Goal: Task Accomplishment & Management: Manage account settings

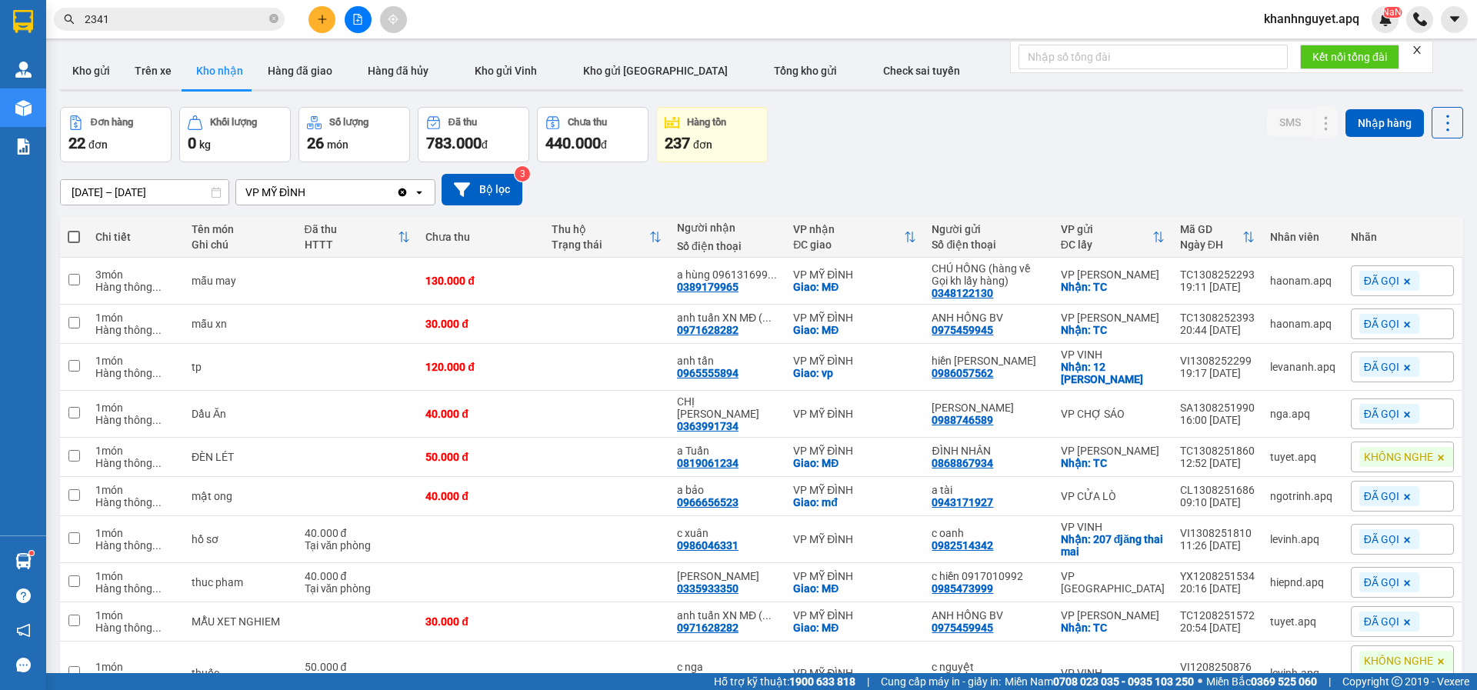
scroll to position [35, 0]
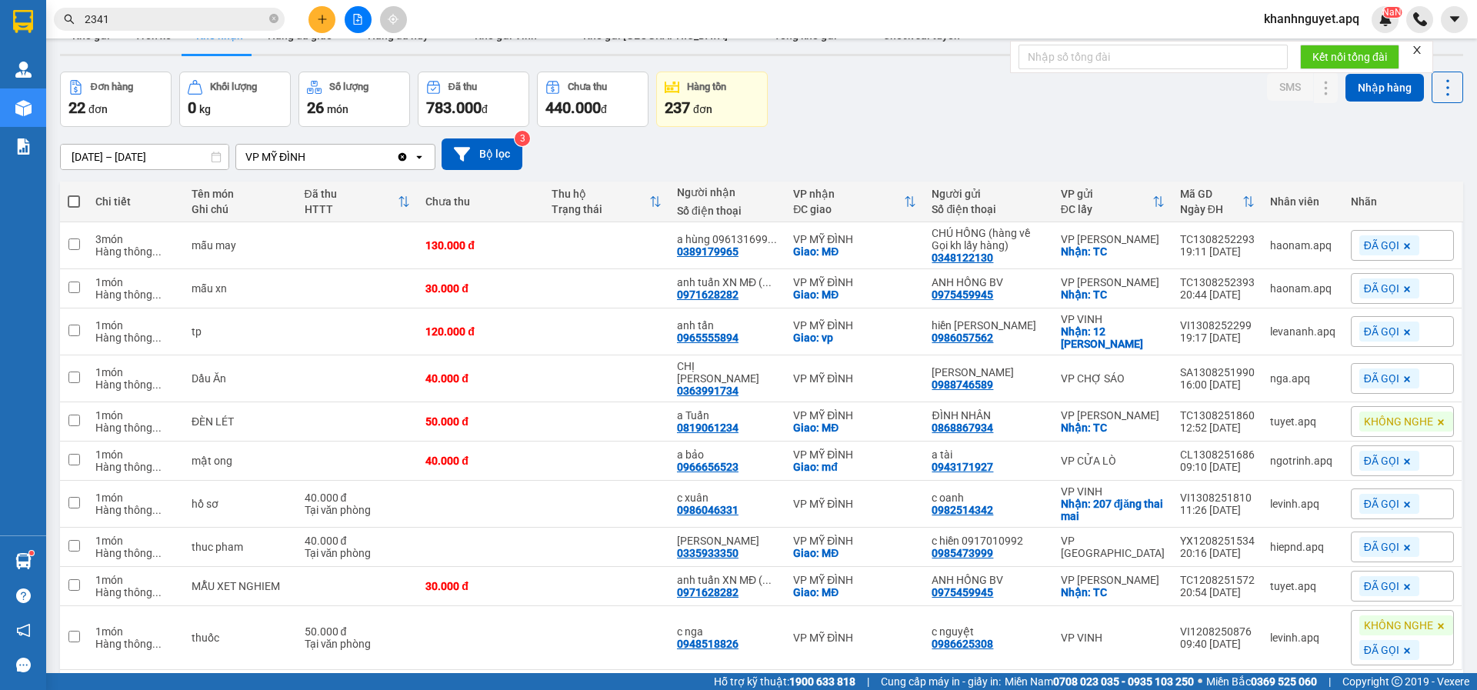
click at [1294, 20] on span "khanhnguyet.apq" at bounding box center [1312, 18] width 120 height 19
click at [1294, 48] on span "Đăng xuất" at bounding box center [1318, 47] width 88 height 17
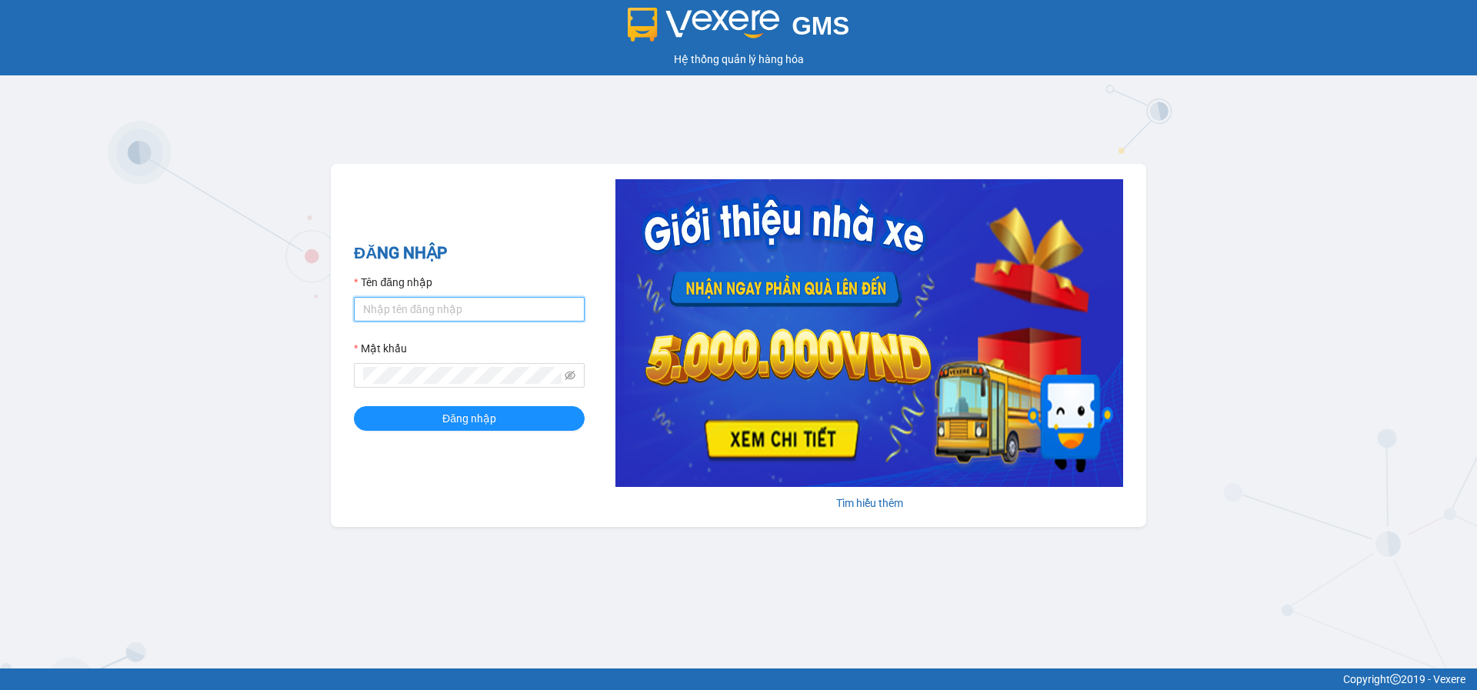
click at [395, 307] on input "Tên đăng nhập" at bounding box center [469, 309] width 231 height 25
type input "dtanh.apq"
click at [569, 369] on span at bounding box center [570, 375] width 11 height 17
click at [572, 375] on icon "eye-invisible" at bounding box center [570, 375] width 11 height 11
click at [459, 433] on div "ĐĂNG NHẬP Tên đăng nhập dtanh.apq Mật khẩu Đăng nhập" at bounding box center [469, 345] width 231 height 209
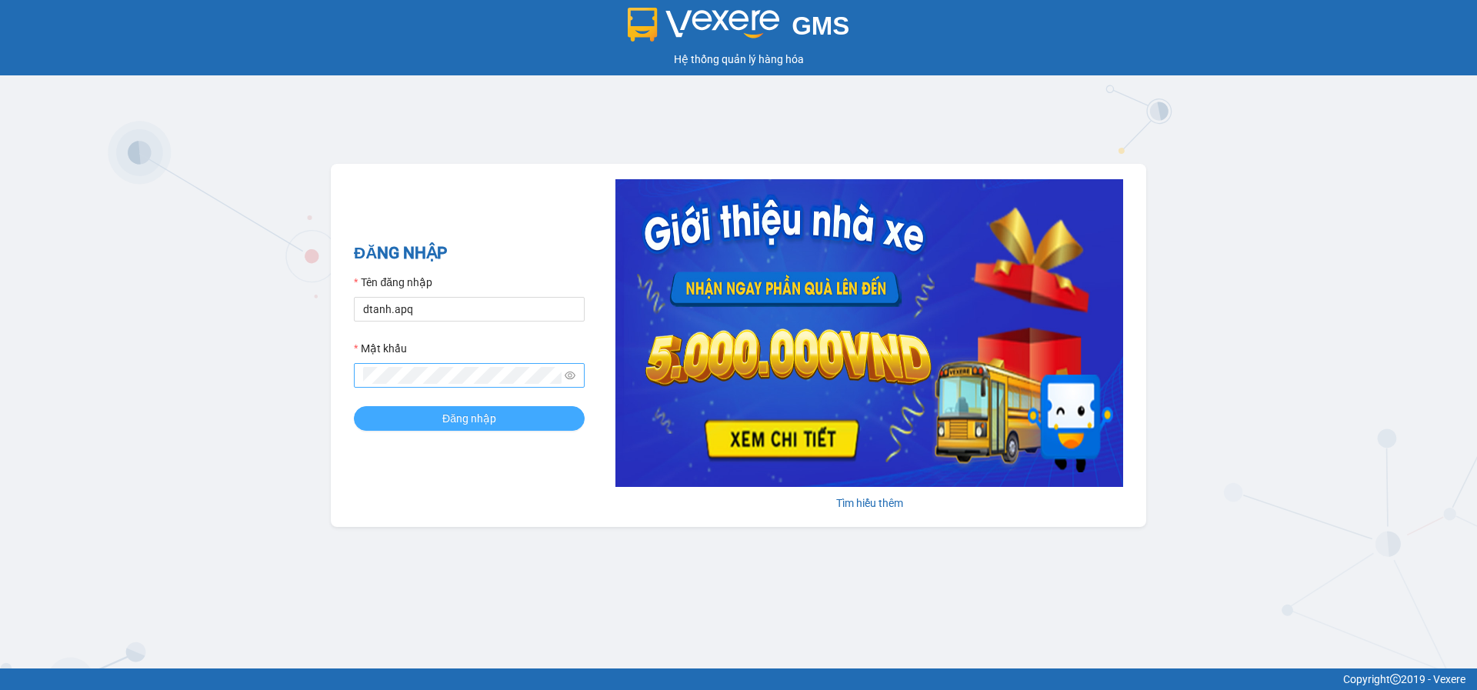
click at [459, 418] on span "Đăng nhập" at bounding box center [469, 418] width 54 height 17
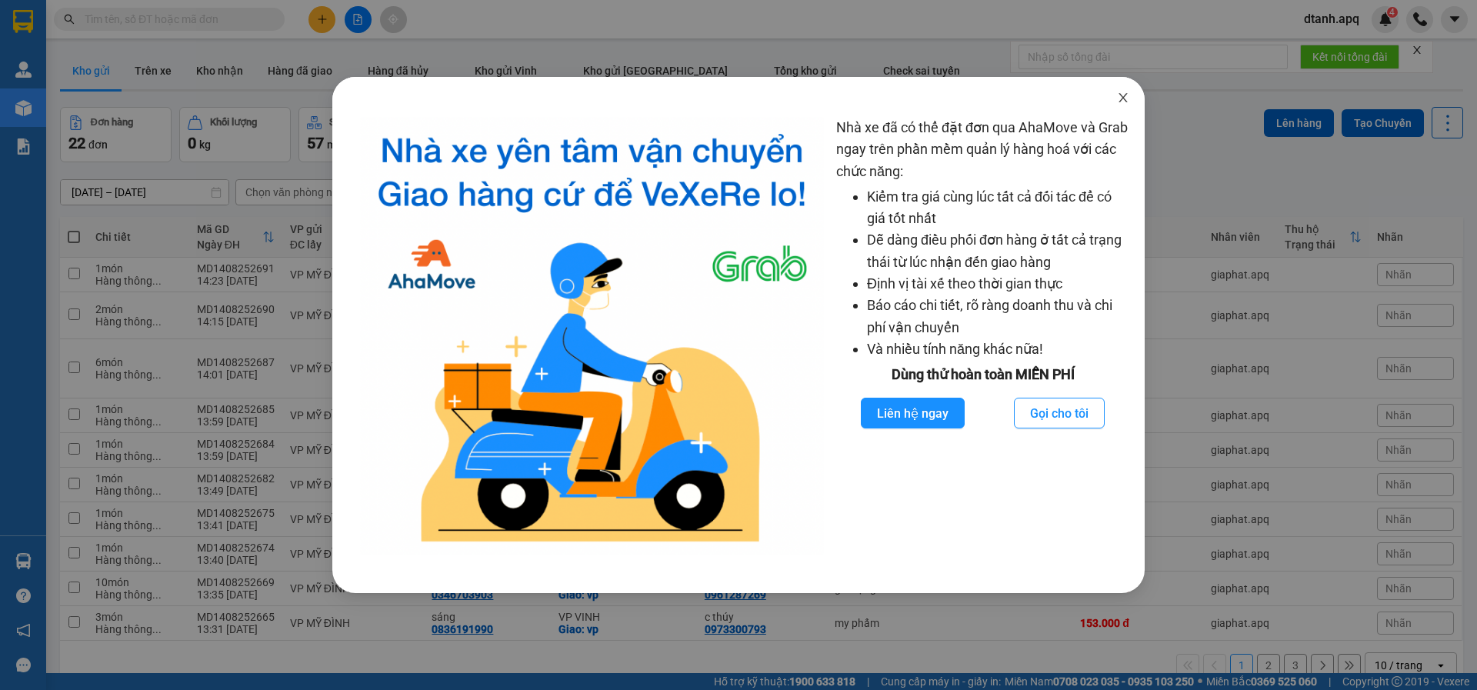
click at [1119, 98] on icon "close" at bounding box center [1123, 98] width 12 height 12
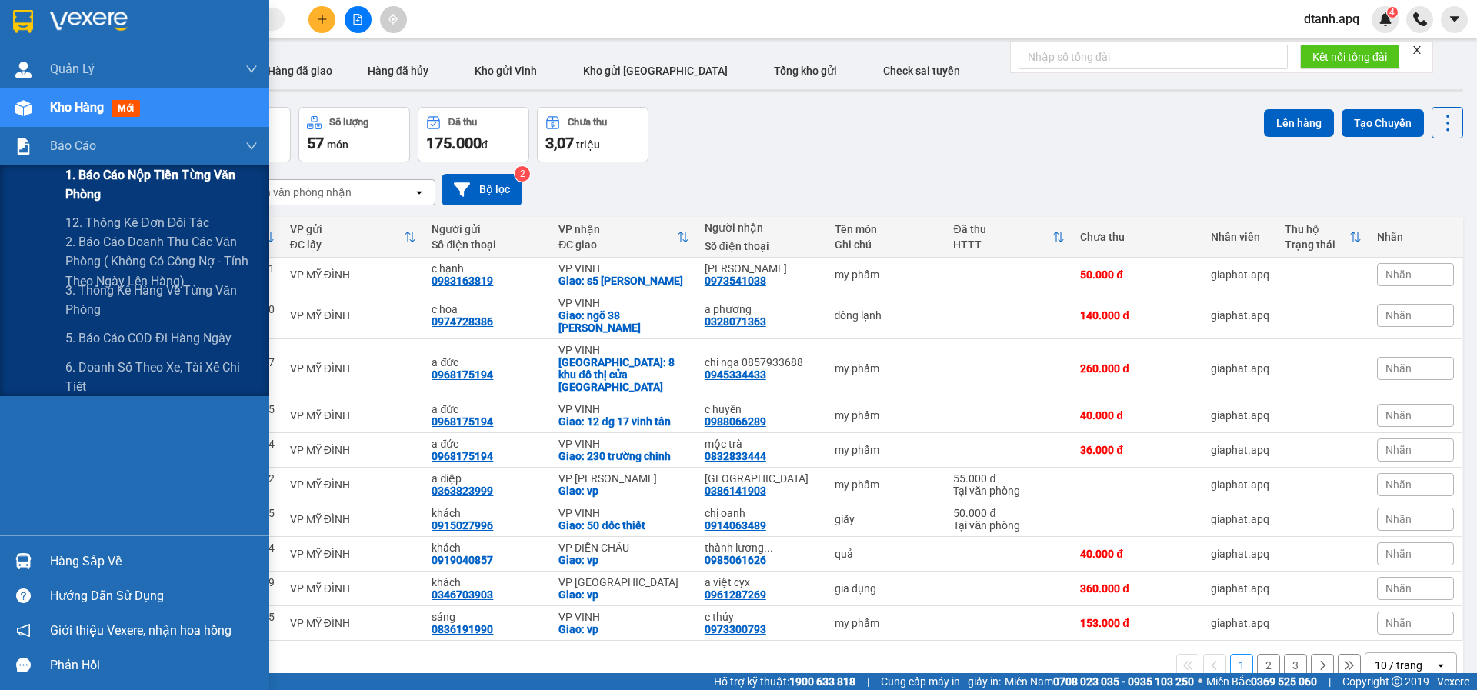
click at [109, 195] on span "1. Báo cáo nộp tiền từng văn phòng" at bounding box center [161, 184] width 192 height 38
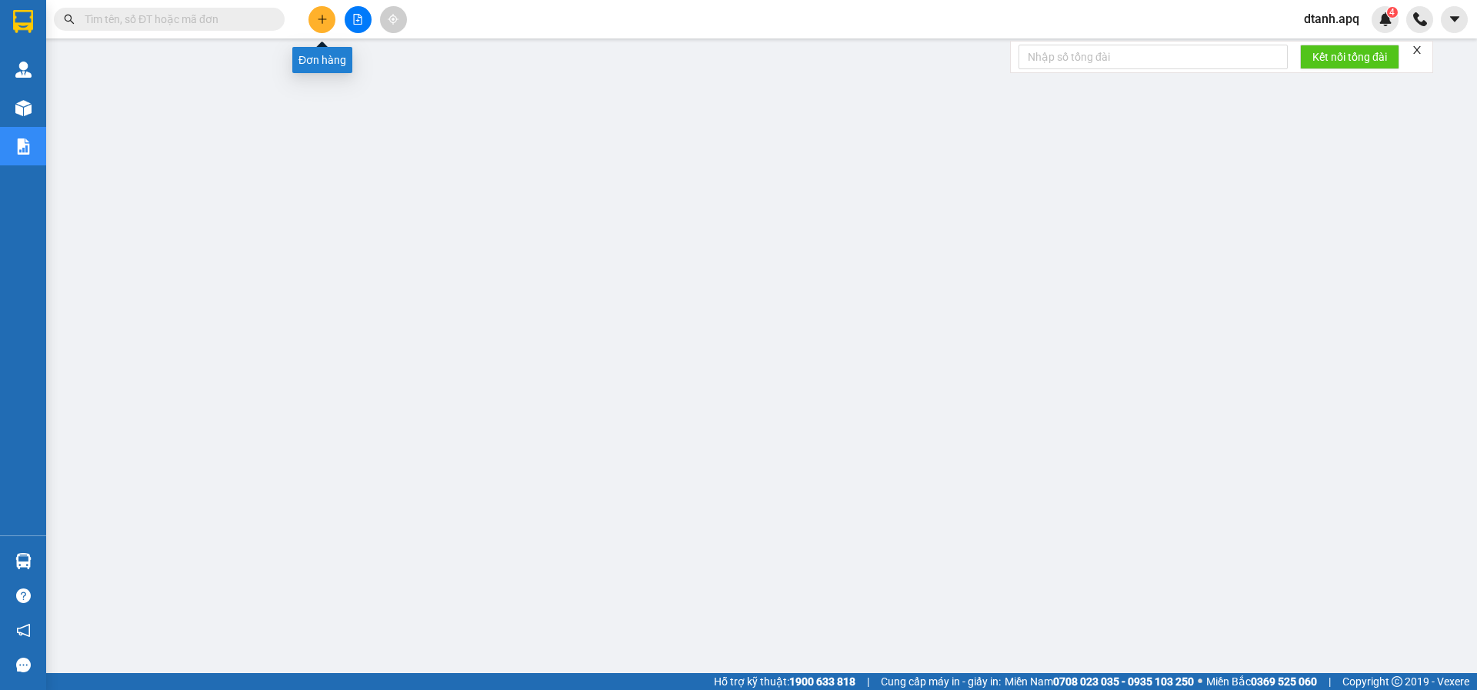
click at [313, 17] on button at bounding box center [322, 19] width 27 height 27
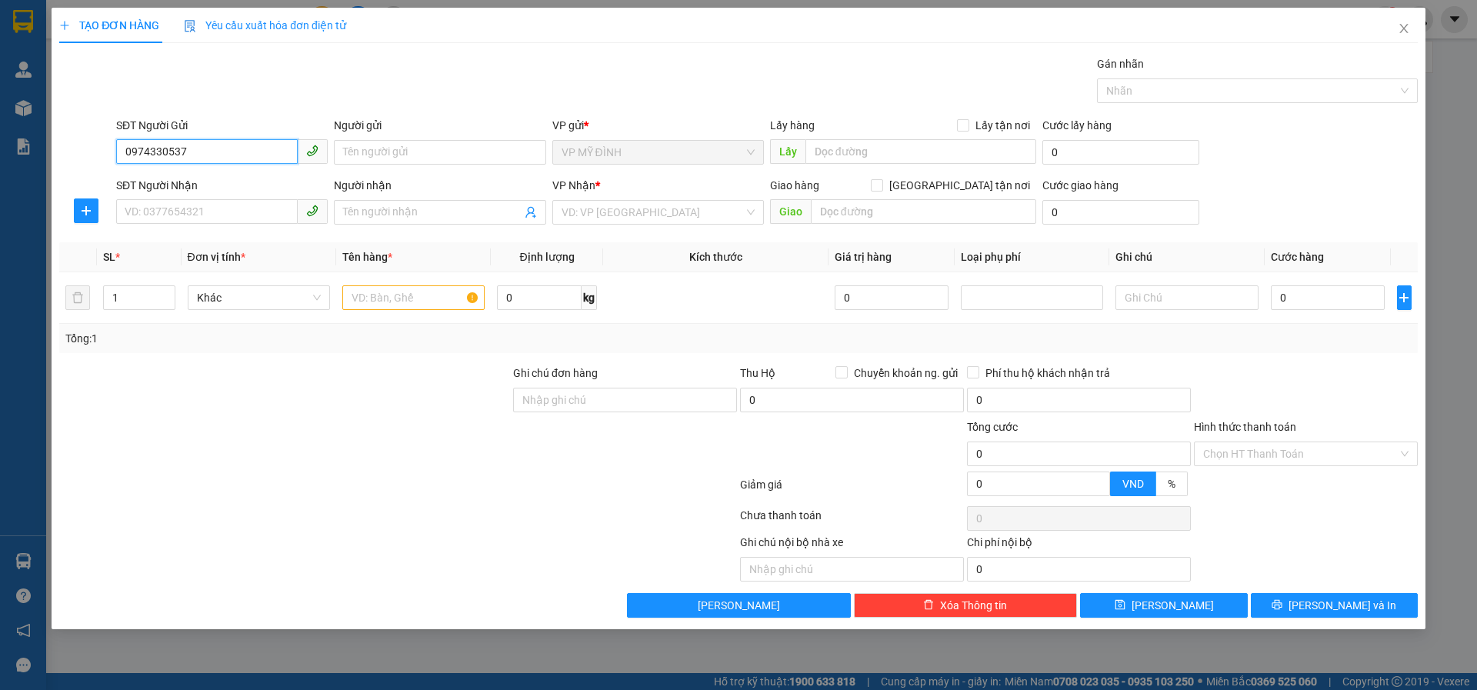
click at [147, 152] on input "0974330537" at bounding box center [207, 151] width 182 height 25
type input "0971330537"
drag, startPoint x: 176, startPoint y: 188, endPoint x: 168, endPoint y: 205, distance: 19.6
click at [176, 187] on div "0971330537 - nhựt" at bounding box center [221, 183] width 193 height 17
type input "nhựt"
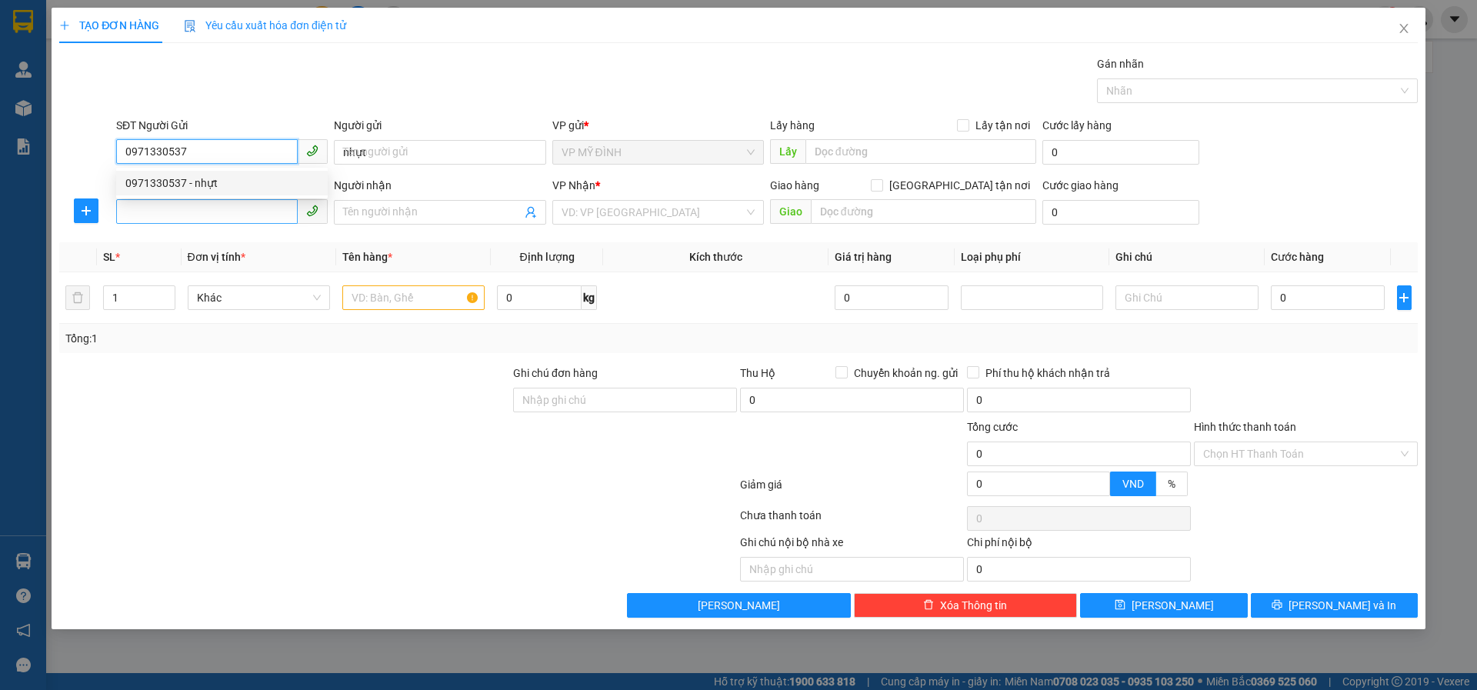
type input "0971330537"
click at [167, 205] on input "SĐT Người Nhận" at bounding box center [207, 211] width 182 height 25
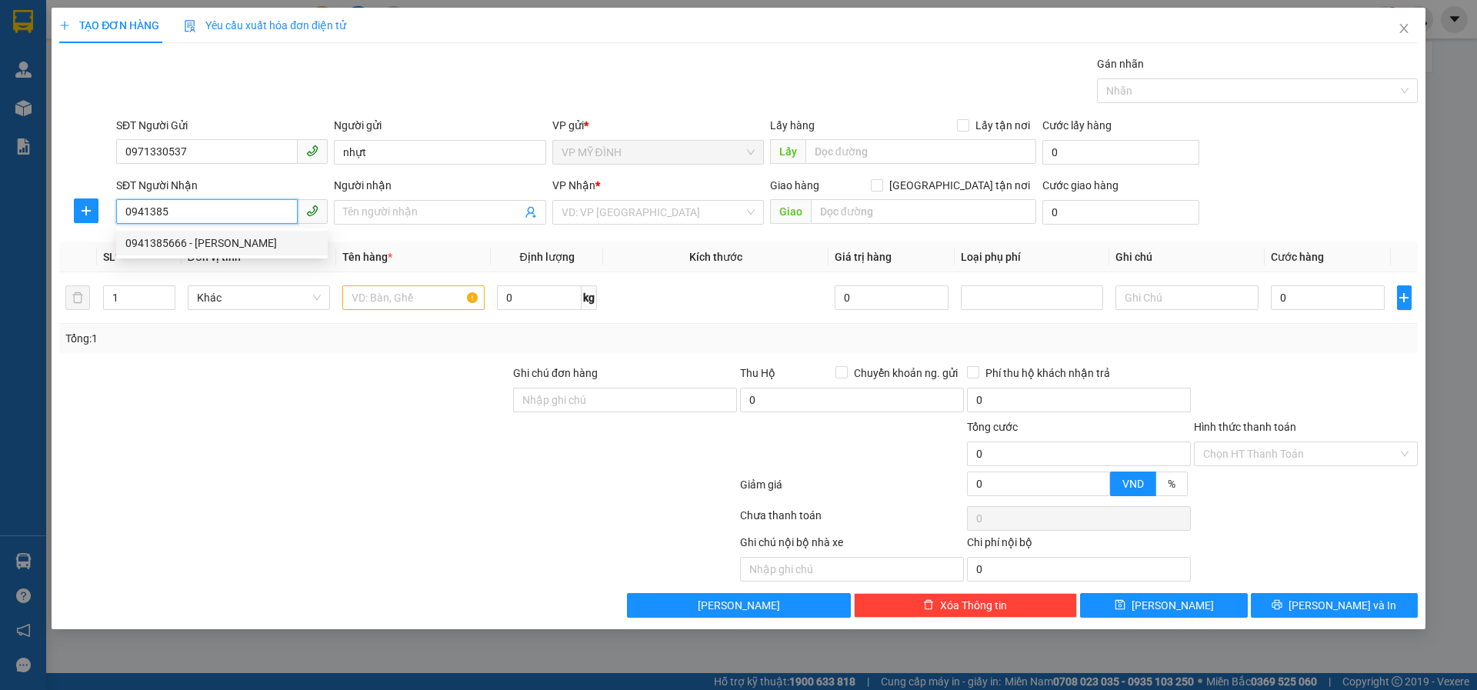
click at [195, 242] on div "0941385666 - lê quý" at bounding box center [221, 243] width 193 height 17
type input "0941385666"
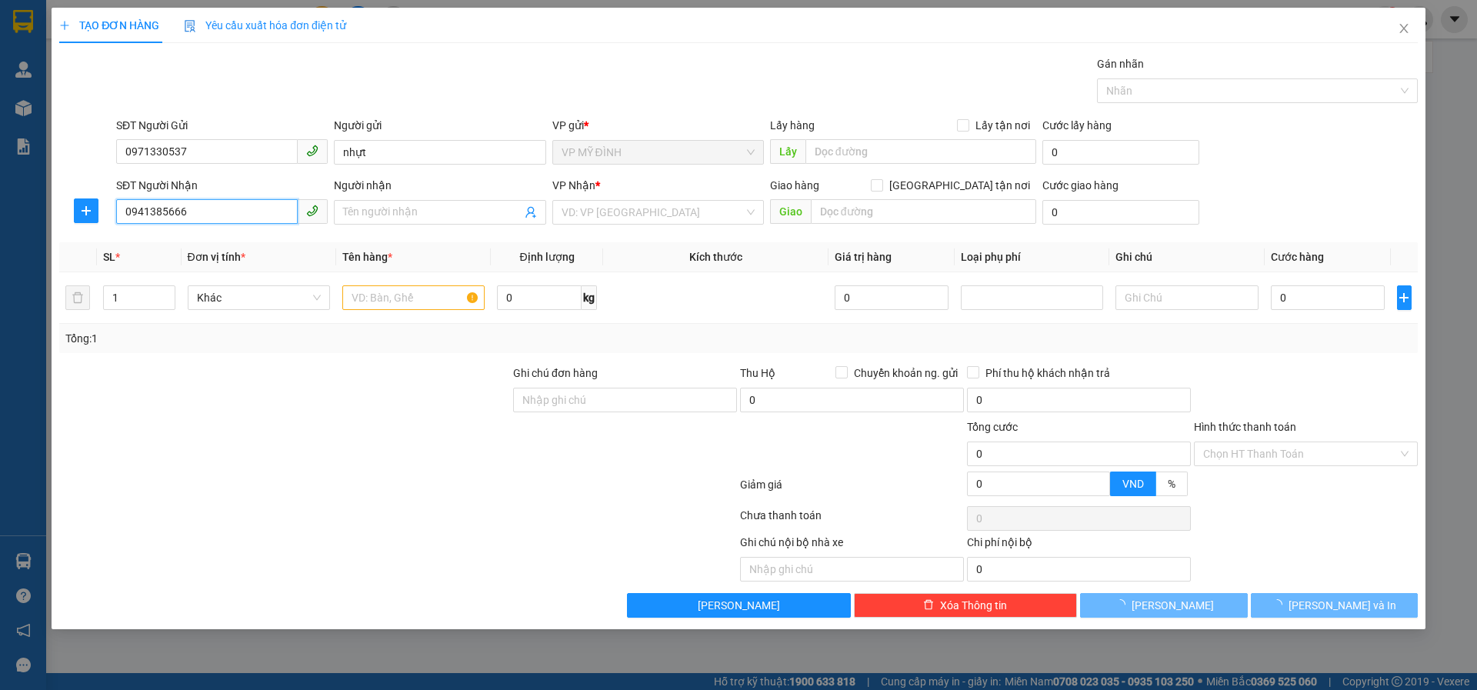
type input "lê quý"
checkbox input "true"
type input "120 trần đình san ( cố định )"
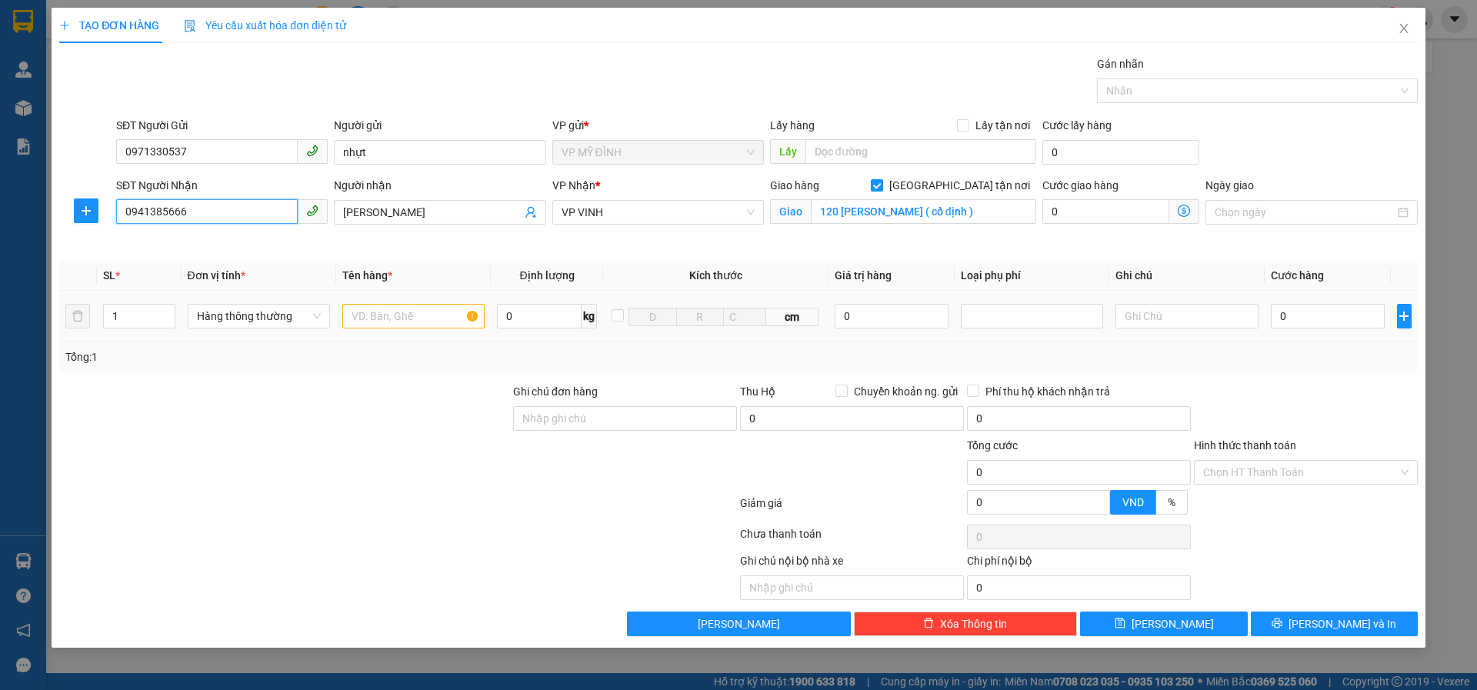
type input "0941385666"
click at [413, 314] on input "text" at bounding box center [413, 316] width 142 height 25
type input "thiết bị năng lượng mặt trời"
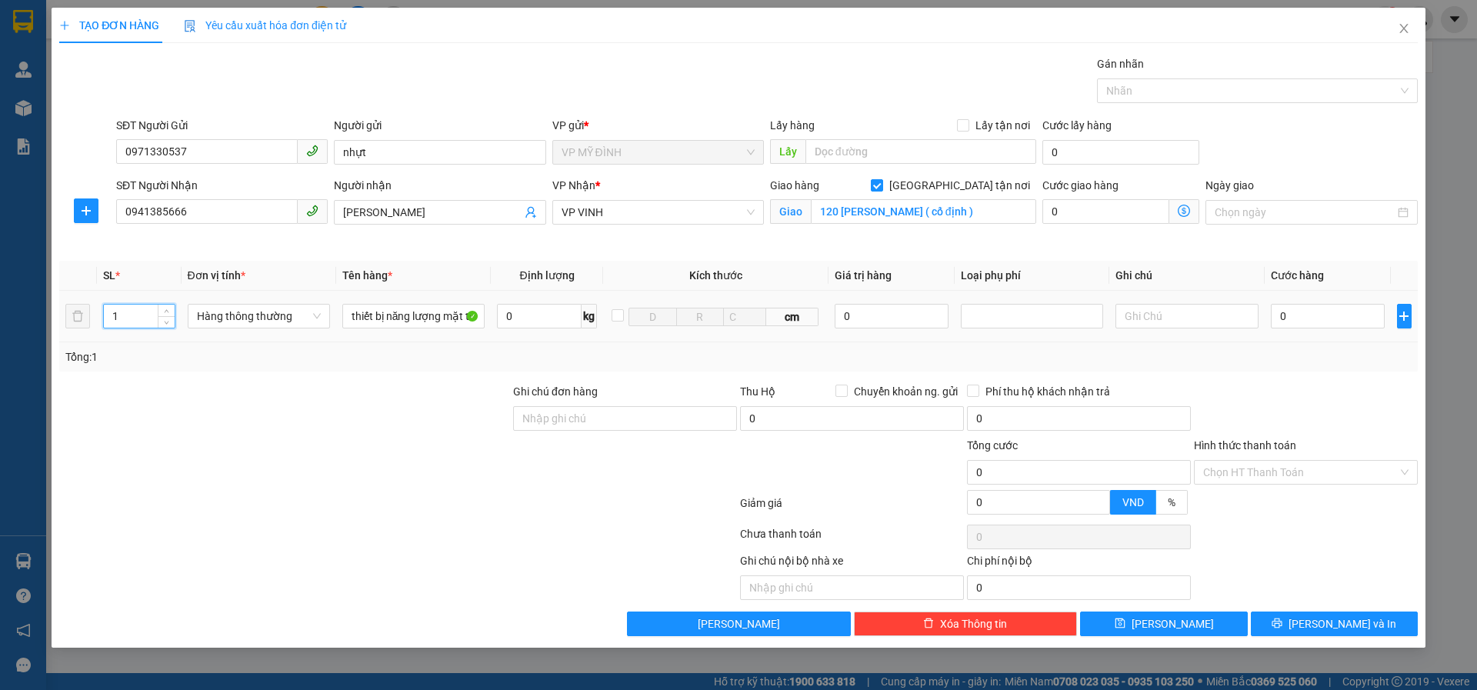
click at [131, 317] on input "1" at bounding box center [139, 316] width 71 height 23
type input "2"
click at [1299, 317] on input "0" at bounding box center [1328, 316] width 115 height 25
type input "12"
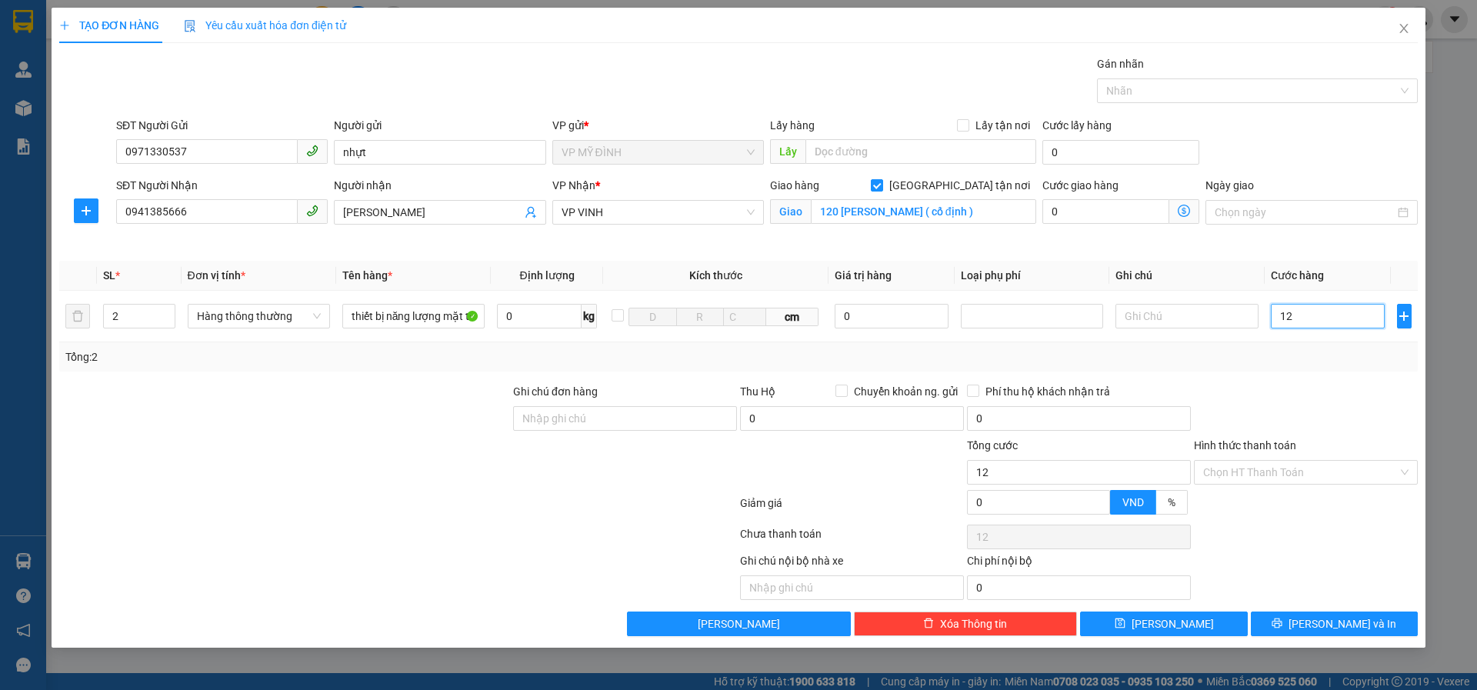
type input "12"
type input "120"
type input "120.000"
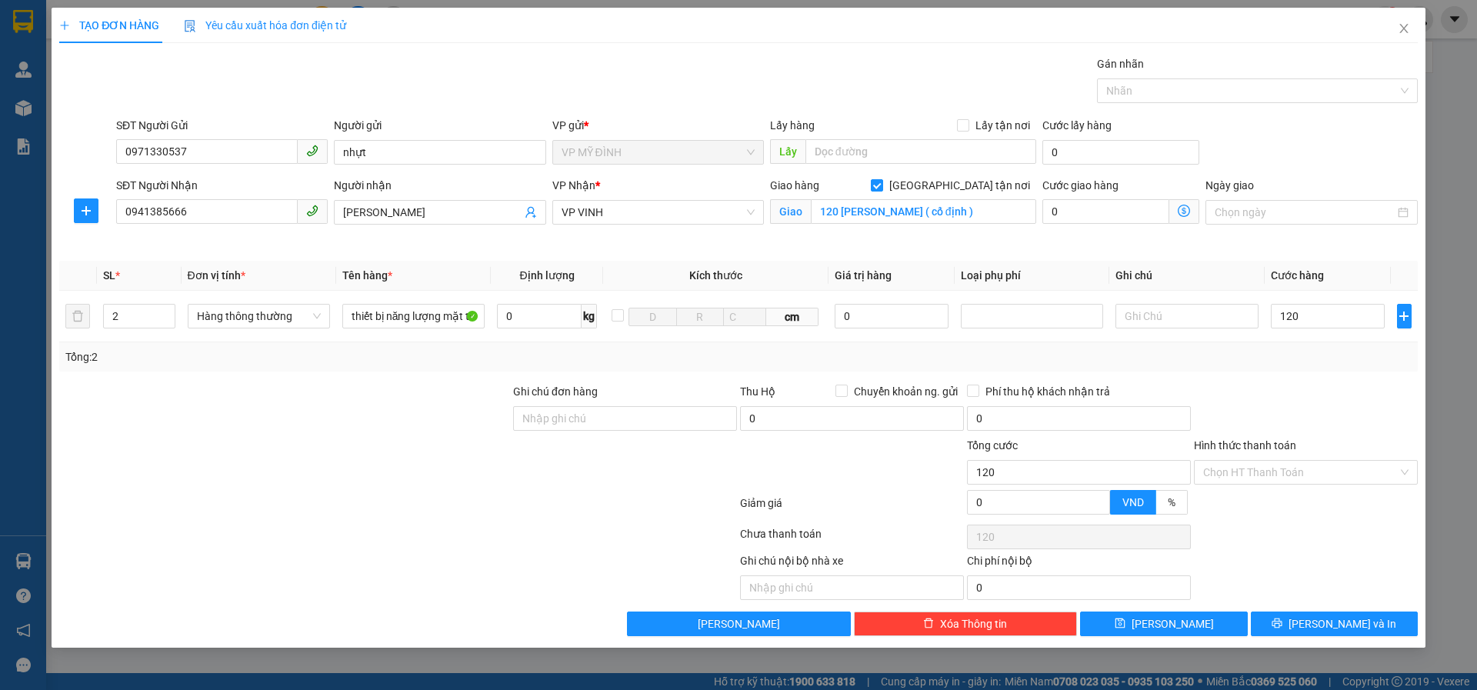
type input "120.000"
click at [1314, 373] on div "Transit Pickup Surcharge Ids Transit Deliver Surcharge Ids Transit Deliver Surc…" at bounding box center [738, 345] width 1359 height 581
click at [1289, 615] on button "Lưu và In" at bounding box center [1334, 624] width 167 height 25
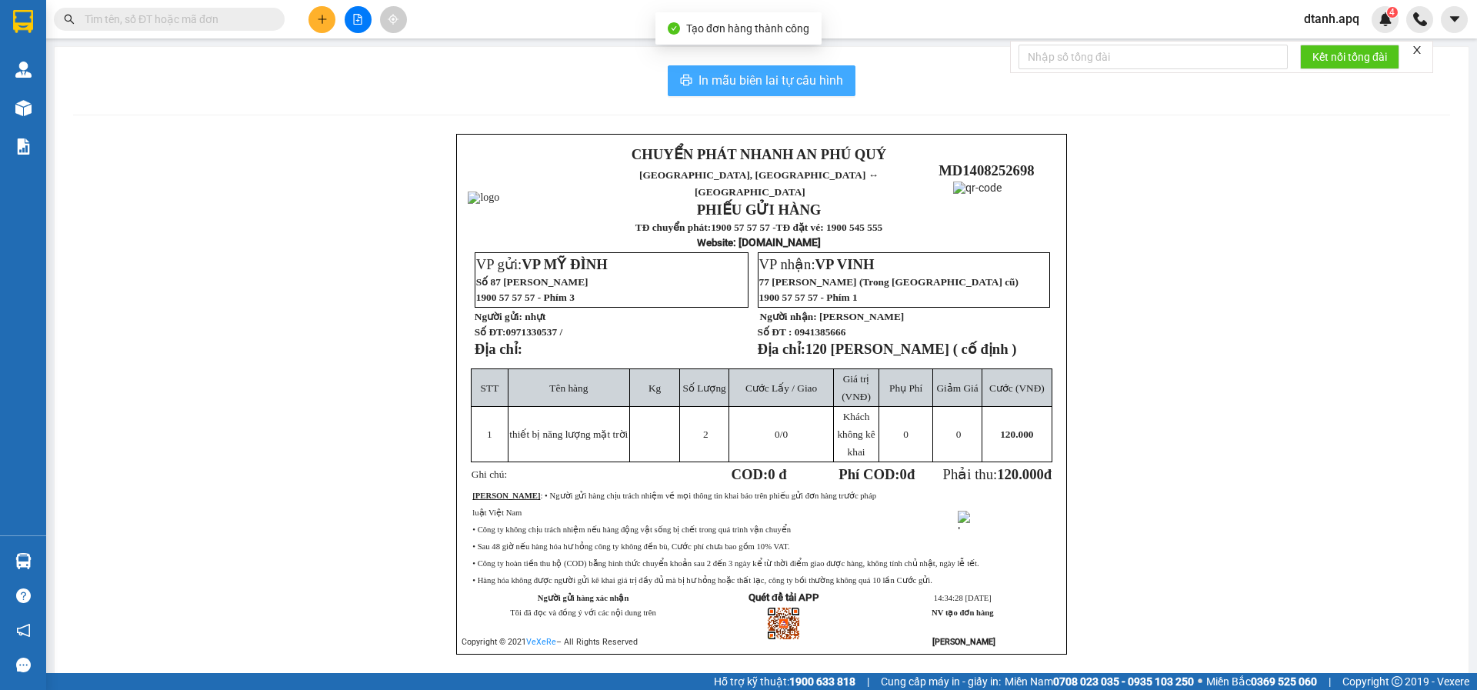
click at [680, 86] on icon "printer" at bounding box center [686, 80] width 12 height 12
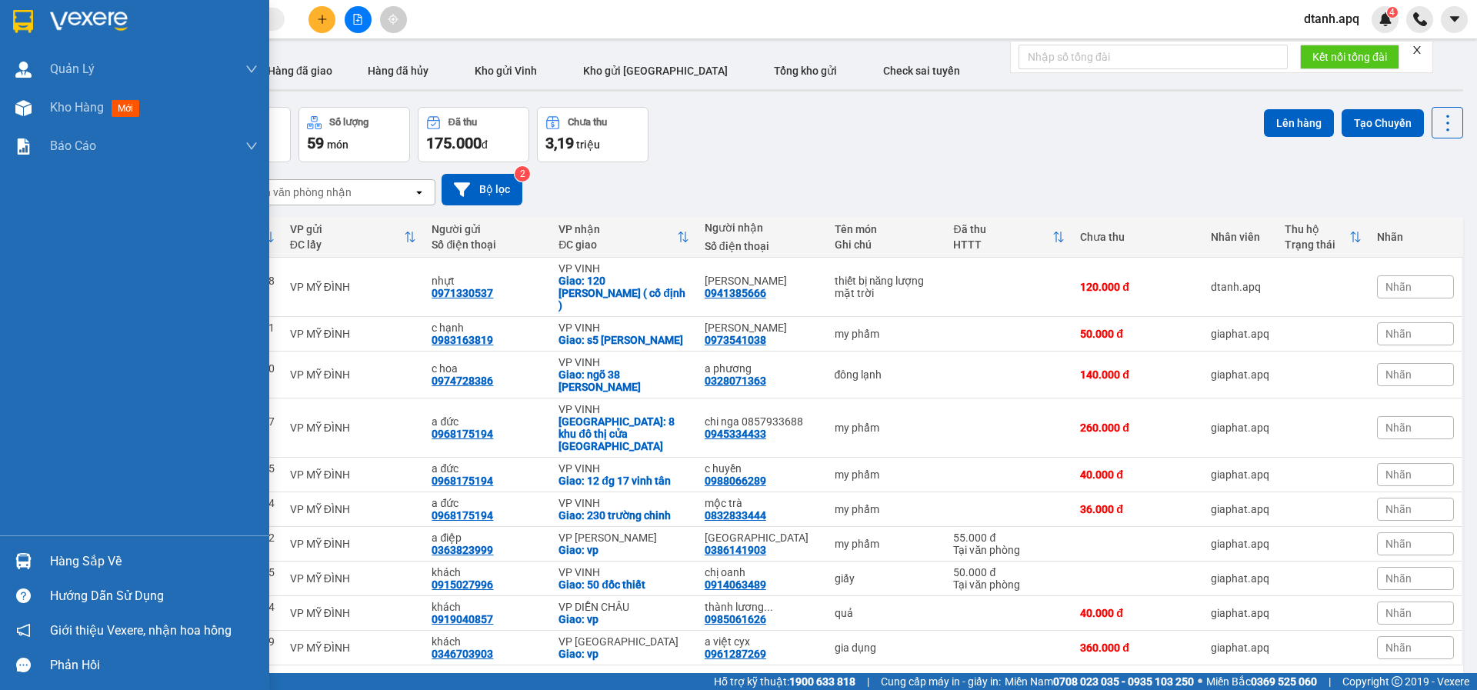
click at [32, 561] on div at bounding box center [23, 561] width 27 height 27
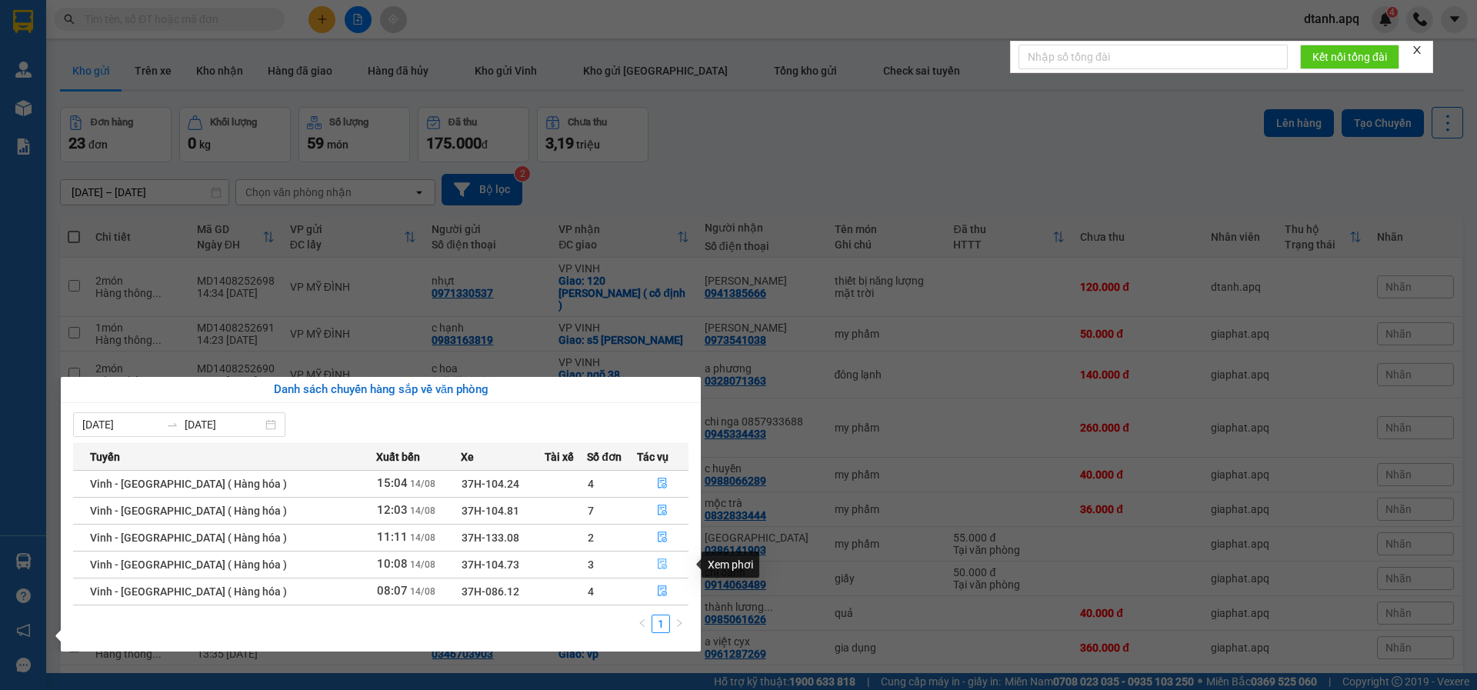
click at [657, 567] on icon "file-done" at bounding box center [662, 564] width 11 height 11
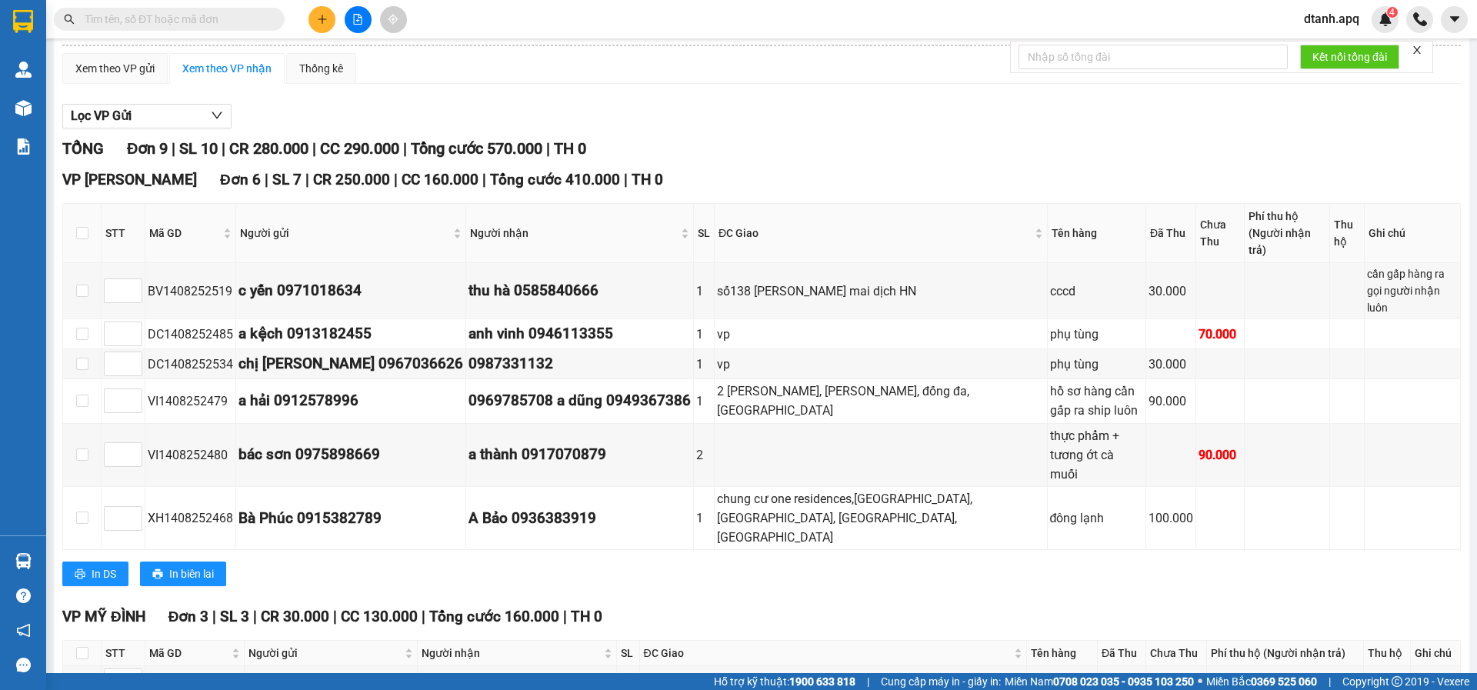
scroll to position [154, 0]
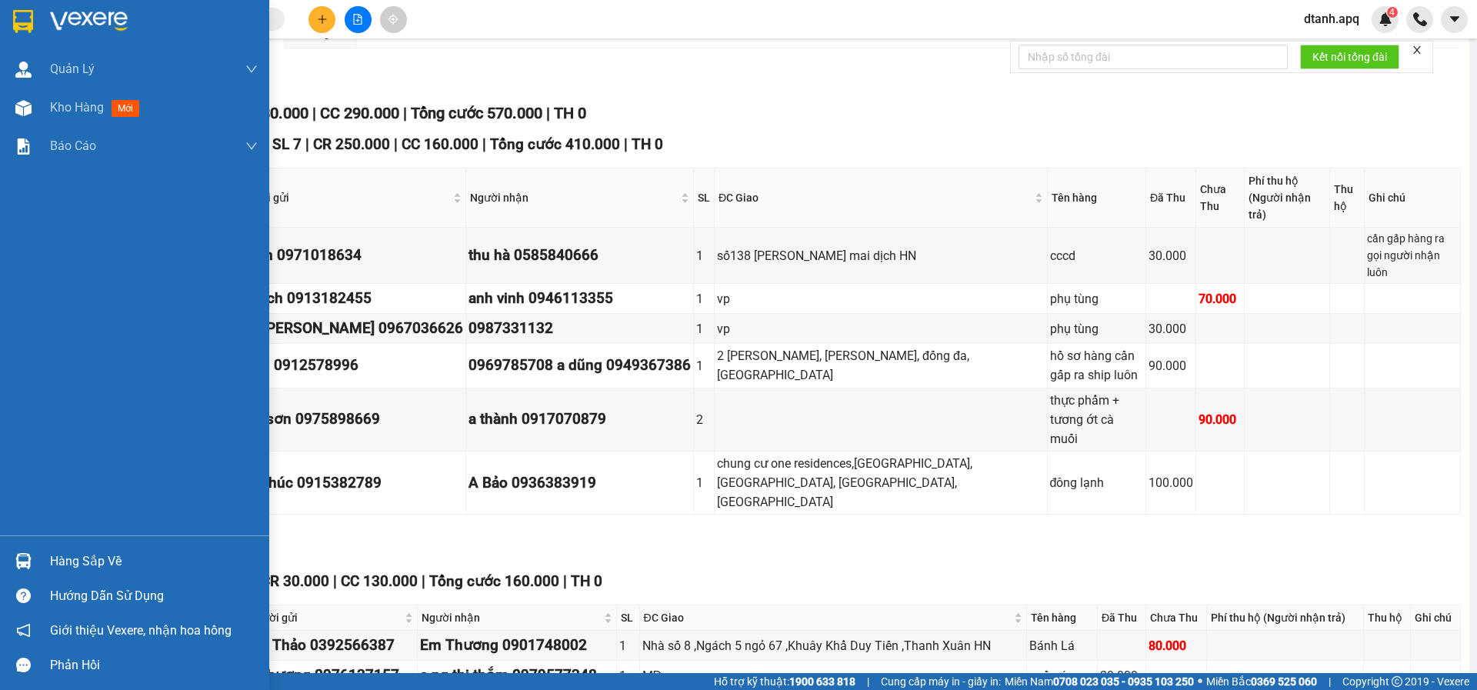
click at [34, 545] on div "Hàng sắp về" at bounding box center [134, 561] width 269 height 35
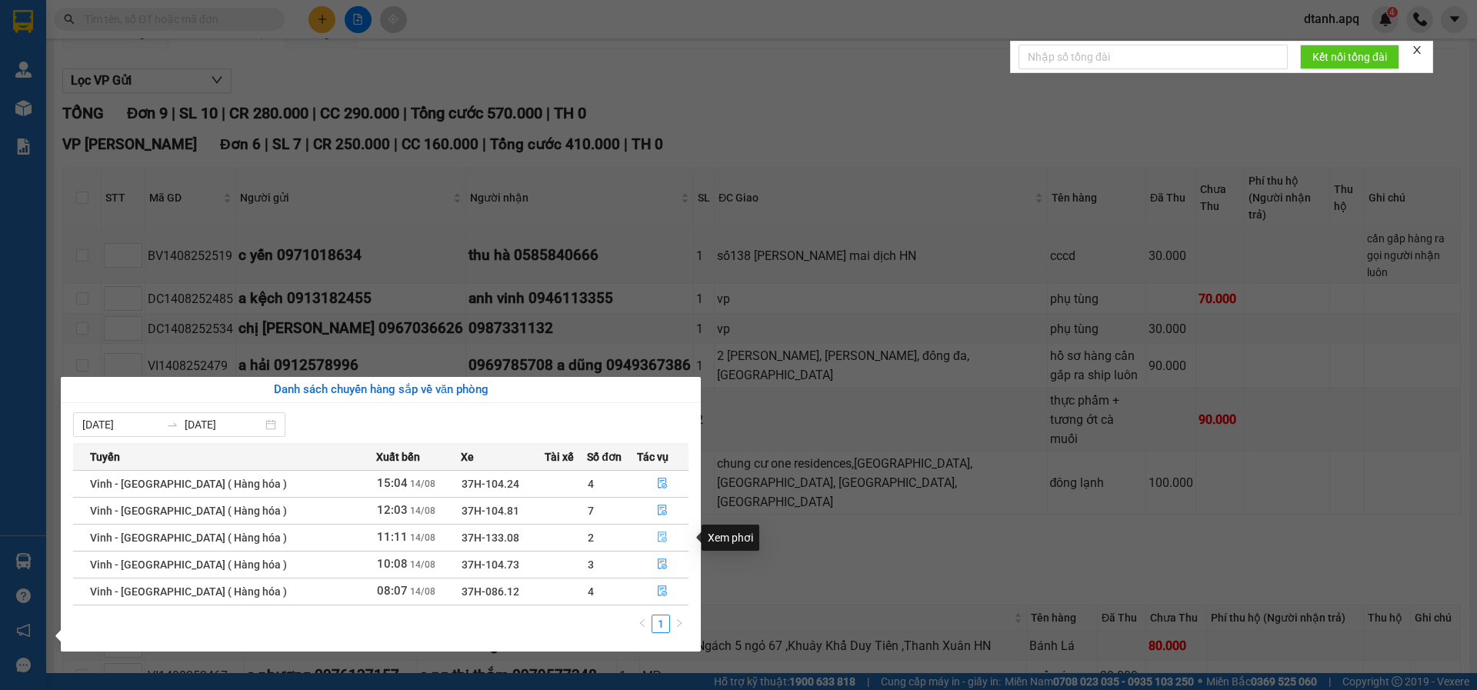
click at [657, 541] on icon "file-done" at bounding box center [662, 537] width 11 height 11
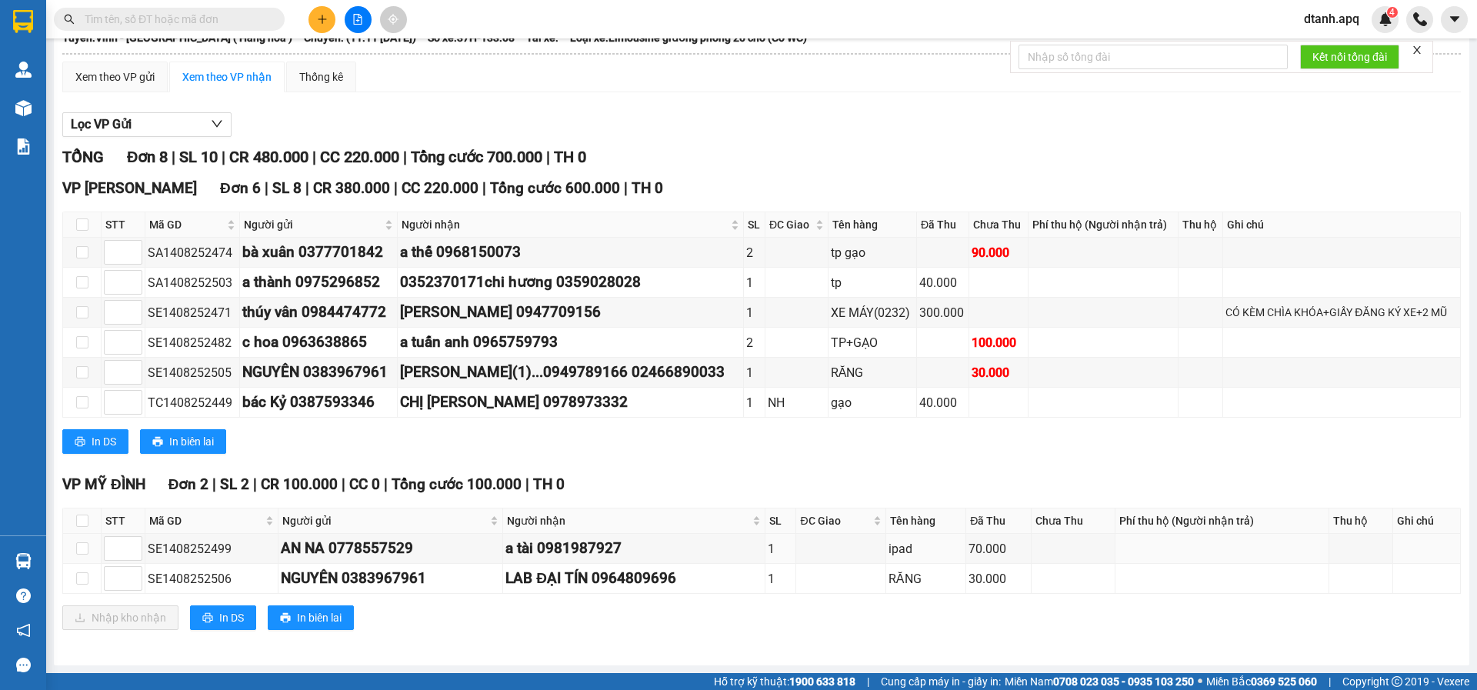
scroll to position [110, 0]
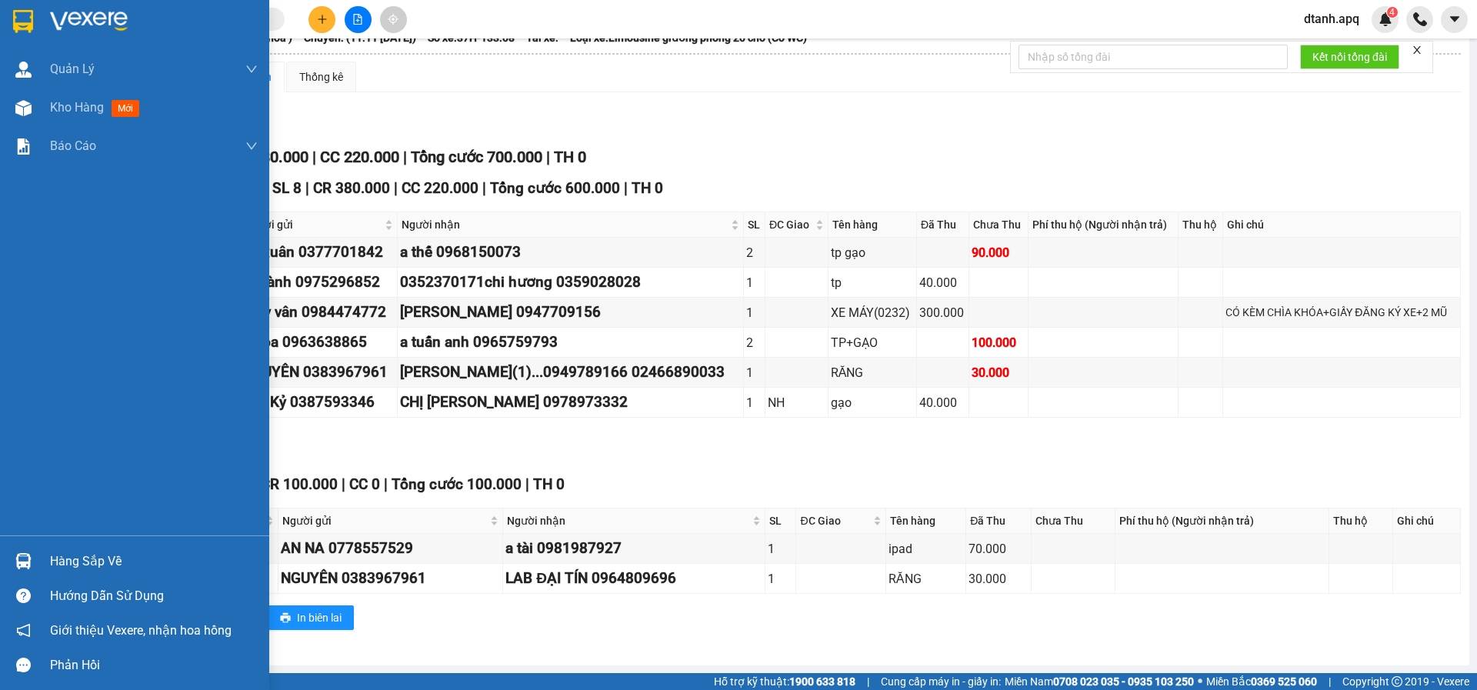
click at [47, 564] on div "Hàng sắp về" at bounding box center [134, 561] width 269 height 35
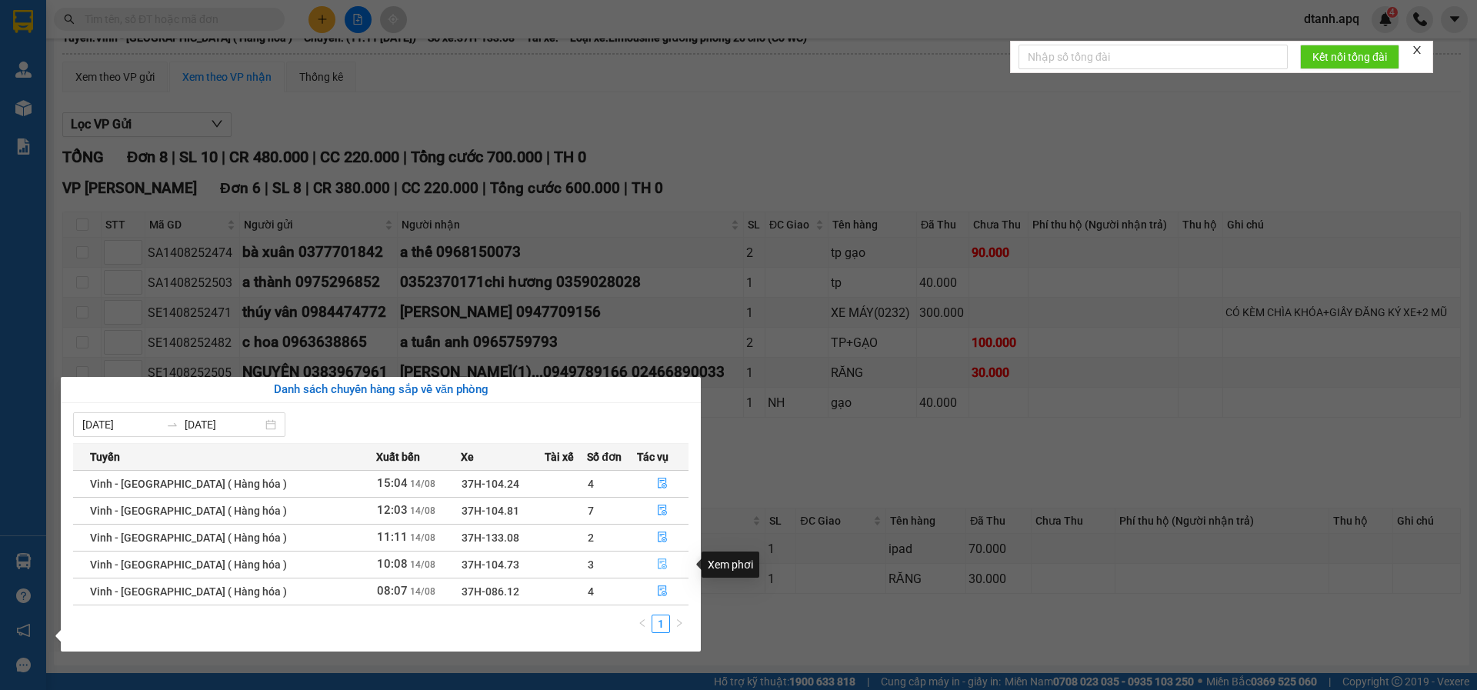
click at [657, 564] on icon "file-done" at bounding box center [662, 564] width 11 height 11
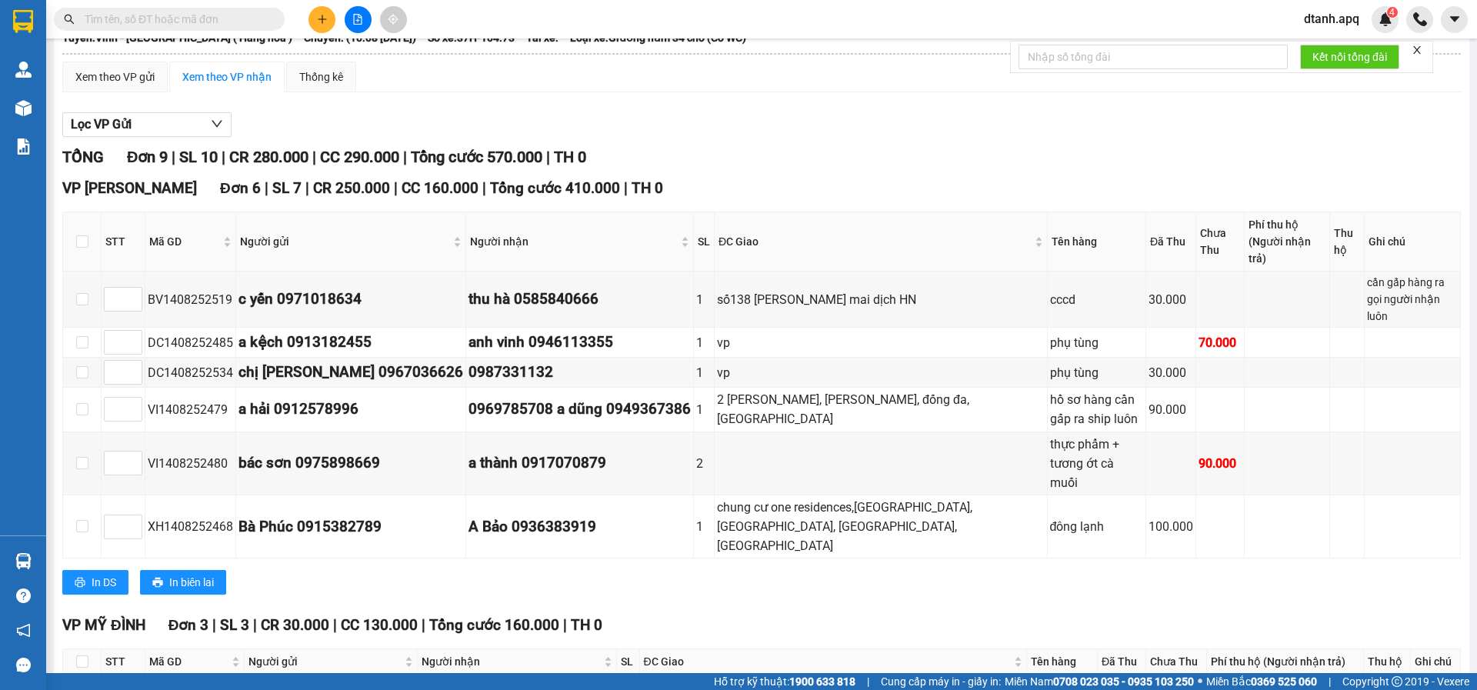
scroll to position [154, 0]
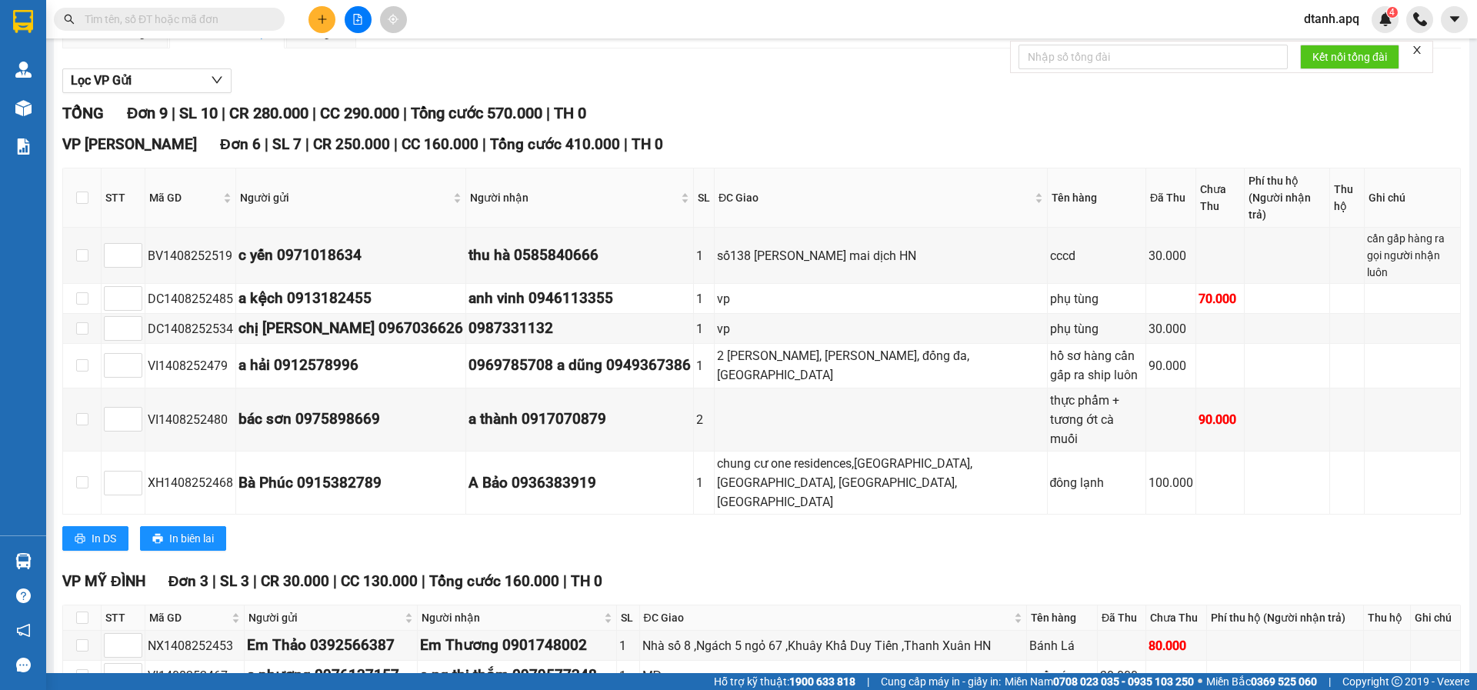
click at [124, 17] on input "text" at bounding box center [176, 19] width 182 height 17
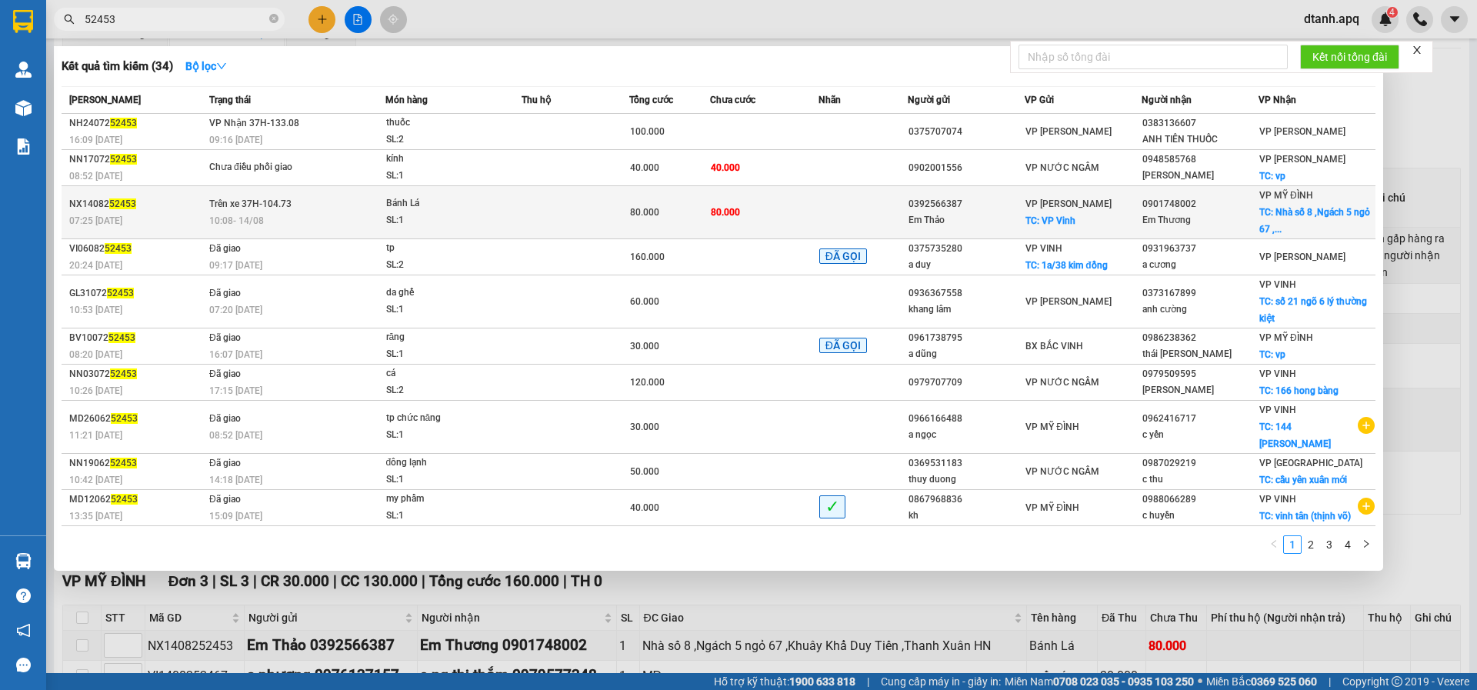
type input "52453"
click at [455, 216] on div "SL: 1" at bounding box center [443, 220] width 115 height 17
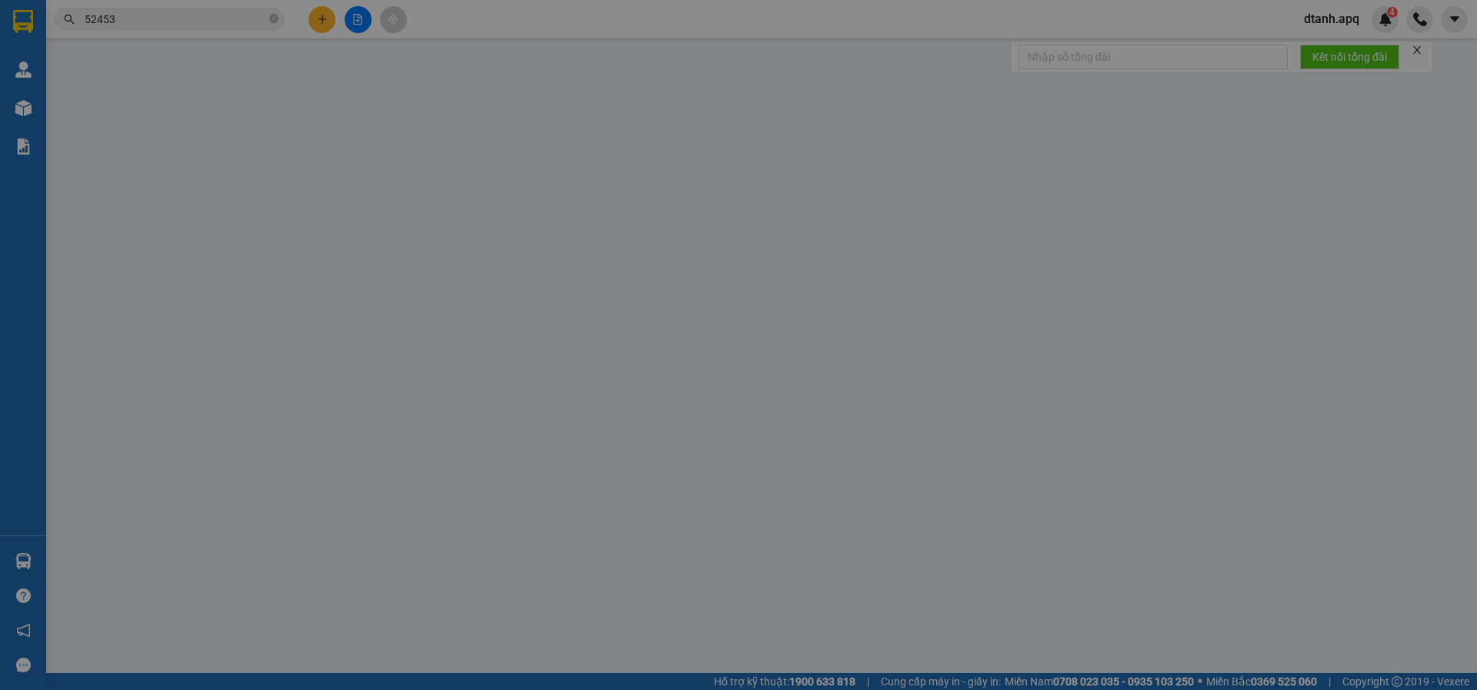
type input "0392566387"
type input "Em Thảo"
checkbox input "true"
type input "VP Vinh"
type input "0901748002"
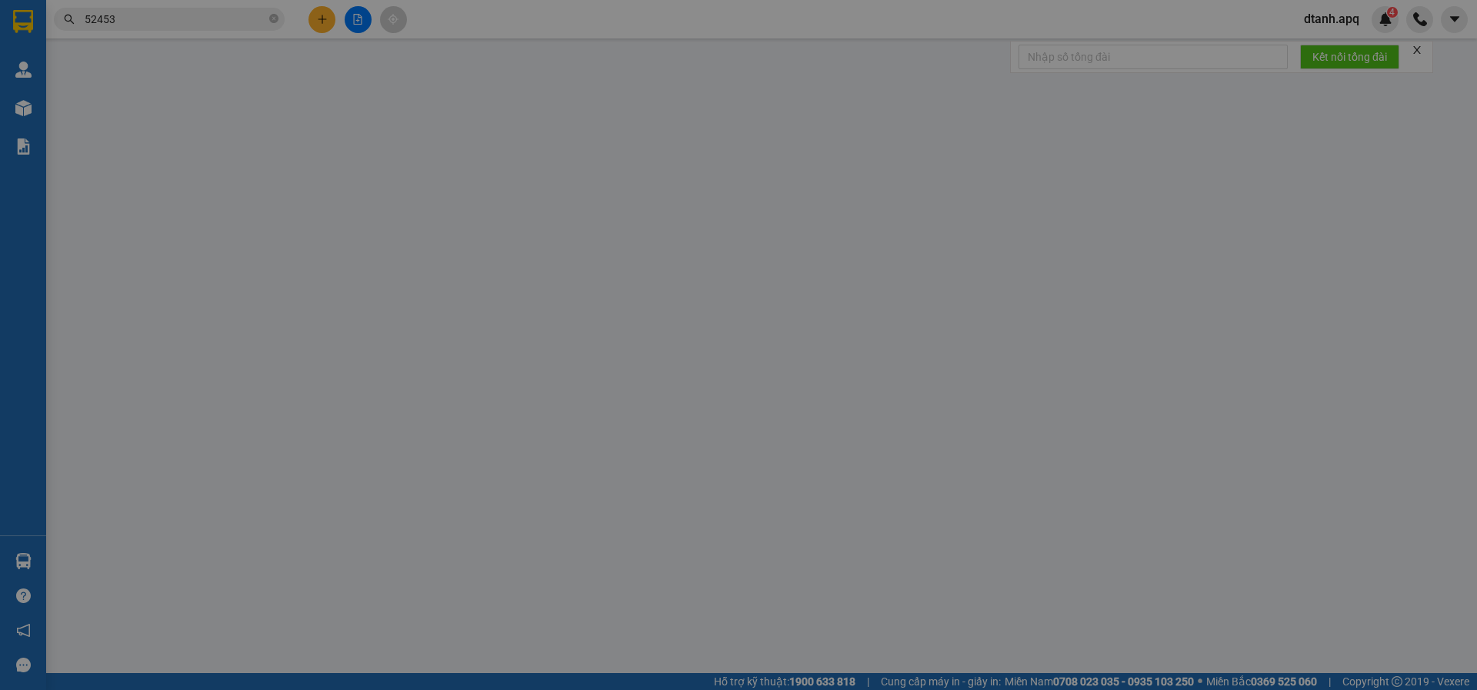
type input "Em Thương"
checkbox input "true"
type input "Nhà số 8 ,Ngách 5 ngỏ 67 ,Khuây Khẩ Duy Tiến ,Thanh Xuân HN"
type input "80.000"
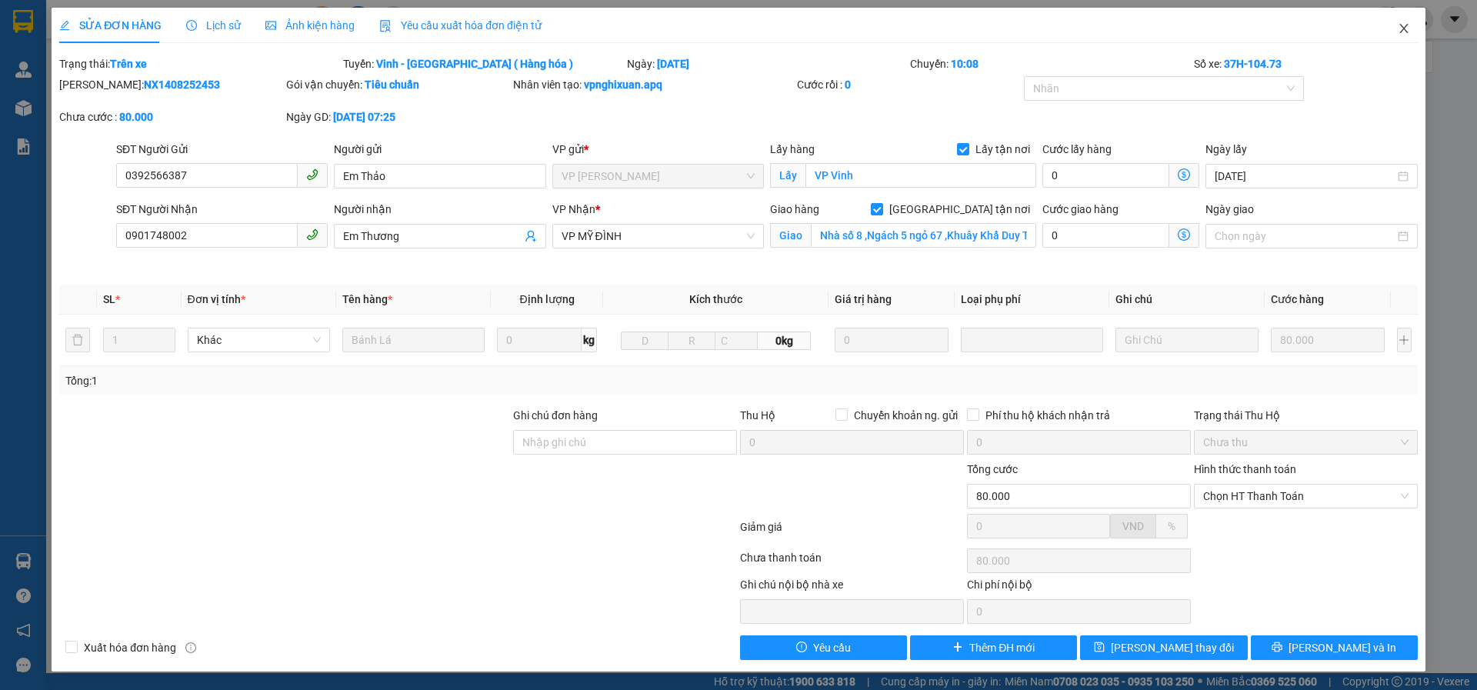
click at [1407, 28] on icon "close" at bounding box center [1404, 28] width 12 height 12
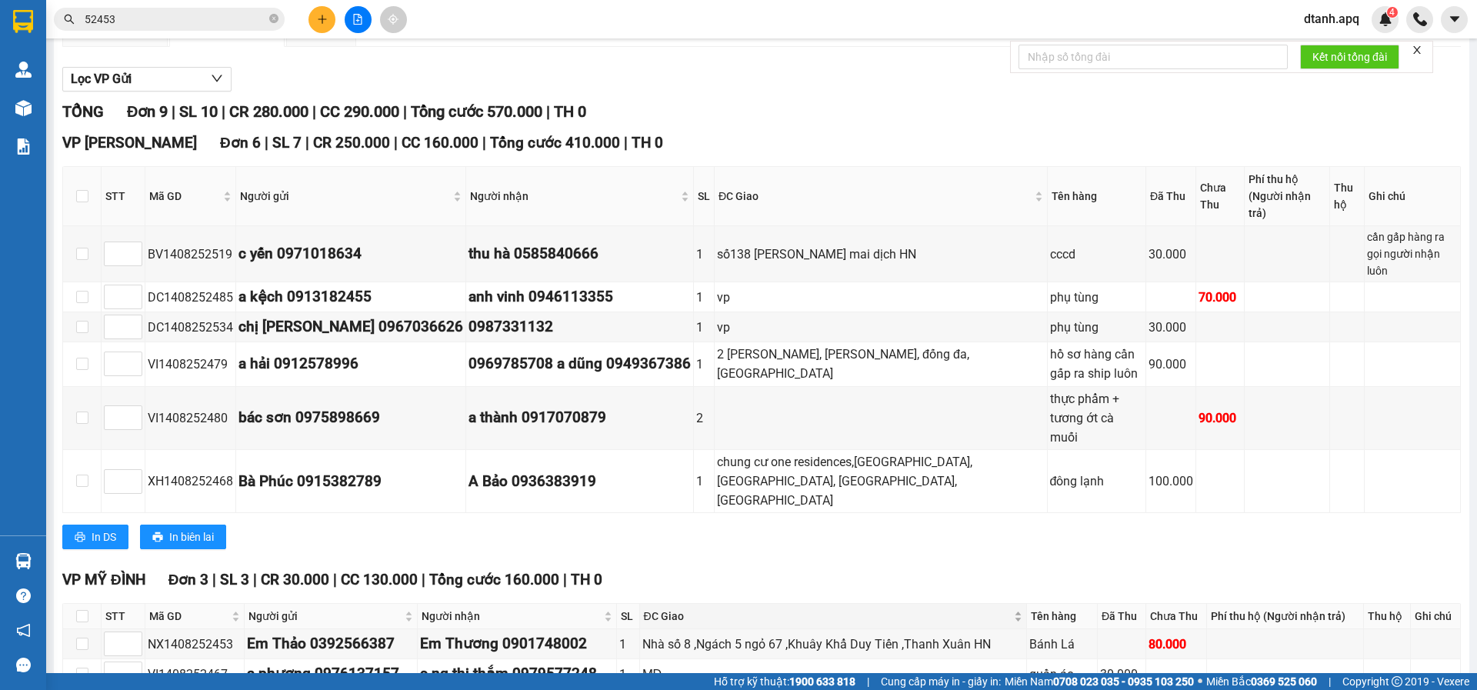
scroll to position [132, 0]
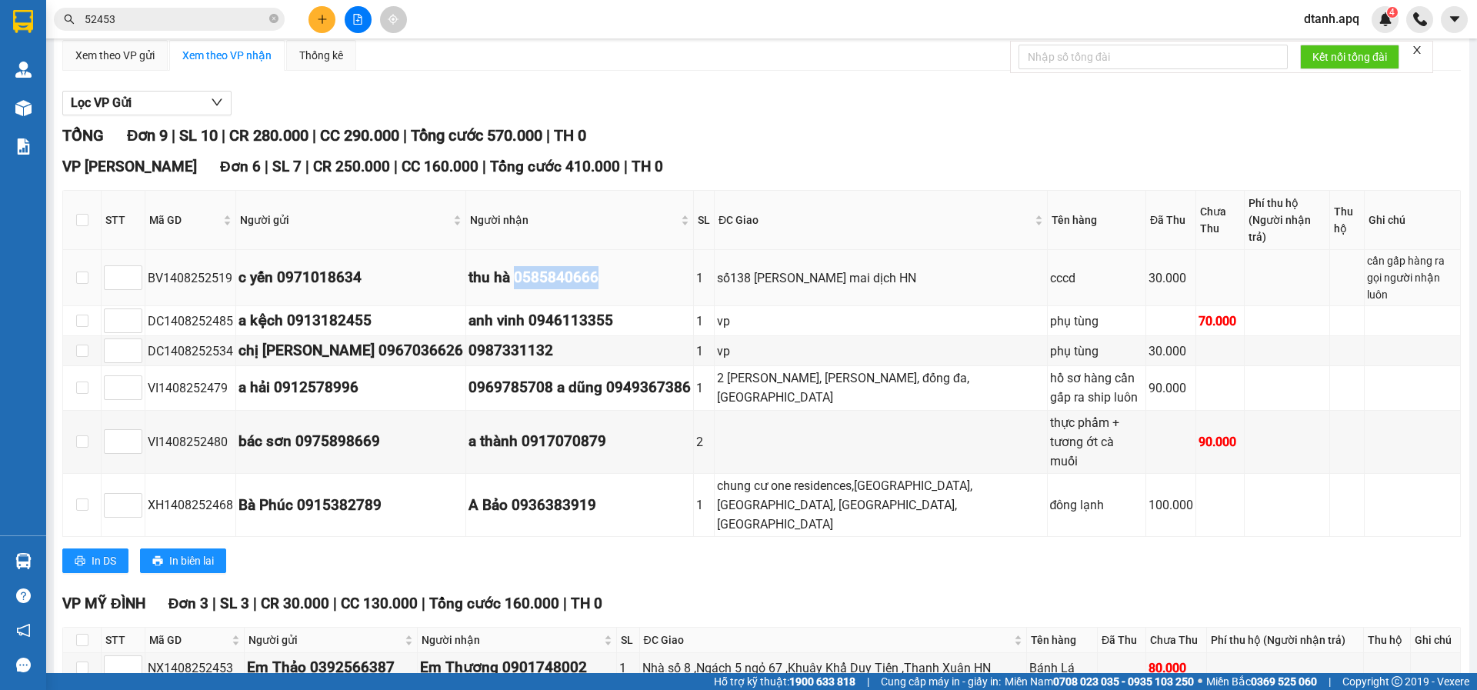
drag, startPoint x: 472, startPoint y: 252, endPoint x: 435, endPoint y: 252, distance: 36.9
click at [469, 266] on div "thu hà 0585840666" at bounding box center [580, 277] width 222 height 23
copy div "0585840666"
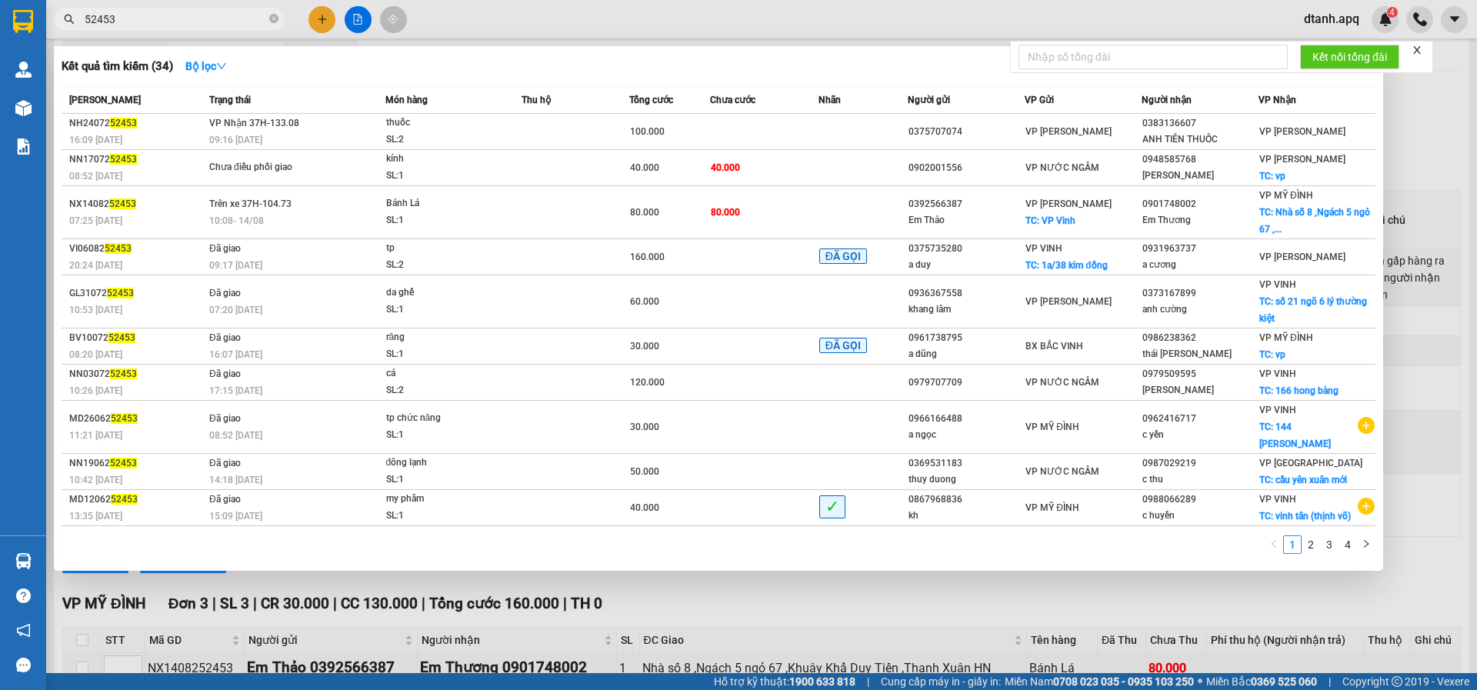
drag, startPoint x: 272, startPoint y: 21, endPoint x: 258, endPoint y: 21, distance: 13.8
click at [272, 21] on icon "close-circle" at bounding box center [273, 18] width 9 height 9
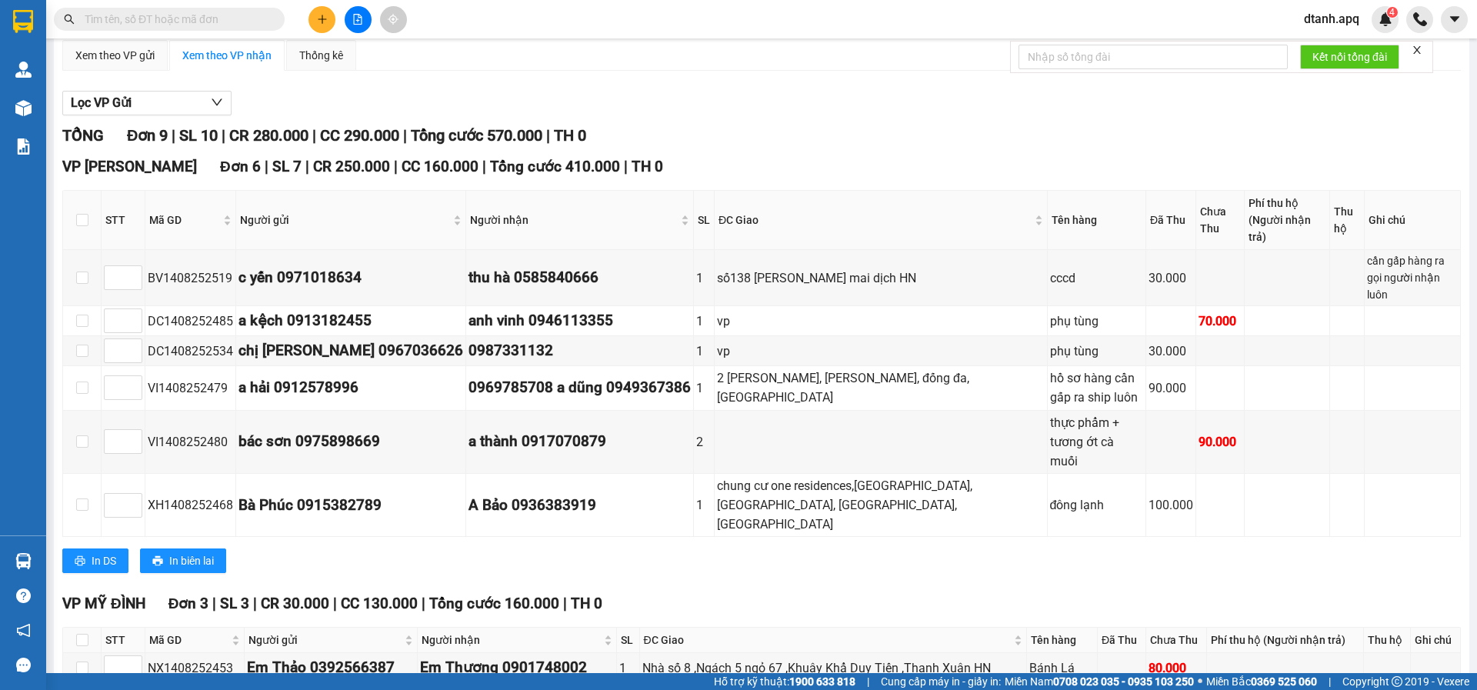
paste input "0585840666"
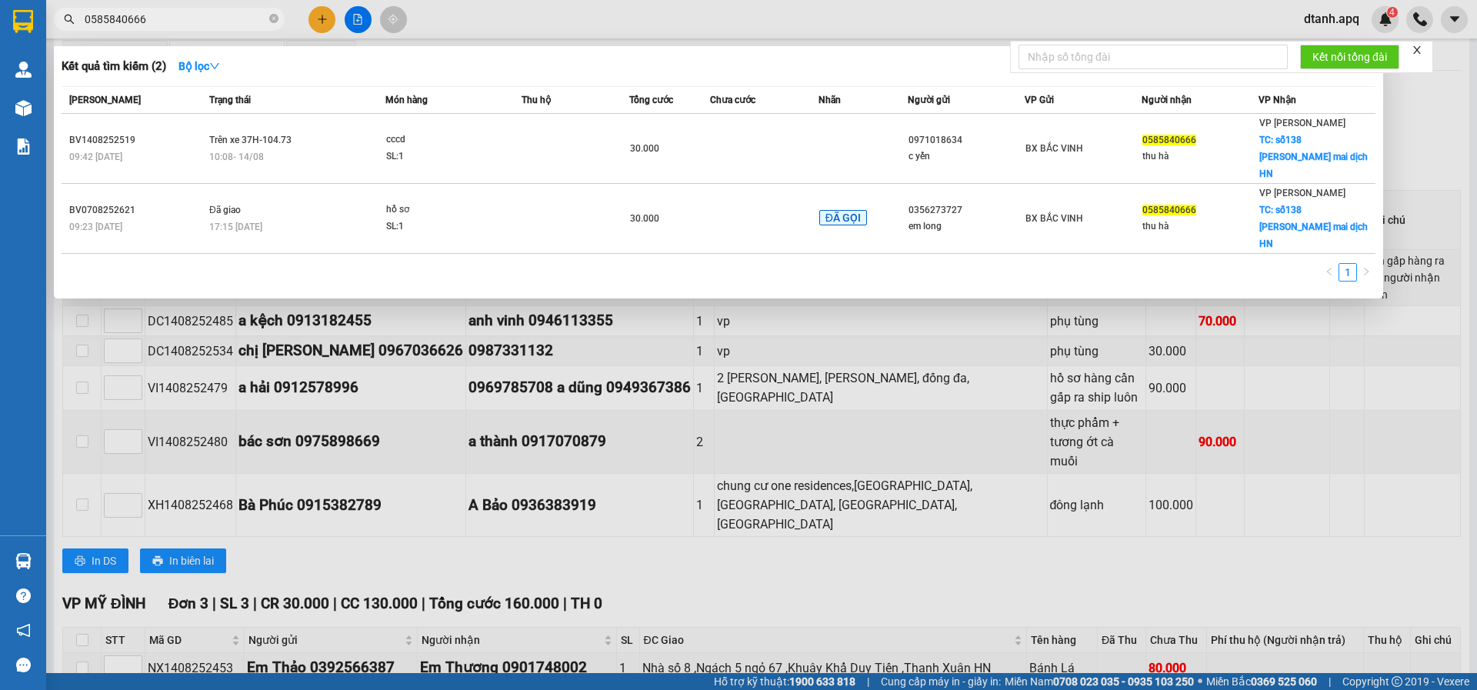
type input "0585840666"
click at [397, 363] on div at bounding box center [738, 345] width 1477 height 690
drag, startPoint x: 154, startPoint y: 22, endPoint x: 63, endPoint y: 30, distance: 91.2
click at [63, 30] on span "0585840666" at bounding box center [169, 19] width 231 height 23
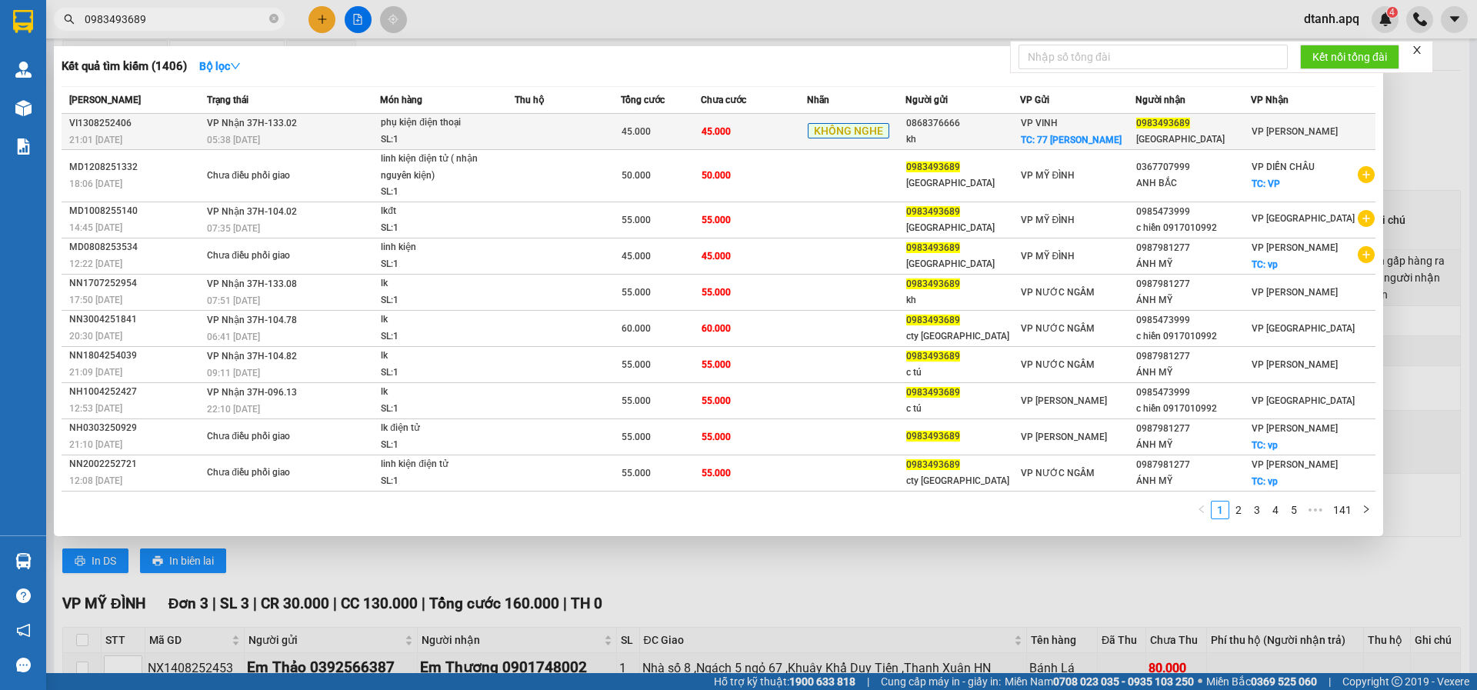
type input "0983493689"
click at [502, 122] on span "phụ kiện điện thoại SL: 1" at bounding box center [447, 131] width 133 height 33
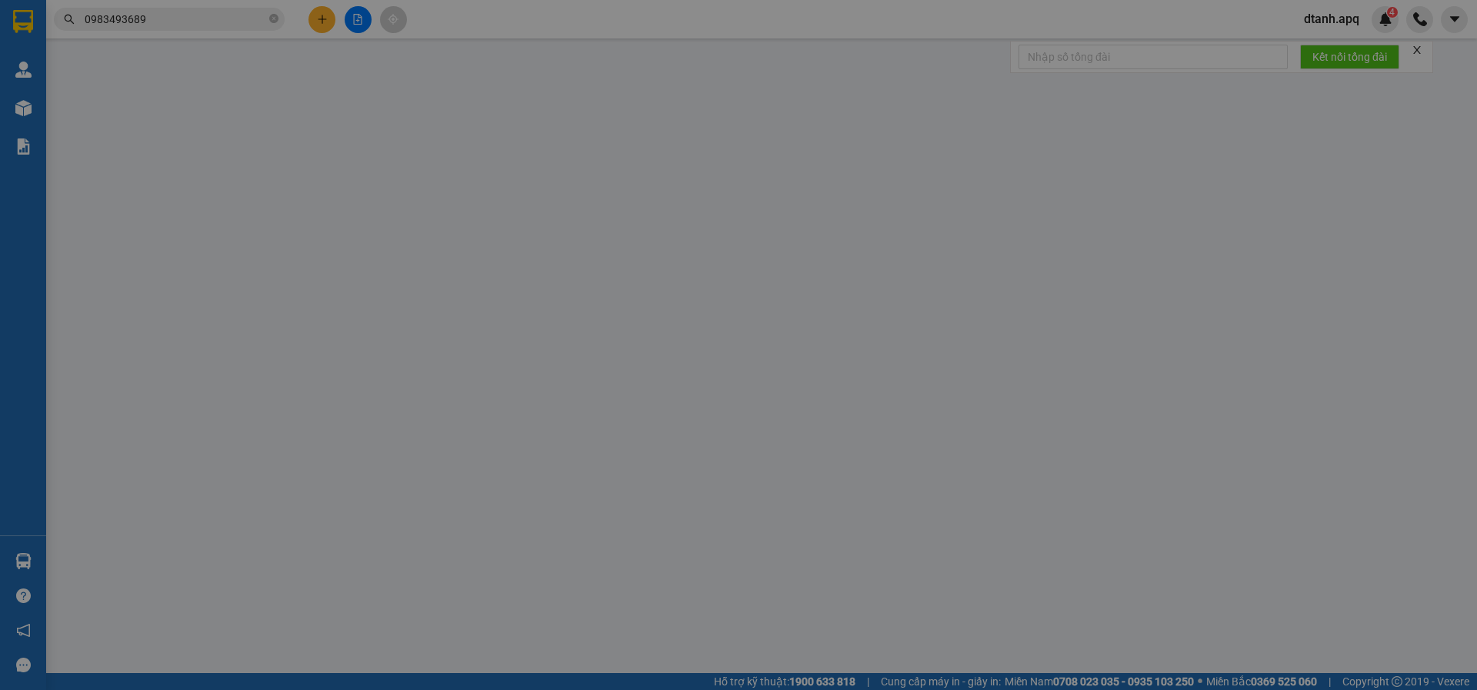
type input "0868376666"
type input "kh"
checkbox input "true"
type input "77 nguyễn du"
type input "0983493689"
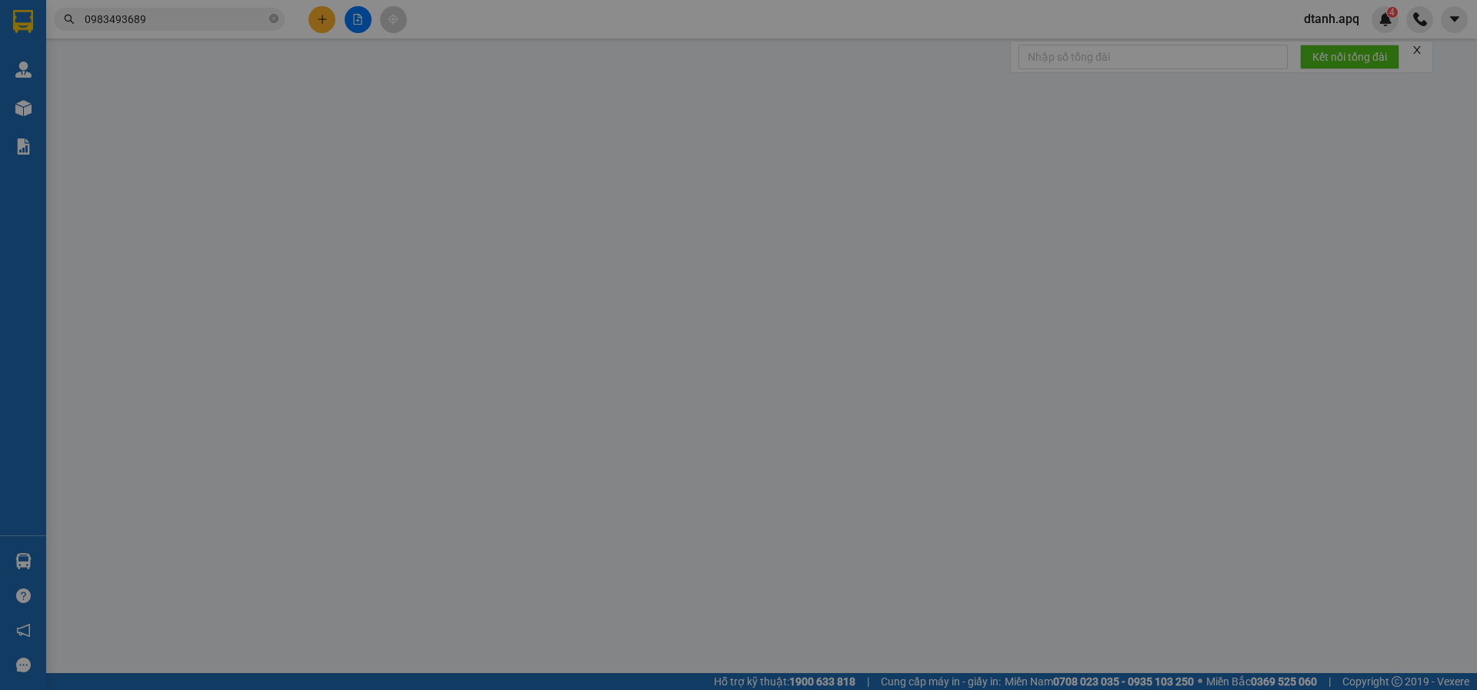
type input "[GEOGRAPHIC_DATA]"
type input "45.000"
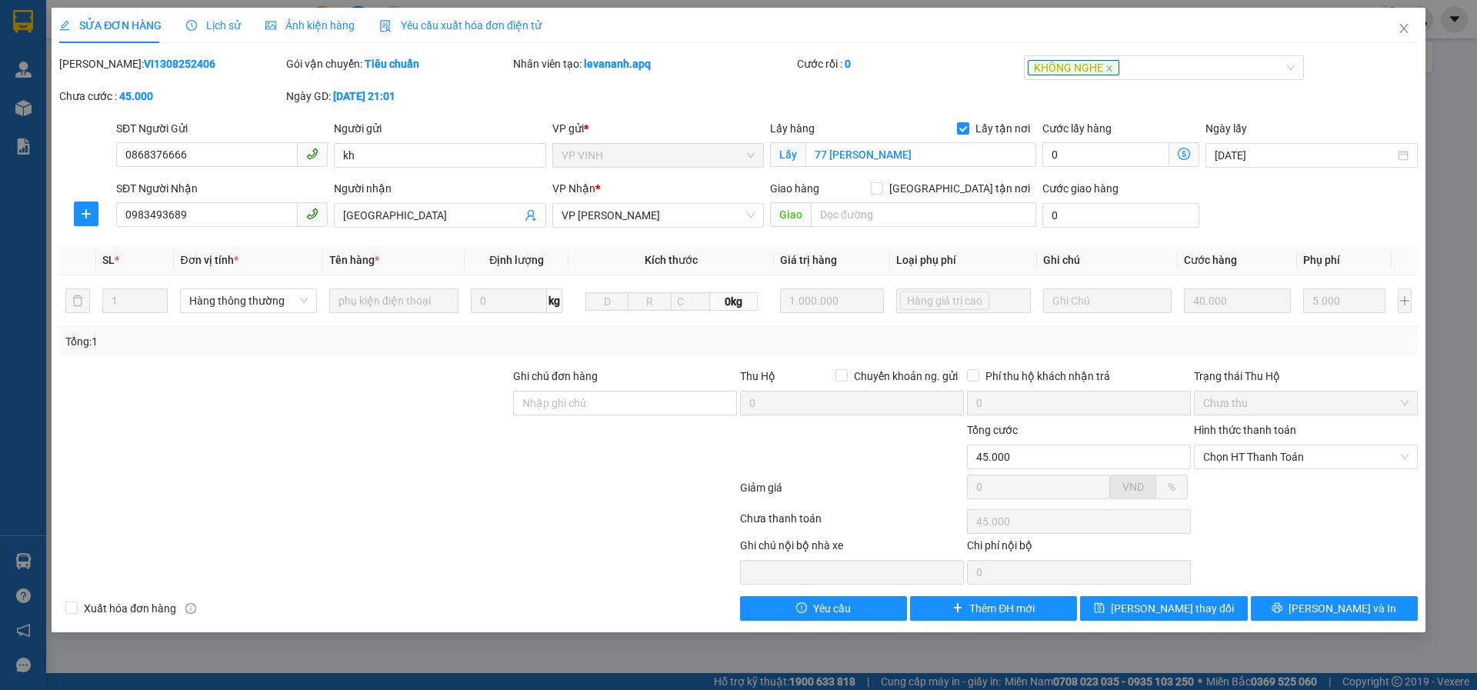
click at [210, 25] on span "Lịch sử" at bounding box center [213, 25] width 55 height 12
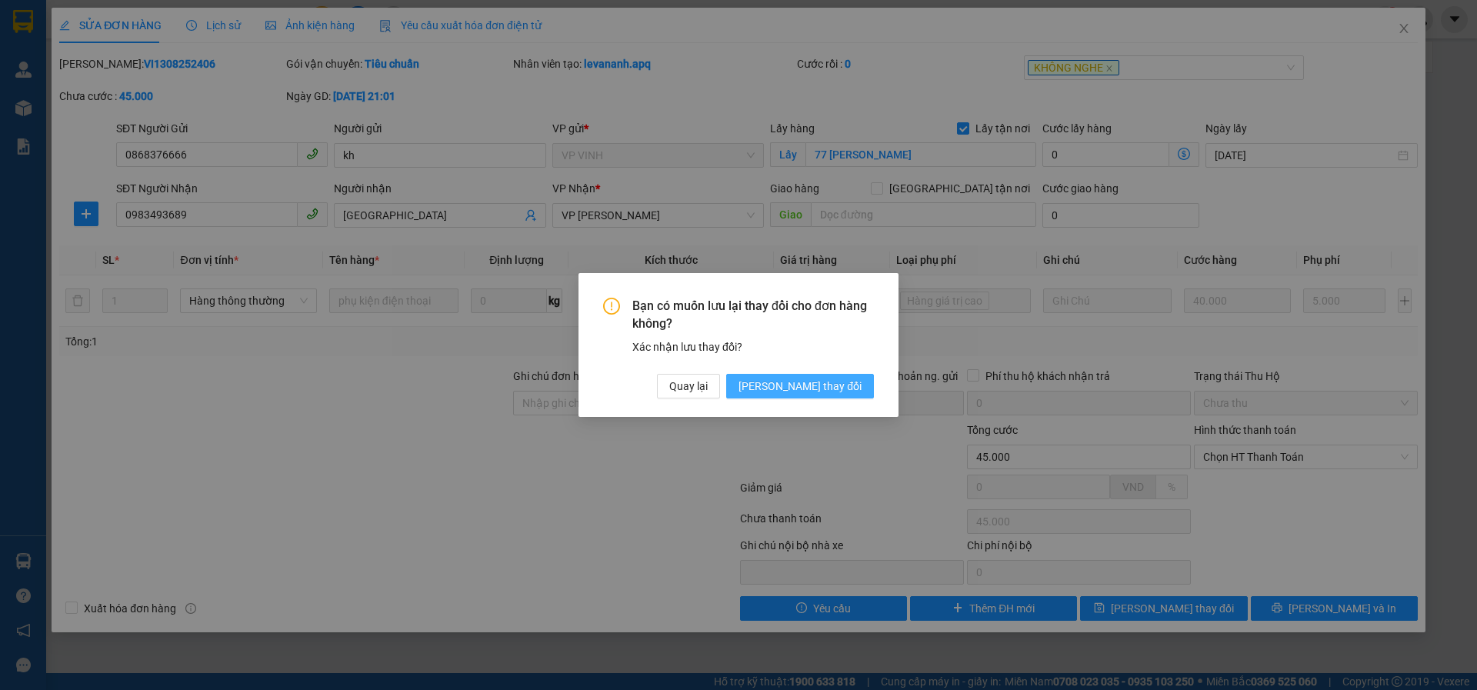
click at [848, 386] on span "[PERSON_NAME] thay đổi" at bounding box center [800, 386] width 123 height 17
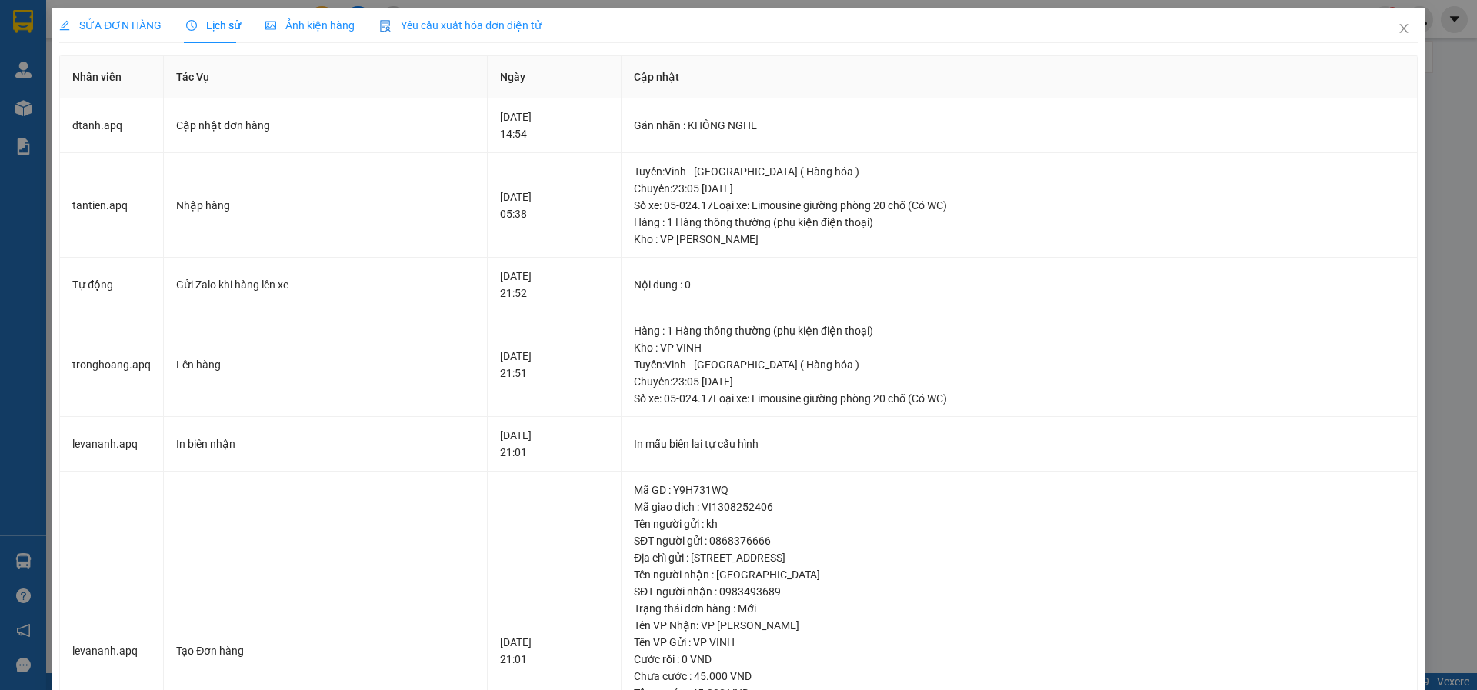
click at [115, 23] on span "SỬA ĐƠN HÀNG" at bounding box center [110, 25] width 102 height 12
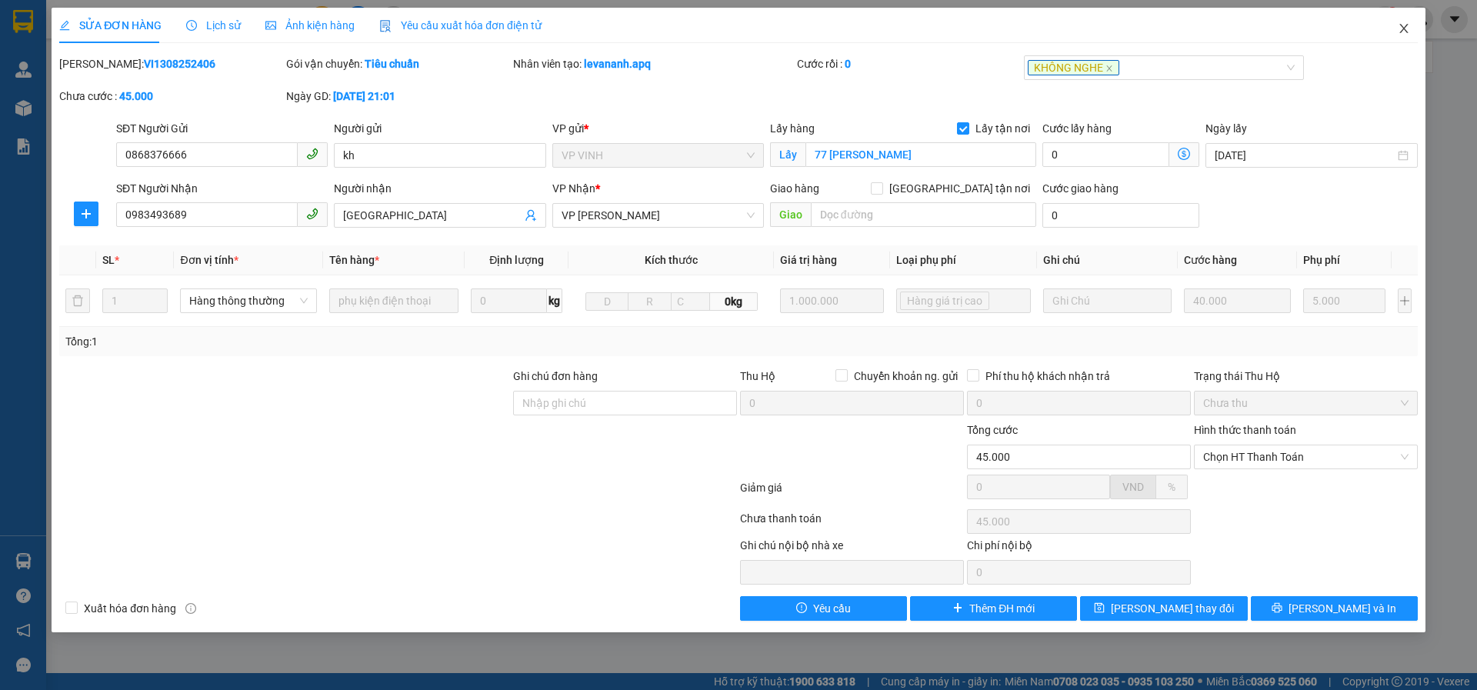
drag, startPoint x: 1396, startPoint y: 29, endPoint x: 1273, endPoint y: 4, distance: 125.7
click at [1397, 32] on span "Close" at bounding box center [1403, 29] width 43 height 43
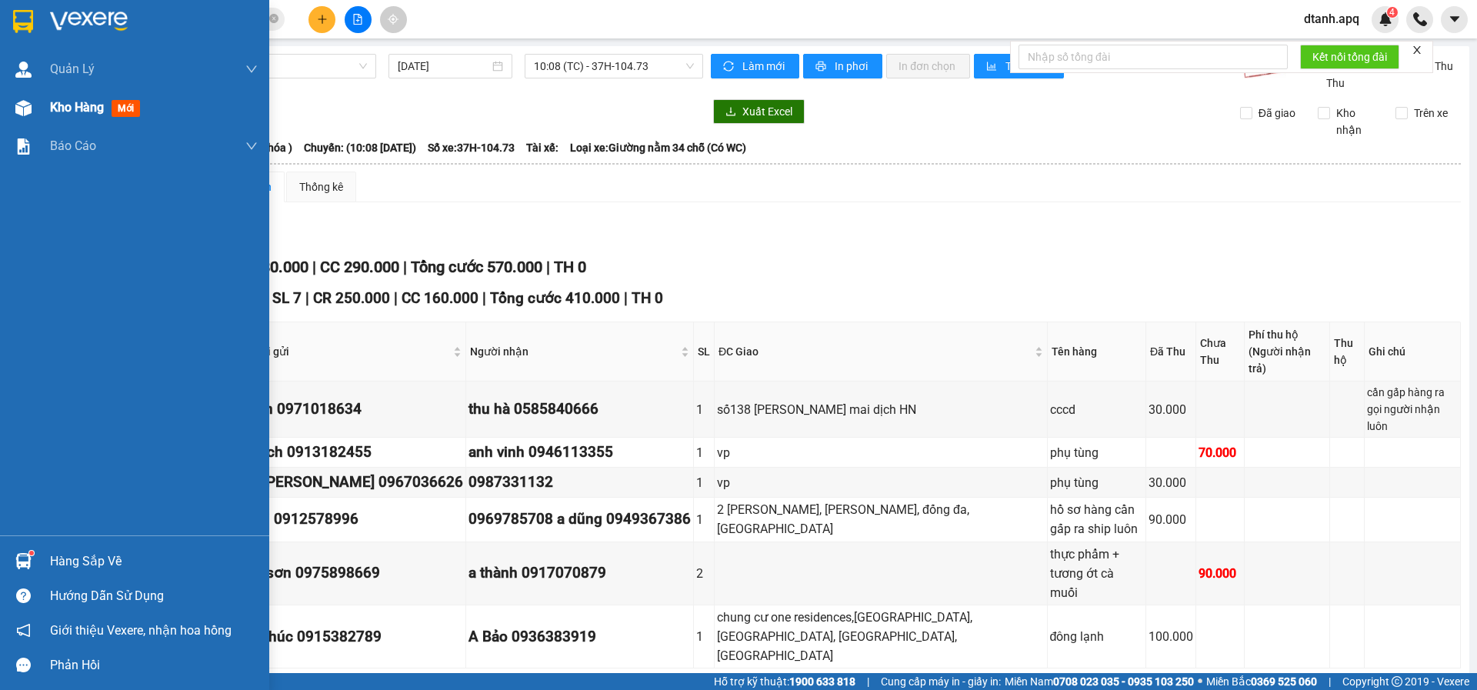
click at [21, 106] on img at bounding box center [23, 108] width 16 height 16
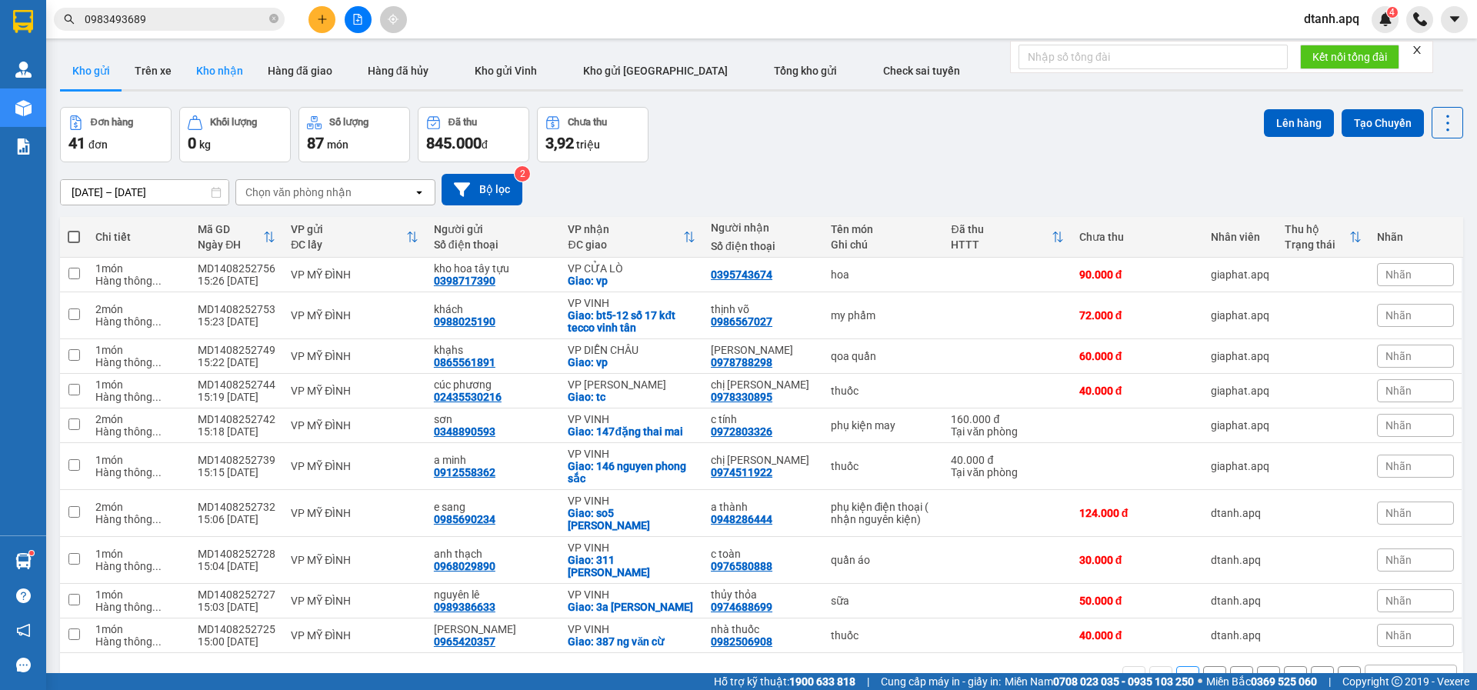
click at [217, 72] on button "Kho nhận" at bounding box center [220, 70] width 72 height 37
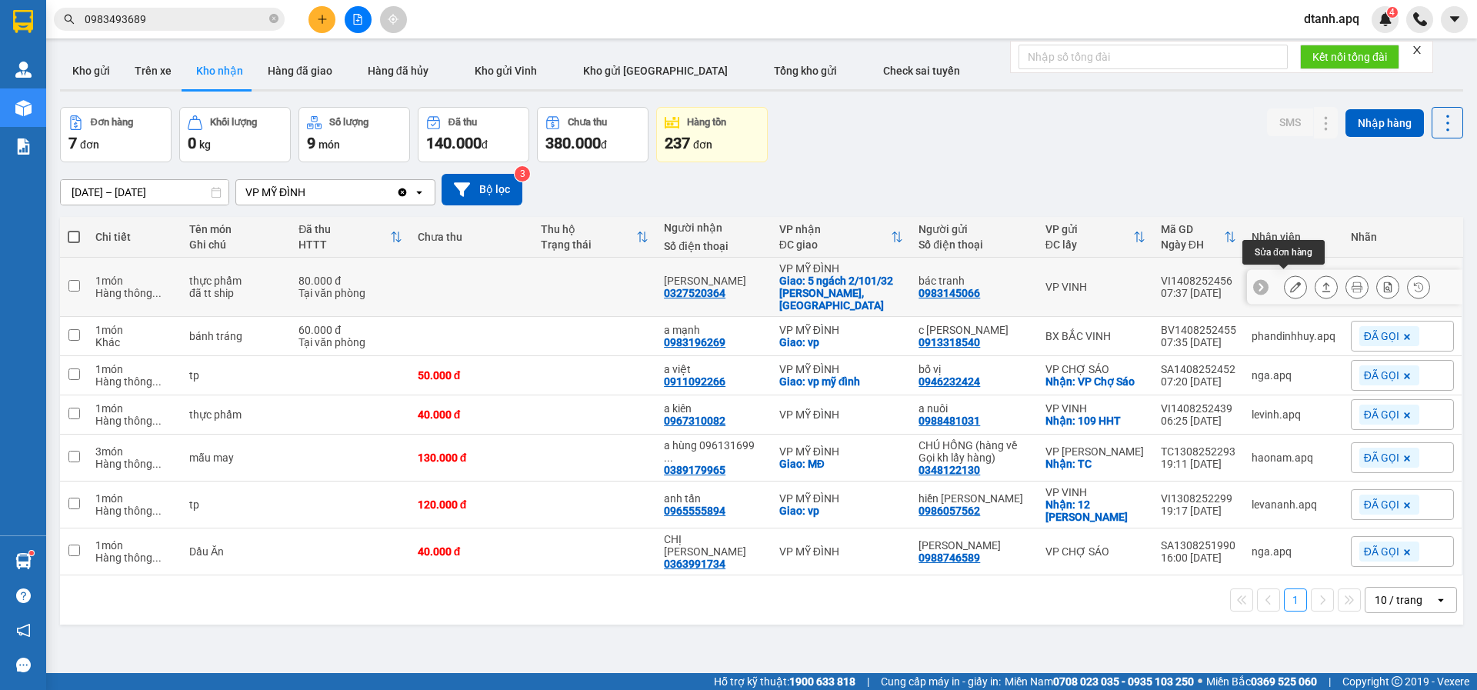
click at [1290, 283] on icon at bounding box center [1295, 287] width 11 height 11
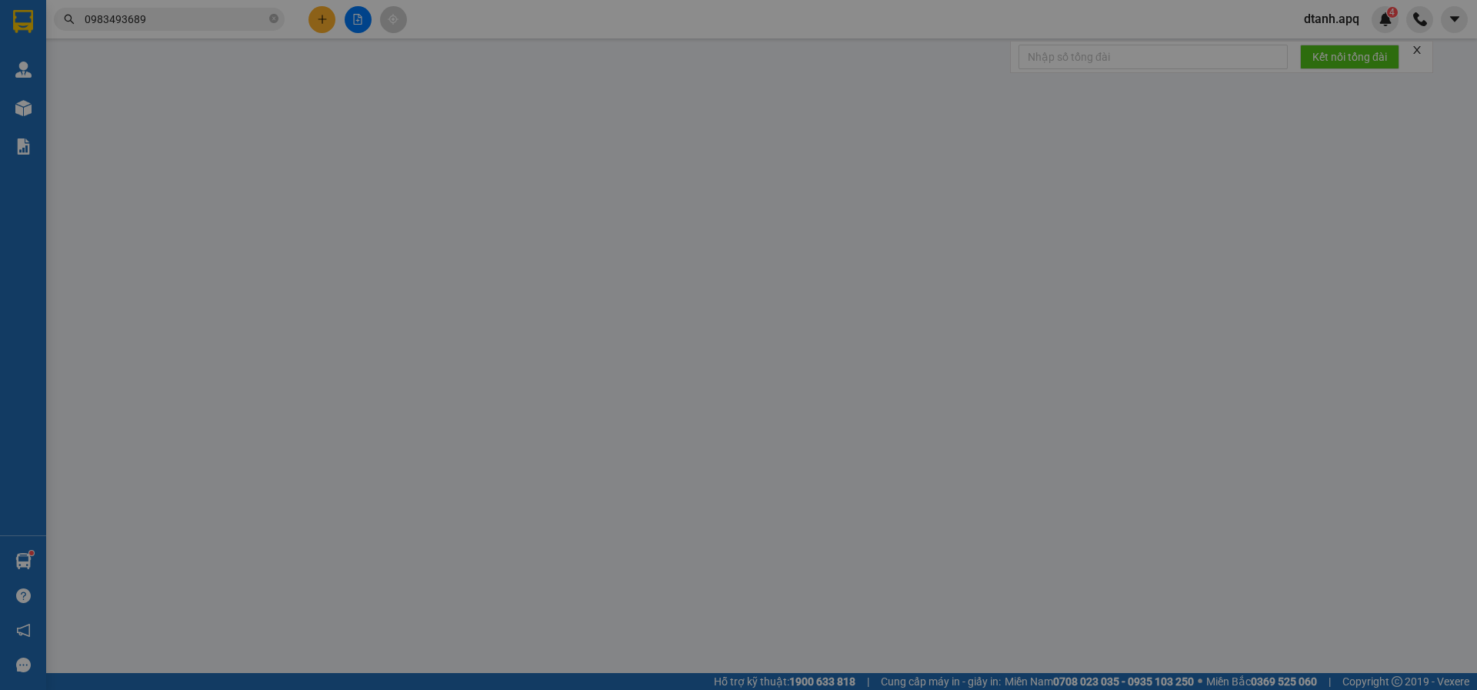
type input "0983145066"
type input "bác tranh"
type input "0327520364"
type input "thùy linh thue bao"
checkbox input "true"
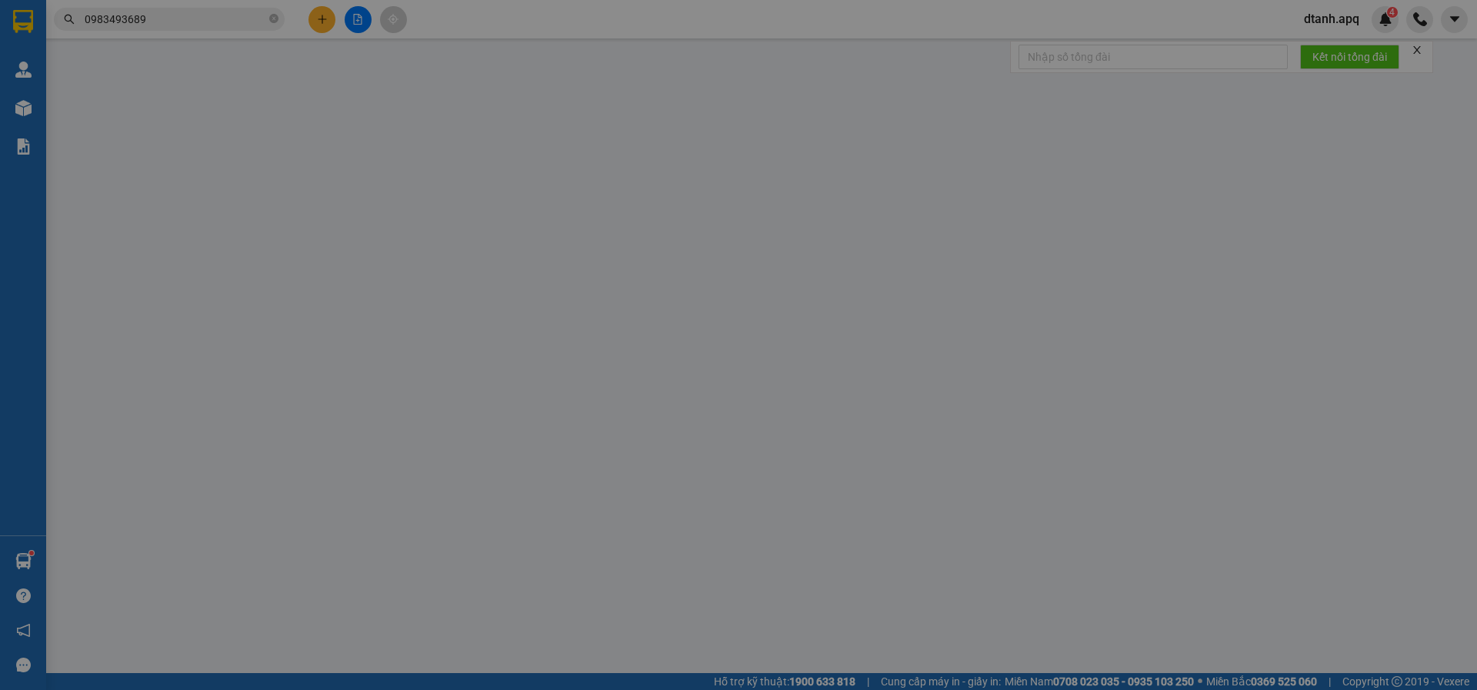
type input "5 ngách 2/101/32 đỗ đức dục, hà nội"
type input "80.000"
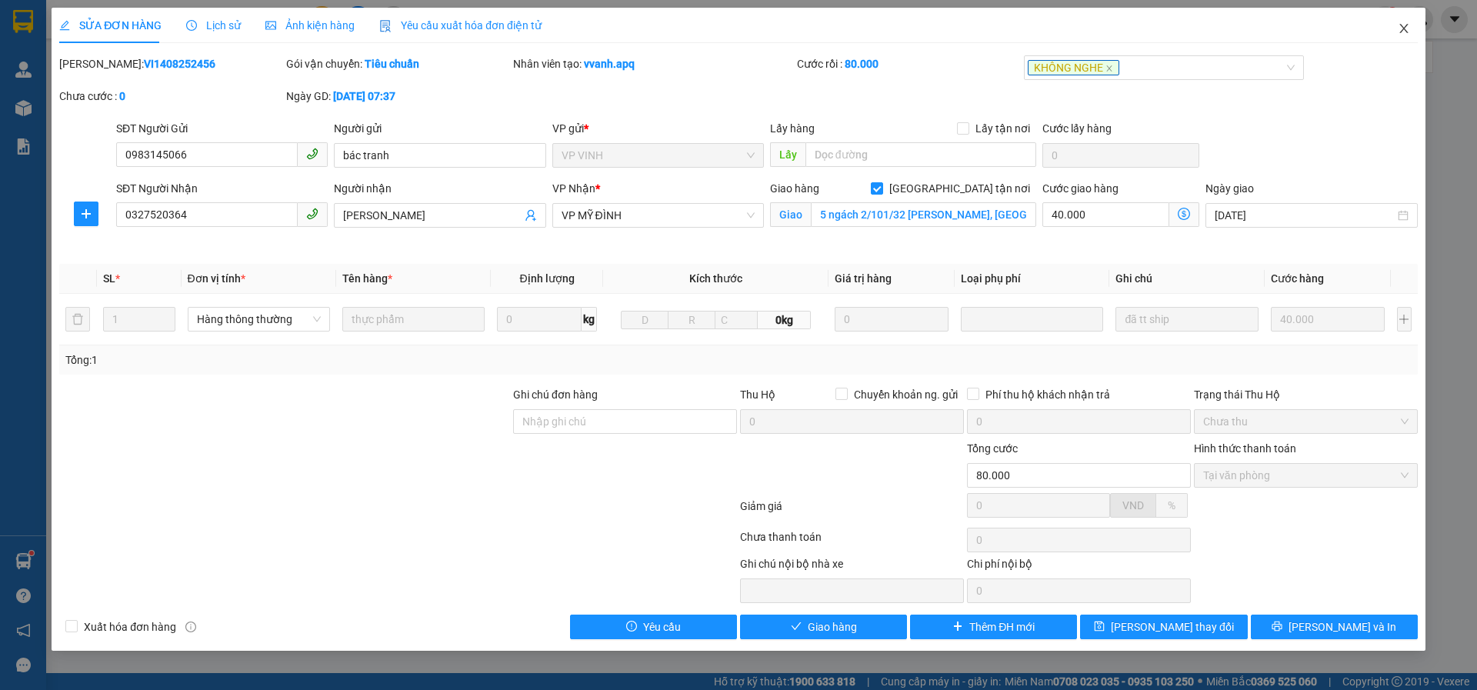
drag, startPoint x: 1409, startPoint y: 30, endPoint x: 1339, endPoint y: 18, distance: 71.0
click at [1408, 31] on icon "close" at bounding box center [1404, 28] width 12 height 12
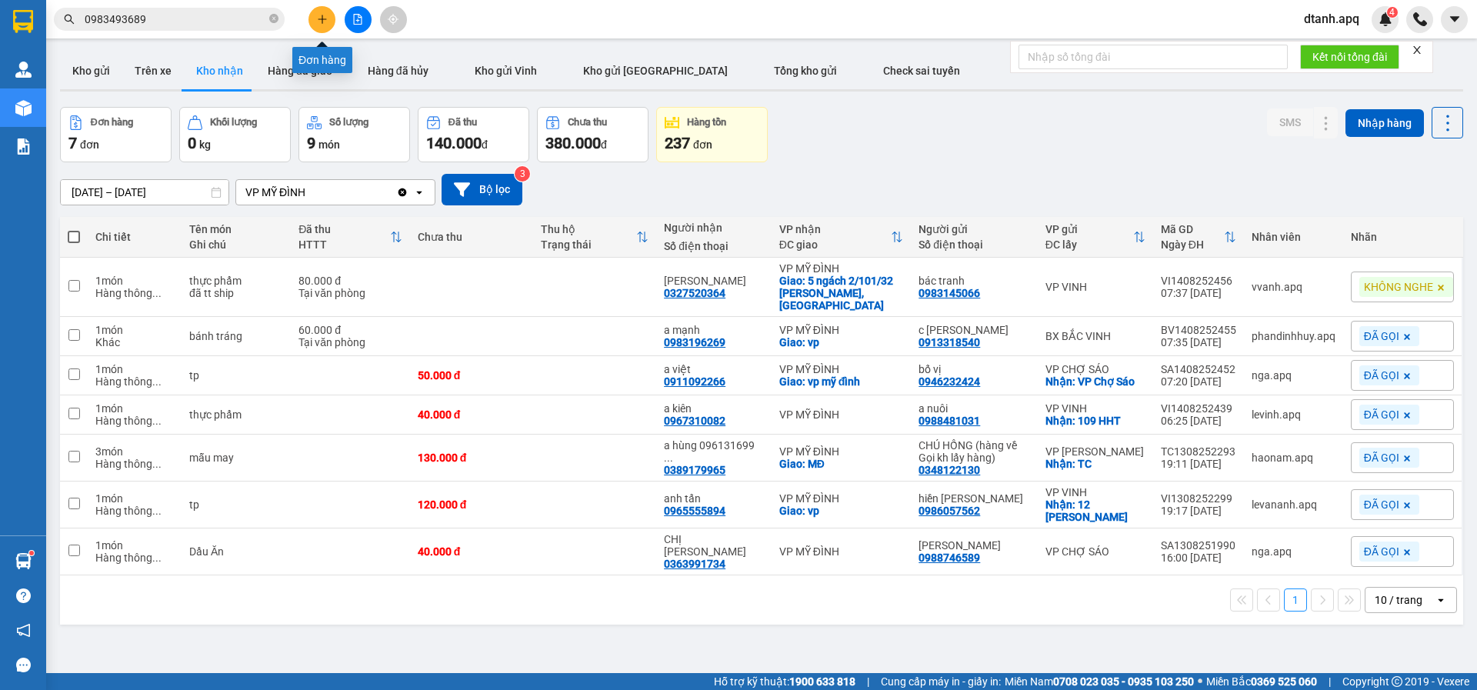
click at [322, 19] on icon "plus" at bounding box center [322, 19] width 11 height 11
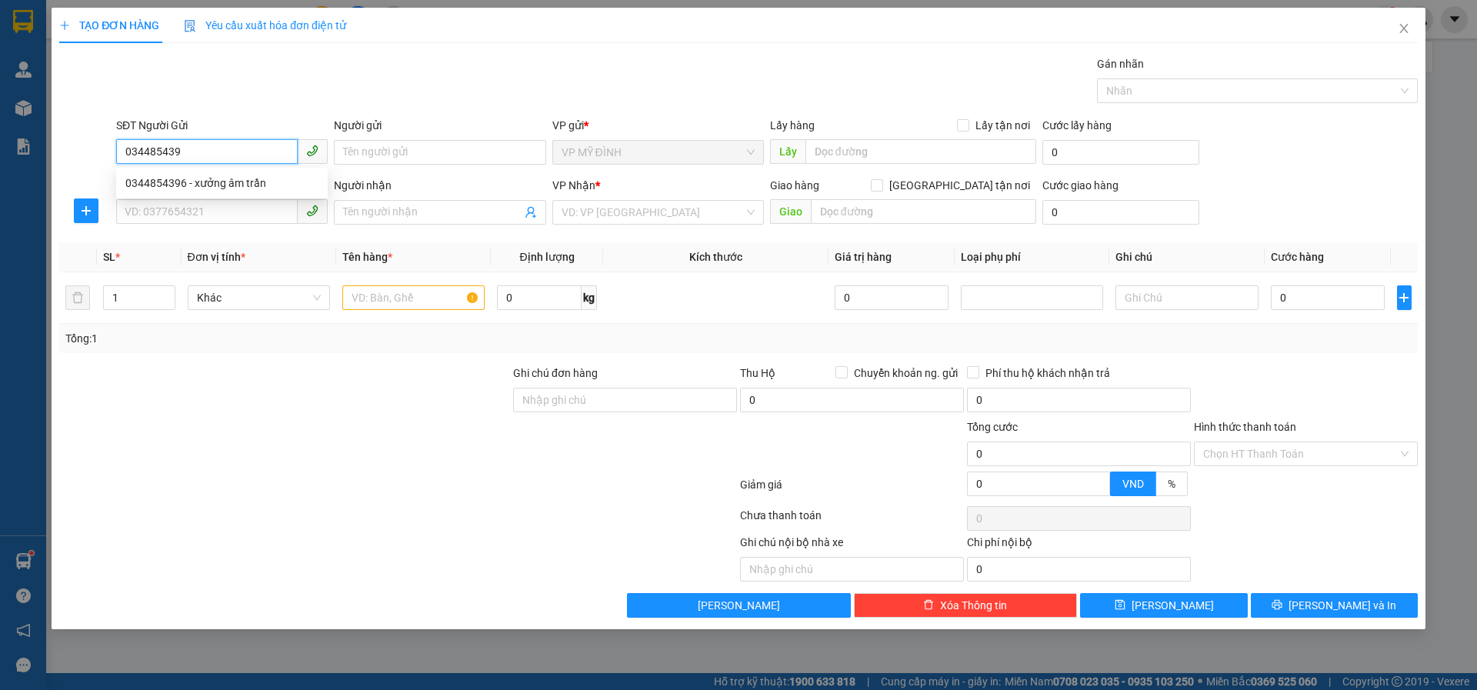
type input "0344854396"
drag, startPoint x: 202, startPoint y: 188, endPoint x: 212, endPoint y: 208, distance: 21.3
click at [205, 188] on div "0344854396 - xưởng âm trần" at bounding box center [221, 183] width 193 height 17
type input "xưởng âm trần"
checkbox input "true"
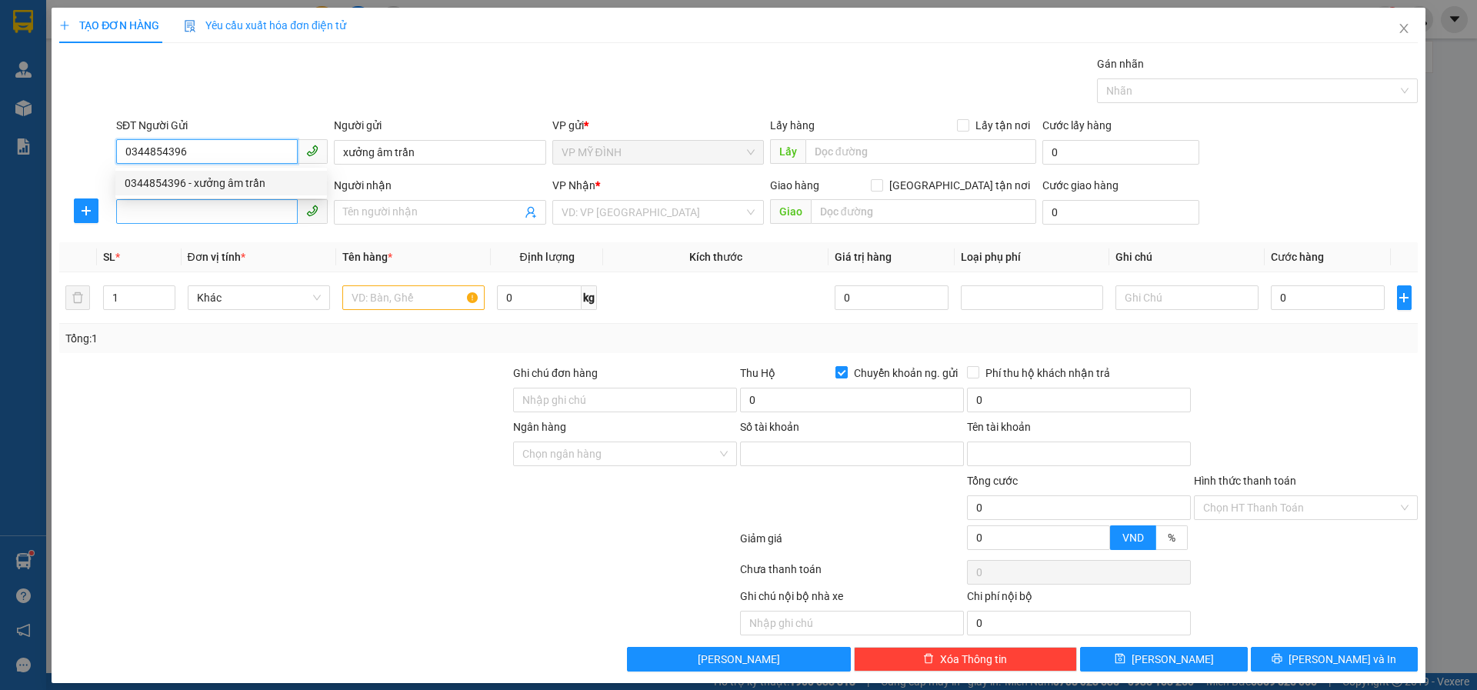
type input "0344854396"
click at [212, 208] on input "SĐT Người Nhận" at bounding box center [207, 211] width 182 height 25
type input "1046294847"
type input "NGUYỄN THỊ THU"
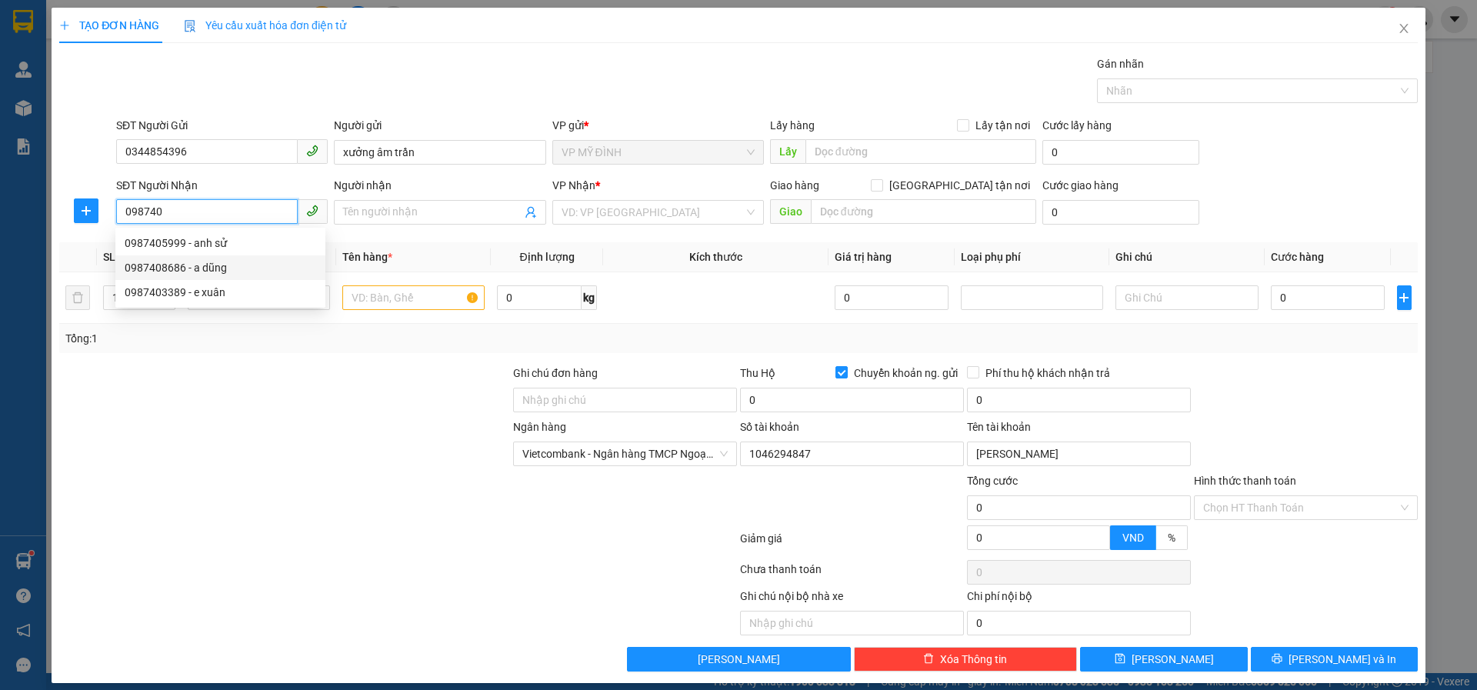
click at [190, 272] on div "0987408686 - a dũng" at bounding box center [221, 267] width 192 height 17
type input "0987408686"
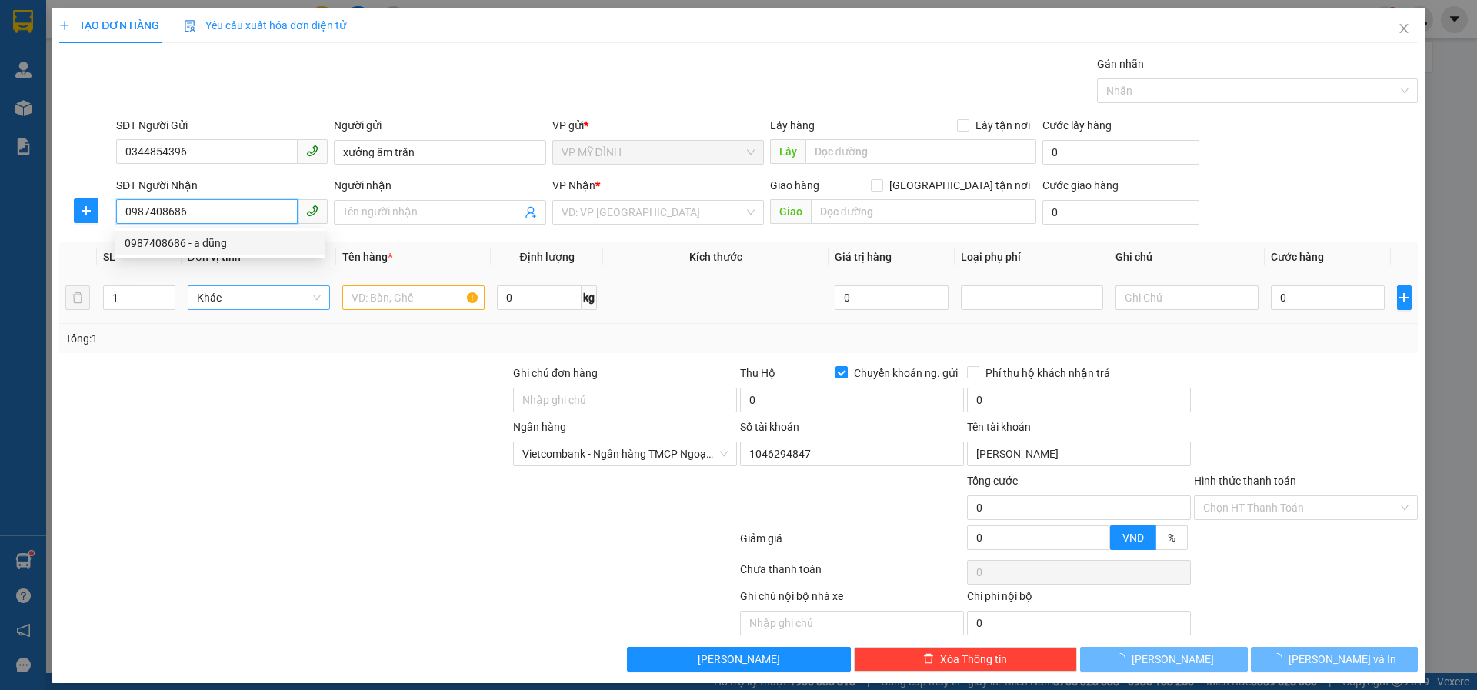
type input "a dũng"
checkbox input "true"
type input "109 ng trường tộ"
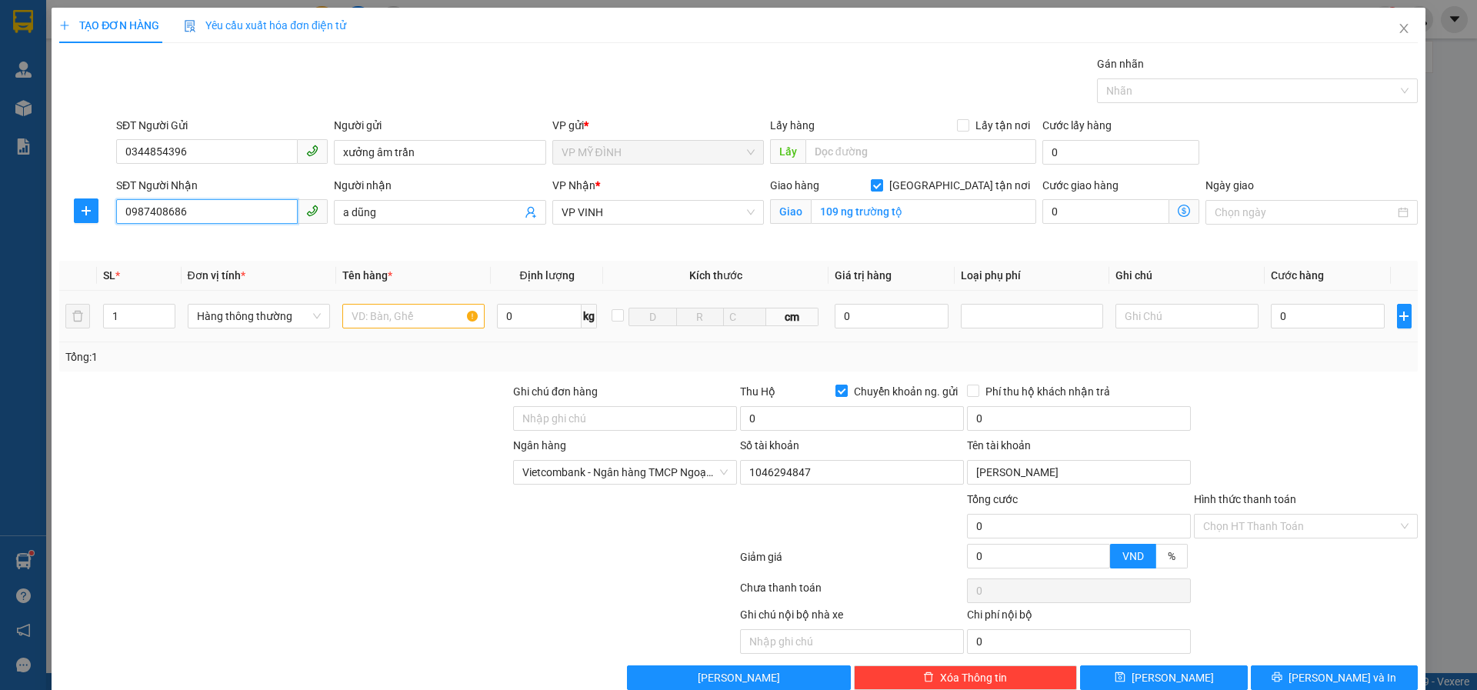
type input "0987408686"
drag, startPoint x: 379, startPoint y: 317, endPoint x: 391, endPoint y: 335, distance: 22.2
click at [375, 317] on input "text" at bounding box center [413, 316] width 142 height 25
type input "quạt trần"
click at [97, 322] on td "1" at bounding box center [139, 317] width 85 height 52
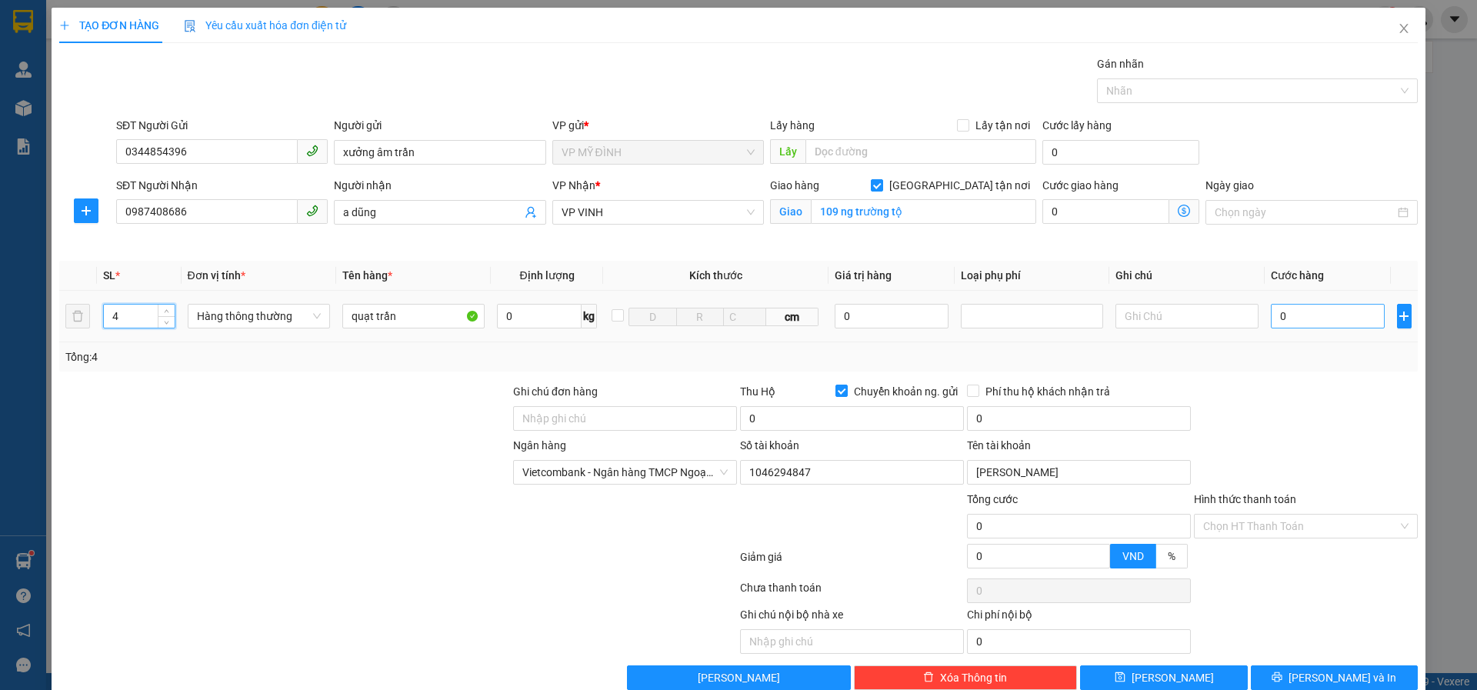
type input "4"
click at [1299, 316] on input "0" at bounding box center [1328, 316] width 115 height 25
type input "1"
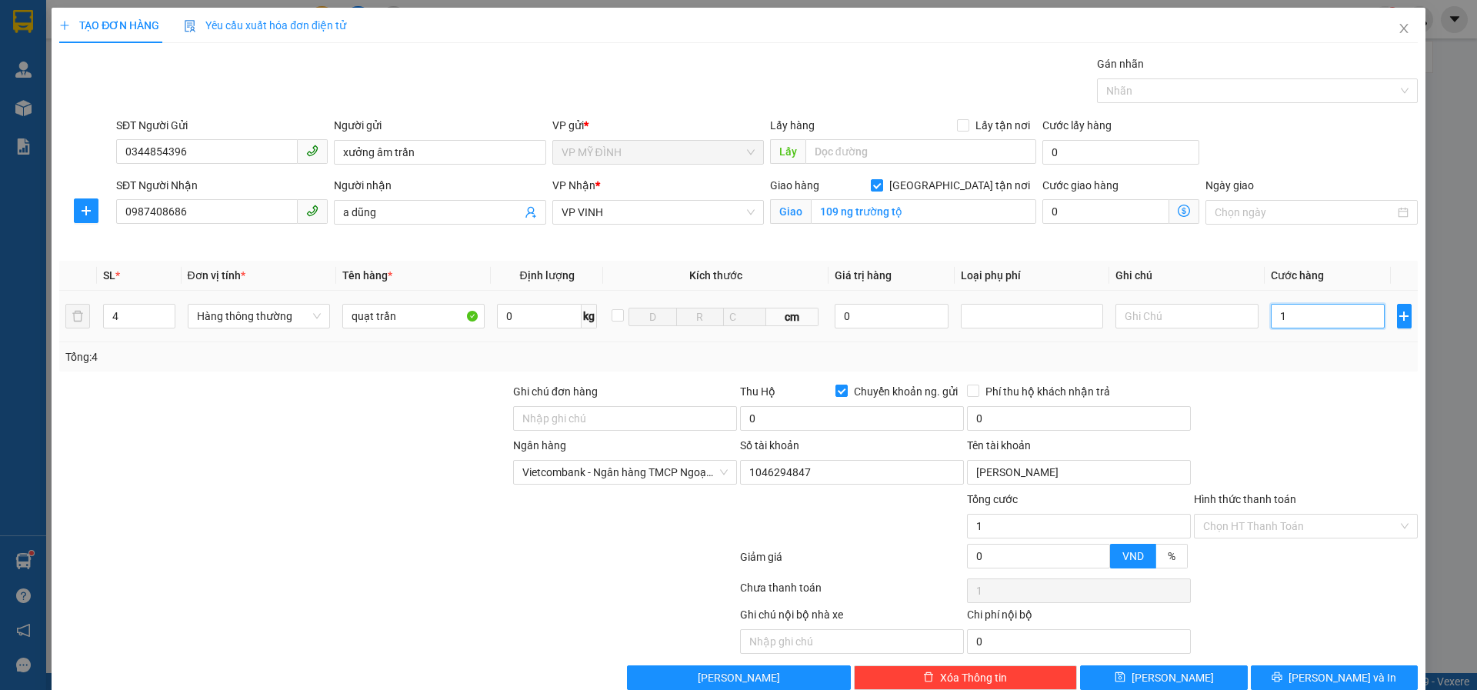
type input "18"
type input "180"
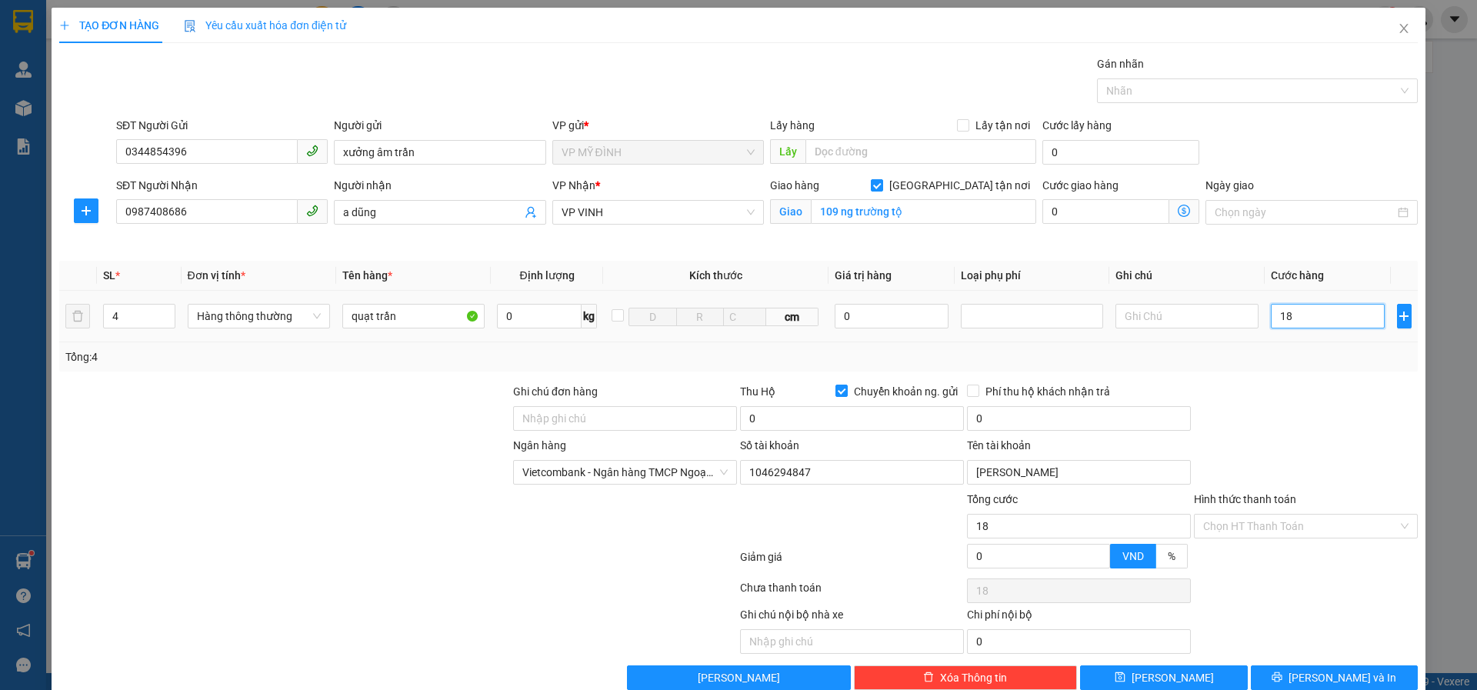
type input "180"
type input "180.000"
drag, startPoint x: 1330, startPoint y: 406, endPoint x: 1339, endPoint y: 407, distance: 8.5
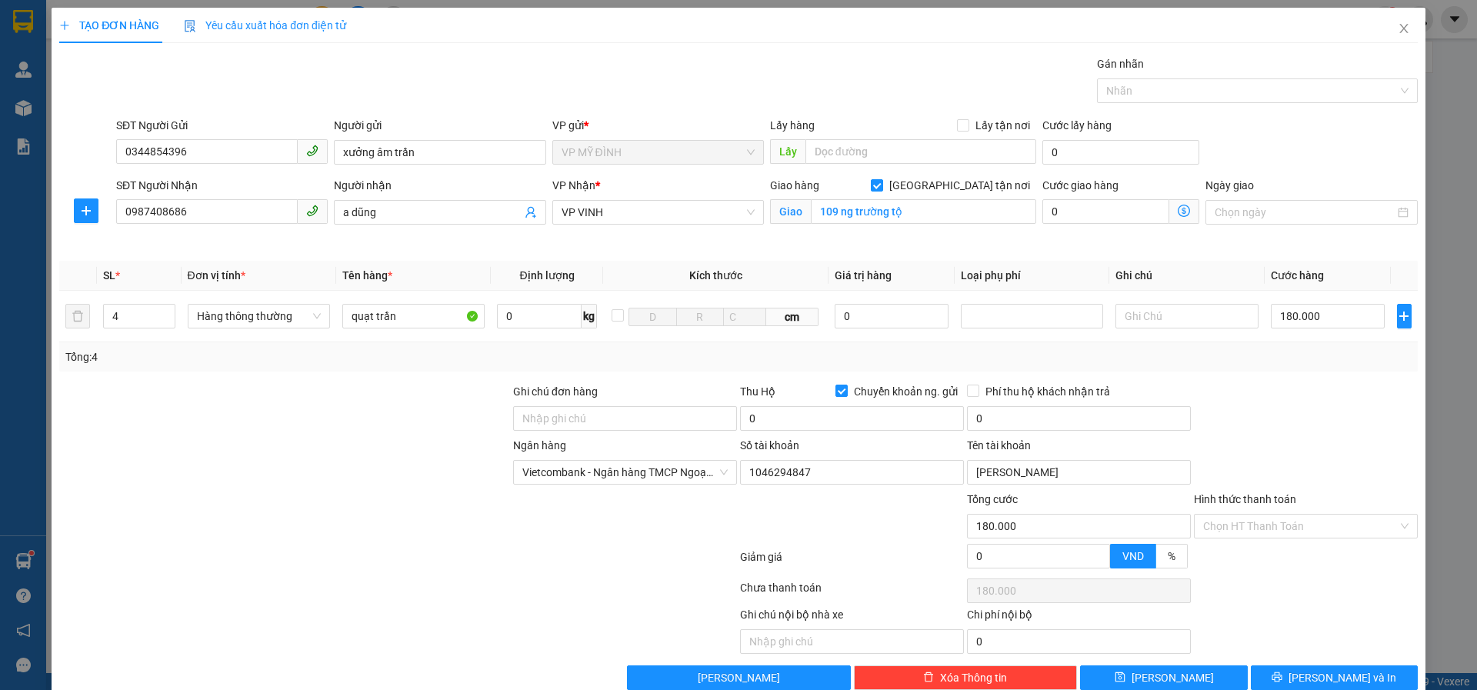
click at [1331, 409] on div at bounding box center [1305, 410] width 227 height 54
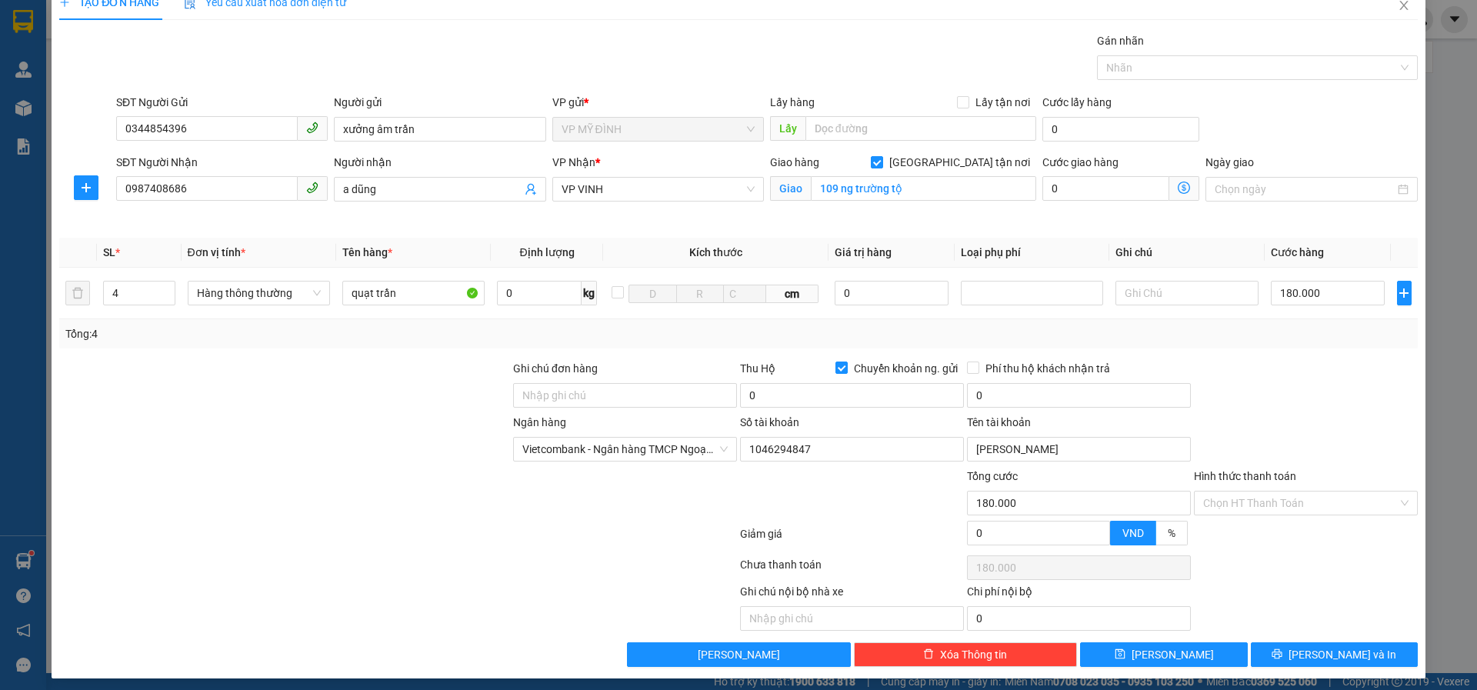
scroll to position [30, 0]
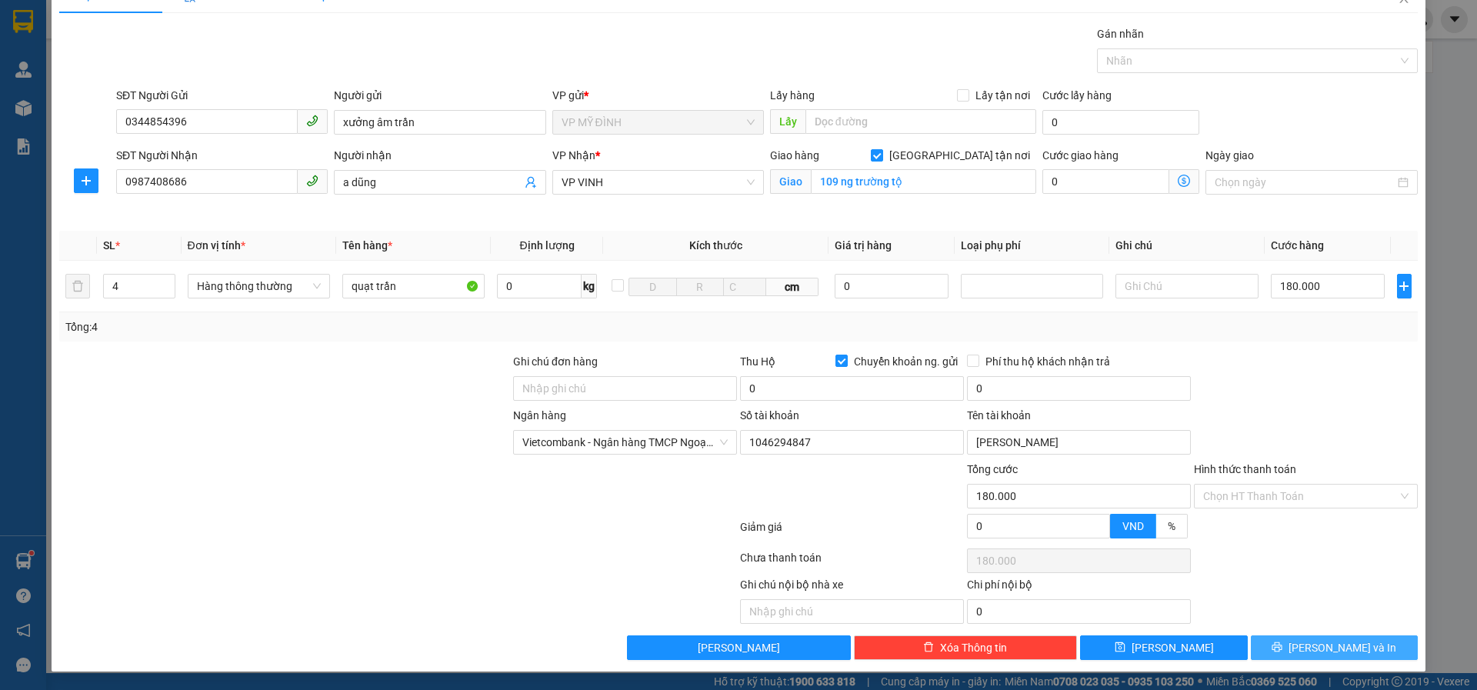
drag, startPoint x: 1317, startPoint y: 652, endPoint x: 1328, endPoint y: 647, distance: 12.0
click at [1317, 652] on span "[PERSON_NAME] và In" at bounding box center [1343, 647] width 108 height 17
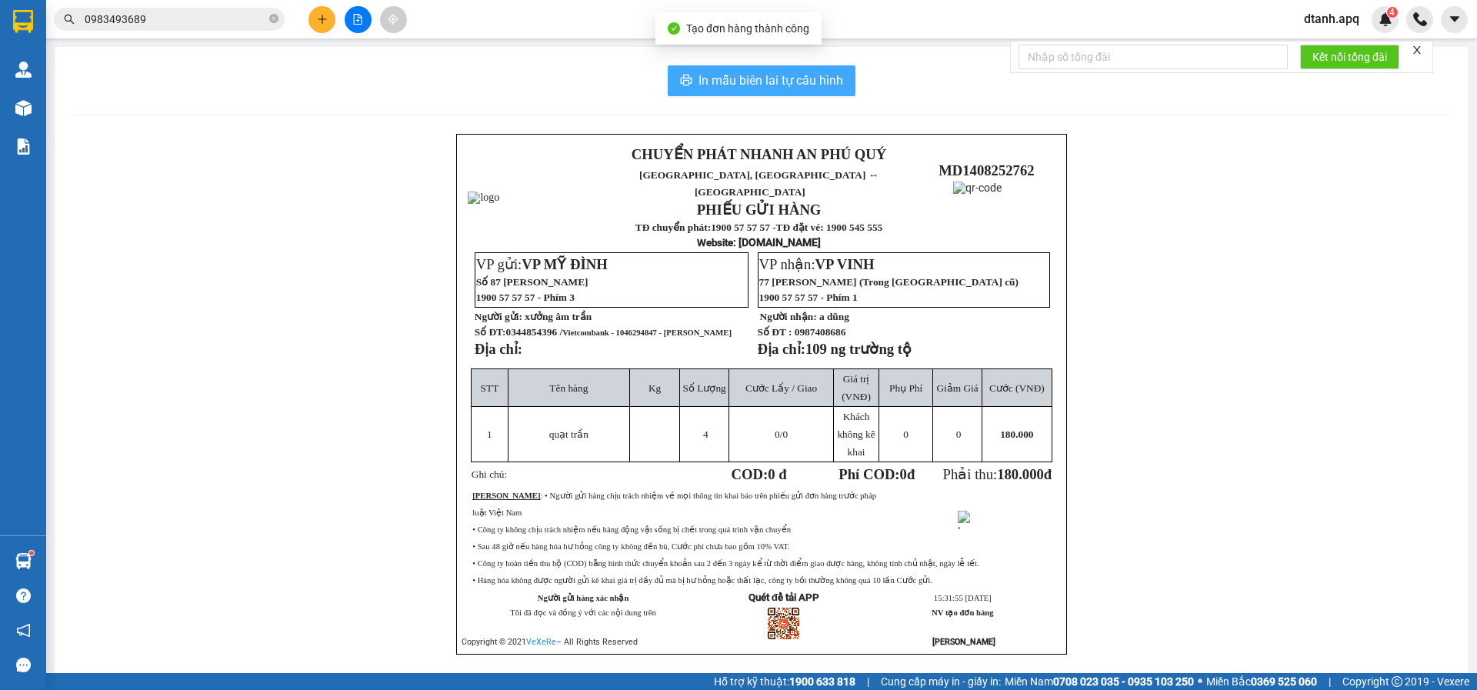
click at [704, 86] on span "In mẫu biên lai tự cấu hình" at bounding box center [771, 80] width 145 height 19
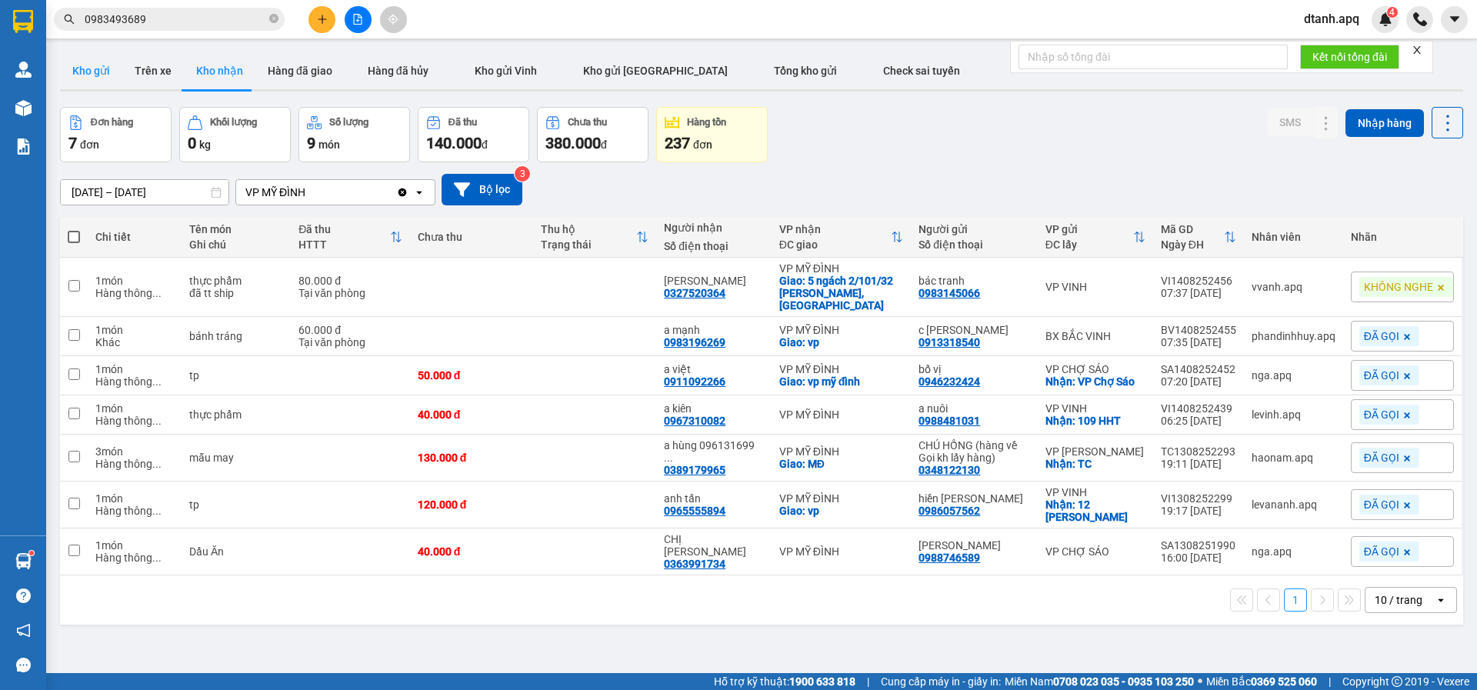
click at [85, 73] on button "Kho gửi" at bounding box center [91, 70] width 62 height 37
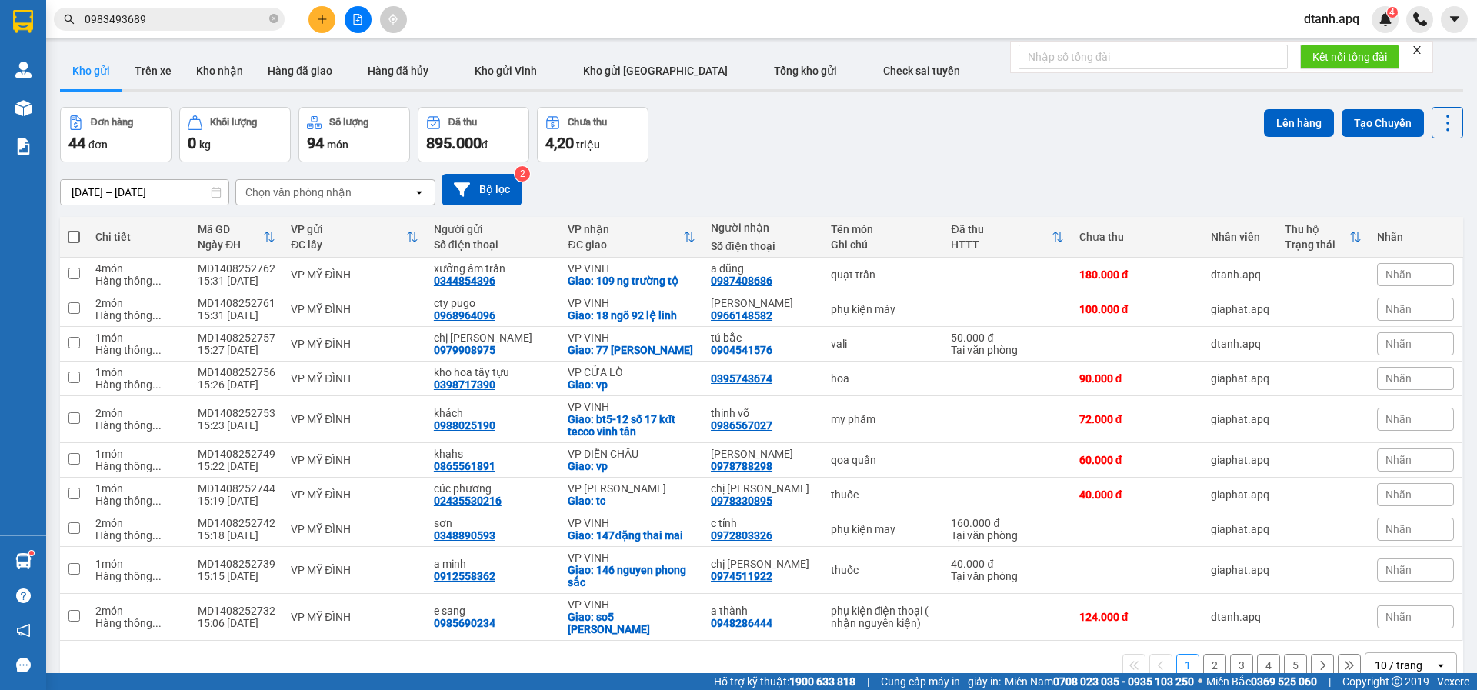
click at [1393, 277] on span "Nhãn" at bounding box center [1399, 274] width 26 height 12
click at [1236, 349] on div "CHỜ HỦY" at bounding box center [1226, 349] width 57 height 20
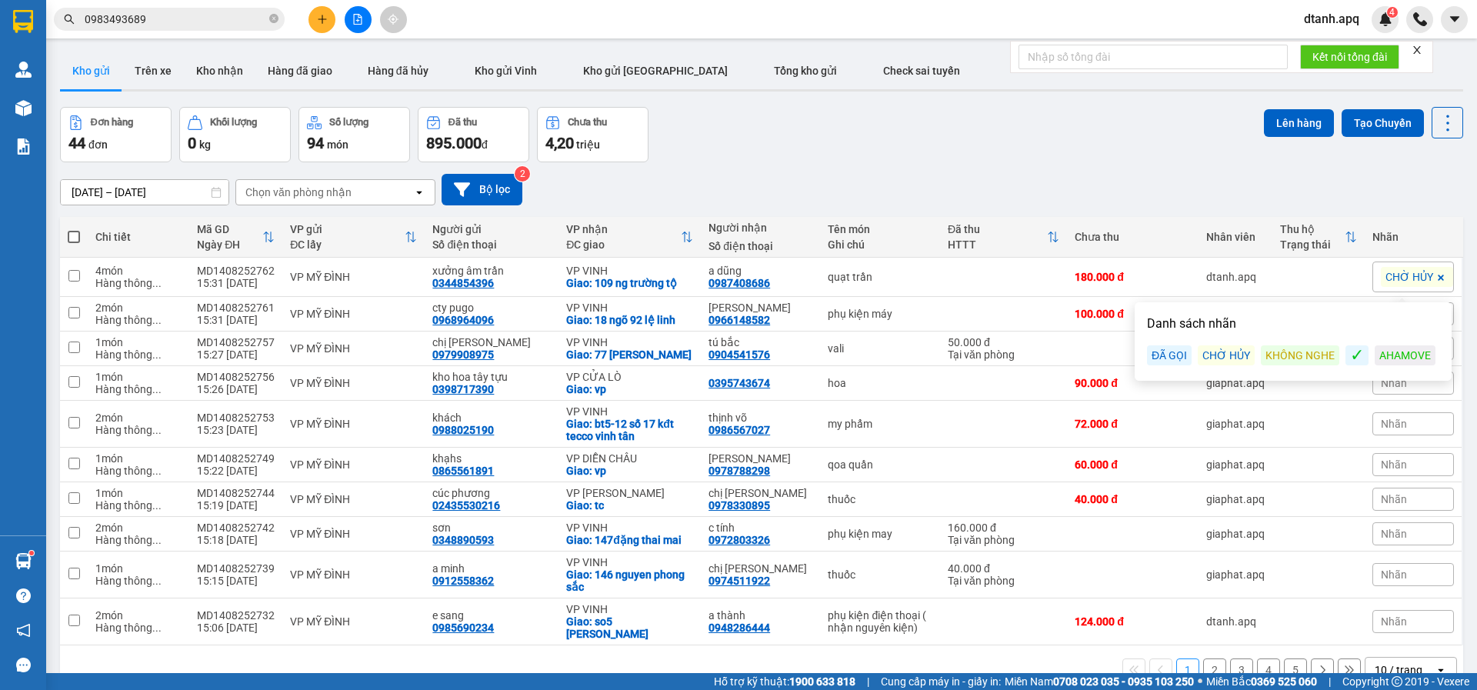
click at [911, 138] on div "Đơn hàng 44 đơn Khối lượng 0 kg Số lượng 94 món Đã thu 895.000 đ Chưa thu 4,20 …" at bounding box center [761, 134] width 1403 height 55
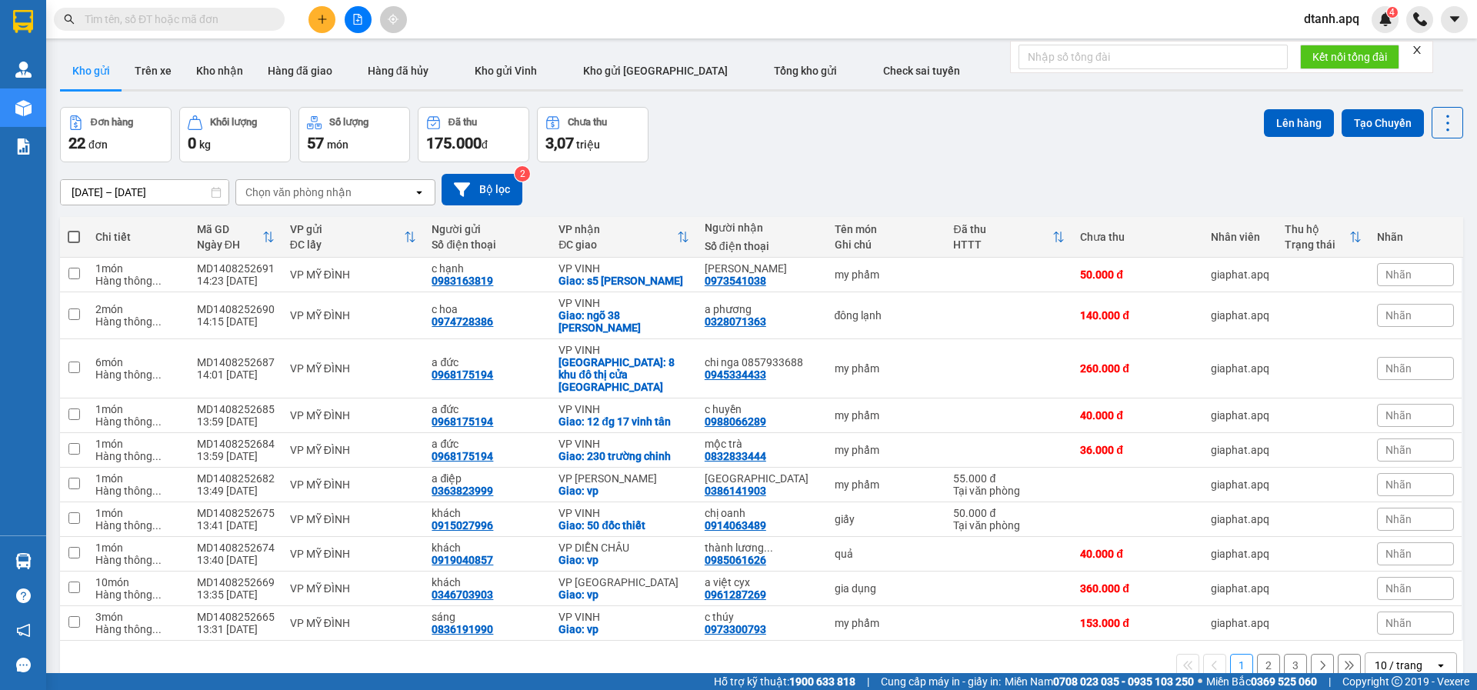
click at [325, 19] on icon "plus" at bounding box center [322, 18] width 8 height 1
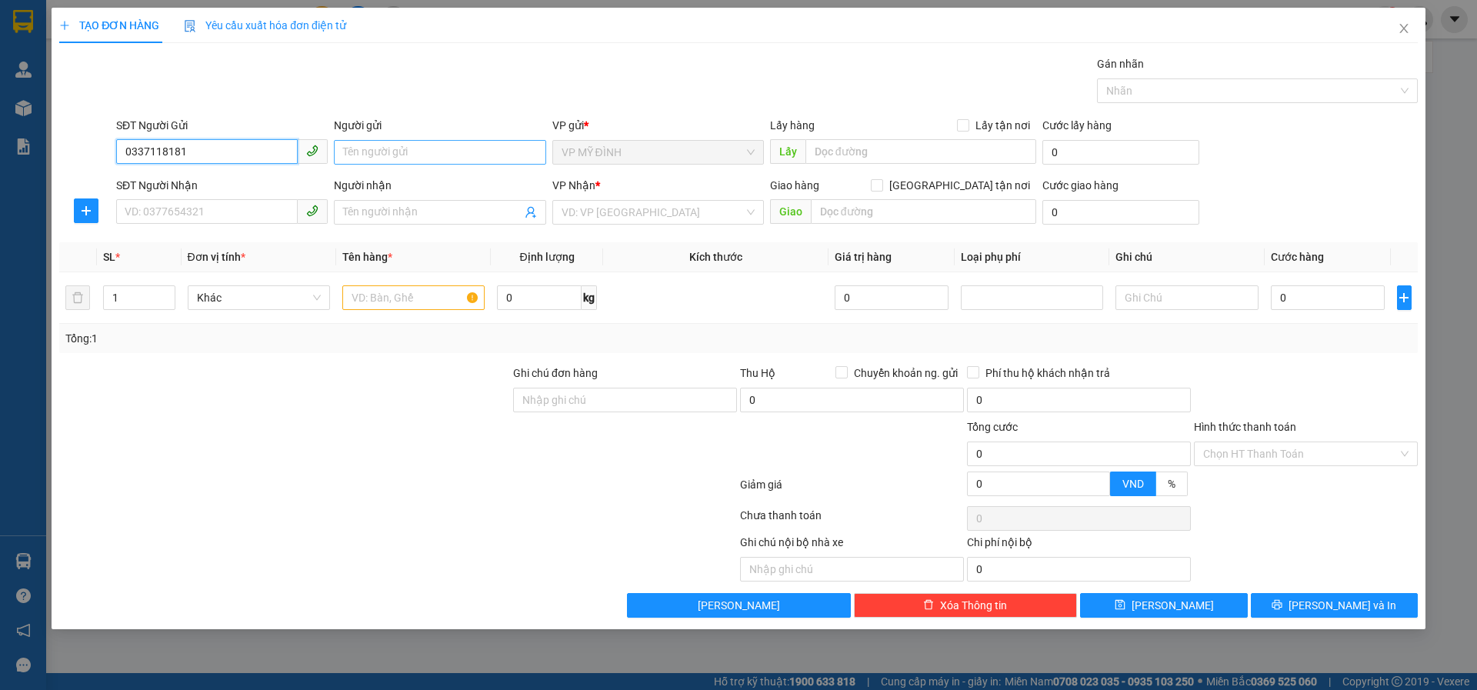
type input "0337118181"
click at [383, 155] on input "Người gửi" at bounding box center [440, 152] width 212 height 25
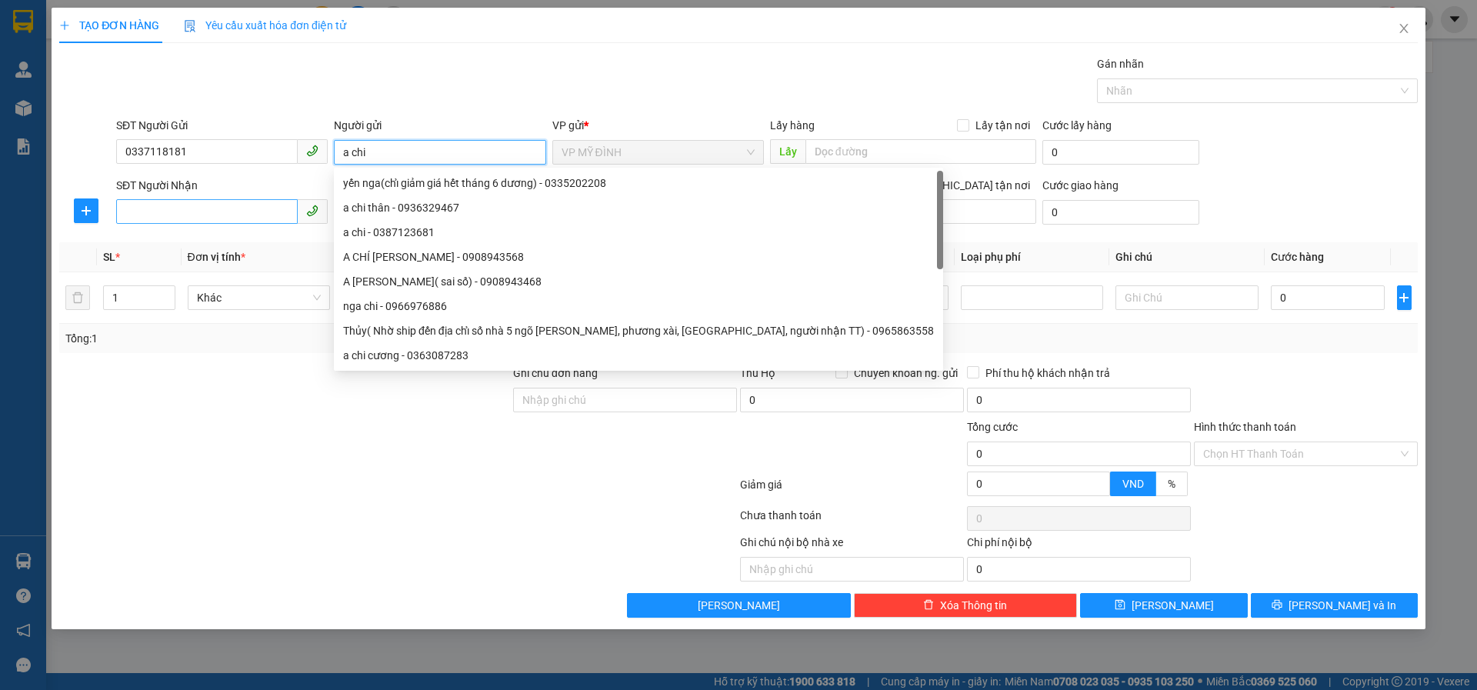
type input "a chi"
click at [145, 205] on input "SĐT Người Nhận" at bounding box center [207, 211] width 182 height 25
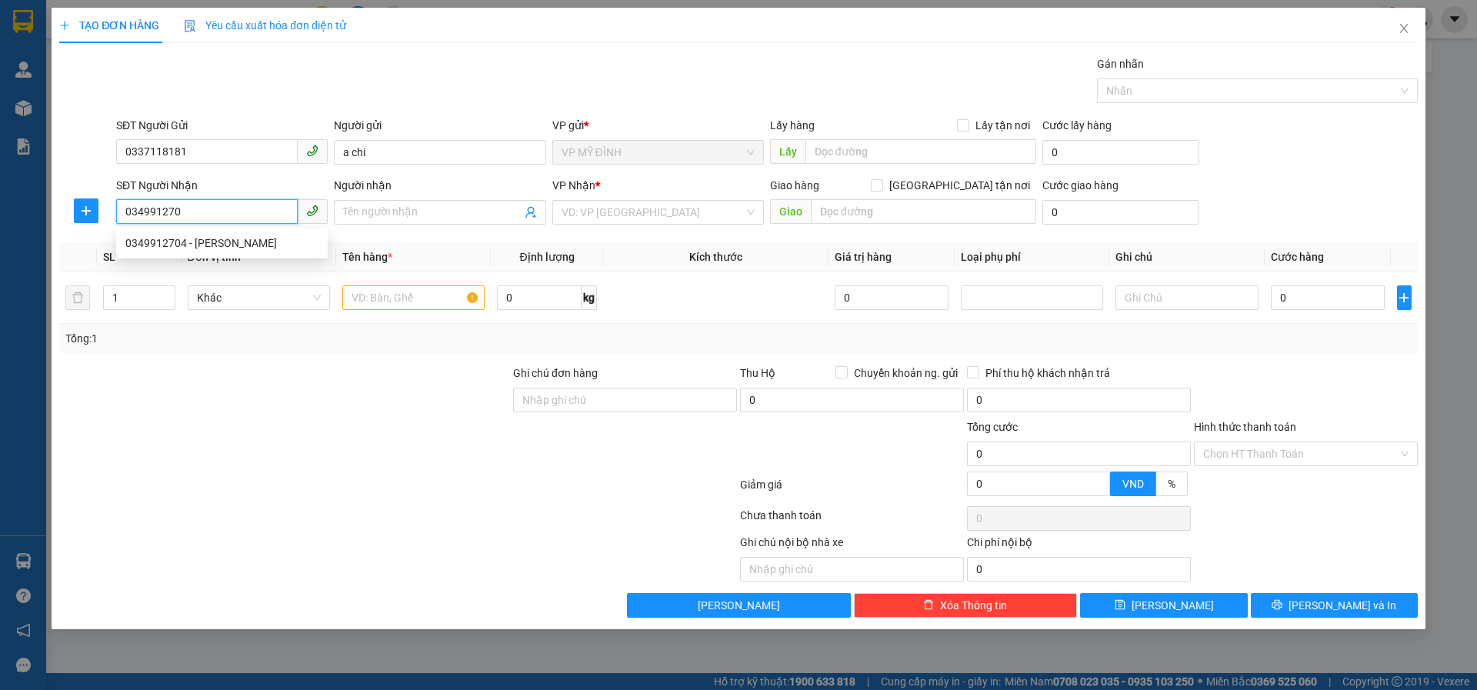
type input "0349912704"
drag, startPoint x: 159, startPoint y: 242, endPoint x: 180, endPoint y: 248, distance: 21.9
click at [161, 242] on div "0349912704 - nguyễn thị anh thư" at bounding box center [221, 243] width 193 height 17
type input "nguyễn thị anh thư"
type input "Ship đến người nhận tt ( 0866685201 )"
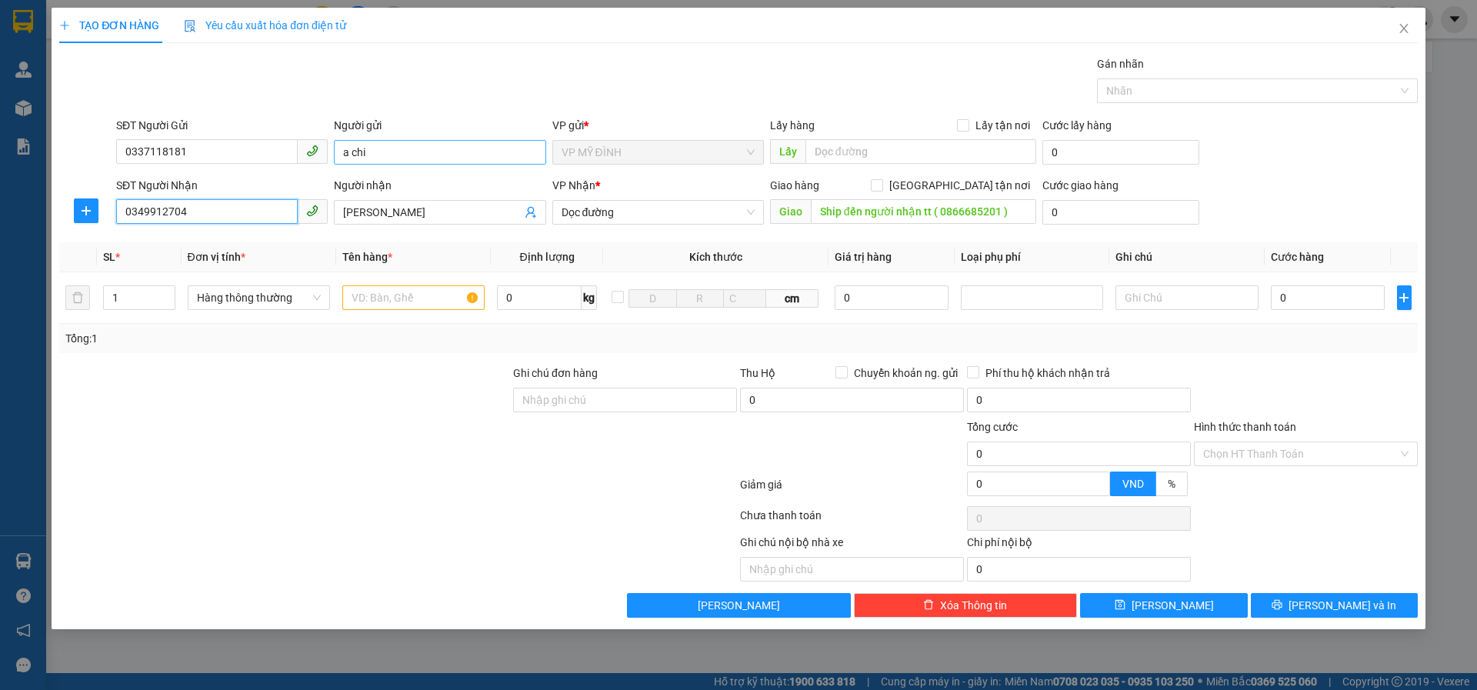
type input "0349912704"
drag, startPoint x: 347, startPoint y: 151, endPoint x: 300, endPoint y: 155, distance: 47.1
click at [300, 155] on div "SĐT Người Gửi 0337118181 Người gửi a chi VP gửi * VP MỸ ĐÌNH Lấy hàng Lấy tận n…" at bounding box center [767, 144] width 1308 height 54
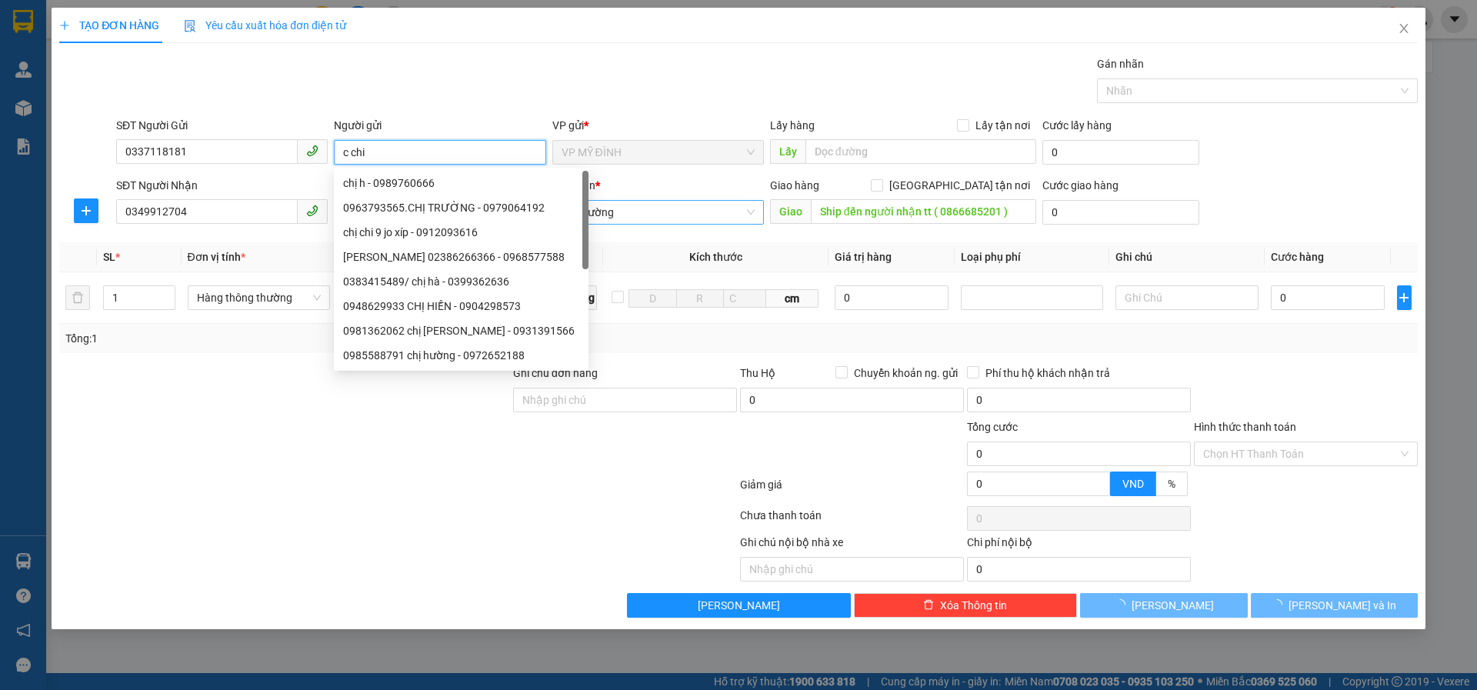
drag, startPoint x: 634, startPoint y: 212, endPoint x: 640, endPoint y: 203, distance: 11.1
click at [637, 203] on span "Dọc đường" at bounding box center [658, 212] width 193 height 23
type input "c chi"
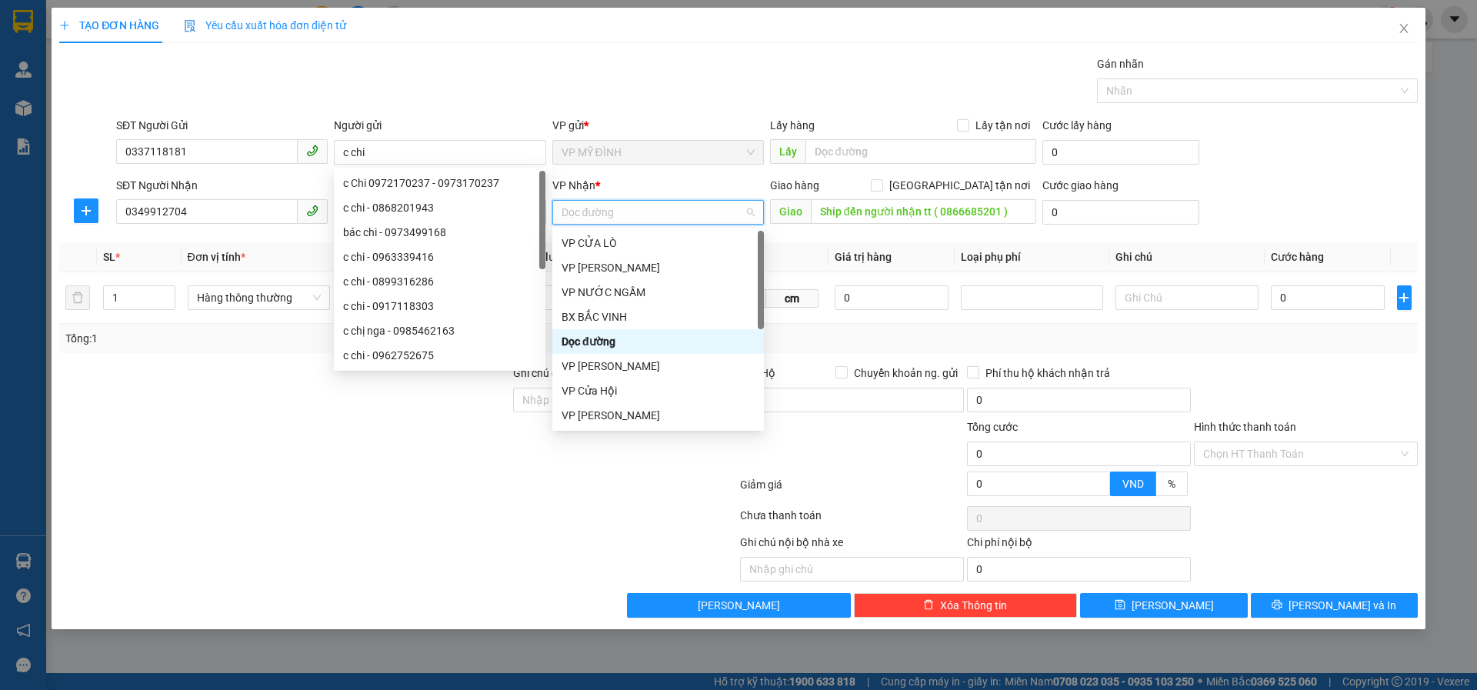
scroll to position [215, 0]
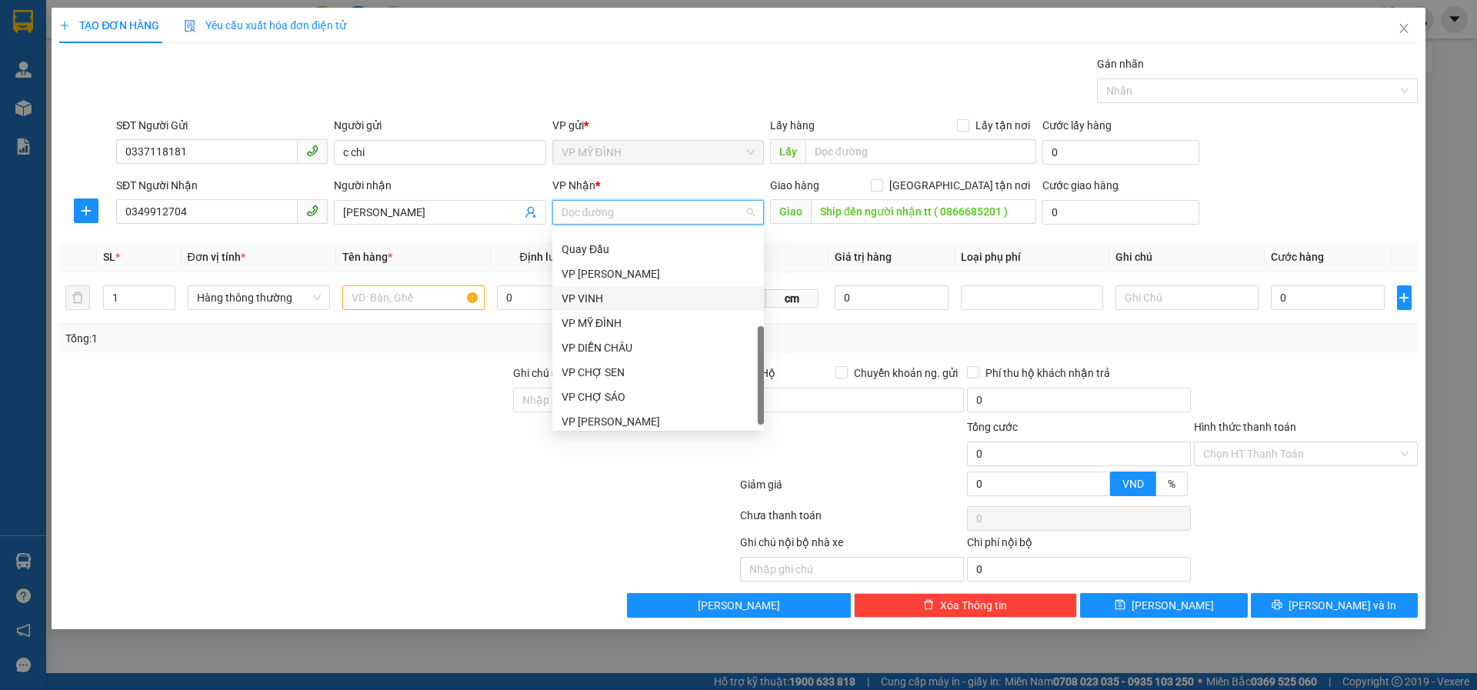
drag, startPoint x: 599, startPoint y: 293, endPoint x: 651, endPoint y: 272, distance: 55.6
click at [599, 292] on div "VP VINH" at bounding box center [658, 298] width 193 height 17
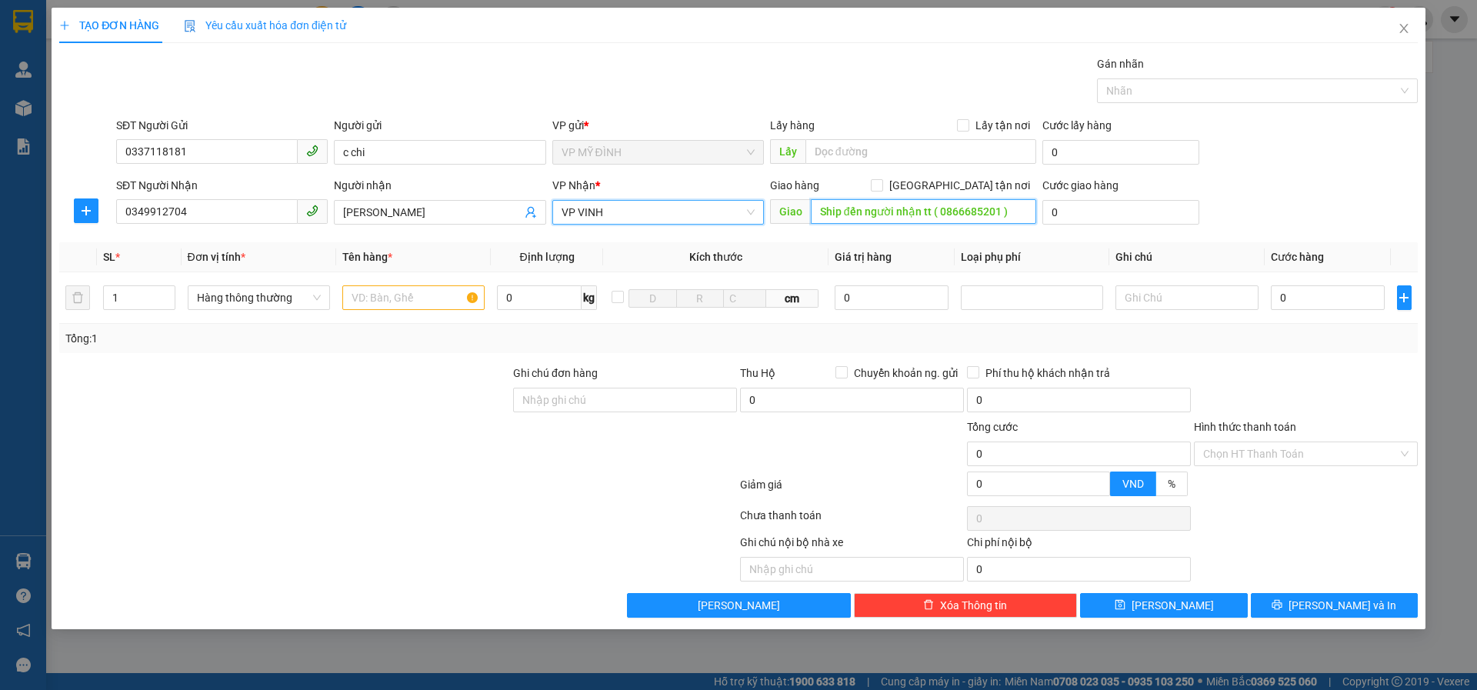
click at [899, 213] on input "Ship đến người nhận tt ( 0866685201 )" at bounding box center [923, 211] width 225 height 25
click at [882, 182] on input "Giao tận nơi" at bounding box center [876, 184] width 11 height 11
checkbox input "true"
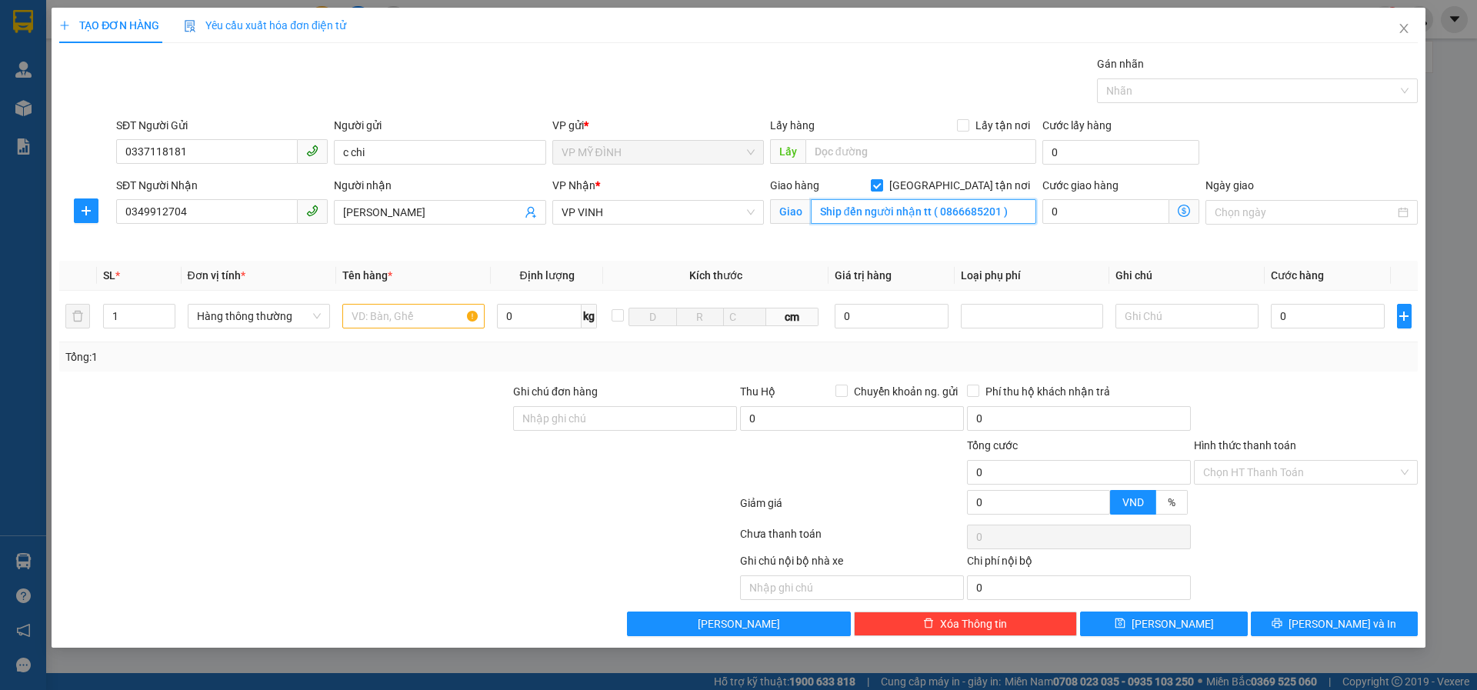
click at [1016, 215] on input "Ship đến người nhận tt ( 0866685201 )" at bounding box center [923, 211] width 225 height 25
drag, startPoint x: 1016, startPoint y: 215, endPoint x: 743, endPoint y: 292, distance: 283.7
click at [686, 245] on div "SĐT Người Nhận 0349912704 Người nhận nguyễn thị anh thư VP Nhận * VP VINH Giao …" at bounding box center [767, 213] width 1308 height 72
click at [592, 208] on span "VP VINH" at bounding box center [658, 212] width 193 height 23
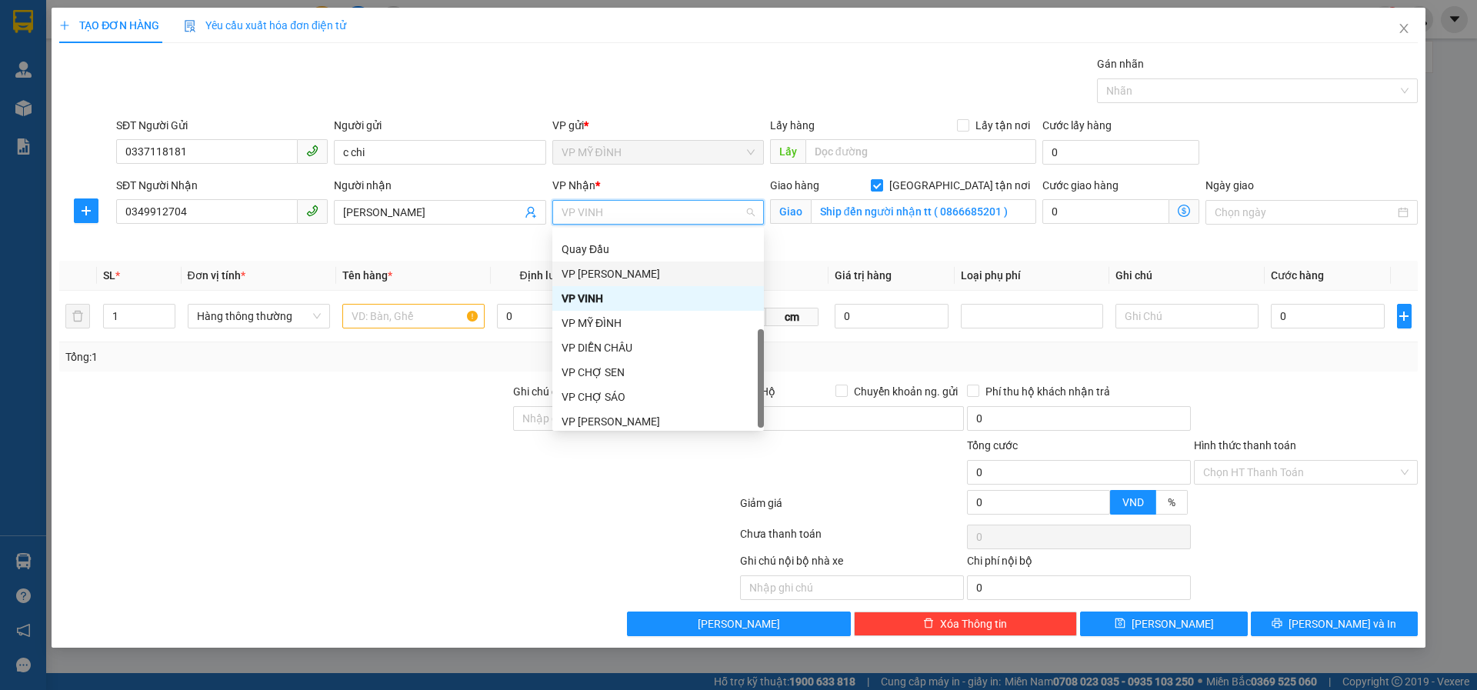
scroll to position [222, 0]
click at [612, 384] on div "VP CHỢ SÁO" at bounding box center [658, 390] width 193 height 17
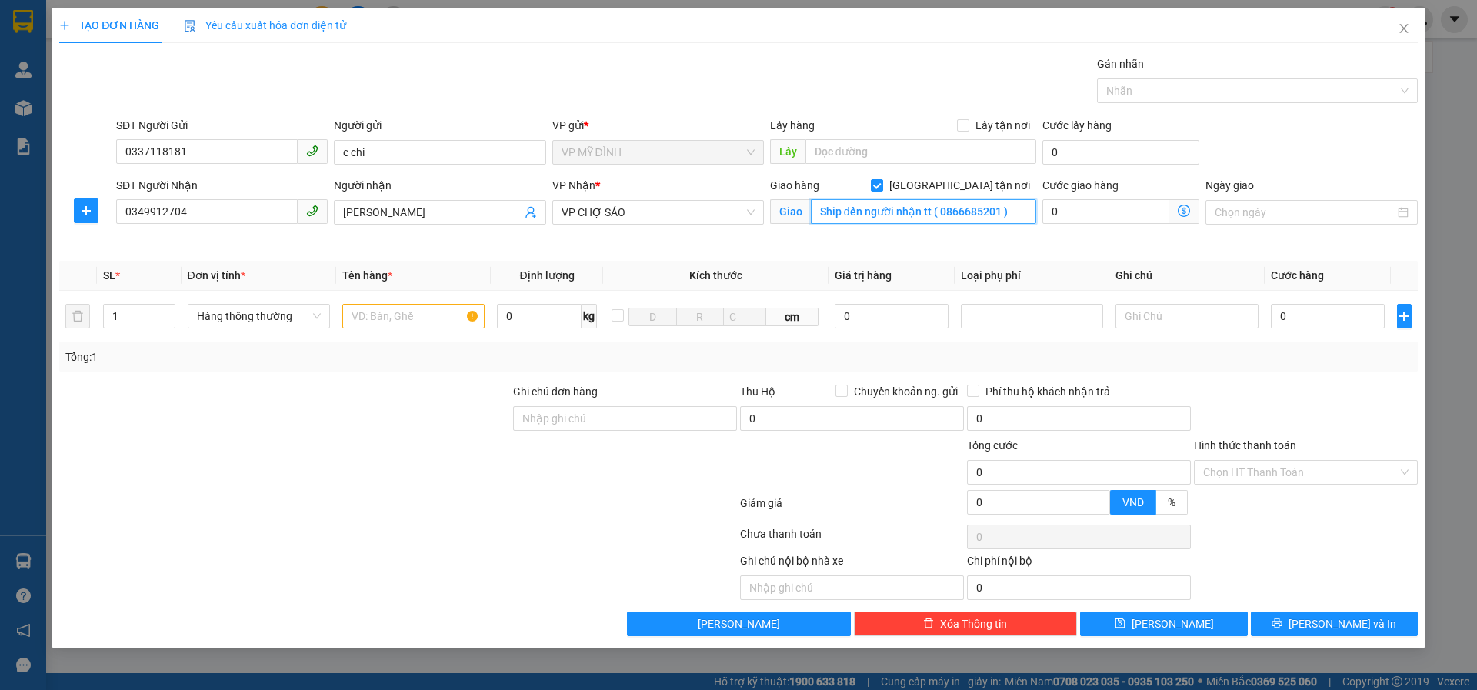
click at [922, 206] on input "Ship đến người nhận tt ( 0866685201 )" at bounding box center [923, 211] width 225 height 25
type input "vp"
click at [402, 310] on input "text" at bounding box center [413, 316] width 142 height 25
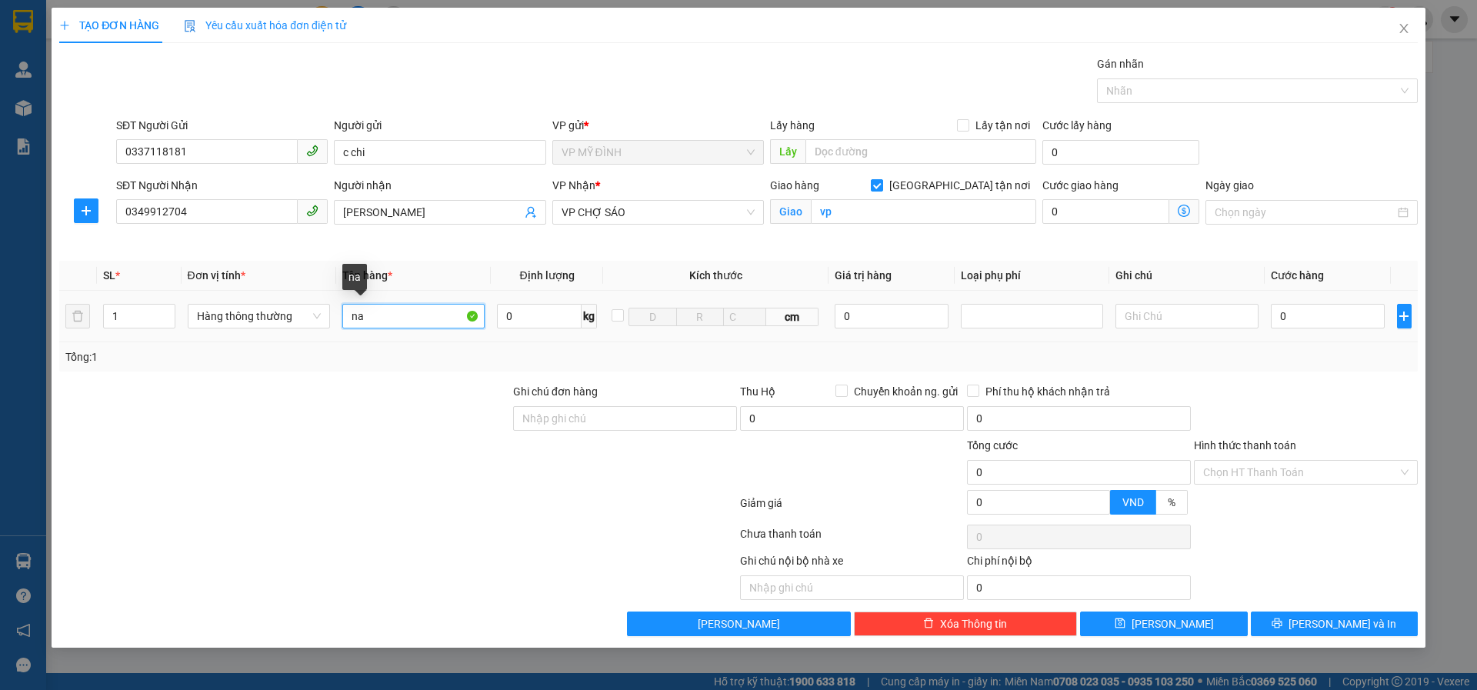
click at [346, 312] on input "na" at bounding box center [413, 316] width 142 height 25
type input "quả na"
type input "5"
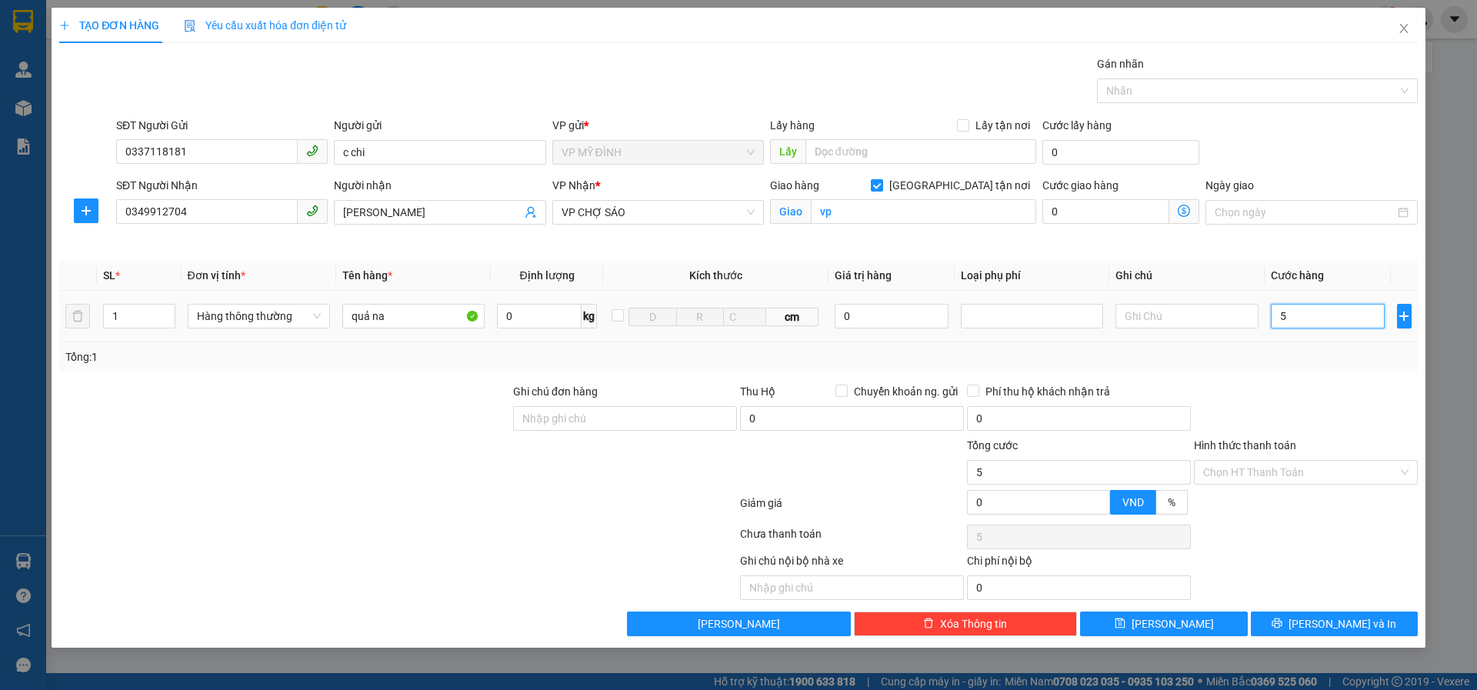
drag, startPoint x: 1285, startPoint y: 308, endPoint x: 1329, endPoint y: 396, distance: 98.7
click at [1286, 309] on input "5" at bounding box center [1328, 316] width 115 height 25
type input "50"
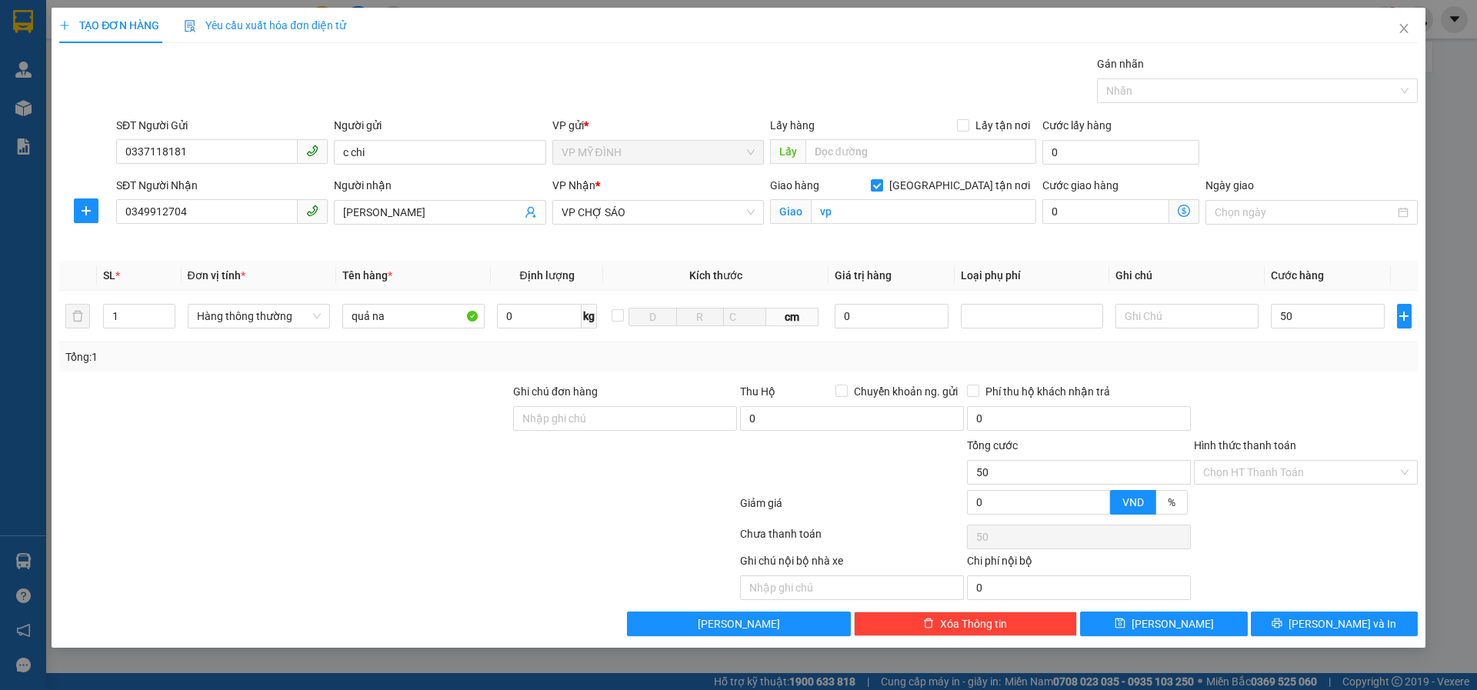
type input "50.000"
drag, startPoint x: 1301, startPoint y: 407, endPoint x: 1273, endPoint y: 462, distance: 61.9
click at [1296, 411] on div at bounding box center [1305, 410] width 227 height 54
drag, startPoint x: 1239, startPoint y: 469, endPoint x: 1249, endPoint y: 476, distance: 12.0
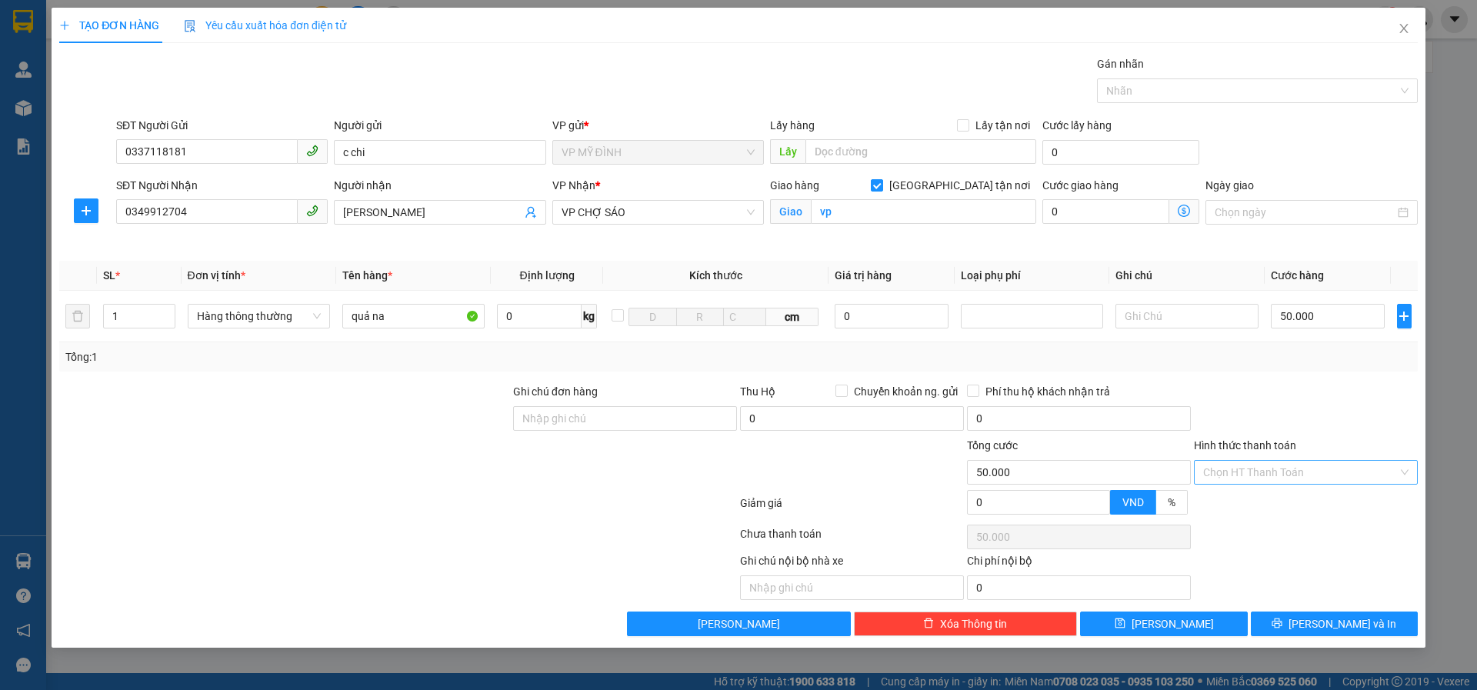
click at [1249, 476] on input "Hình thức thanh toán" at bounding box center [1300, 472] width 195 height 23
drag, startPoint x: 1251, startPoint y: 504, endPoint x: 1255, endPoint y: 490, distance: 14.4
click at [1251, 502] on div "Tại văn phòng" at bounding box center [1305, 503] width 205 height 17
type input "0"
click at [1329, 617] on span "Lưu và In" at bounding box center [1343, 623] width 108 height 17
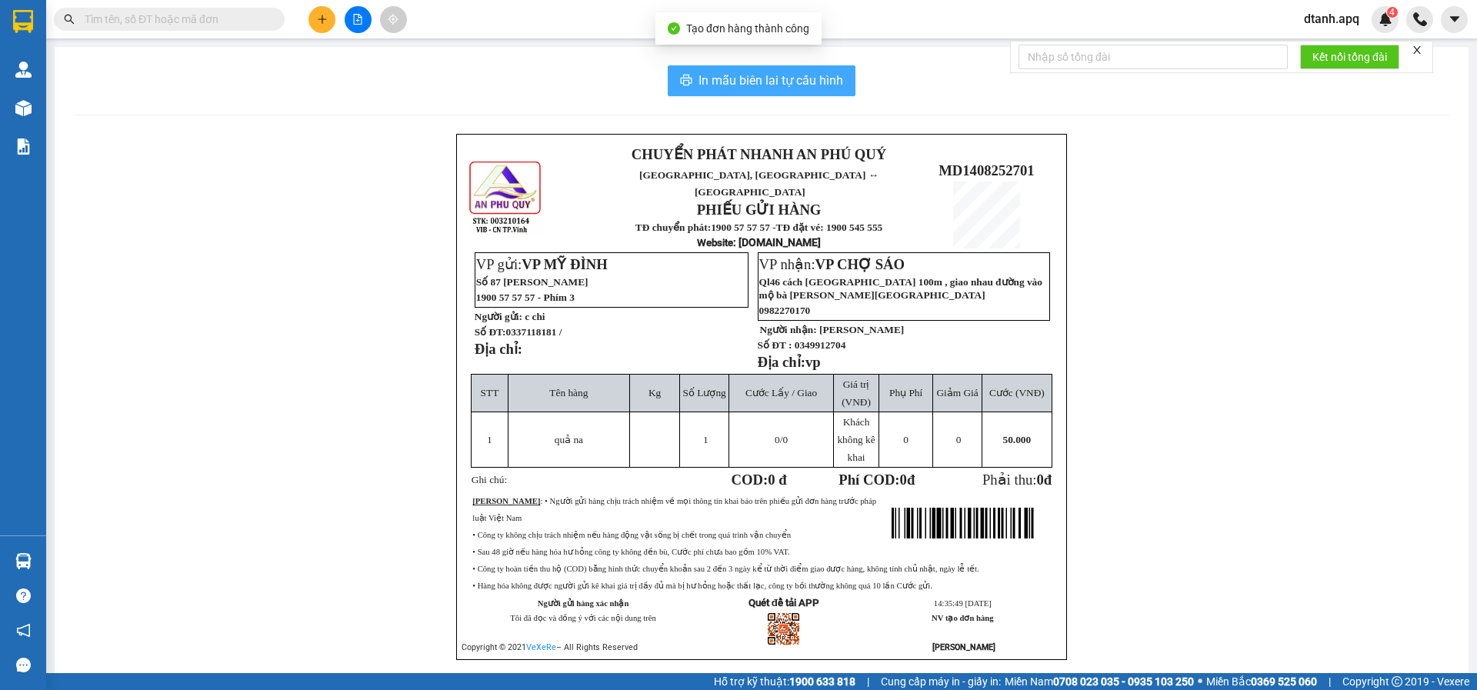
drag, startPoint x: 713, startPoint y: 73, endPoint x: 715, endPoint y: 82, distance: 8.6
click at [713, 74] on span "In mẫu biên lai tự cấu hình" at bounding box center [771, 80] width 145 height 19
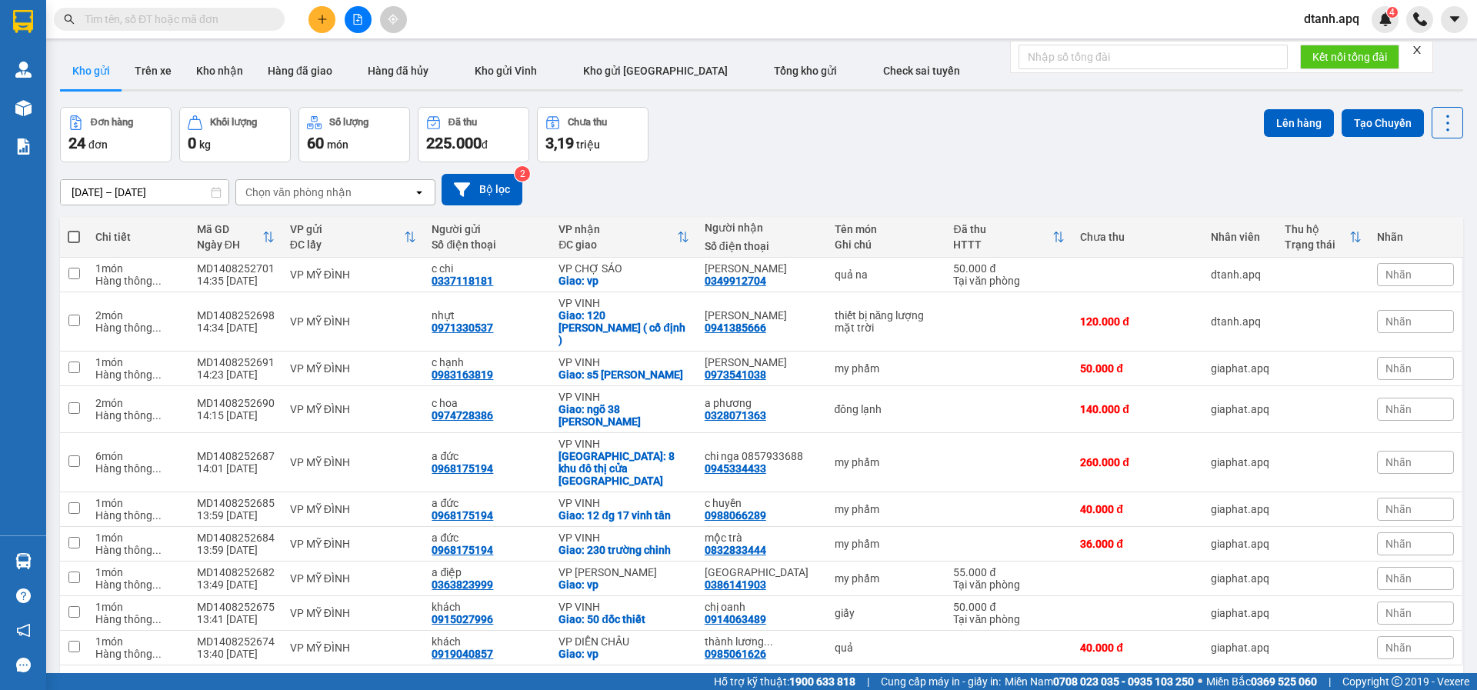
click at [1420, 48] on icon "close" at bounding box center [1417, 50] width 8 height 8
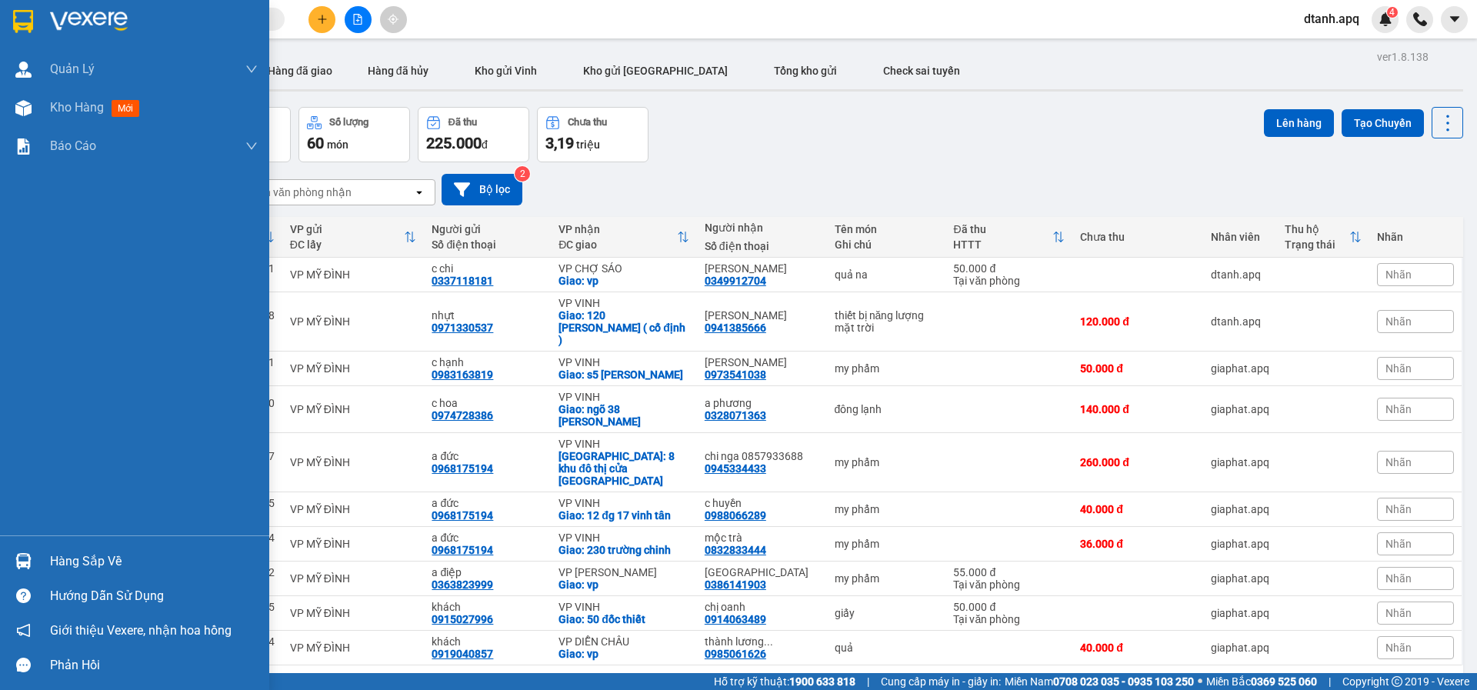
click at [30, 555] on img at bounding box center [23, 561] width 16 height 16
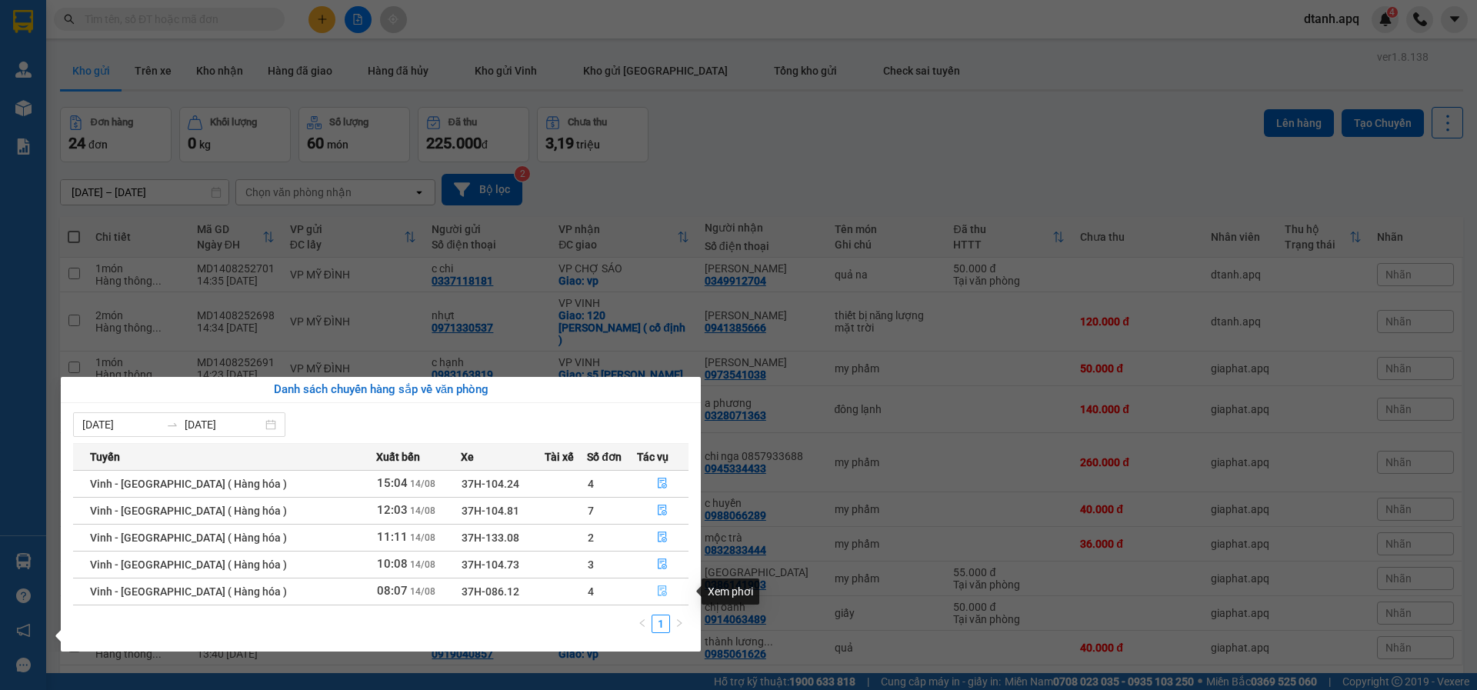
click at [660, 592] on icon "file-done" at bounding box center [663, 591] width 9 height 11
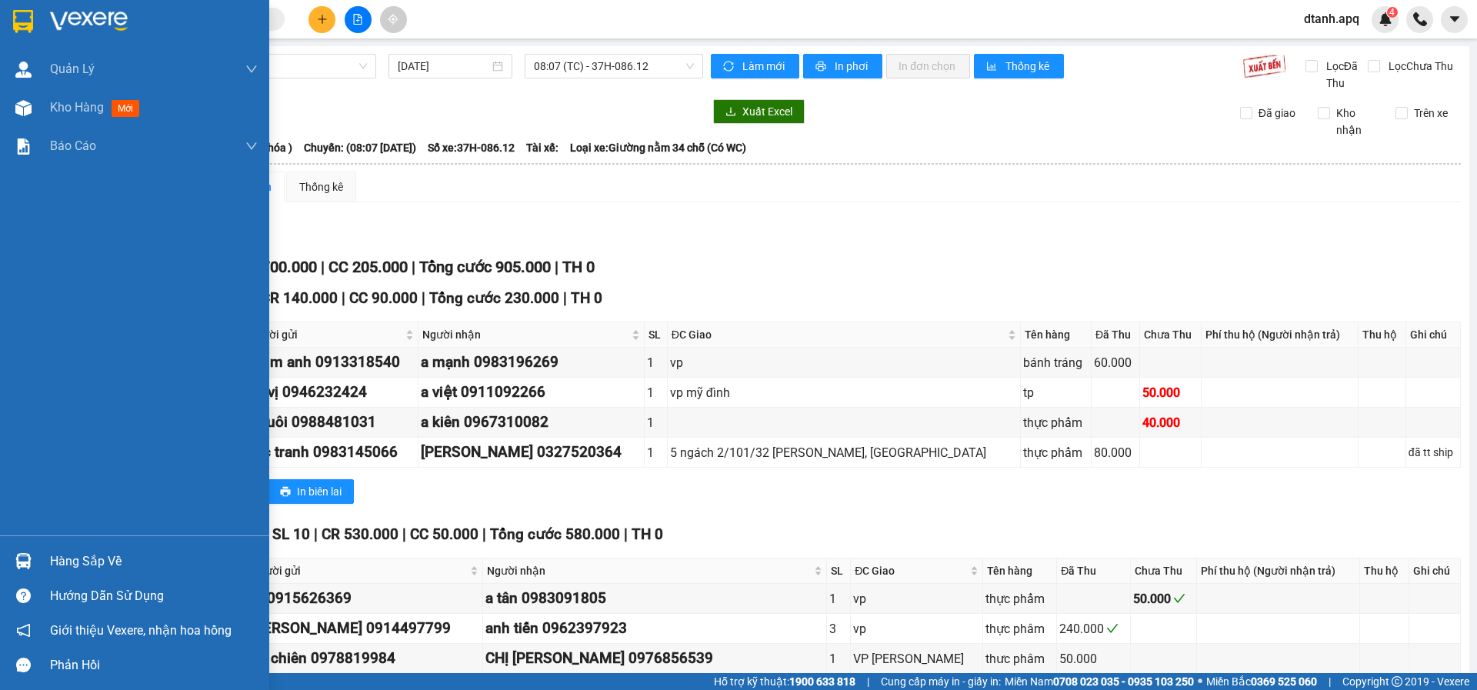
click at [52, 560] on div "Hàng sắp về" at bounding box center [154, 561] width 208 height 23
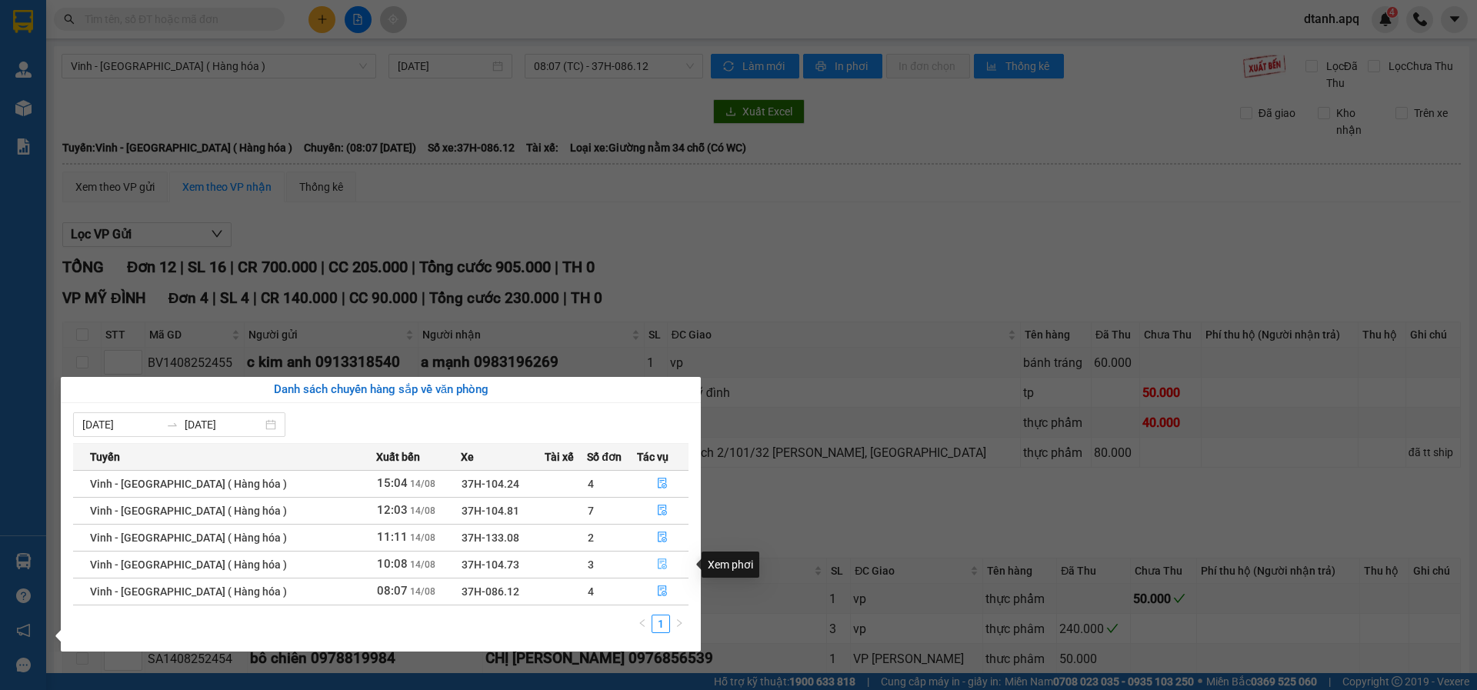
click at [659, 556] on button "button" at bounding box center [663, 564] width 51 height 25
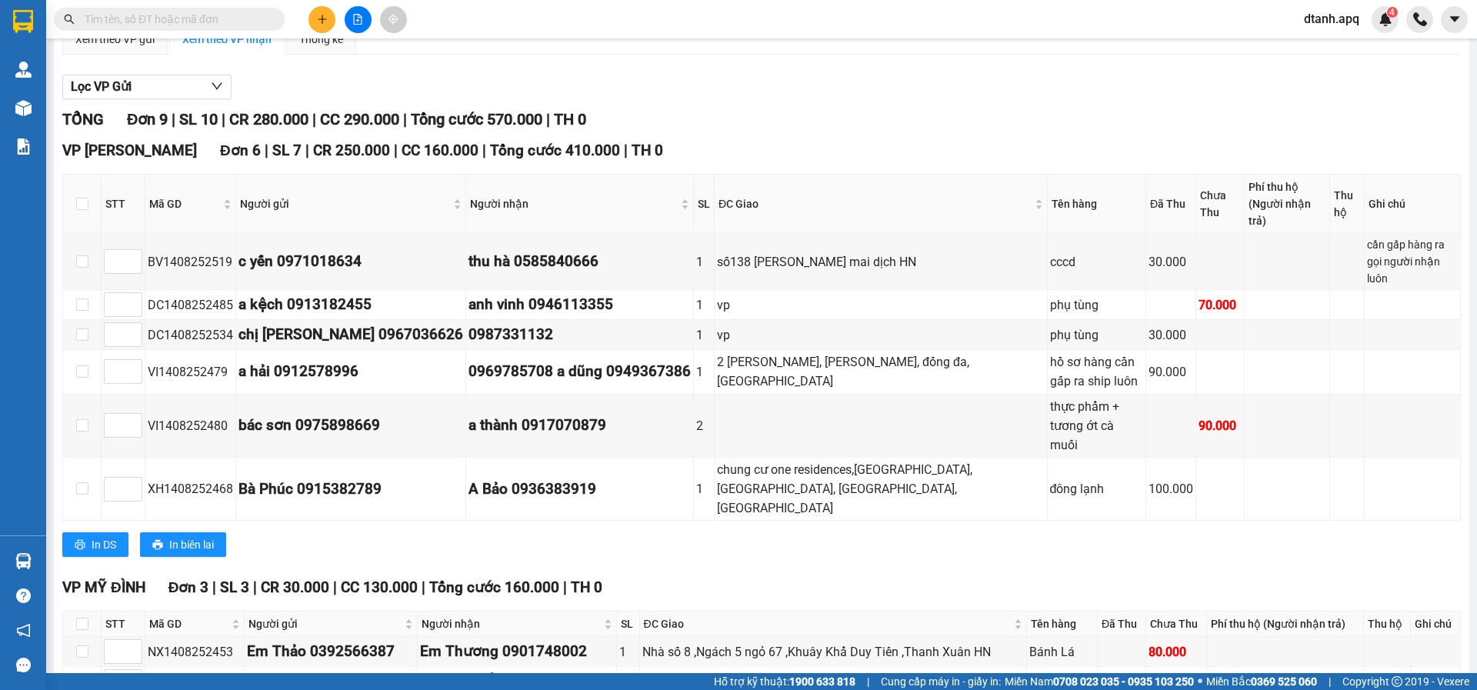
scroll to position [208, 0]
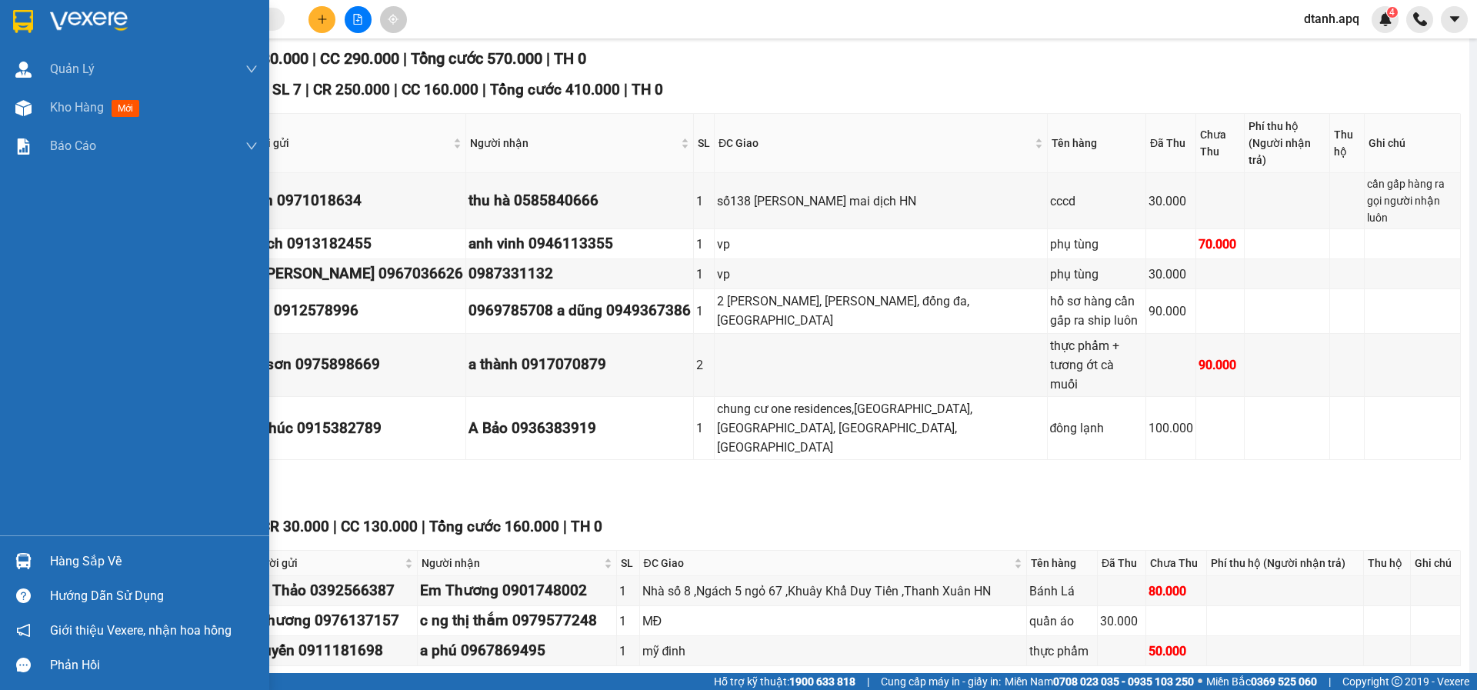
click at [75, 560] on div "Hàng sắp về" at bounding box center [154, 561] width 208 height 23
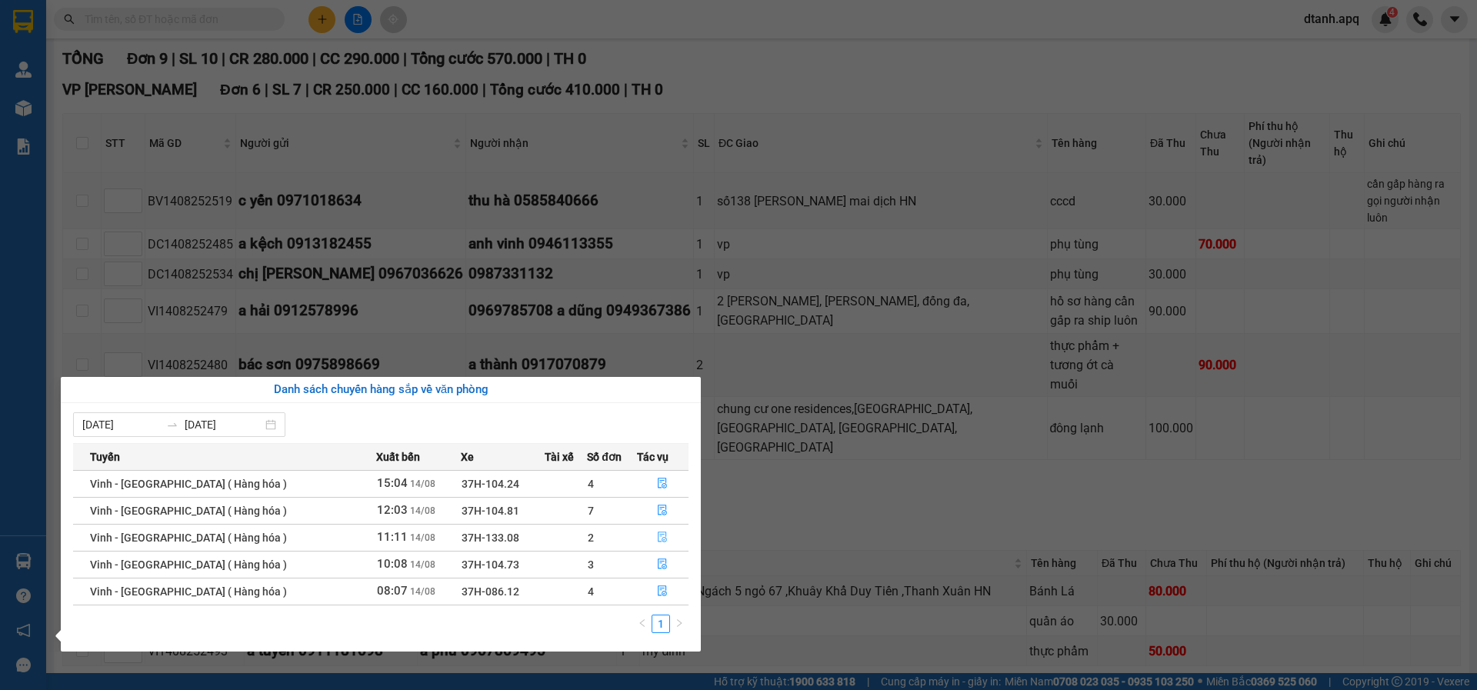
click at [659, 535] on icon "file-done" at bounding box center [663, 537] width 9 height 11
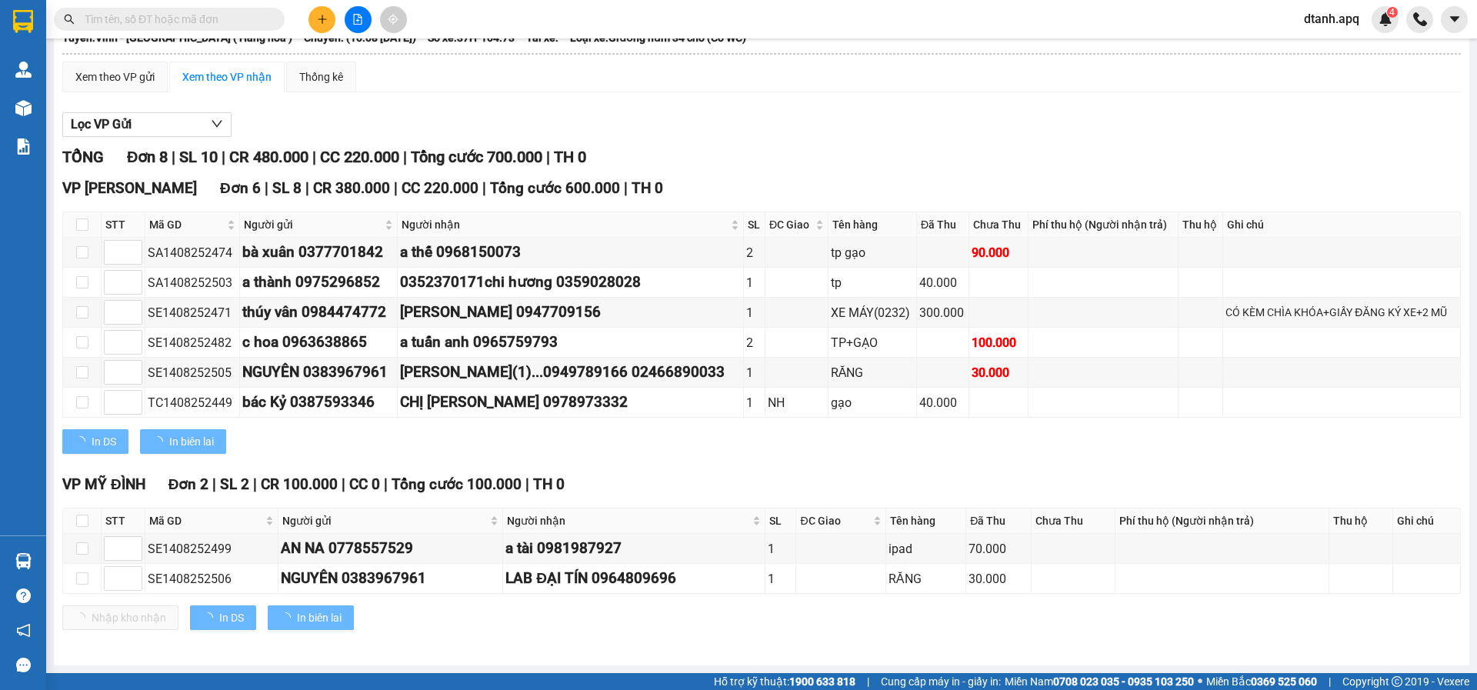
scroll to position [110, 0]
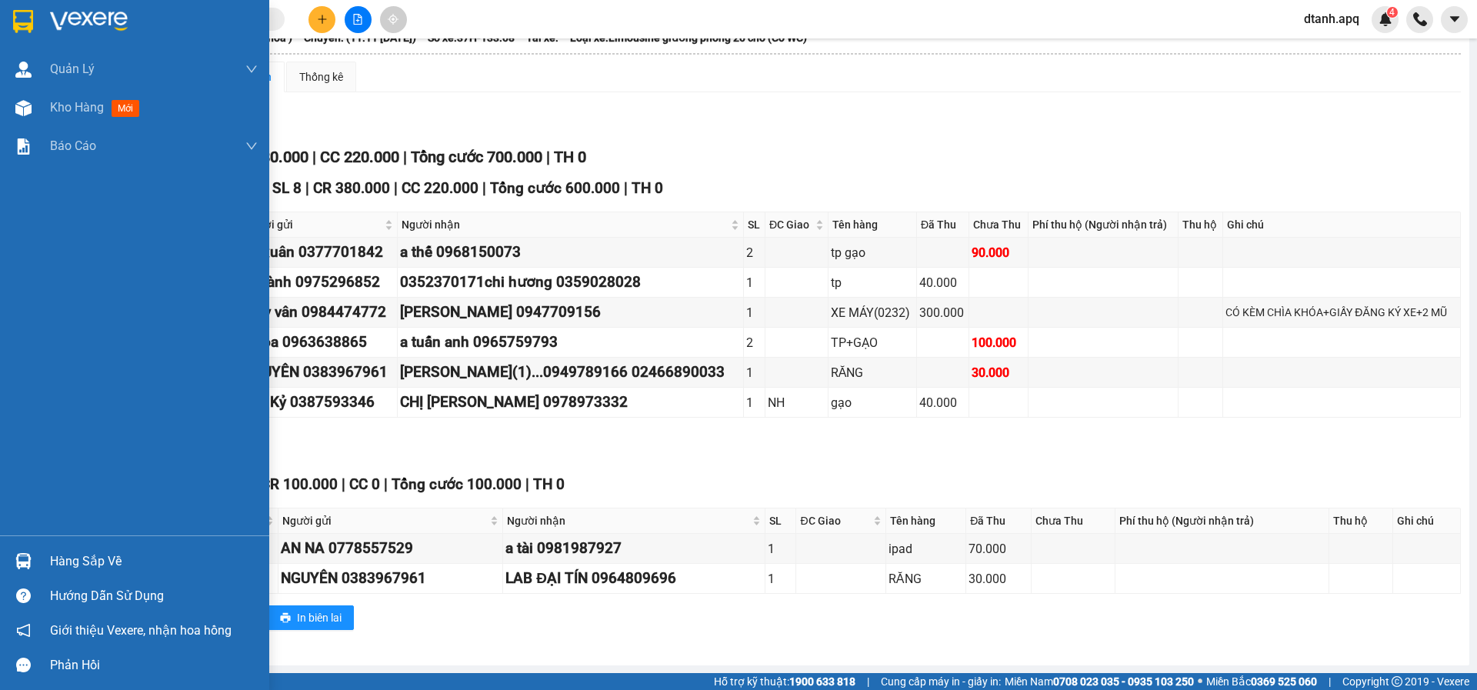
click at [64, 569] on div "Hàng sắp về" at bounding box center [154, 561] width 208 height 23
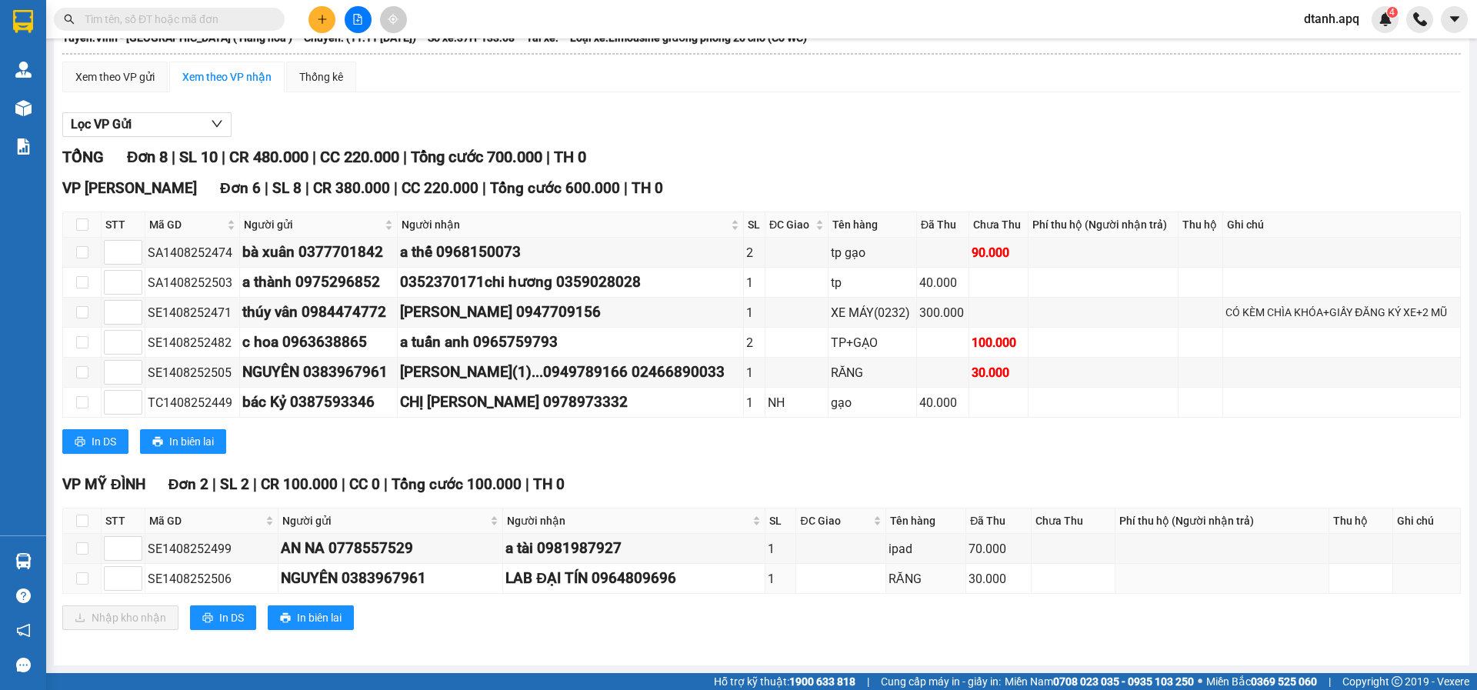
click at [796, 571] on section "Kết quả tìm kiếm ( 0 ) Bộ lọc No Data dtanh.apq 4 Quản Lý Quản lý thu hộ Quản l…" at bounding box center [738, 345] width 1477 height 690
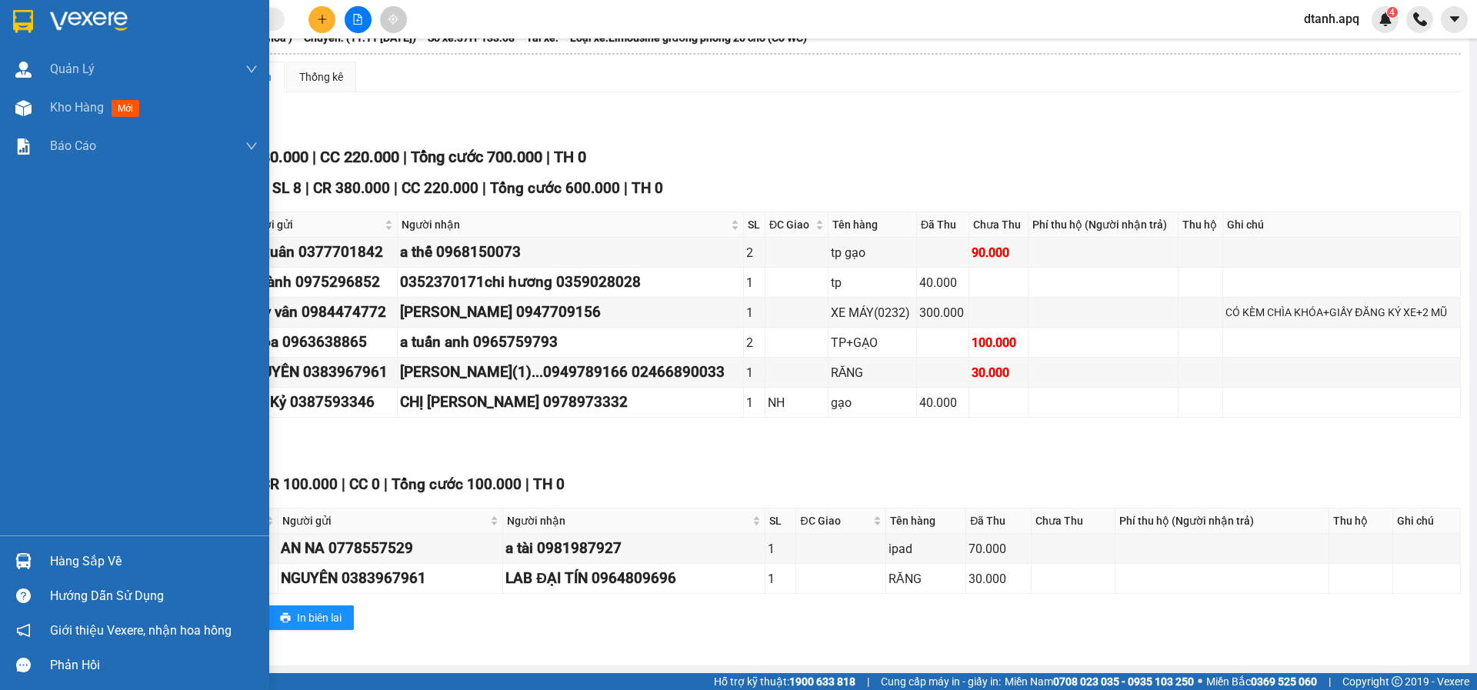
click at [59, 552] on div "Hàng sắp về" at bounding box center [154, 561] width 208 height 23
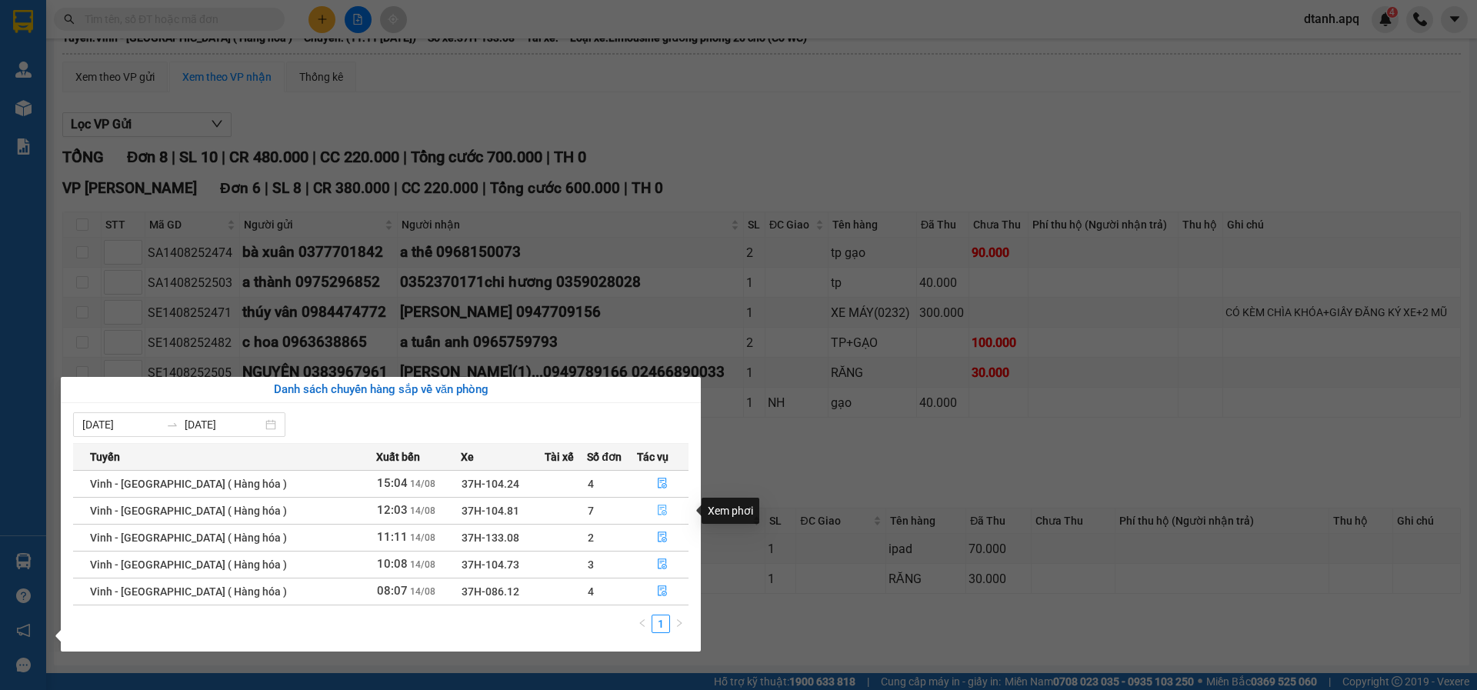
click at [657, 511] on icon "file-done" at bounding box center [662, 510] width 11 height 11
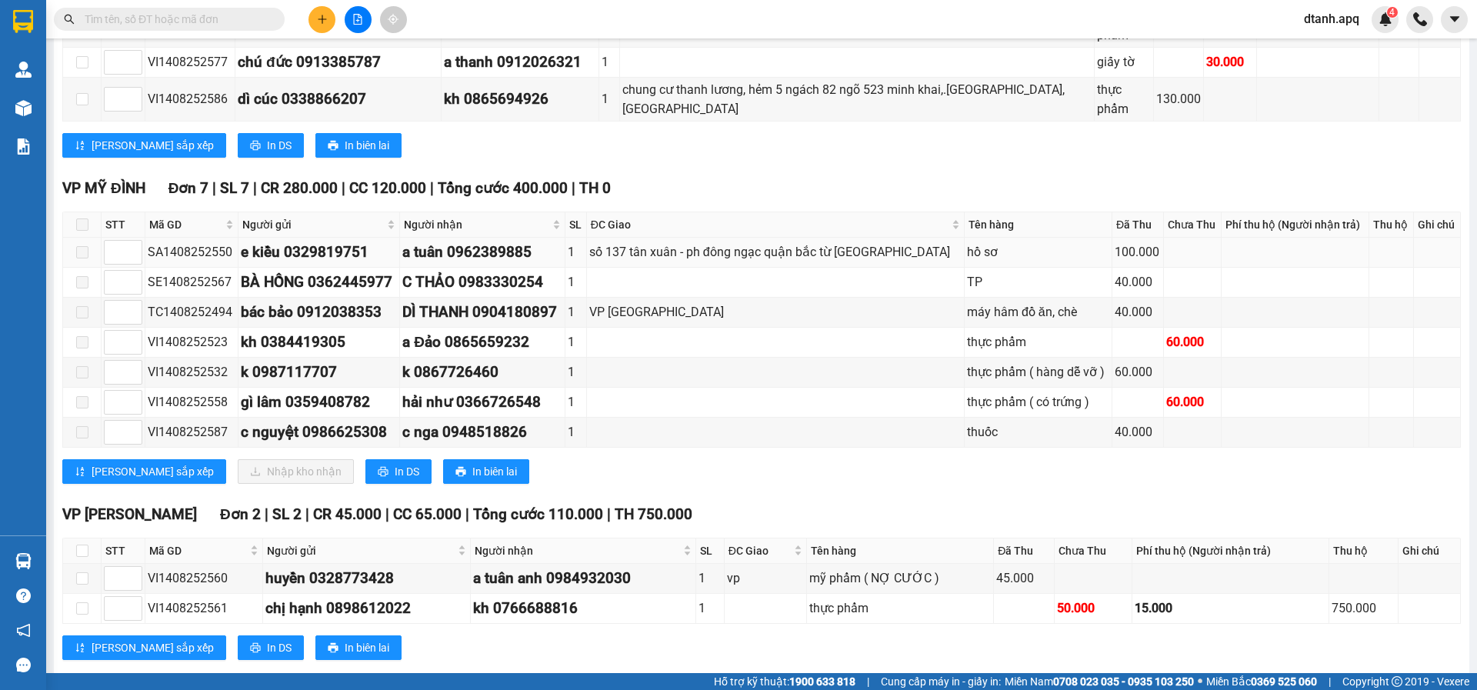
scroll to position [512, 0]
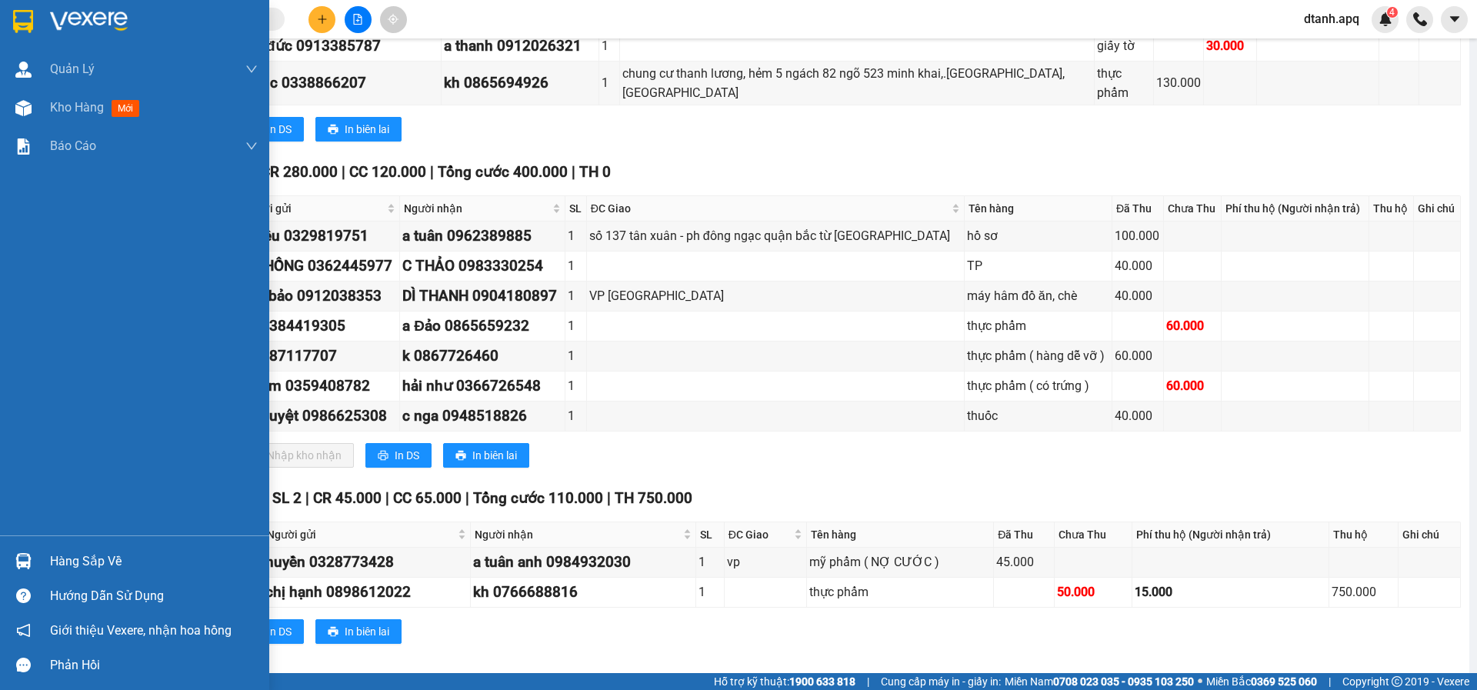
click at [111, 566] on div "Hàng sắp về" at bounding box center [154, 561] width 208 height 23
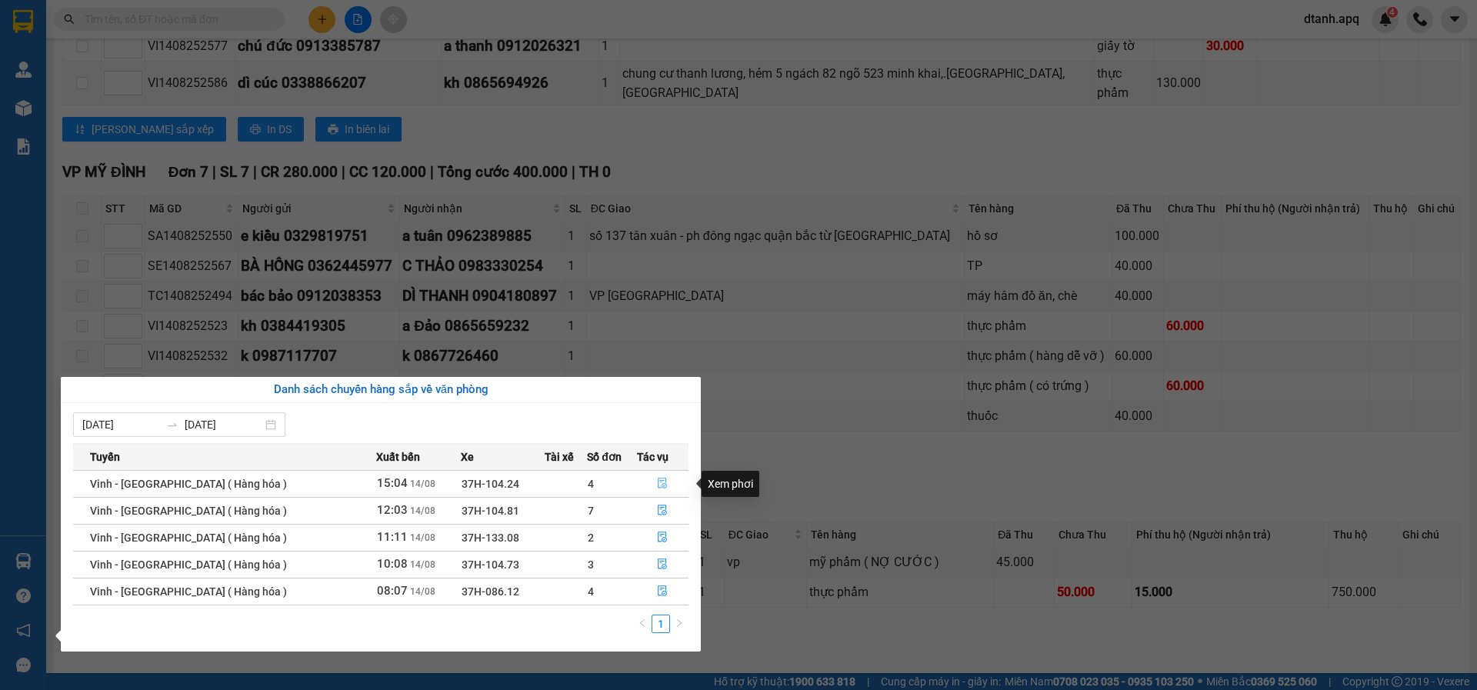
click at [662, 481] on icon "file-done" at bounding box center [663, 484] width 9 height 11
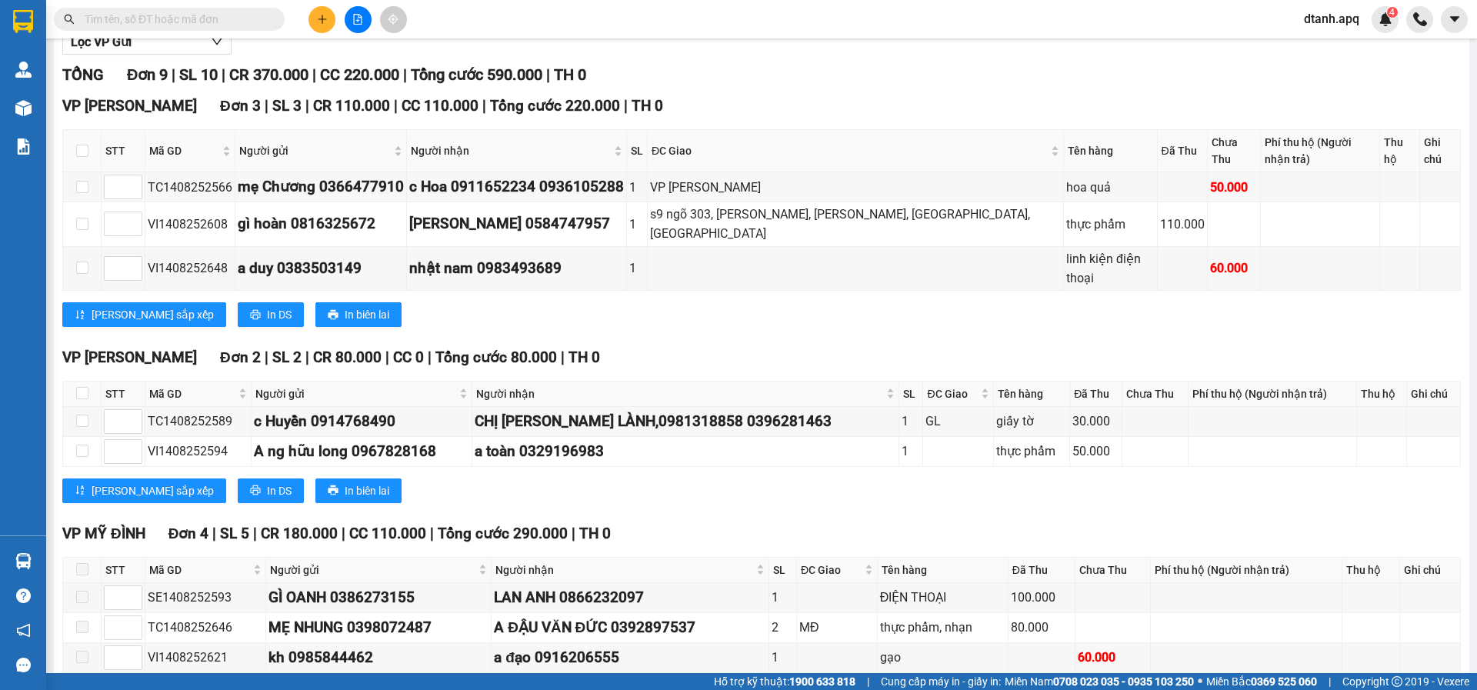
scroll to position [256, 0]
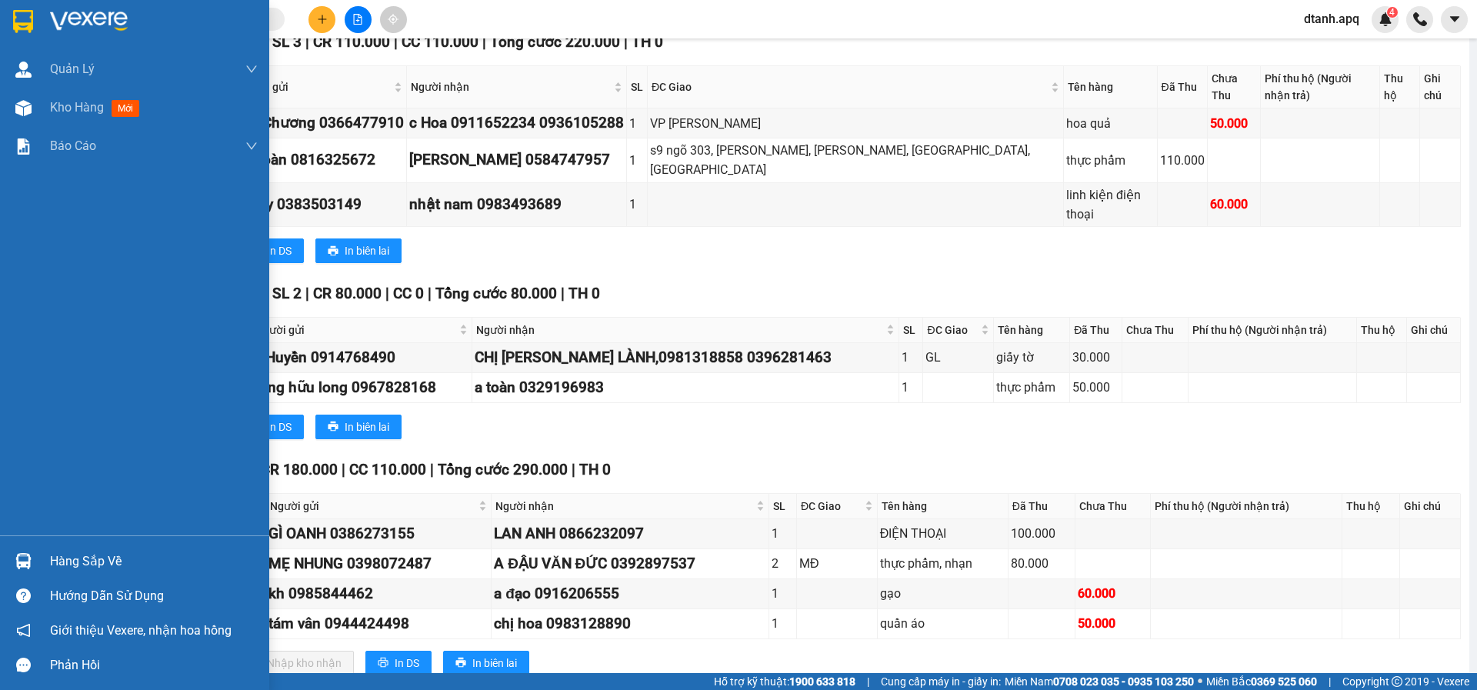
click at [67, 563] on div "Hàng sắp về" at bounding box center [154, 561] width 208 height 23
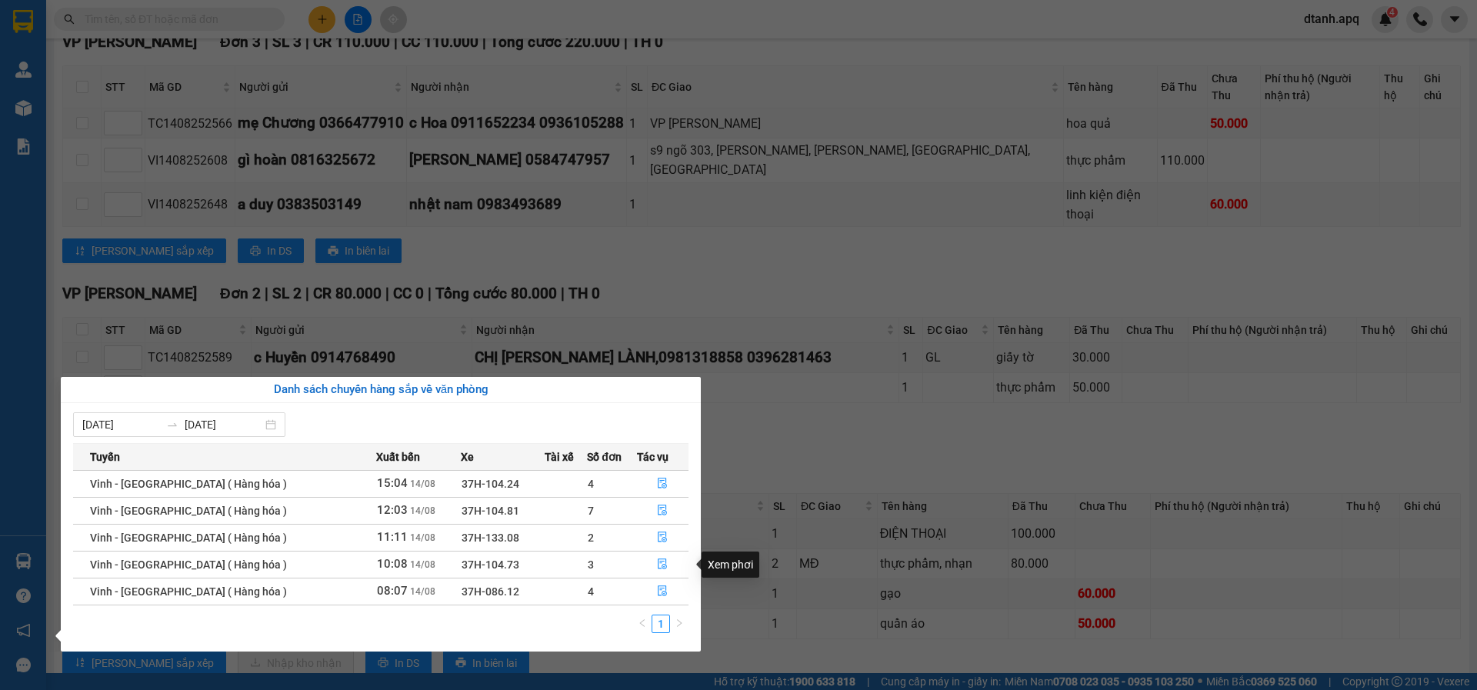
click at [771, 543] on section "Kết quả tìm kiếm ( 0 ) Bộ lọc No Data dtanh.apq 4 Quản Lý Quản lý thu hộ Quản l…" at bounding box center [738, 345] width 1477 height 690
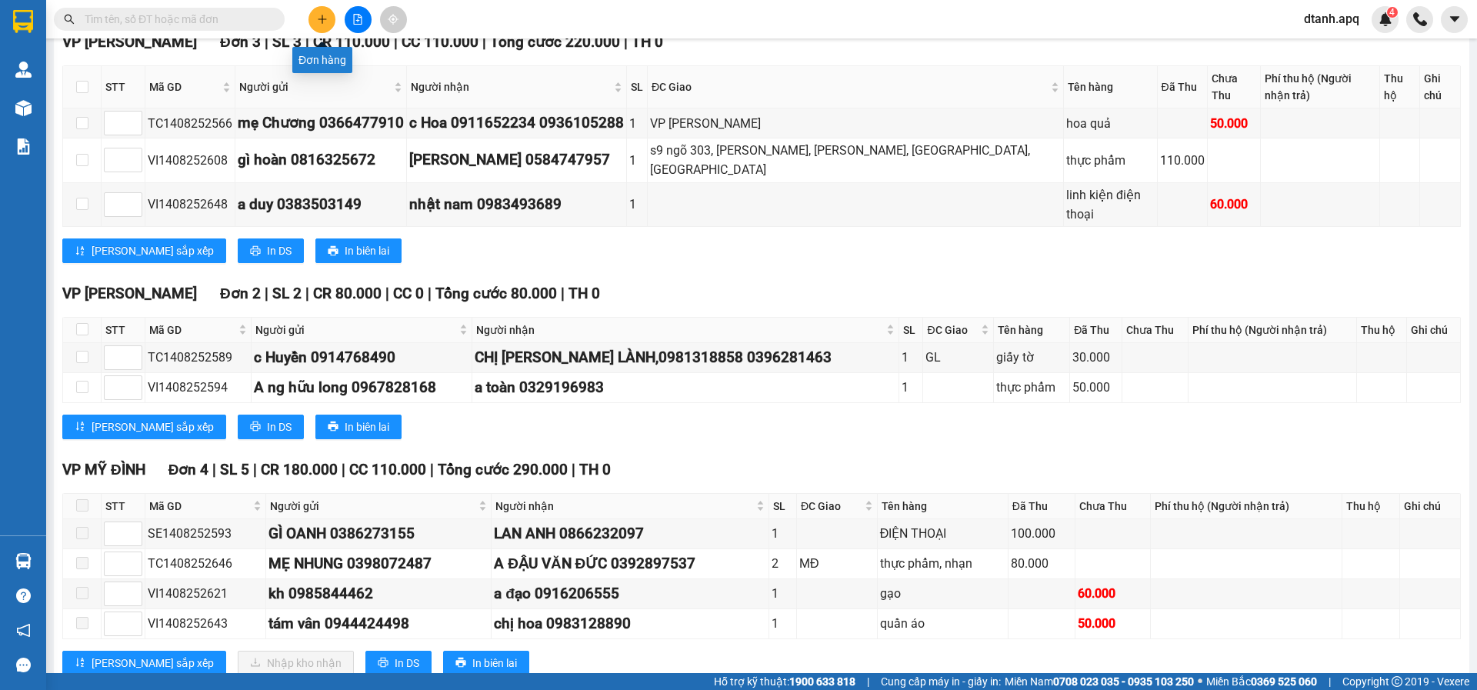
click at [322, 16] on icon "plus" at bounding box center [322, 19] width 11 height 11
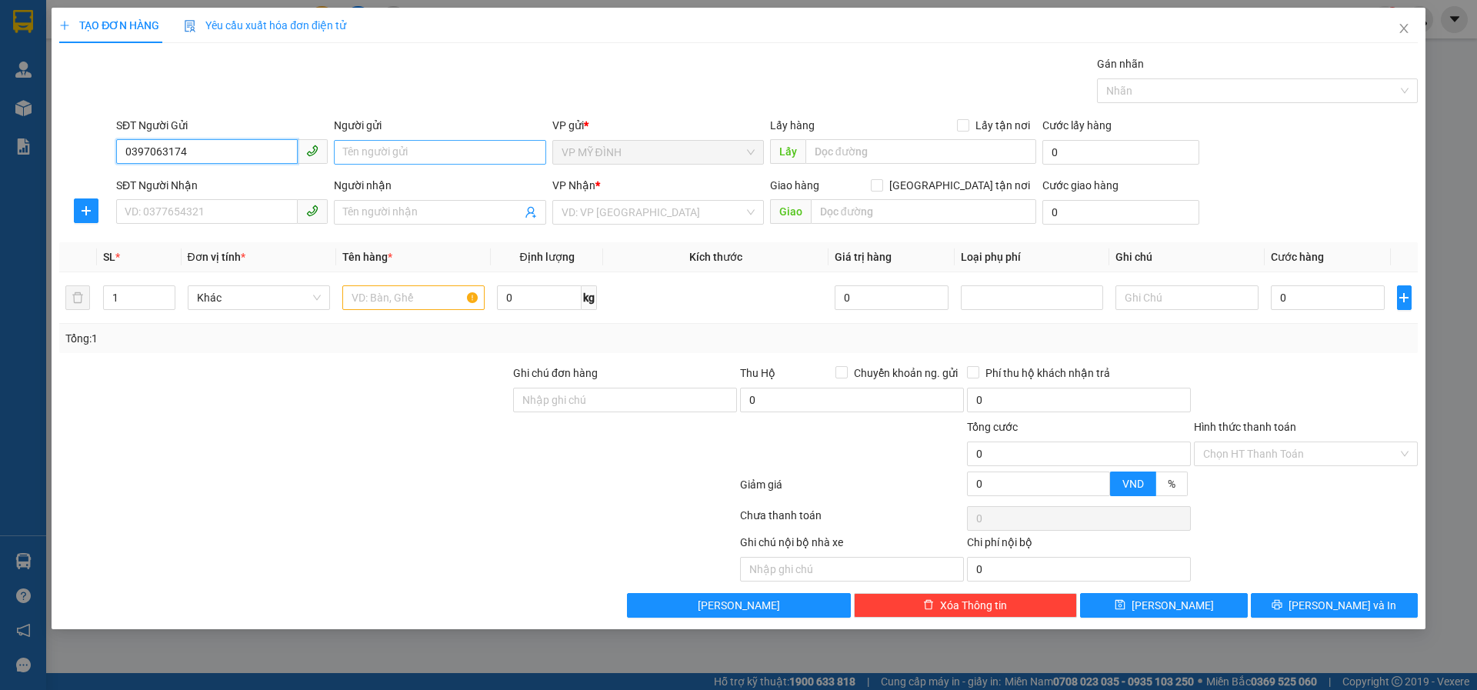
type input "0397063174"
click at [382, 150] on input "Người gửi" at bounding box center [440, 152] width 212 height 25
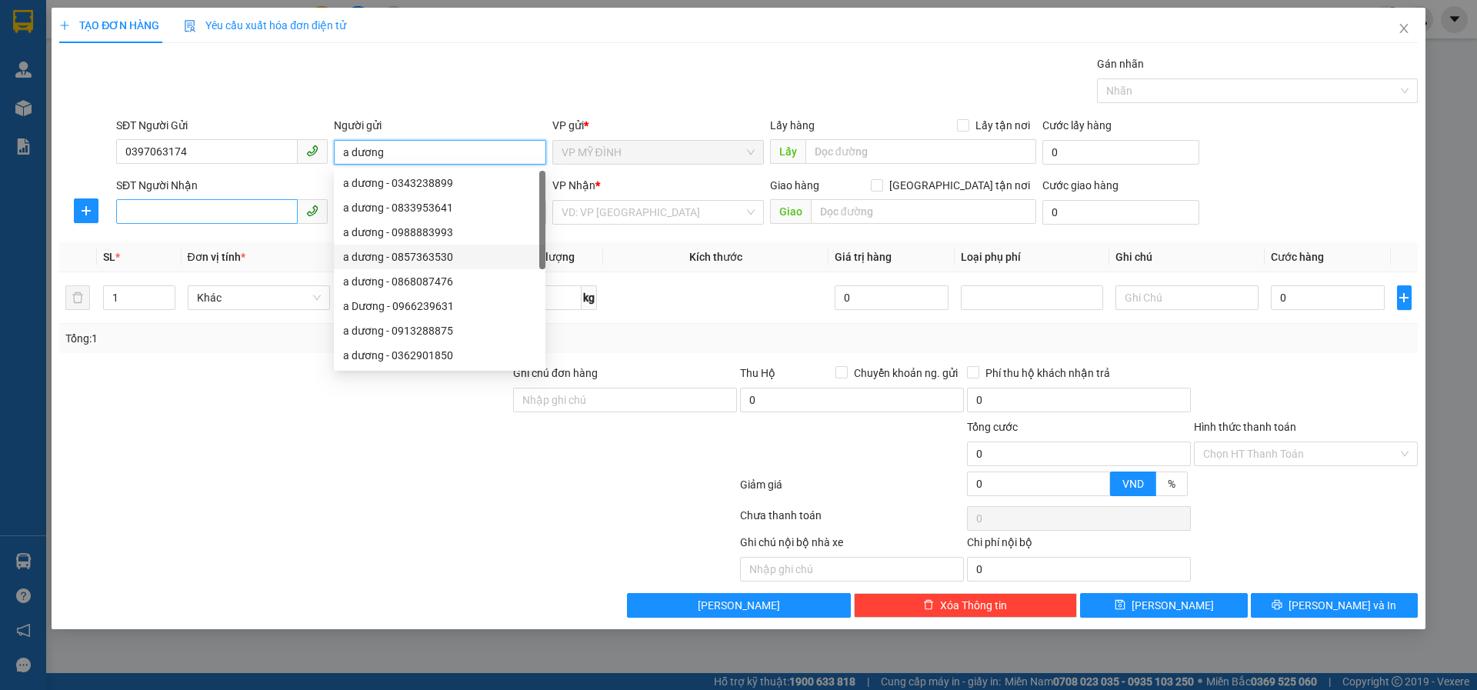
type input "a dương"
click at [207, 218] on input "SĐT Người Nhận" at bounding box center [207, 211] width 182 height 25
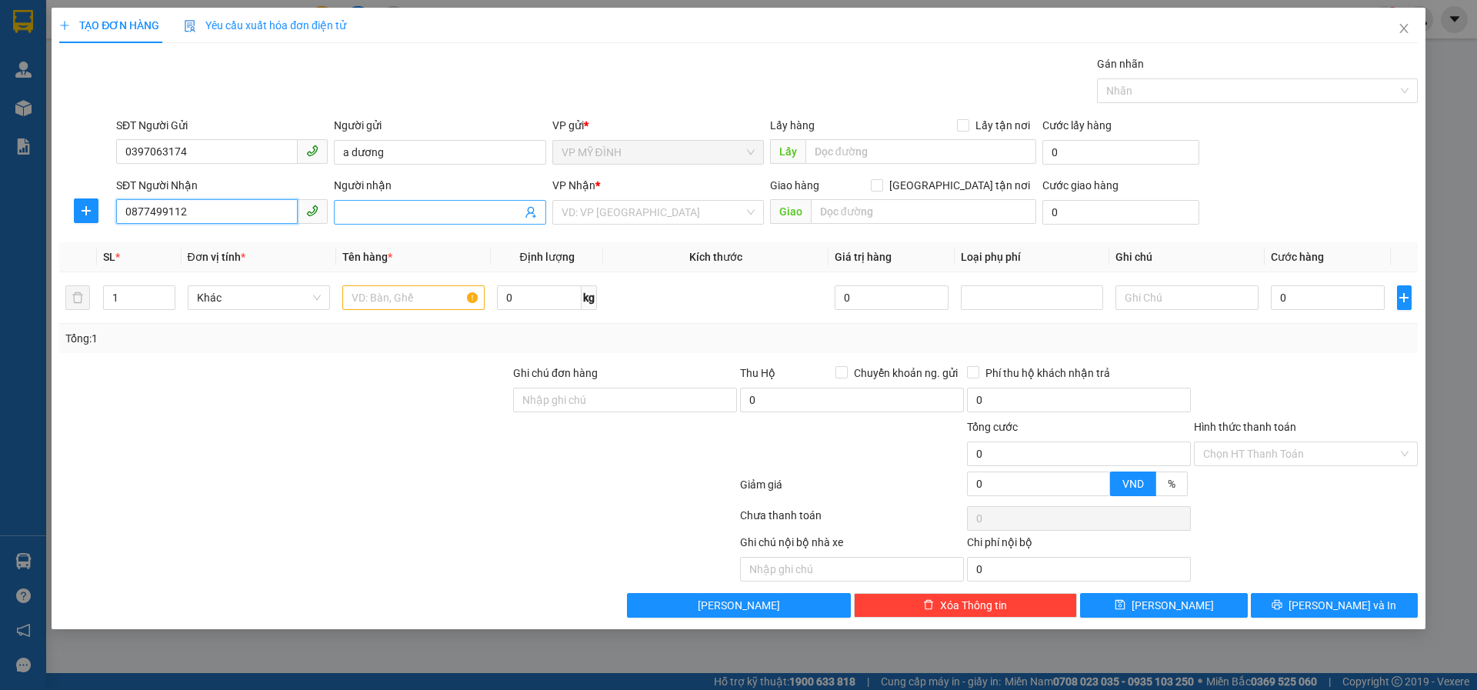
type input "0877499112"
click at [382, 215] on input "Người nhận" at bounding box center [432, 212] width 178 height 17
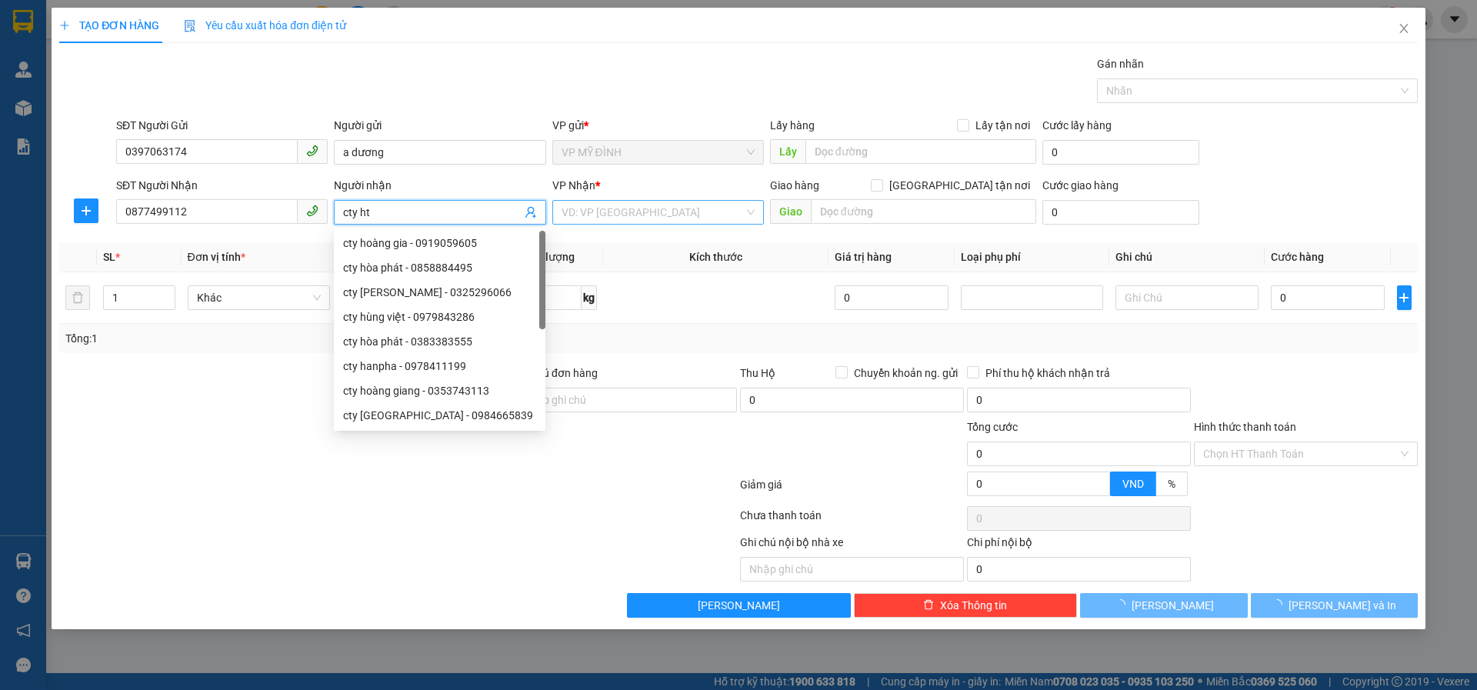
type input "cty ht"
drag, startPoint x: 599, startPoint y: 202, endPoint x: 609, endPoint y: 222, distance: 21.7
click at [599, 202] on input "search" at bounding box center [653, 212] width 182 height 23
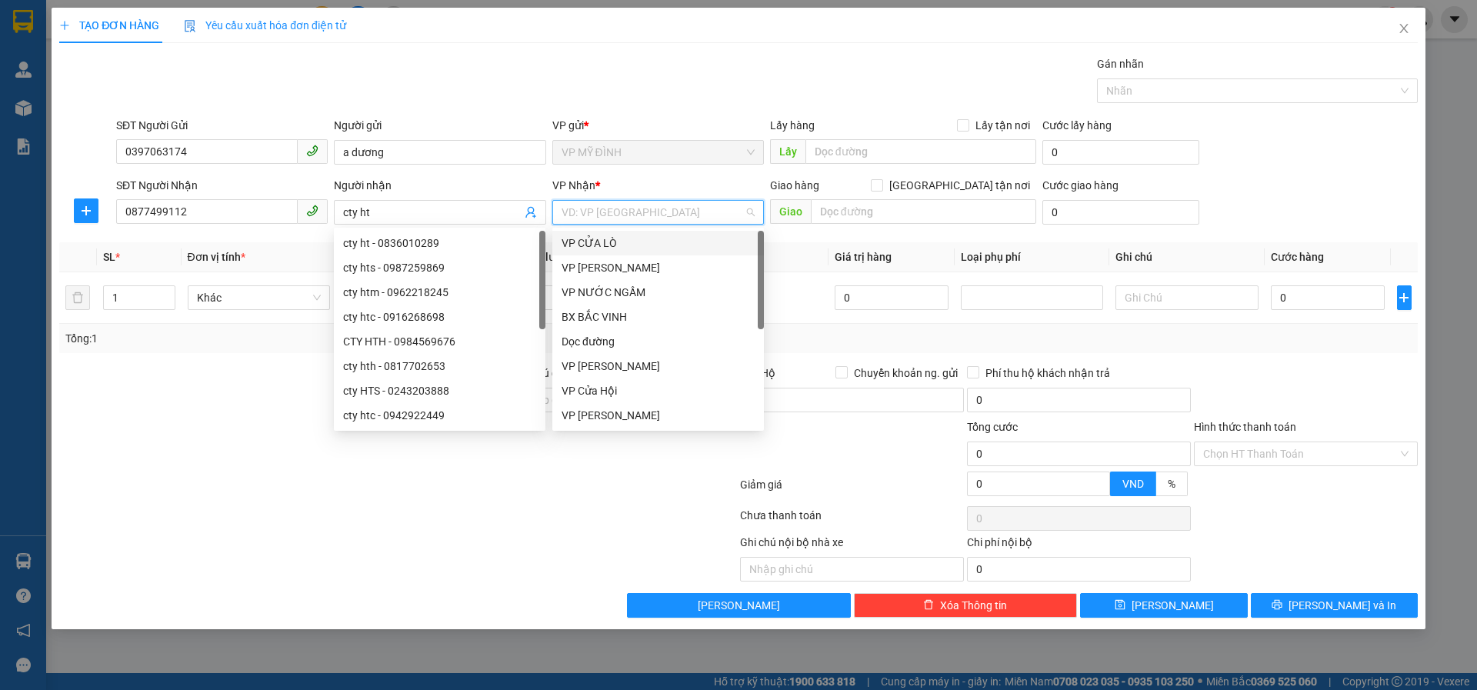
scroll to position [222, 0]
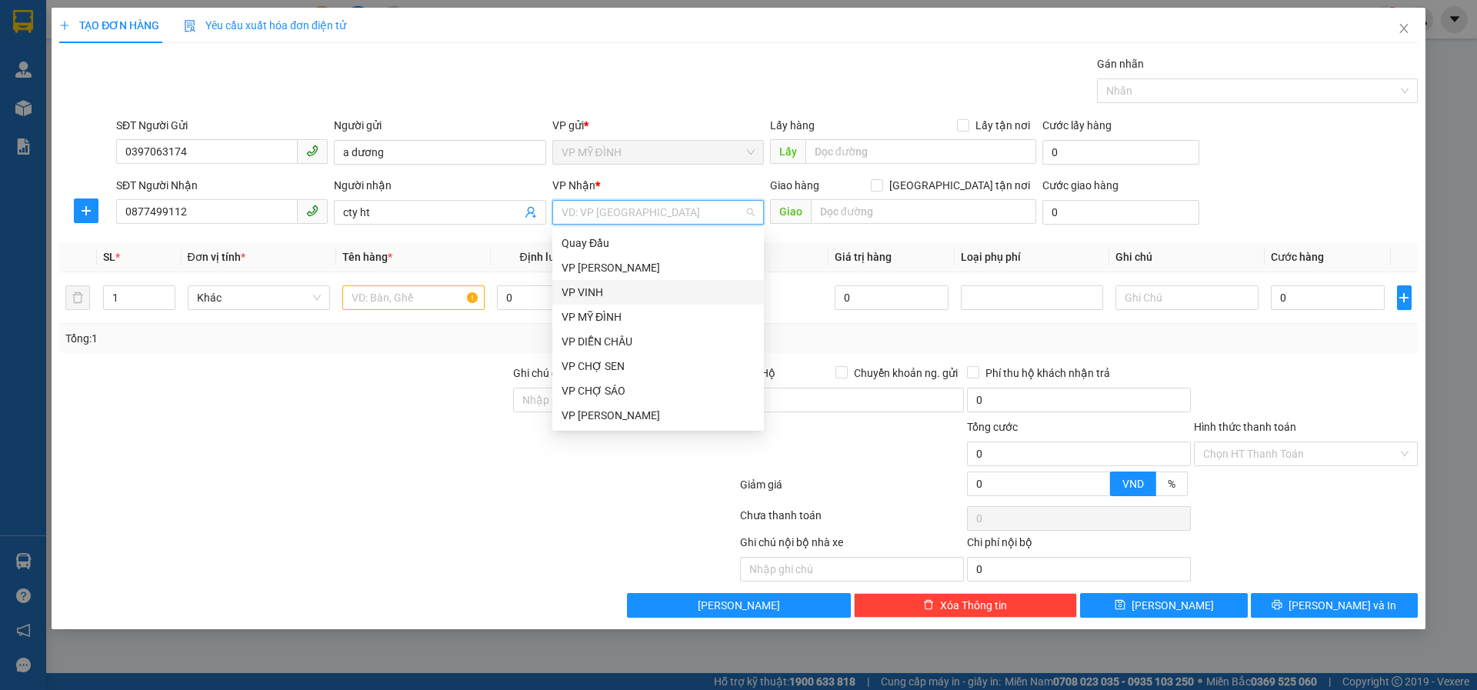
click at [633, 288] on div "VP VINH" at bounding box center [658, 292] width 193 height 17
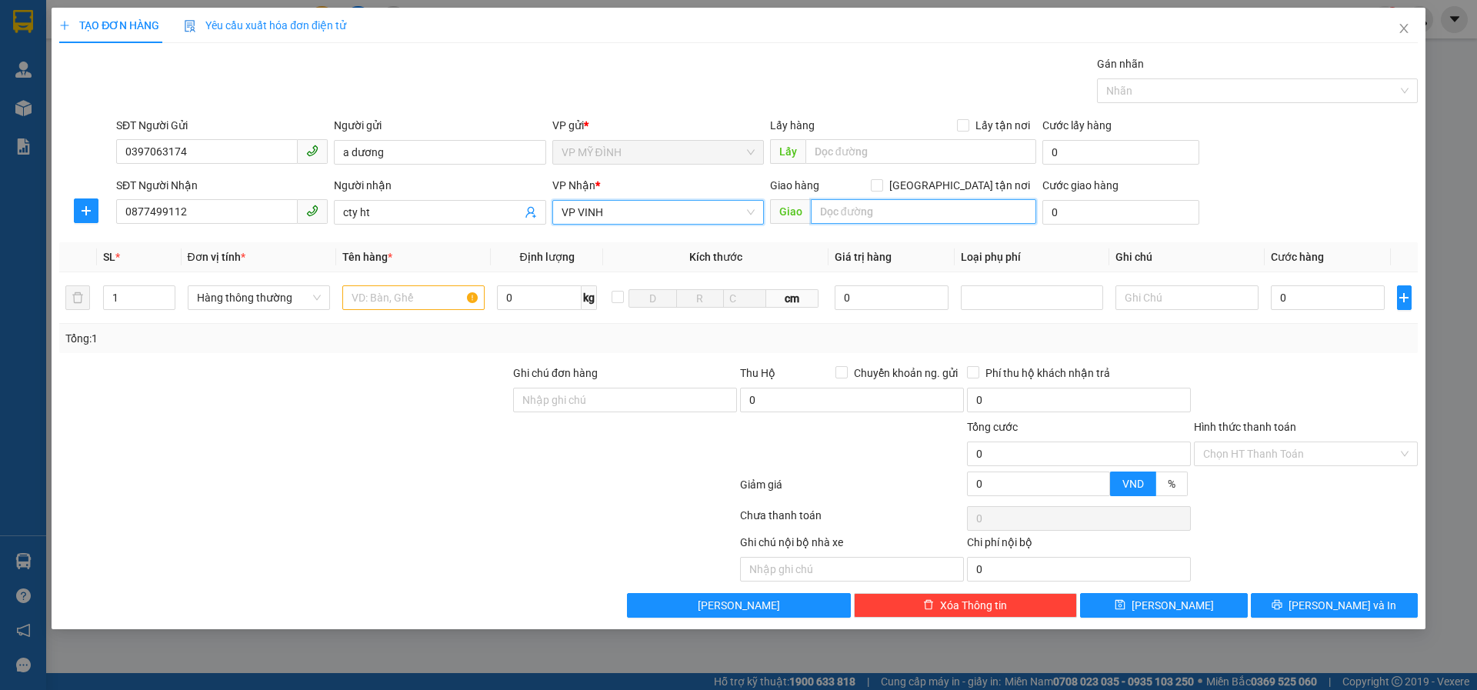
click at [864, 217] on input "text" at bounding box center [923, 211] width 225 height 25
type input "46 mai lão bạng"
click at [882, 181] on input "[GEOGRAPHIC_DATA] tận nơi" at bounding box center [876, 184] width 11 height 11
checkbox input "true"
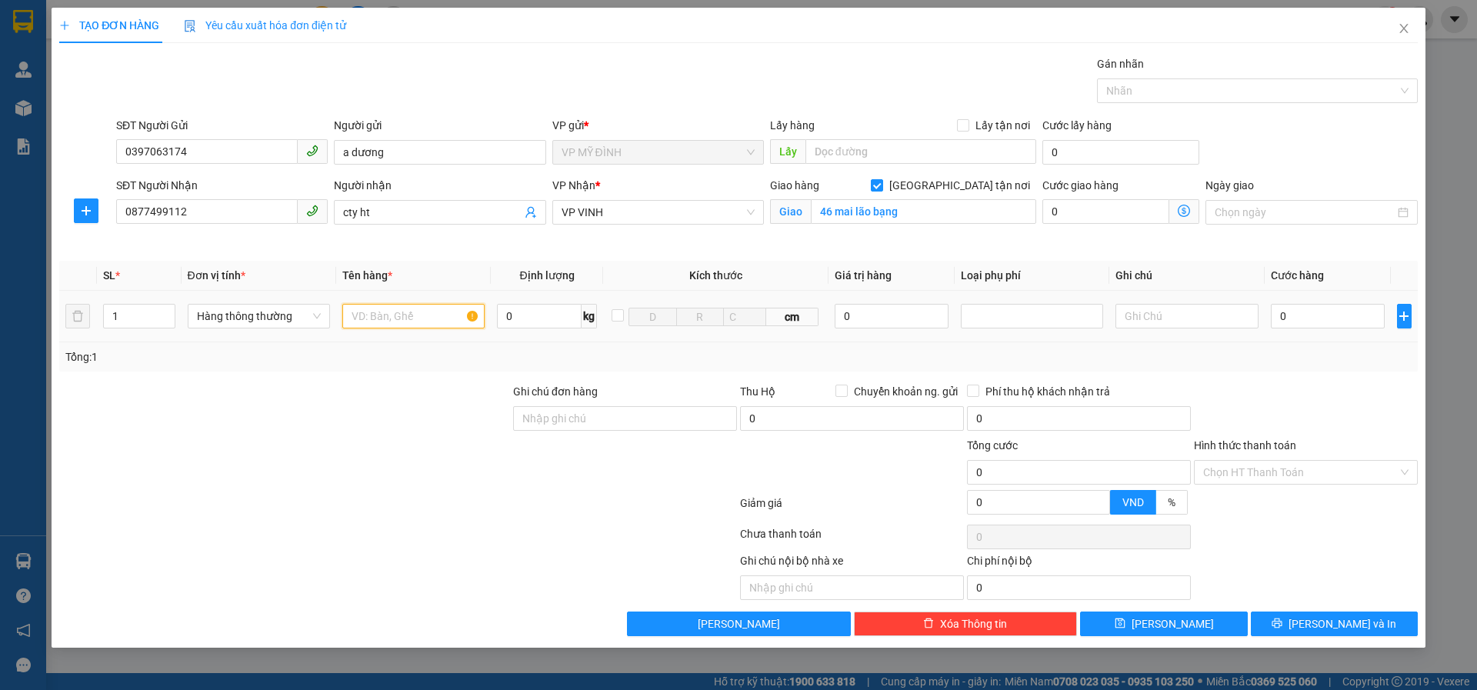
click at [400, 315] on input "text" at bounding box center [413, 316] width 142 height 25
type input "m"
type input "giấy in"
click at [1297, 309] on input "0" at bounding box center [1328, 316] width 115 height 25
type input "1"
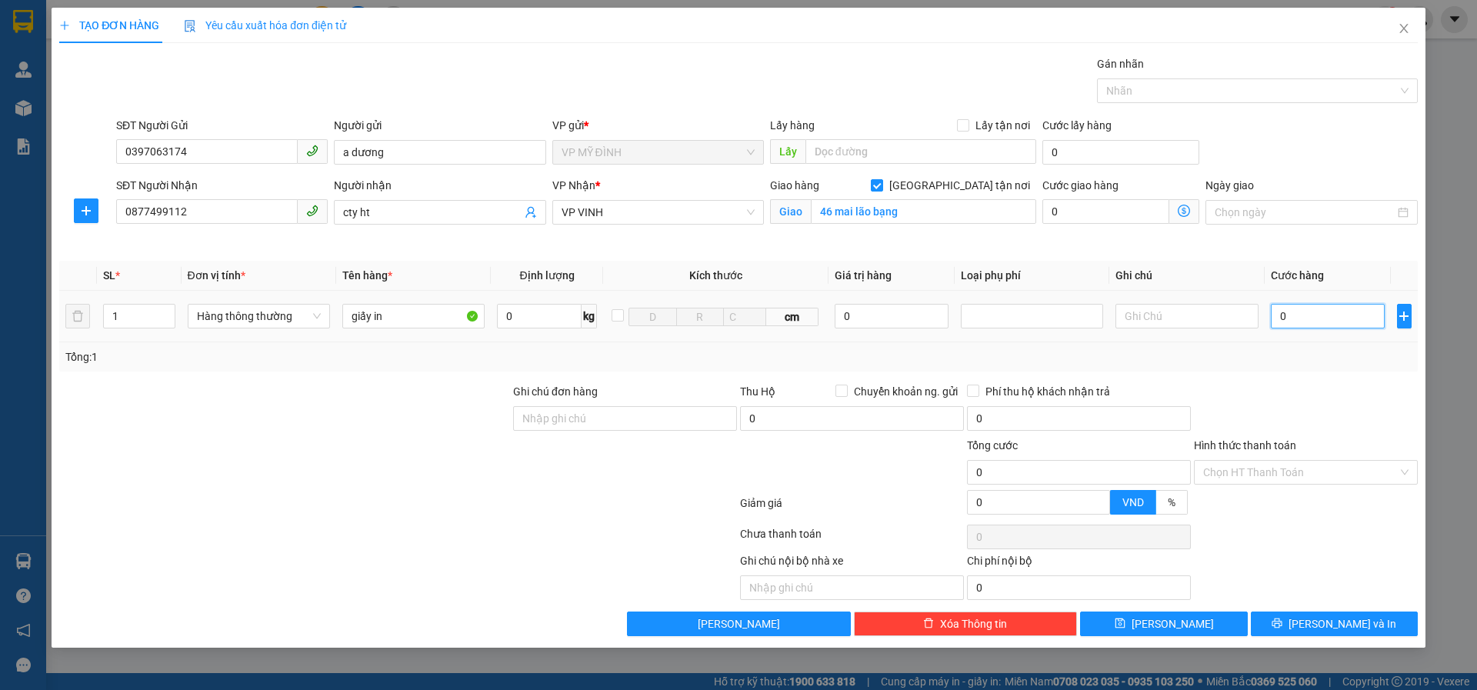
type input "1"
type input "0"
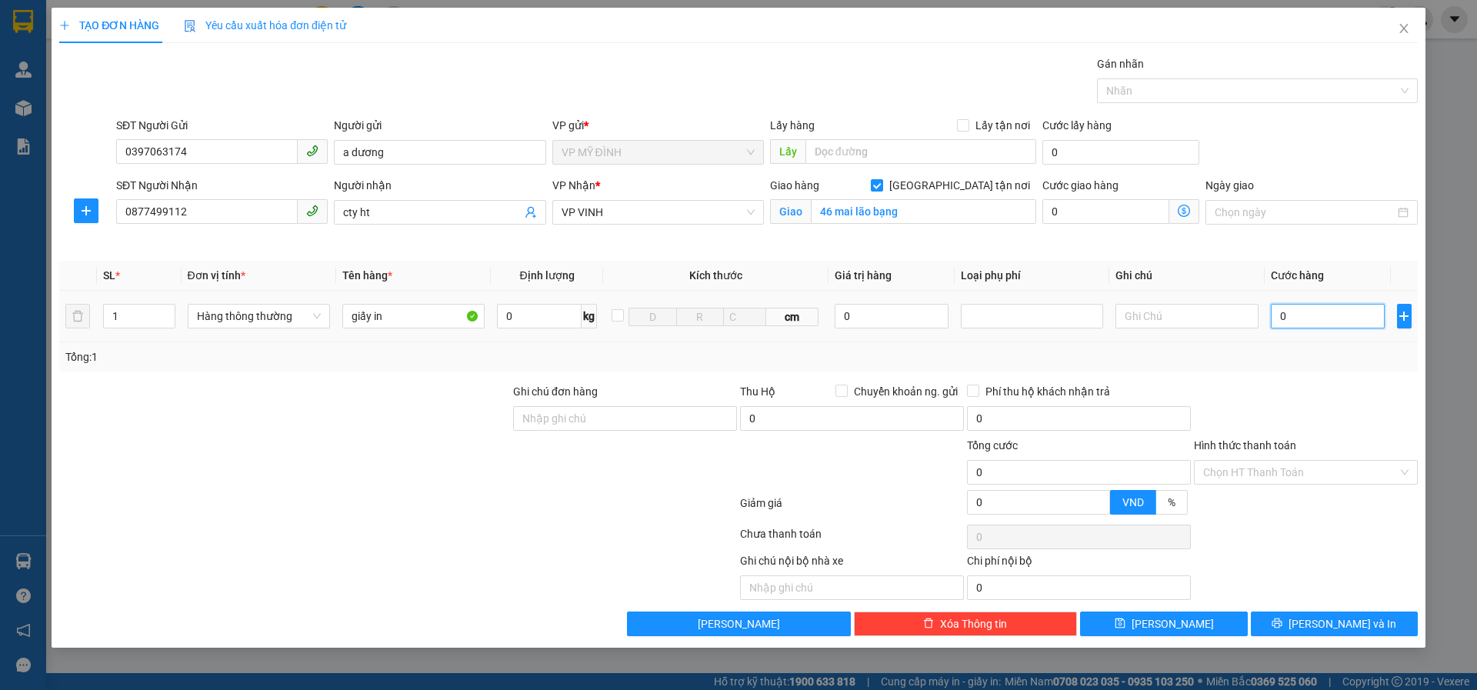
type input "03"
type input "3"
type input "030"
type input "30"
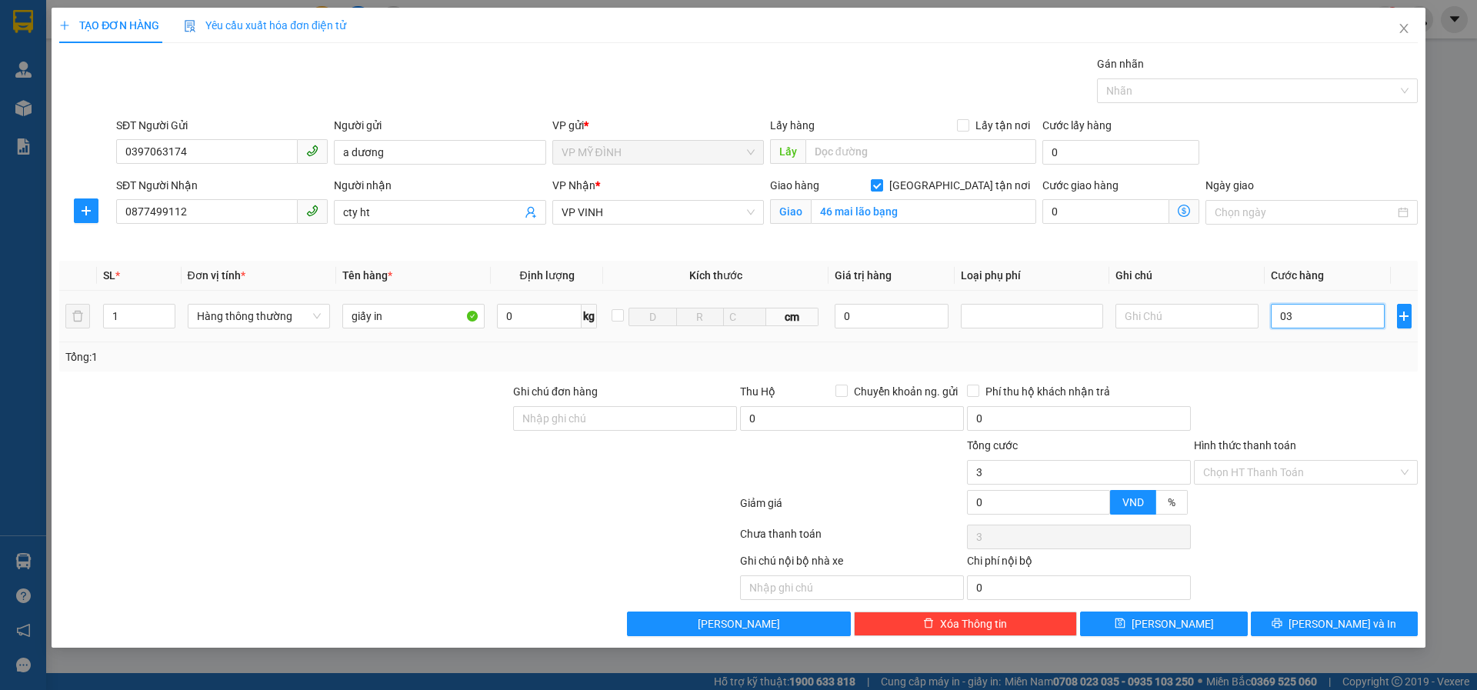
type input "30"
type input "30.000"
drag, startPoint x: 1271, startPoint y: 380, endPoint x: 1358, endPoint y: 529, distance: 172.1
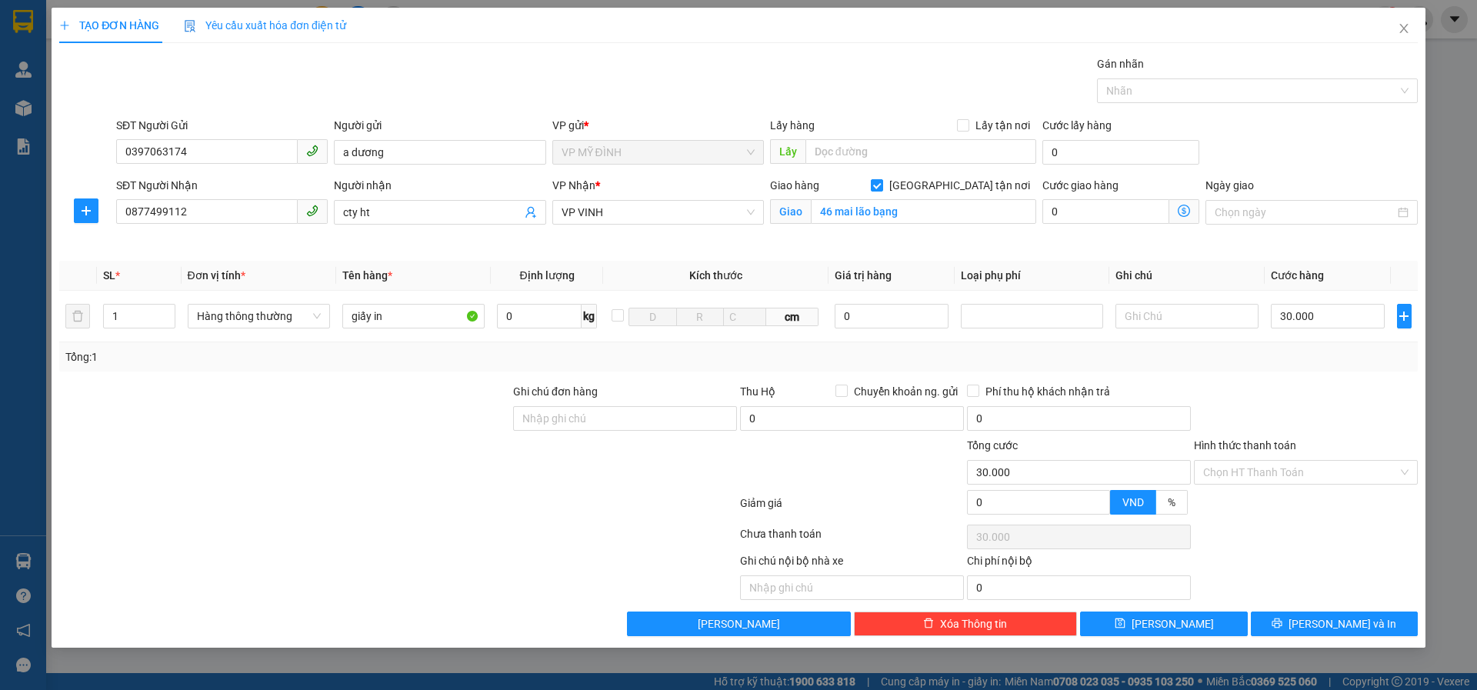
click at [1284, 381] on div "Transit Pickup Surcharge Ids Transit Deliver Surcharge Ids Transit Deliver Surc…" at bounding box center [738, 345] width 1359 height 581
click at [1331, 627] on span "[PERSON_NAME] và In" at bounding box center [1343, 623] width 108 height 17
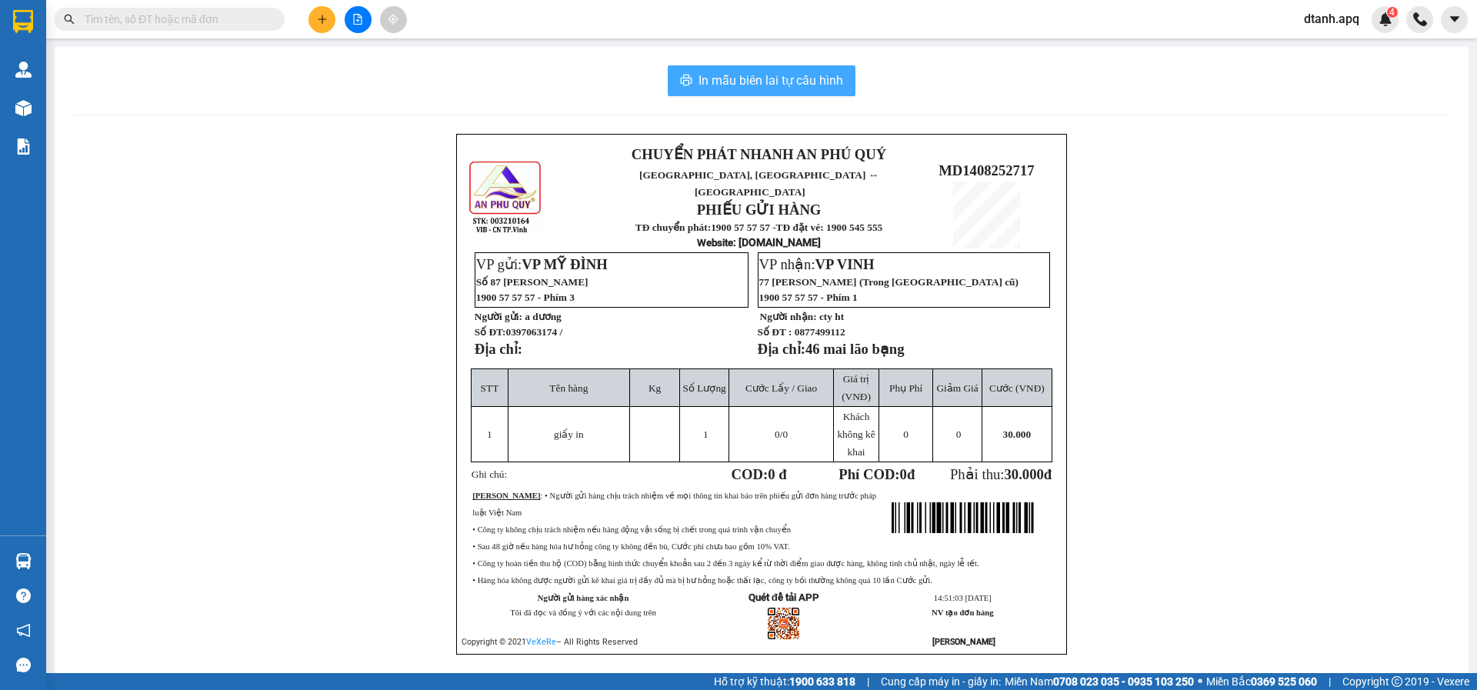
click at [699, 82] on span "In mẫu biên lai tự cấu hình" at bounding box center [771, 80] width 145 height 19
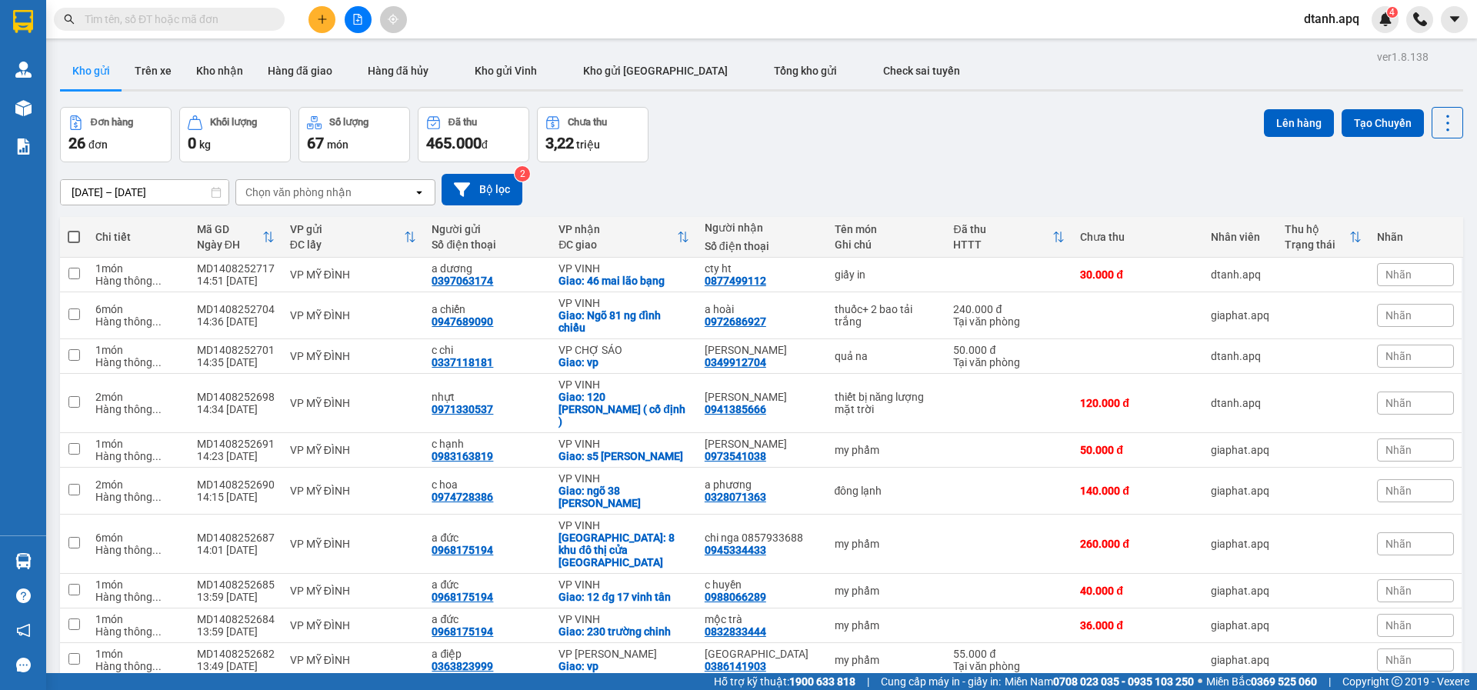
click at [106, 23] on input "text" at bounding box center [176, 19] width 182 height 17
click at [321, 19] on icon "plus" at bounding box center [322, 18] width 8 height 1
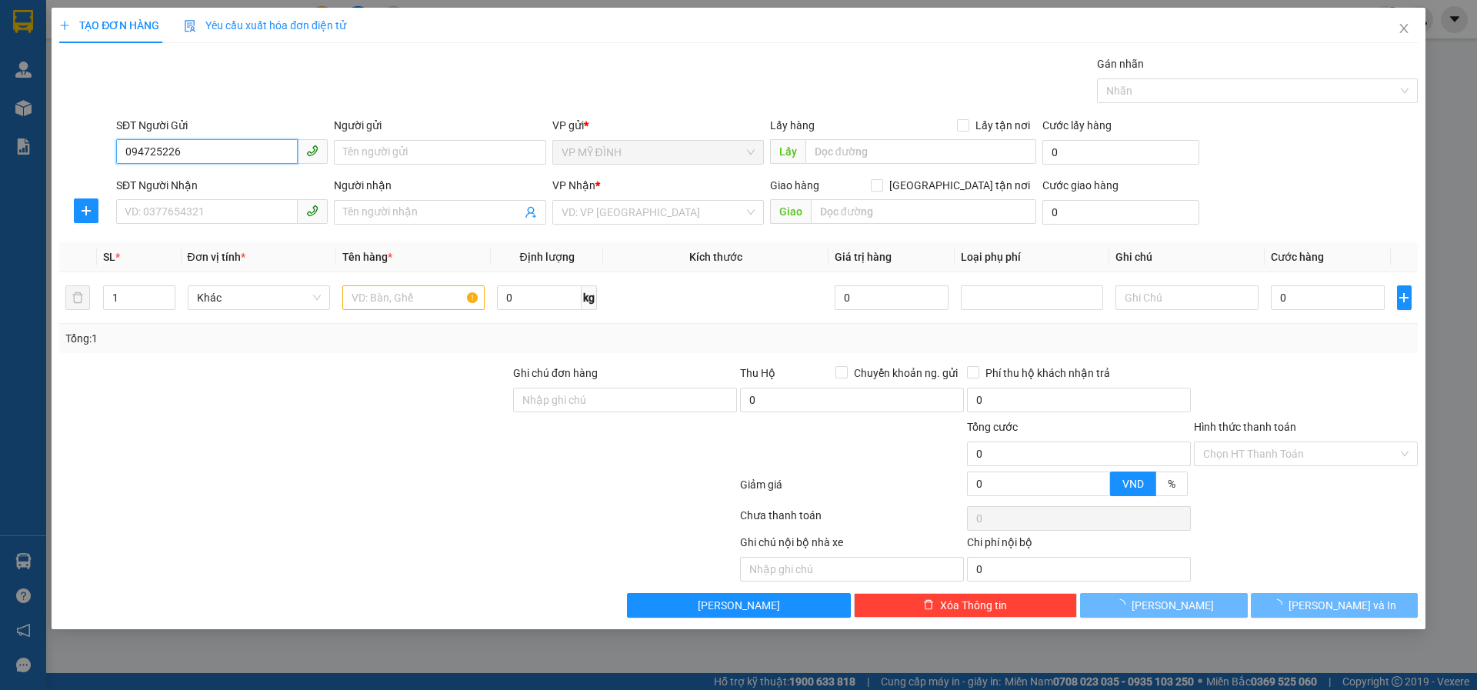
type input "0947252266"
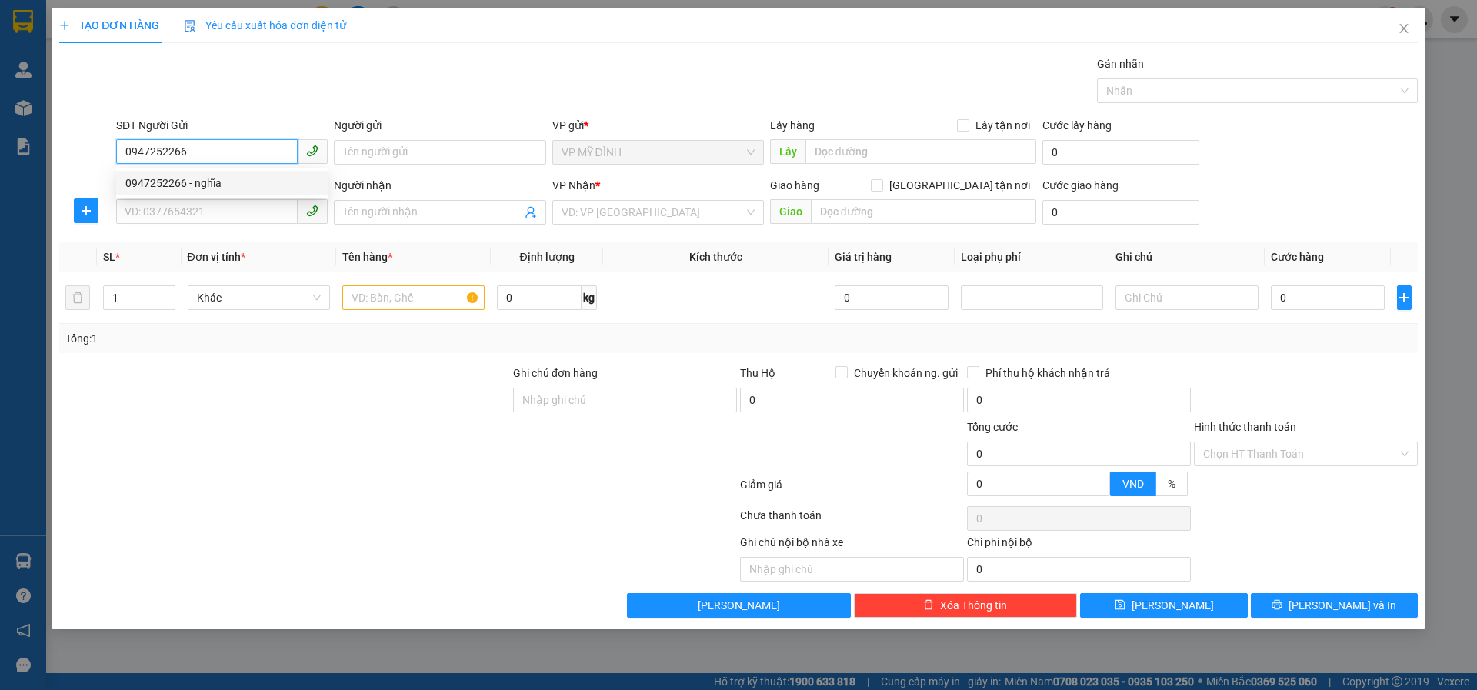
click at [169, 183] on div "0947252266 - nghĩa" at bounding box center [221, 183] width 193 height 17
type input "nghĩa"
type input "0947252266"
click at [174, 207] on input "SĐT Người Nhận" at bounding box center [207, 211] width 182 height 25
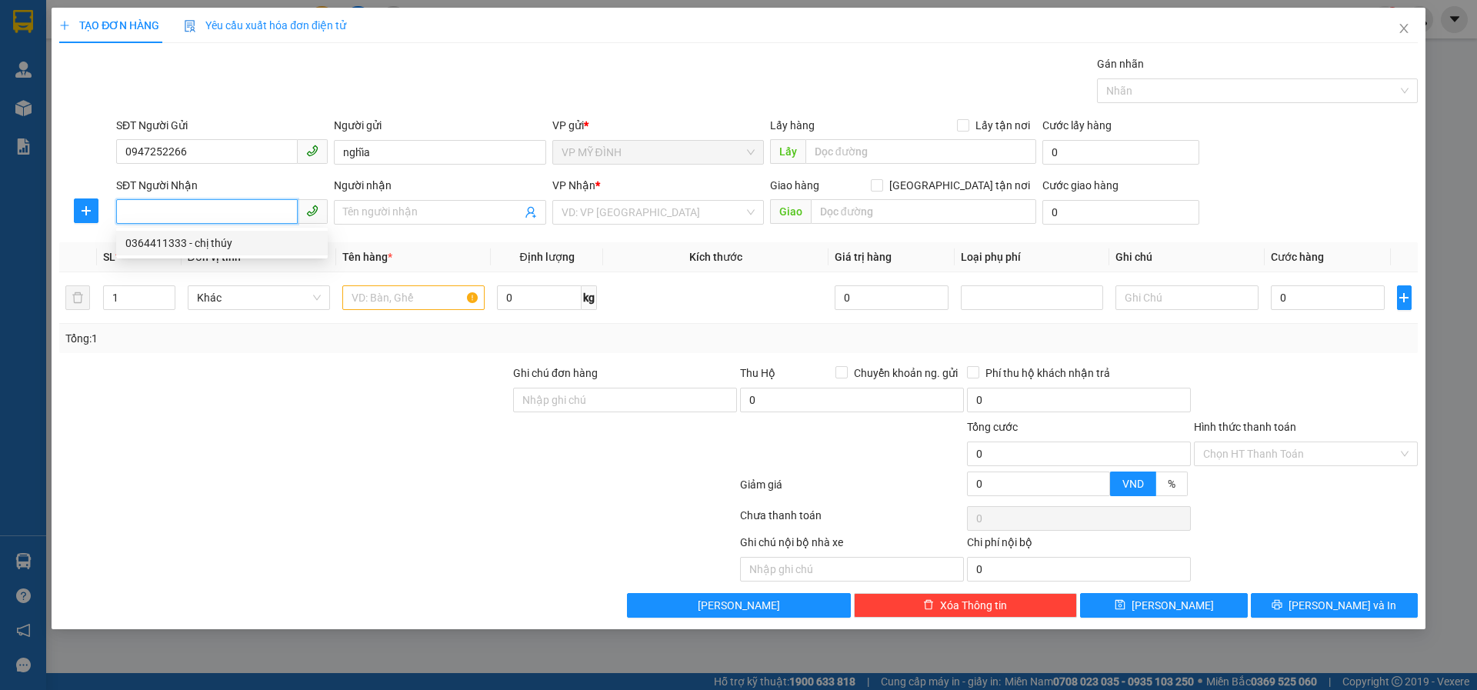
click at [197, 245] on div "0364411333 - chị thúy" at bounding box center [221, 243] width 193 height 17
type input "0364411333"
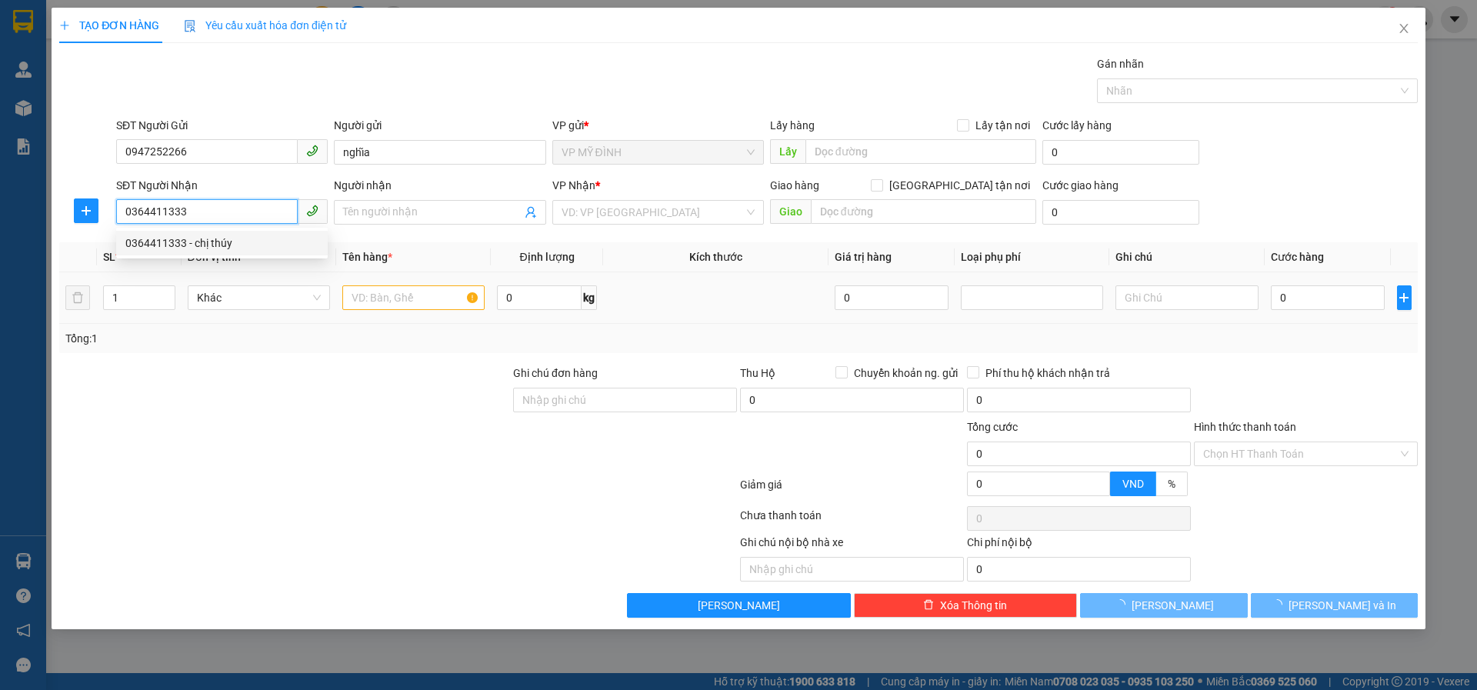
type input "chị thúy"
checkbox input "true"
type input "49 nguyễn tấn tài"
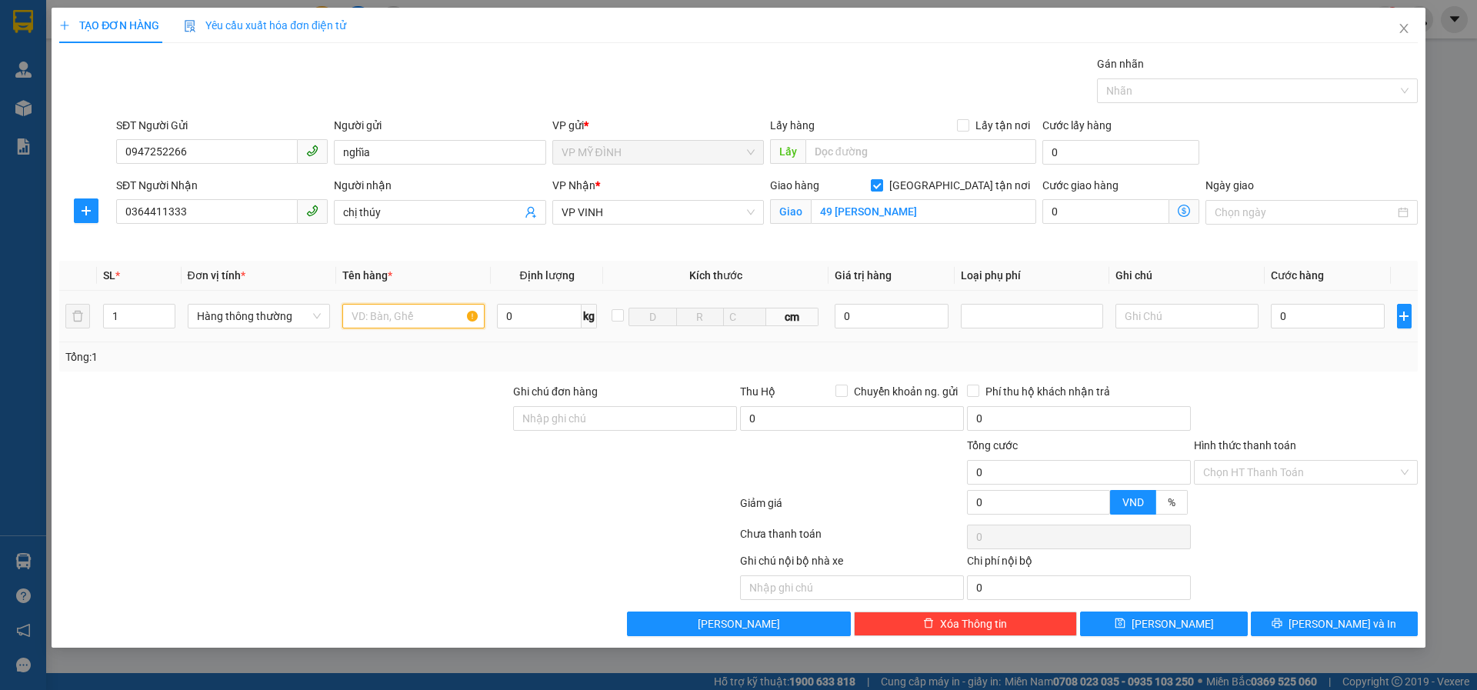
drag, startPoint x: 393, startPoint y: 318, endPoint x: 399, endPoint y: 328, distance: 11.4
click at [394, 327] on input "text" at bounding box center [413, 316] width 142 height 25
type input "hải cảo"
click at [86, 326] on tr "1 Hàng thông thường hải cảo 0 kg cm 0 0" at bounding box center [738, 317] width 1359 height 52
type input "2"
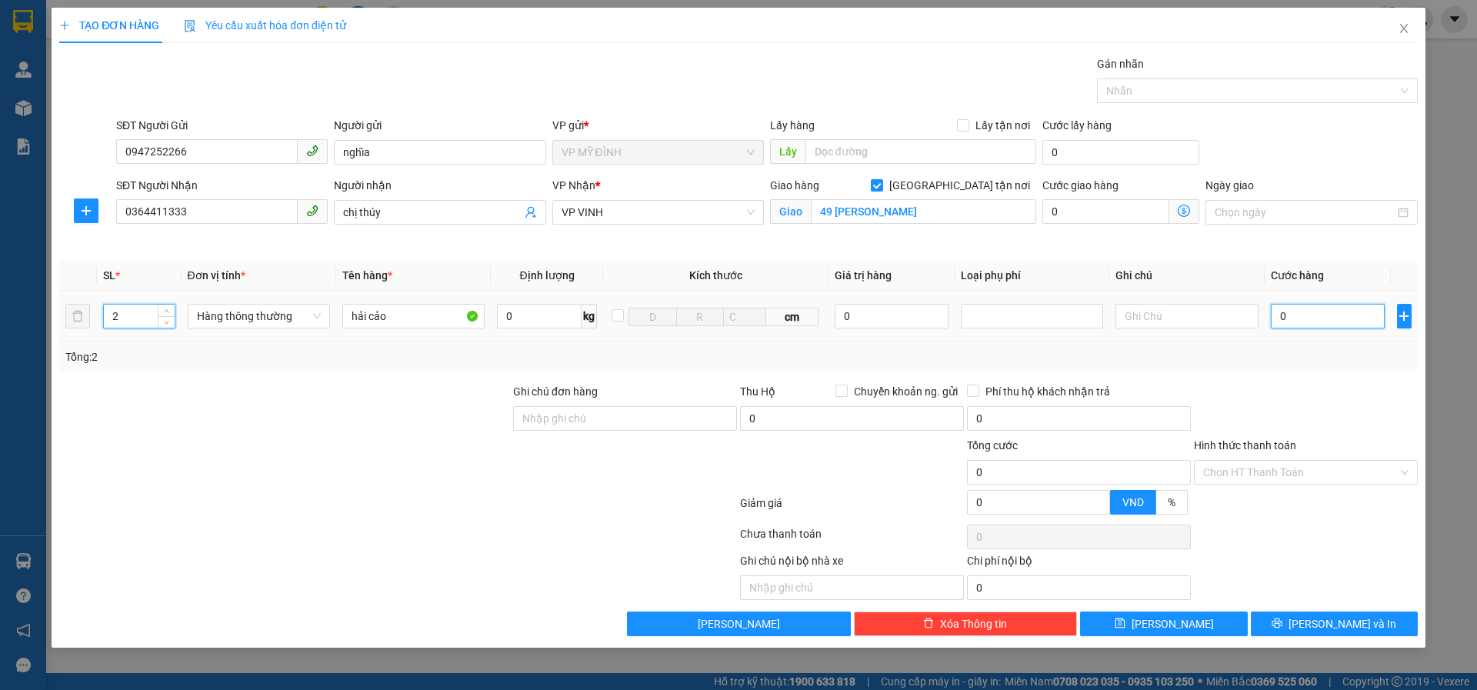
click at [1302, 320] on input "0" at bounding box center [1328, 316] width 115 height 25
type input "1"
type input "12"
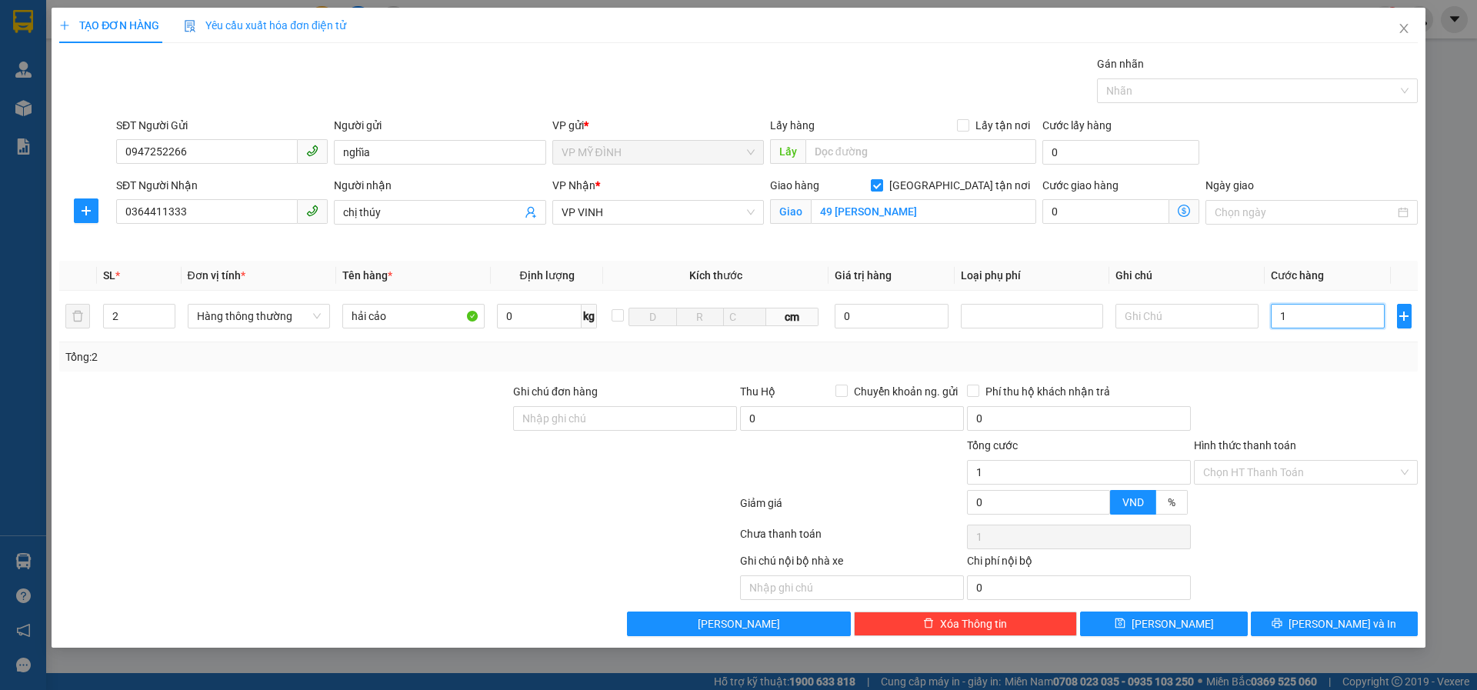
type input "12"
type input "120"
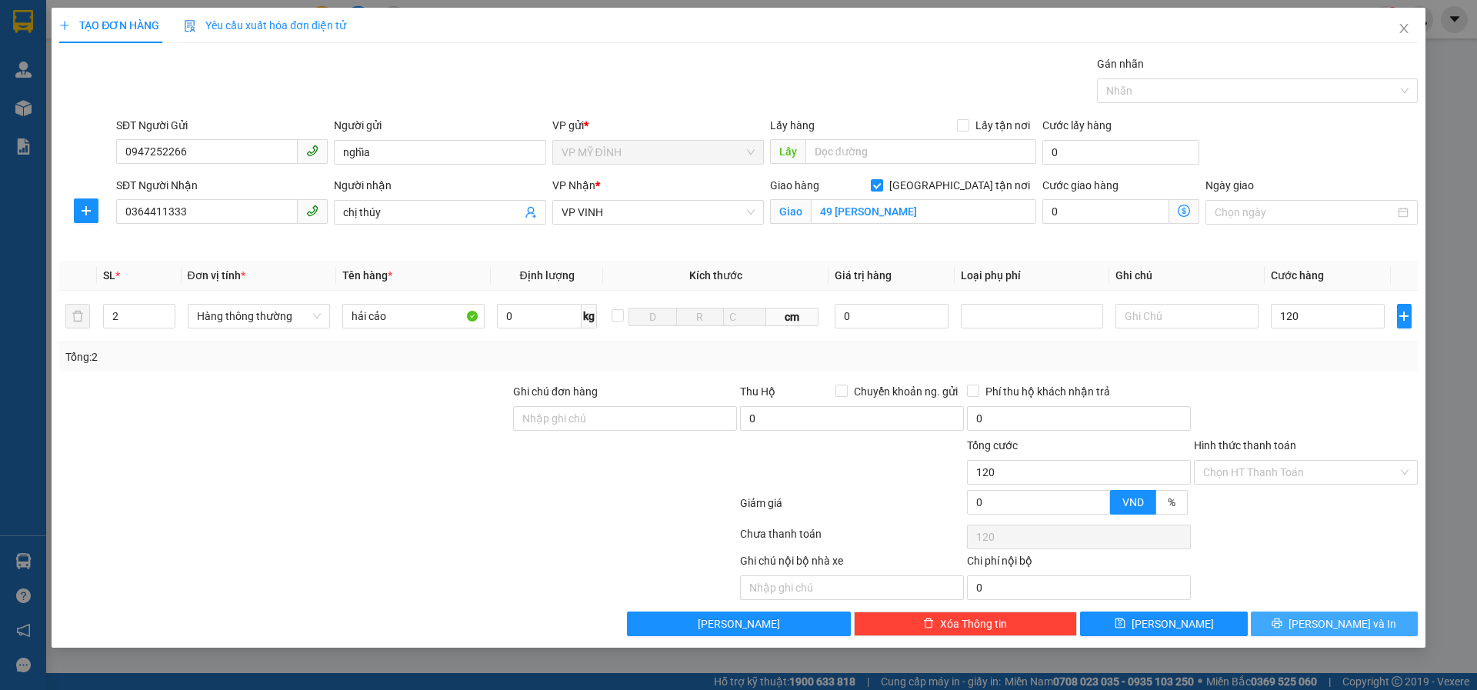
type input "120.000"
click at [1290, 630] on button "[PERSON_NAME] và In" at bounding box center [1334, 624] width 167 height 25
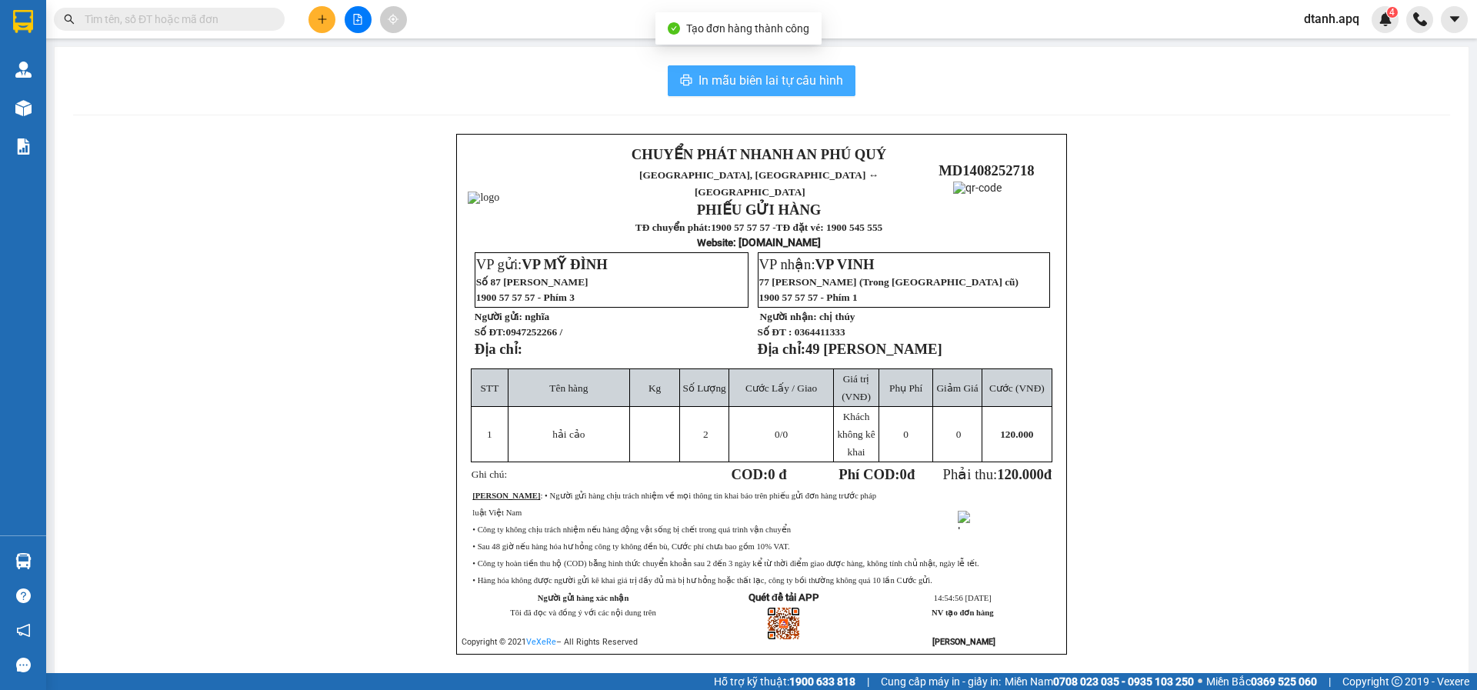
click at [773, 83] on span "In mẫu biên lai tự cấu hình" at bounding box center [771, 80] width 145 height 19
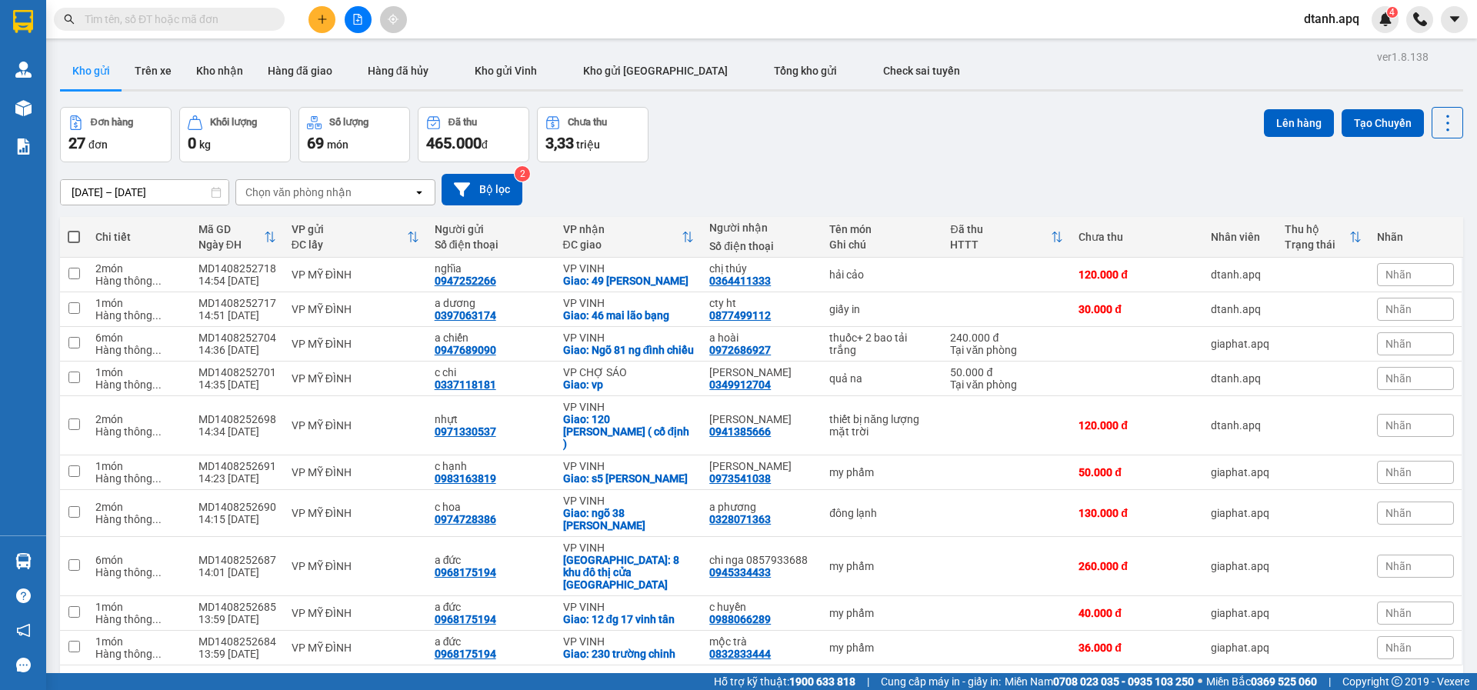
click at [325, 13] on button at bounding box center [322, 19] width 27 height 27
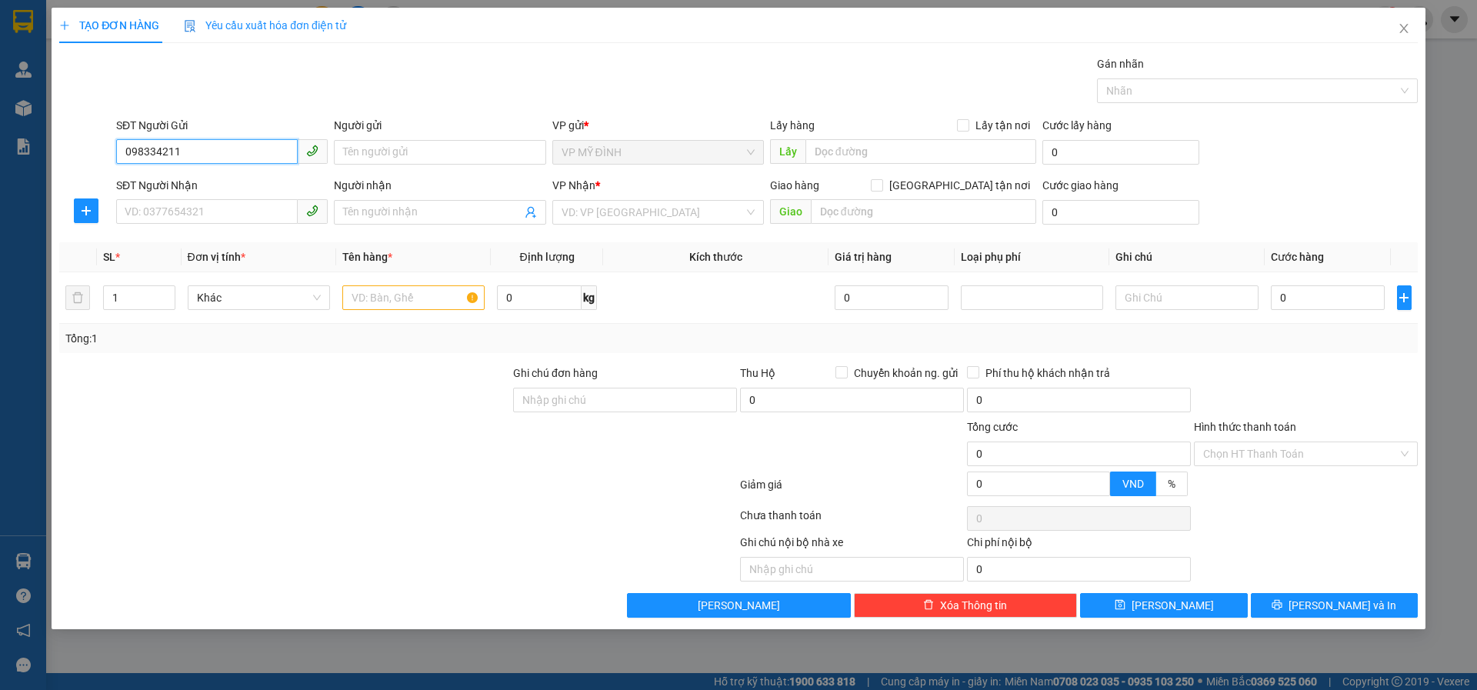
type input "0983342116"
drag, startPoint x: 182, startPoint y: 179, endPoint x: 165, endPoint y: 217, distance: 41.3
click at [178, 192] on div "0983342116 - c nga" at bounding box center [222, 183] width 212 height 25
type input "c nga"
type input "0983342116"
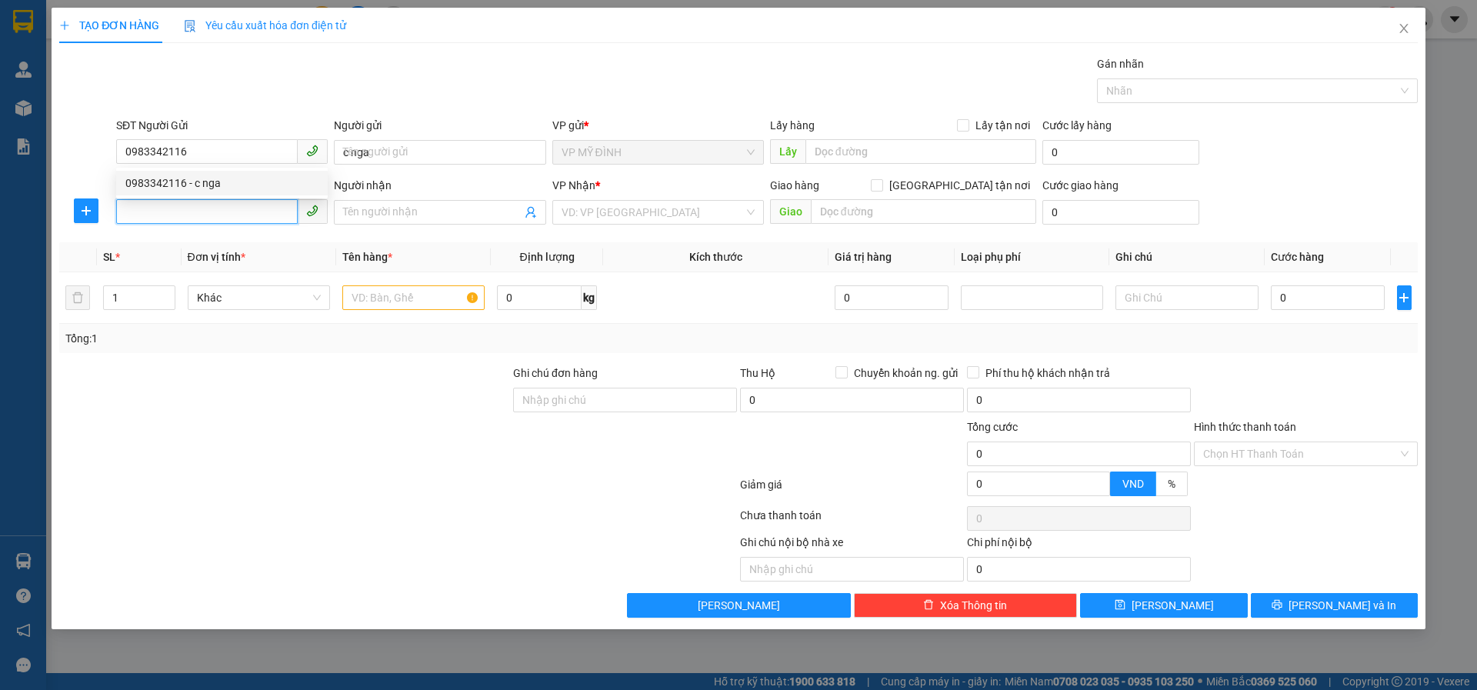
drag, startPoint x: 165, startPoint y: 217, endPoint x: 175, endPoint y: 212, distance: 11.4
click at [173, 213] on input "SĐT Người Nhận" at bounding box center [207, 211] width 182 height 25
type input "0973300793"
drag, startPoint x: 191, startPoint y: 244, endPoint x: 199, endPoint y: 272, distance: 29.0
click at [189, 244] on div "0973300793 - c thúy" at bounding box center [221, 243] width 193 height 17
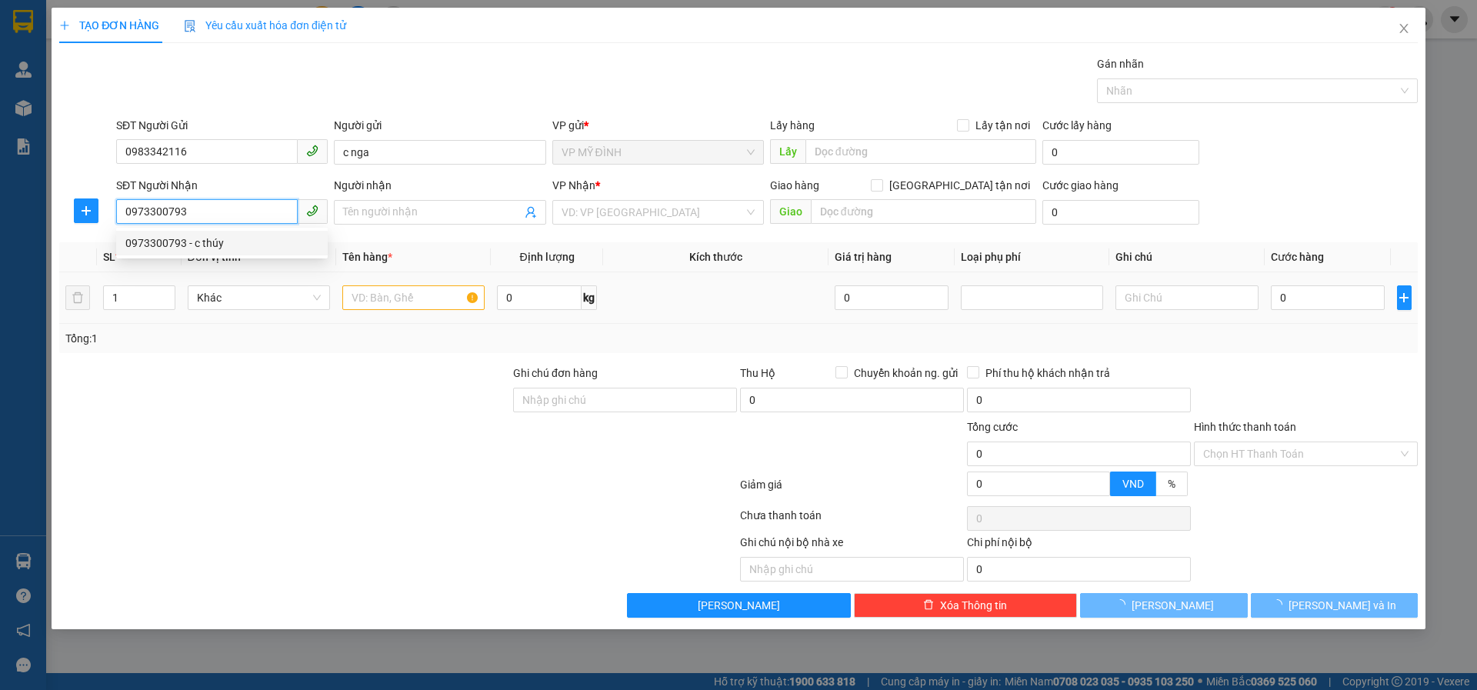
type input "c thúy"
checkbox input "true"
type input "vp"
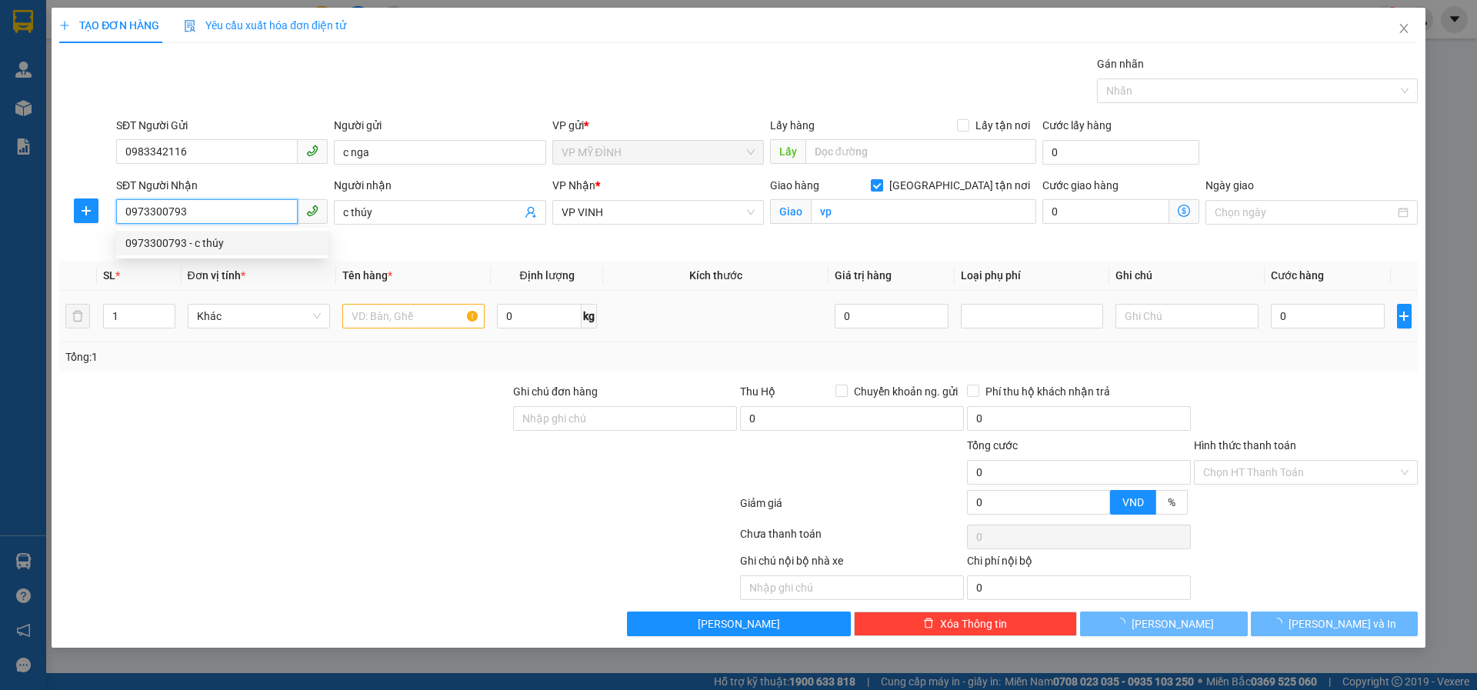
type input "10"
type input "0973300793"
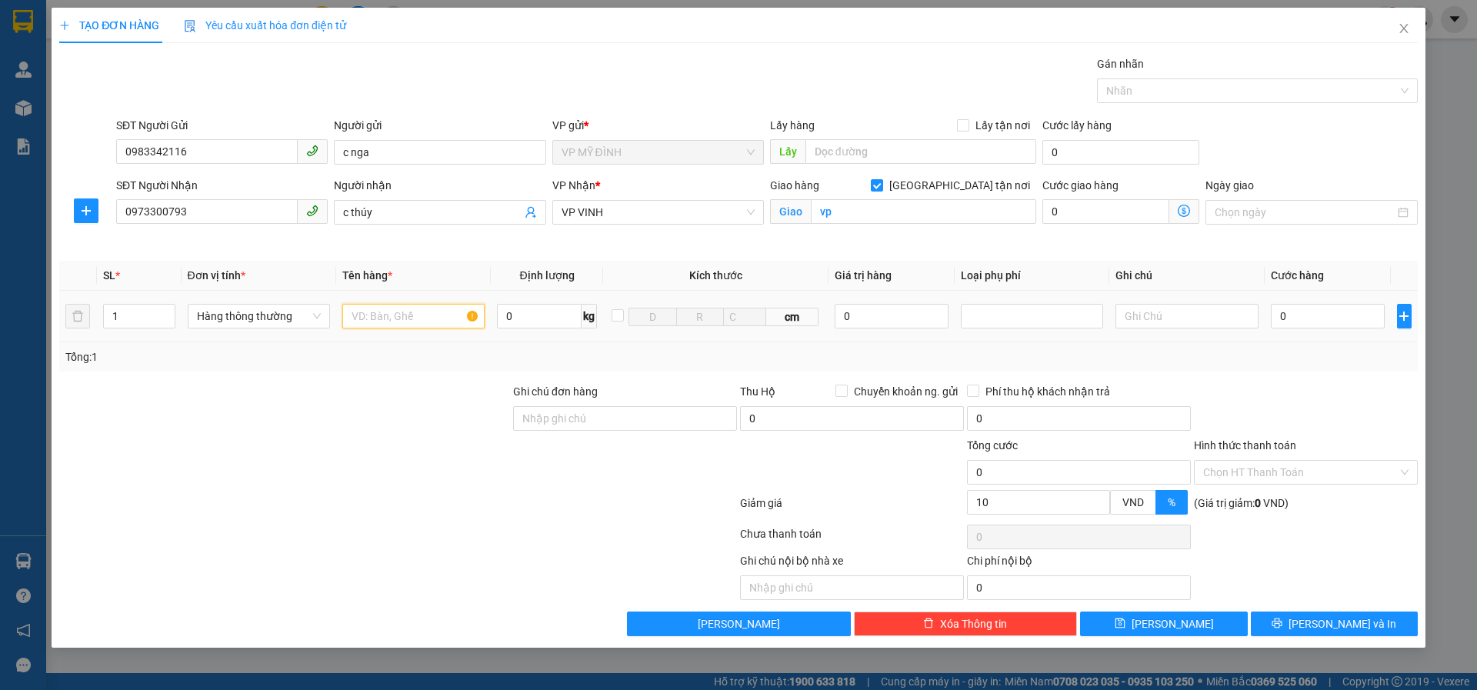
drag, startPoint x: 369, startPoint y: 309, endPoint x: 445, endPoint y: 357, distance: 89.9
click at [371, 312] on input "text" at bounding box center [413, 316] width 142 height 25
type input "mỹ phẩm"
type input "5"
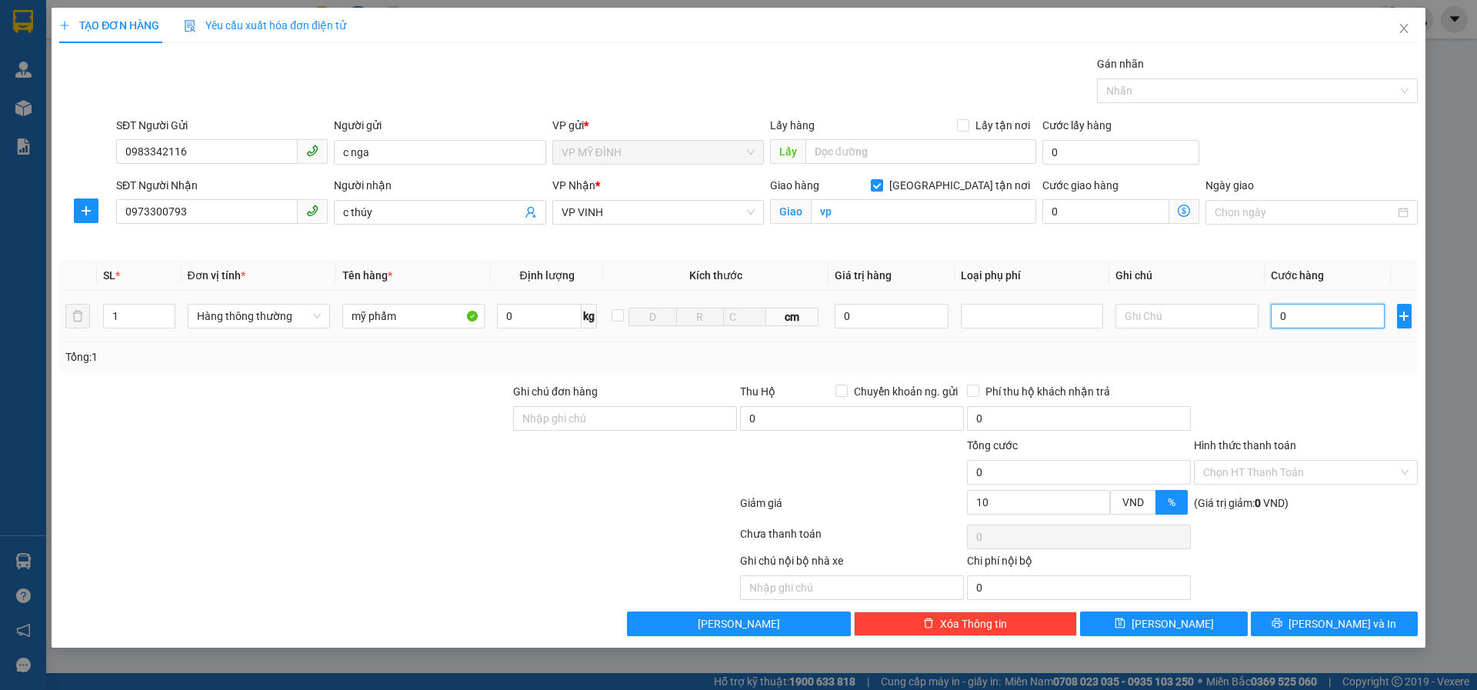
type input "5"
click at [1316, 315] on input "5" at bounding box center [1328, 316] width 115 height 25
type input "50"
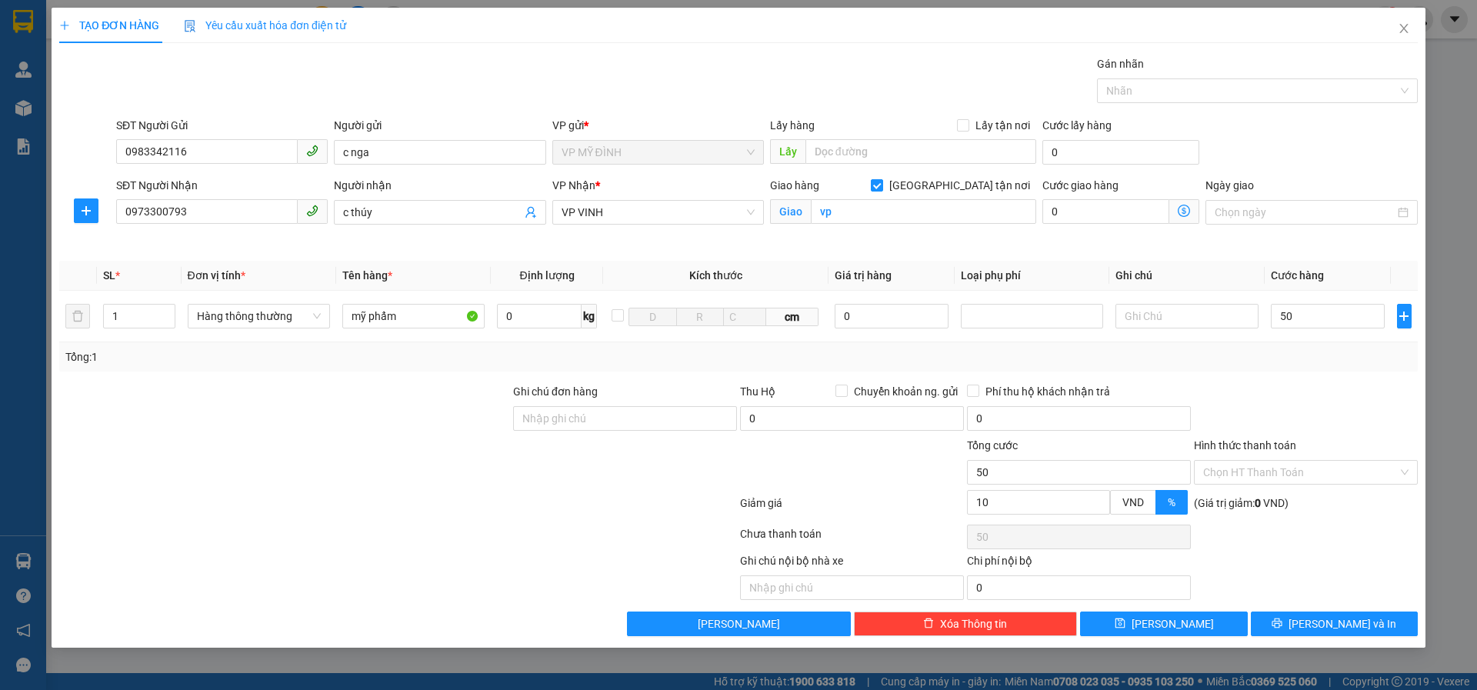
type input "50.000"
type input "45.000"
drag, startPoint x: 1299, startPoint y: 609, endPoint x: 1288, endPoint y: 649, distance: 40.7
click at [1299, 610] on div "Transit Pickup Surcharge Ids Transit Deliver Surcharge Ids Transit Deliver Surc…" at bounding box center [738, 345] width 1359 height 581
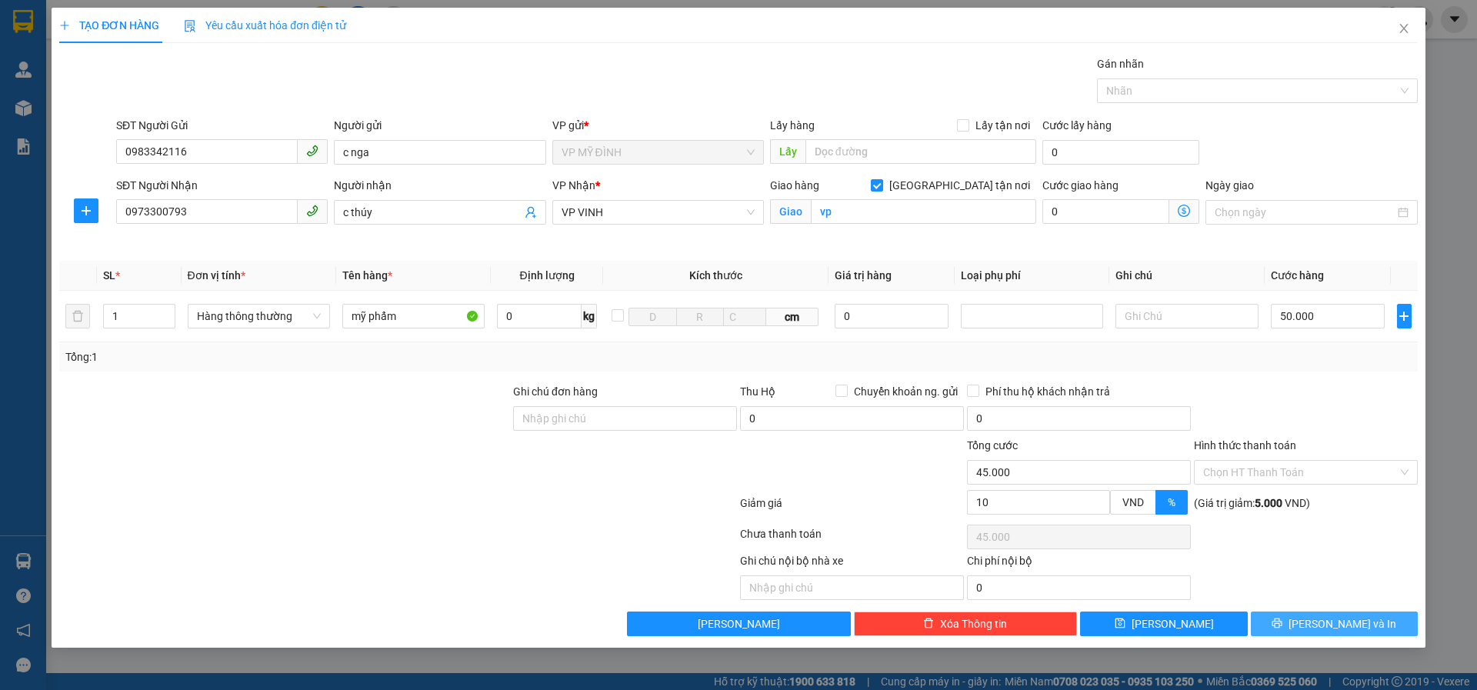
click at [1298, 623] on button "[PERSON_NAME] và In" at bounding box center [1334, 624] width 167 height 25
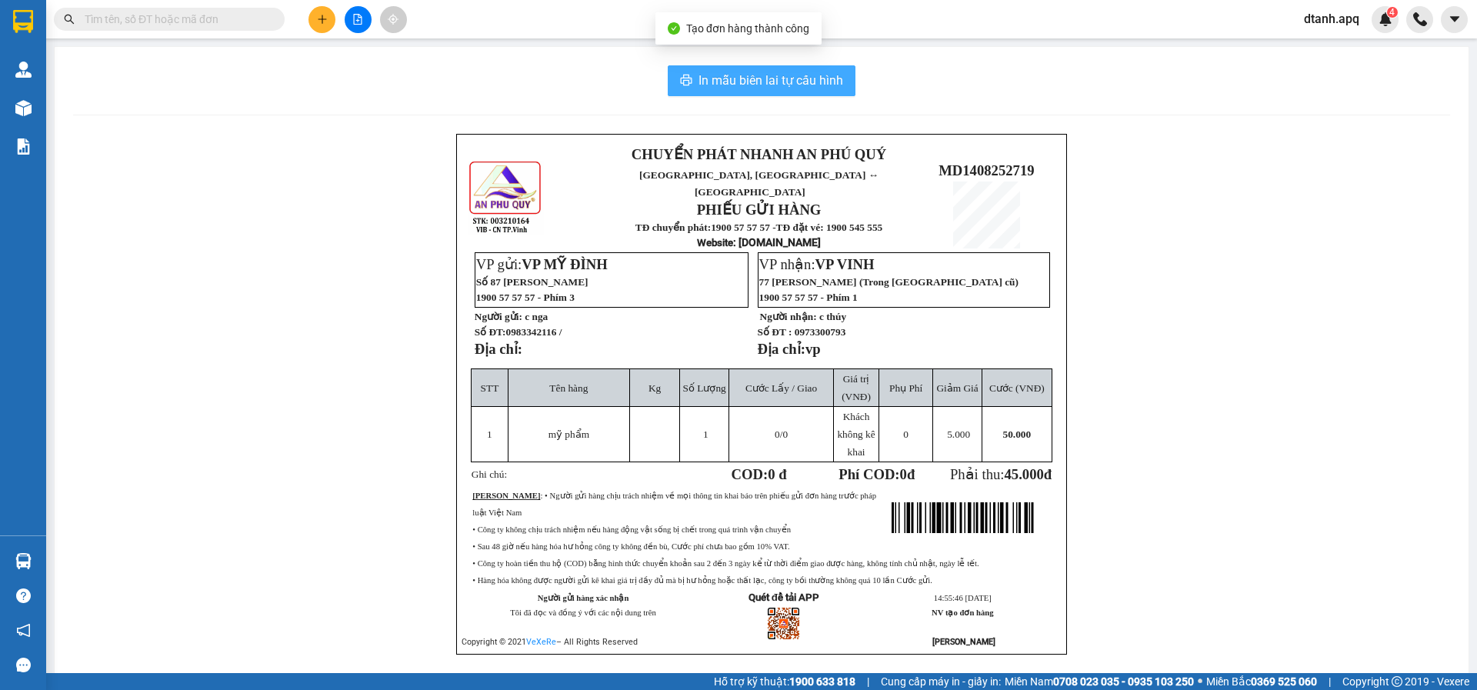
drag, startPoint x: 700, startPoint y: 72, endPoint x: 679, endPoint y: 68, distance: 21.8
click at [701, 72] on span "In mẫu biên lai tự cấu hình" at bounding box center [771, 80] width 145 height 19
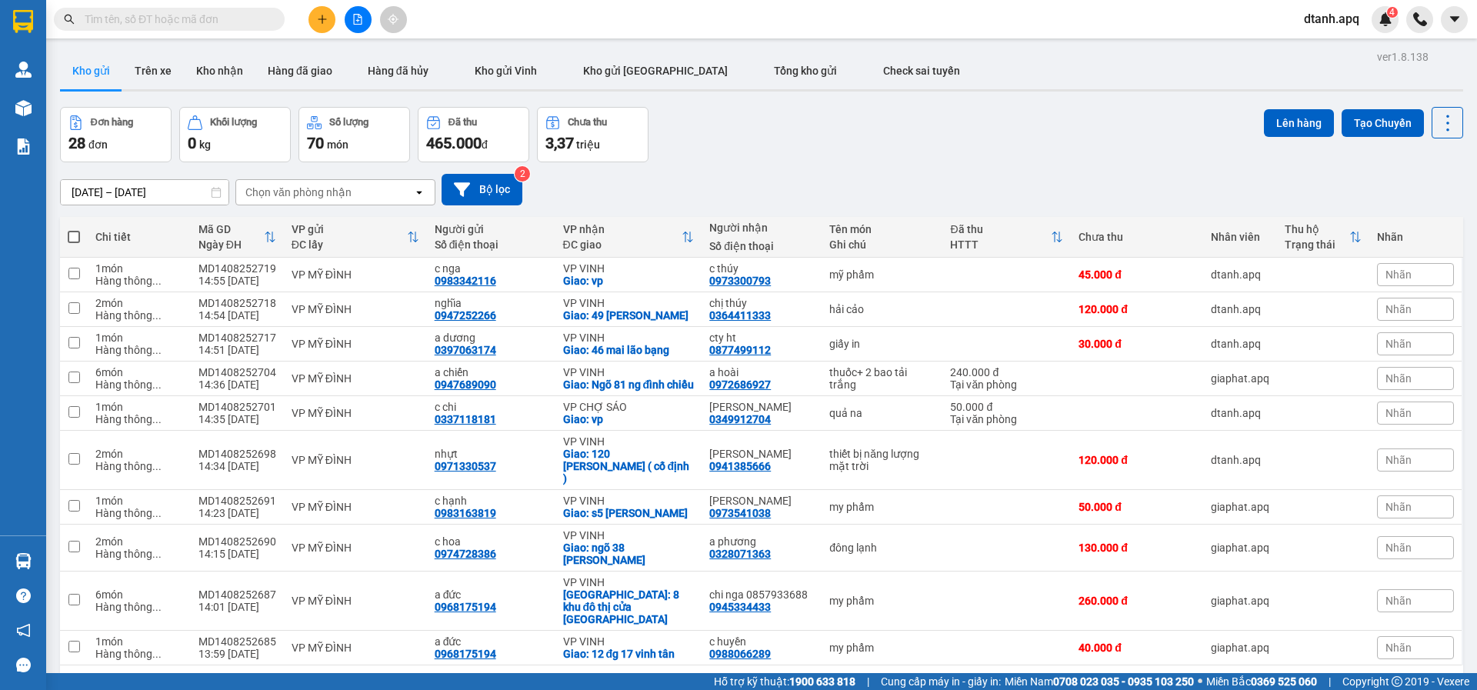
click at [326, 22] on icon "plus" at bounding box center [322, 19] width 11 height 11
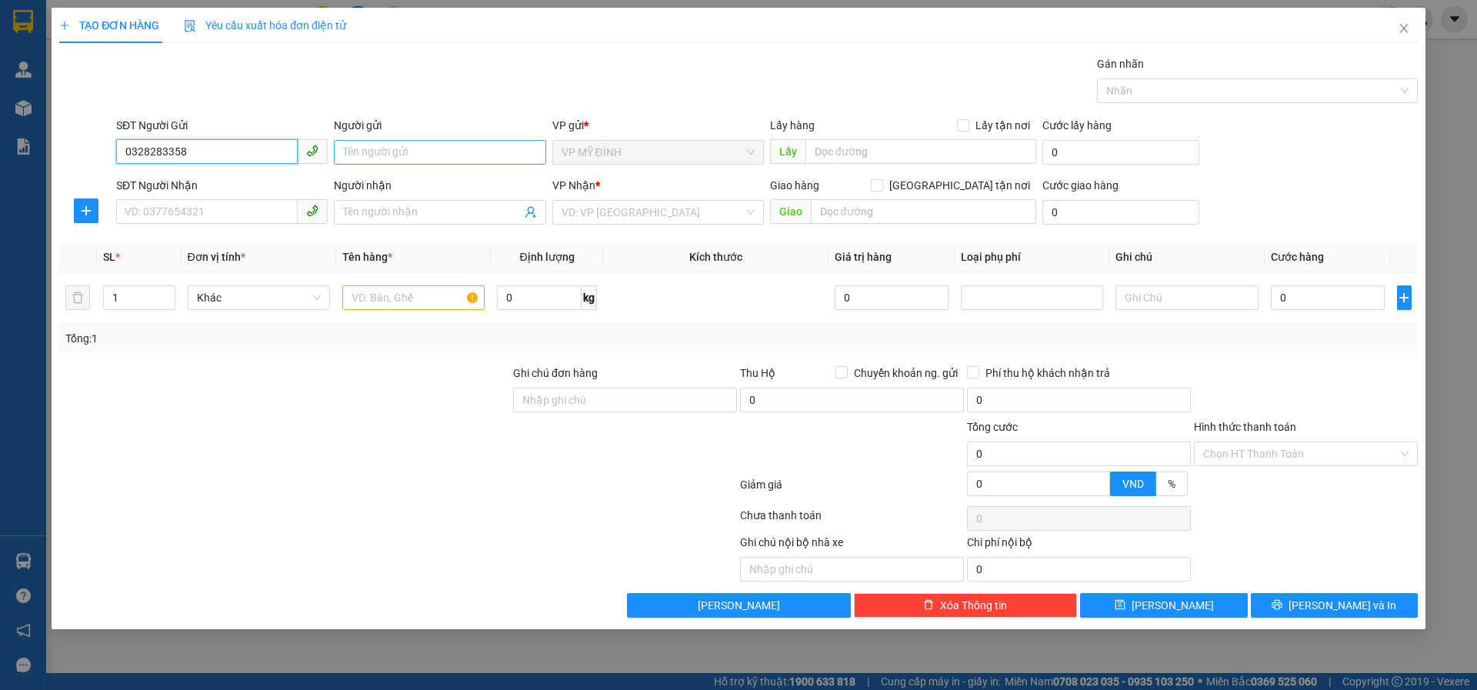
type input "0328283358"
click at [362, 156] on input "Người gửi" at bounding box center [440, 152] width 212 height 25
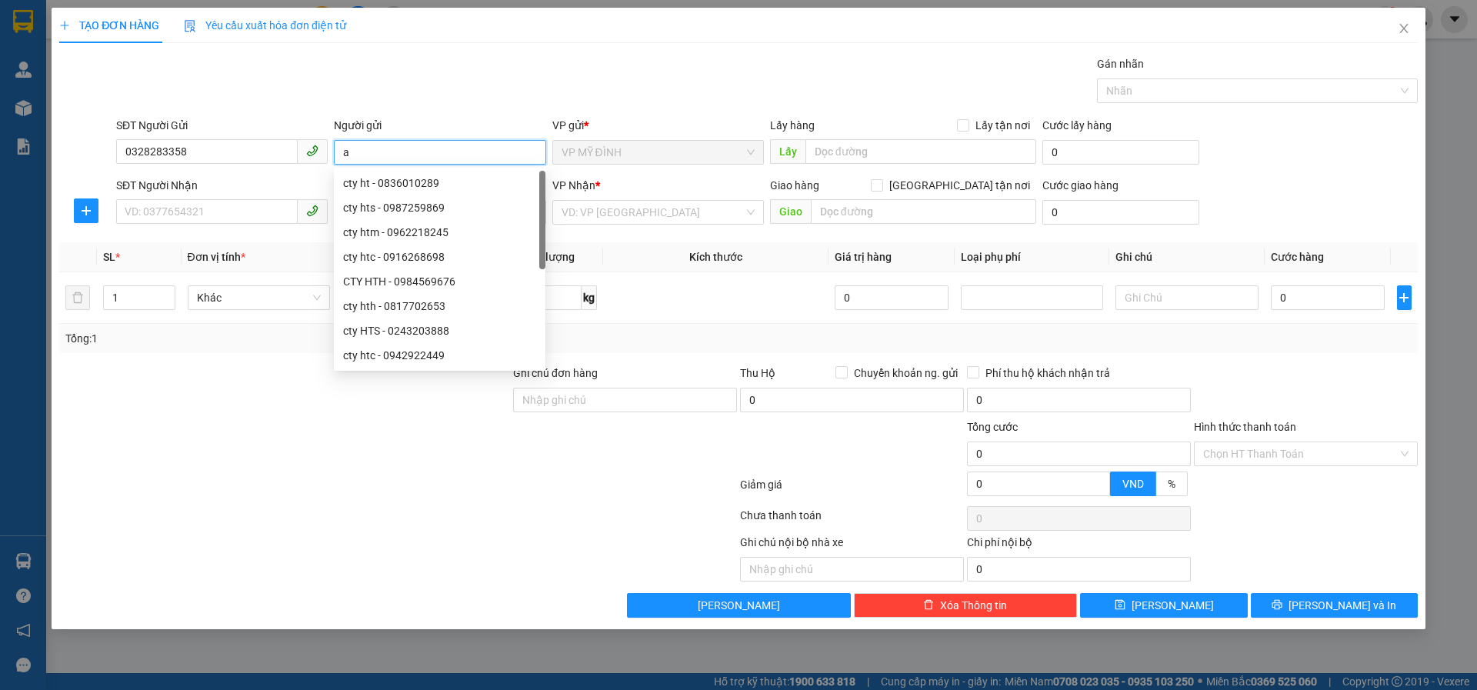
type input "a"
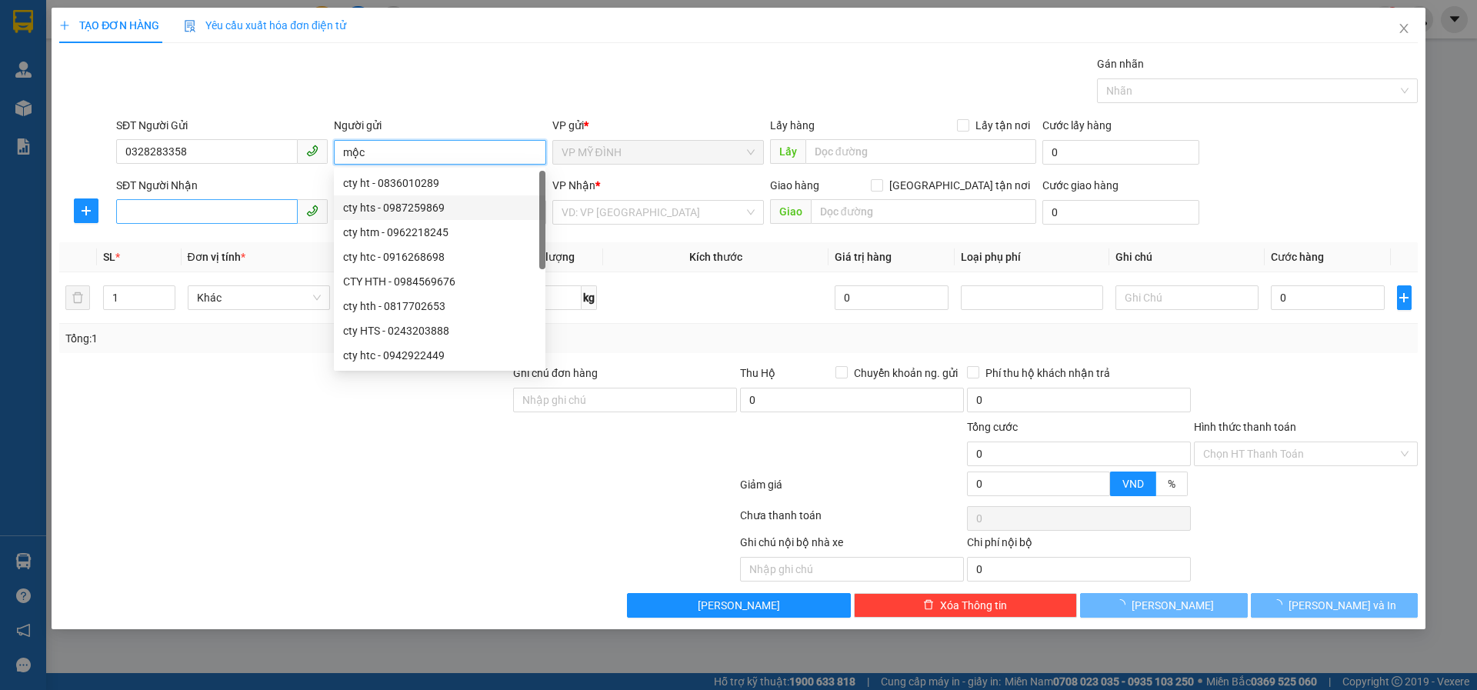
type input "mộc"
click at [130, 205] on input "SĐT Người Nhận" at bounding box center [207, 211] width 182 height 25
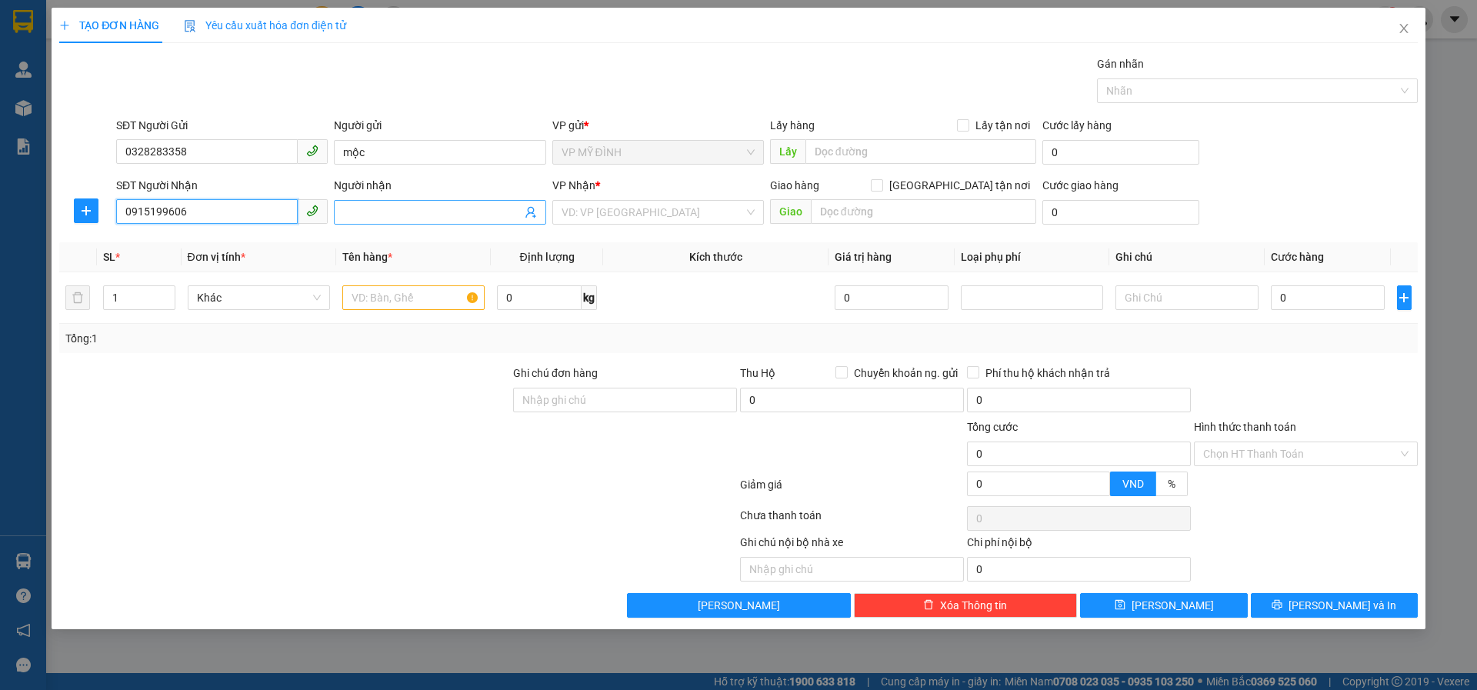
type input "0915199606"
click at [382, 218] on input "Người nhận" at bounding box center [432, 212] width 178 height 17
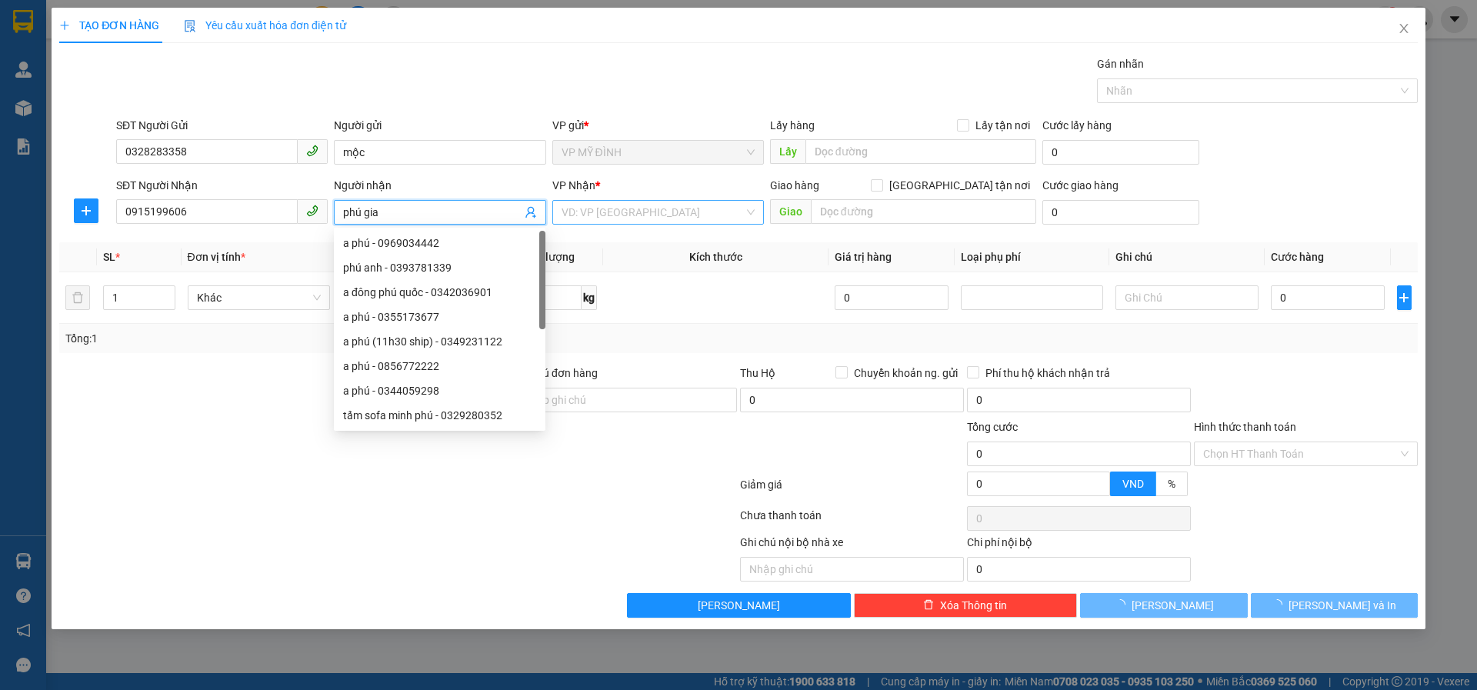
type input "phú gia"
click at [581, 216] on input "search" at bounding box center [653, 212] width 182 height 23
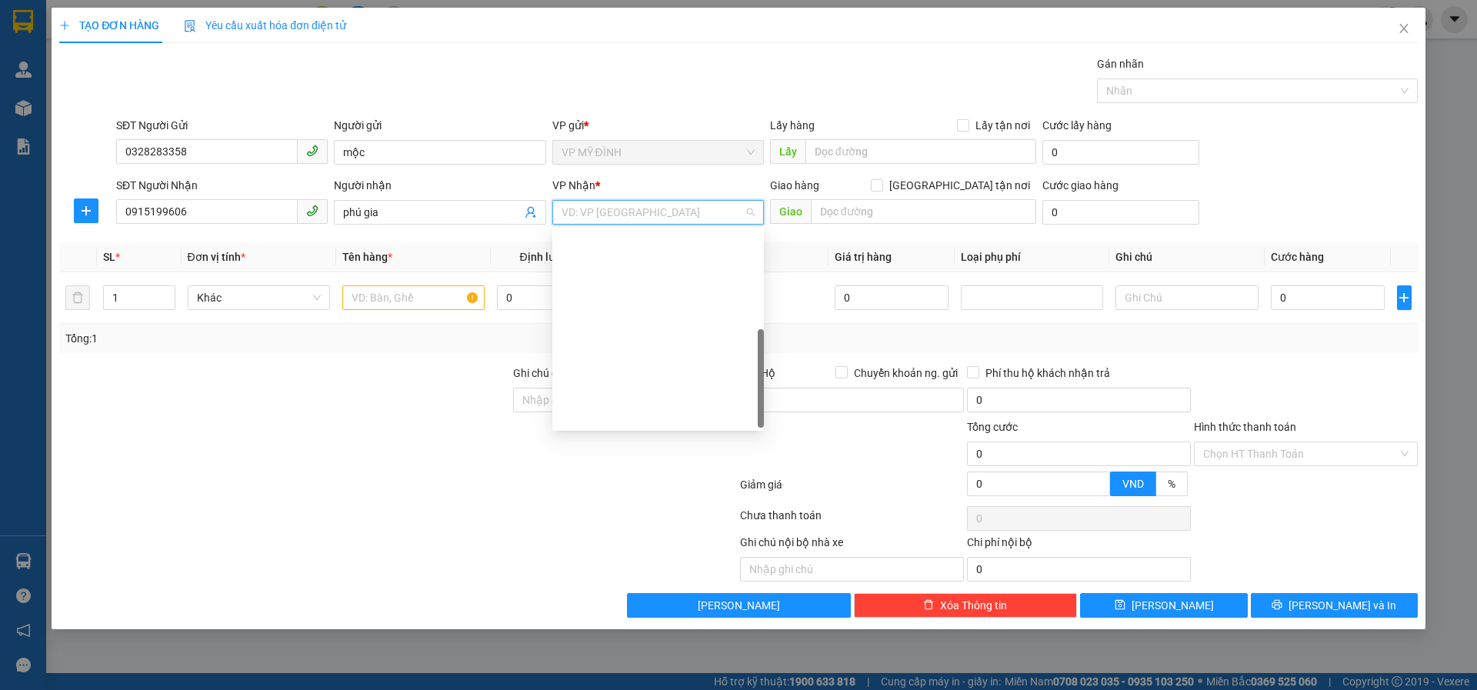
scroll to position [222, 0]
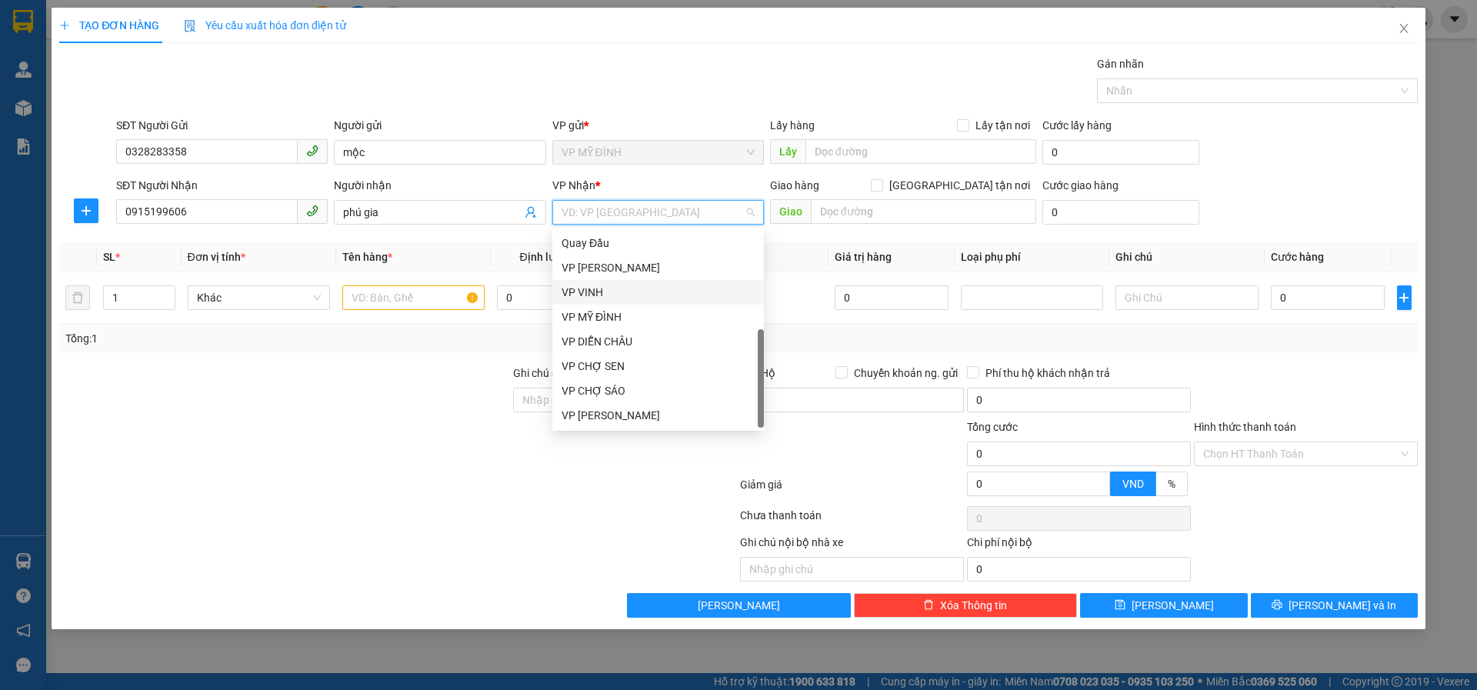
drag, startPoint x: 579, startPoint y: 298, endPoint x: 712, endPoint y: 279, distance: 135.1
click at [579, 298] on div "VP VINH" at bounding box center [658, 292] width 193 height 17
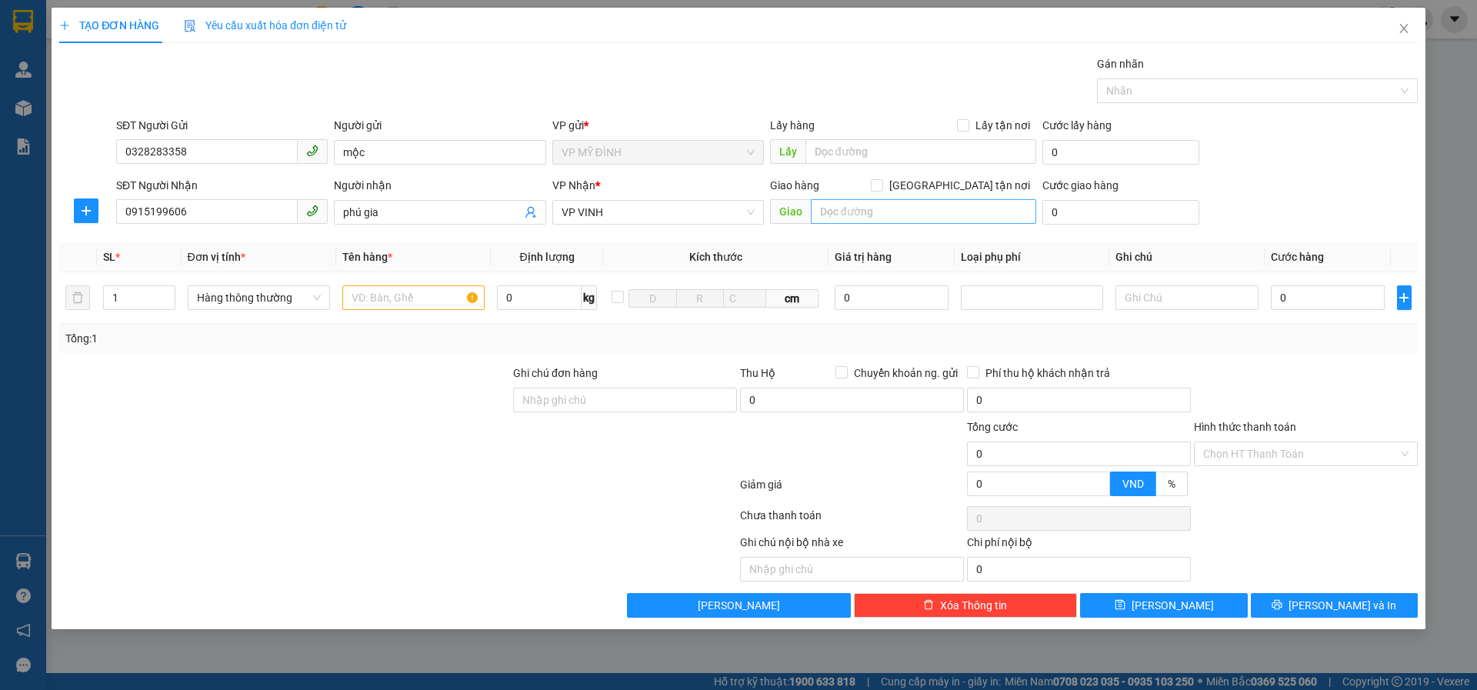
click at [855, 224] on div "Giao" at bounding box center [903, 212] width 266 height 25
click at [869, 219] on input "text" at bounding box center [923, 211] width 225 height 25
type input "36 ngõ 112 lệ ninh"
click at [882, 188] on input "[GEOGRAPHIC_DATA] tận nơi" at bounding box center [876, 184] width 11 height 11
checkbox input "true"
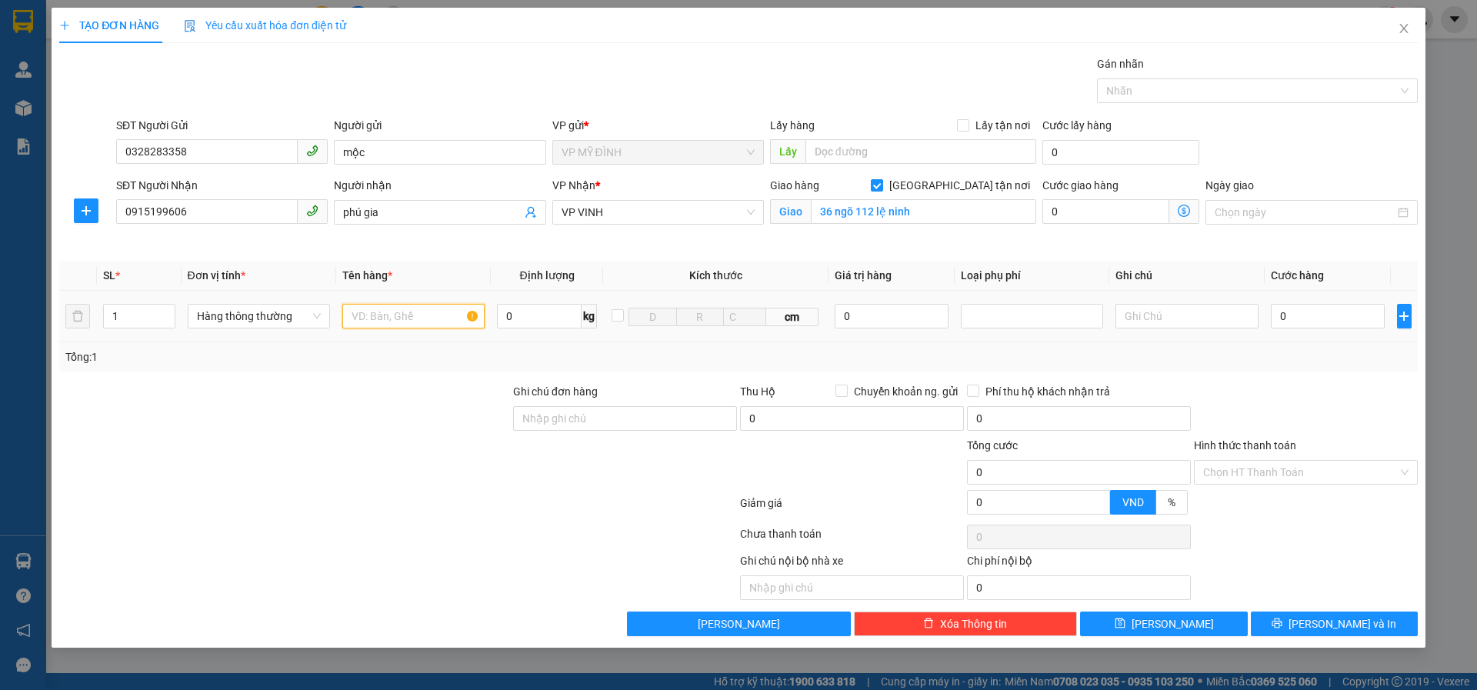
click at [407, 320] on input "text" at bounding box center [413, 316] width 142 height 25
type input "p"
type input "d"
type input "đồ nha khoa"
type input "4"
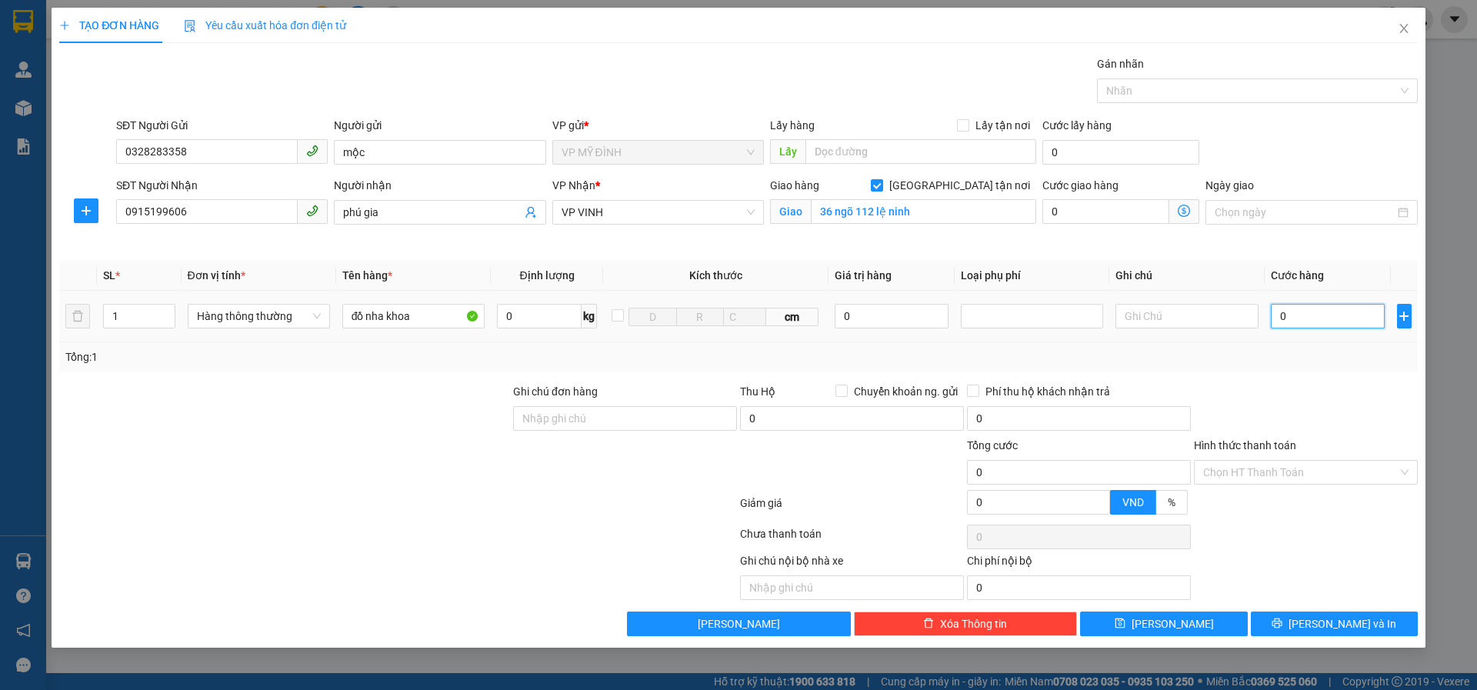
type input "4"
click at [1302, 320] on input "4" at bounding box center [1328, 316] width 115 height 25
type input "40"
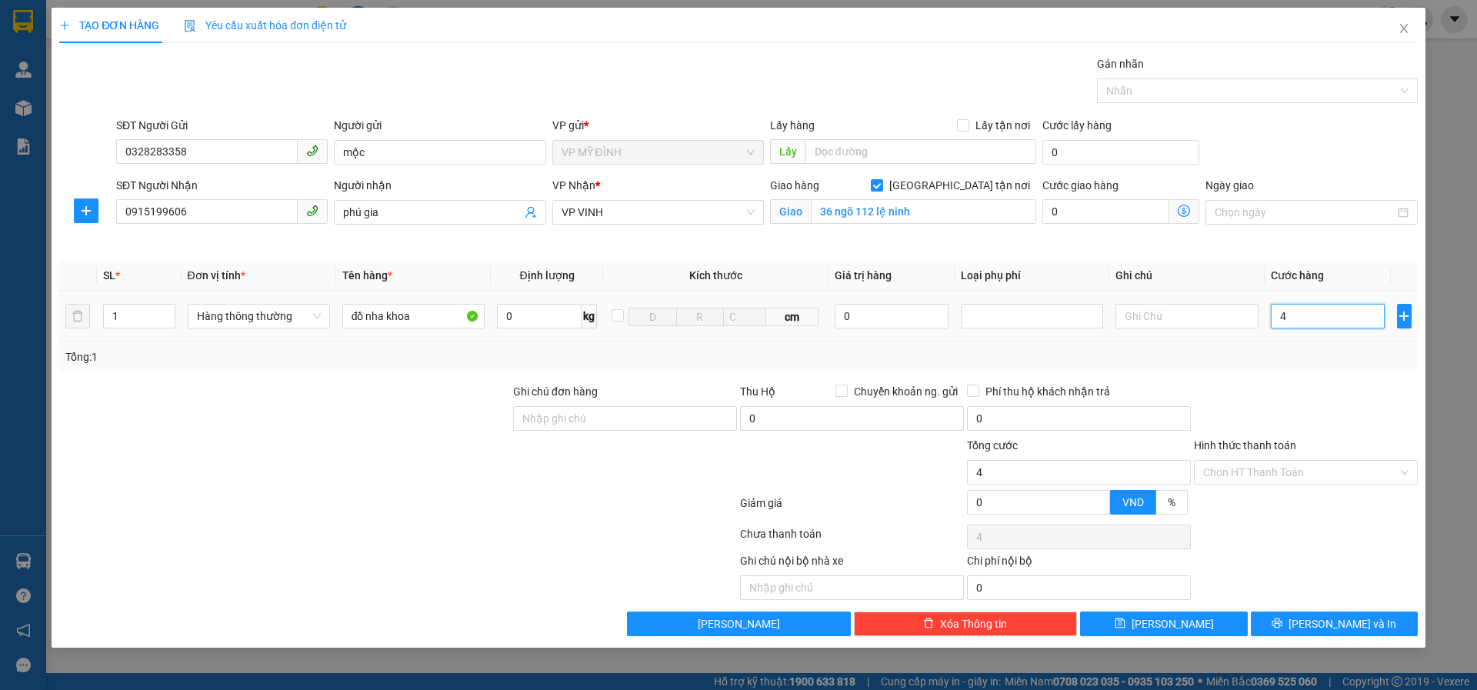
type input "40"
type input "40.000"
drag, startPoint x: 1228, startPoint y: 461, endPoint x: 1231, endPoint y: 490, distance: 29.4
click at [1228, 469] on input "Hình thức thanh toán" at bounding box center [1300, 472] width 195 height 23
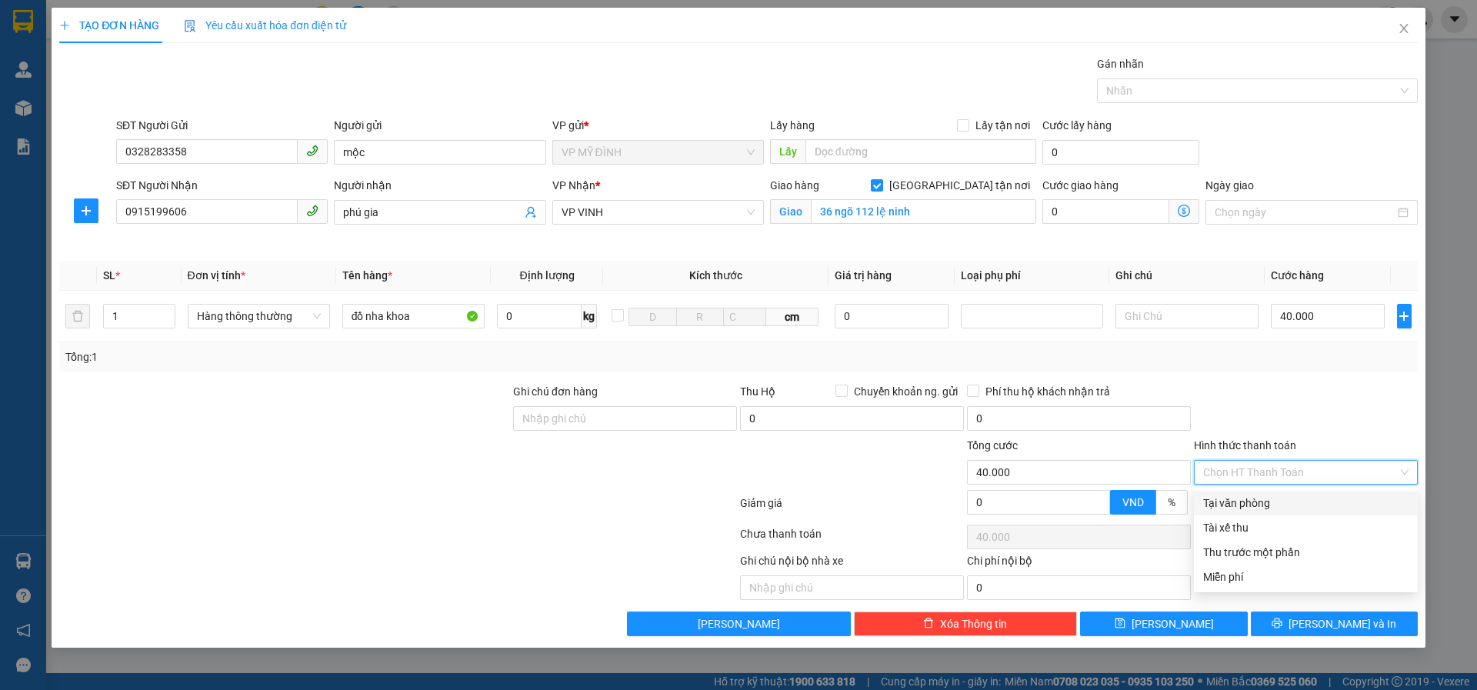
drag, startPoint x: 1229, startPoint y: 502, endPoint x: 1232, endPoint y: 509, distance: 7.9
click at [1229, 498] on div "Tại văn phòng" at bounding box center [1305, 503] width 205 height 17
type input "0"
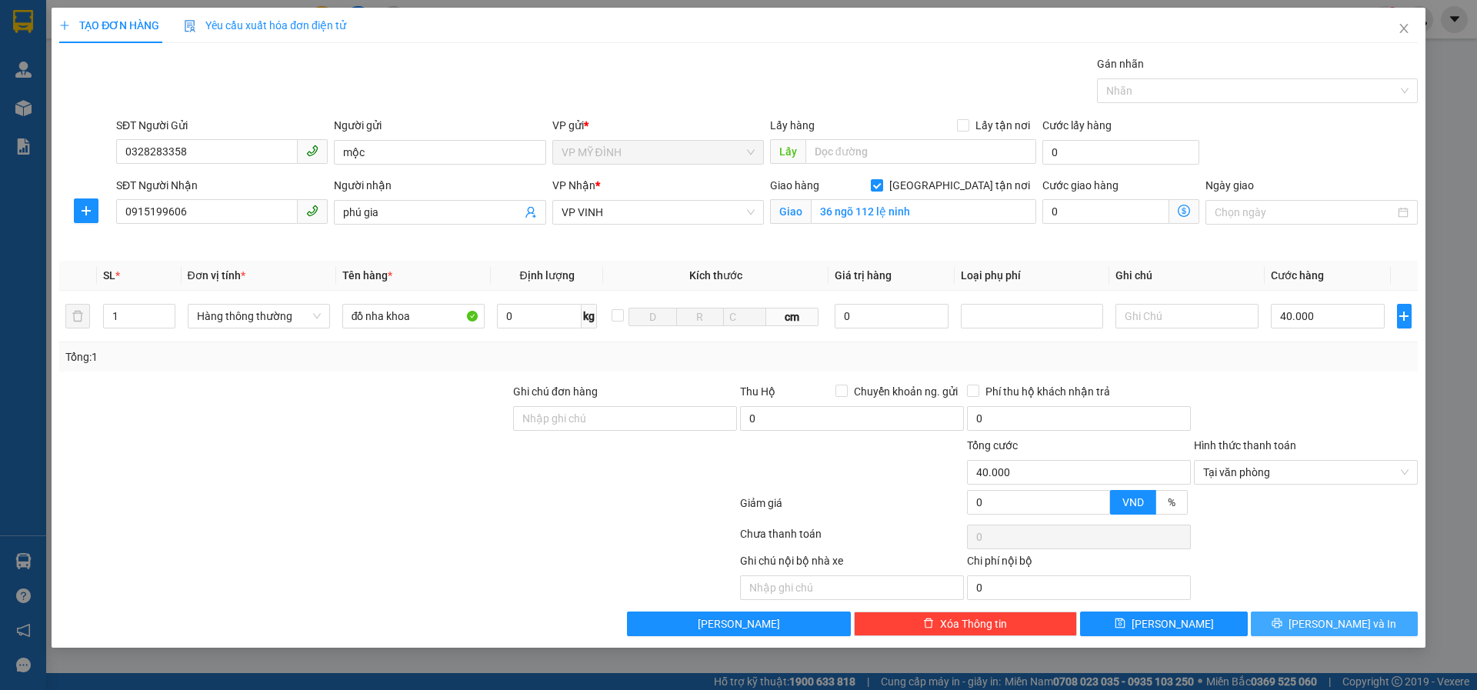
click at [1301, 622] on button "[PERSON_NAME] và In" at bounding box center [1334, 624] width 167 height 25
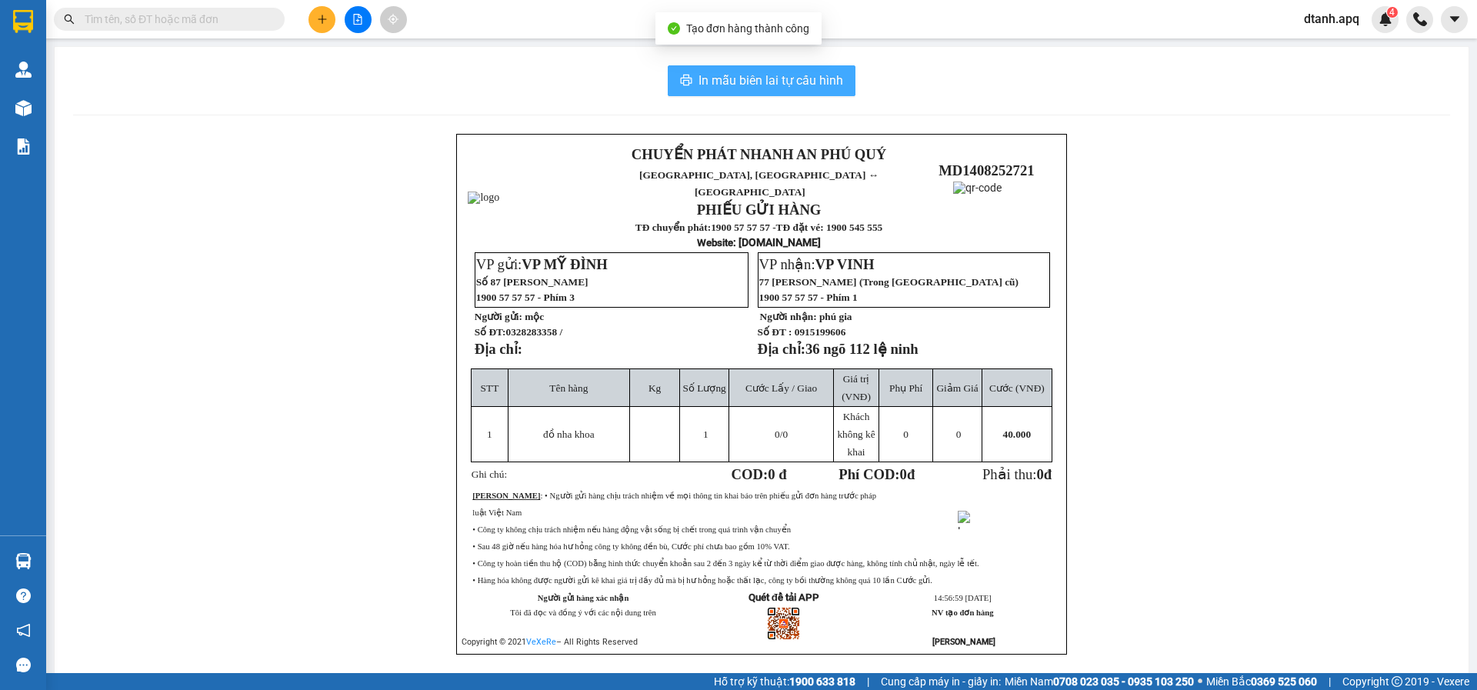
click at [769, 88] on span "In mẫu biên lai tự cấu hình" at bounding box center [771, 80] width 145 height 19
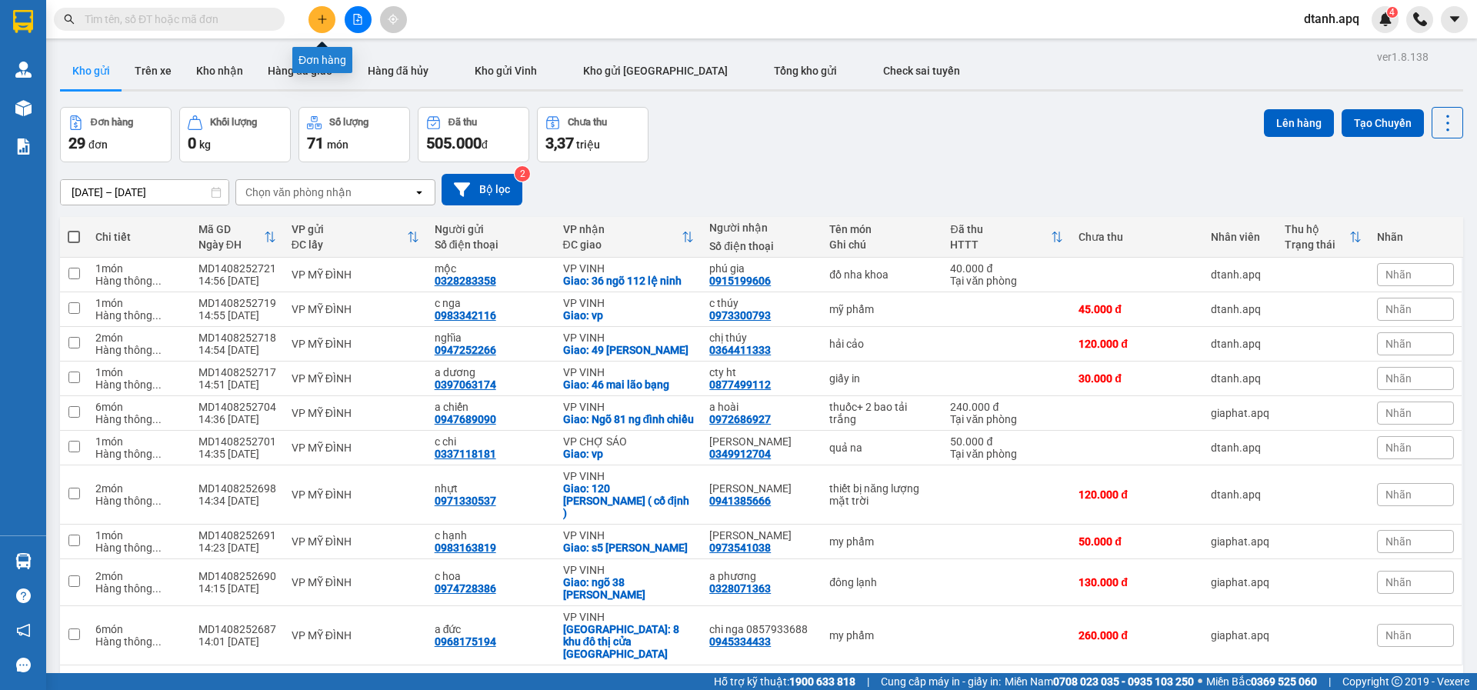
click at [322, 17] on icon "plus" at bounding box center [322, 19] width 1 height 8
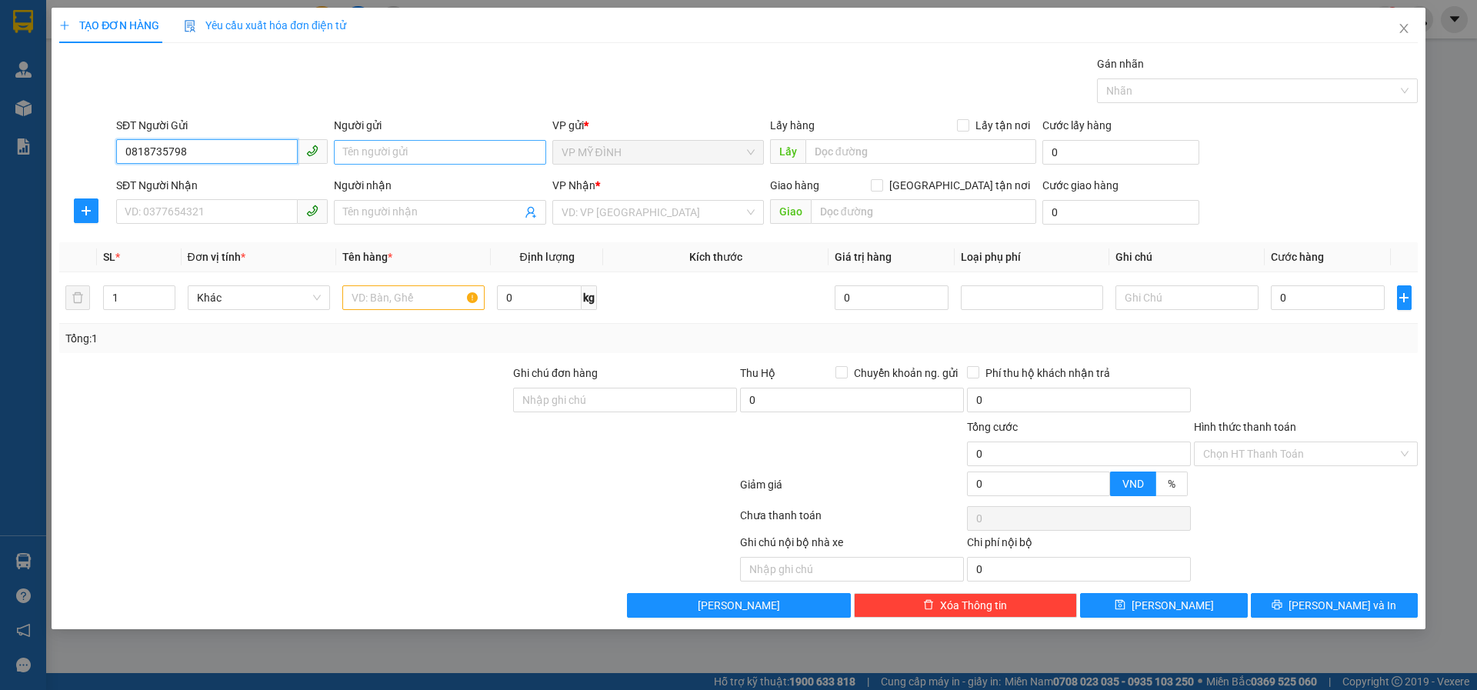
type input "0818735798"
click at [370, 152] on input "Người gửi" at bounding box center [440, 152] width 212 height 25
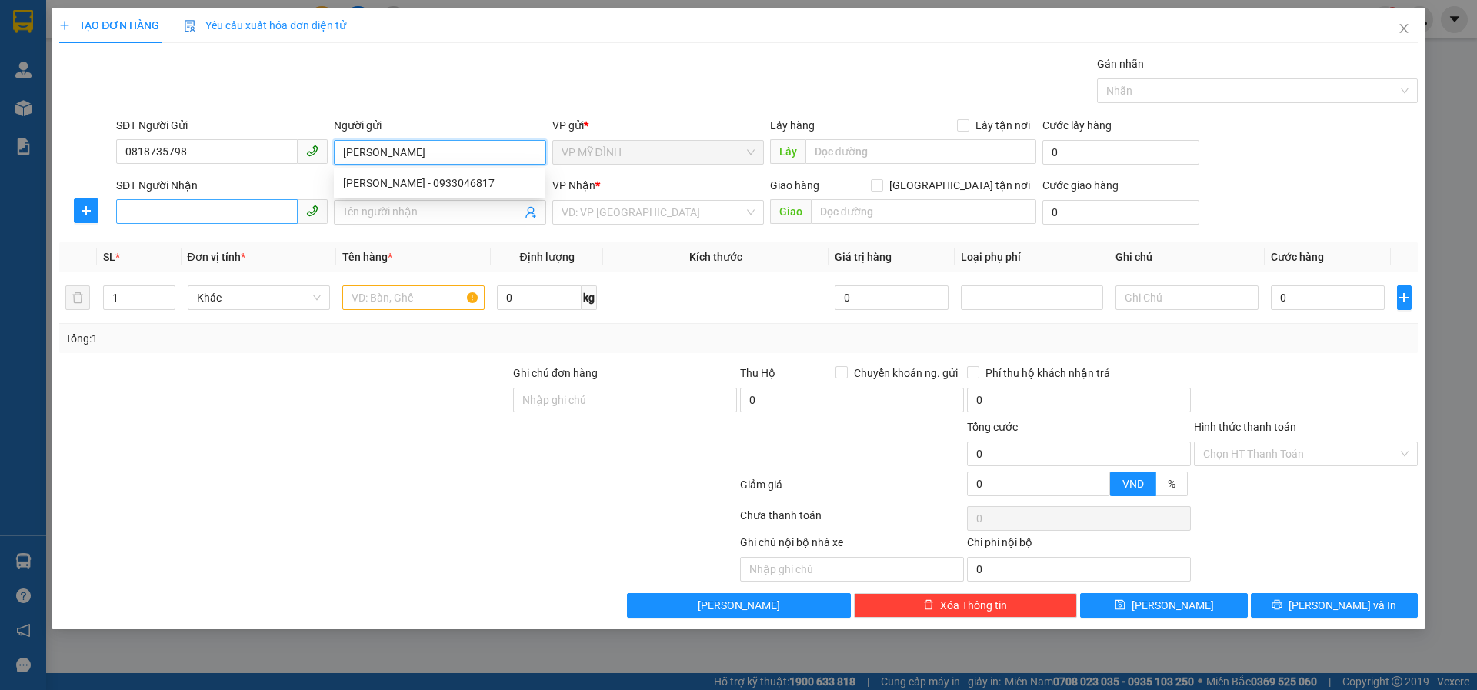
type input "cao cường"
click at [168, 215] on input "SĐT Người Nhận" at bounding box center [207, 211] width 182 height 25
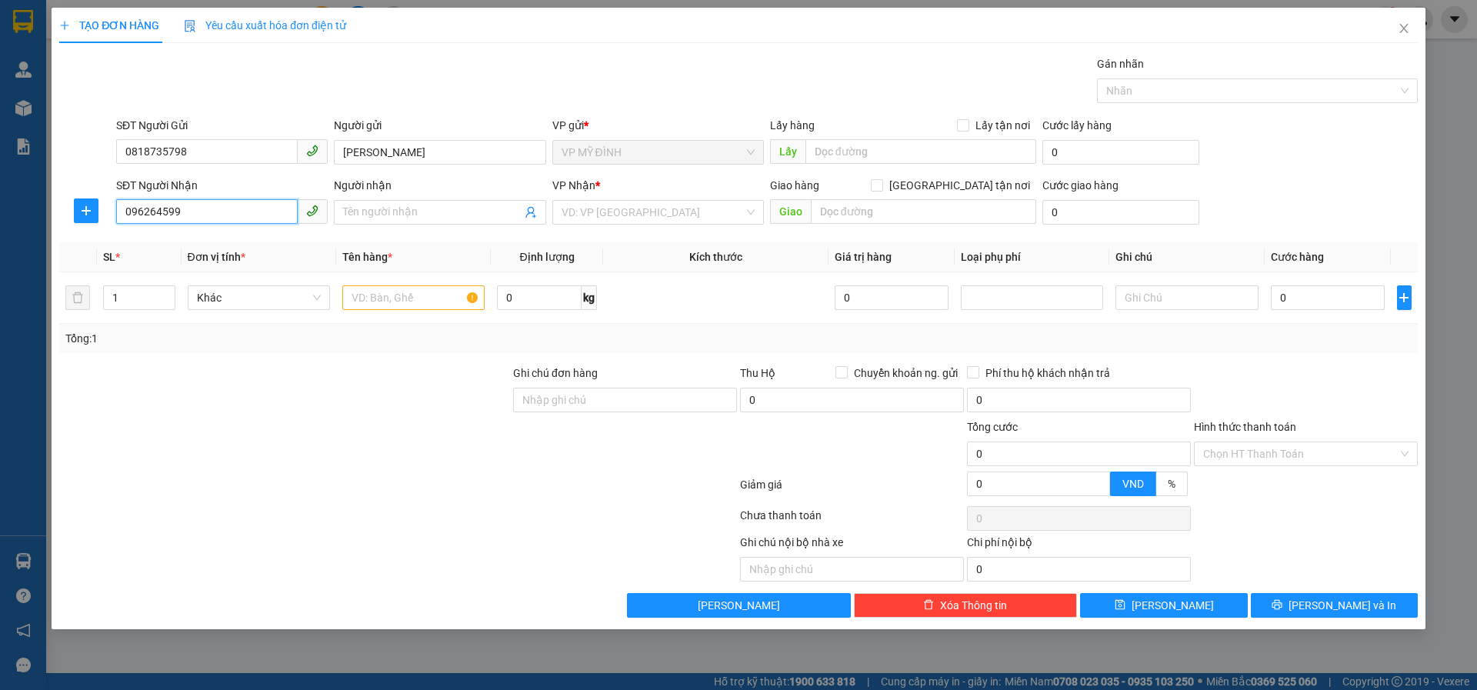
type input "0962645999"
click at [170, 235] on div "0962645999 - minh đức" at bounding box center [221, 243] width 193 height 17
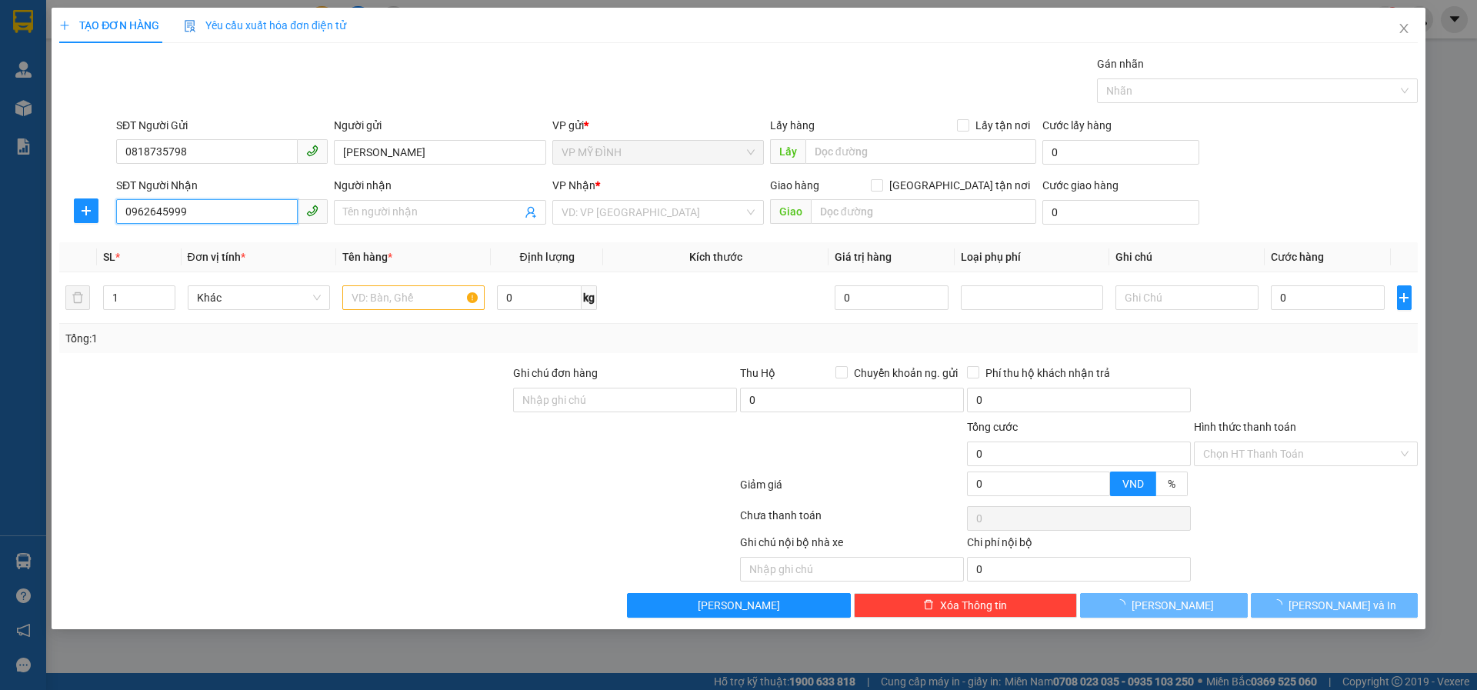
type input "minh đức"
checkbox input "true"
type input "số 12 ngõ 4 đg trần quang diêu"
checkbox input "true"
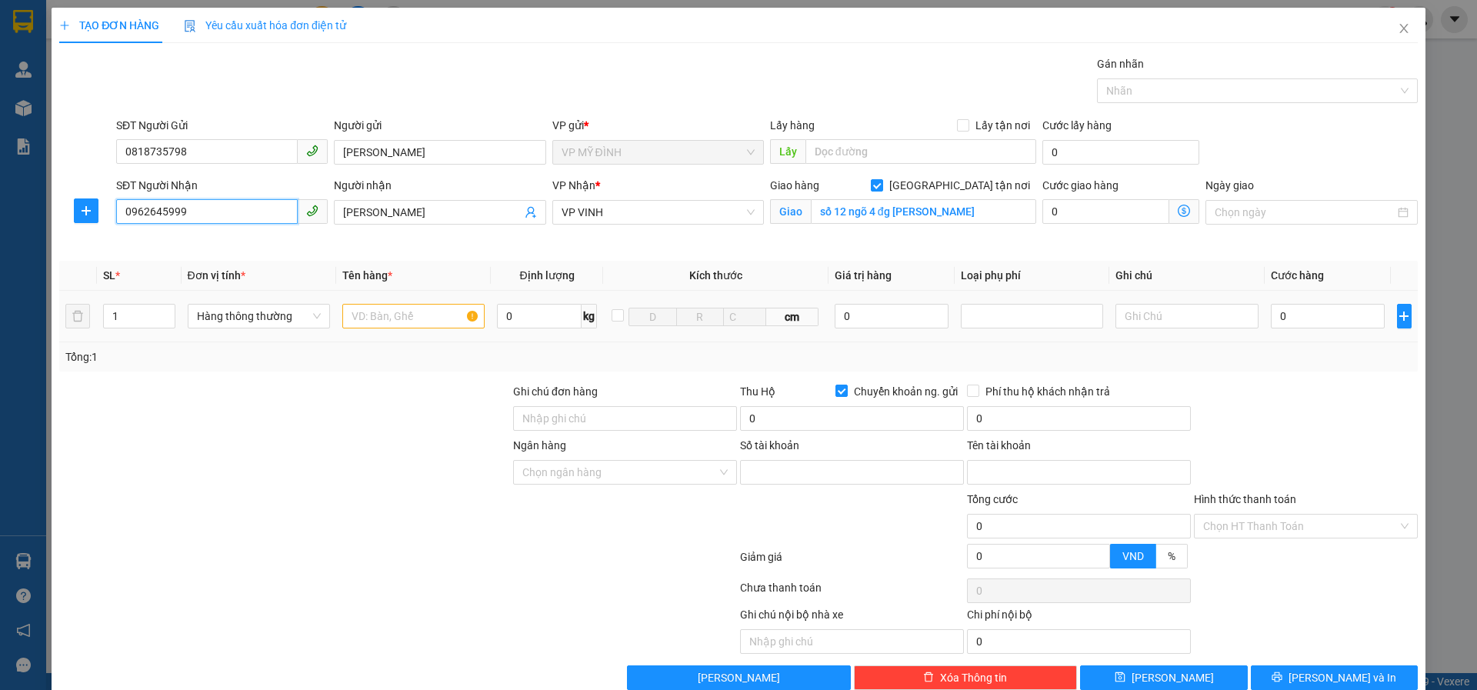
type input "0962645999"
click at [382, 315] on input "text" at bounding box center [413, 316] width 142 height 25
type input "công tắc"
click at [848, 389] on span "Chuyển khoản ng. gửi" at bounding box center [906, 391] width 116 height 17
click at [842, 389] on input "Chuyển khoản ng. gửi" at bounding box center [840, 390] width 11 height 11
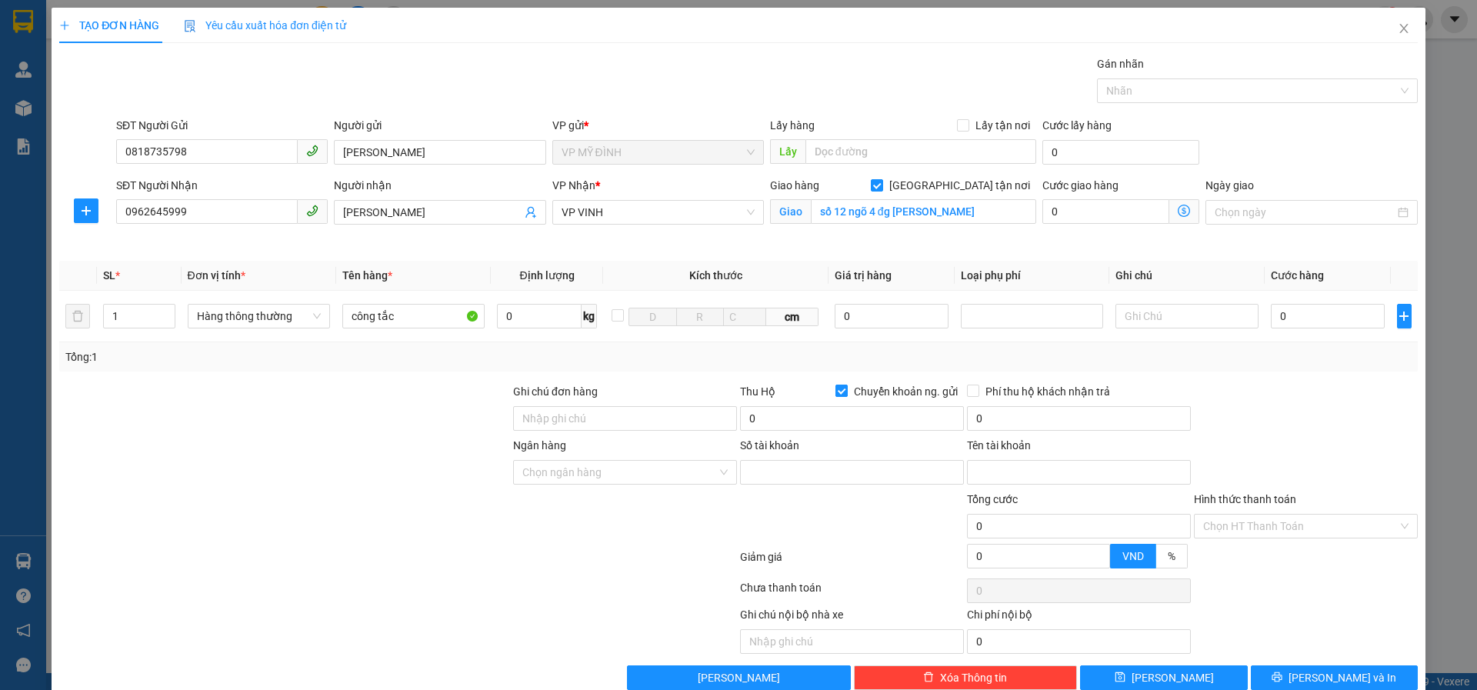
checkbox input "false"
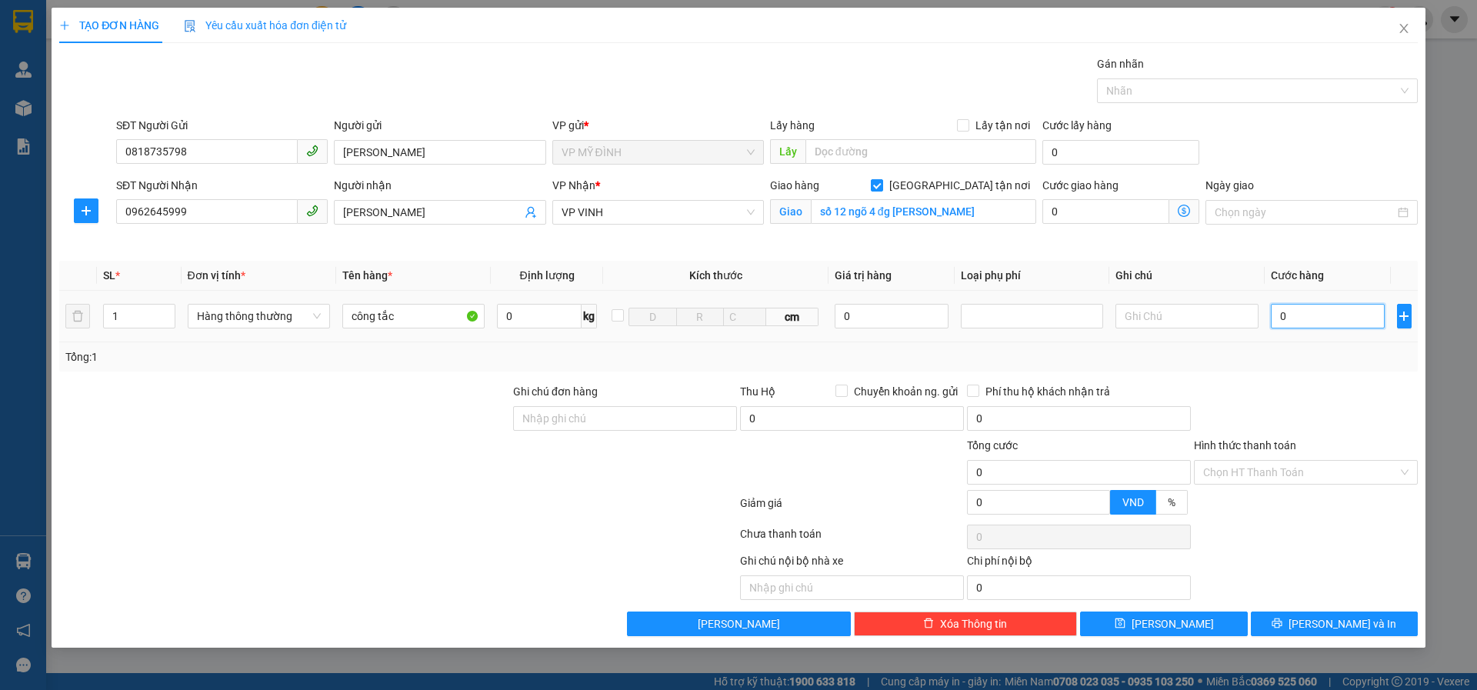
click at [1316, 313] on input "0" at bounding box center [1328, 316] width 115 height 25
type input "04"
type input "4"
type input "040"
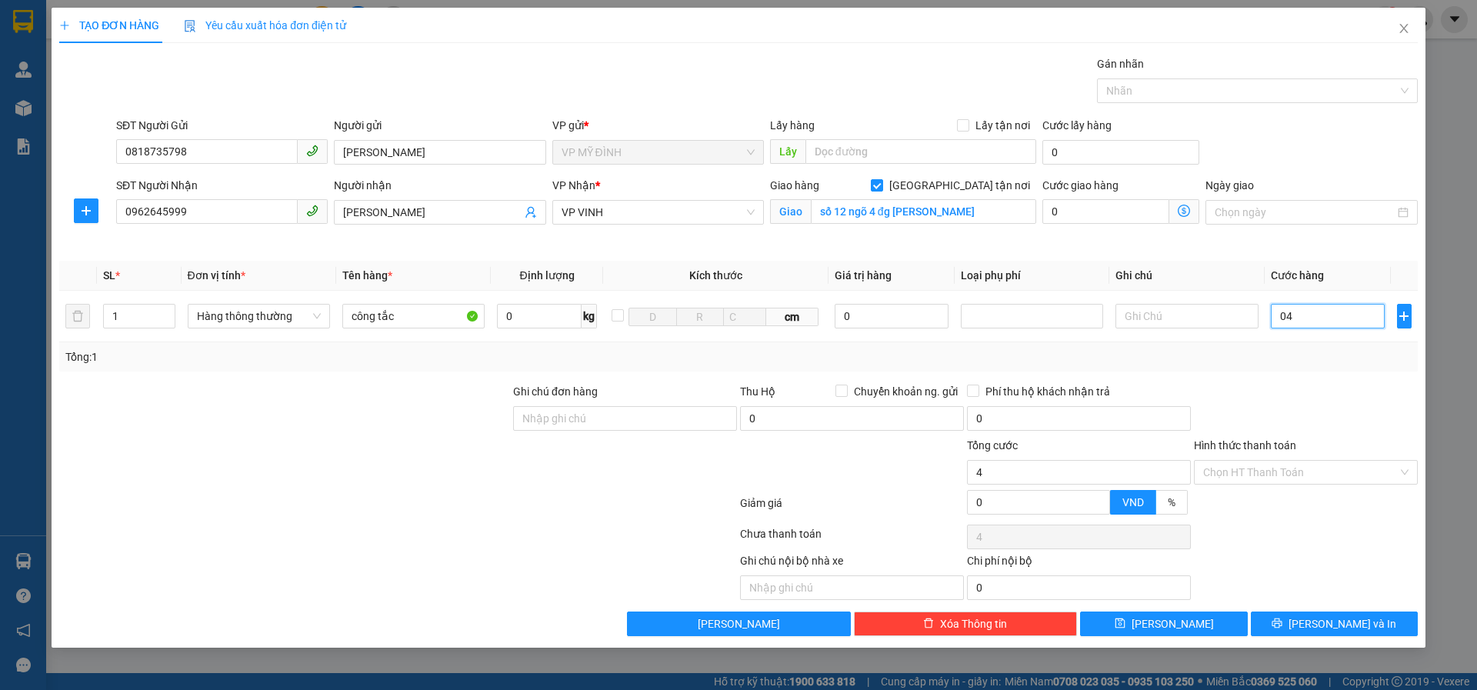
type input "40"
type input "40.000"
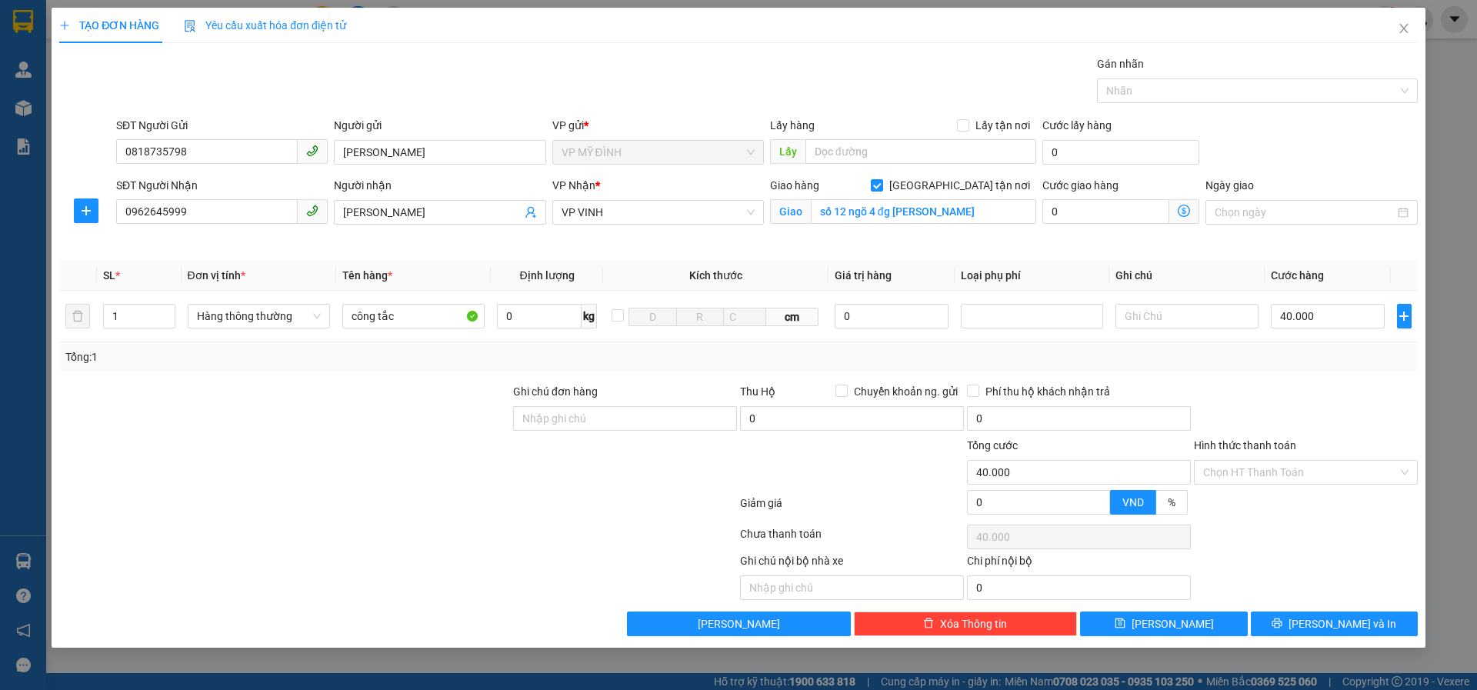
click at [1330, 379] on div "Transit Pickup Surcharge Ids Transit Deliver Surcharge Ids Transit Deliver Surc…" at bounding box center [738, 345] width 1359 height 581
click at [1294, 632] on button "[PERSON_NAME] và In" at bounding box center [1334, 624] width 167 height 25
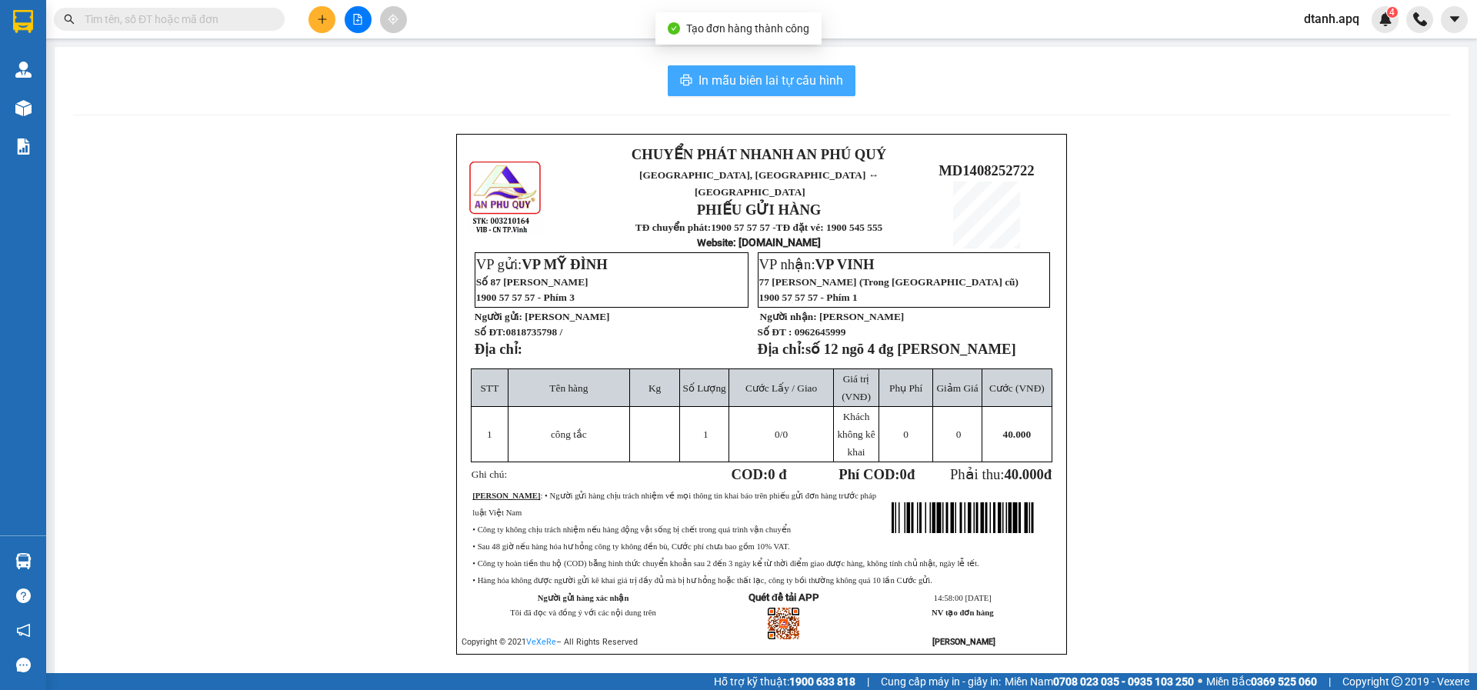
click at [759, 83] on span "In mẫu biên lai tự cấu hình" at bounding box center [771, 80] width 145 height 19
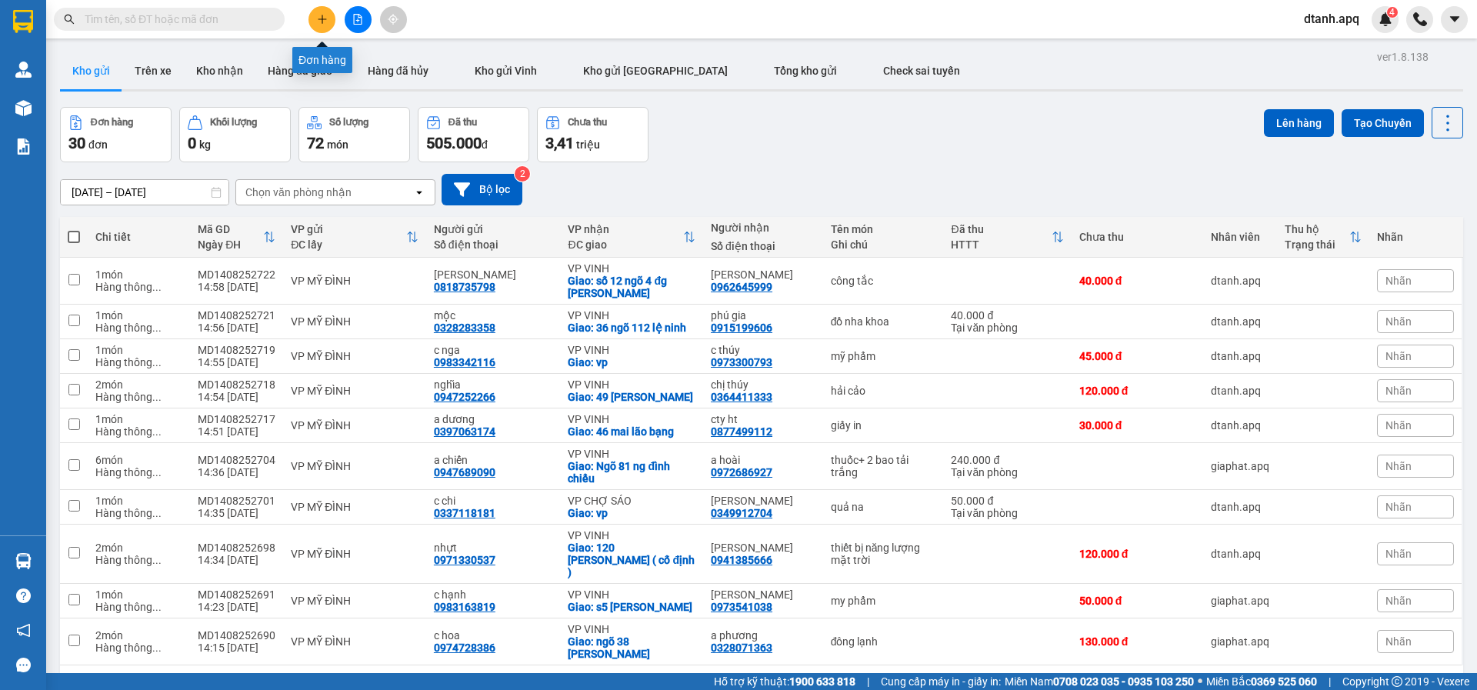
click at [322, 22] on icon "plus" at bounding box center [322, 19] width 1 height 8
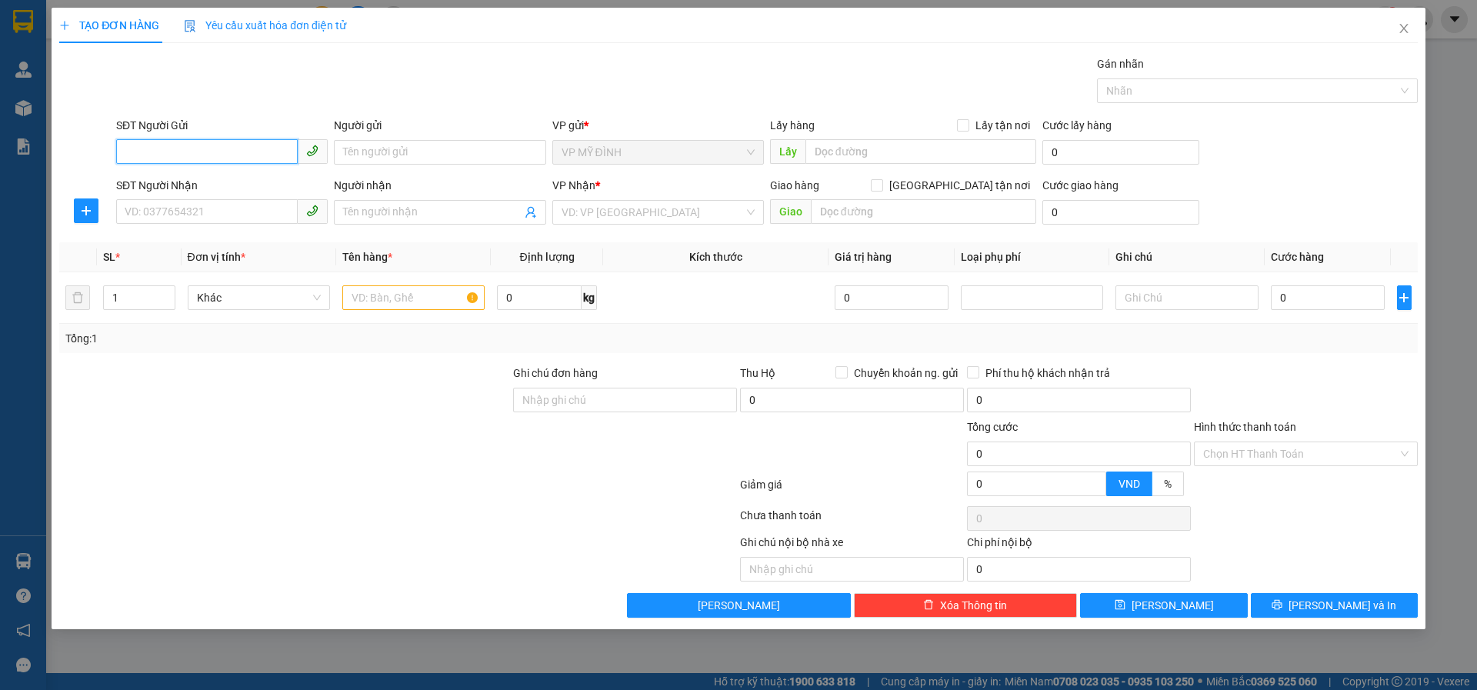
click at [138, 153] on input "SĐT Người Gửi" at bounding box center [207, 151] width 182 height 25
drag, startPoint x: 238, startPoint y: 189, endPoint x: 221, endPoint y: 216, distance: 31.8
click at [237, 188] on div "02477704567 - C.TY SIMBA" at bounding box center [221, 183] width 193 height 17
type input "02477704567"
type input "C.TY SIMBA"
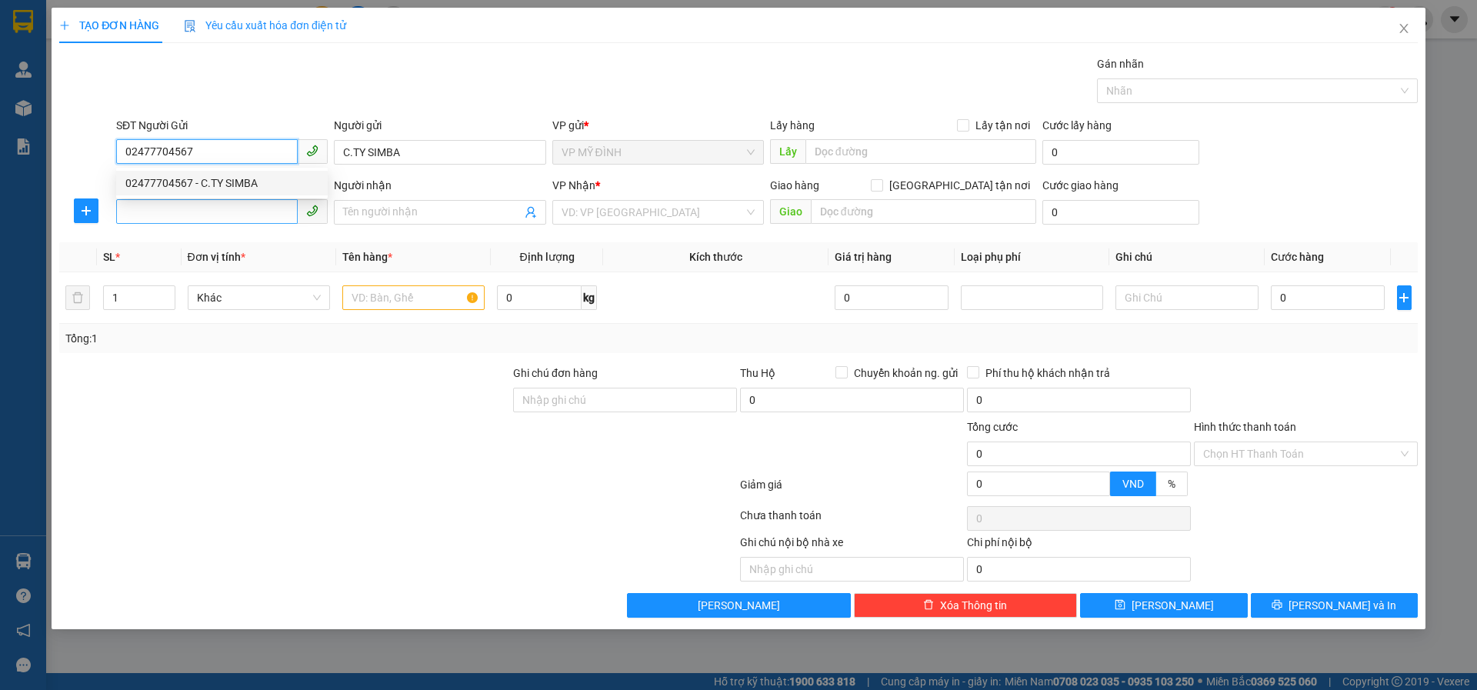
type input "02477704567"
click at [218, 212] on input "SĐT Người Nhận" at bounding box center [207, 211] width 182 height 25
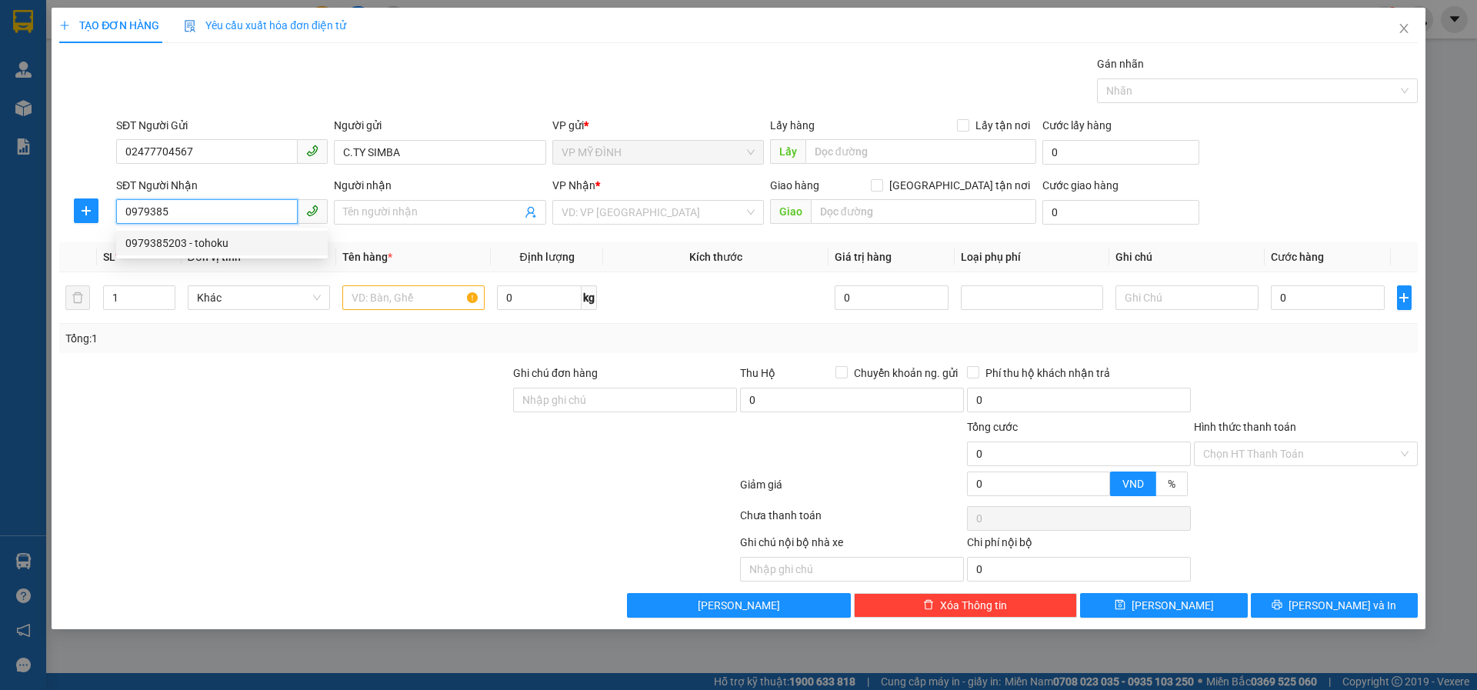
click at [204, 245] on div "0979385203 - tohoku" at bounding box center [221, 243] width 193 height 17
type input "0979385203"
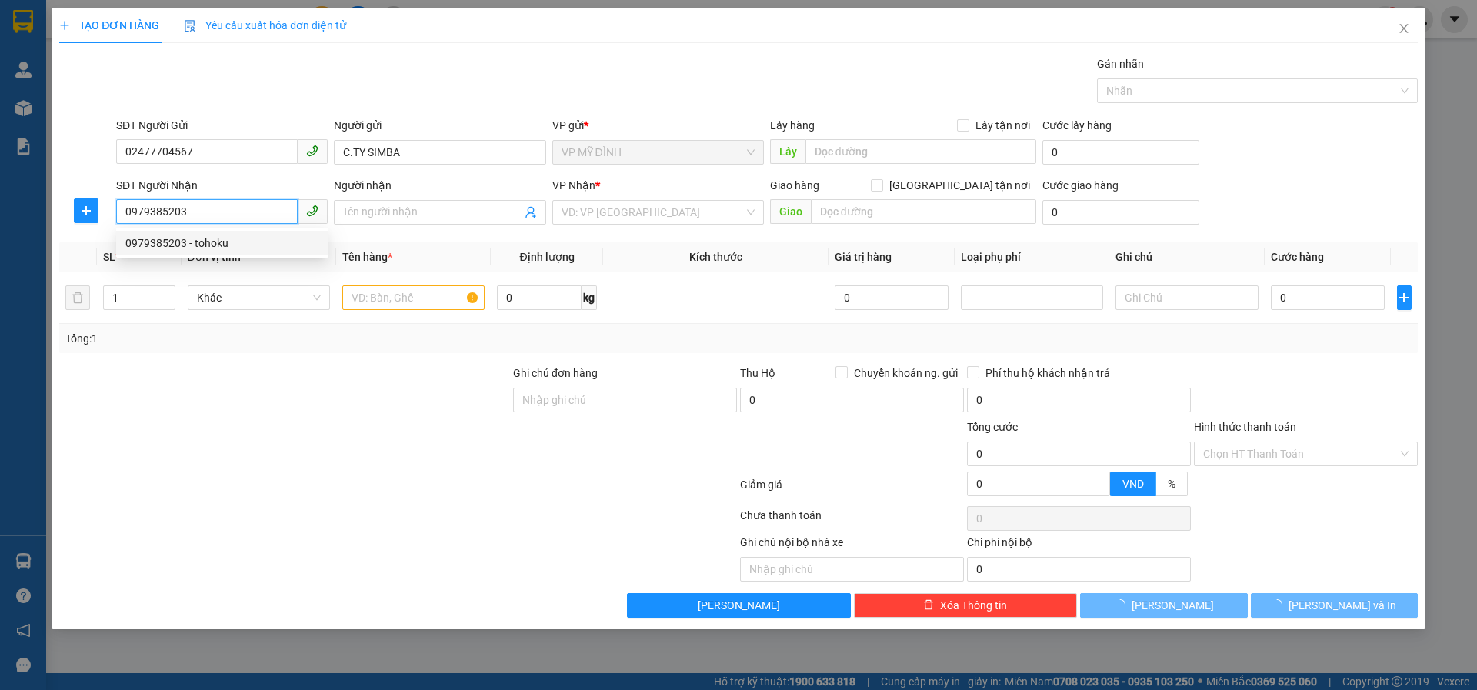
type input "tohoku"
checkbox input "true"
type input "57 đại lộ lê nin"
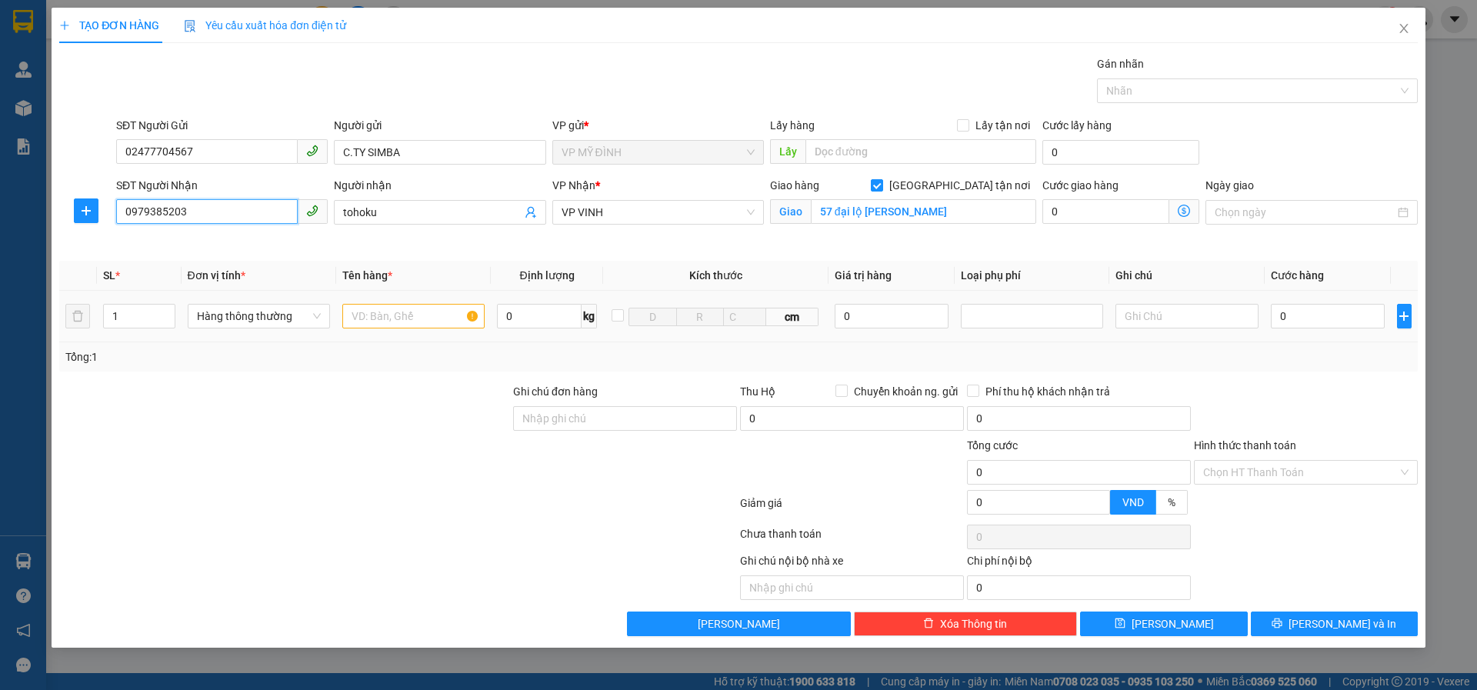
type input "0979385203"
click at [365, 320] on input "text" at bounding box center [413, 316] width 142 height 25
type input "thực phẩm"
click at [125, 322] on input "1" at bounding box center [139, 316] width 71 height 23
type input "2"
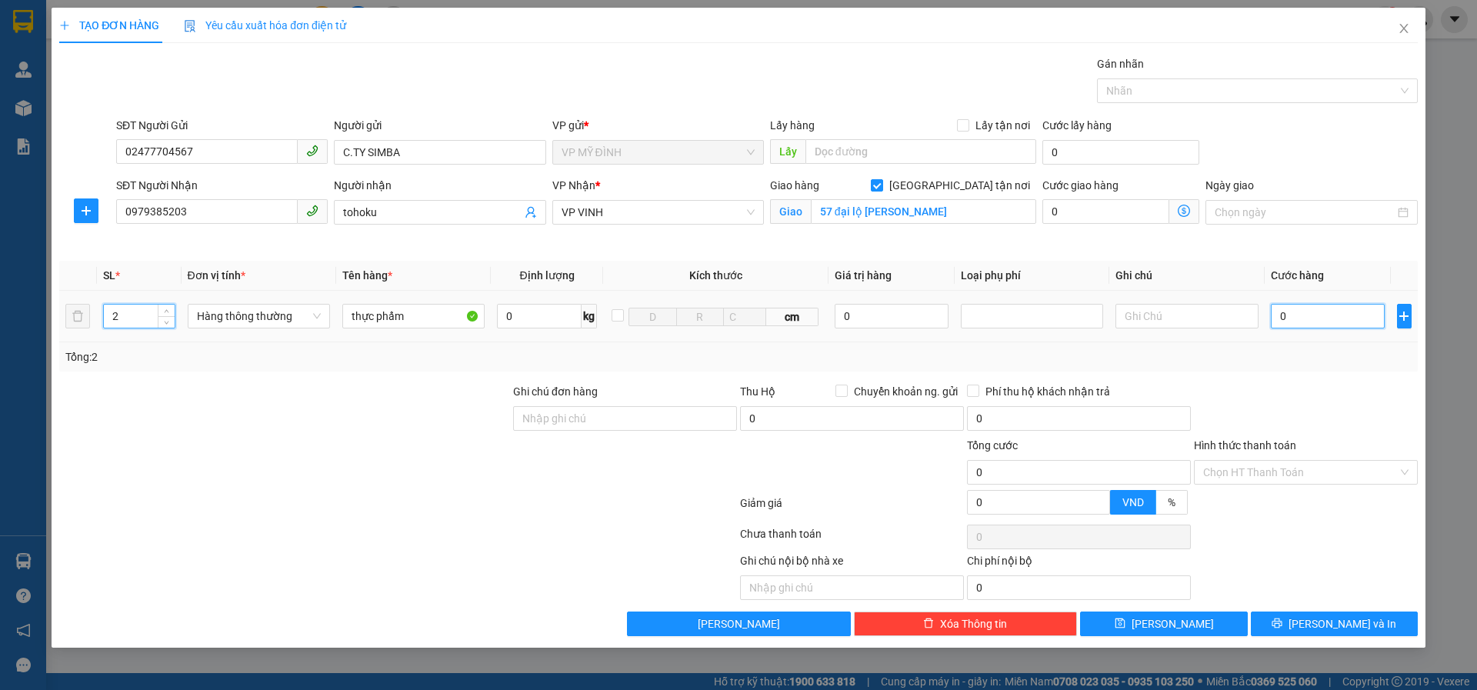
click at [1323, 316] on input "0" at bounding box center [1328, 316] width 115 height 25
type input "1"
type input "14"
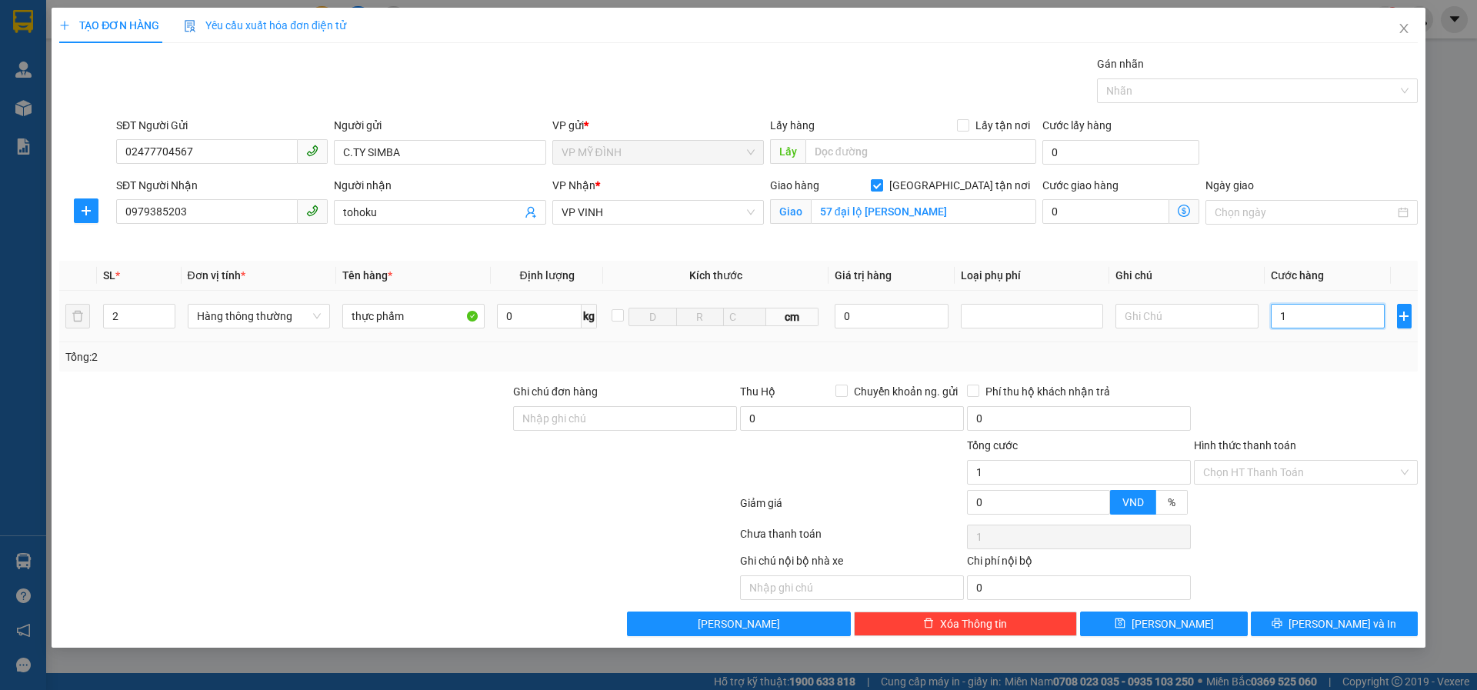
type input "14"
type input "140"
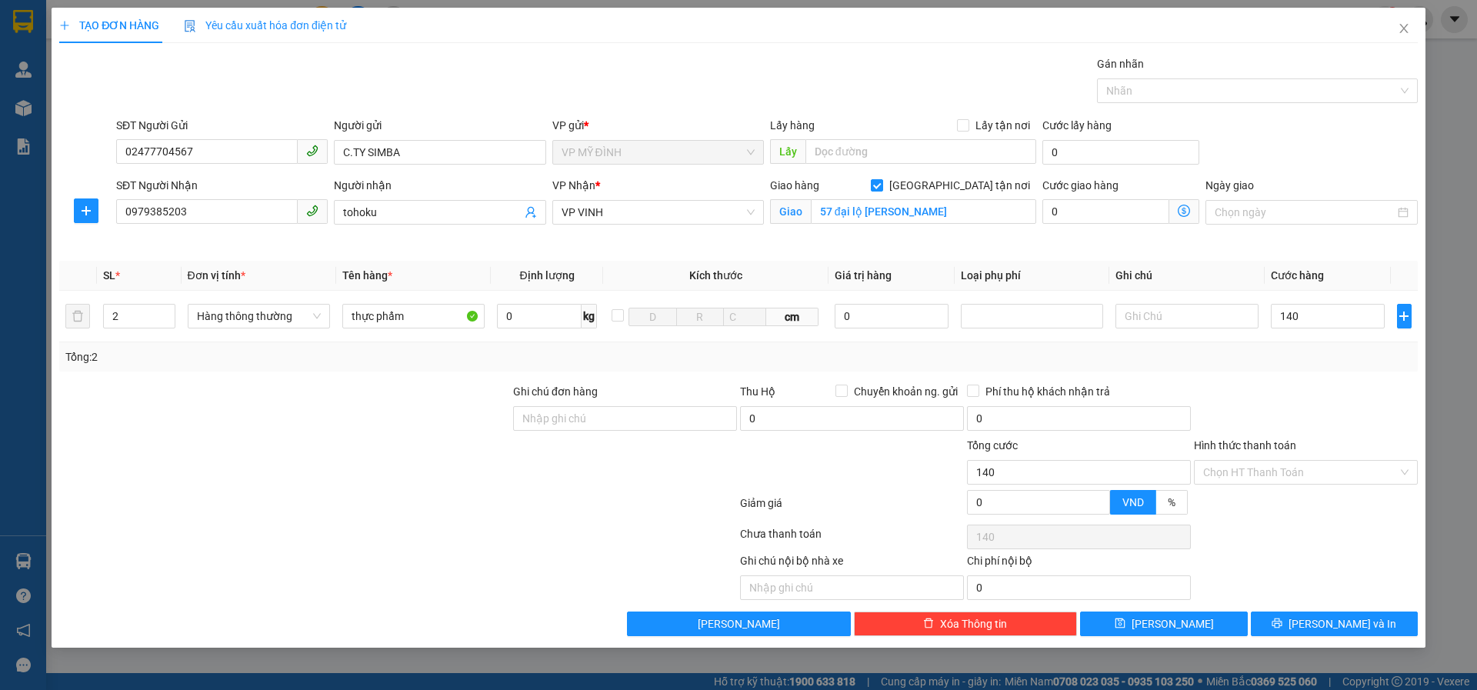
type input "140.000"
drag, startPoint x: 1319, startPoint y: 399, endPoint x: 1312, endPoint y: 484, distance: 85.7
click at [1322, 398] on div at bounding box center [1305, 410] width 227 height 54
drag, startPoint x: 1273, startPoint y: 469, endPoint x: 1275, endPoint y: 491, distance: 22.4
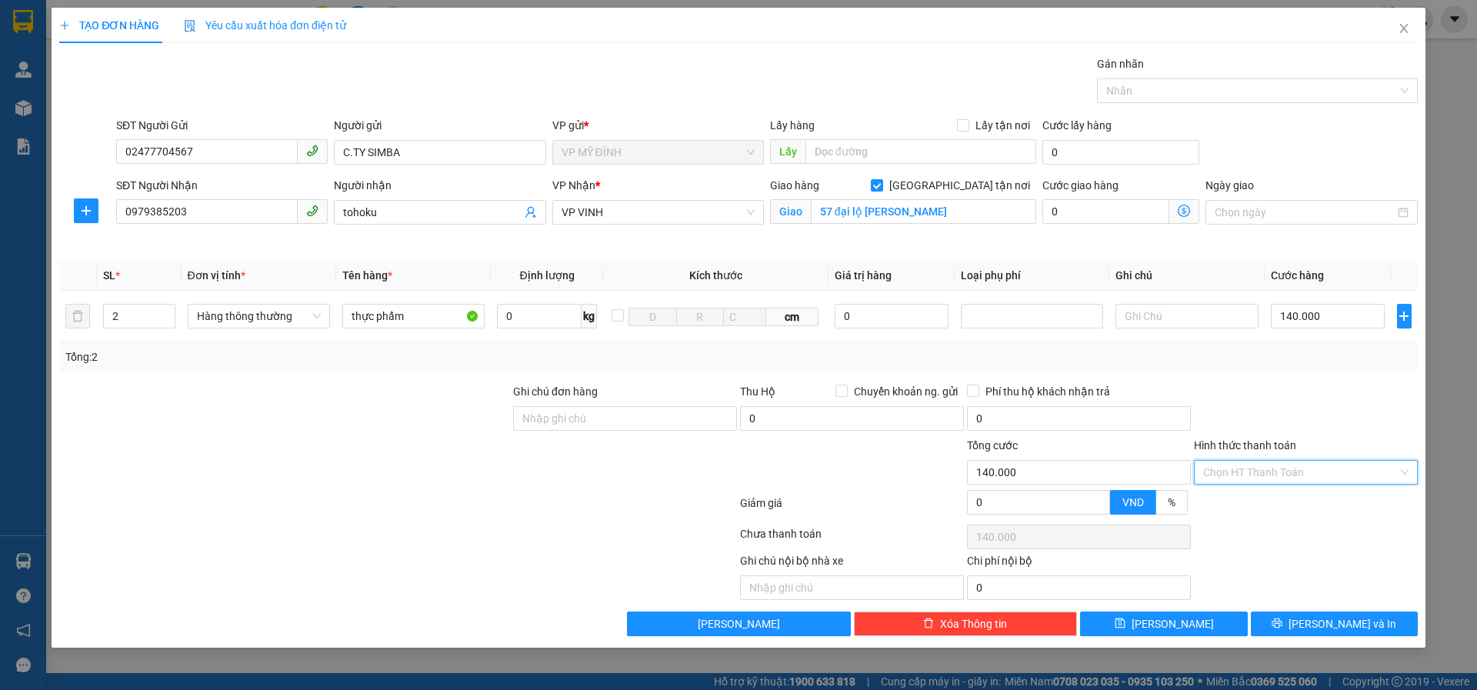
click at [1272, 471] on input "Hình thức thanh toán" at bounding box center [1300, 472] width 195 height 23
click at [1264, 489] on div "Tại văn phòng Tài xế thu Tại văn phòng Tài xế thu Thu trước một phần Miễn phí" at bounding box center [1306, 540] width 224 height 105
click at [1287, 502] on div "Tại văn phòng" at bounding box center [1305, 503] width 205 height 17
type input "0"
click at [1307, 551] on div at bounding box center [1305, 537] width 227 height 31
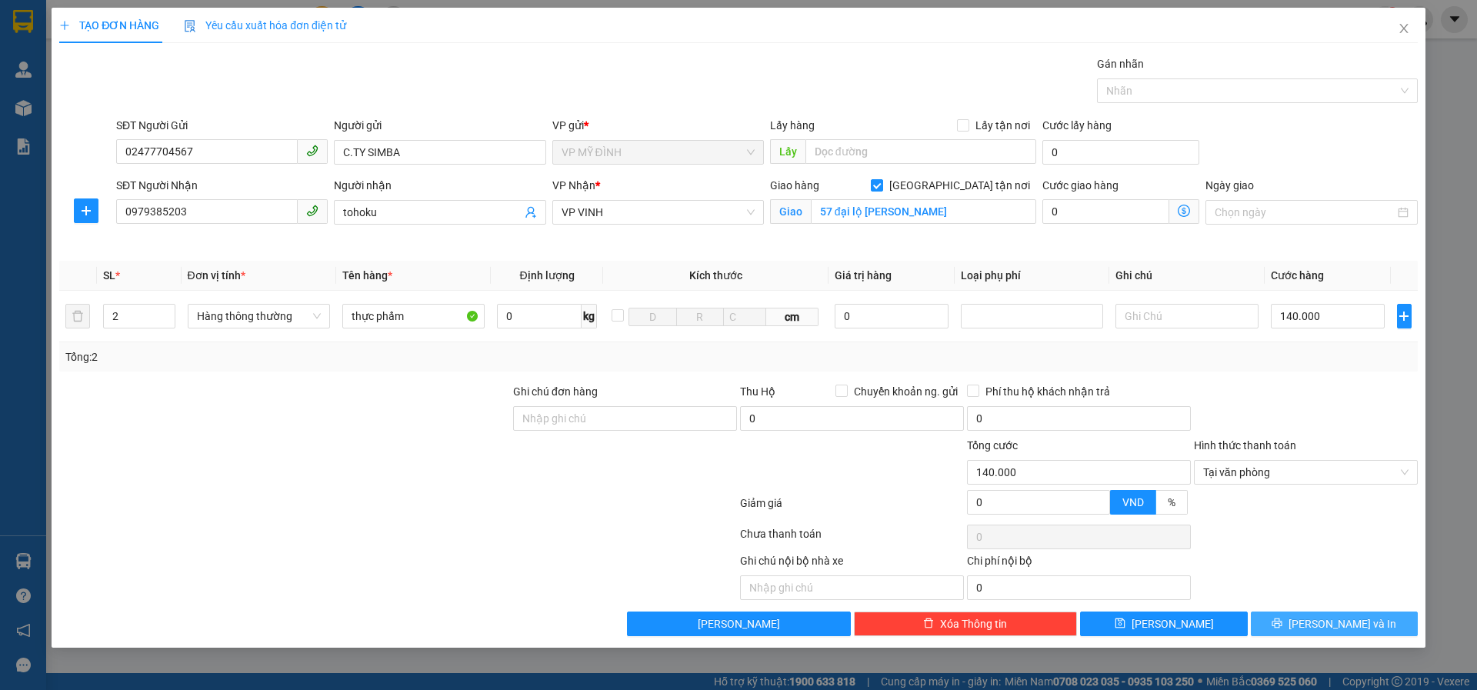
click at [1326, 625] on span "[PERSON_NAME] và In" at bounding box center [1343, 623] width 108 height 17
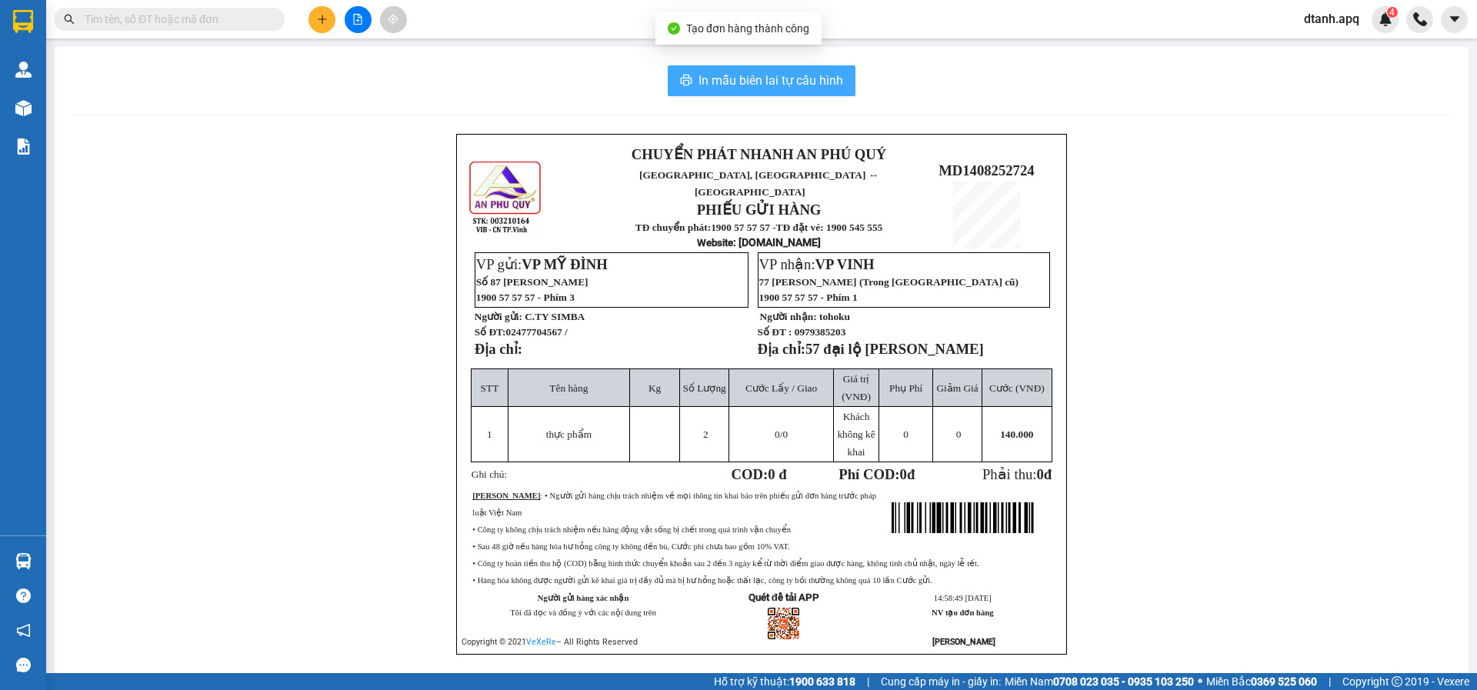
drag, startPoint x: 724, startPoint y: 68, endPoint x: 725, endPoint y: 77, distance: 8.5
click at [723, 75] on button "In mẫu biên lai tự cấu hình" at bounding box center [762, 80] width 188 height 31
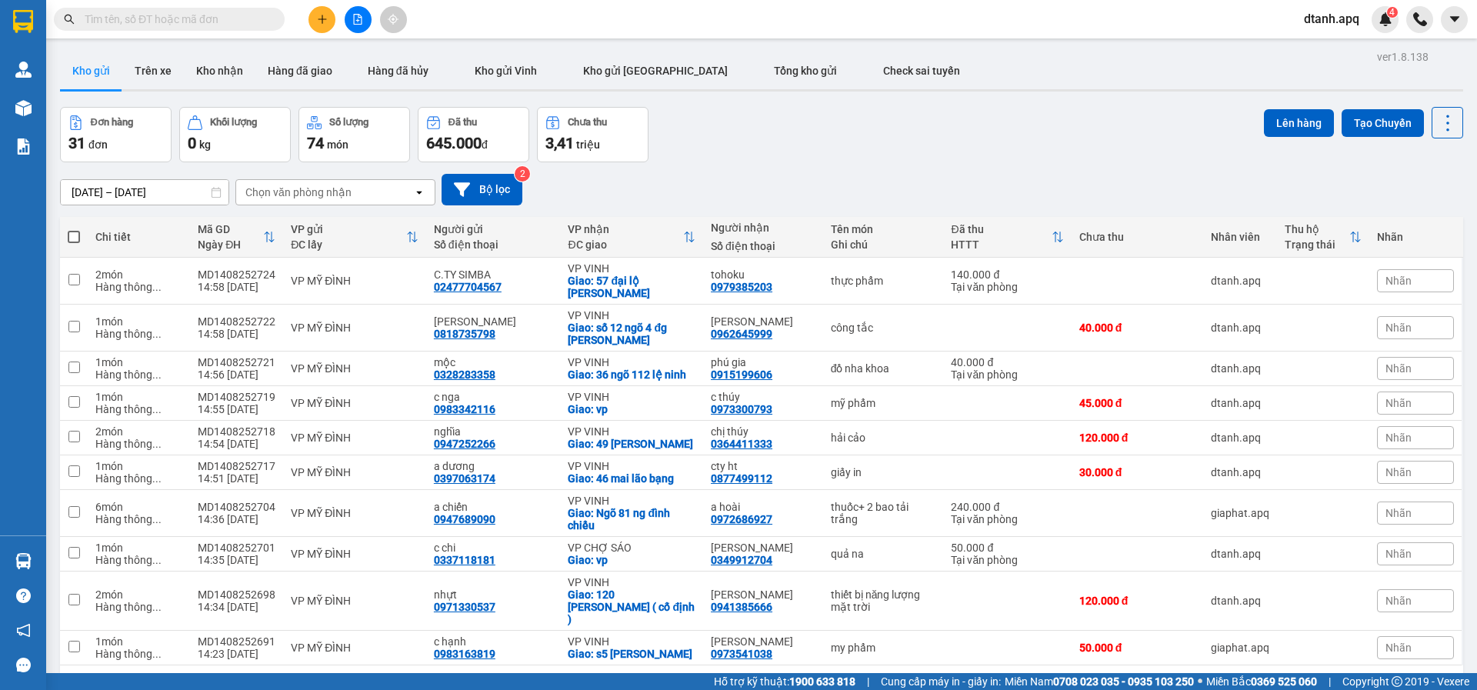
click at [839, 137] on div "Đơn hàng 31 đơn Khối lượng 0 kg Số lượng 74 món Đã thu 645.000 đ Chưa thu 3,41 …" at bounding box center [761, 134] width 1403 height 55
click at [330, 25] on button at bounding box center [322, 19] width 27 height 27
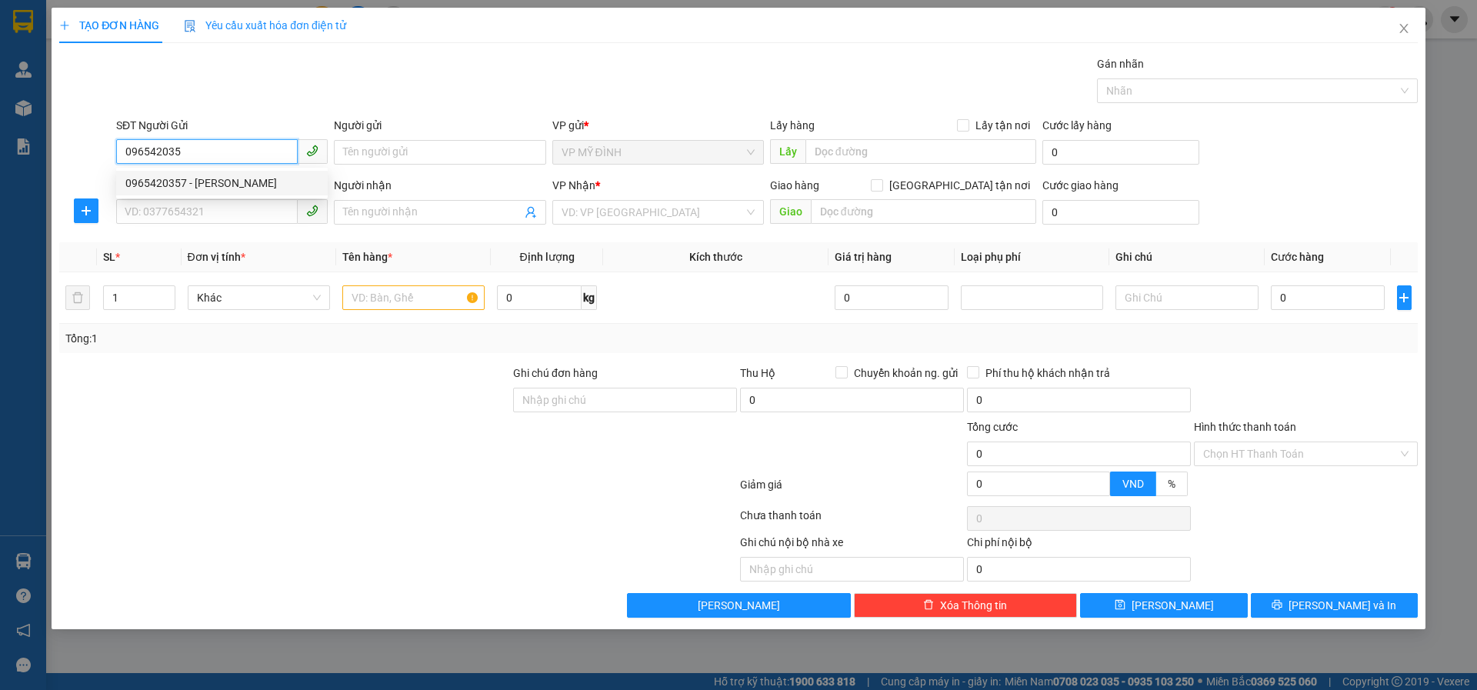
drag, startPoint x: 178, startPoint y: 176, endPoint x: 176, endPoint y: 188, distance: 11.8
click at [178, 177] on div "0965420357 - trịnh thông" at bounding box center [221, 183] width 193 height 17
type input "0965420357"
type input "trịnh thông"
click at [176, 188] on body "Kết quả tìm kiếm ( 0 ) Bộ lọc No Data dtanh.apq 4 Quản Lý Quản lý thu hộ Quản l…" at bounding box center [738, 345] width 1477 height 690
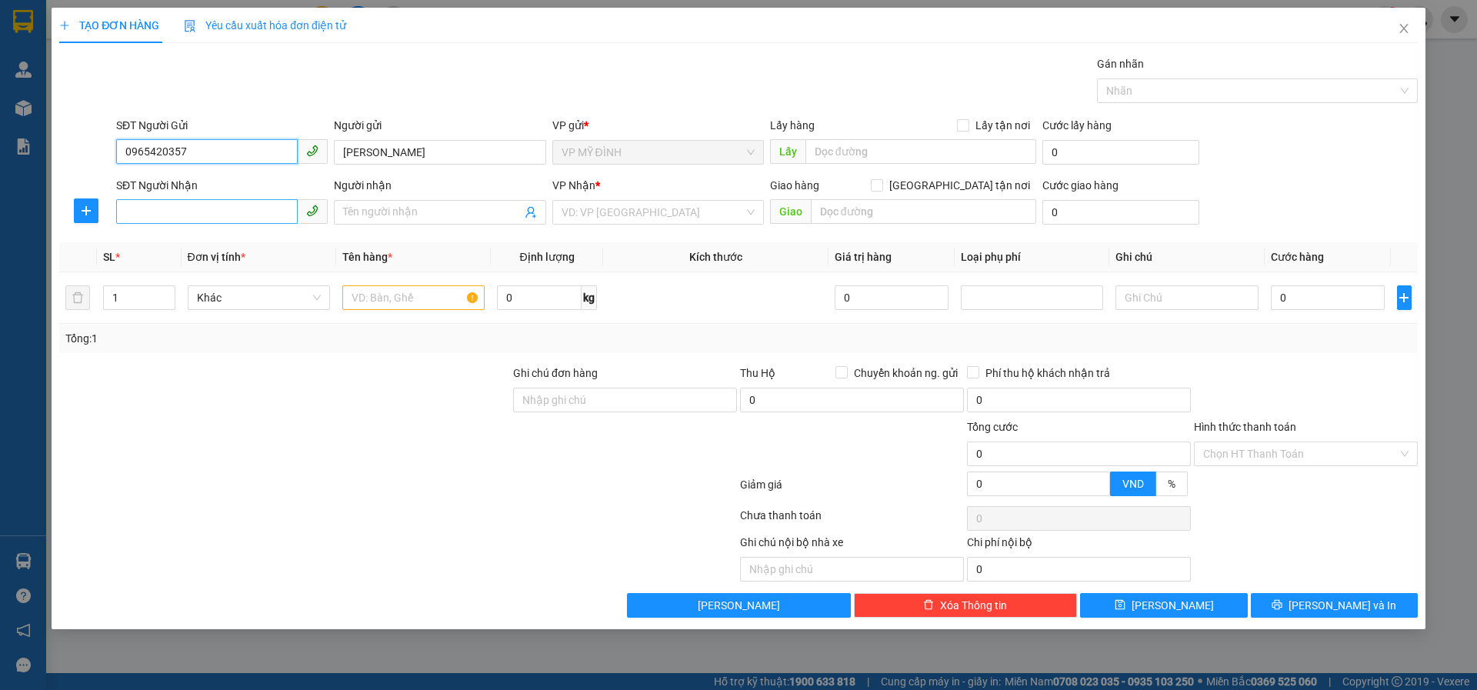
type input "0965420357"
click at [176, 206] on input "SĐT Người Nhận" at bounding box center [207, 211] width 182 height 25
type input "0982506908"
drag, startPoint x: 375, startPoint y: 204, endPoint x: 383, endPoint y: 239, distance: 36.4
click at [375, 207] on span at bounding box center [440, 212] width 212 height 25
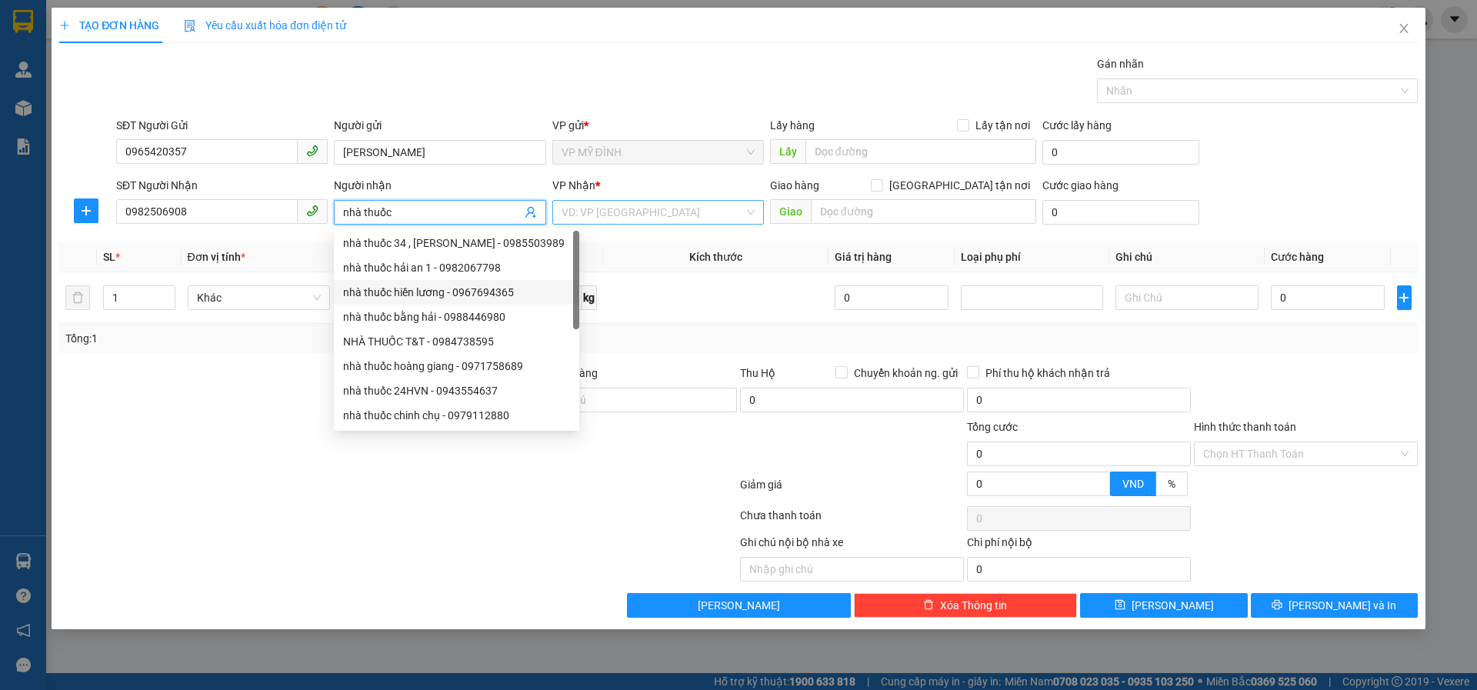
type input "nhà thuốc"
click at [601, 212] on input "search" at bounding box center [653, 212] width 182 height 23
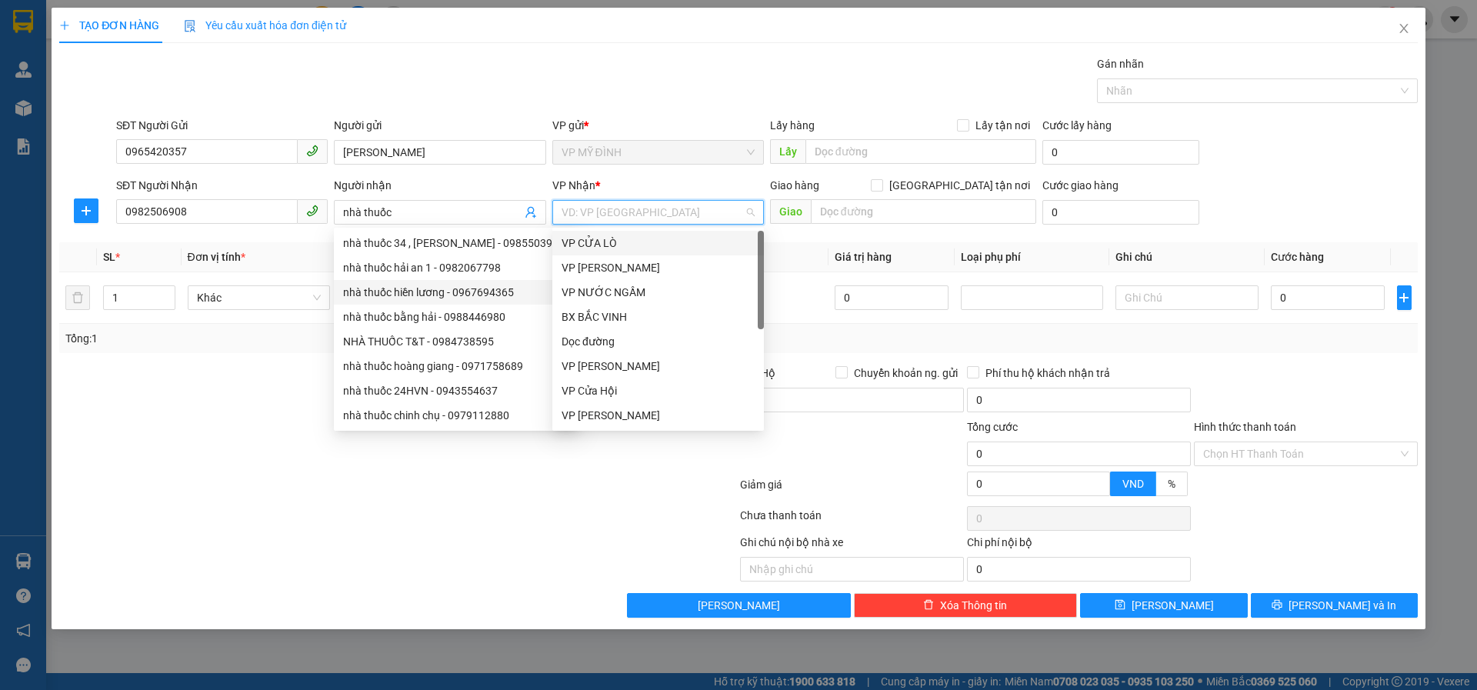
scroll to position [222, 0]
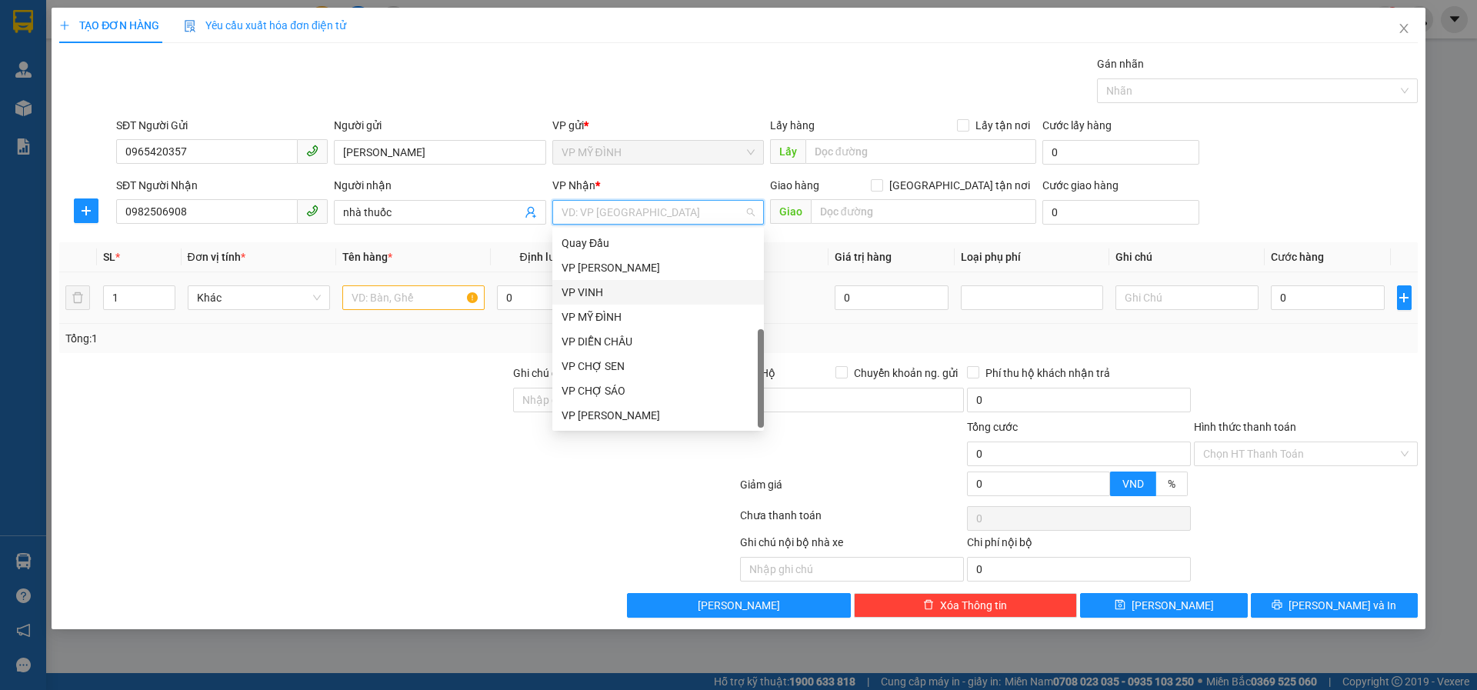
drag, startPoint x: 605, startPoint y: 285, endPoint x: 710, endPoint y: 280, distance: 104.7
click at [604, 284] on div "VP VINH" at bounding box center [658, 292] width 193 height 17
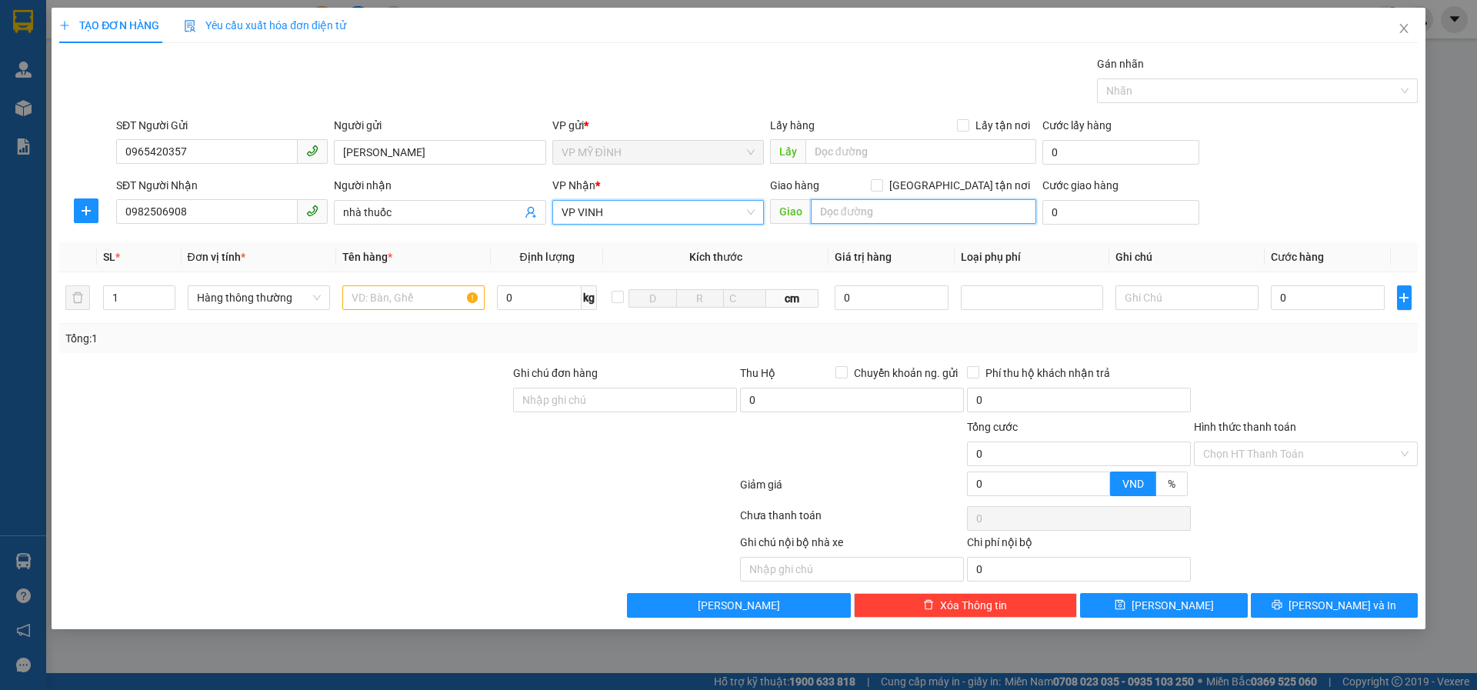
click at [846, 208] on input "text" at bounding box center [923, 211] width 225 height 25
type input "387 ng văn cừ"
click at [882, 183] on input "[GEOGRAPHIC_DATA] tận nơi" at bounding box center [876, 184] width 11 height 11
checkbox input "true"
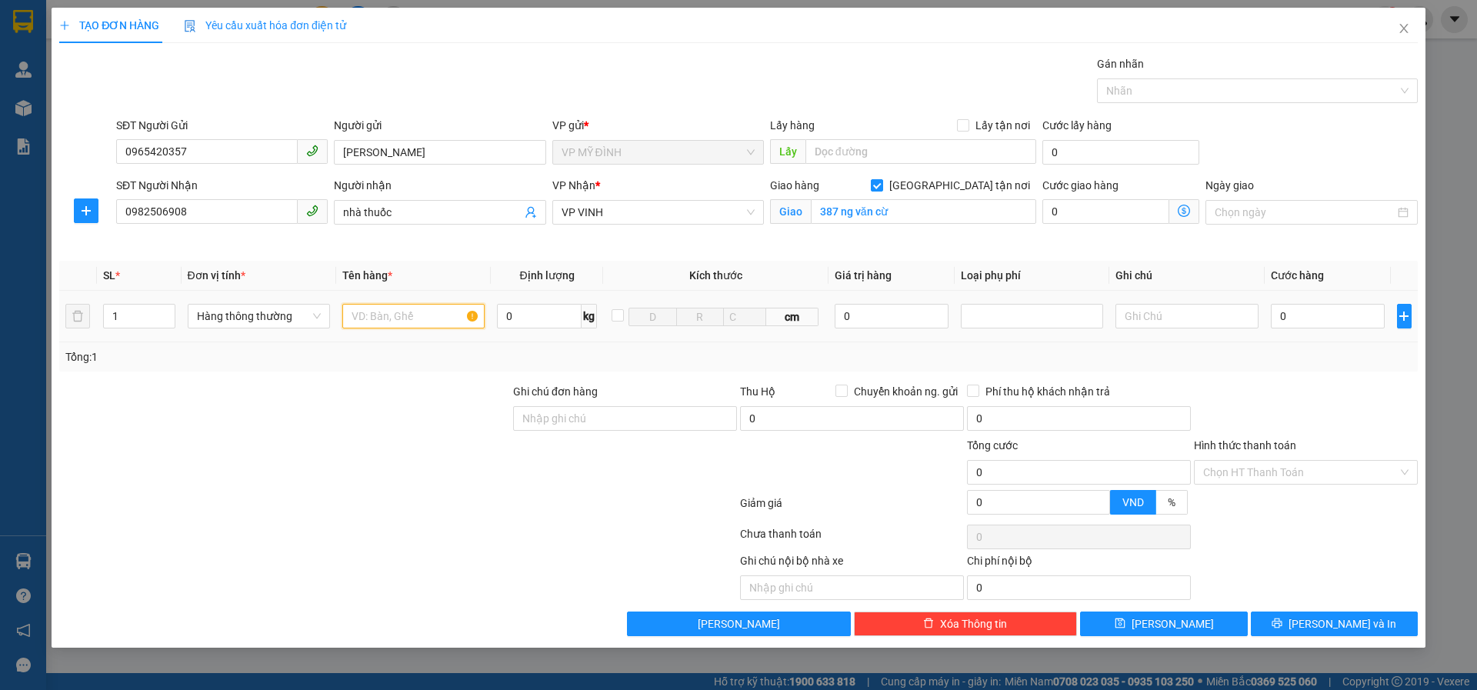
click at [389, 304] on input "text" at bounding box center [413, 316] width 142 height 25
type input "thuốc"
click at [1295, 315] on input "0" at bounding box center [1328, 316] width 115 height 25
type input "4"
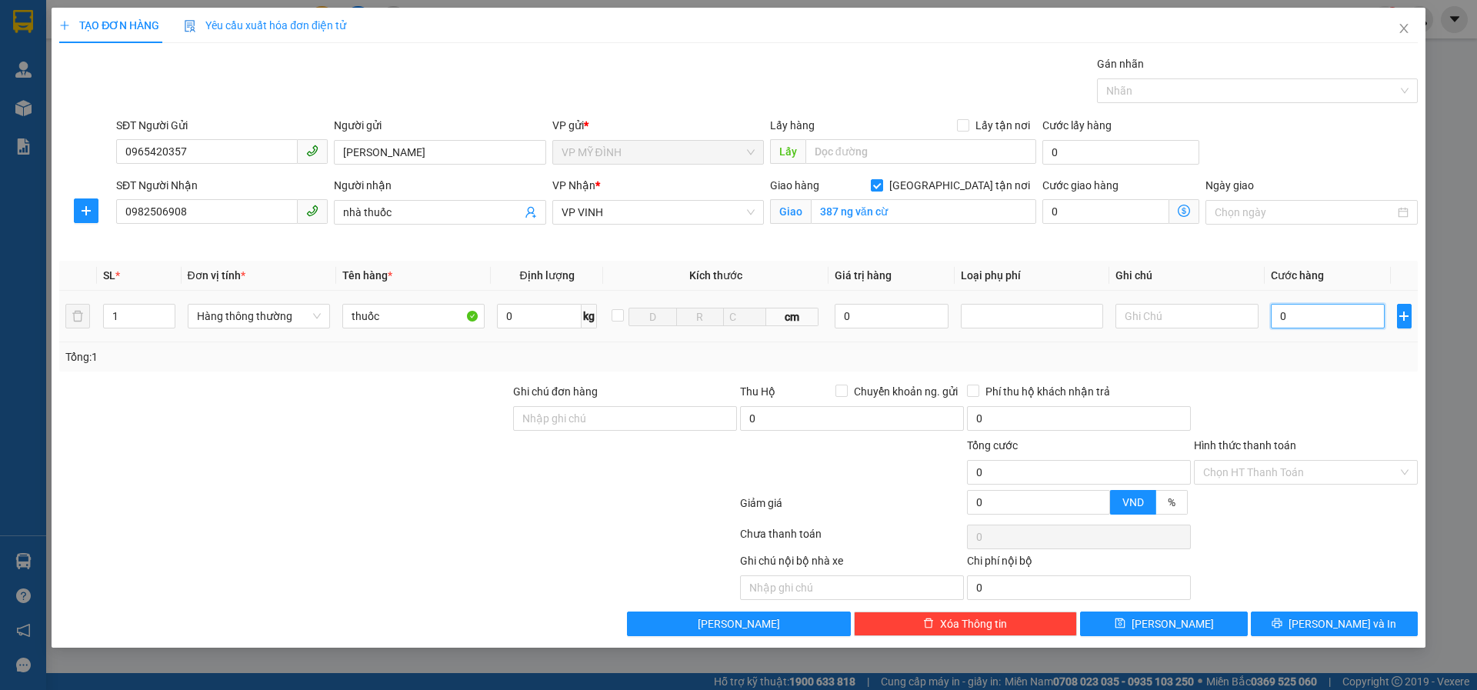
type input "4"
type input "40"
type input "40.000"
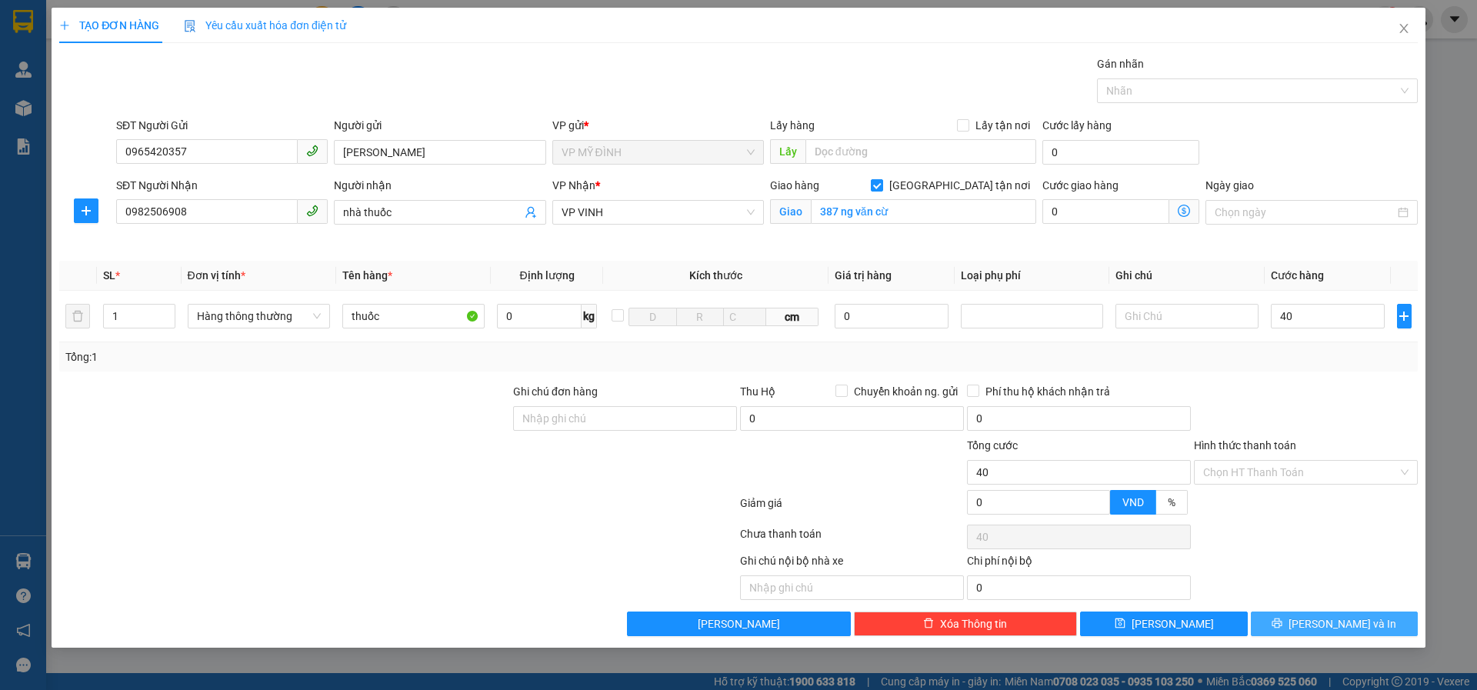
type input "40.000"
click at [1275, 626] on button "[PERSON_NAME] và In" at bounding box center [1334, 624] width 167 height 25
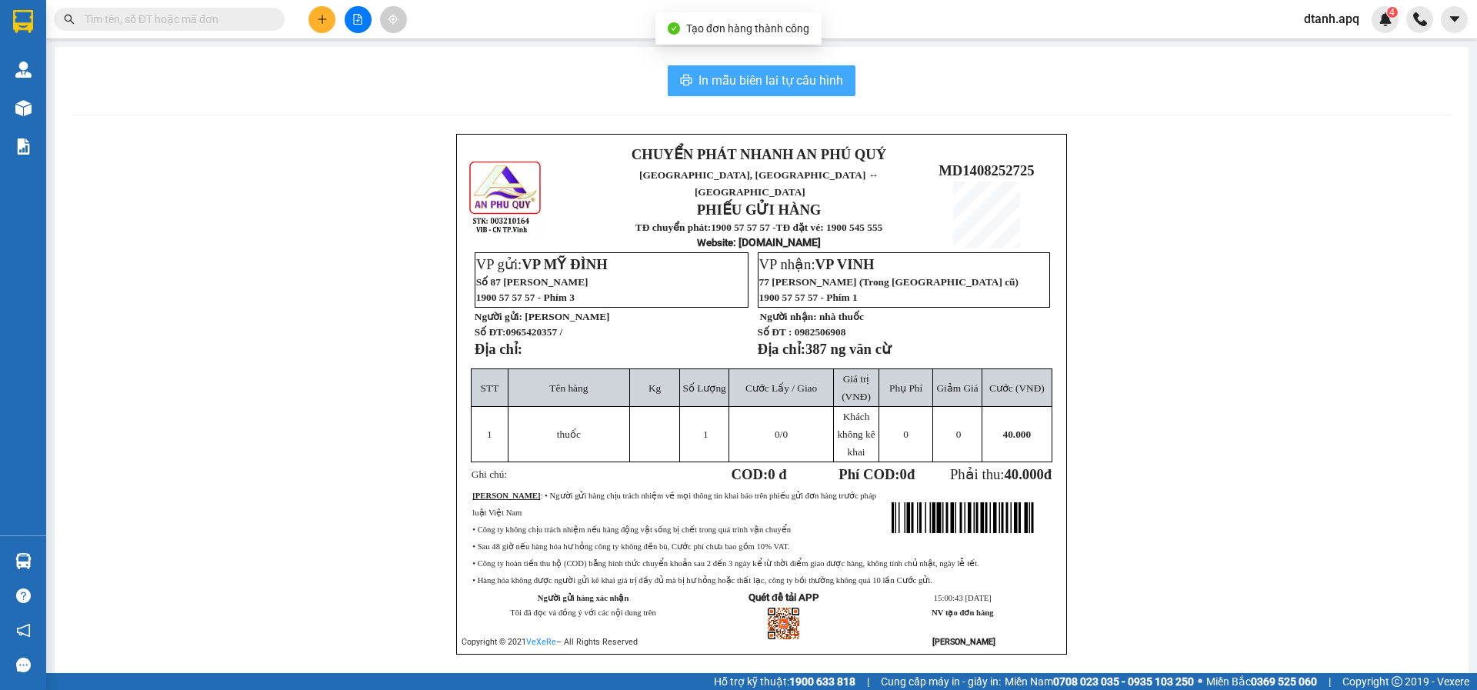
click at [705, 82] on span "In mẫu biên lai tự cấu hình" at bounding box center [771, 80] width 145 height 19
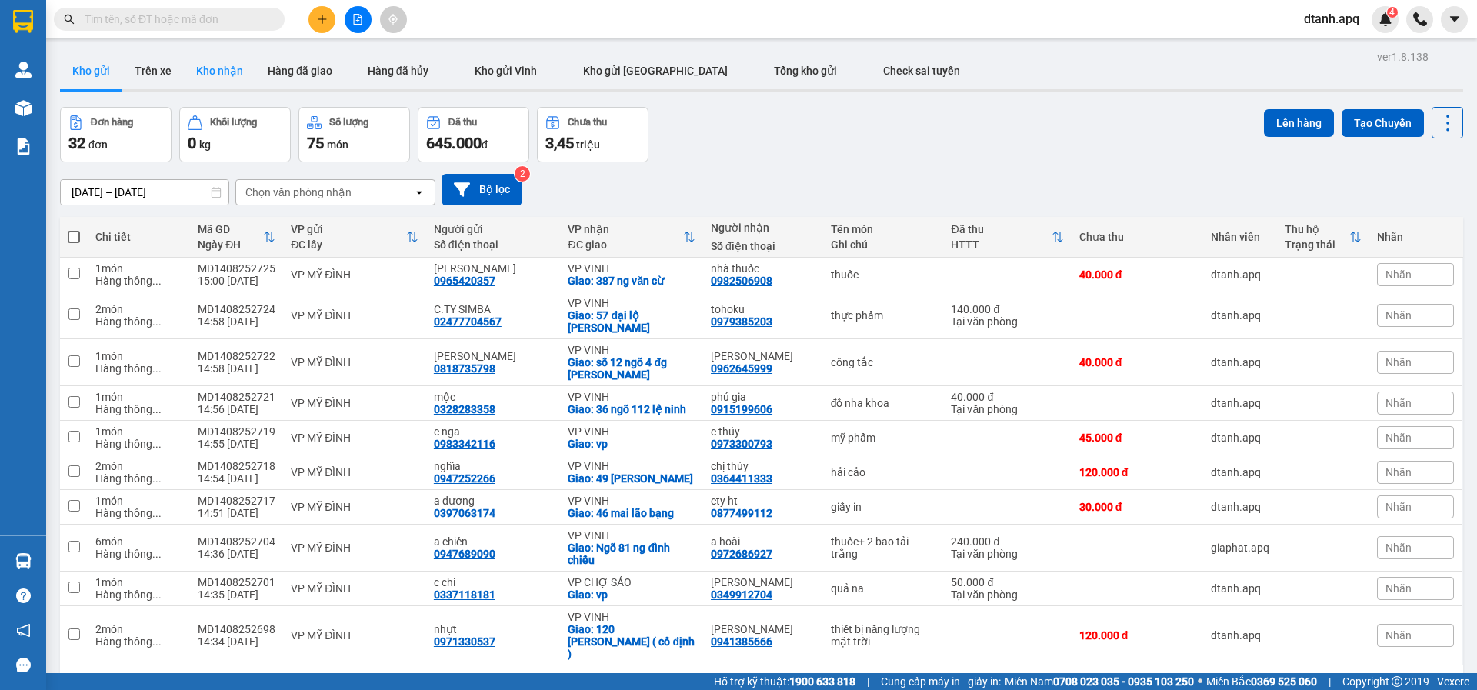
click at [211, 74] on button "Kho nhận" at bounding box center [220, 70] width 72 height 37
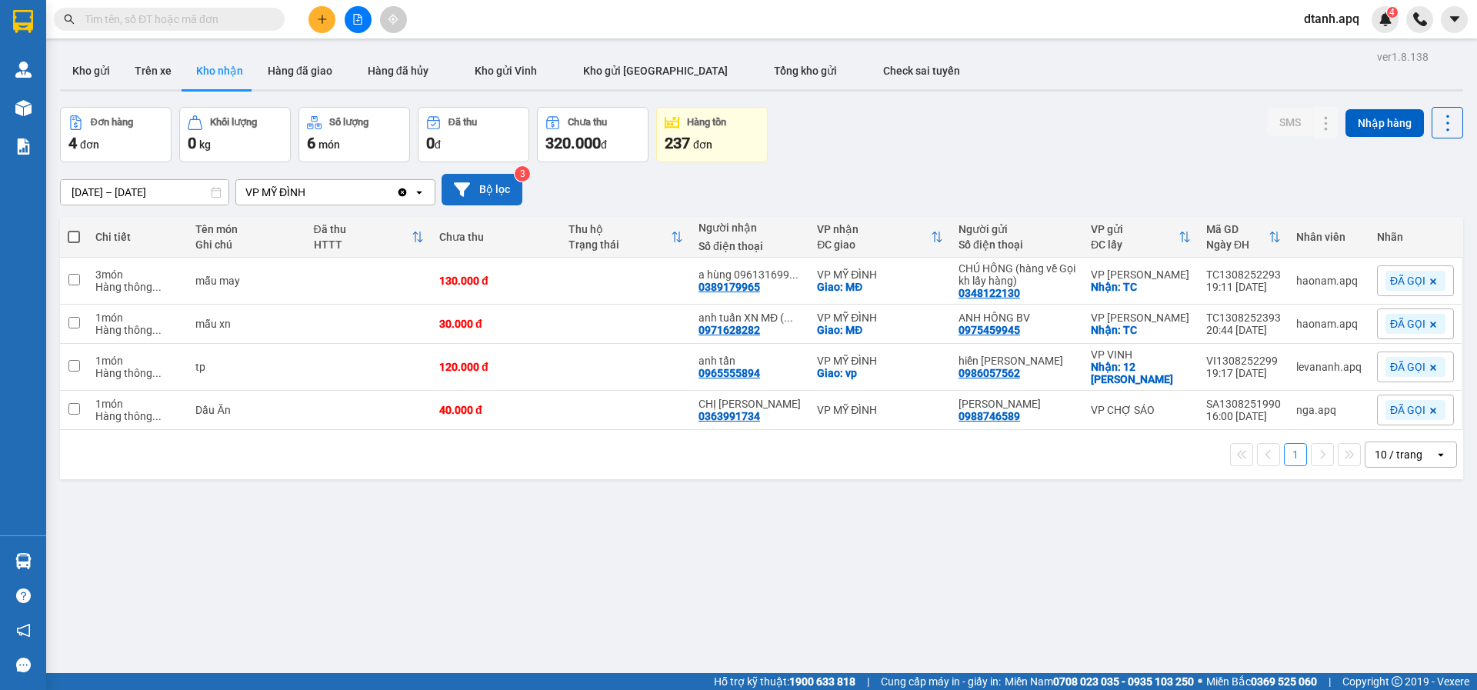
click at [464, 194] on icon at bounding box center [462, 189] width 16 height 14
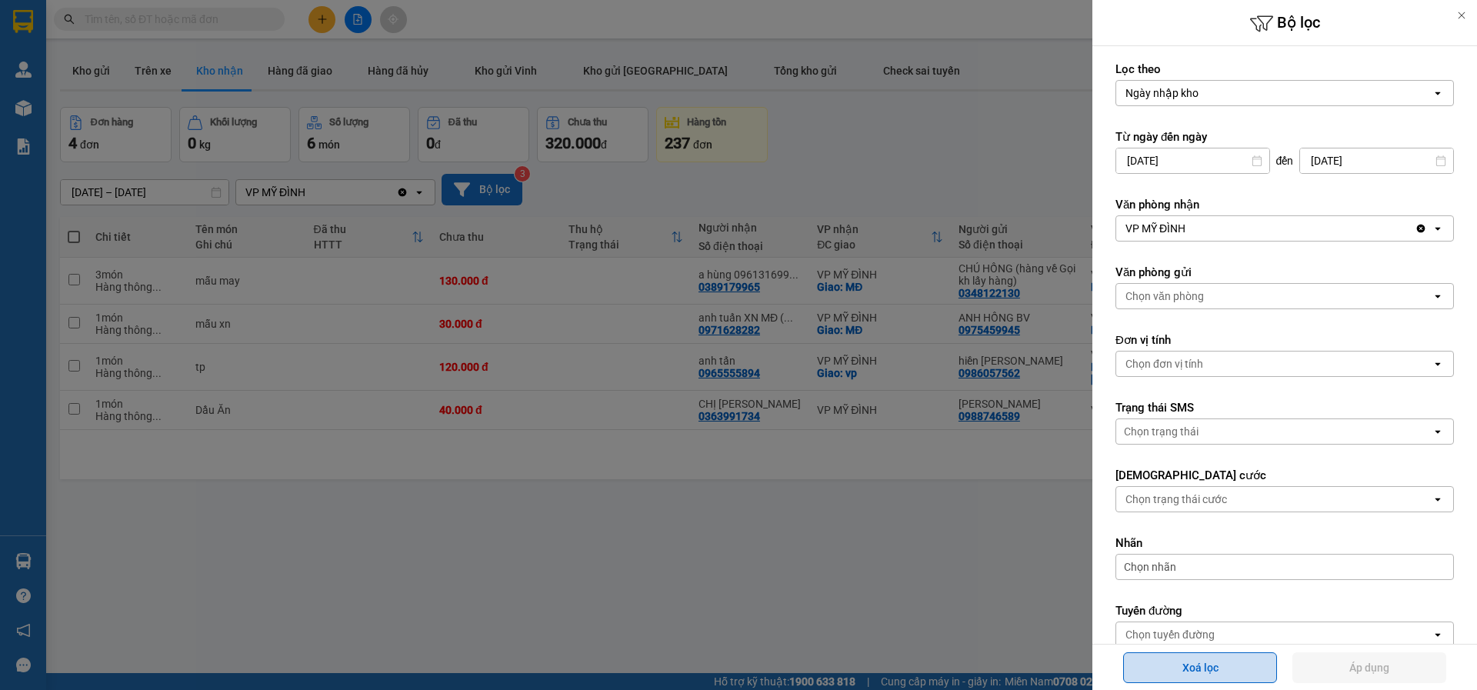
click at [1184, 659] on button "Xoá lọc" at bounding box center [1200, 667] width 154 height 31
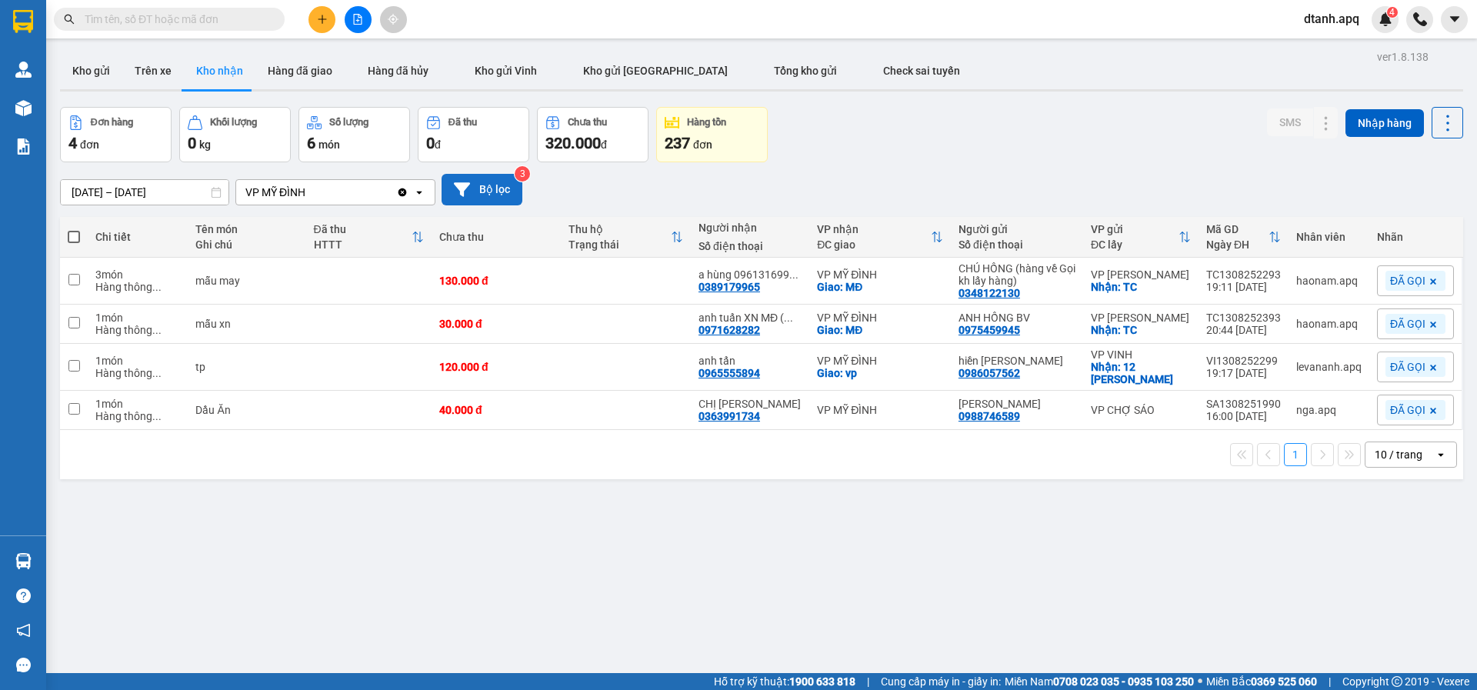
click at [324, 21] on icon "plus" at bounding box center [322, 19] width 11 height 11
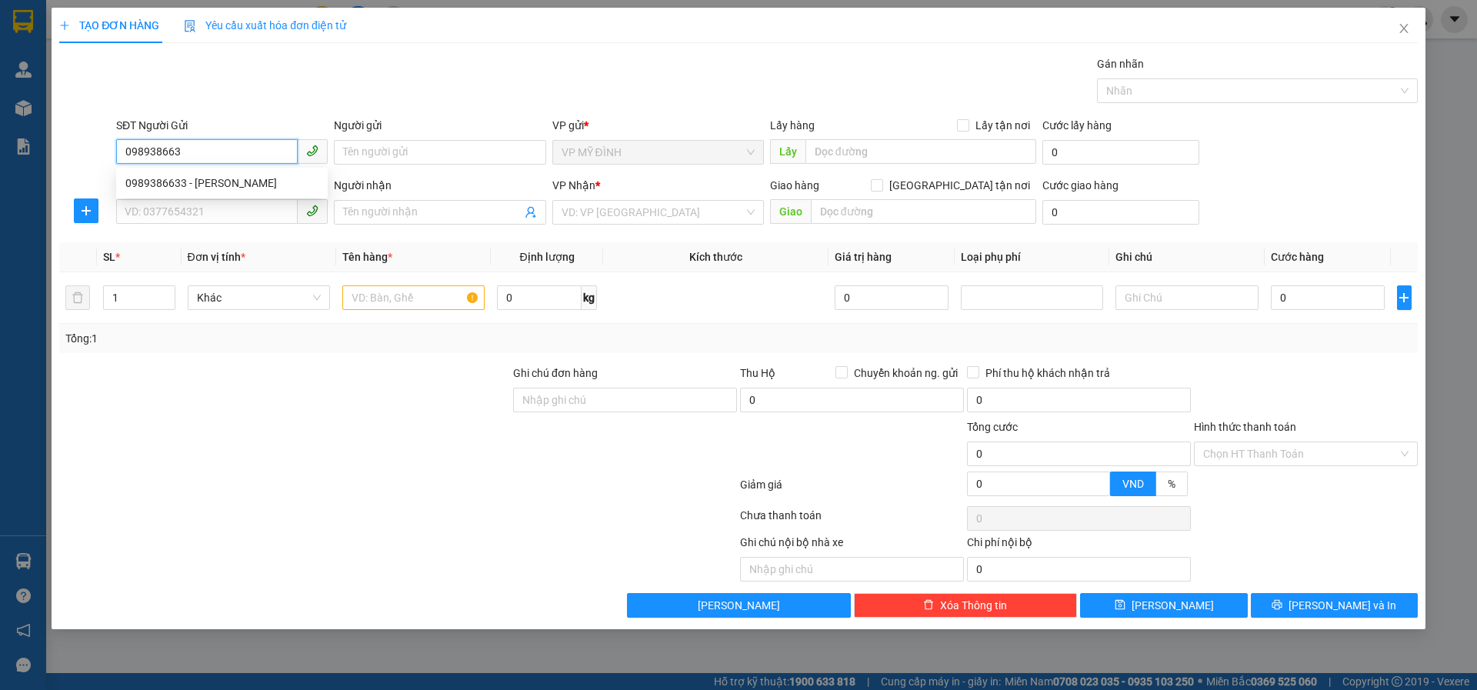
type input "0989386633"
click at [205, 180] on div "0989386633 - nguyên lê" at bounding box center [221, 183] width 193 height 17
type input "nguyên lê"
type input "0989386633"
click at [192, 210] on input "SĐT Người Nhận" at bounding box center [207, 211] width 182 height 25
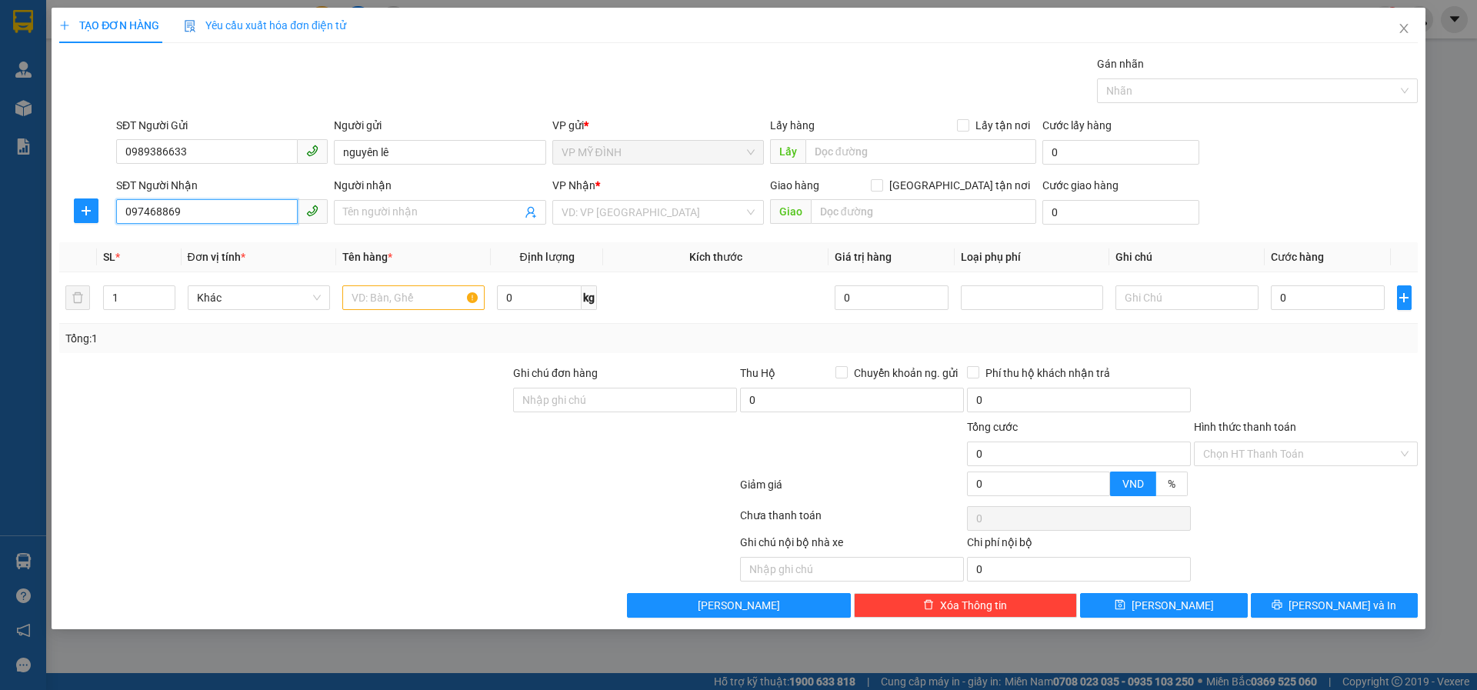
type input "0974688699"
click at [191, 248] on div "0974688699 - khách" at bounding box center [221, 243] width 193 height 17
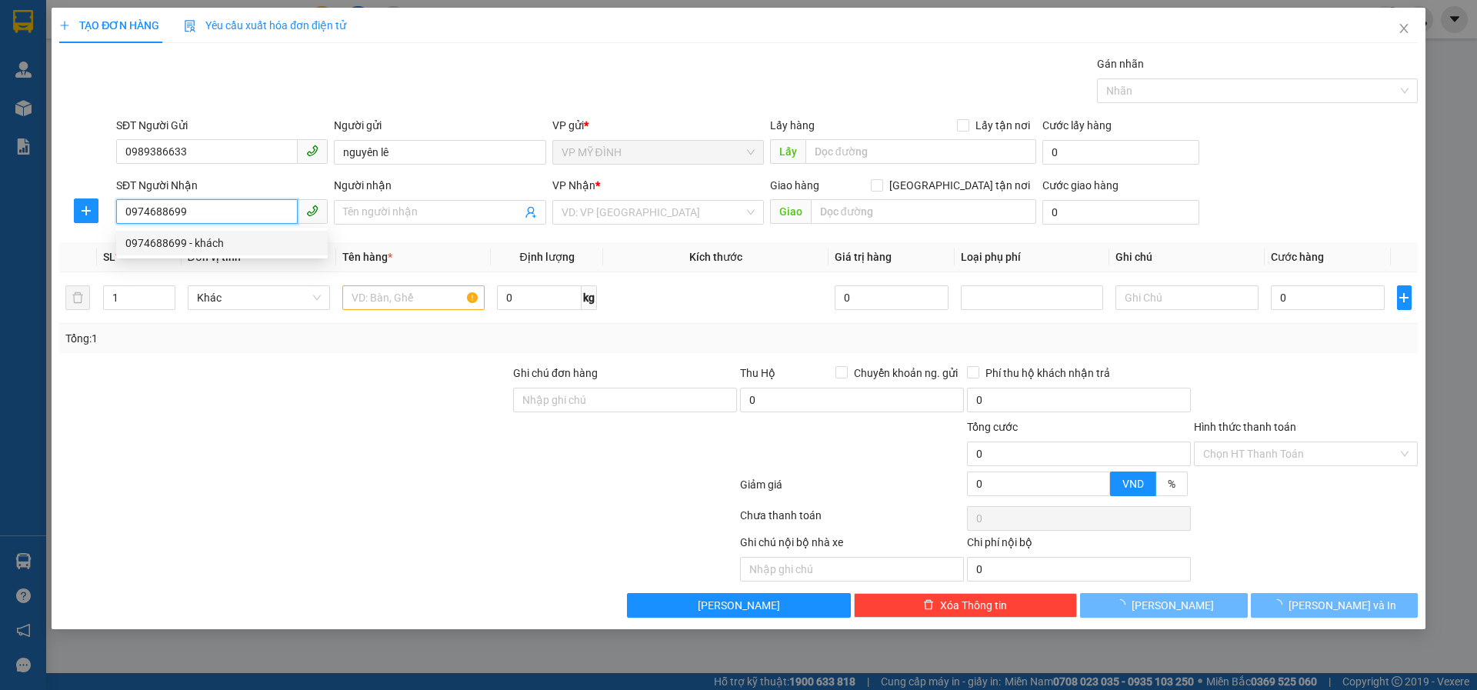
type input "khách"
checkbox input "true"
type input "3a lê lợi"
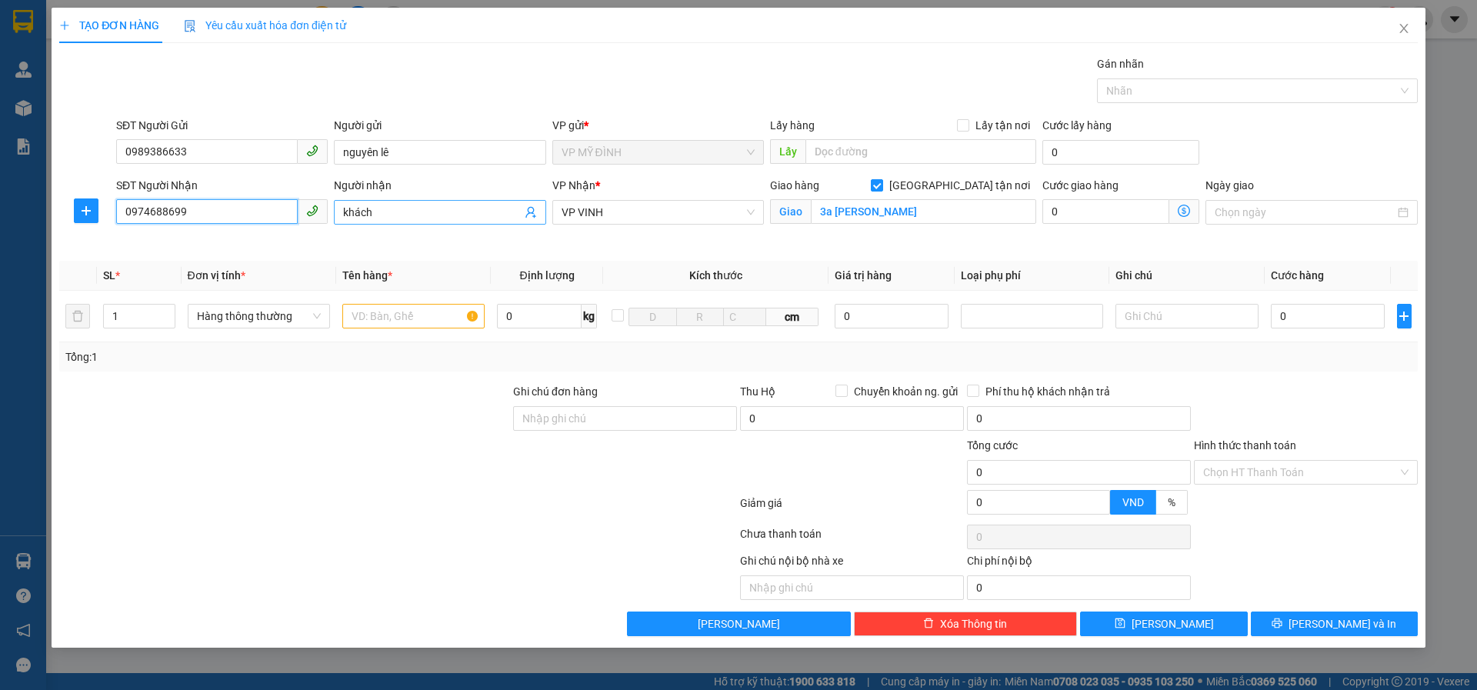
type input "0974688699"
click at [272, 211] on div "SĐT Người Nhận 0974688699 0974688699 Người nhận khách VP Nhận * VP VINH Giao hà…" at bounding box center [767, 213] width 1308 height 72
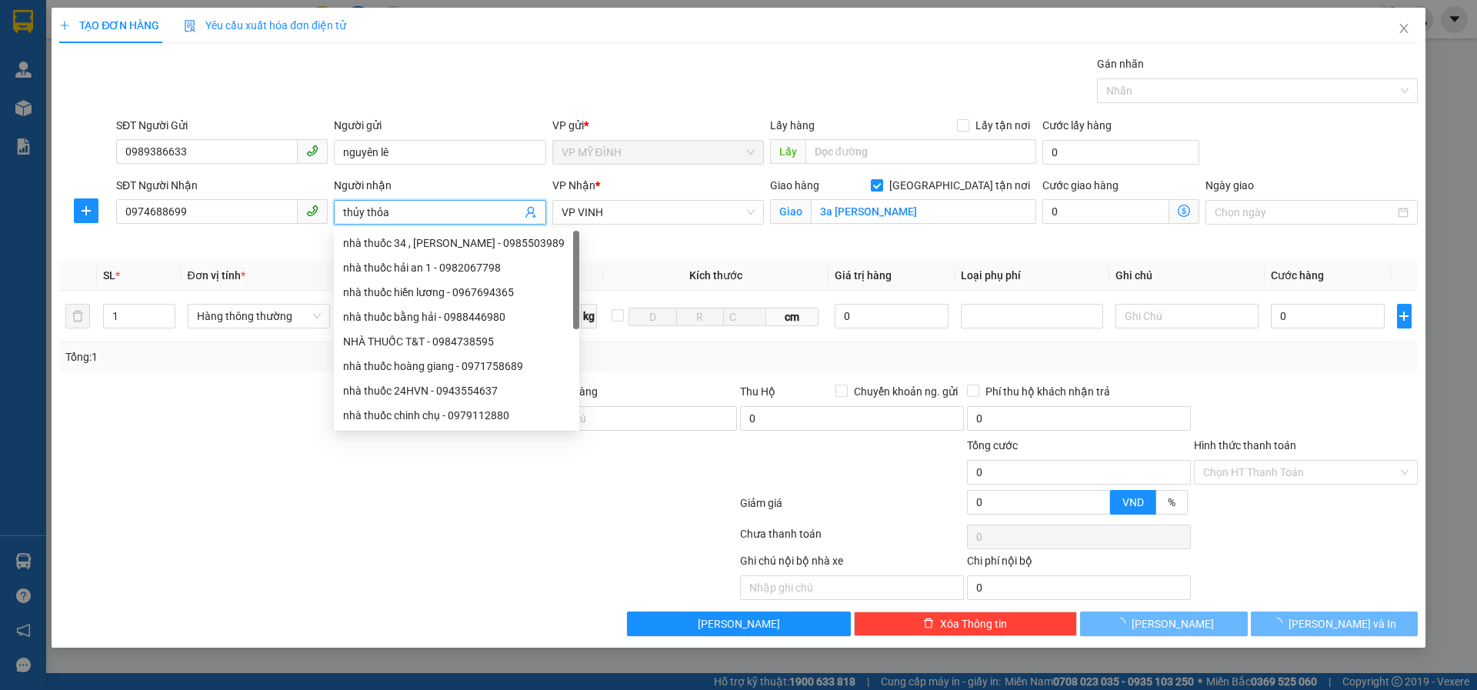
type input "thủy thỏa"
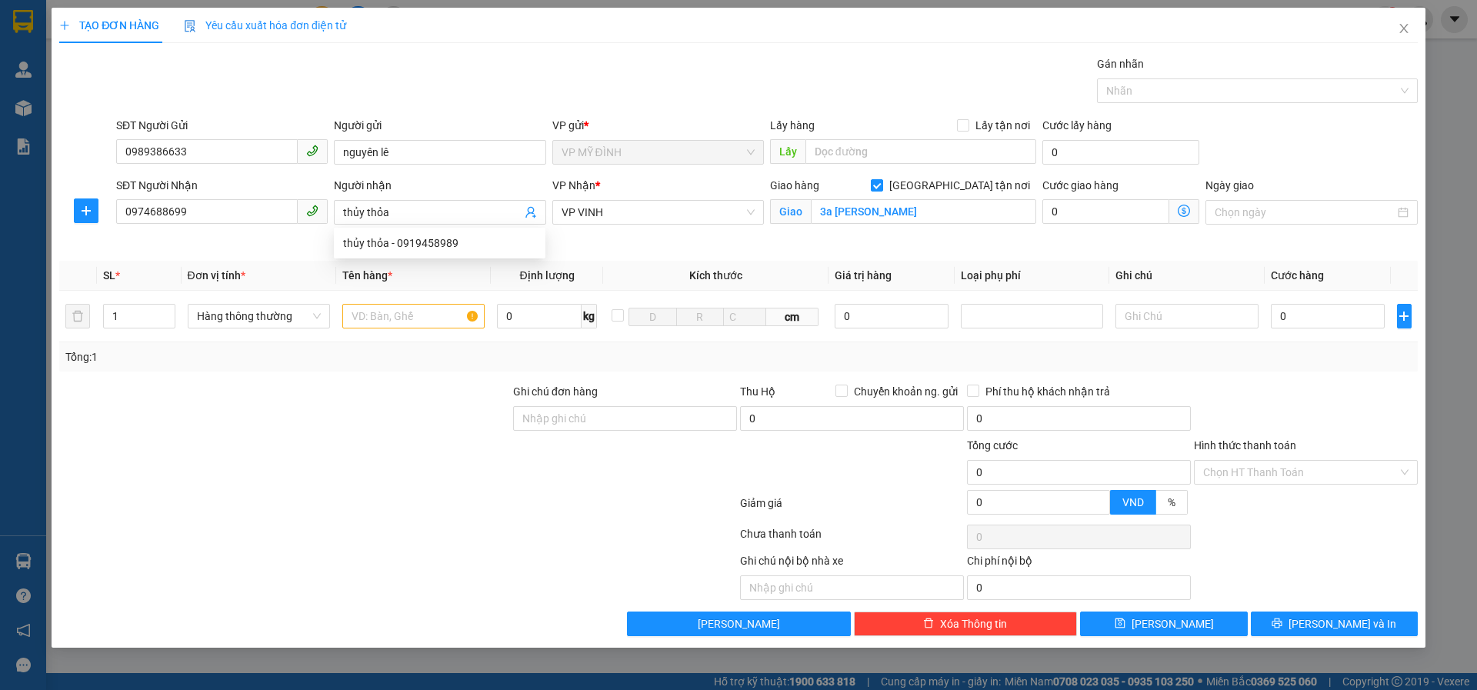
click at [372, 531] on div at bounding box center [398, 537] width 681 height 31
drag, startPoint x: 365, startPoint y: 314, endPoint x: 369, endPoint y: 334, distance: 20.4
click at [365, 323] on input "text" at bounding box center [413, 316] width 142 height 25
type input "sữa"
drag, startPoint x: 1276, startPoint y: 297, endPoint x: 1294, endPoint y: 319, distance: 28.4
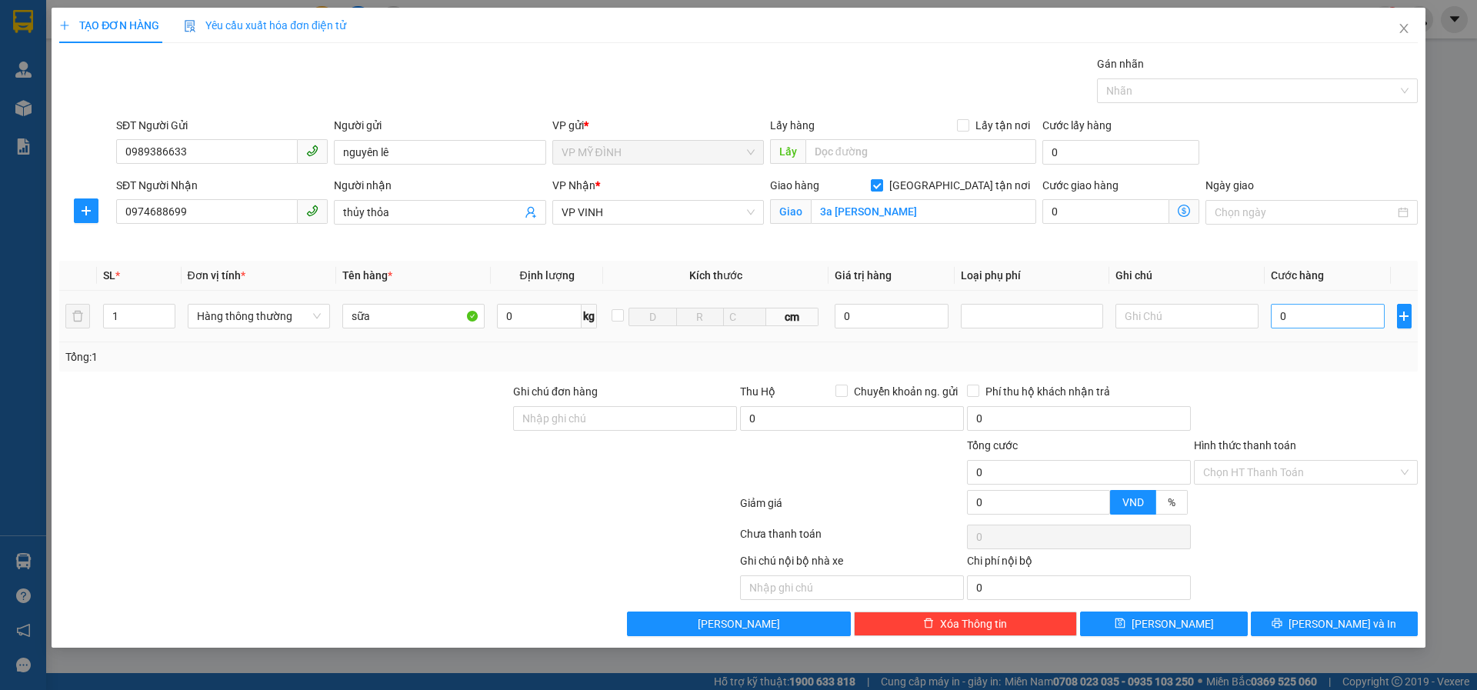
click at [1286, 311] on td "0" at bounding box center [1328, 317] width 127 height 52
click at [1294, 319] on input "0" at bounding box center [1328, 316] width 115 height 25
type input "5"
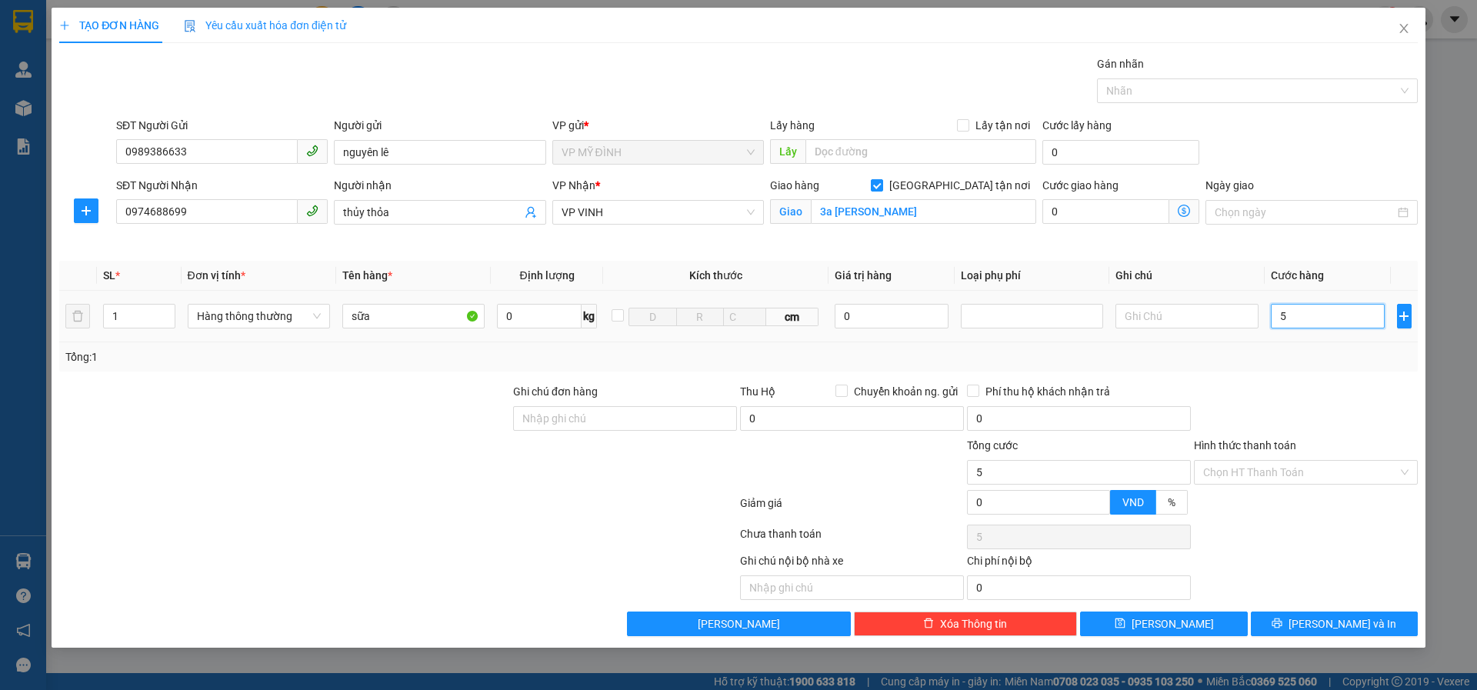
type input "50"
type input "50.000"
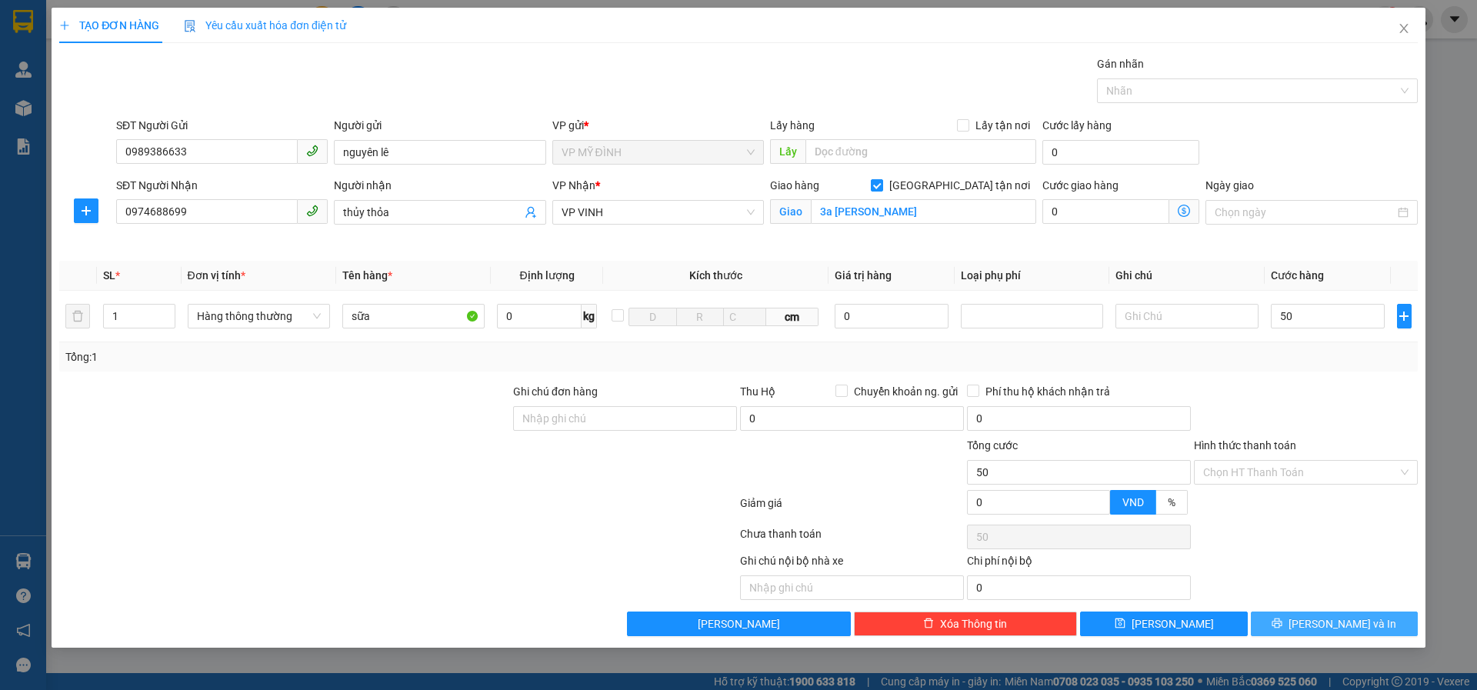
type input "50.000"
click at [1286, 620] on button "[PERSON_NAME] và In" at bounding box center [1334, 624] width 167 height 25
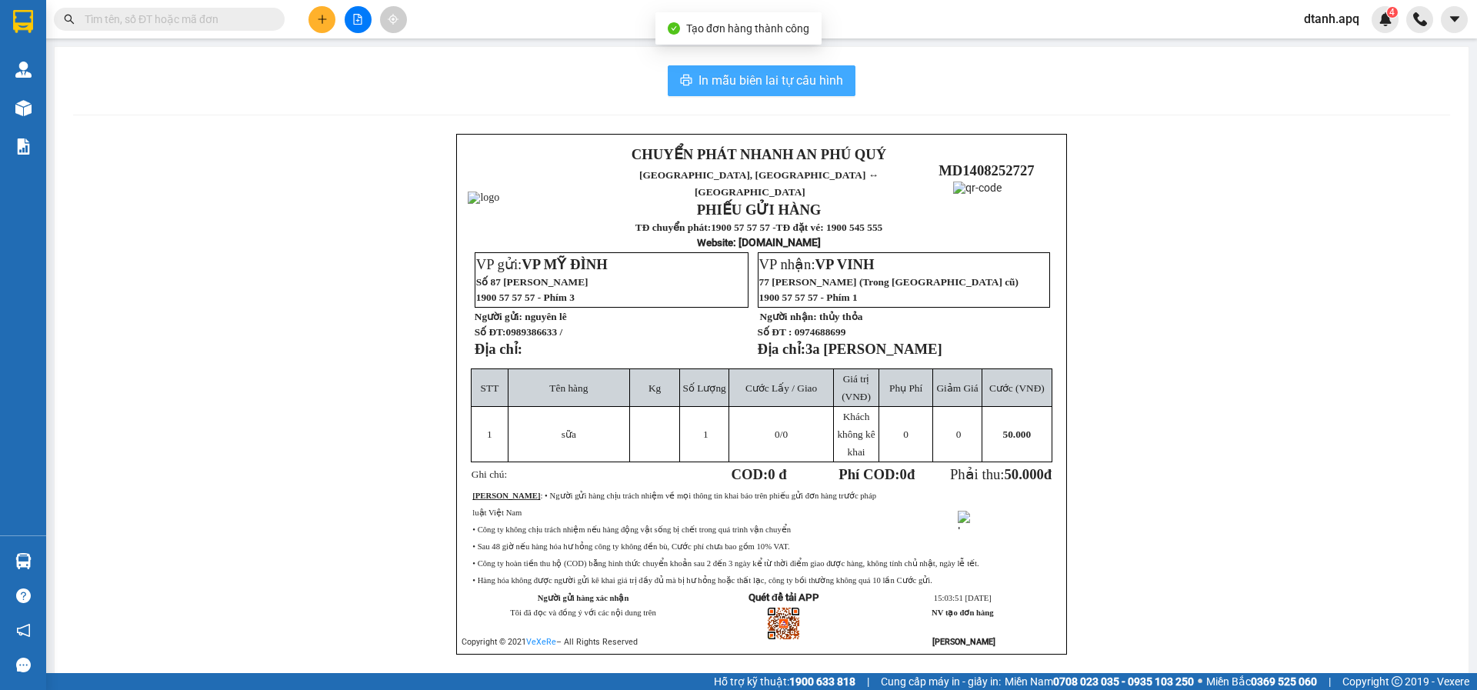
click at [738, 82] on span "In mẫu biên lai tự cấu hình" at bounding box center [771, 80] width 145 height 19
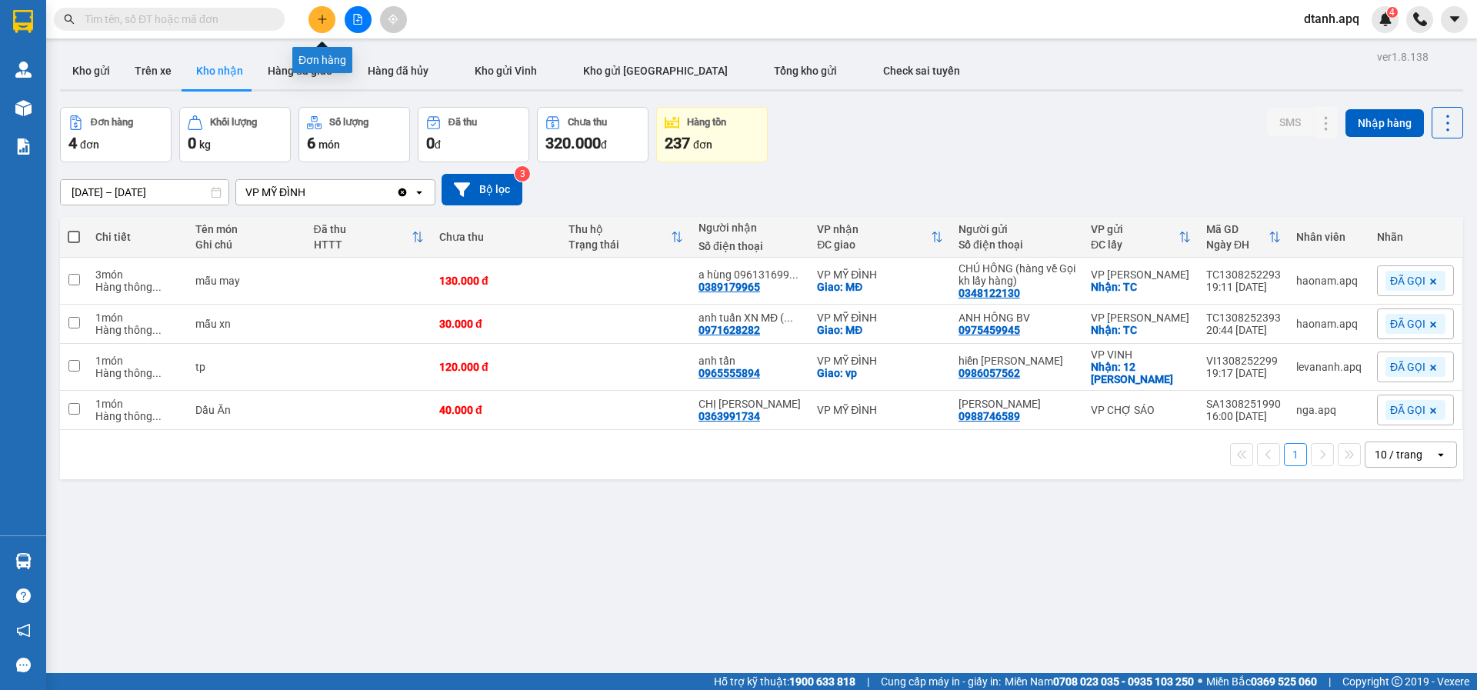
click at [321, 24] on icon "plus" at bounding box center [322, 19] width 11 height 11
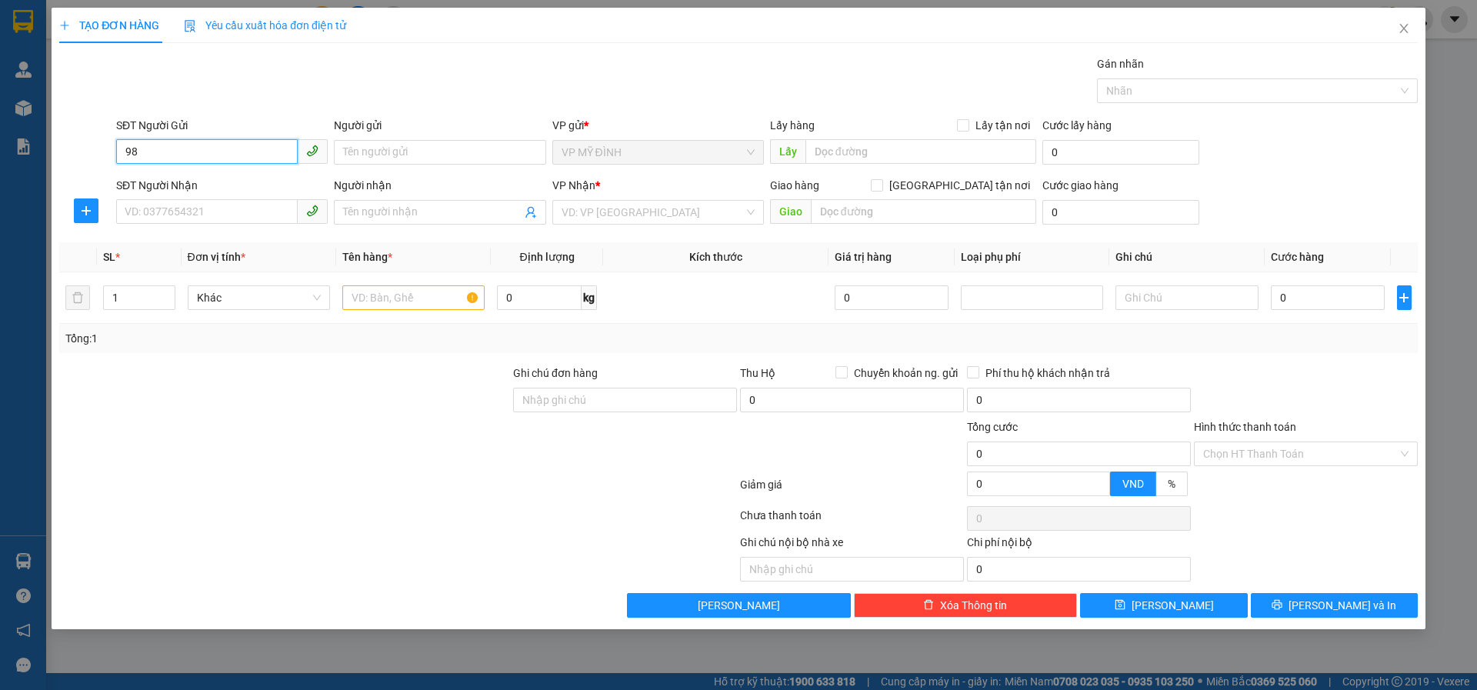
type input "9"
drag, startPoint x: 210, startPoint y: 184, endPoint x: 210, endPoint y: 193, distance: 9.2
click at [209, 184] on div "0968029890 - anh thạch" at bounding box center [221, 183] width 193 height 17
type input "0968029890"
type input "anh thạch"
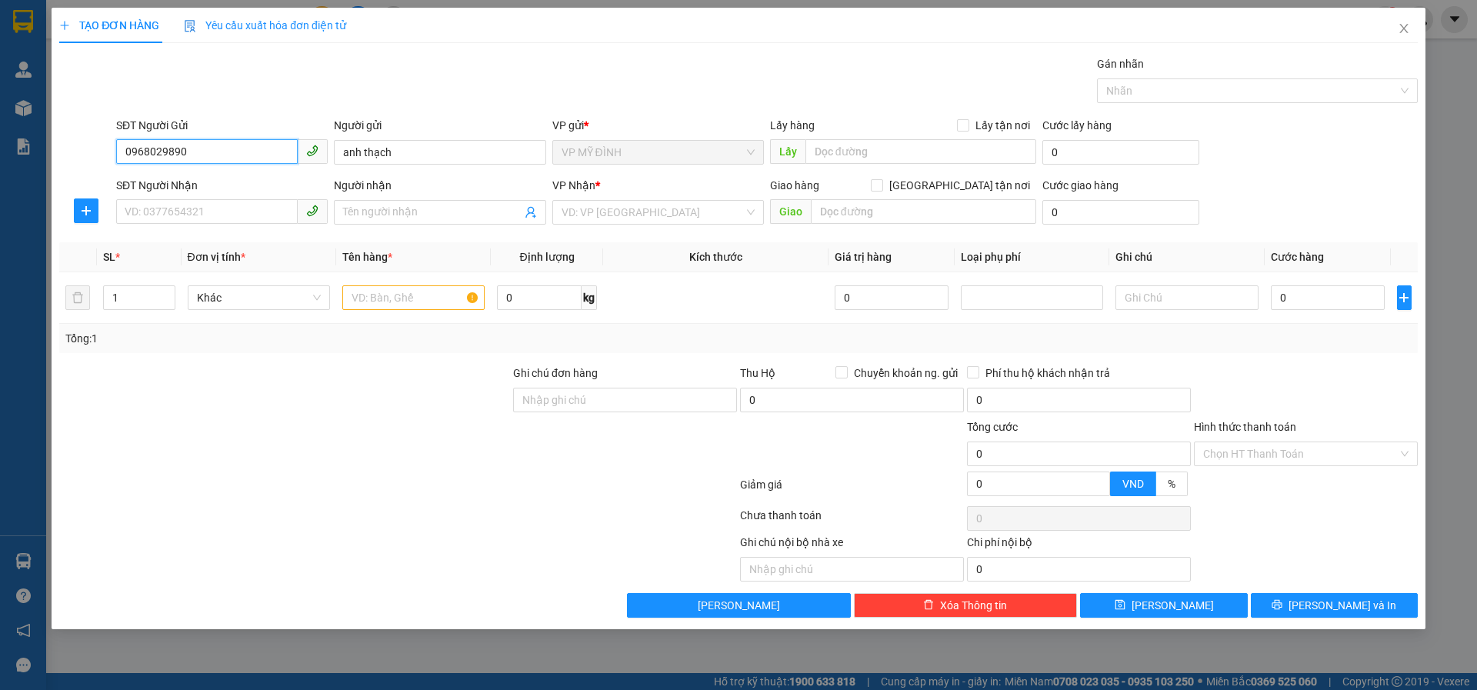
type input "0968029890"
click at [201, 225] on div "SĐT Người Nhận VD: 0377654321" at bounding box center [222, 204] width 212 height 54
click at [194, 209] on input "SĐT Người Nhận" at bounding box center [207, 211] width 182 height 25
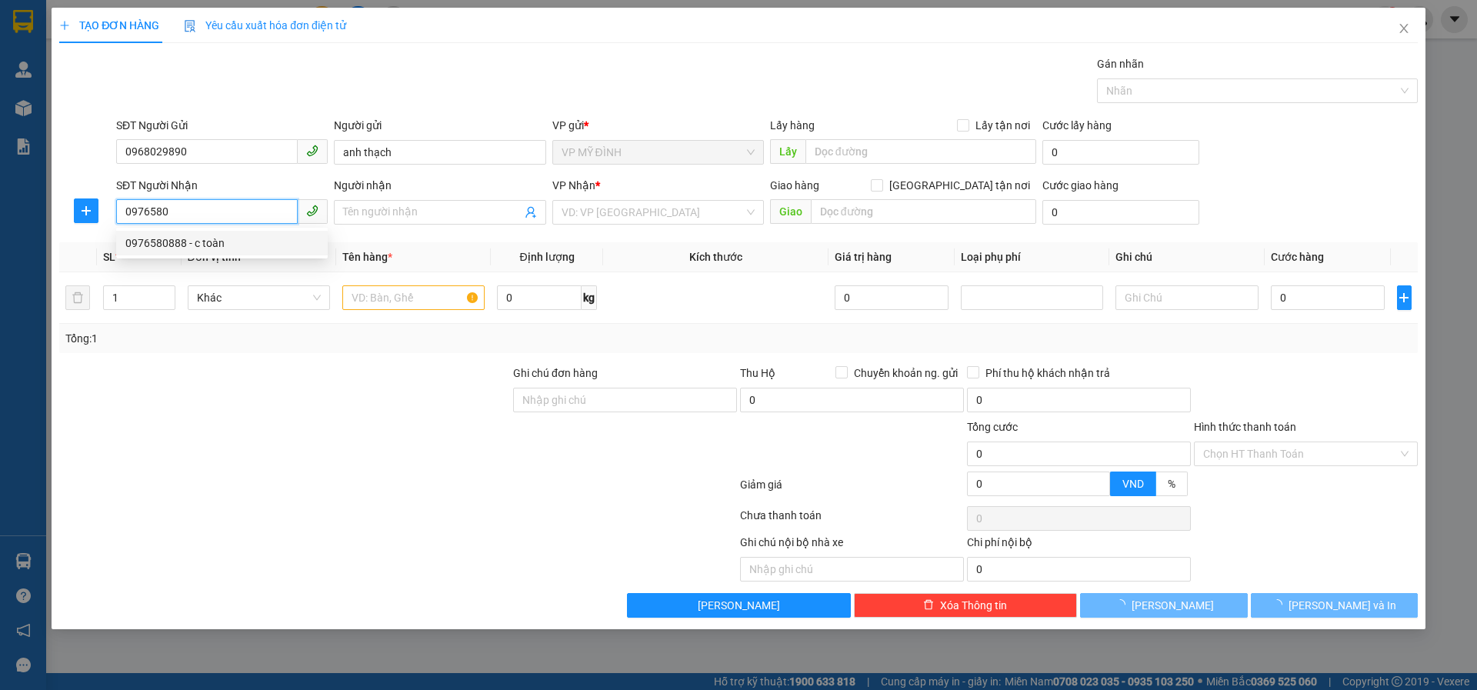
click at [225, 241] on div "0976580888 - c toàn" at bounding box center [221, 243] width 193 height 17
type input "0976580888"
type input "c toàn"
checkbox input "true"
type input "311 Lê Viết Thuật"
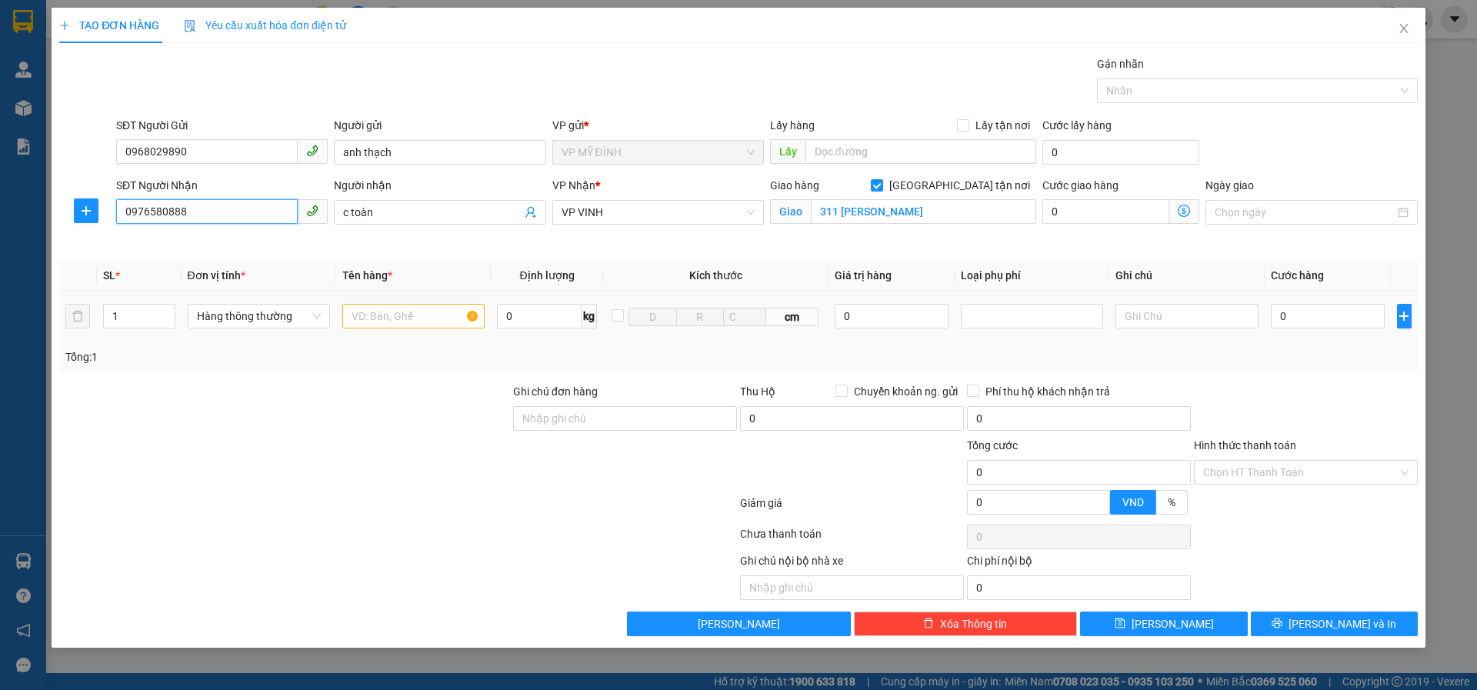
type input "0976580888"
click at [432, 312] on input "text" at bounding box center [413, 316] width 142 height 25
type input "quần áo"
click at [1292, 325] on input "0" at bounding box center [1328, 316] width 115 height 25
type input "3"
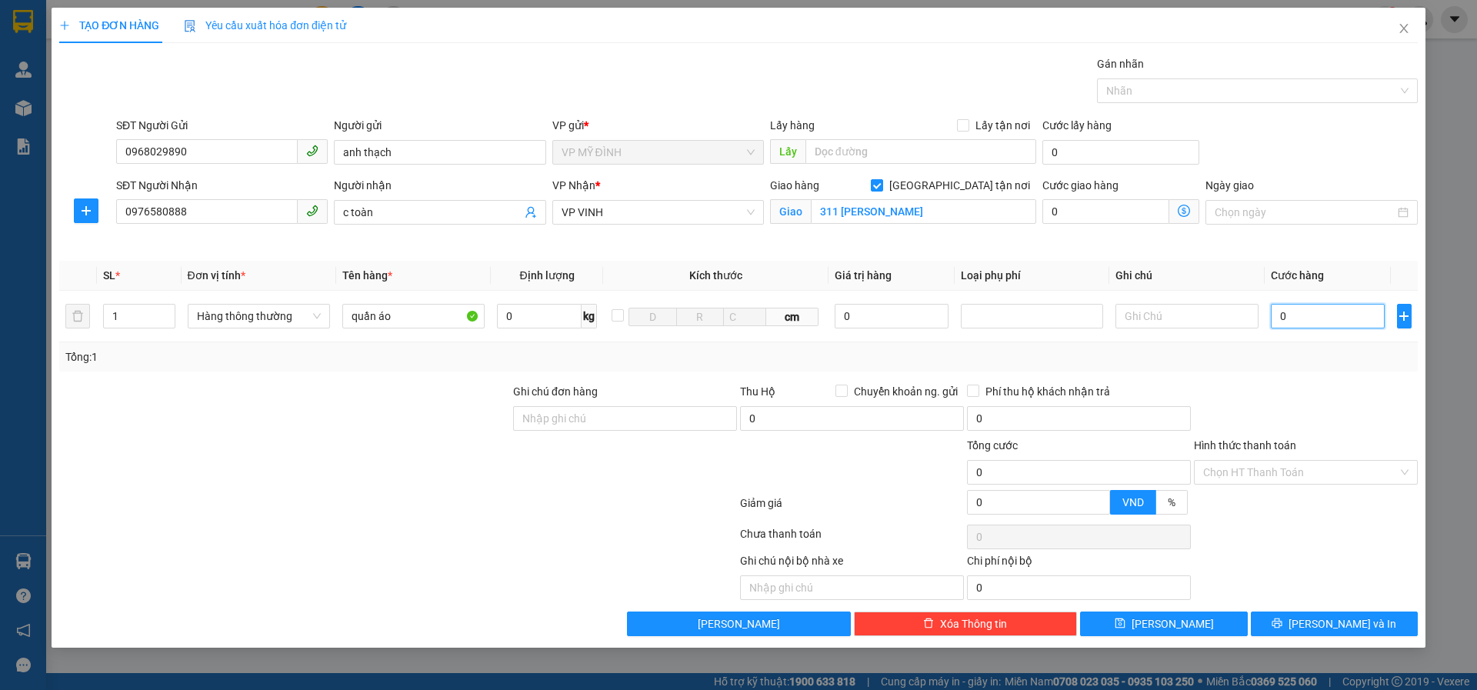
type input "3"
type input "30"
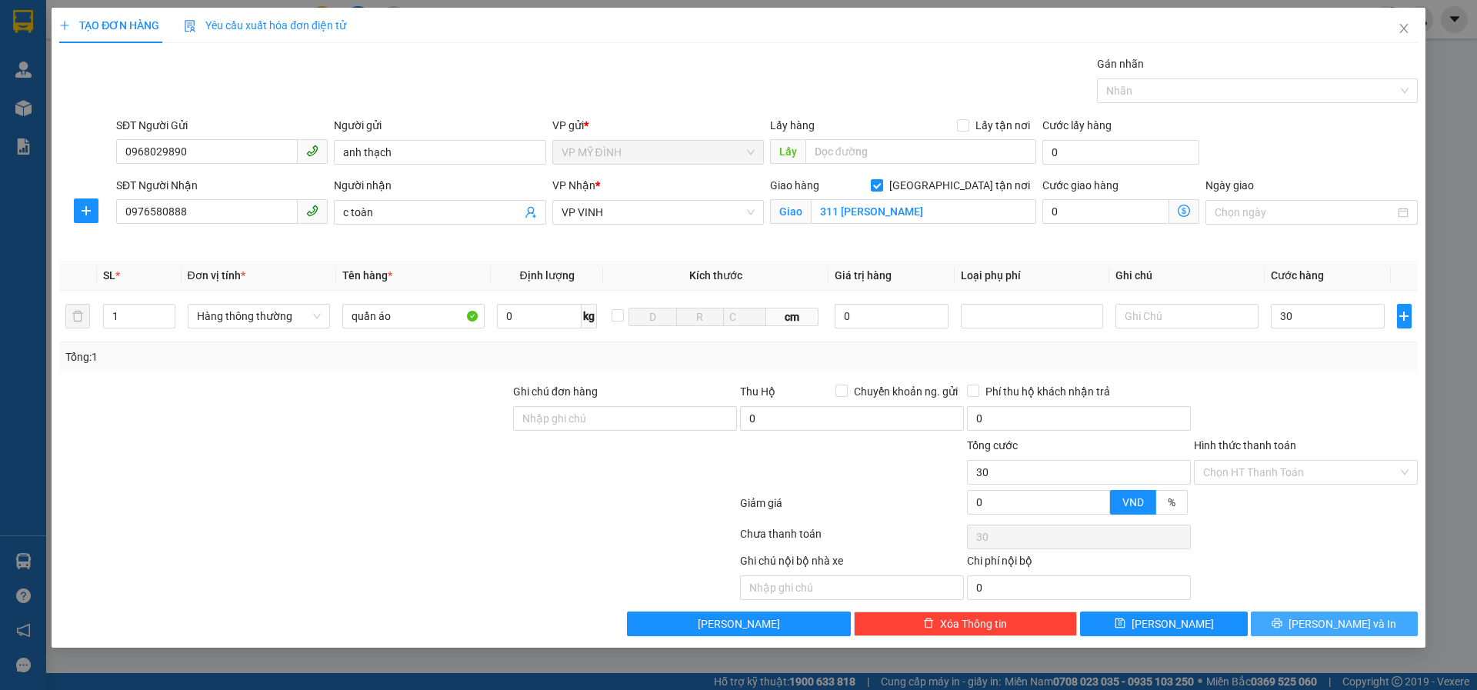
type input "30.000"
click at [1296, 627] on button "[PERSON_NAME] và In" at bounding box center [1334, 624] width 167 height 25
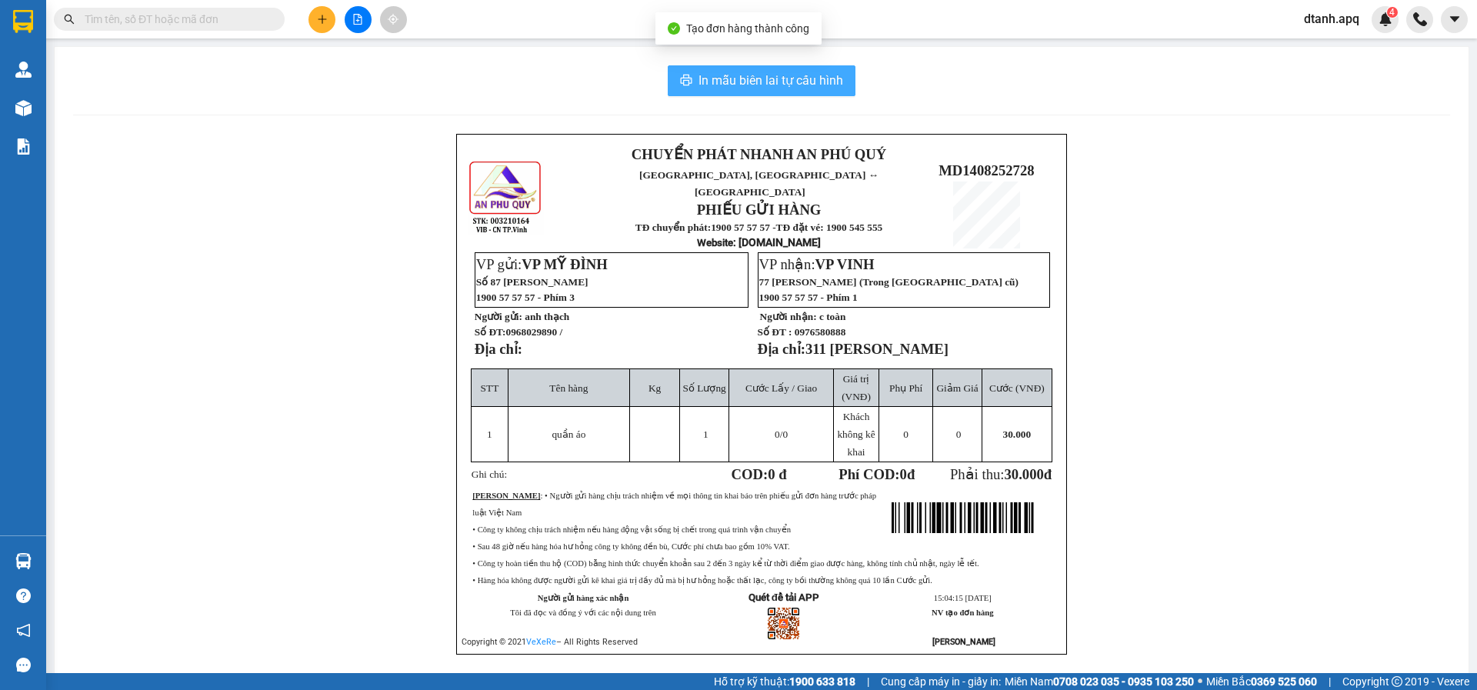
click at [760, 68] on div "In mẫu biên lai tự cấu hình CHUYỂN PHÁT NHANH AN PHÚ QUÝ NGHỆ AN, HÀ TĨNH ↔ HÀ …" at bounding box center [762, 379] width 1414 height 664
click at [786, 76] on span "In mẫu biên lai tự cấu hình" at bounding box center [771, 80] width 145 height 19
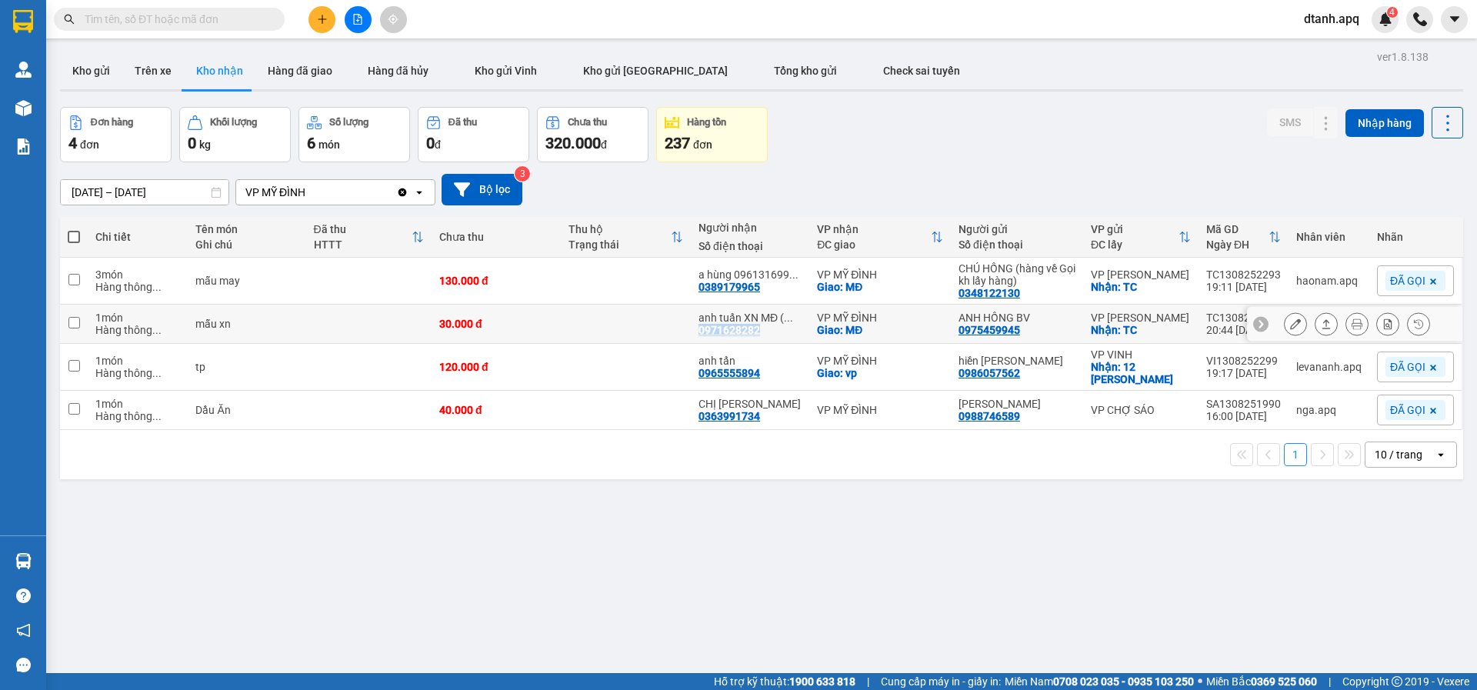
drag, startPoint x: 732, startPoint y: 331, endPoint x: 703, endPoint y: 335, distance: 29.5
click at [703, 335] on td "anh tuấn XN MĐ ( ... 0971628282" at bounding box center [750, 324] width 118 height 39
checkbox input "true"
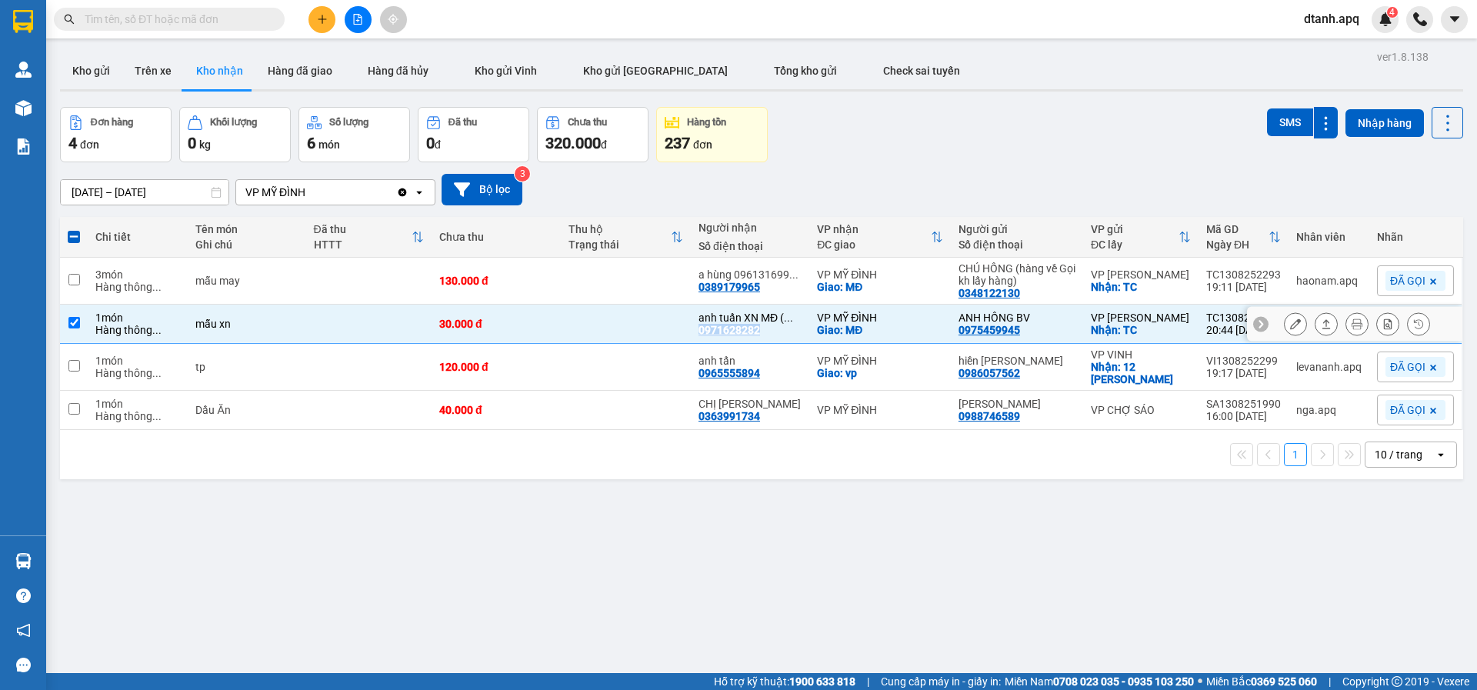
copy div "0971628282"
paste input "0971628282"
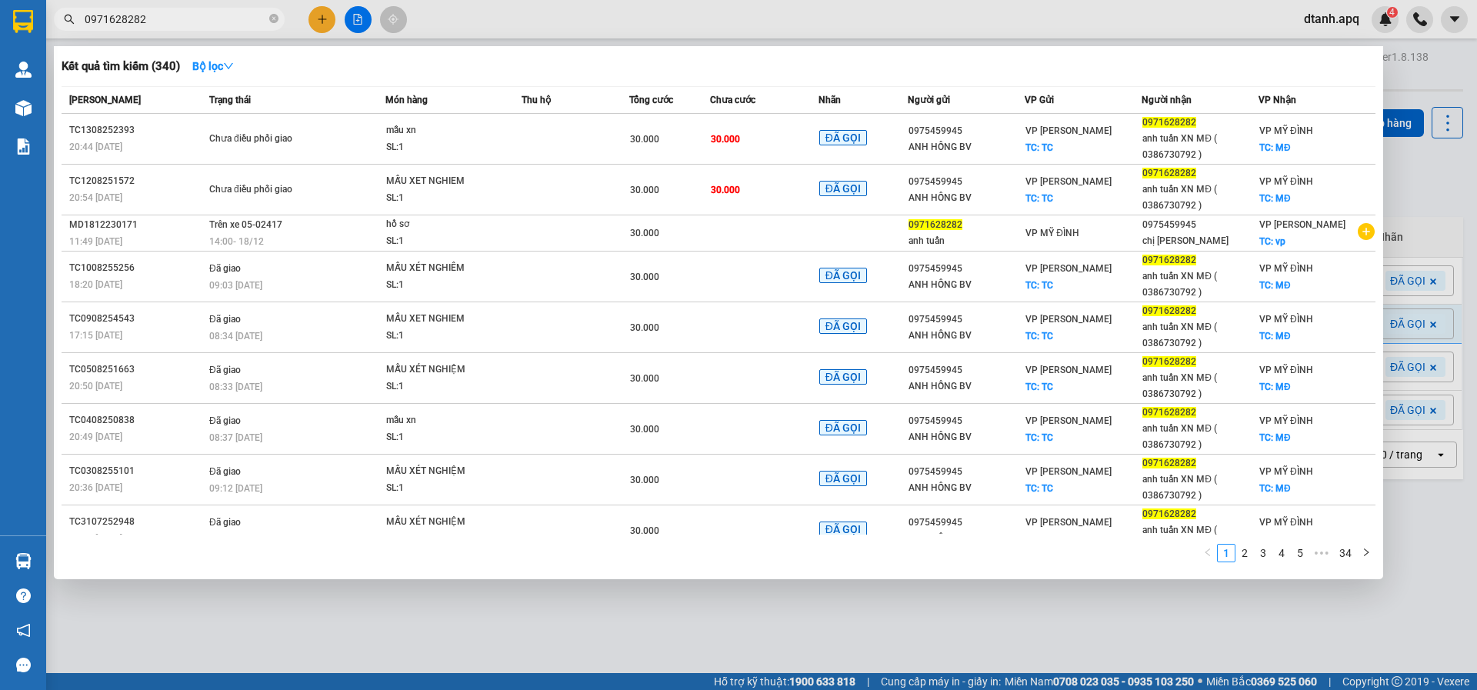
type input "0971628282"
click at [321, 22] on div at bounding box center [738, 345] width 1477 height 690
click at [321, 21] on icon "plus" at bounding box center [322, 19] width 11 height 11
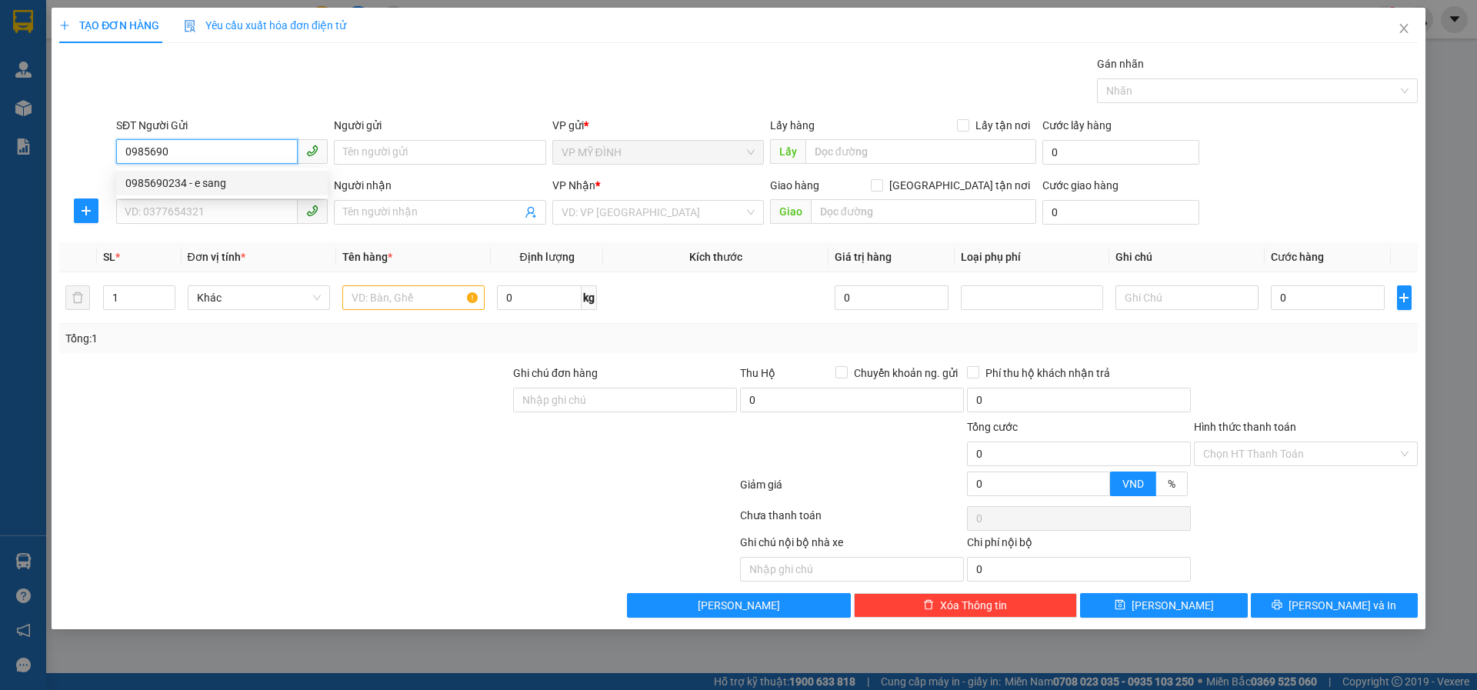
drag, startPoint x: 167, startPoint y: 178, endPoint x: 169, endPoint y: 197, distance: 19.4
click at [168, 180] on div "0985690234 - e sang" at bounding box center [221, 183] width 193 height 17
type input "0985690234"
drag, startPoint x: 169, startPoint y: 197, endPoint x: 179, endPoint y: 198, distance: 10.0
click at [175, 198] on div "0985690234 0985690234 - e sang" at bounding box center [222, 183] width 212 height 31
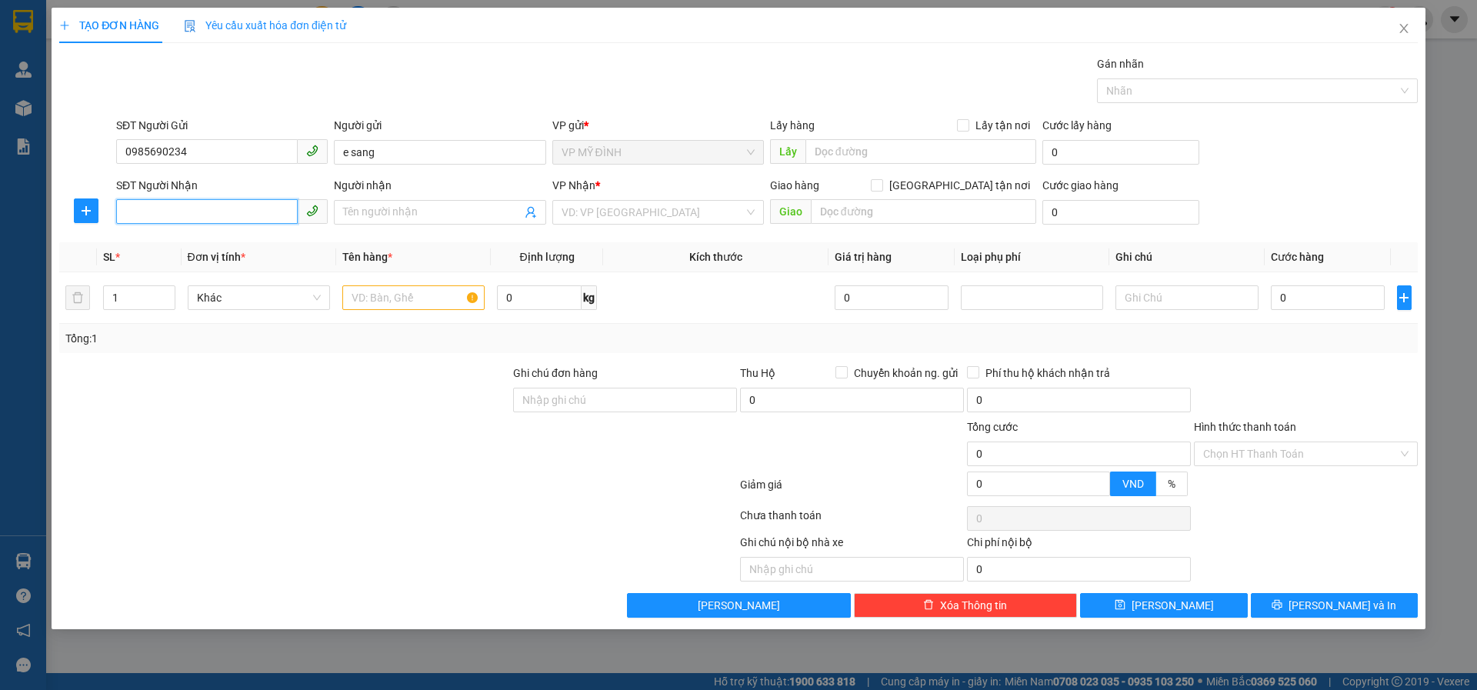
click at [172, 212] on input "SĐT Người Nhận" at bounding box center [207, 211] width 182 height 25
click at [202, 242] on div "0948286444 - a thành" at bounding box center [221, 243] width 193 height 17
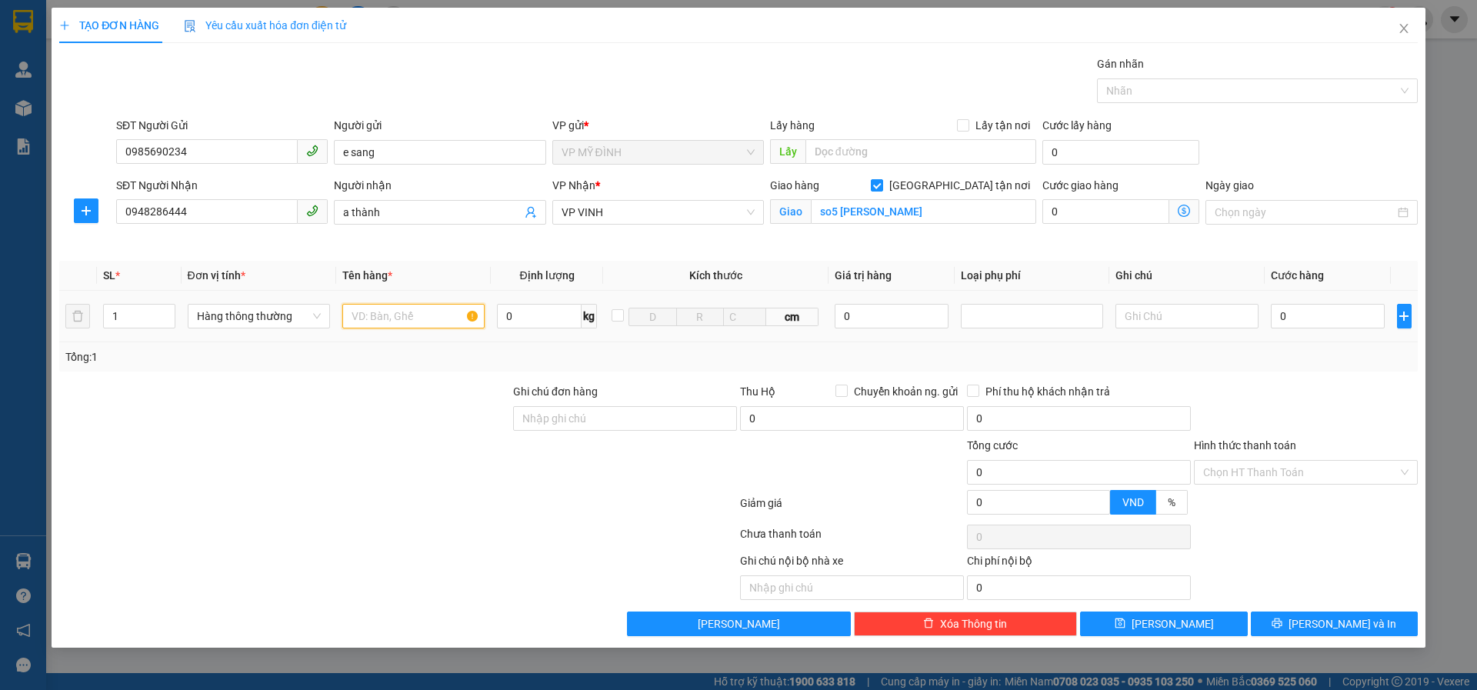
click at [422, 317] on input "text" at bounding box center [413, 316] width 142 height 25
click at [128, 313] on input "1" at bounding box center [139, 316] width 71 height 23
drag, startPoint x: 984, startPoint y: 309, endPoint x: 999, endPoint y: 325, distance: 22.9
click at [987, 309] on div at bounding box center [1032, 316] width 135 height 18
drag, startPoint x: 996, startPoint y: 342, endPoint x: 971, endPoint y: 342, distance: 24.6
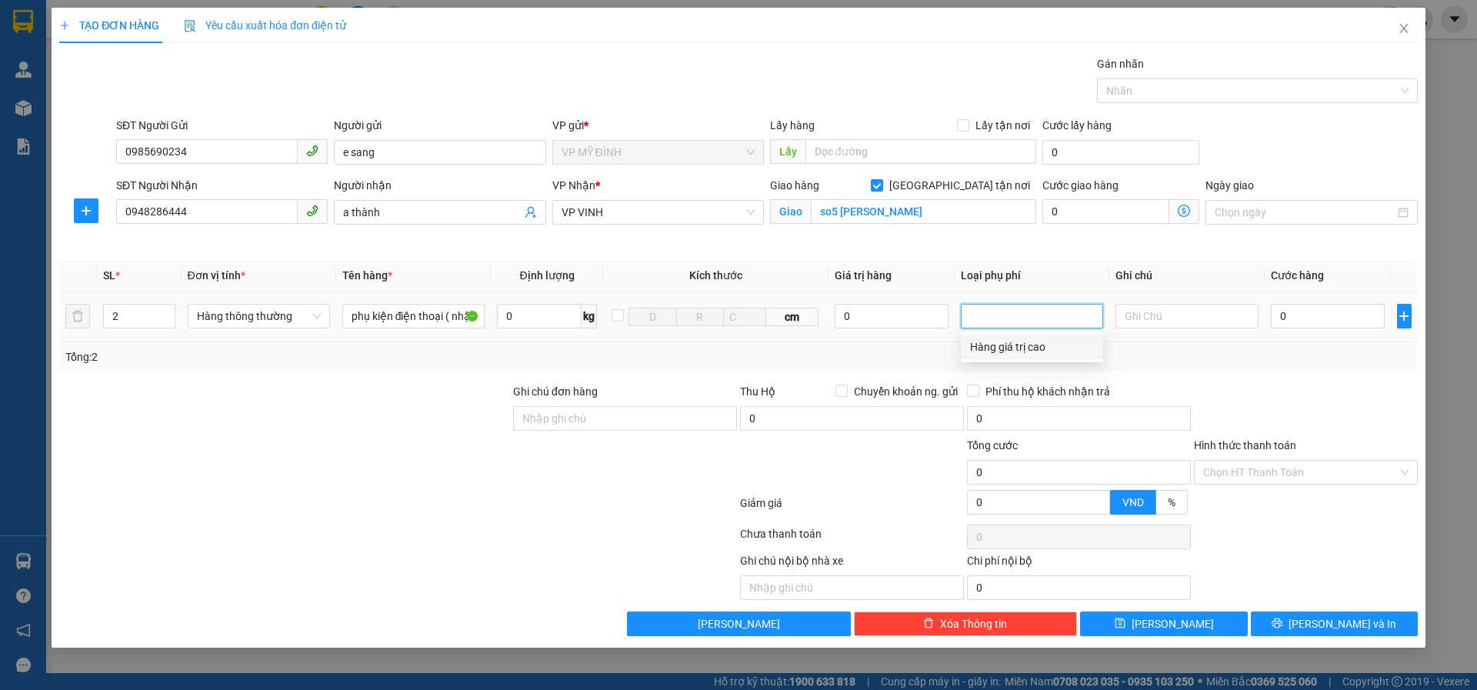
click at [994, 342] on div "Hàng giá trị cao" at bounding box center [1032, 347] width 124 height 17
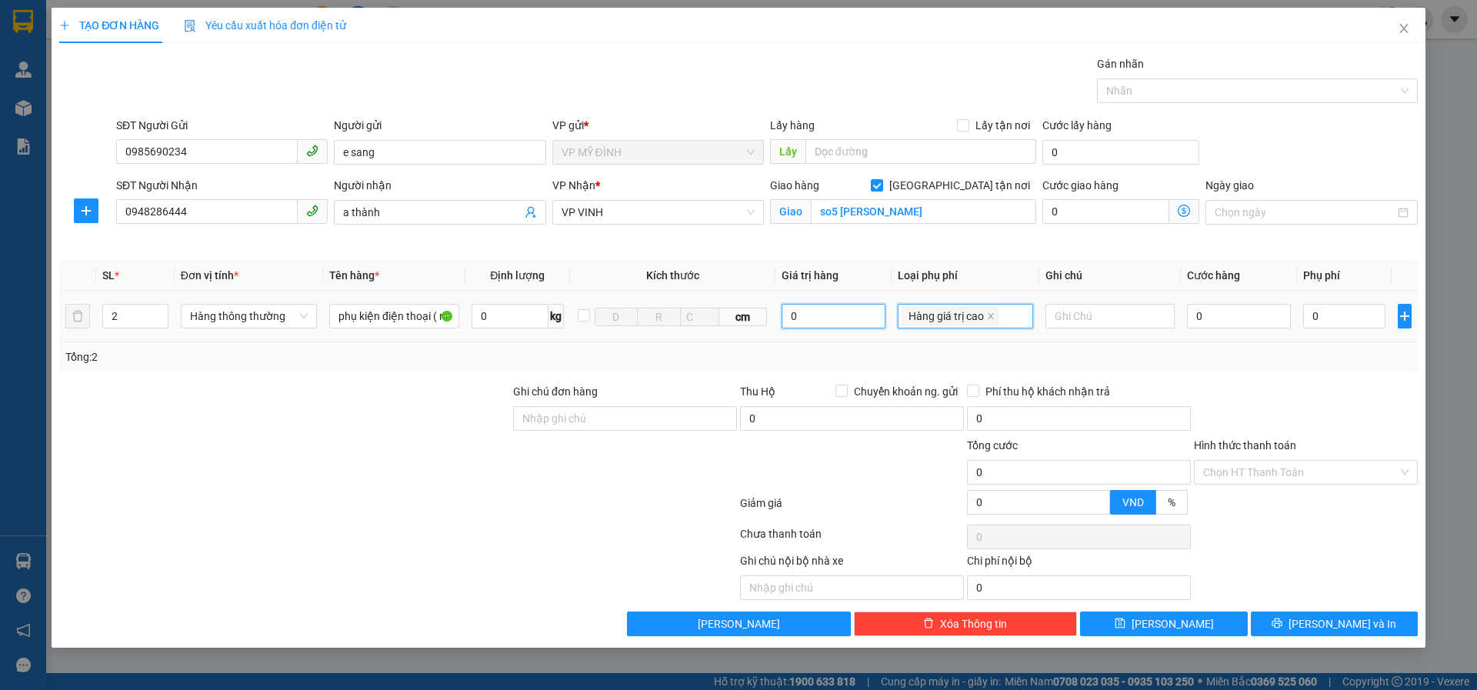
click at [825, 315] on input "0" at bounding box center [834, 316] width 104 height 25
click at [1285, 392] on div at bounding box center [1305, 410] width 227 height 54
click at [1234, 317] on input "0" at bounding box center [1239, 316] width 105 height 25
drag, startPoint x: 1309, startPoint y: 369, endPoint x: 1360, endPoint y: 320, distance: 70.7
click at [1317, 357] on div "Tổng: 2" at bounding box center [738, 356] width 1359 height 29
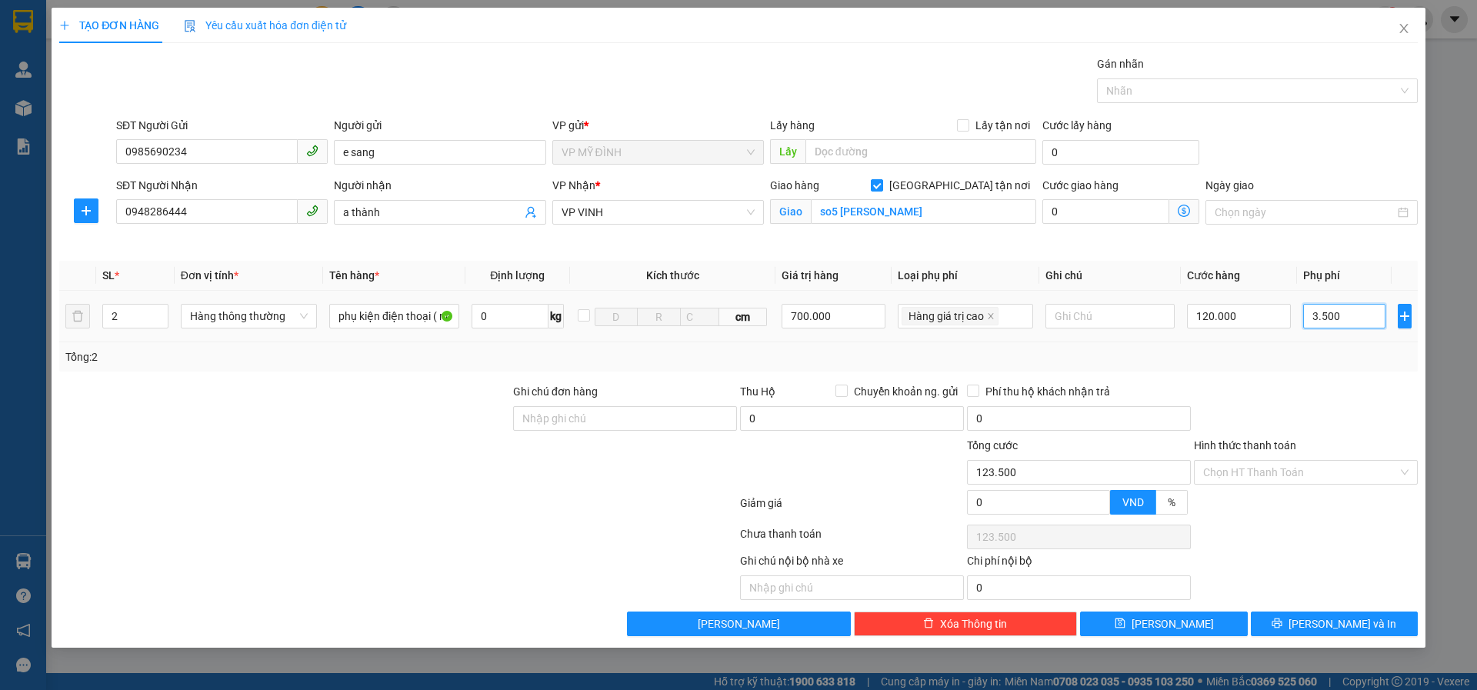
click at [1357, 313] on input "3.500" at bounding box center [1344, 316] width 82 height 25
click at [1296, 374] on div "Transit Pickup Surcharge Ids Transit Deliver Surcharge Ids Transit Deliver Surc…" at bounding box center [738, 345] width 1359 height 581
click at [1328, 611] on div "Transit Pickup Surcharge Ids Transit Deliver Surcharge Ids Transit Deliver Surc…" at bounding box center [738, 345] width 1359 height 581
click at [1328, 613] on button "[PERSON_NAME] và In" at bounding box center [1334, 624] width 167 height 25
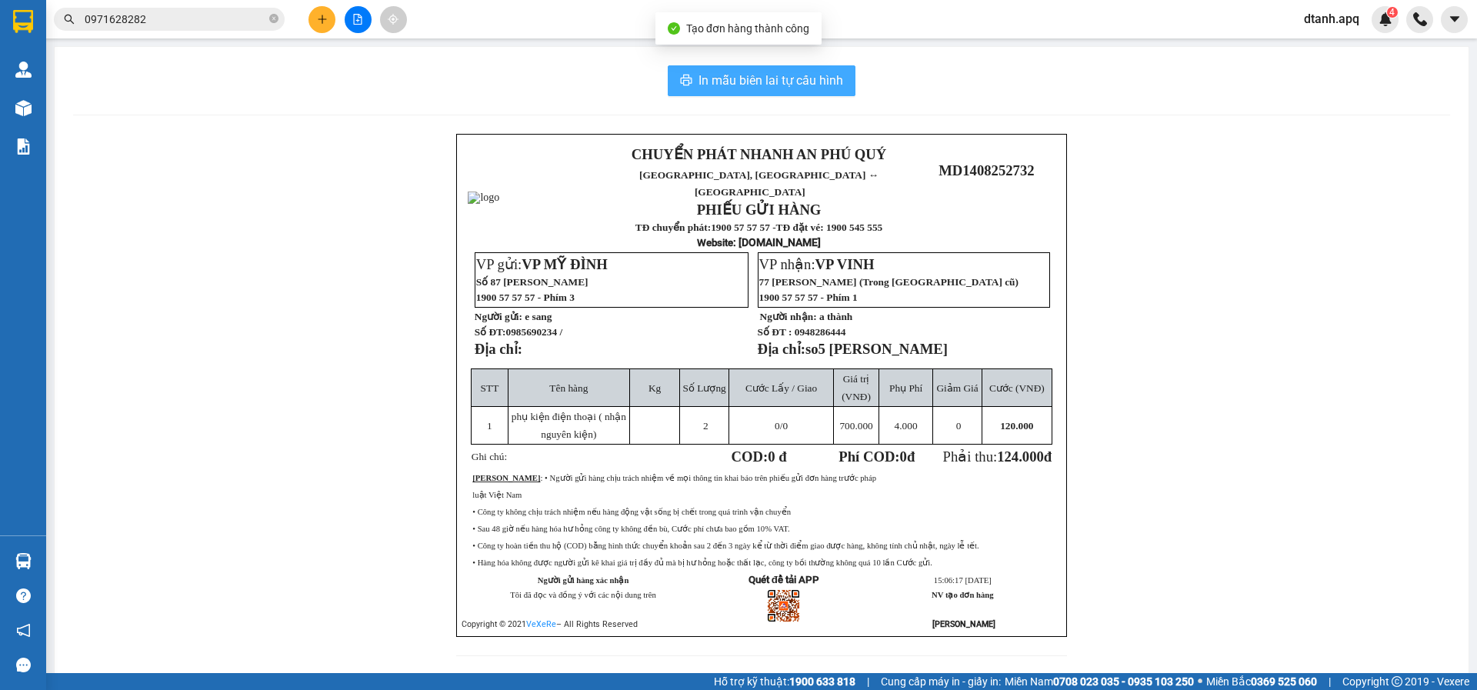
click at [710, 75] on span "In mẫu biên lai tự cấu hình" at bounding box center [771, 80] width 145 height 19
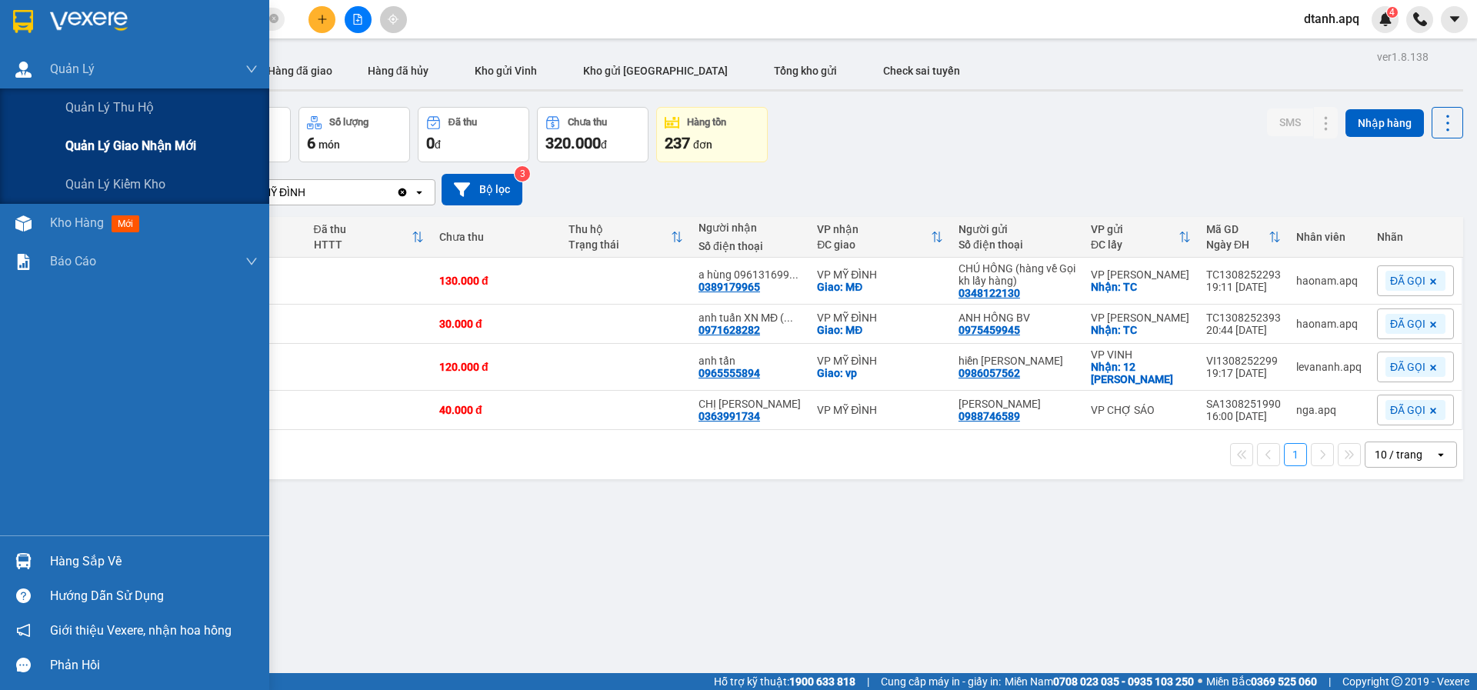
click at [135, 145] on span "Quản lý giao nhận mới" at bounding box center [130, 145] width 131 height 19
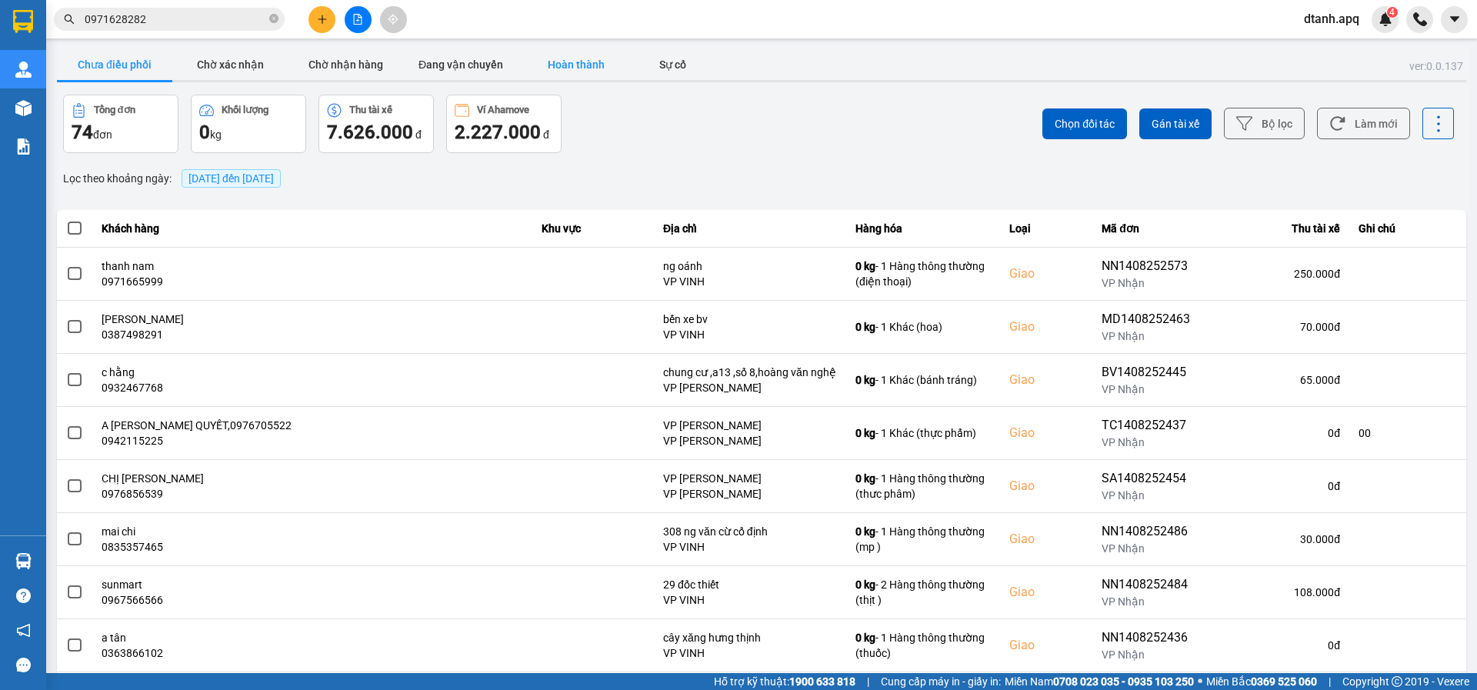
click at [560, 70] on button "Hoàn thành" at bounding box center [576, 64] width 115 height 31
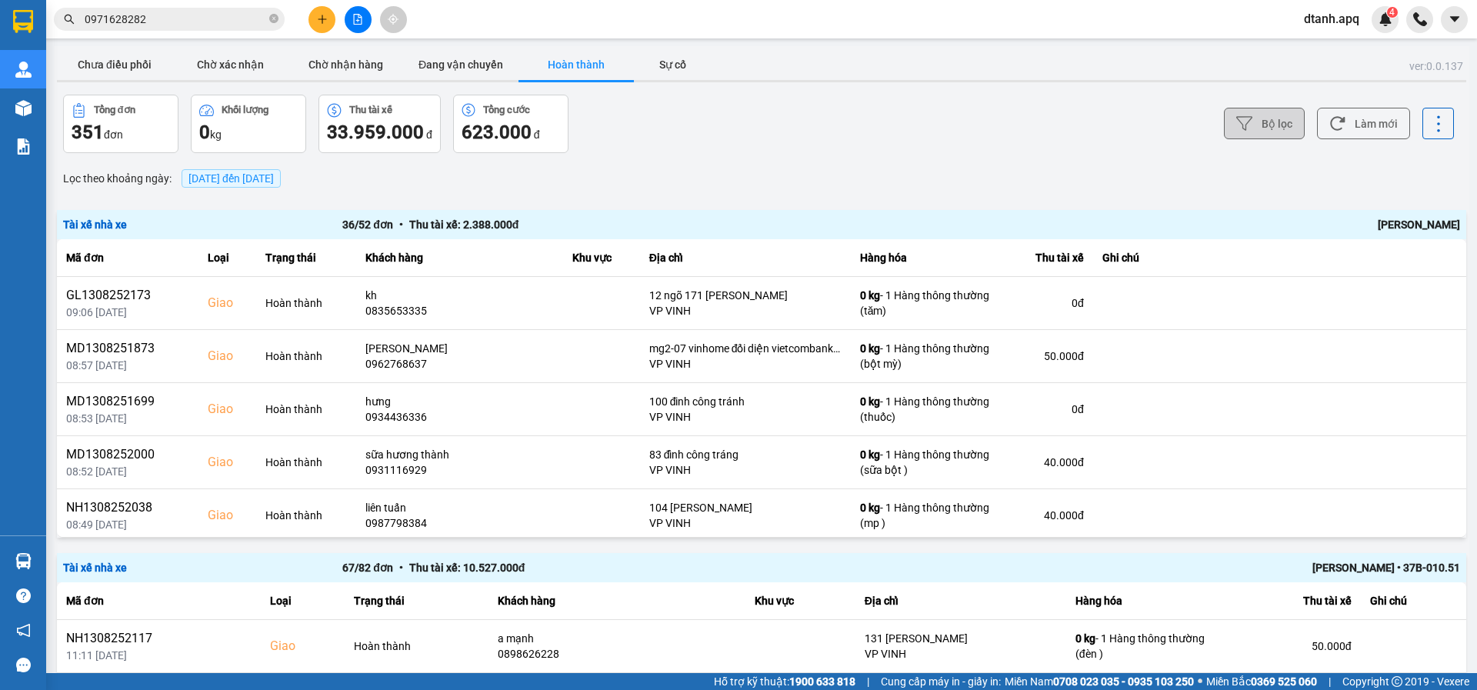
click at [1232, 115] on button "Bộ lọc" at bounding box center [1264, 124] width 81 height 32
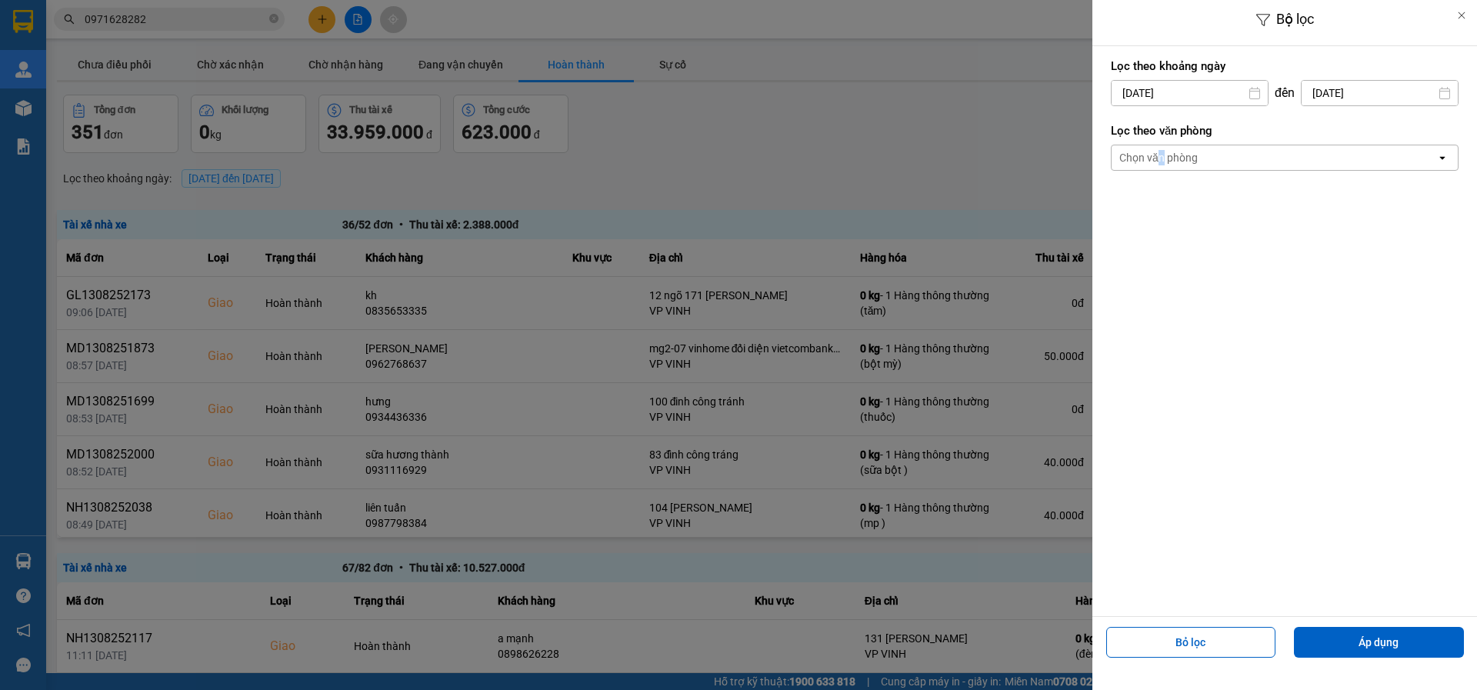
click at [1161, 155] on div "Chọn văn phòng" at bounding box center [1158, 157] width 78 height 15
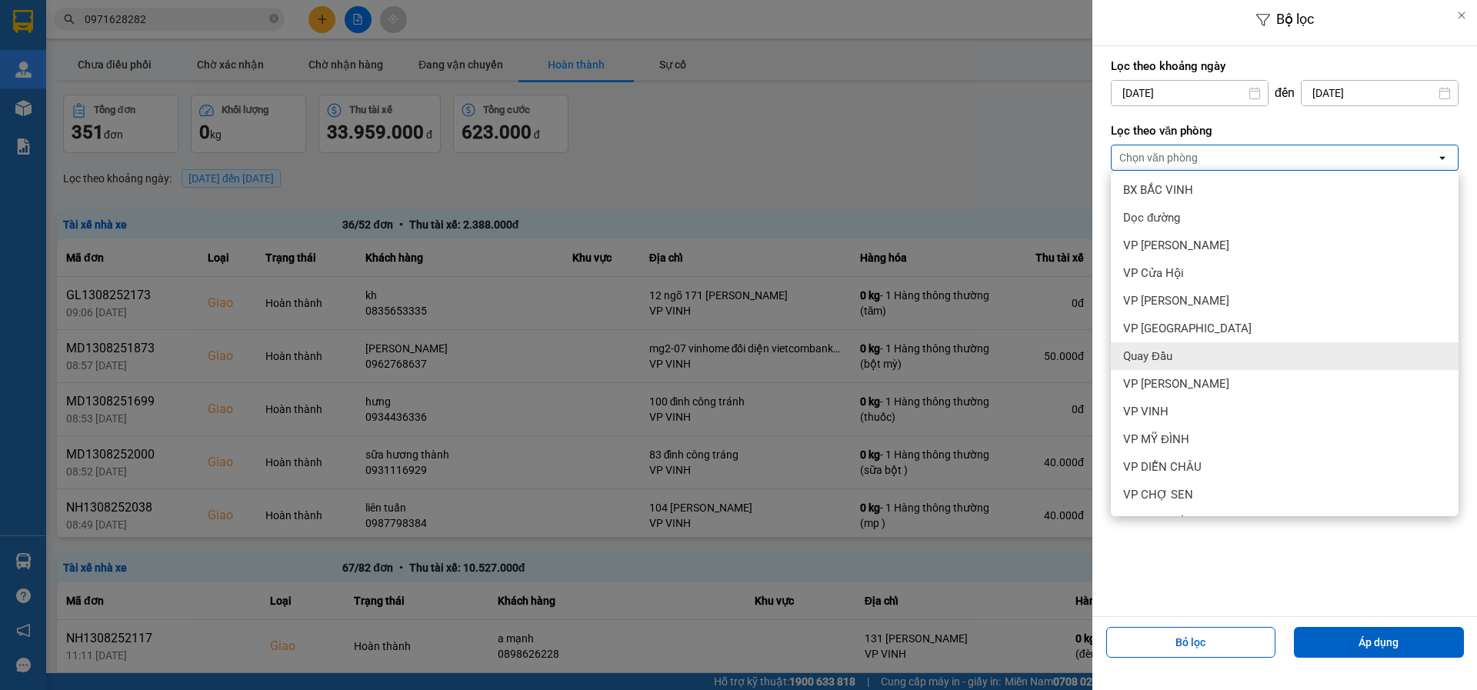
scroll to position [138, 0]
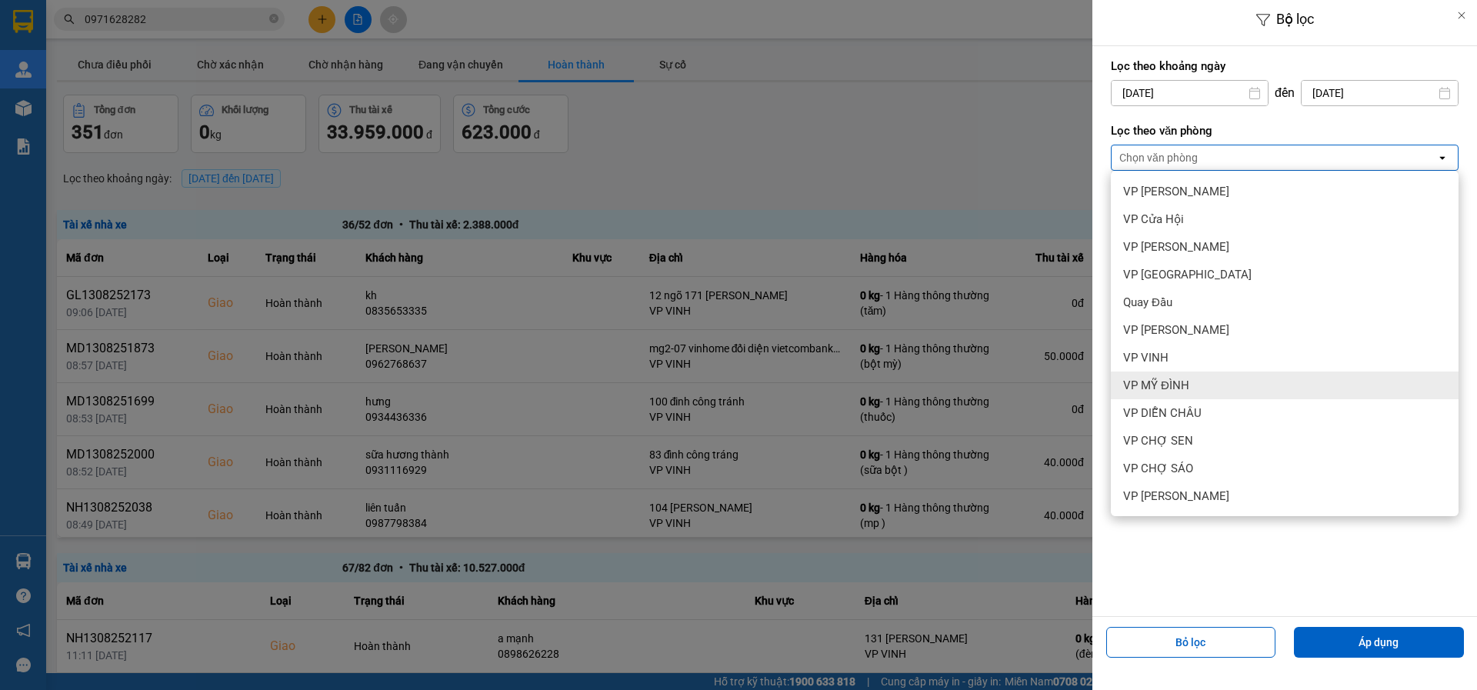
click at [1199, 392] on div "VP MỸ ĐÌNH" at bounding box center [1285, 386] width 348 height 28
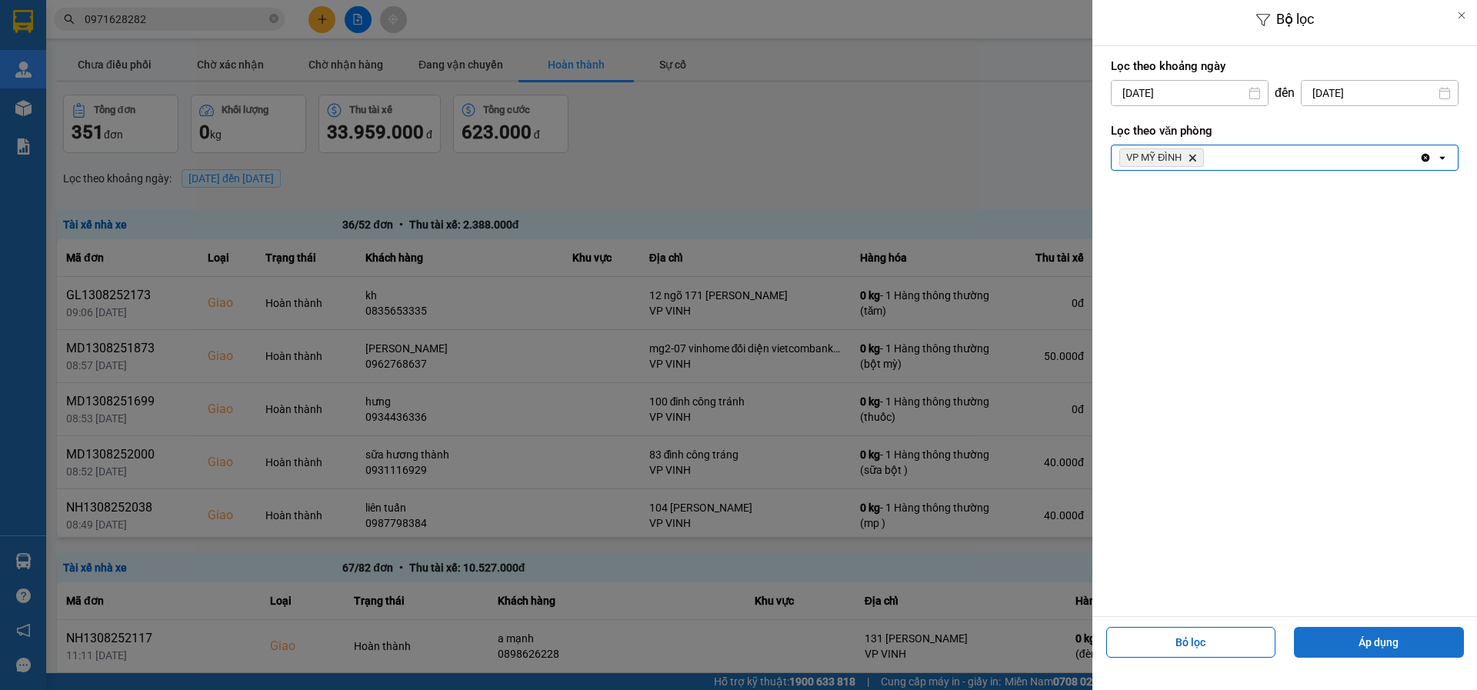
click at [1335, 644] on button "Áp dụng" at bounding box center [1379, 642] width 170 height 31
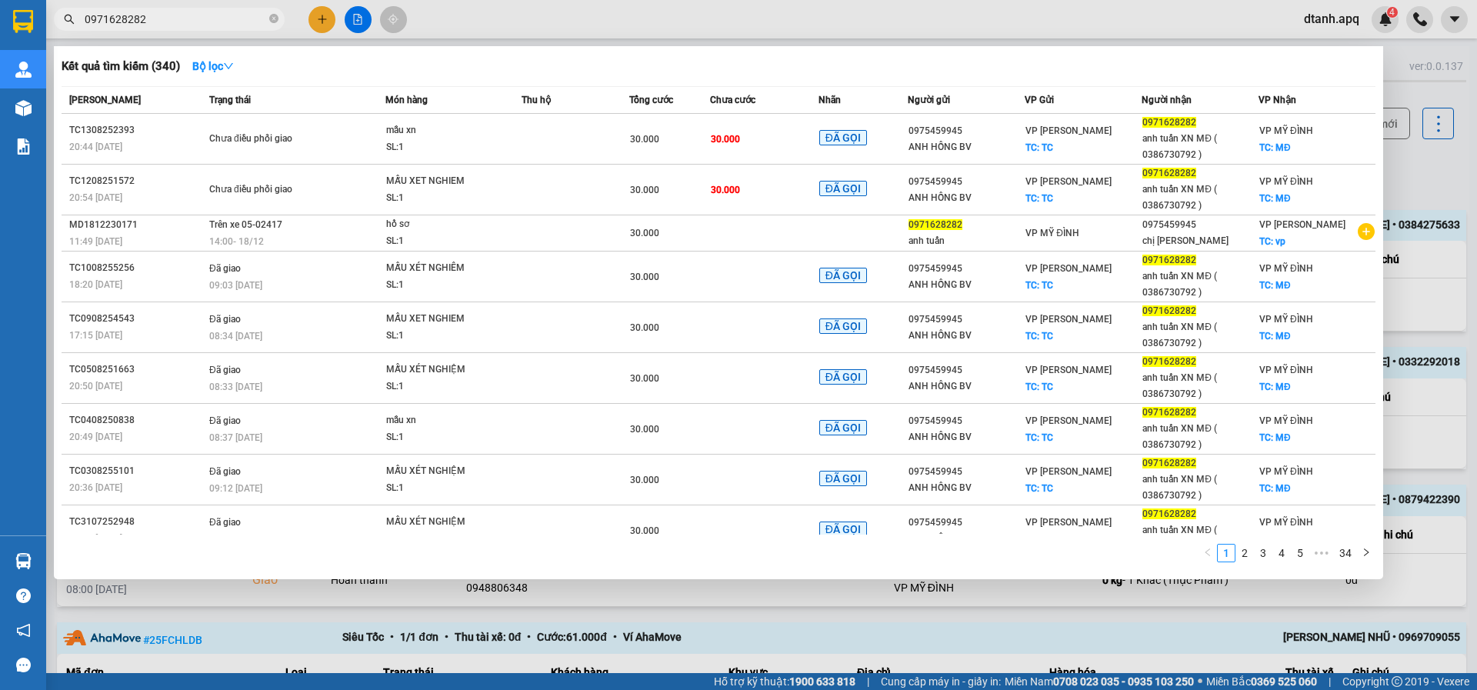
drag, startPoint x: 164, startPoint y: 58, endPoint x: 168, endPoint y: 73, distance: 15.3
click at [168, 33] on div "Kết quả tìm kiếm ( 340 ) Bộ lọc Mã ĐH Trạng thái Món hàng Thu hộ Tổng cước Chưa…" at bounding box center [150, 19] width 300 height 27
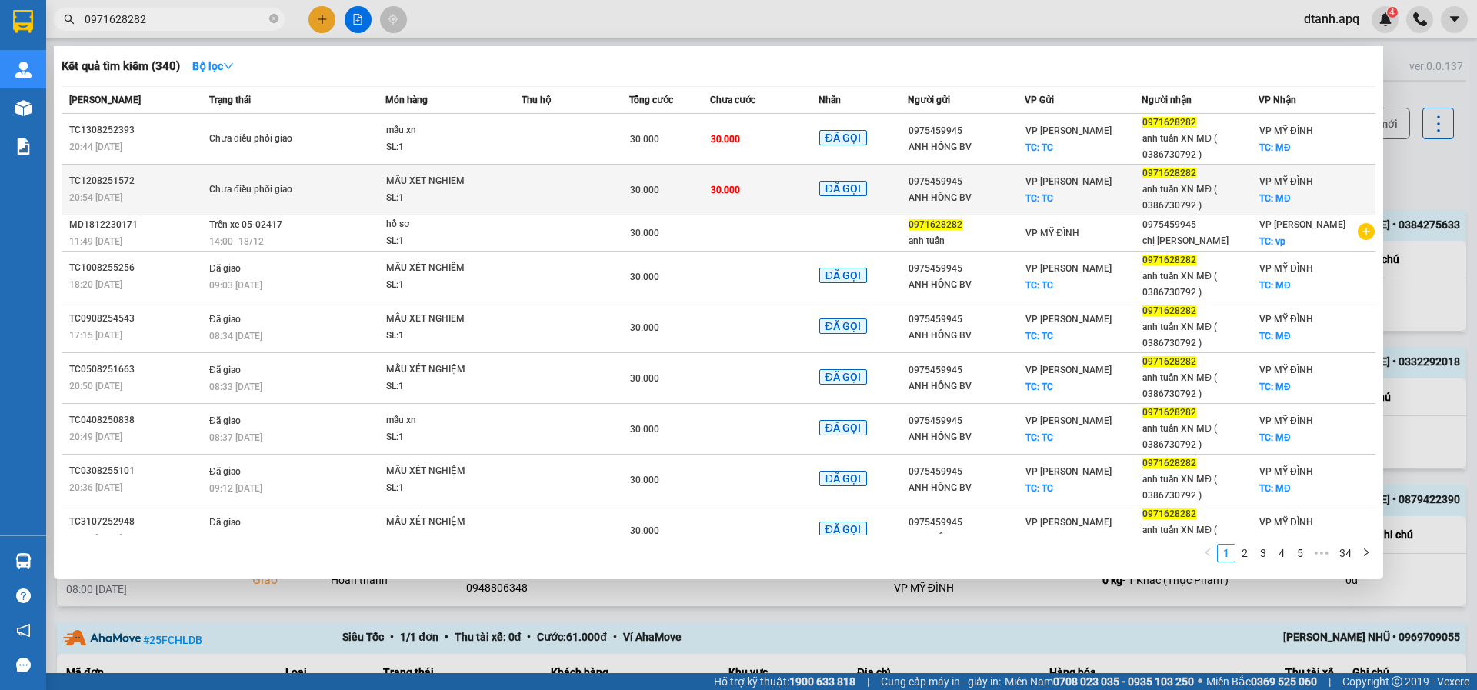
click at [402, 197] on div "SL: 1" at bounding box center [443, 198] width 115 height 17
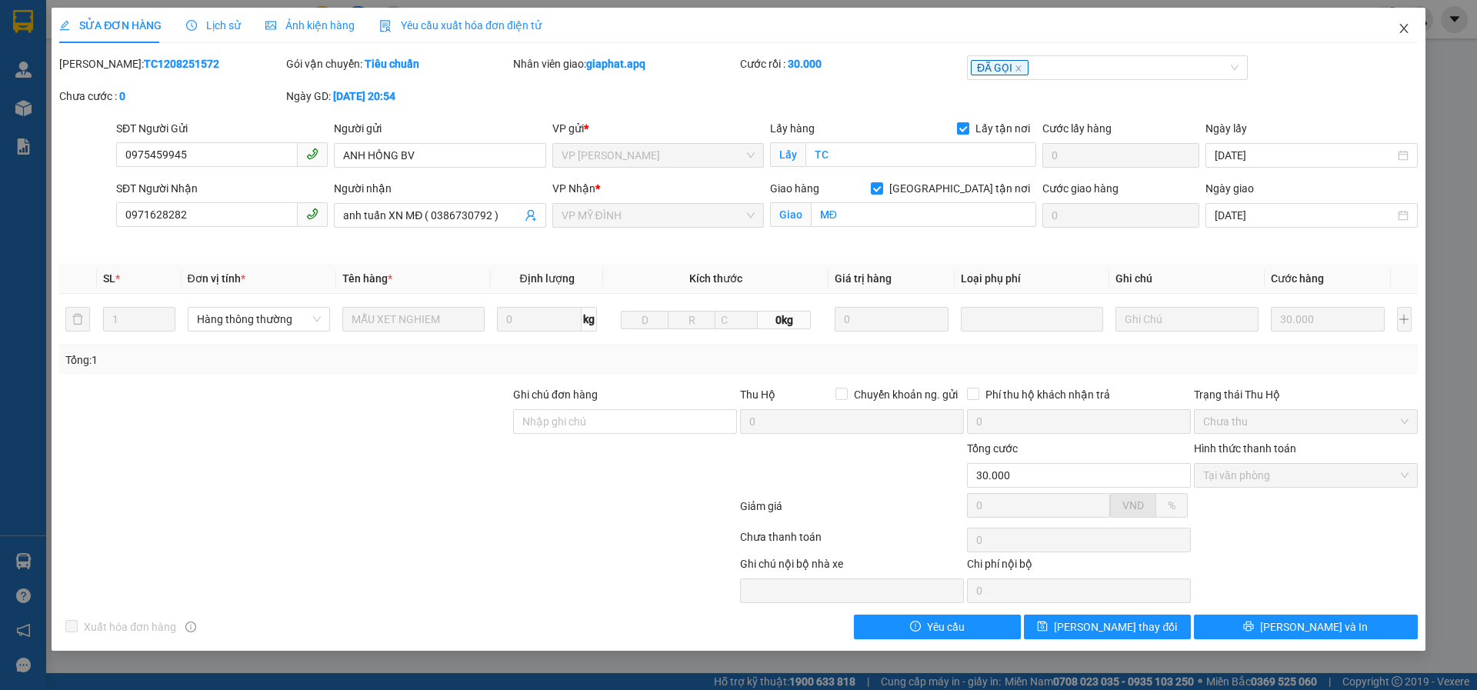
click at [1403, 20] on span "Close" at bounding box center [1403, 29] width 43 height 43
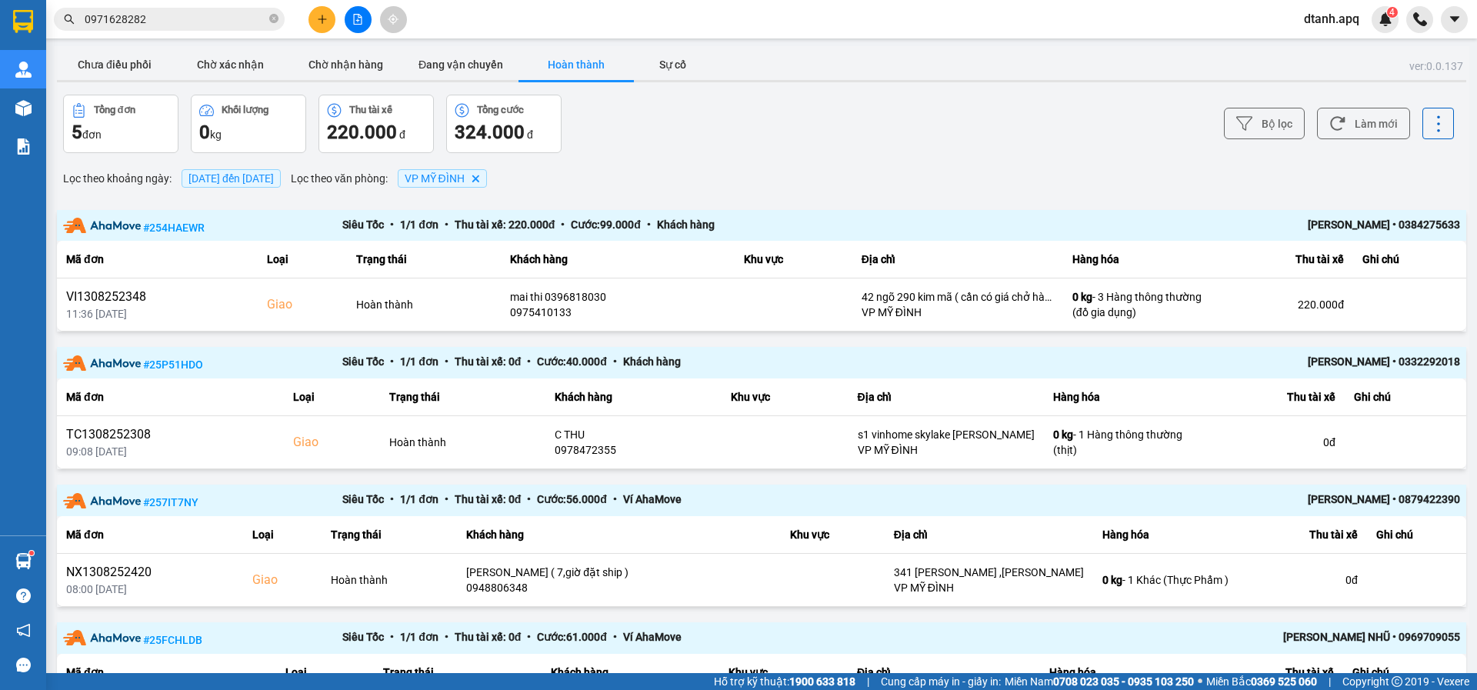
click at [322, 23] on icon "plus" at bounding box center [322, 19] width 1 height 8
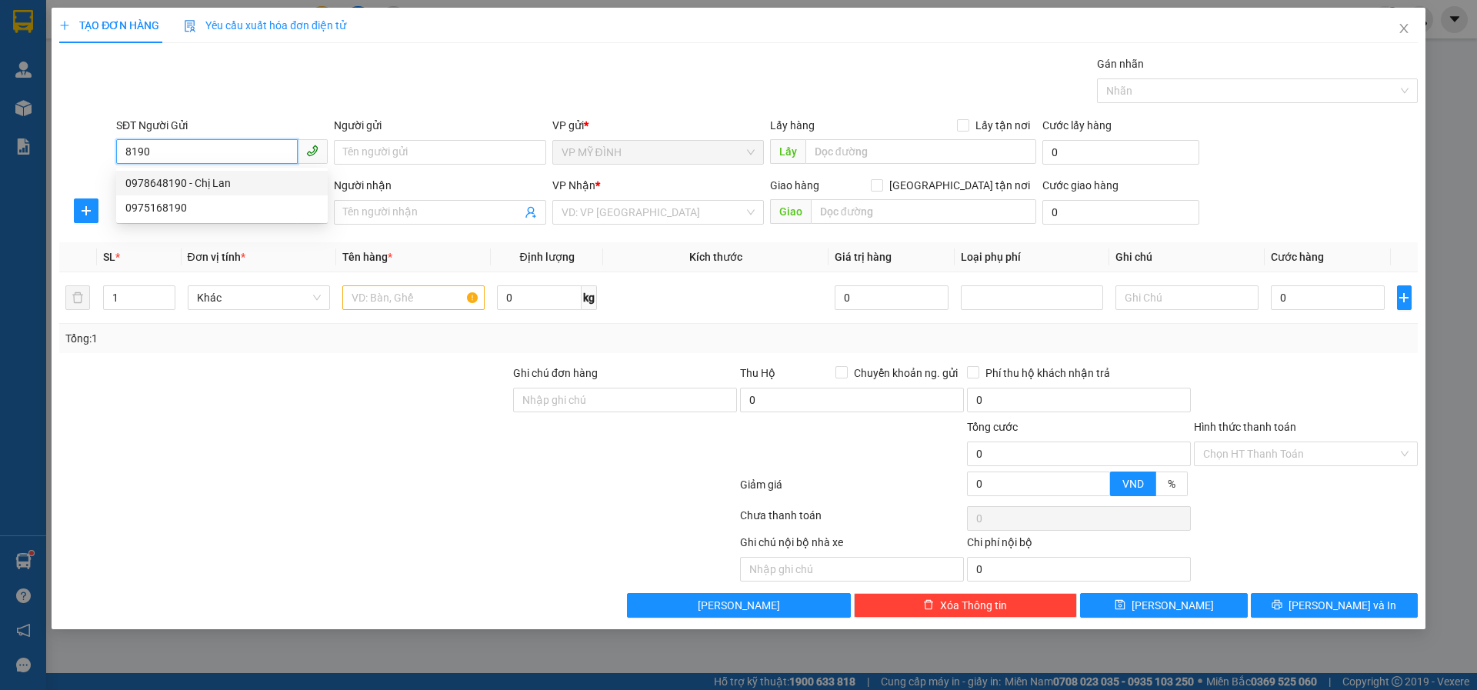
drag, startPoint x: 168, startPoint y: 155, endPoint x: 51, endPoint y: 139, distance: 118.7
click at [60, 141] on div "SĐT Người Gửi 8190 Người gửi Tên người gửi VP gửi * VP MỸ ĐÌNH Lấy hàng Lấy tận…" at bounding box center [739, 144] width 1362 height 54
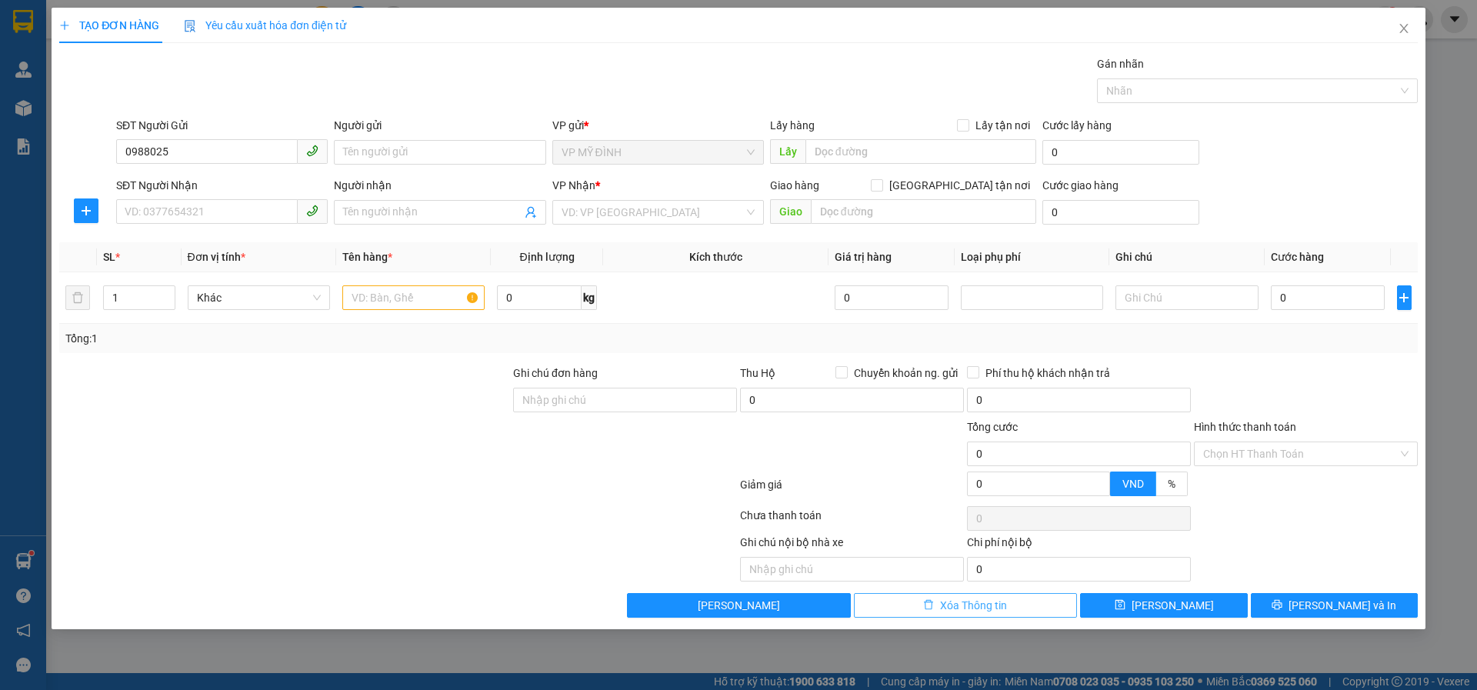
click at [909, 605] on button "Xóa Thông tin" at bounding box center [966, 605] width 224 height 25
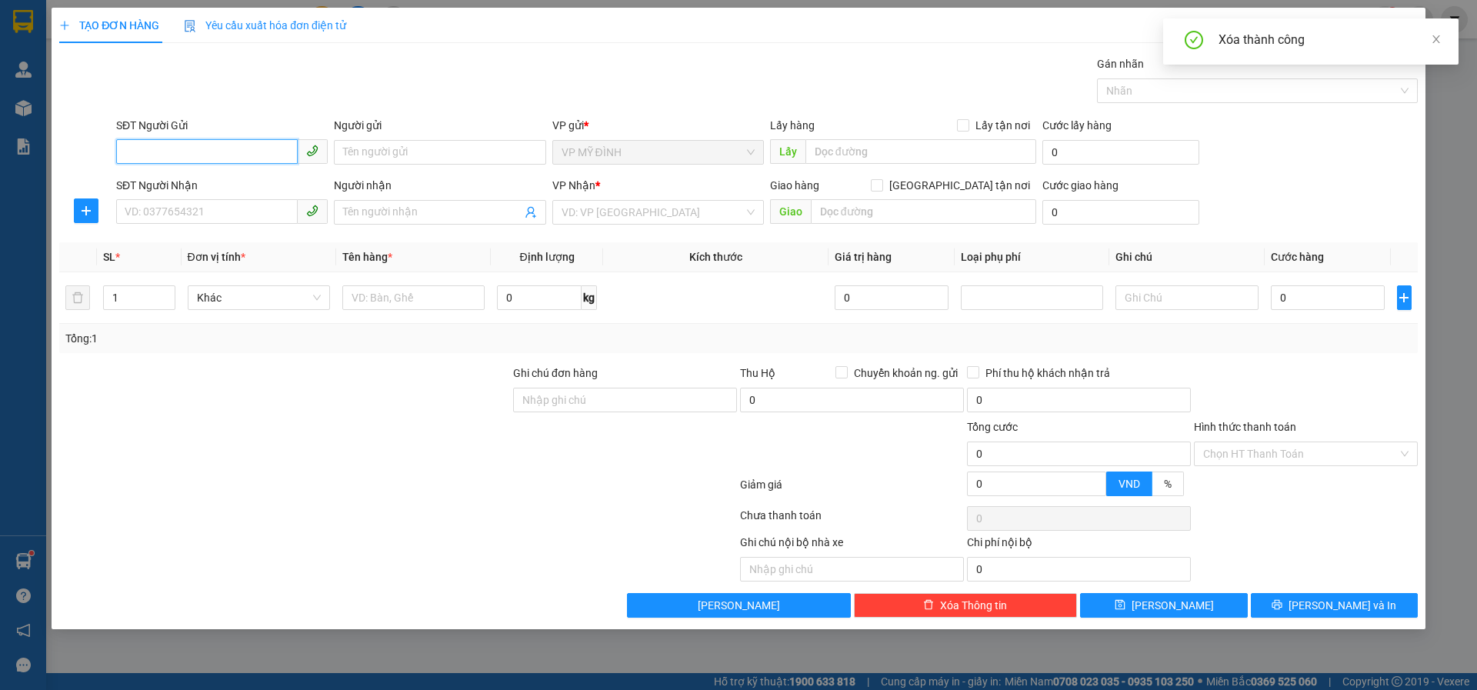
drag, startPoint x: 126, startPoint y: 144, endPoint x: 148, endPoint y: 149, distance: 22.2
click at [132, 148] on input "SĐT Người Gửi" at bounding box center [207, 151] width 182 height 25
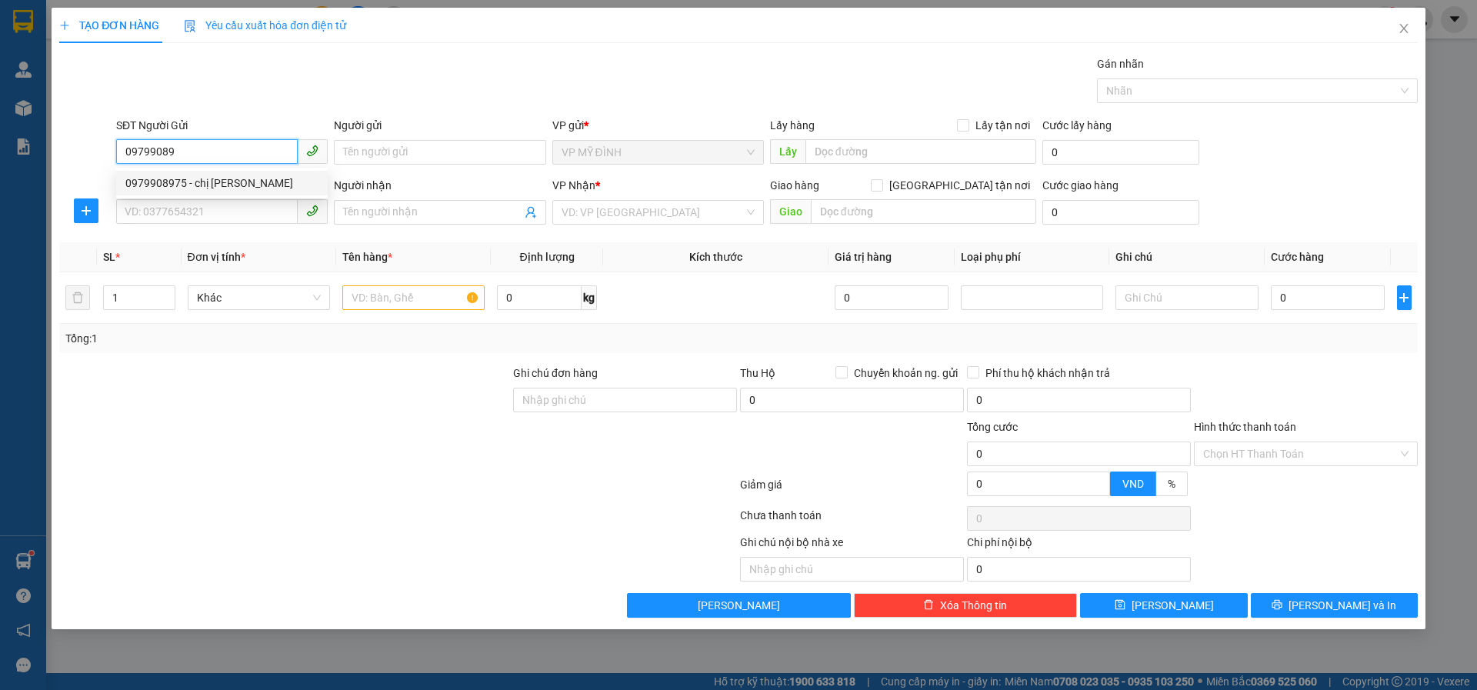
click at [214, 184] on div "0979908975 - chị tuyết" at bounding box center [221, 183] width 193 height 17
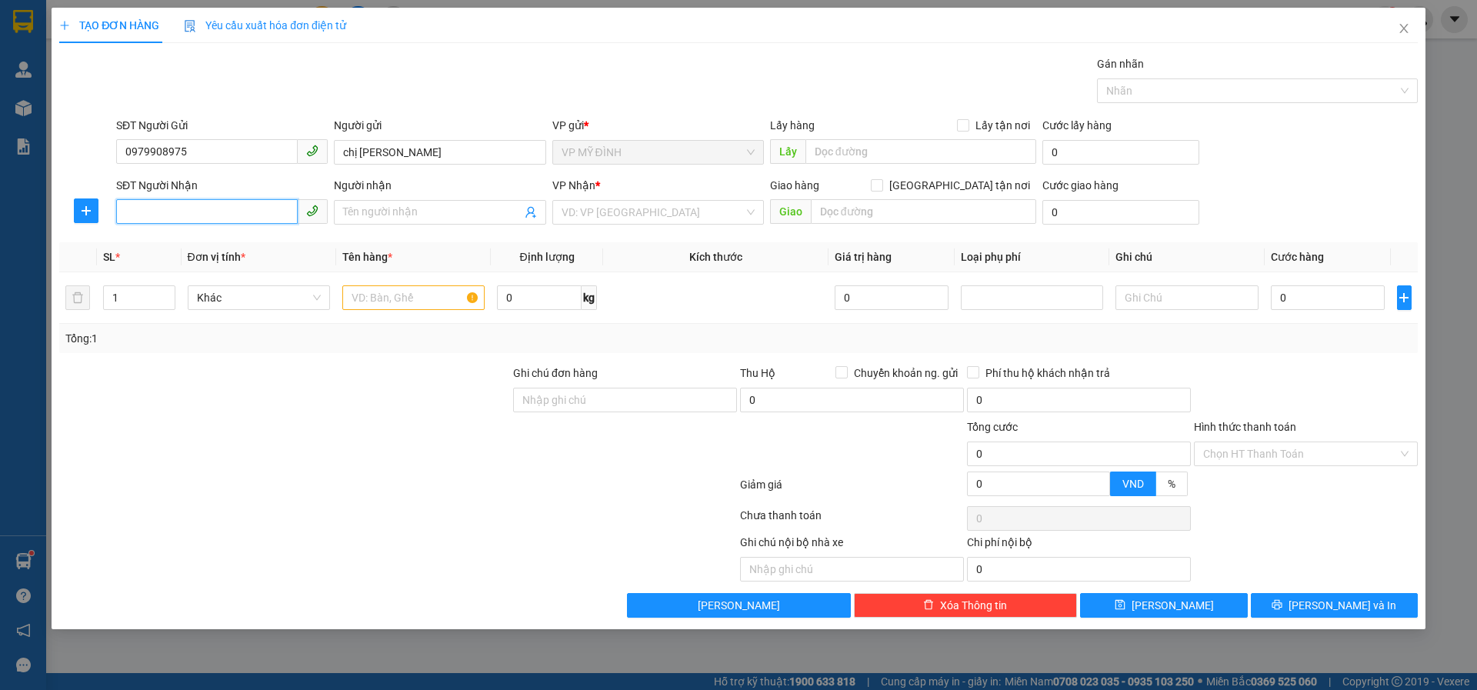
click at [188, 206] on input "SĐT Người Nhận" at bounding box center [207, 211] width 182 height 25
click at [182, 245] on div "0904541576 - tú bắc" at bounding box center [221, 243] width 193 height 17
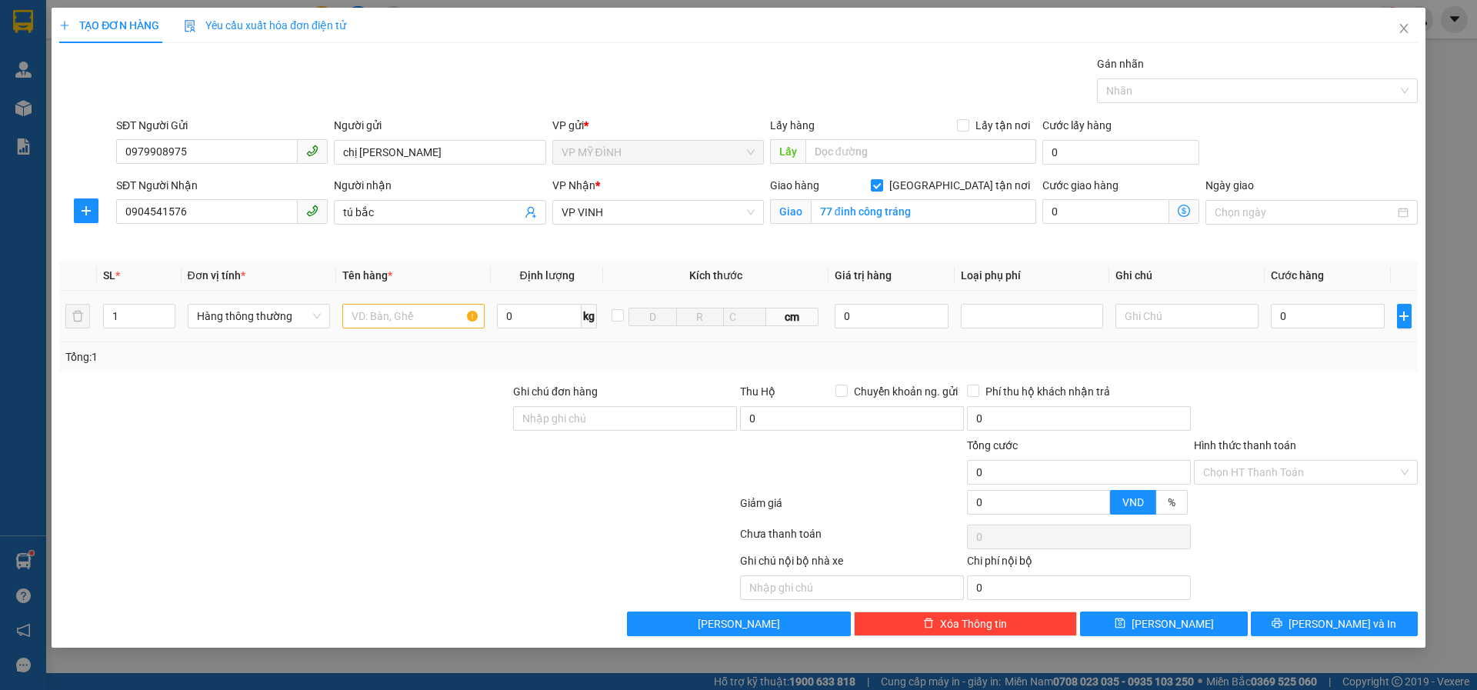
drag, startPoint x: 362, startPoint y: 302, endPoint x: 394, endPoint y: 317, distance: 34.8
click at [377, 310] on td at bounding box center [413, 317] width 155 height 52
click at [401, 330] on div at bounding box center [413, 316] width 142 height 31
click at [394, 320] on input "text" at bounding box center [413, 316] width 142 height 25
drag, startPoint x: 1305, startPoint y: 315, endPoint x: 1319, endPoint y: 318, distance: 14.2
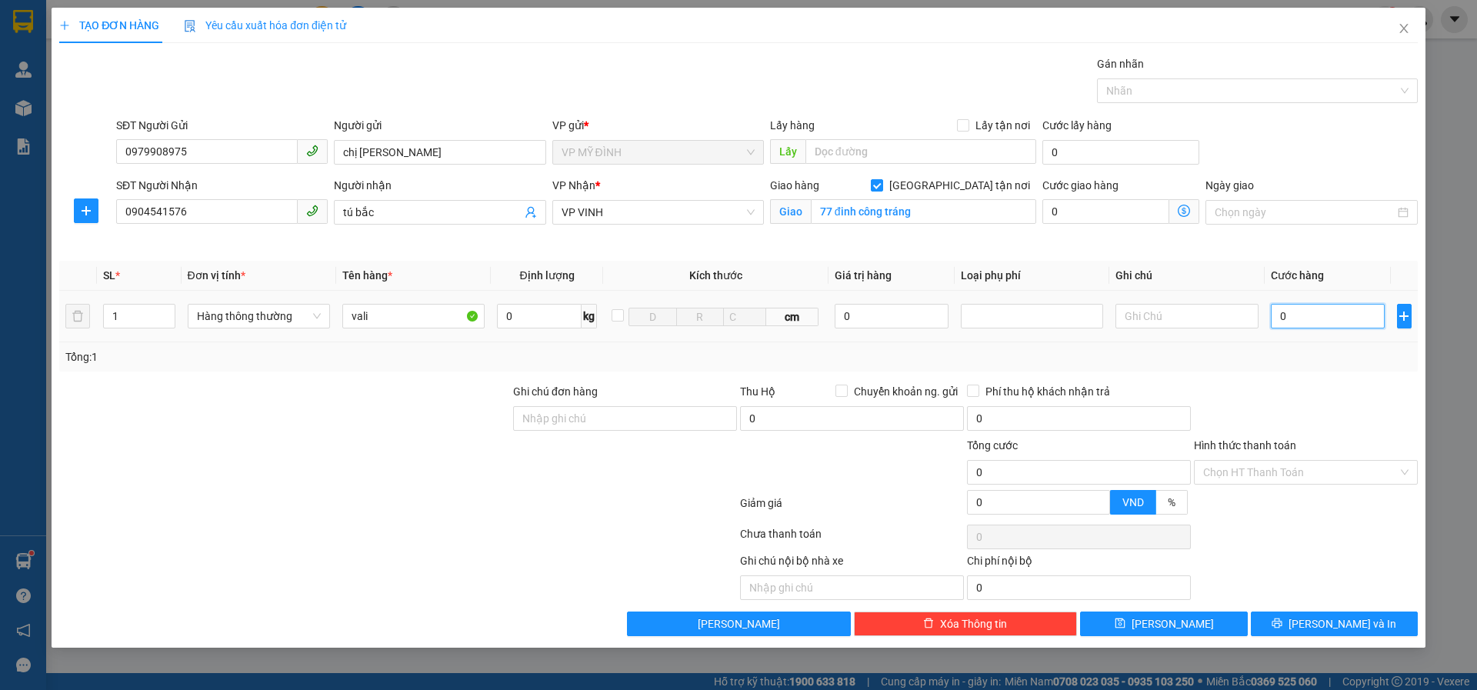
click at [1307, 315] on input "0" at bounding box center [1328, 316] width 115 height 25
drag, startPoint x: 1336, startPoint y: 372, endPoint x: 1321, endPoint y: 446, distance: 76.2
click at [1345, 389] on div "Transit Pickup Surcharge Ids Transit Deliver Surcharge Ids Transit Deliver Surc…" at bounding box center [738, 345] width 1359 height 581
click at [1278, 473] on input "Hình thức thanh toán" at bounding box center [1300, 472] width 195 height 23
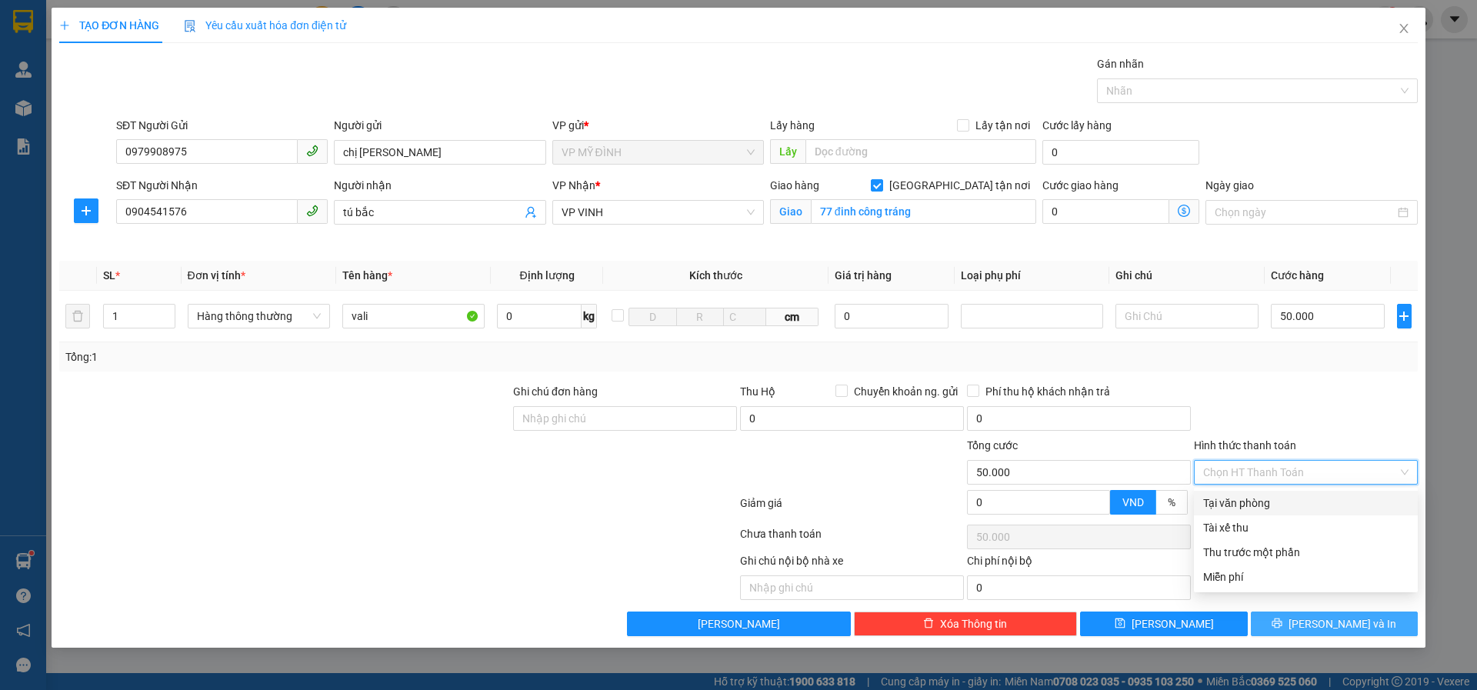
drag, startPoint x: 1244, startPoint y: 500, endPoint x: 1328, endPoint y: 635, distance: 159.3
click at [1246, 500] on div "Tại văn phòng" at bounding box center [1305, 503] width 205 height 17
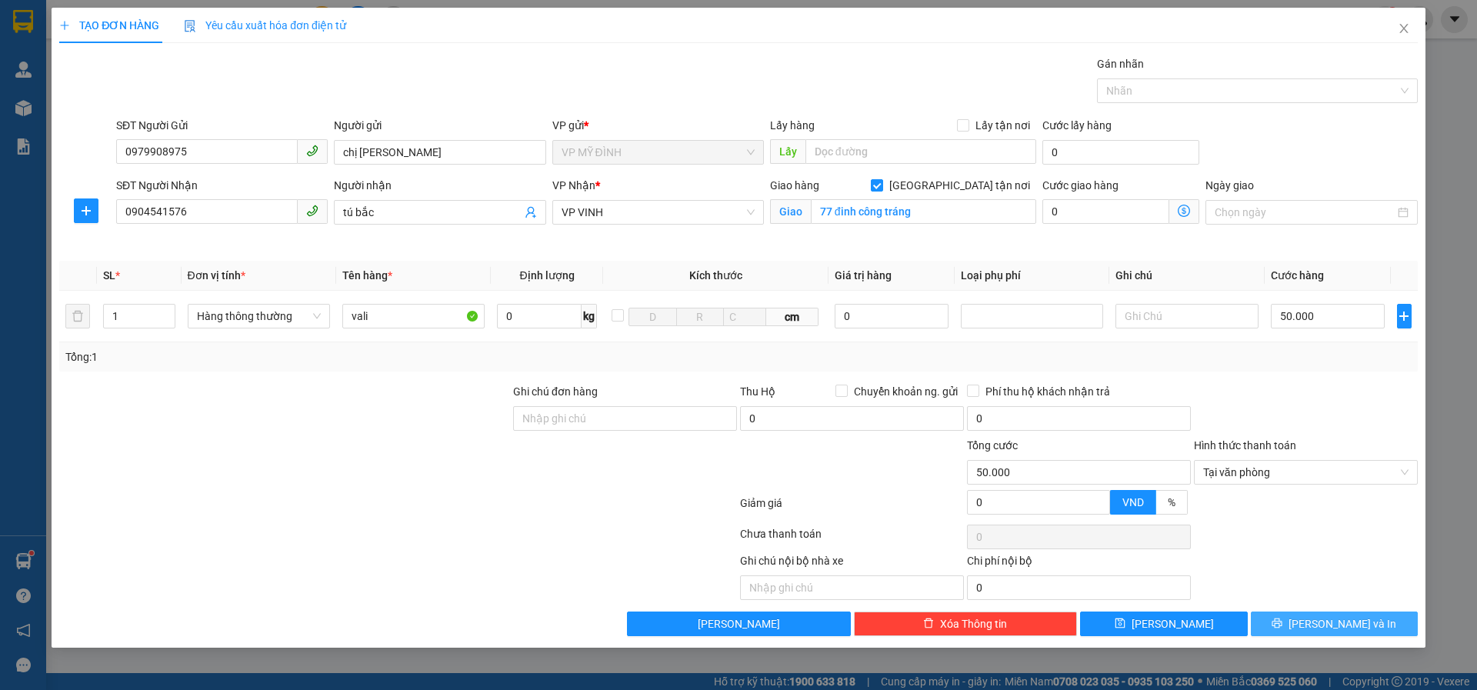
drag, startPoint x: 1278, startPoint y: 623, endPoint x: 1421, endPoint y: 603, distance: 144.5
click at [1280, 623] on button "[PERSON_NAME] và In" at bounding box center [1334, 624] width 167 height 25
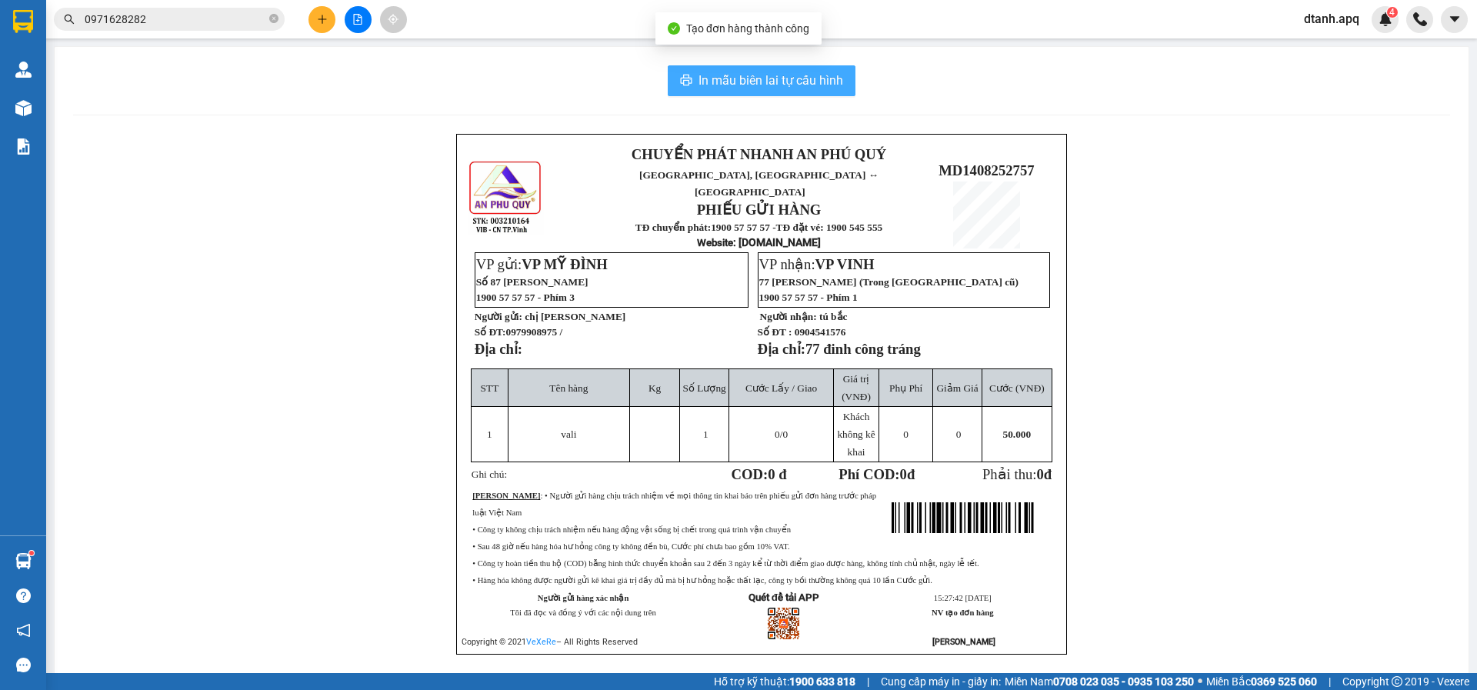
click at [777, 78] on span "In mẫu biên lai tự cấu hình" at bounding box center [771, 80] width 145 height 19
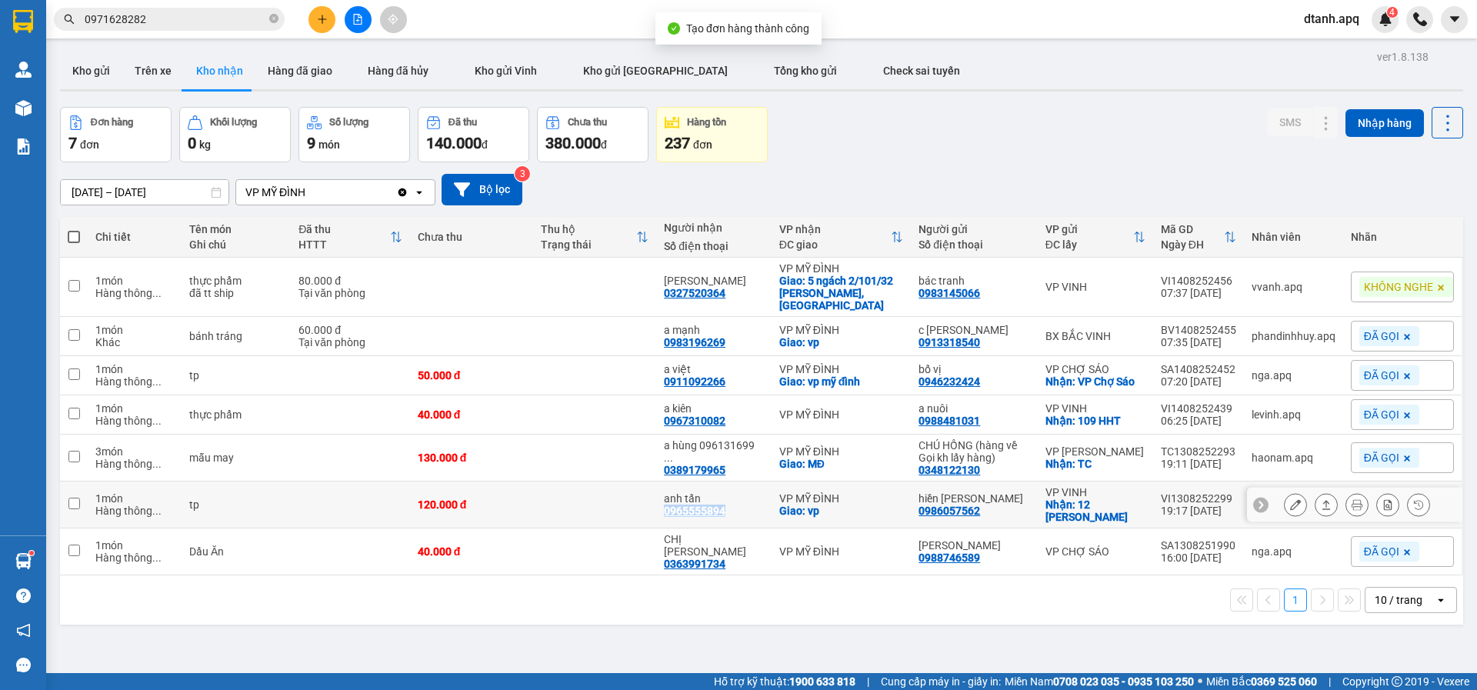
drag, startPoint x: 684, startPoint y: 499, endPoint x: 667, endPoint y: 499, distance: 16.9
click at [667, 499] on td "anh tấn 0965555894" at bounding box center [713, 505] width 115 height 47
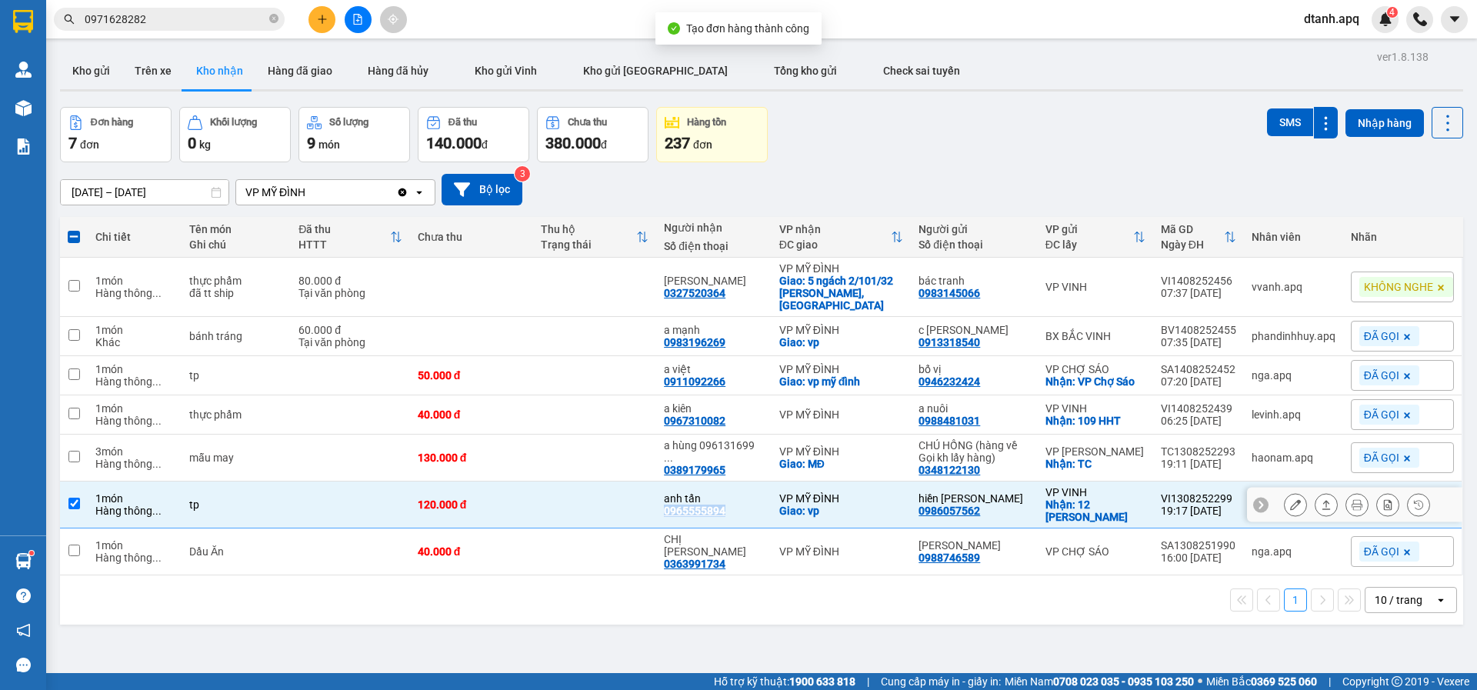
copy div "0965555894"
click at [572, 495] on td at bounding box center [594, 505] width 123 height 47
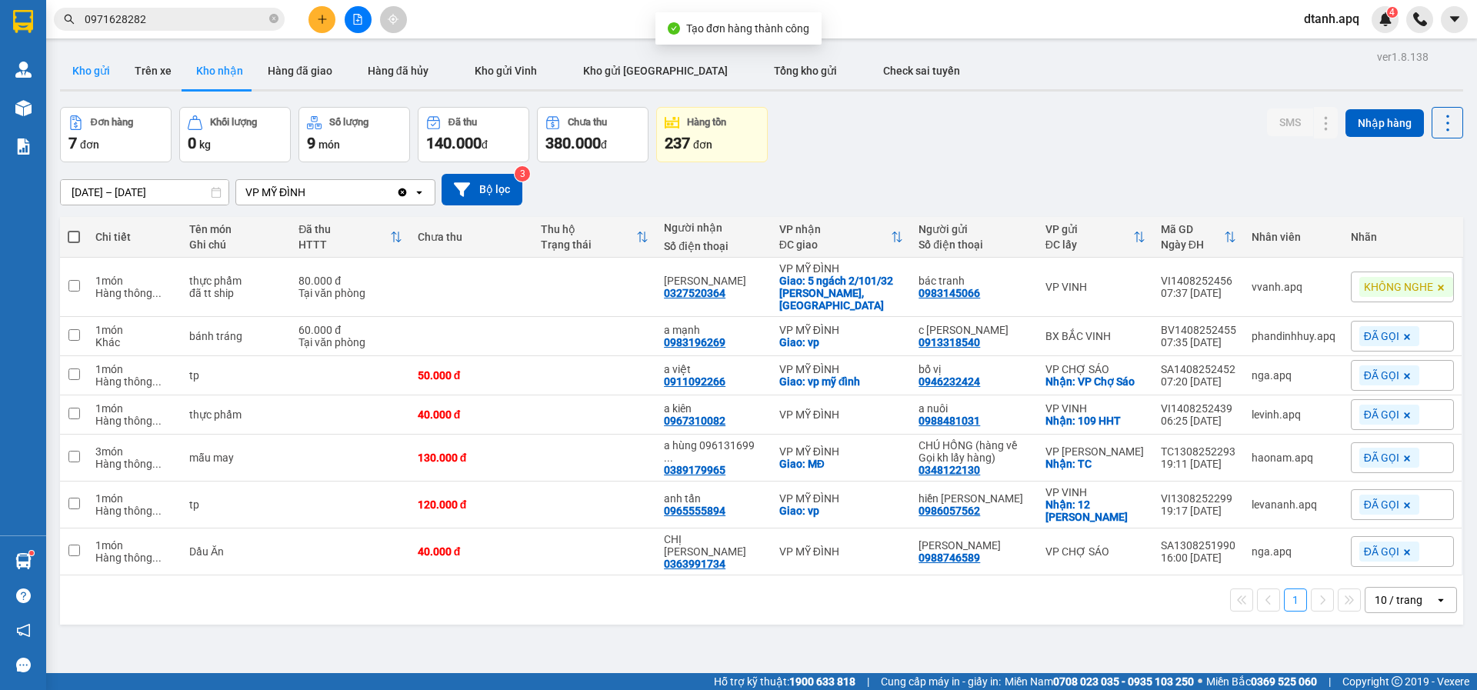
click at [90, 70] on button "Kho gửi" at bounding box center [91, 70] width 62 height 37
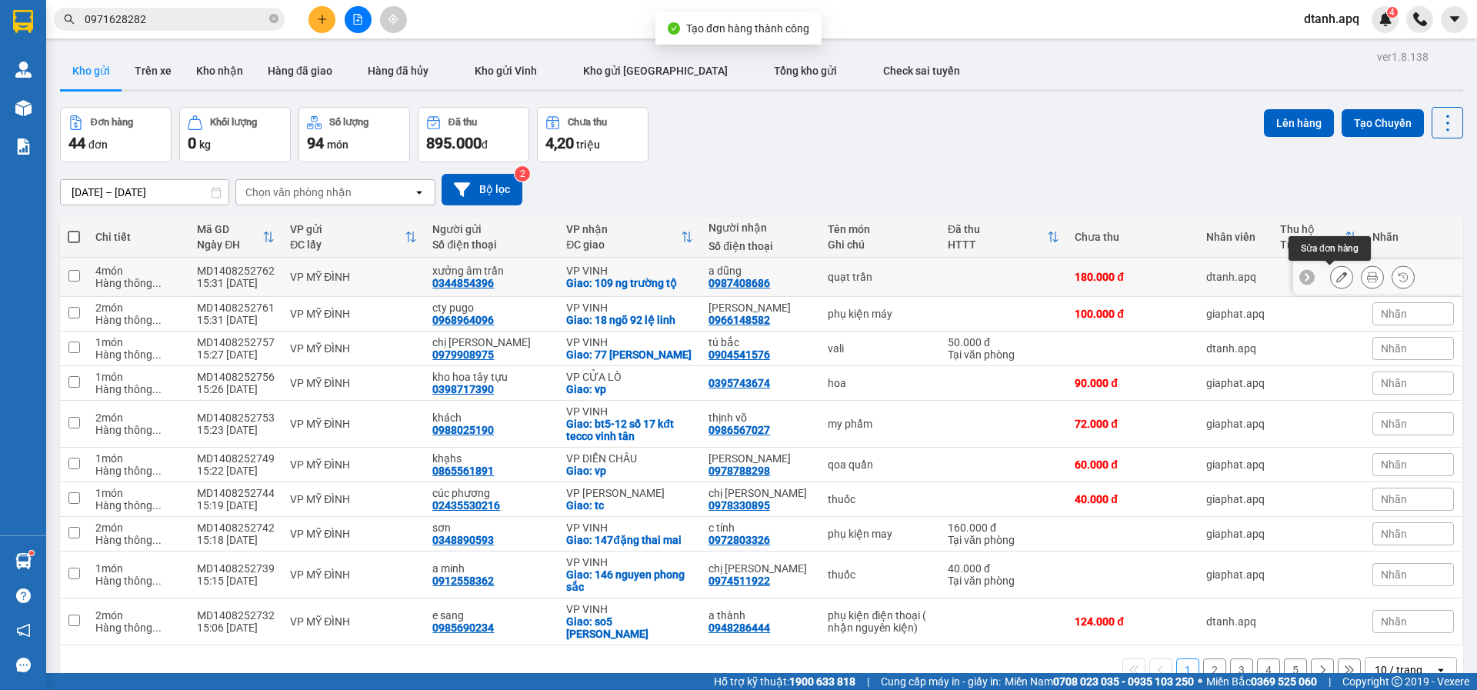
click at [1336, 276] on icon at bounding box center [1341, 277] width 11 height 11
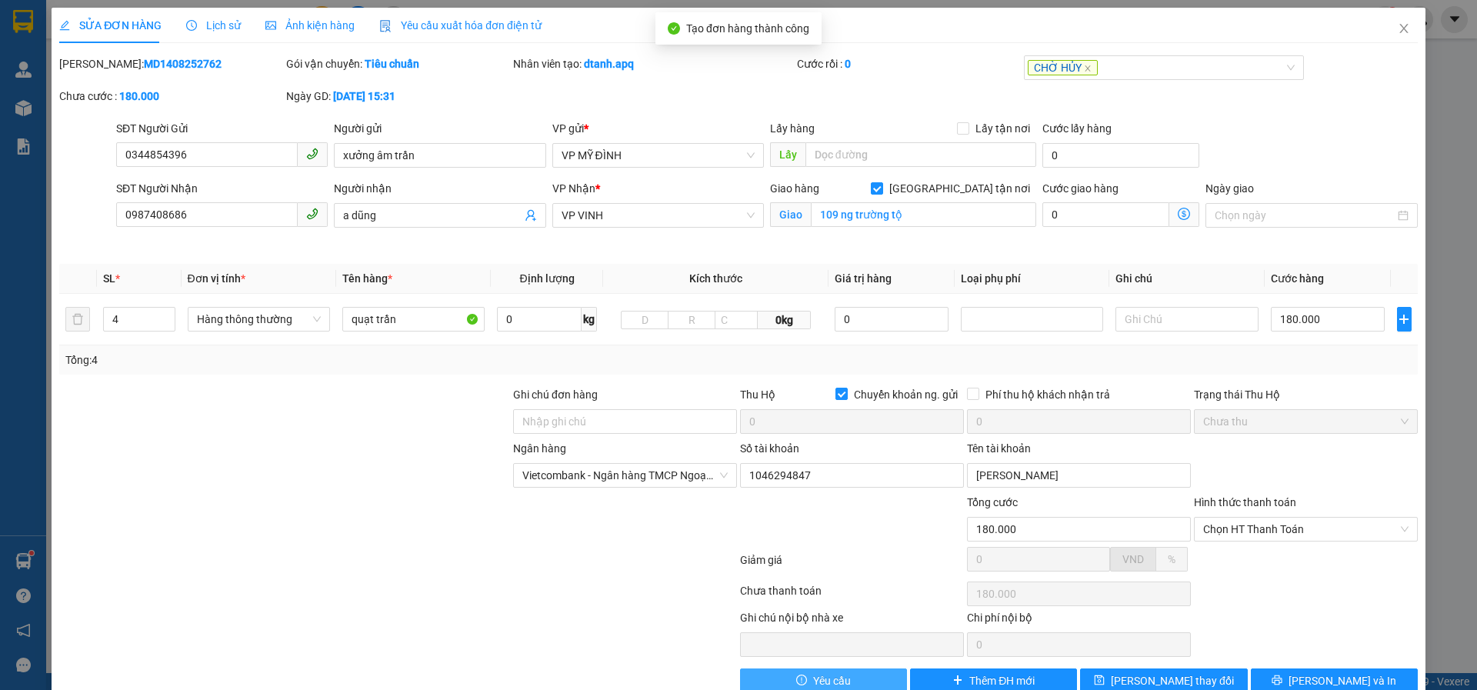
click at [776, 676] on button "Yêu cầu" at bounding box center [823, 681] width 167 height 25
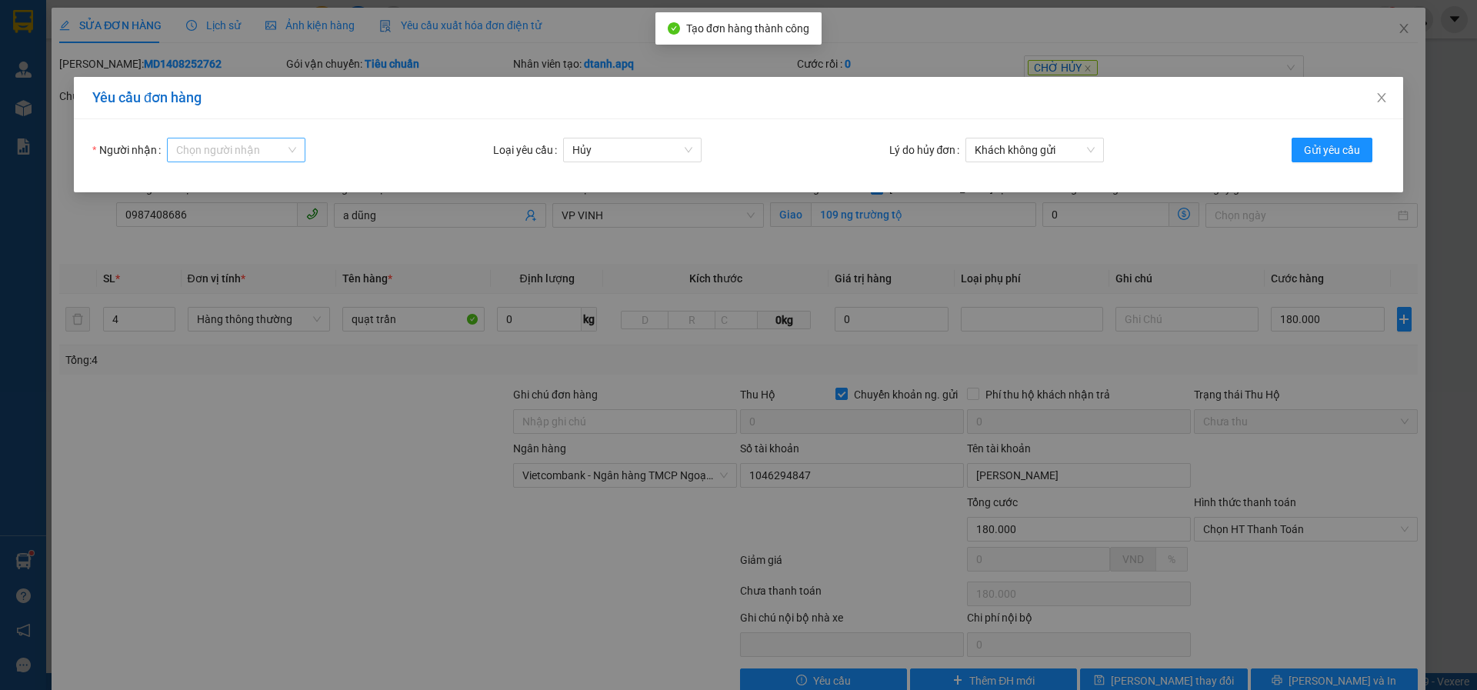
drag, startPoint x: 200, startPoint y: 146, endPoint x: 219, endPoint y: 146, distance: 19.2
click at [201, 146] on input "Người nhận" at bounding box center [230, 149] width 109 height 23
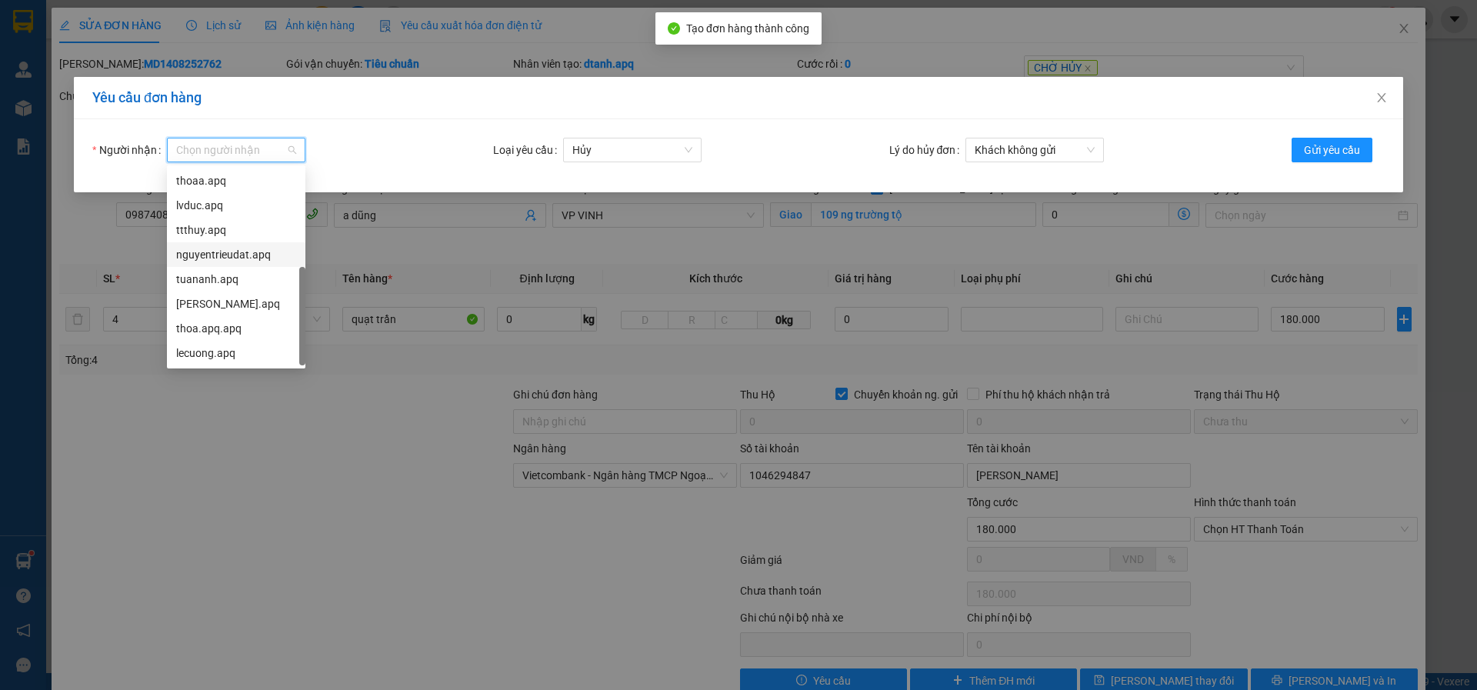
scroll to position [49, 0]
drag, startPoint x: 209, startPoint y: 229, endPoint x: 217, endPoint y: 231, distance: 7.8
click at [208, 229] on div "tuananh.apq" at bounding box center [236, 230] width 120 height 17
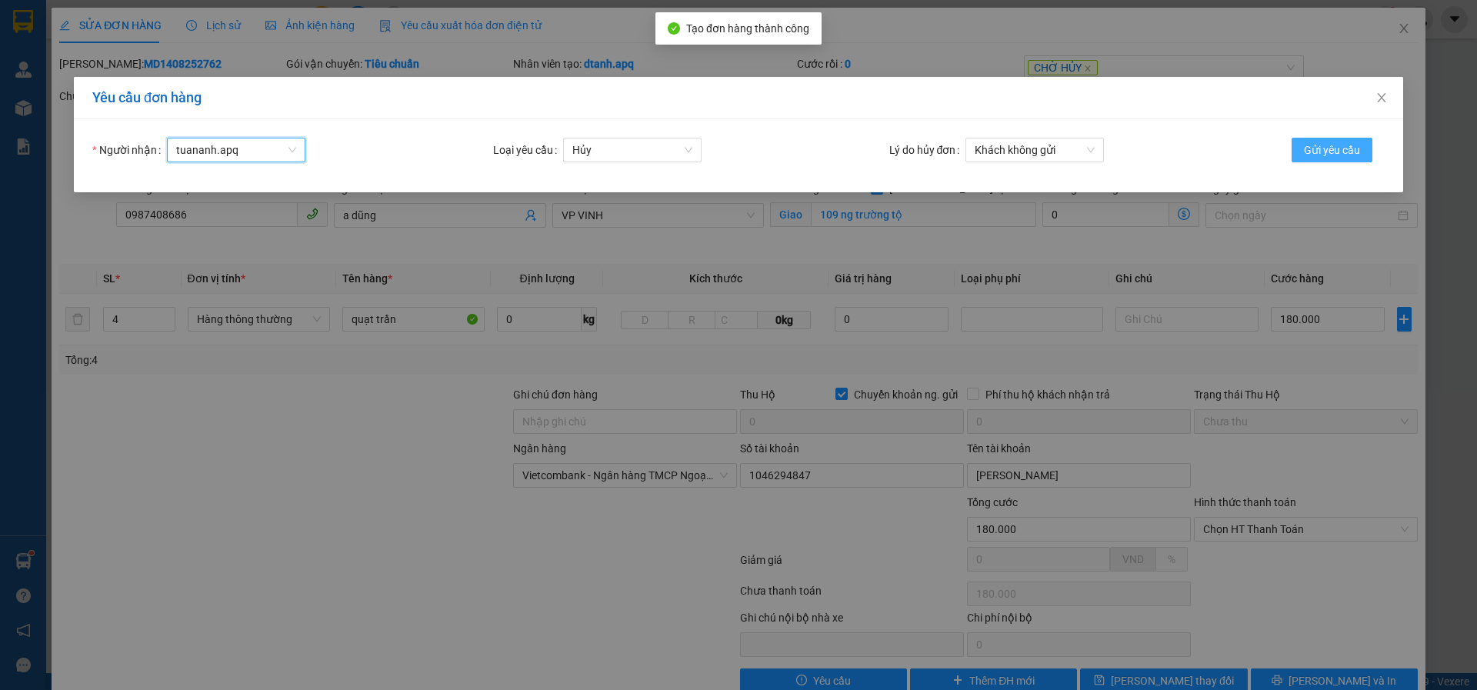
click at [1315, 146] on span "Gửi yêu cầu" at bounding box center [1332, 150] width 56 height 17
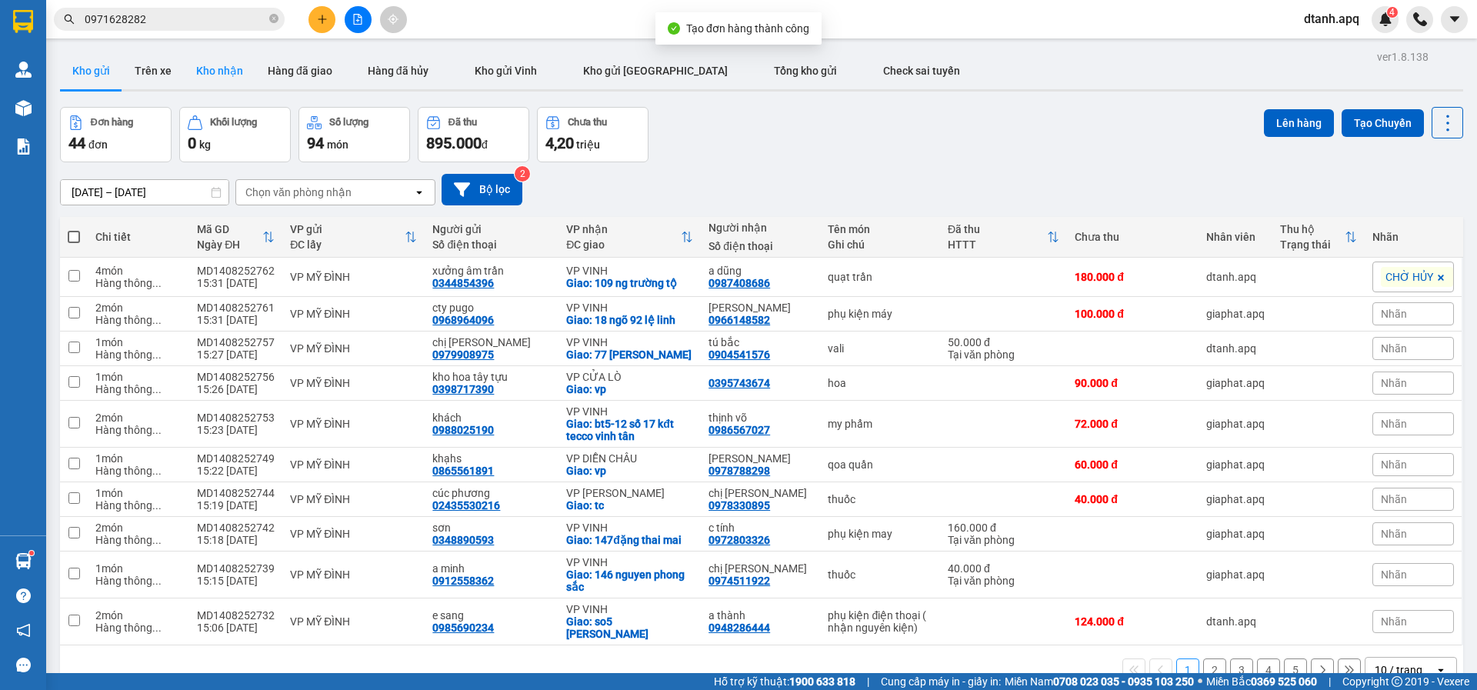
click at [198, 72] on button "Kho nhận" at bounding box center [220, 70] width 72 height 37
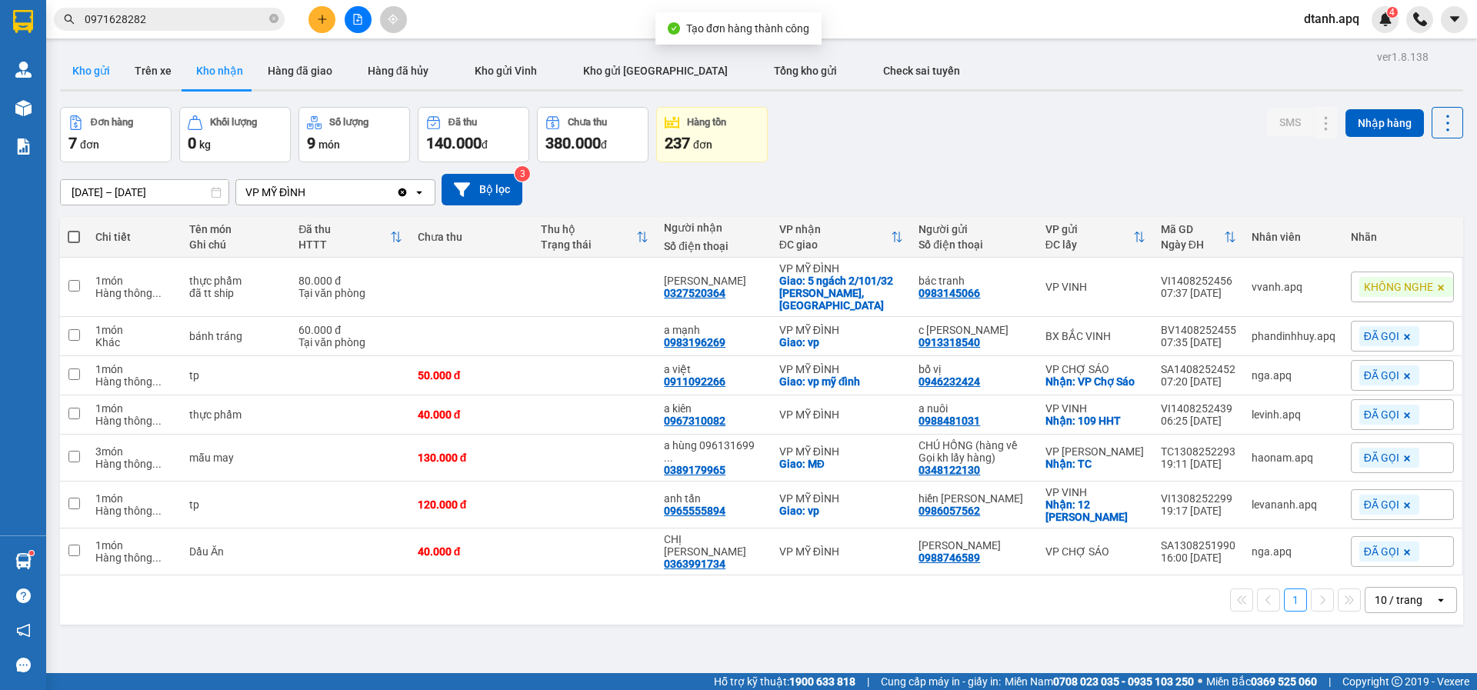
click at [82, 79] on button "Kho gửi" at bounding box center [91, 70] width 62 height 37
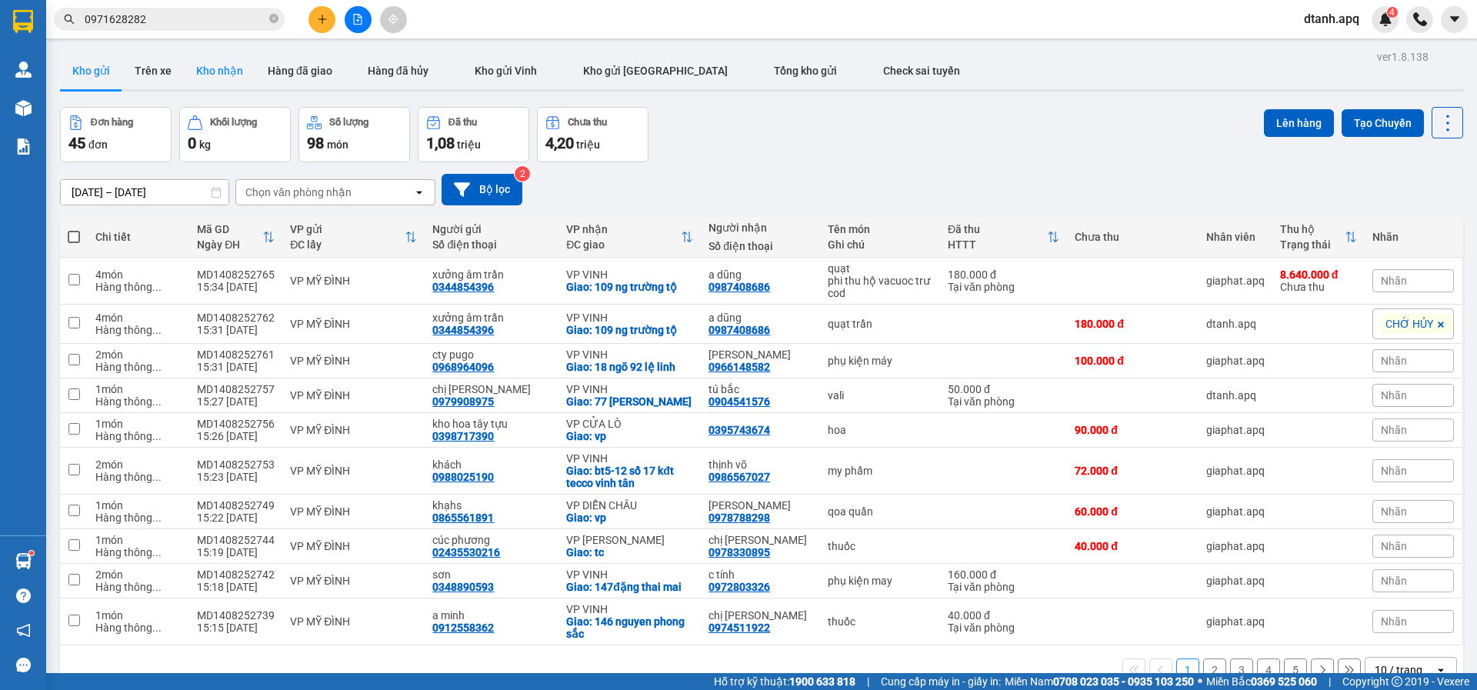
click at [209, 58] on button "Kho nhận" at bounding box center [220, 70] width 72 height 37
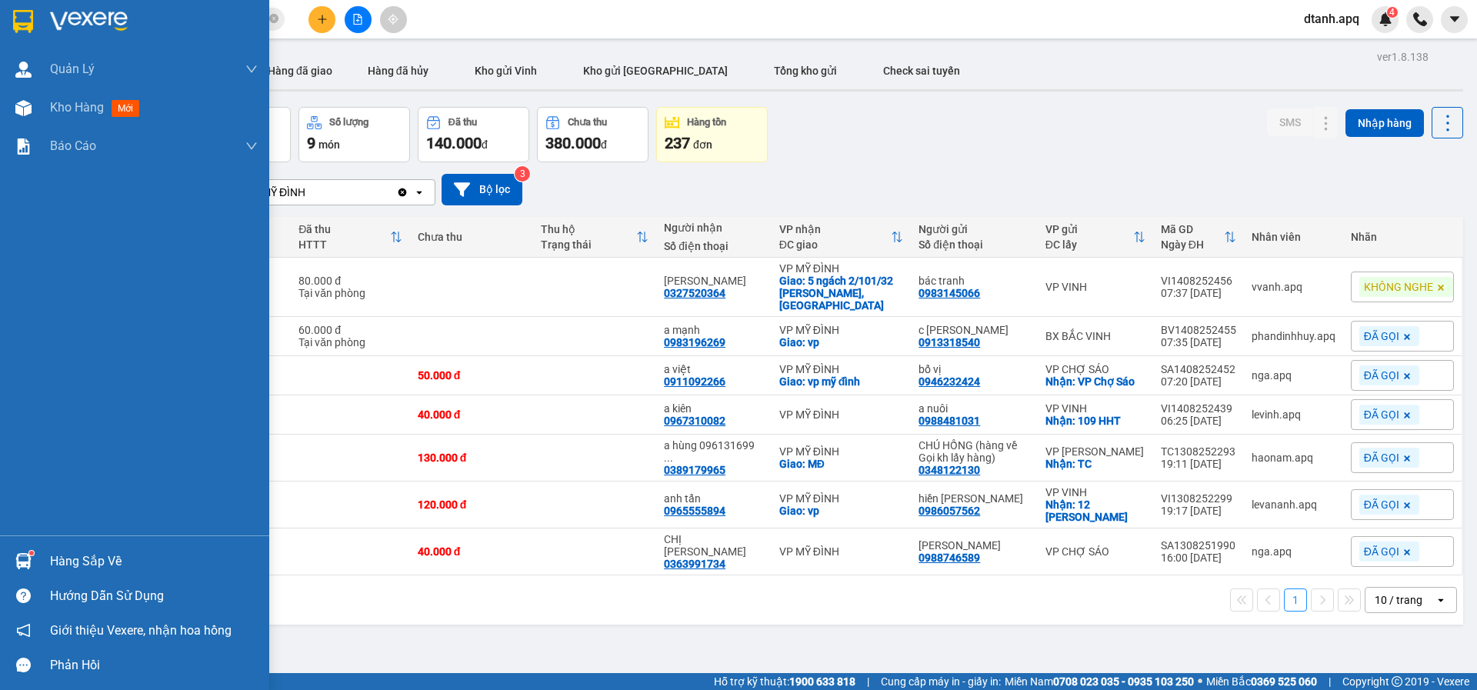
click at [29, 552] on sup at bounding box center [31, 553] width 5 height 5
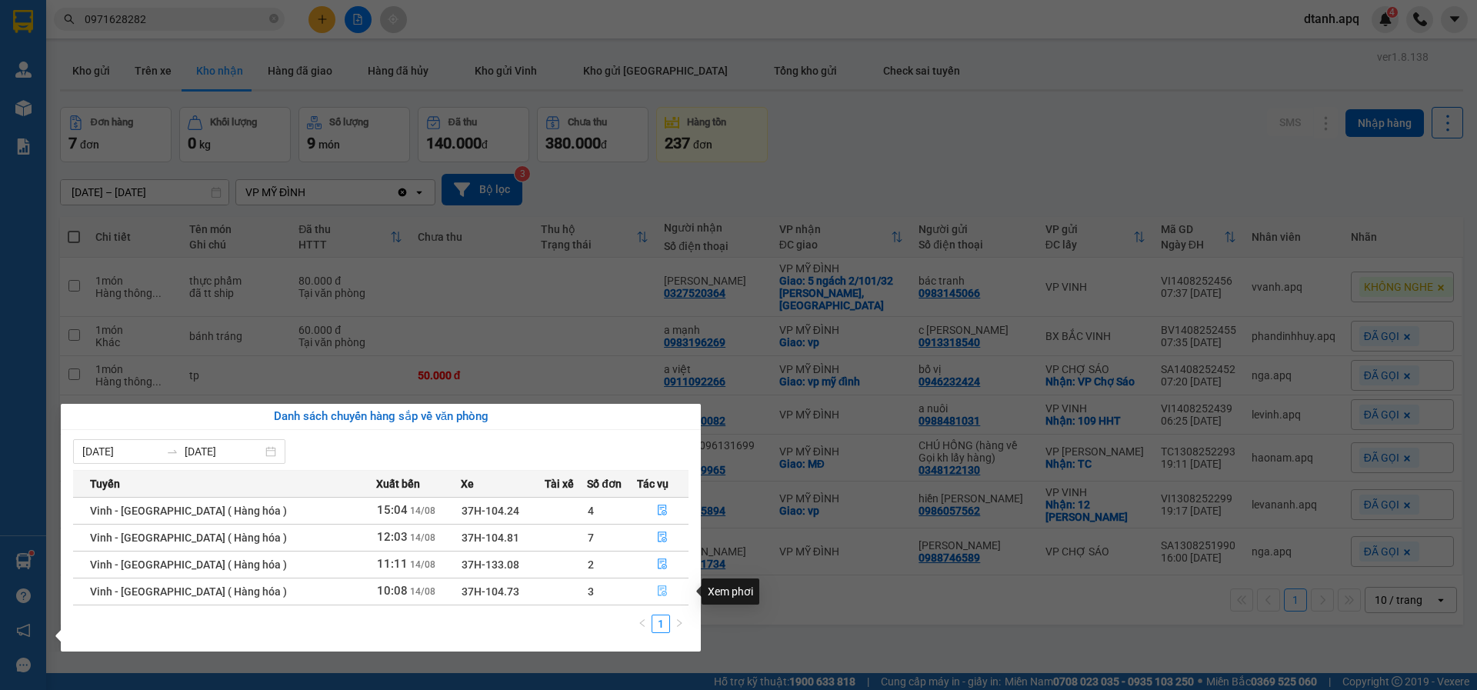
click at [657, 592] on icon "file-done" at bounding box center [662, 590] width 11 height 11
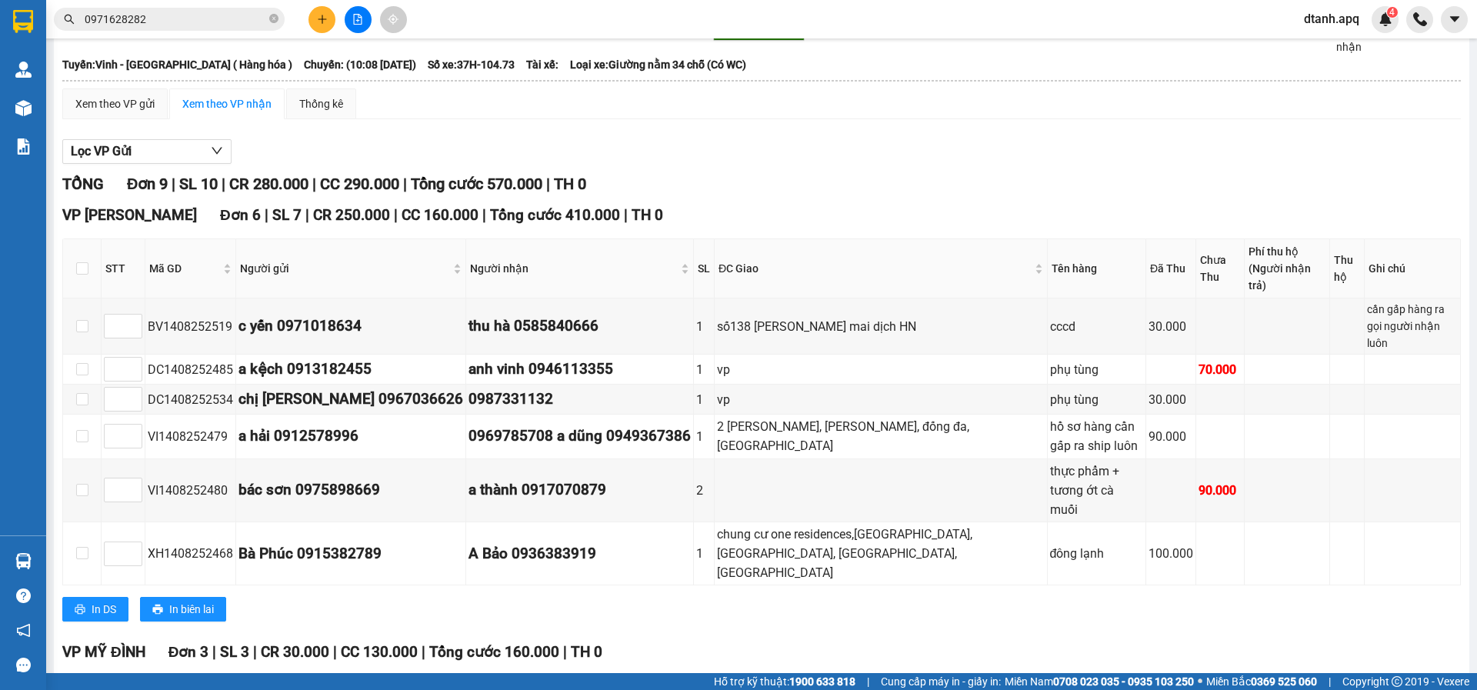
scroll to position [208, 0]
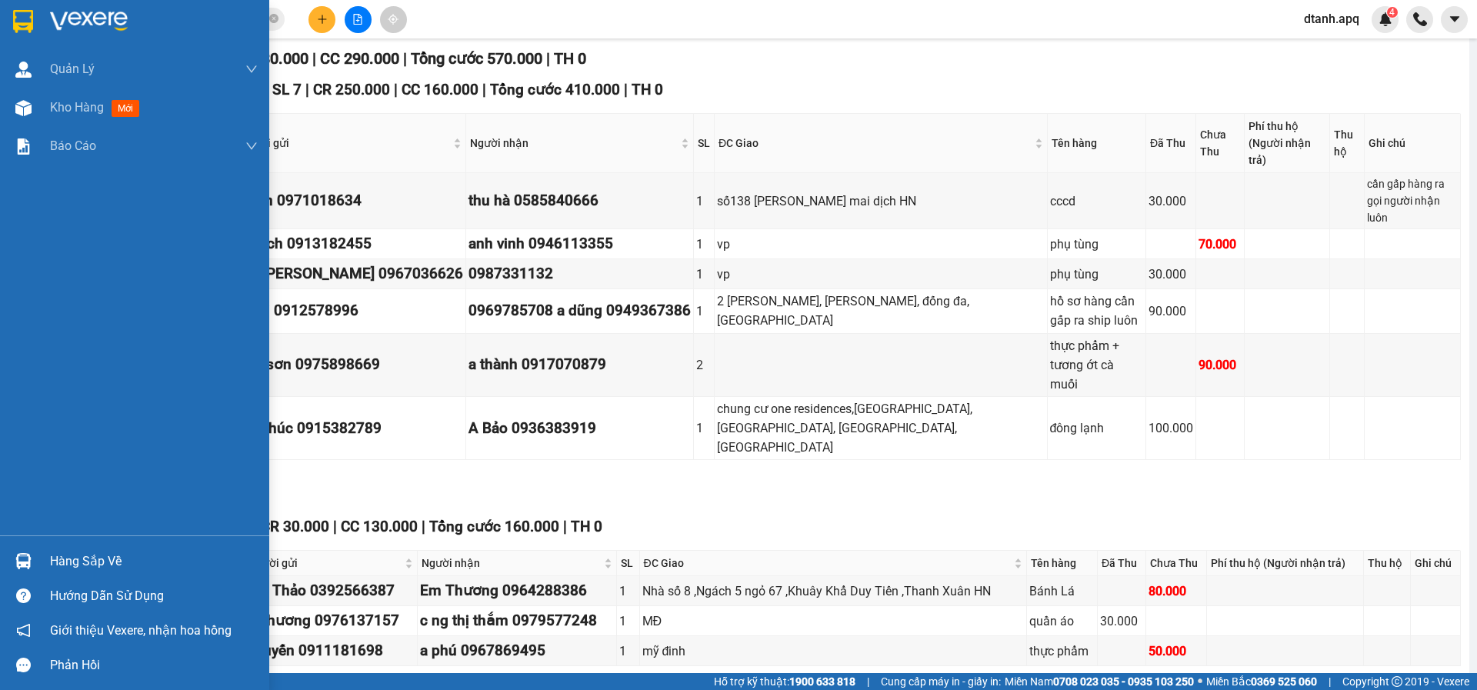
click at [45, 562] on div "Hàng sắp về" at bounding box center [134, 561] width 269 height 35
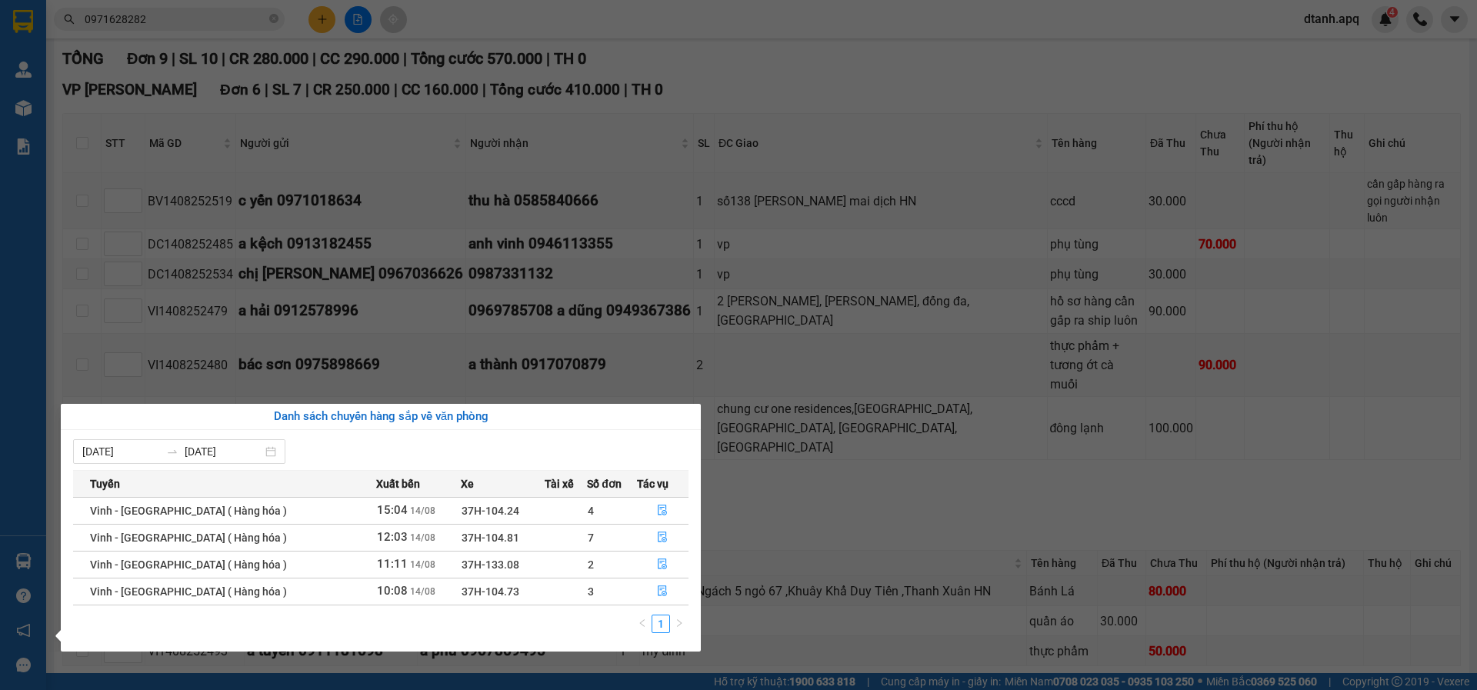
click at [805, 584] on section "Kết quả tìm kiếm ( 340 ) Bộ lọc Mã ĐH Trạng thái Món hàng Thu hộ Tổng cước Chưa…" at bounding box center [738, 345] width 1477 height 690
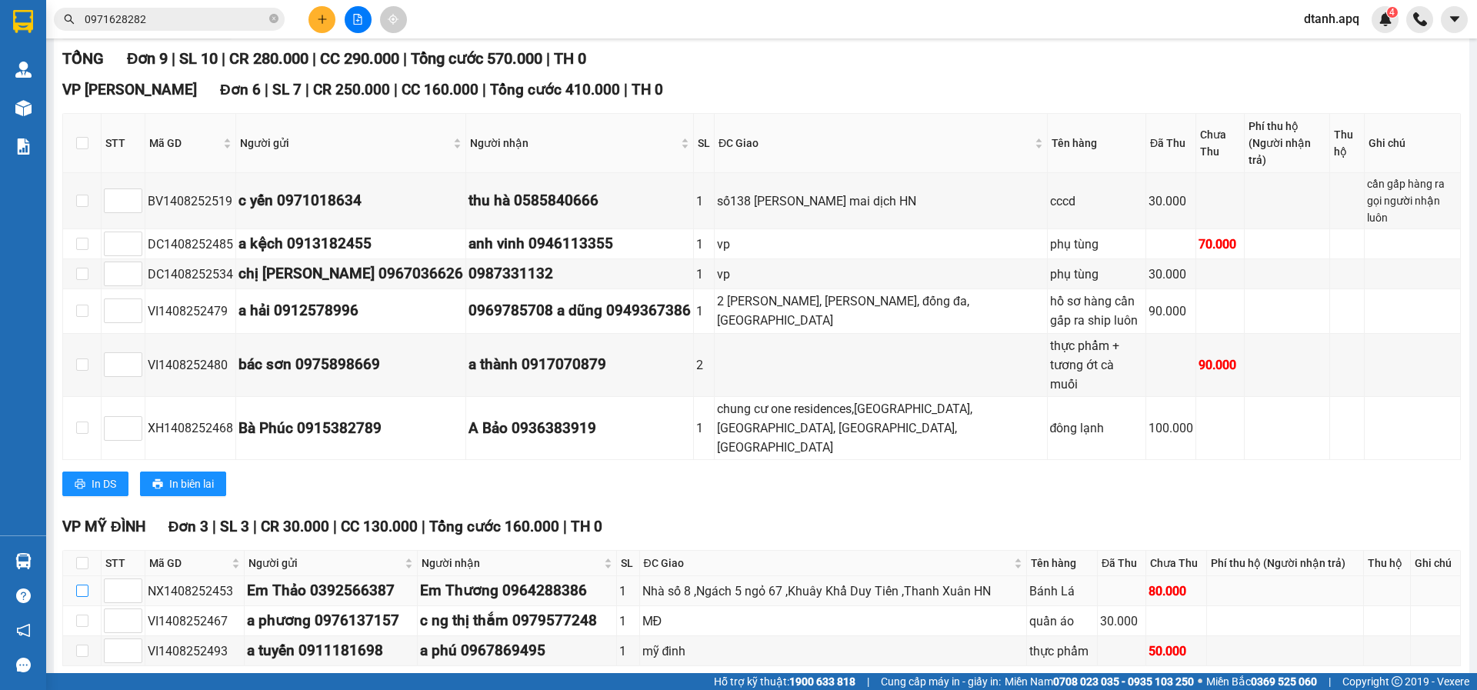
click at [82, 585] on input "checkbox" at bounding box center [82, 591] width 12 height 12
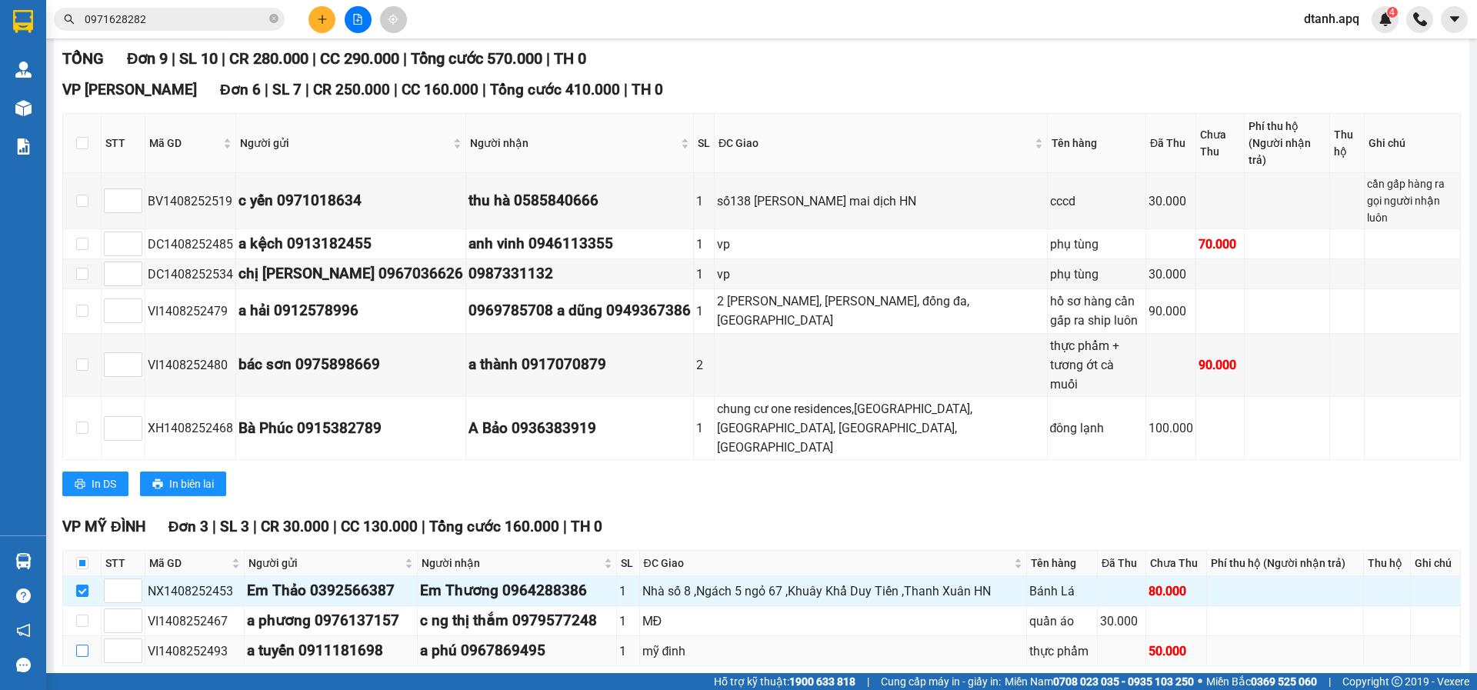
click at [83, 645] on input "checkbox" at bounding box center [82, 651] width 12 height 12
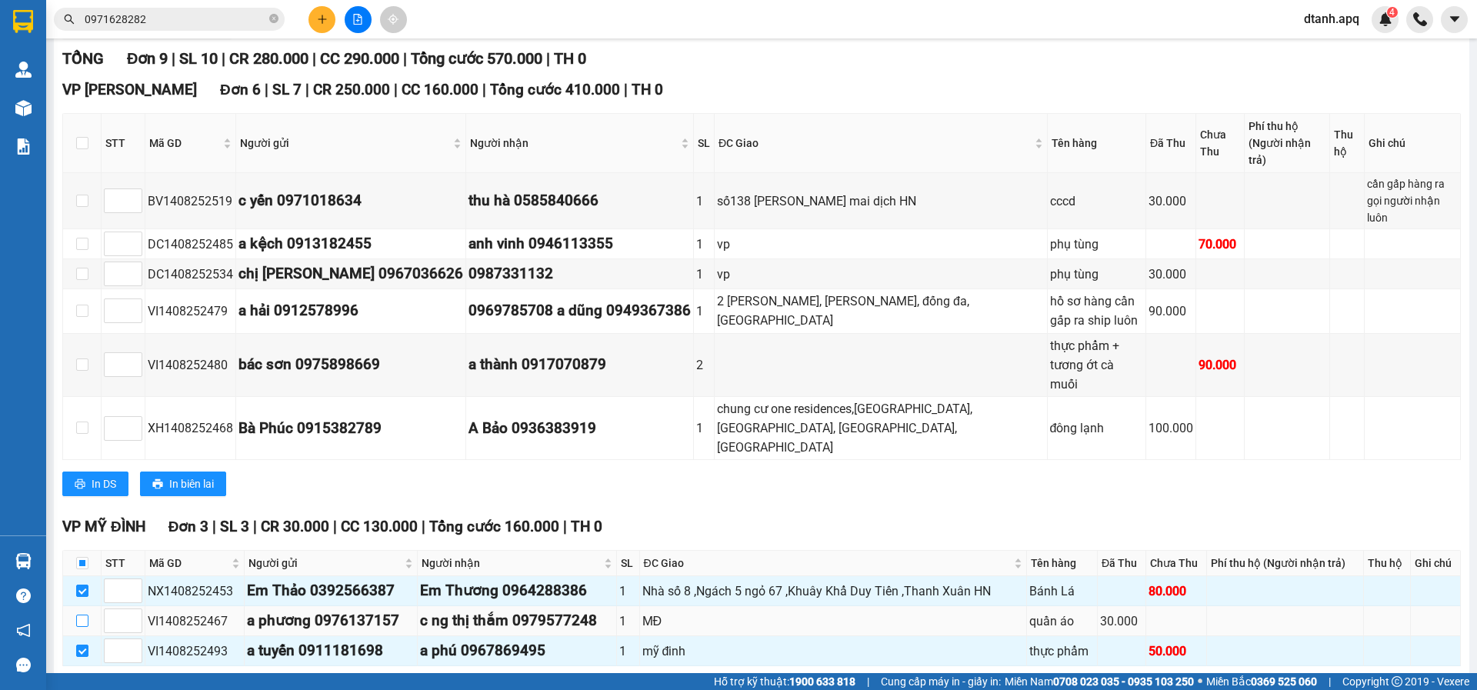
click at [78, 615] on input "checkbox" at bounding box center [82, 621] width 12 height 12
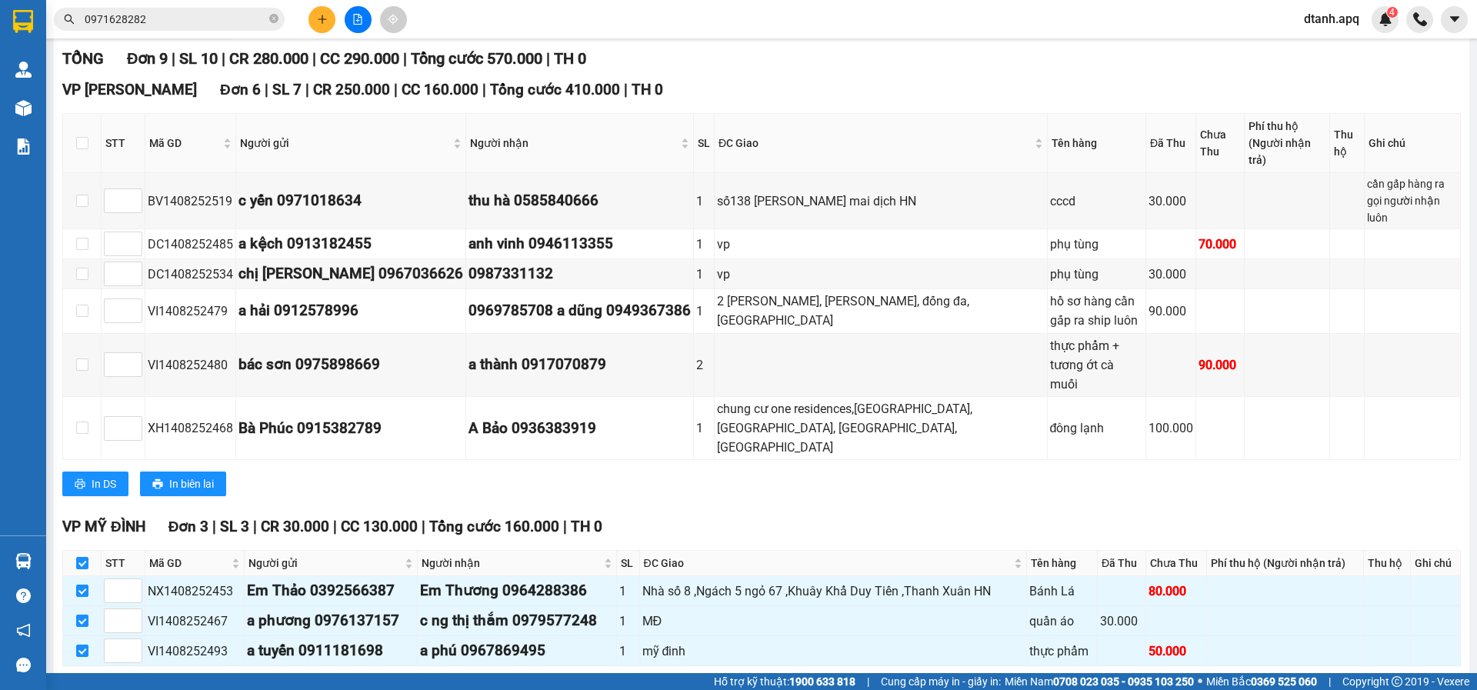
click at [139, 682] on span "Nhập kho nhận" at bounding box center [129, 690] width 75 height 17
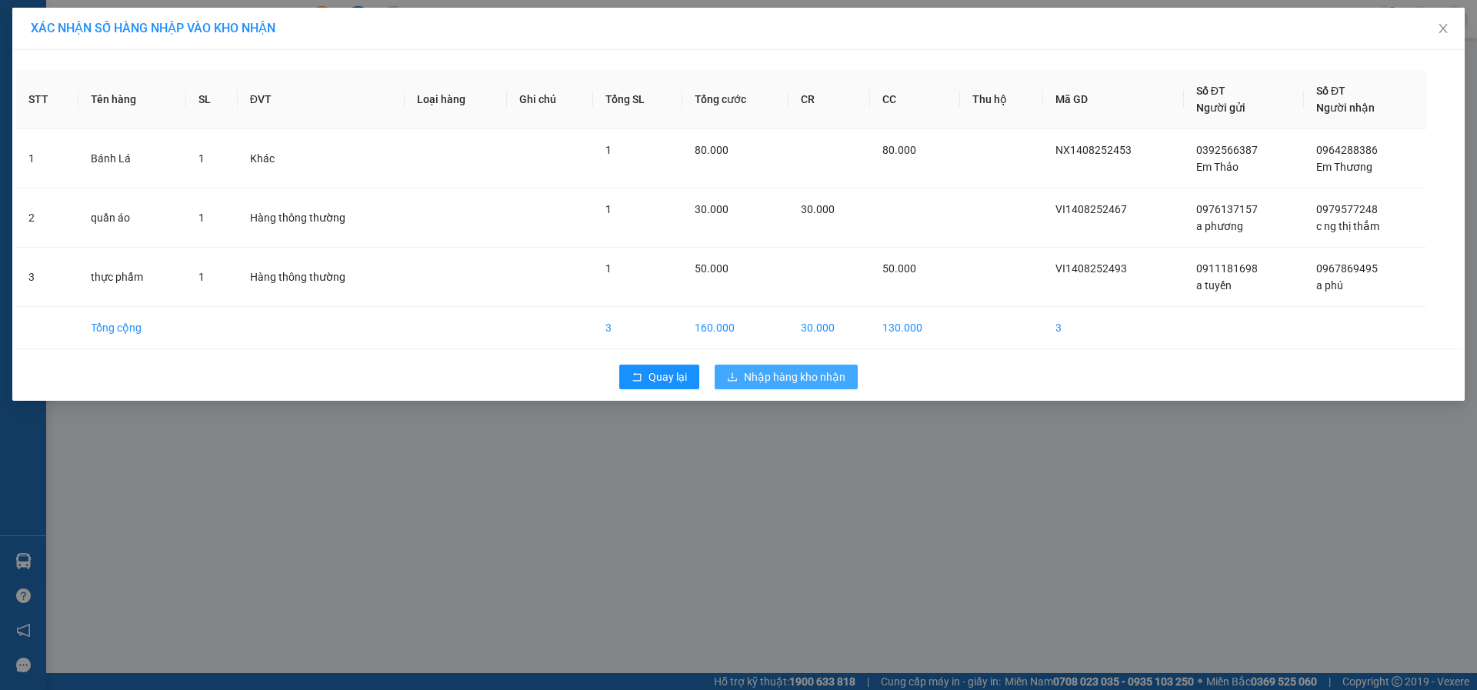
click at [755, 369] on span "Nhập hàng kho nhận" at bounding box center [795, 377] width 102 height 17
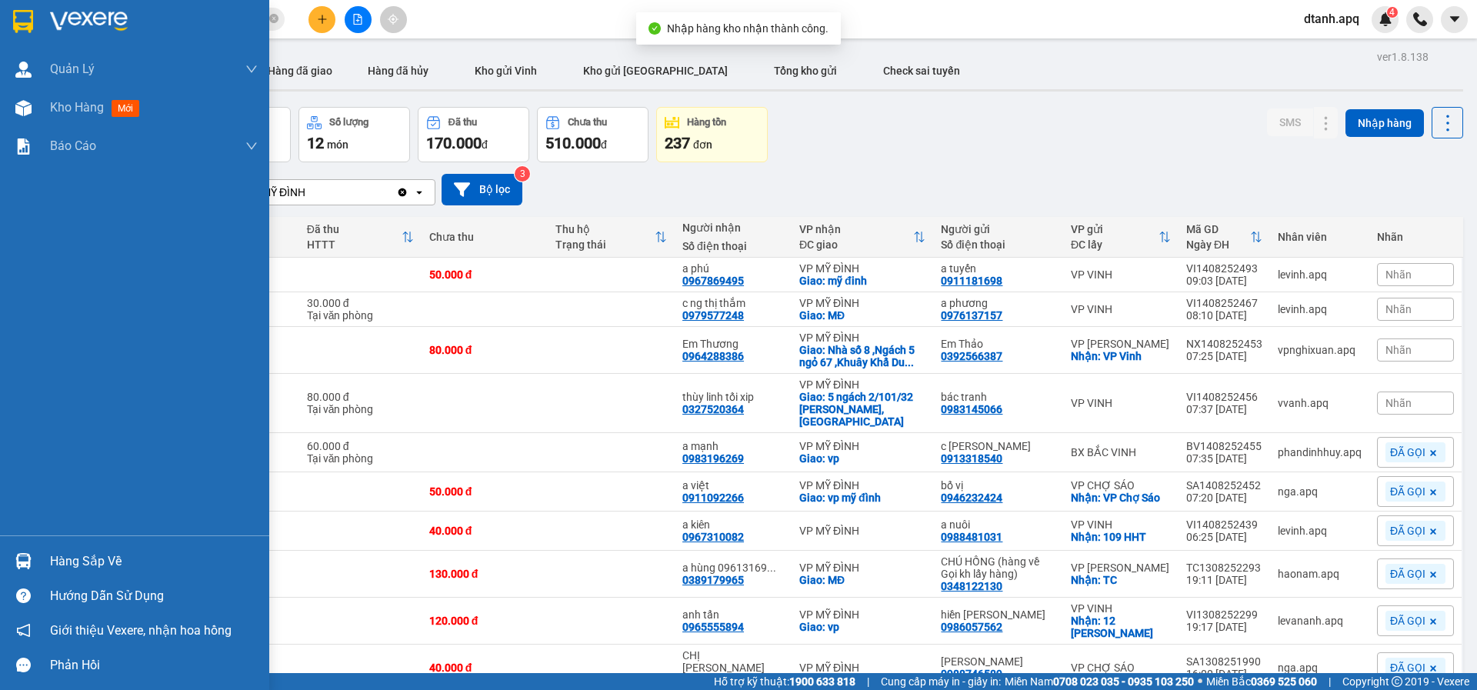
click at [21, 560] on img at bounding box center [23, 561] width 16 height 16
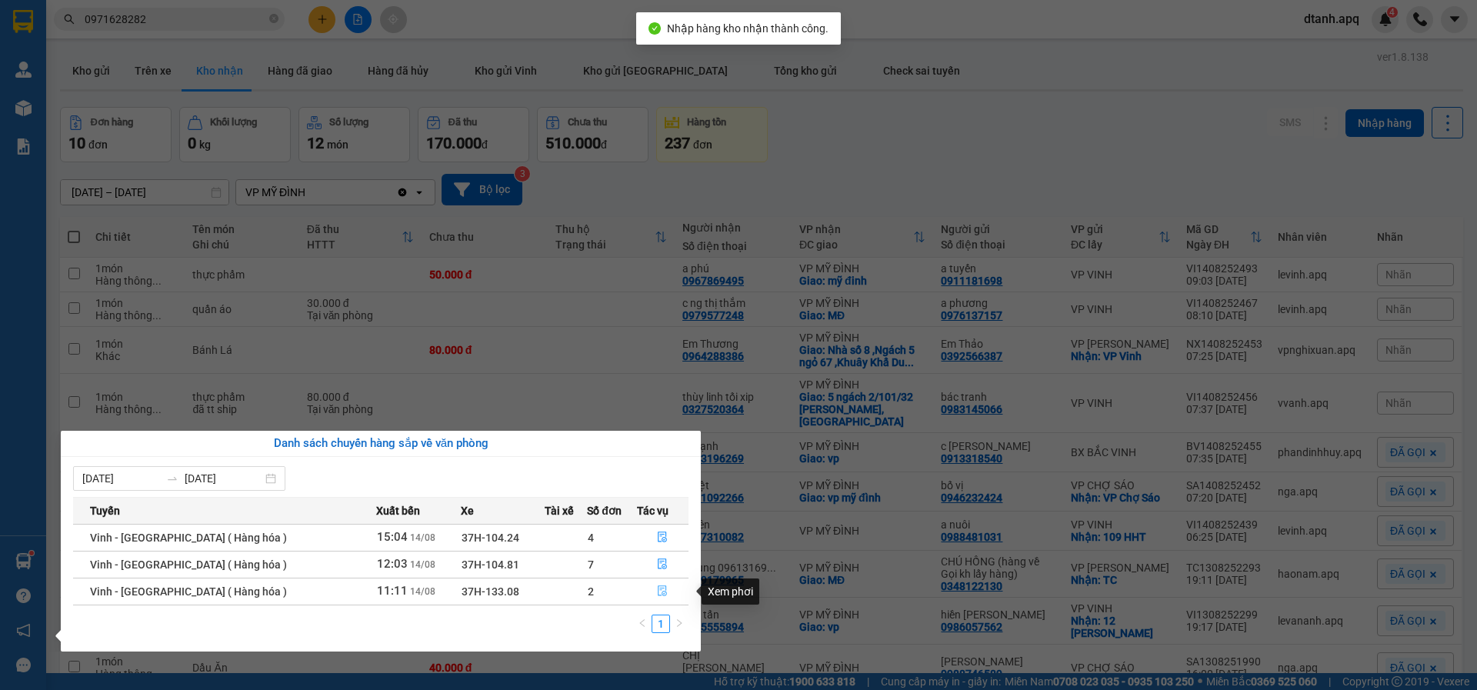
click at [661, 588] on icon "file-done" at bounding box center [663, 591] width 9 height 11
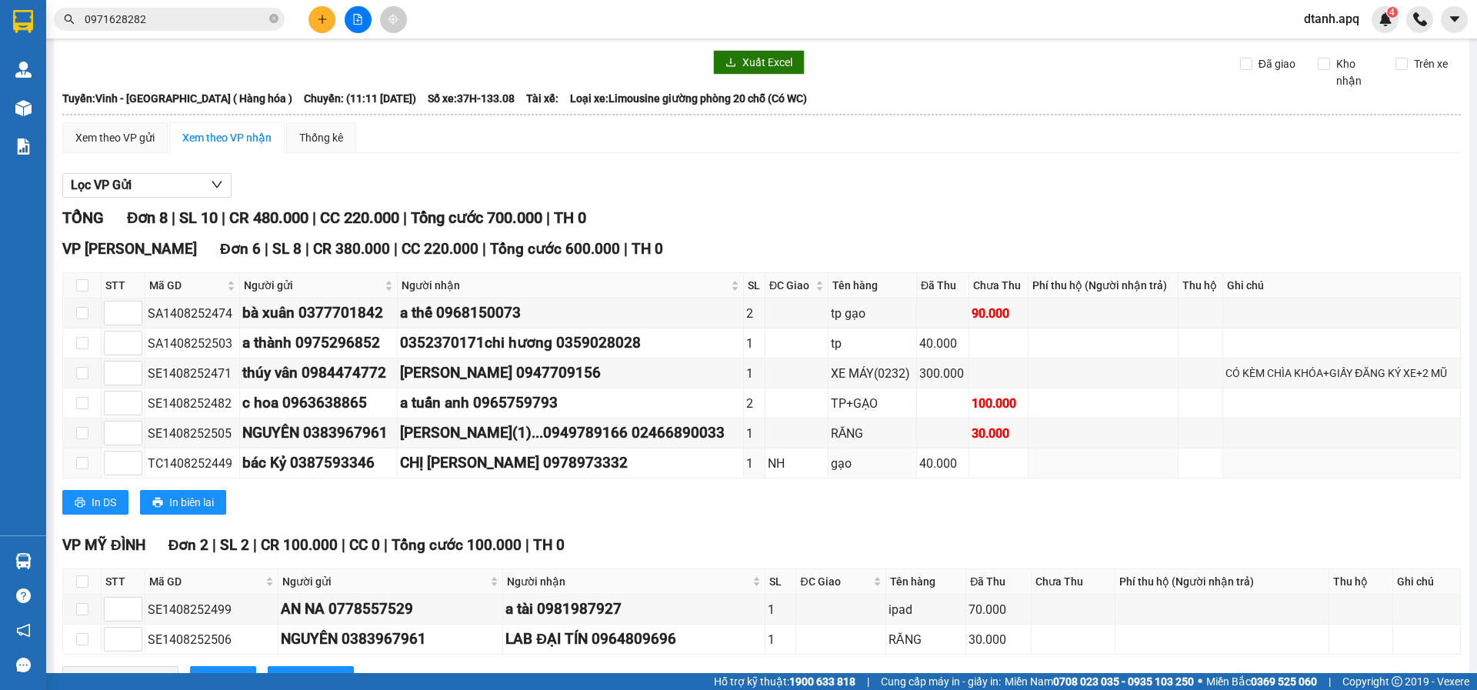
scroll to position [110, 0]
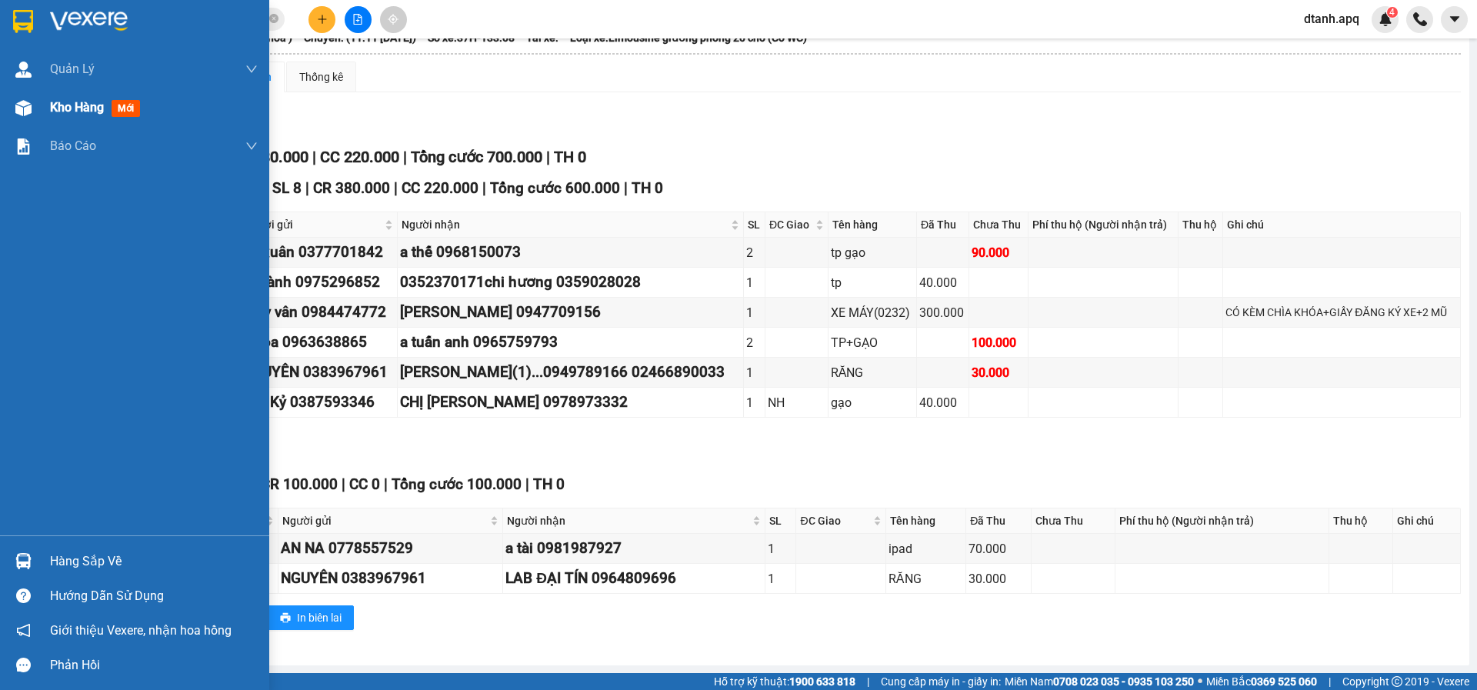
click at [55, 111] on span "Kho hàng" at bounding box center [77, 107] width 54 height 15
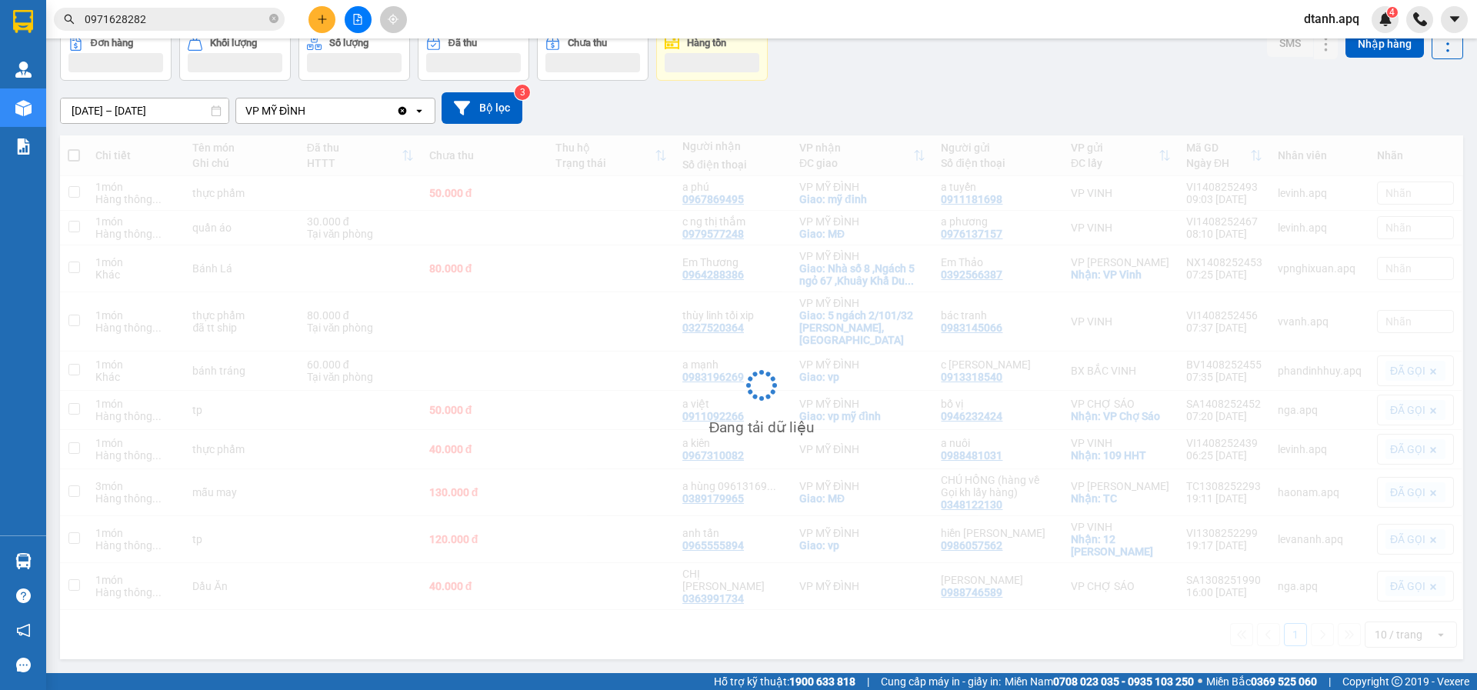
scroll to position [71, 0]
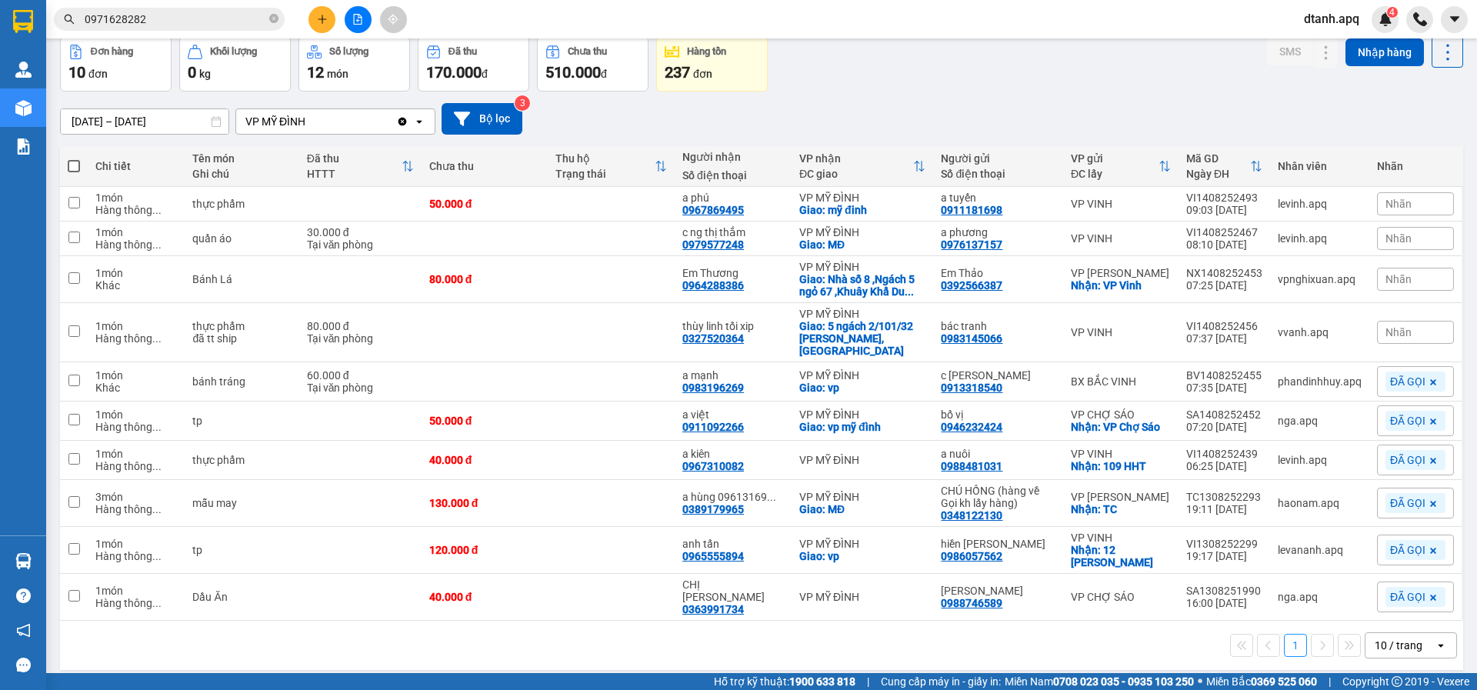
click at [1386, 201] on span "Nhãn" at bounding box center [1399, 204] width 26 height 12
click at [1170, 277] on div "ĐÃ GỌI" at bounding box center [1169, 278] width 45 height 20
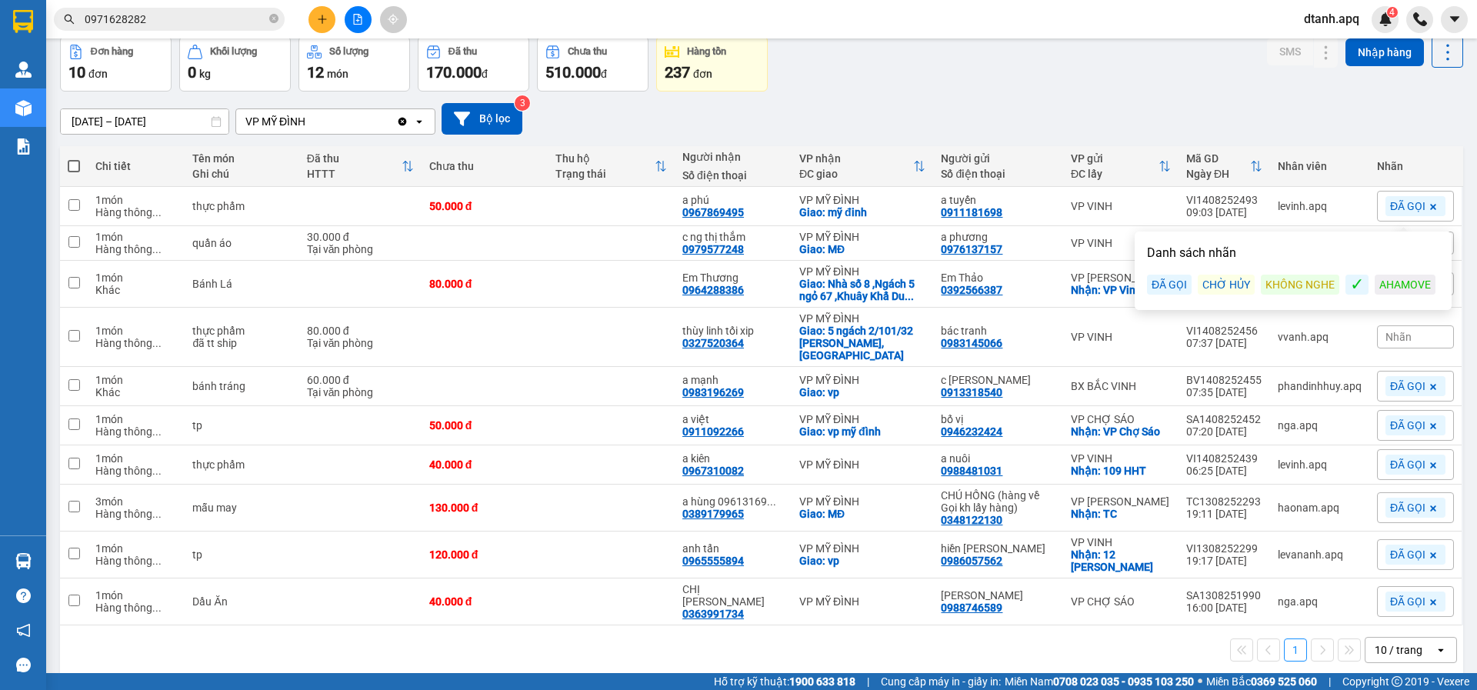
click at [942, 95] on div "14/08/2025 – 14/08/2025 Press the down arrow key to interact with the calendar …" at bounding box center [761, 119] width 1403 height 55
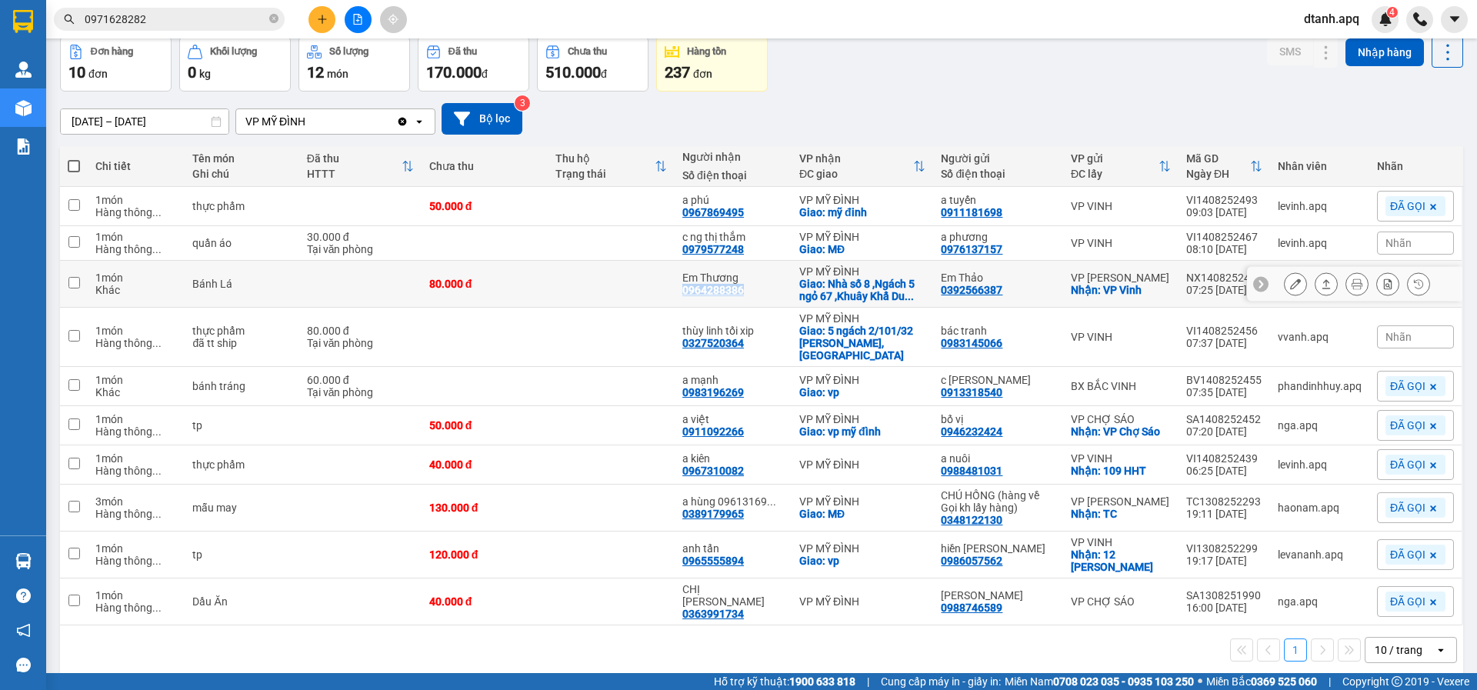
drag, startPoint x: 721, startPoint y: 289, endPoint x: 699, endPoint y: 290, distance: 22.3
click at [685, 289] on td "Em Thương 0964288386" at bounding box center [733, 284] width 117 height 47
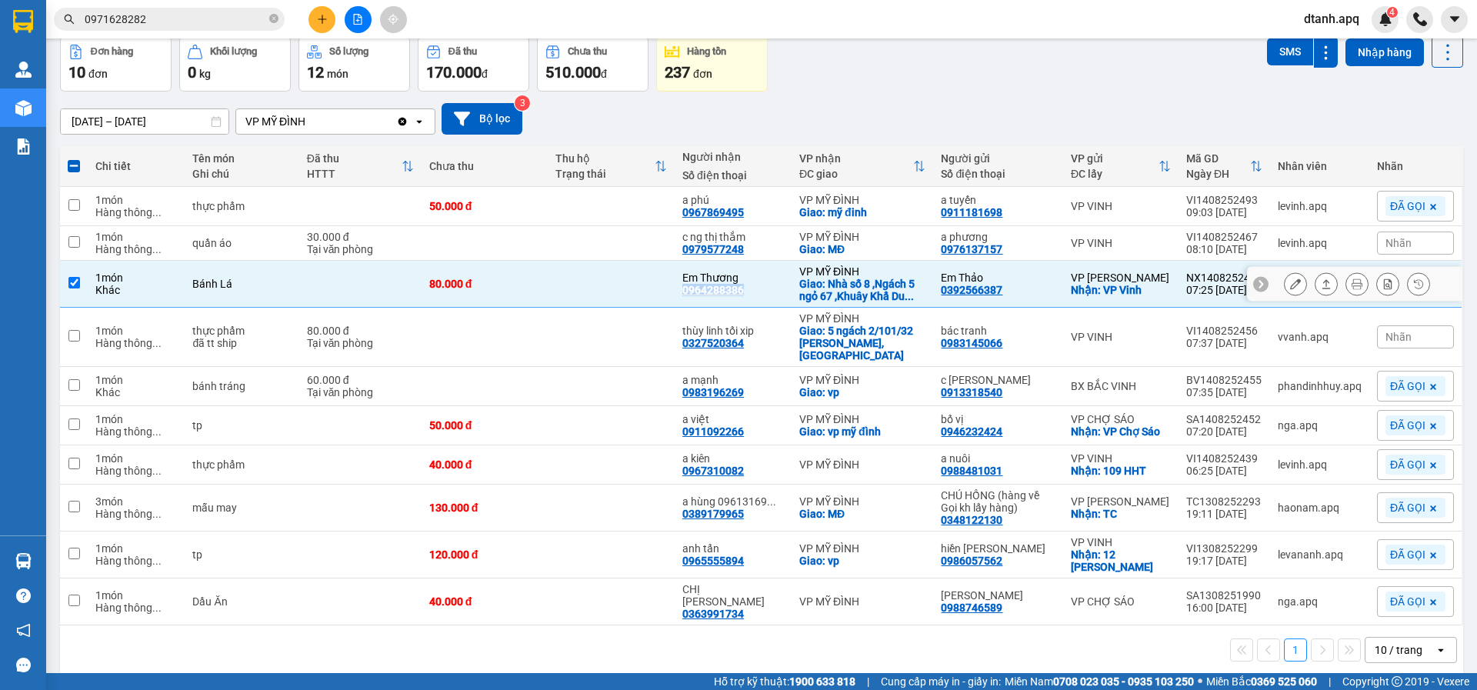
copy div "0964288386"
click at [270, 14] on span at bounding box center [273, 19] width 9 height 15
paste input "0964288386"
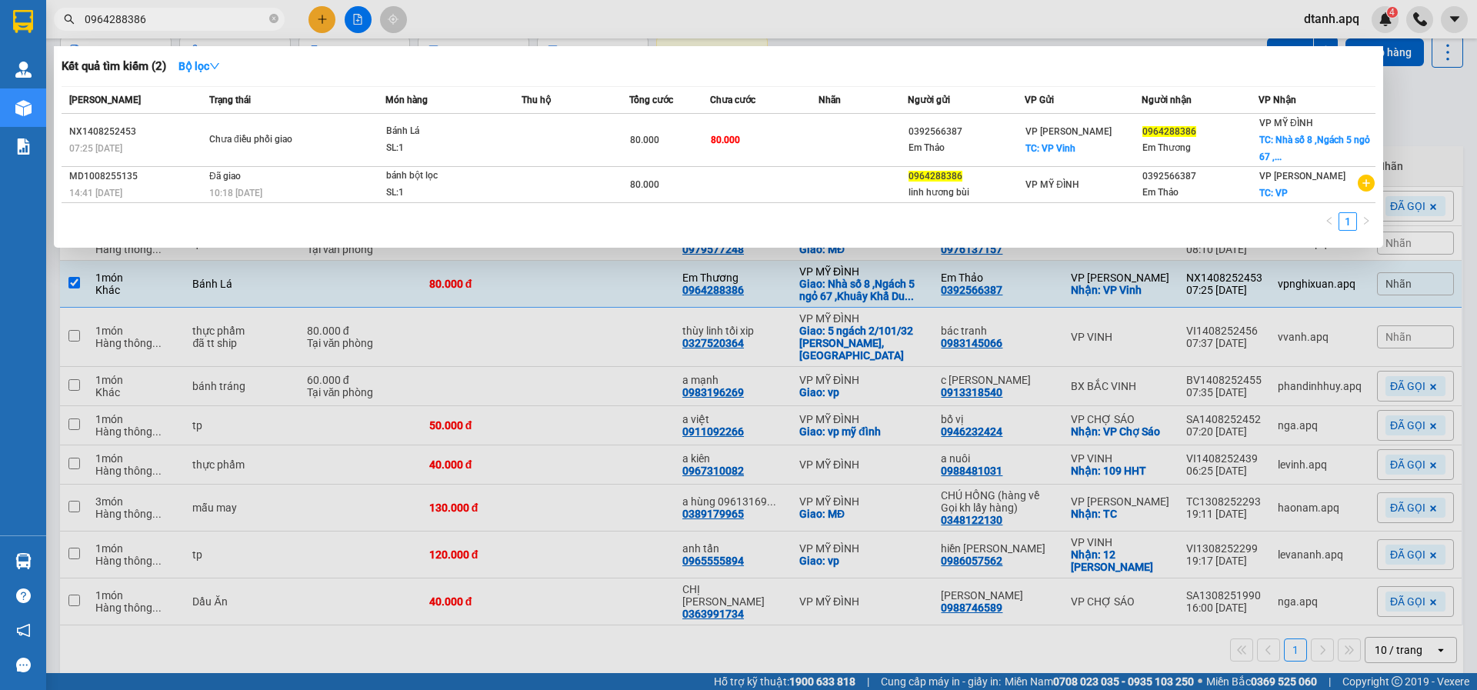
click at [478, 10] on div at bounding box center [738, 345] width 1477 height 690
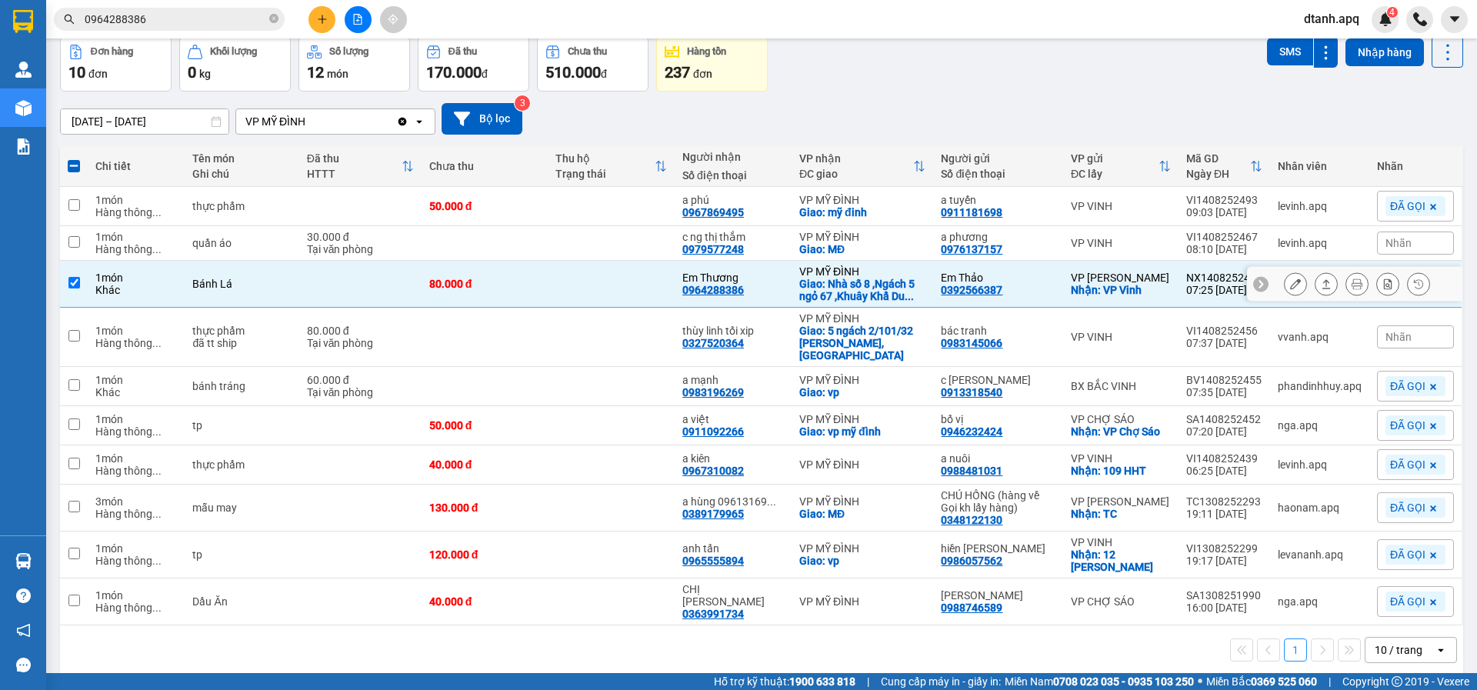
click at [559, 275] on td at bounding box center [611, 284] width 127 height 47
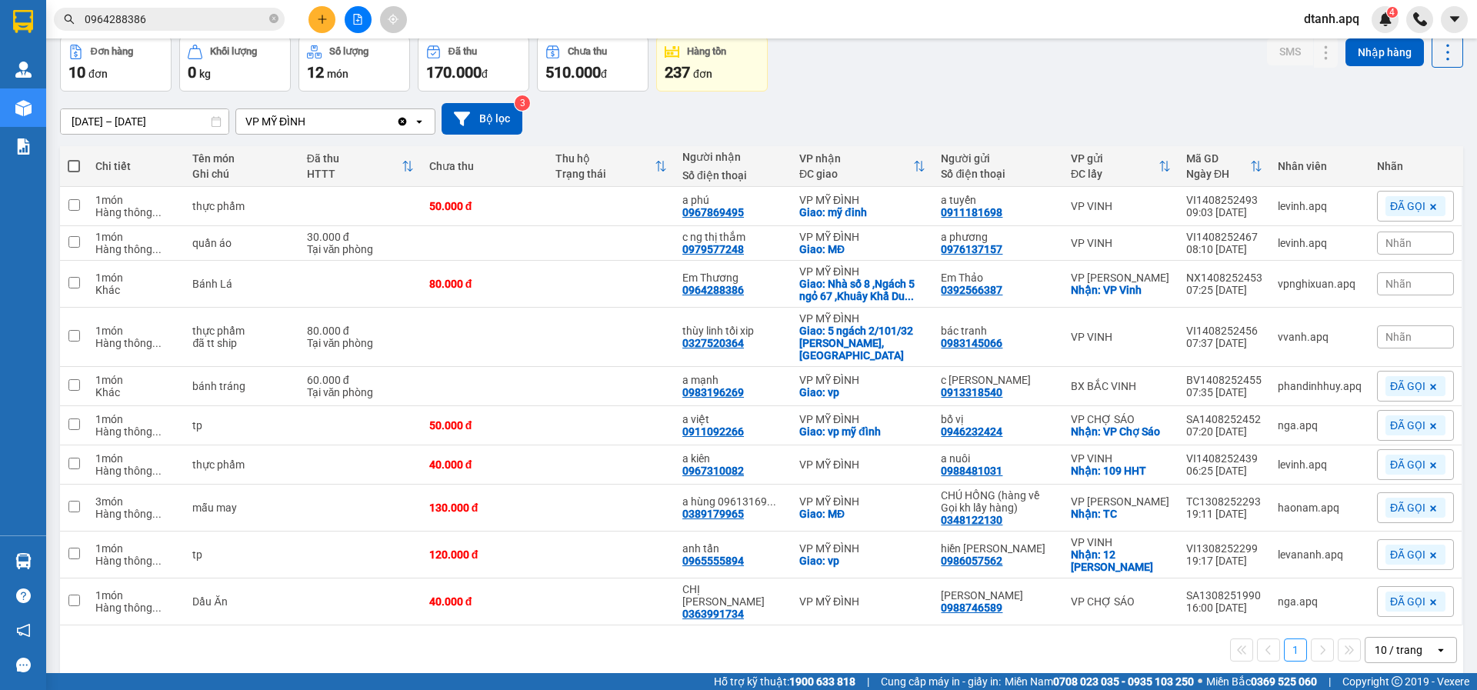
click at [1386, 239] on span "Nhãn" at bounding box center [1399, 243] width 26 height 12
drag, startPoint x: 1166, startPoint y: 315, endPoint x: 1177, endPoint y: 317, distance: 10.9
click at [1165, 316] on div "ĐÃ GỌI" at bounding box center [1169, 318] width 45 height 20
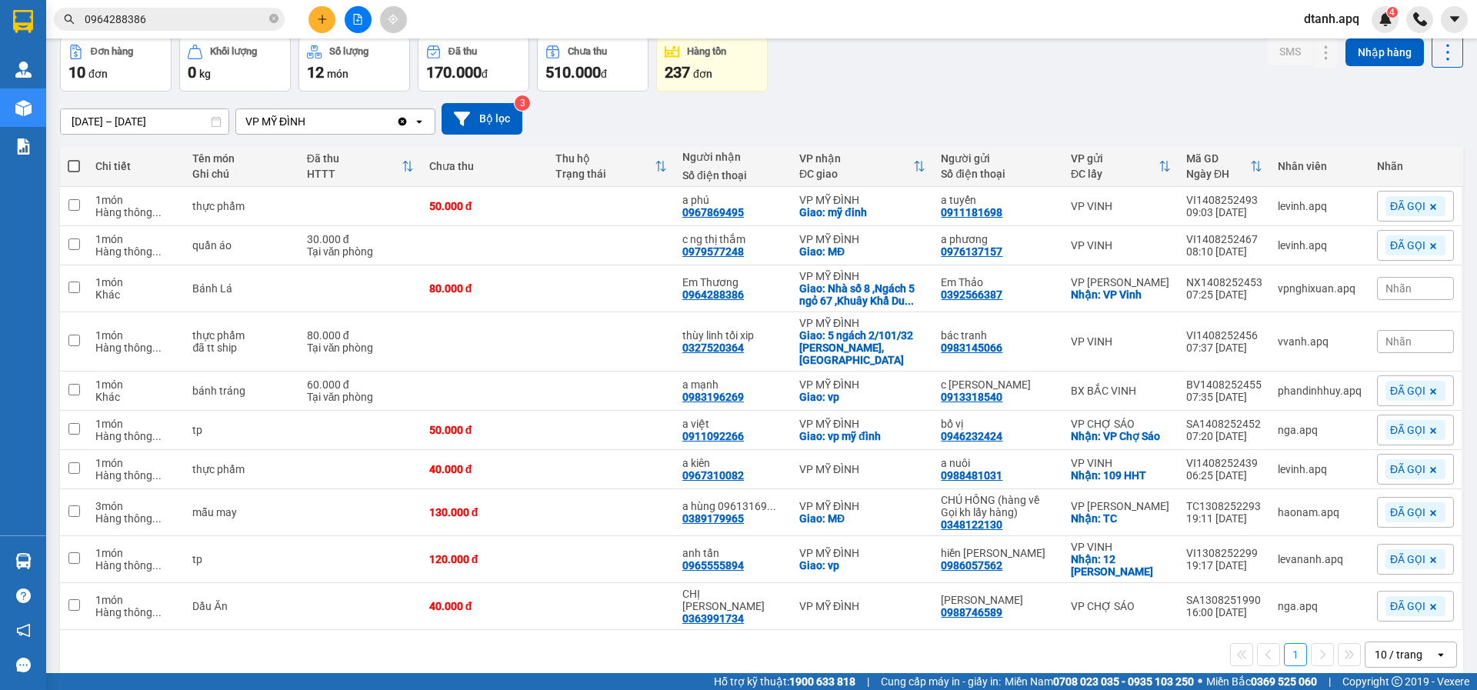
click at [1056, 82] on div "Đơn hàng 10 đơn Khối lượng 0 kg Số lượng 12 món Đã thu 170.000 đ Chưa thu 510.0…" at bounding box center [761, 63] width 1403 height 55
drag, startPoint x: 158, startPoint y: 19, endPoint x: 195, endPoint y: 18, distance: 36.2
click at [62, 19] on span "0964288386" at bounding box center [169, 19] width 231 height 23
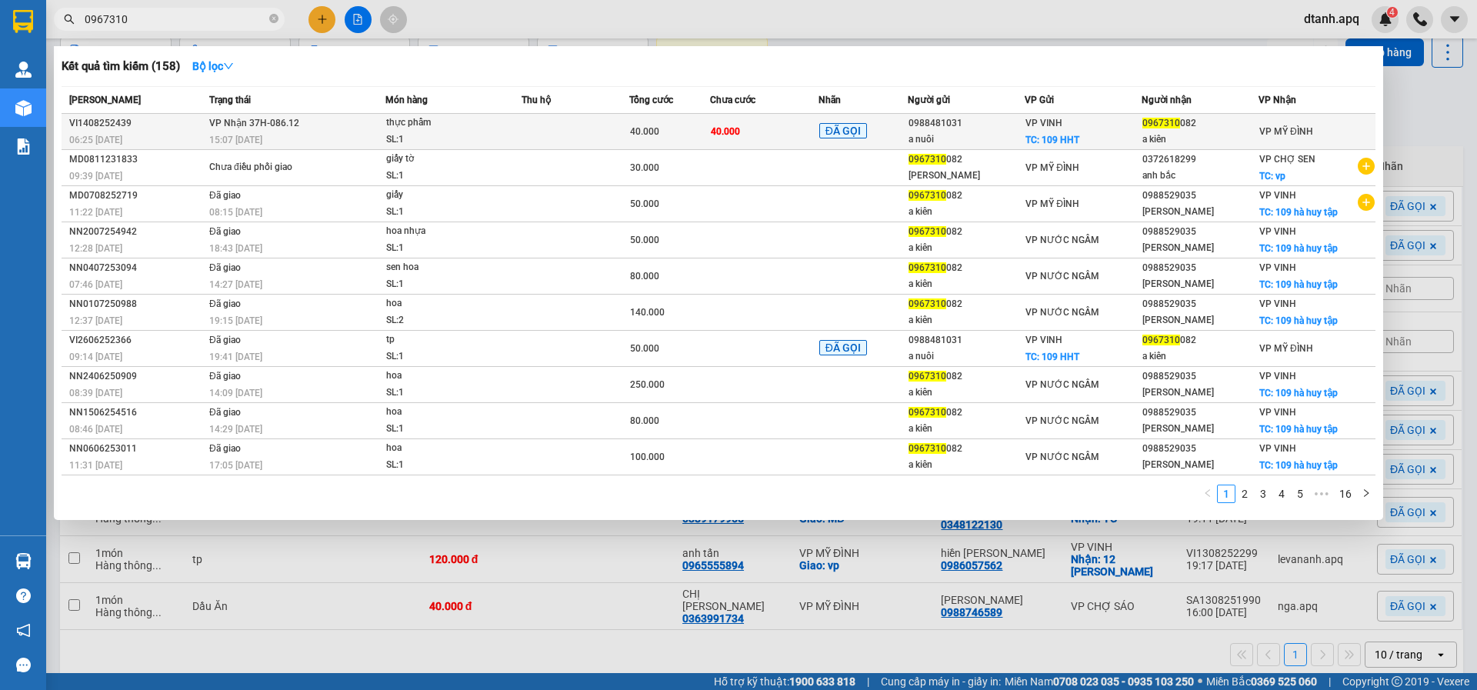
click at [482, 135] on div "SL: 1" at bounding box center [443, 140] width 115 height 17
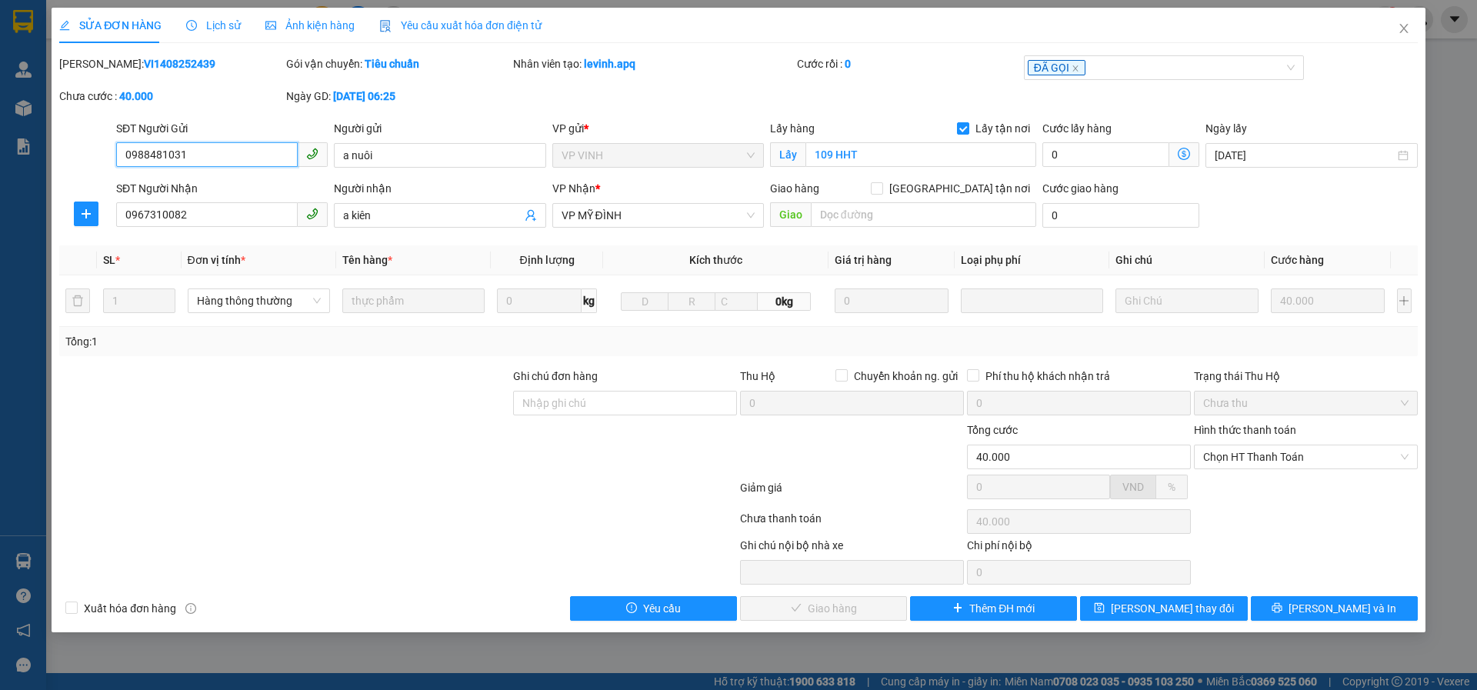
drag, startPoint x: 1232, startPoint y: 462, endPoint x: 1233, endPoint y: 471, distance: 9.4
click at [1232, 462] on span "Chọn HT Thanh Toán" at bounding box center [1305, 456] width 205 height 23
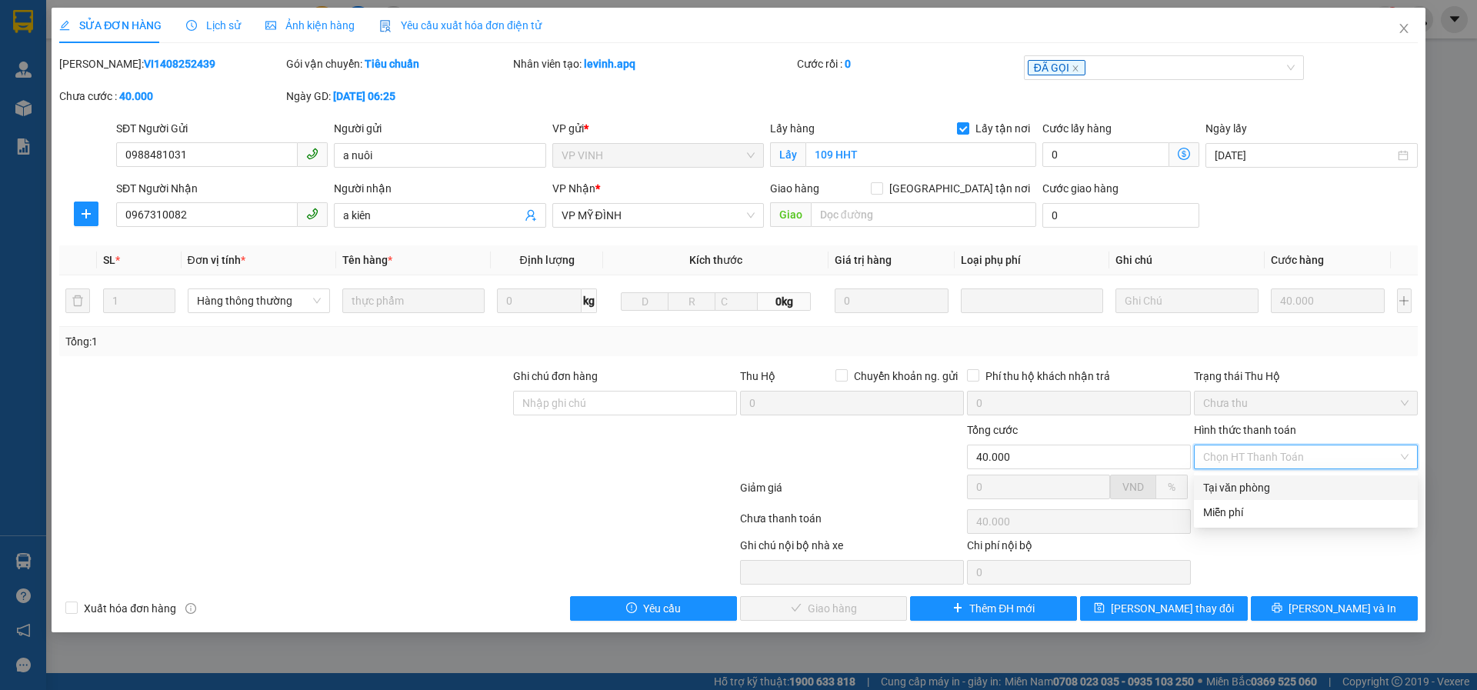
click at [1229, 493] on div "Tại văn phòng" at bounding box center [1305, 487] width 205 height 17
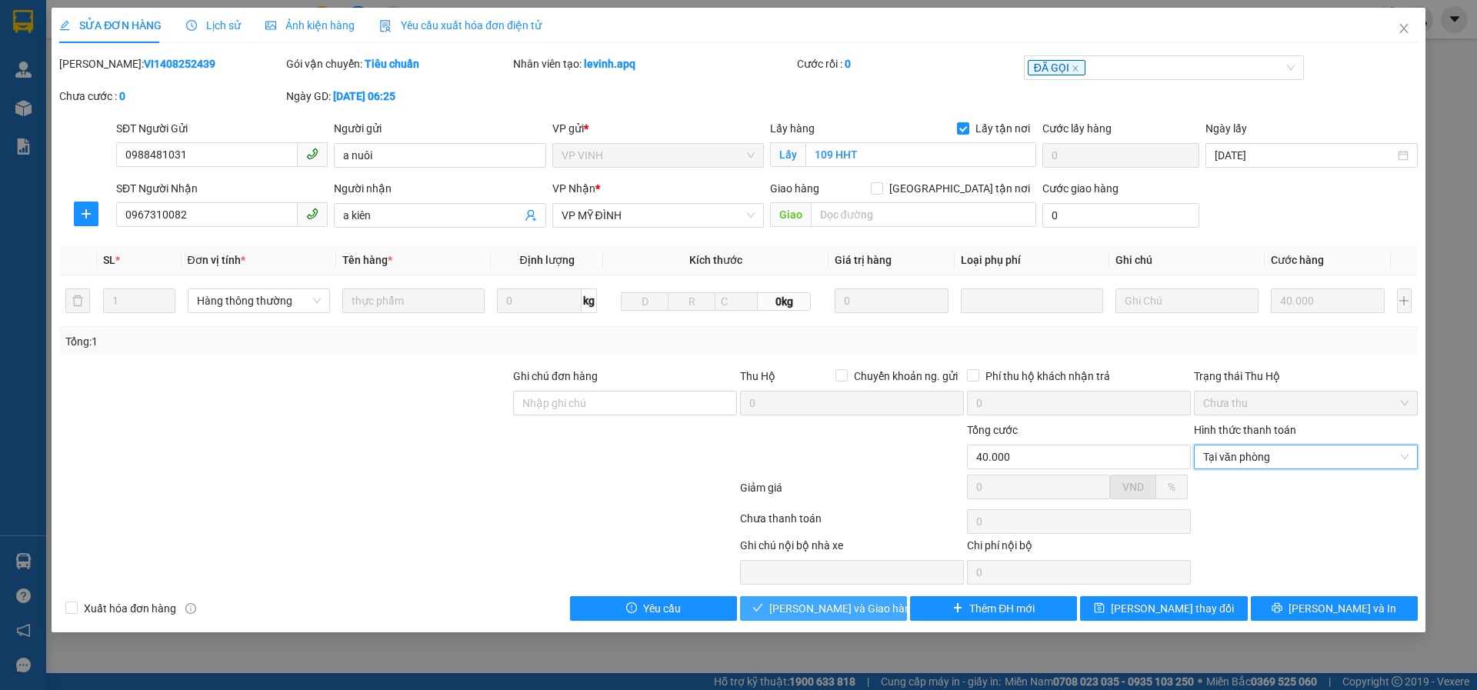
drag, startPoint x: 780, startPoint y: 601, endPoint x: 899, endPoint y: 621, distance: 120.2
click at [786, 607] on button "Lưu và Giao hàng" at bounding box center [823, 608] width 167 height 25
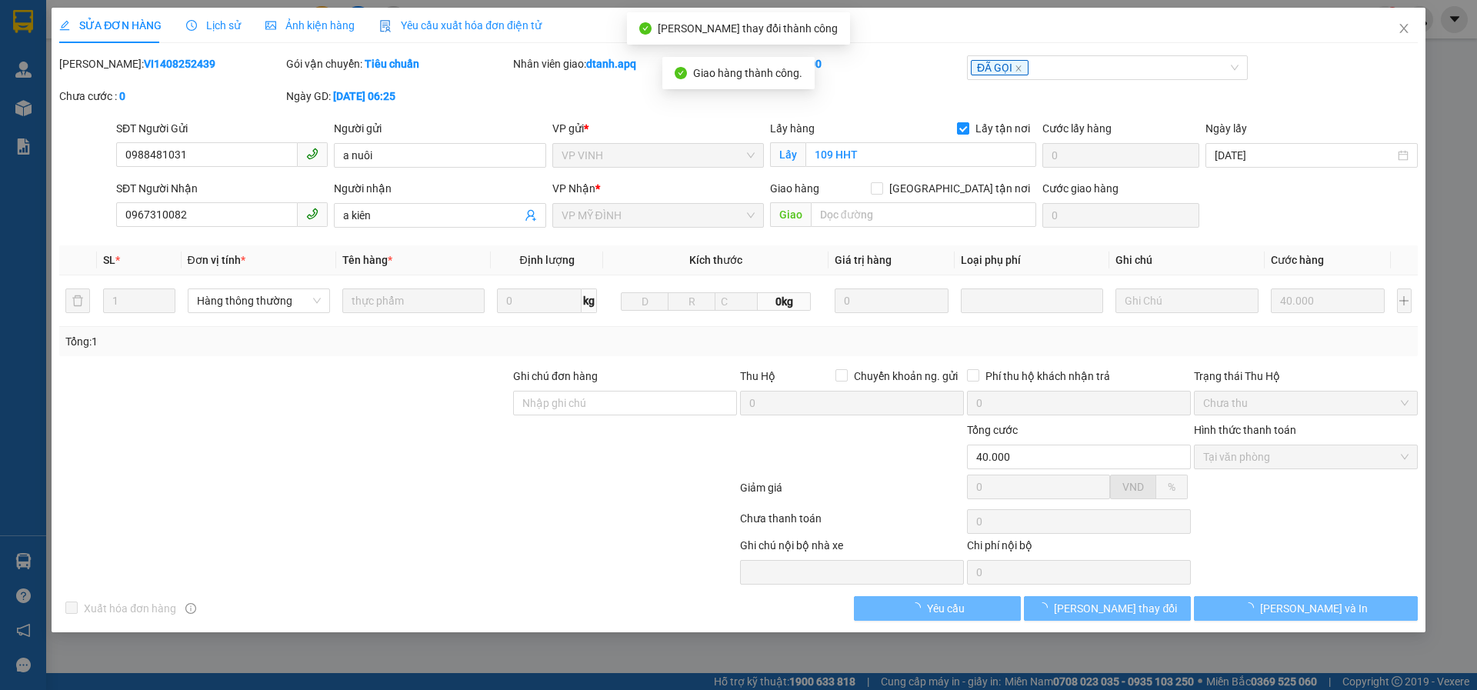
click at [209, 32] on span "Lịch sử" at bounding box center [213, 25] width 55 height 12
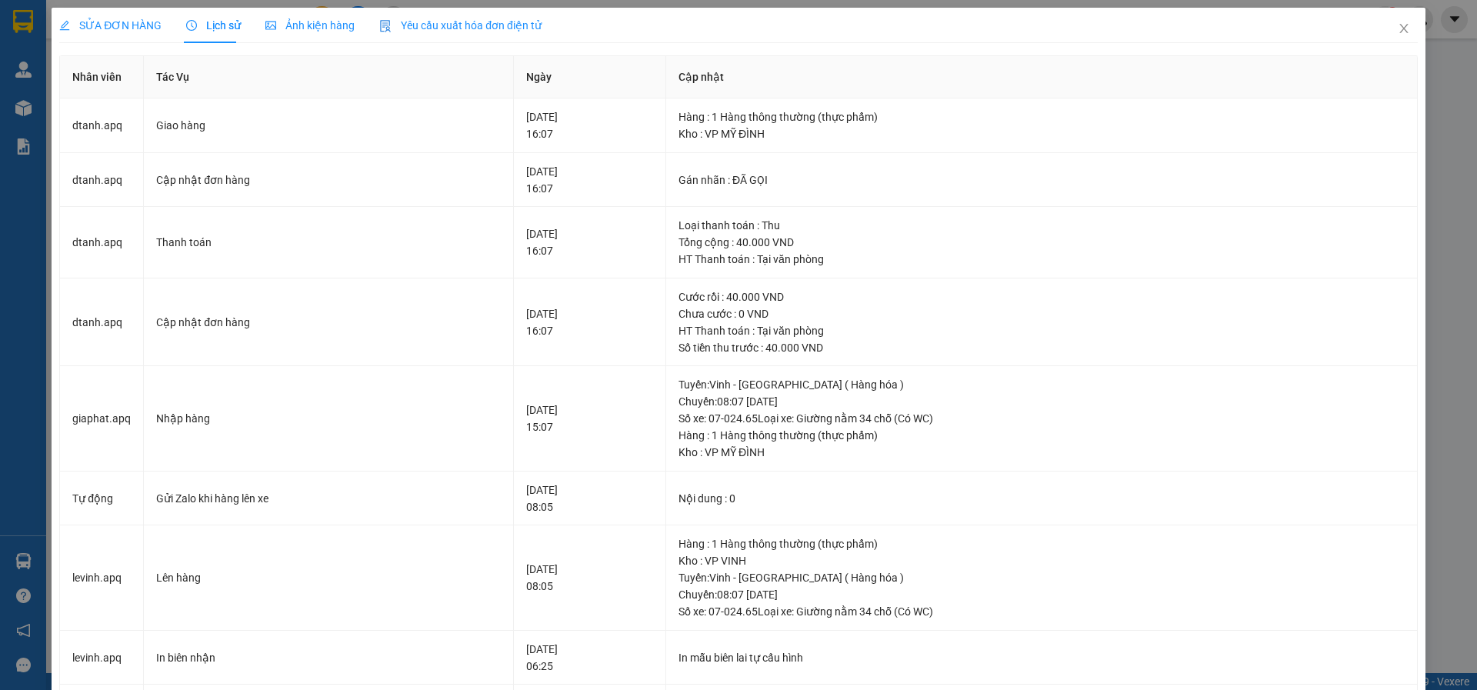
click at [118, 36] on div "SỬA ĐƠN HÀNG" at bounding box center [110, 25] width 102 height 35
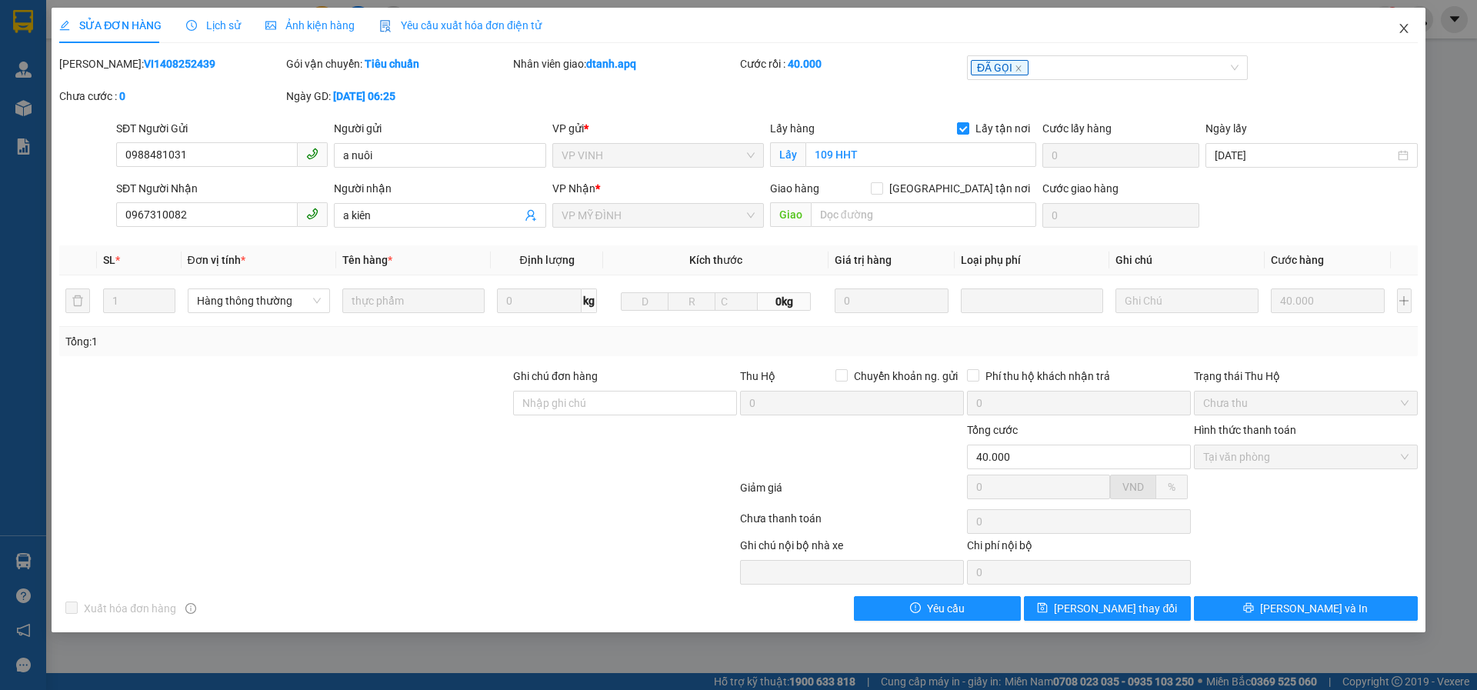
click at [1403, 25] on icon "close" at bounding box center [1404, 28] width 12 height 12
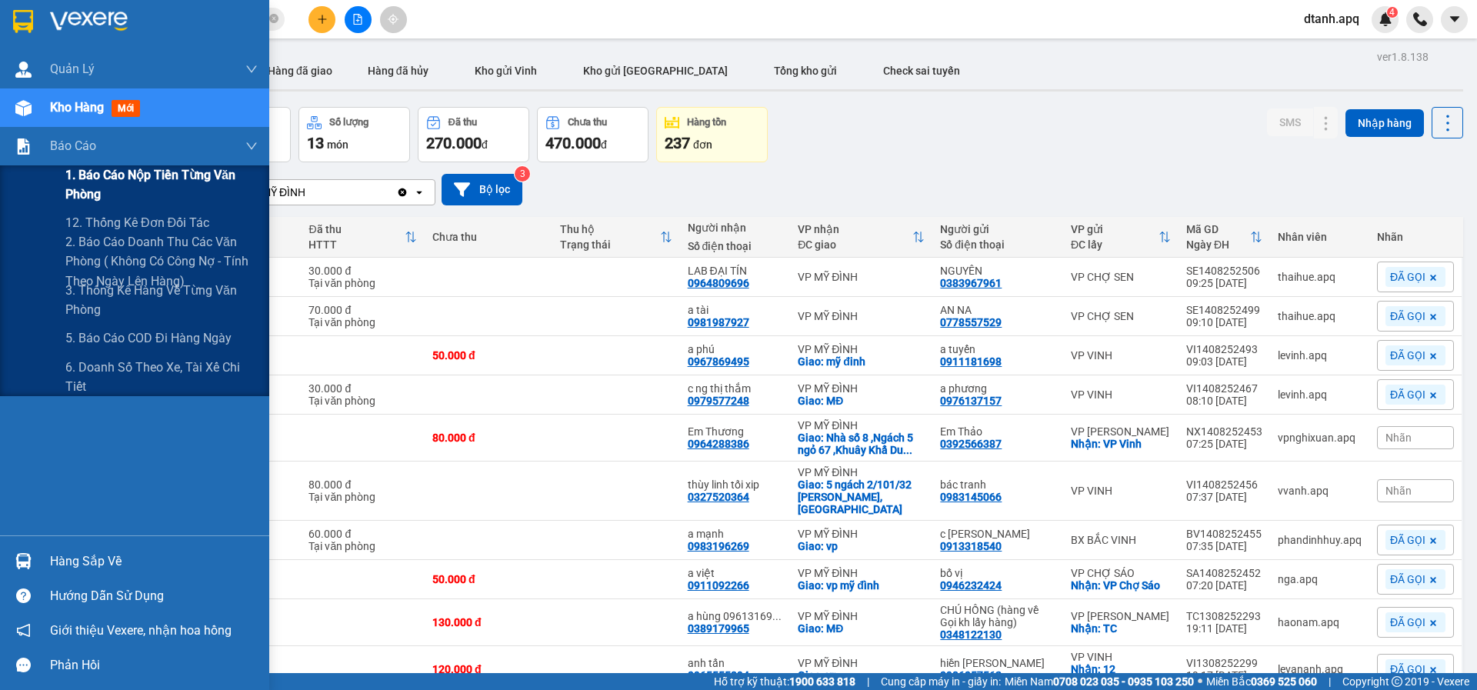
click at [110, 177] on span "1. Báo cáo nộp tiền từng văn phòng" at bounding box center [161, 184] width 192 height 38
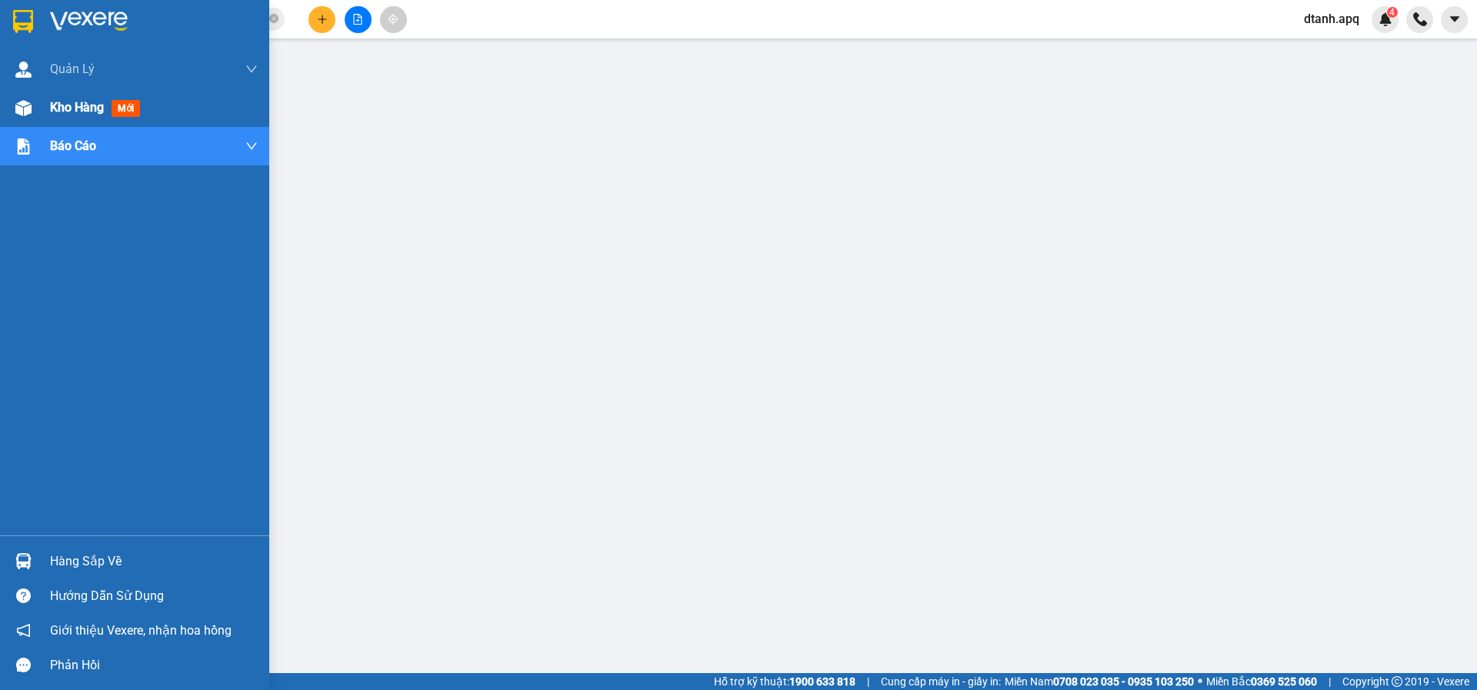
click at [12, 114] on div at bounding box center [23, 108] width 27 height 27
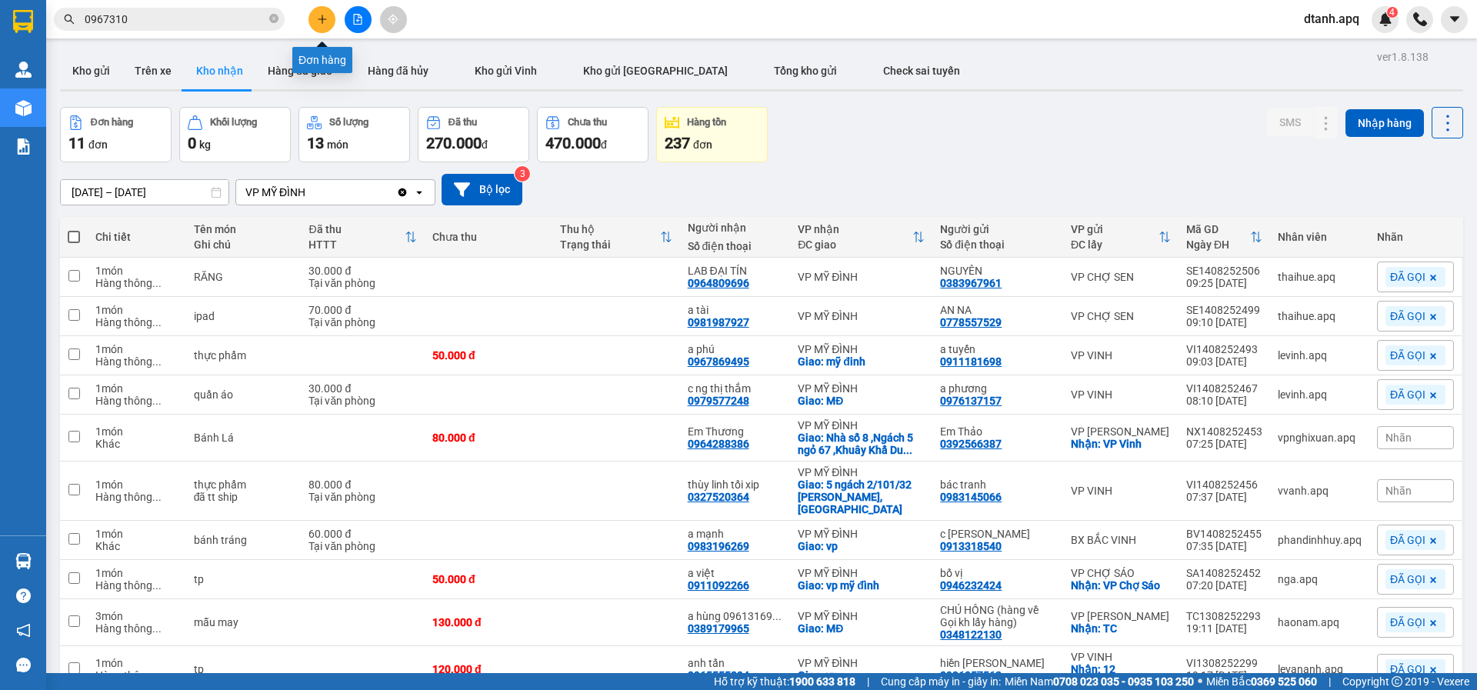
click at [322, 18] on icon "plus" at bounding box center [322, 19] width 1 height 8
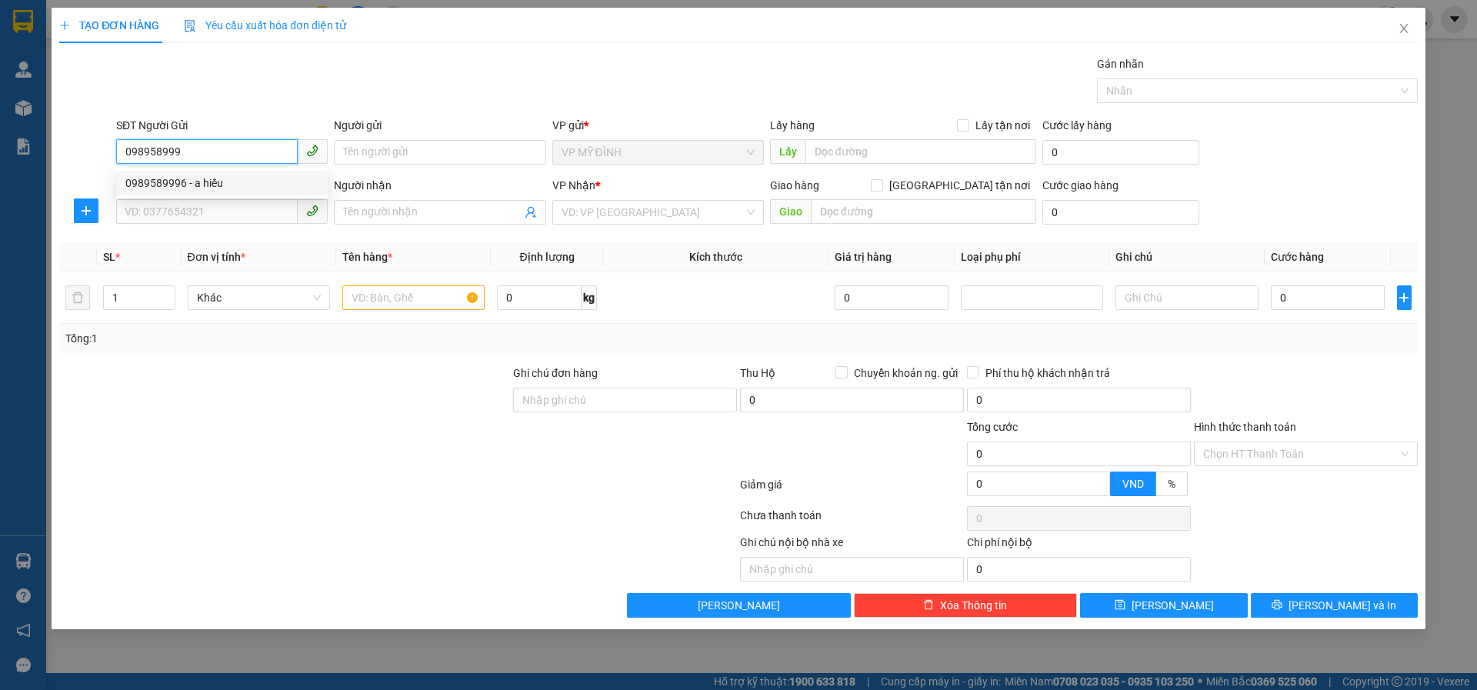
click at [201, 175] on div "0989589996 - a hiếu" at bounding box center [221, 183] width 193 height 17
type input "0989589996"
type input "a hiếu"
click at [190, 195] on body "Kết quả tìm kiếm ( 158 ) Bộ lọc Mã ĐH Trạng thái Món hàng Thu hộ Tổng cước Chưa…" at bounding box center [738, 345] width 1477 height 690
type input "0989589996"
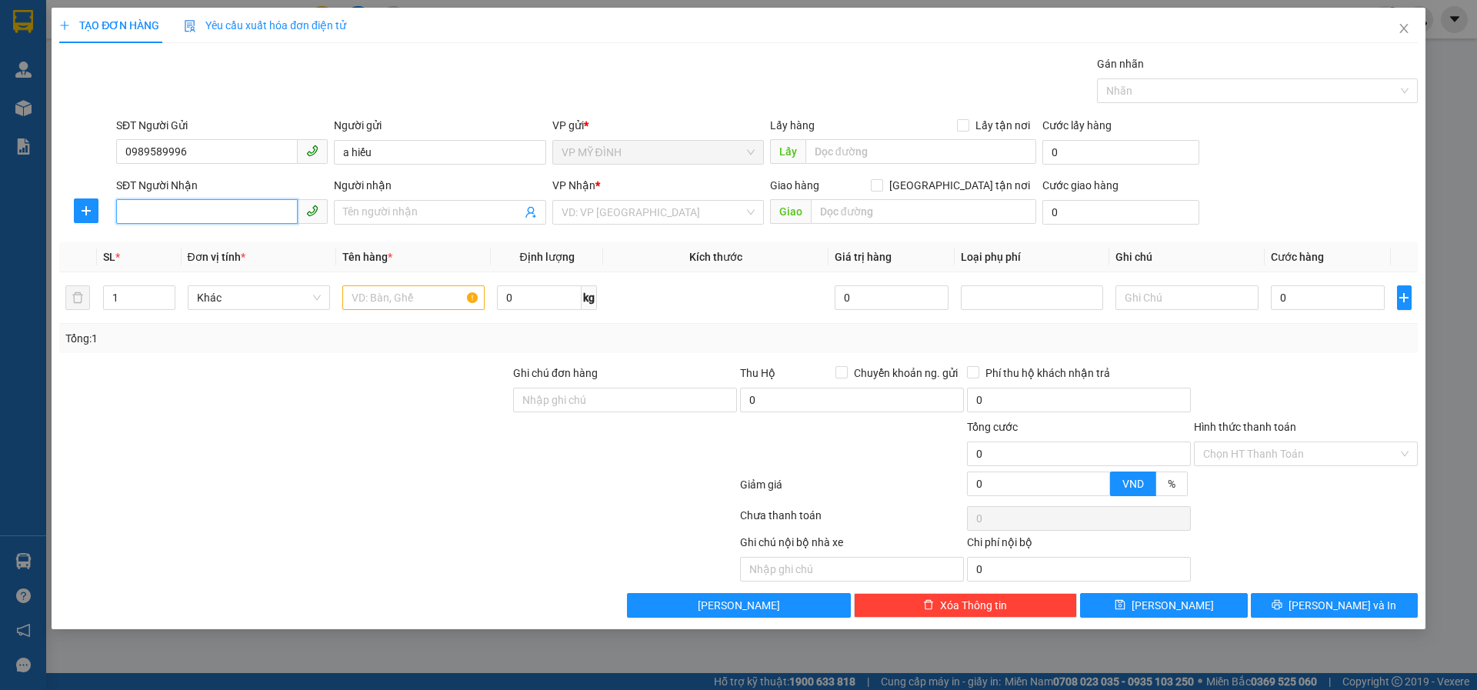
click at [163, 218] on input "SĐT Người Nhận" at bounding box center [207, 211] width 182 height 25
click at [172, 272] on div "0989459098 - a việt" at bounding box center [221, 267] width 193 height 17
type input "0989459098"
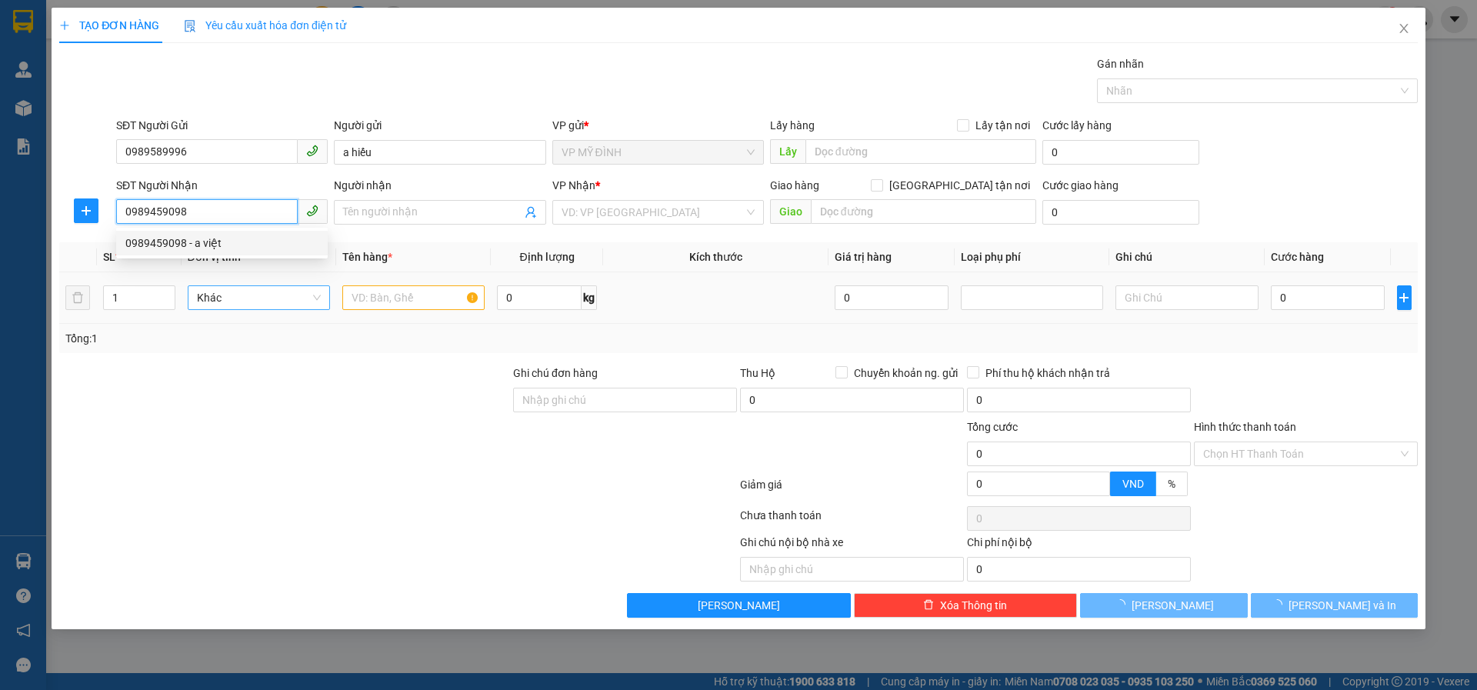
type input "a việt"
checkbox input "true"
type input "32 nguyễn sy sách"
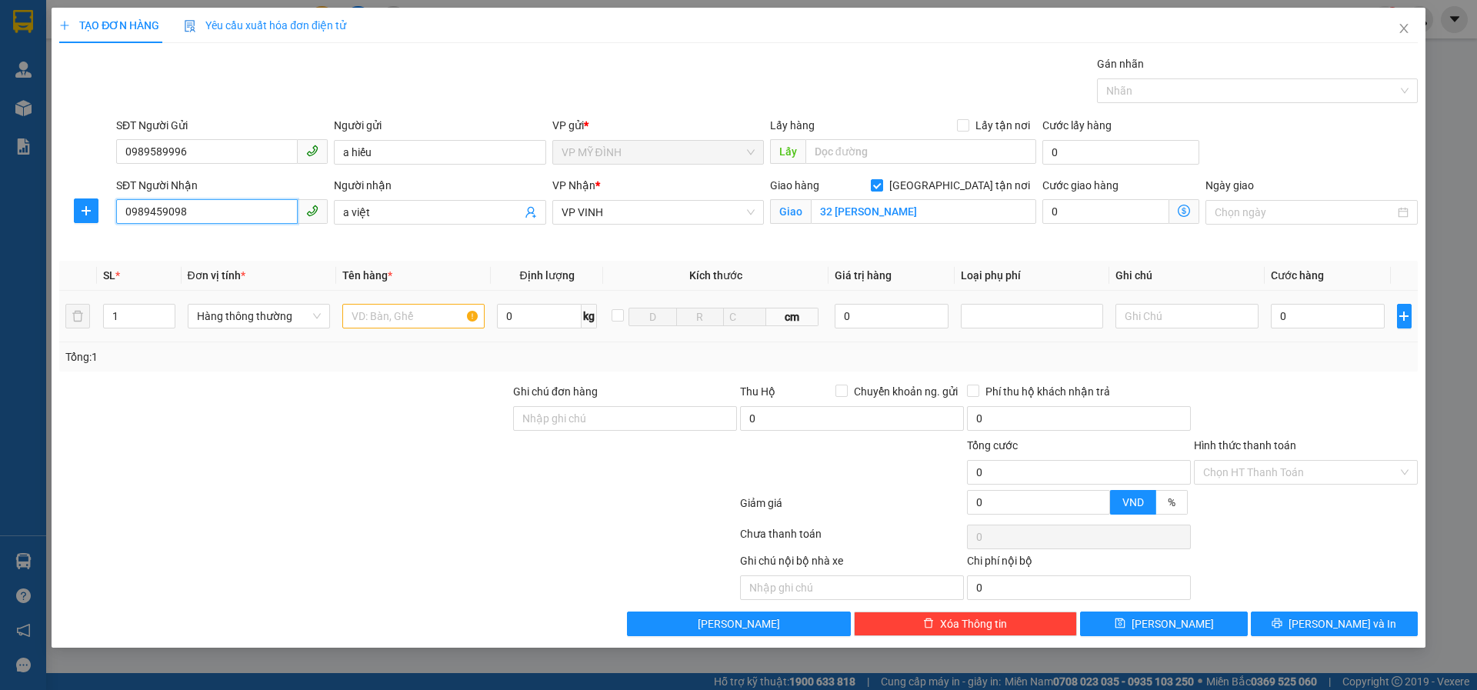
type input "0989459098"
click at [372, 316] on input "text" at bounding box center [413, 316] width 142 height 25
click at [392, 321] on input "text" at bounding box center [413, 316] width 142 height 25
type input "t"
type input "d"
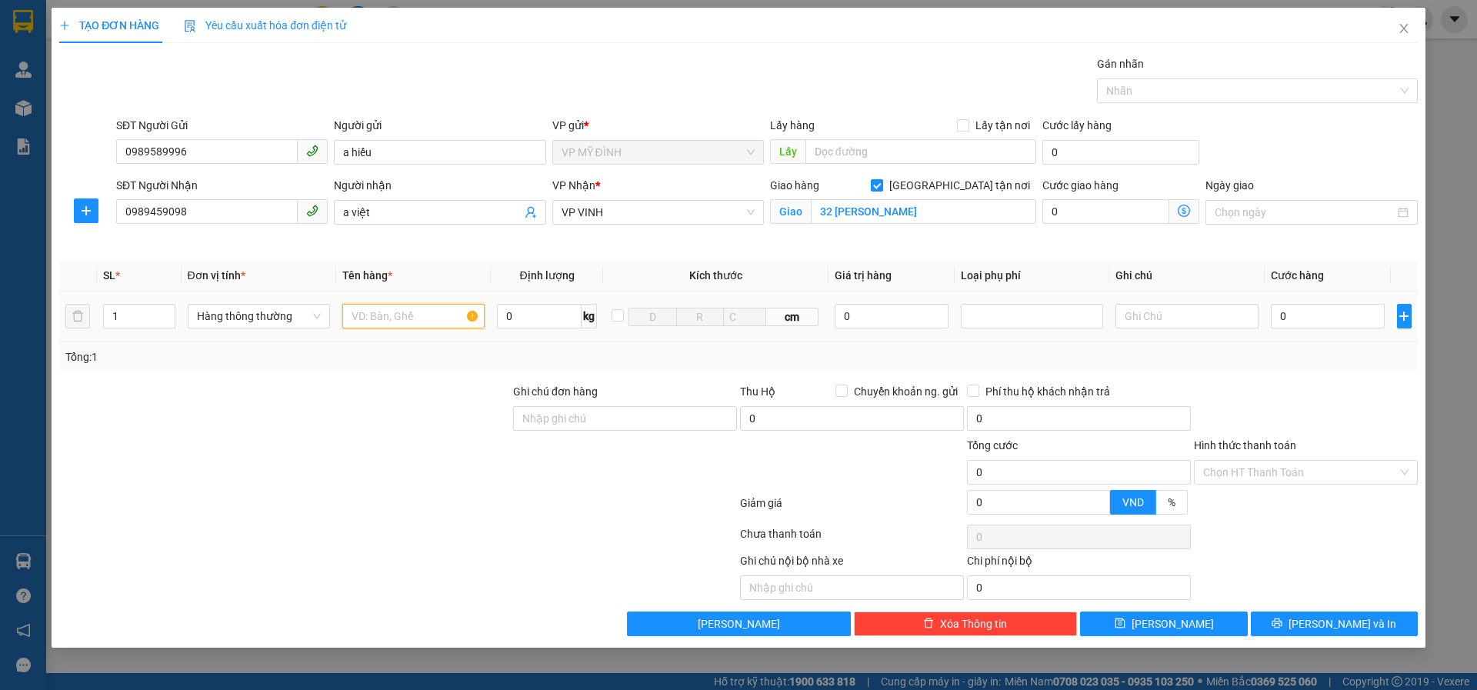
click at [385, 318] on input "text" at bounding box center [413, 316] width 142 height 25
type input "d"
type input "đông lạnh"
type input "5"
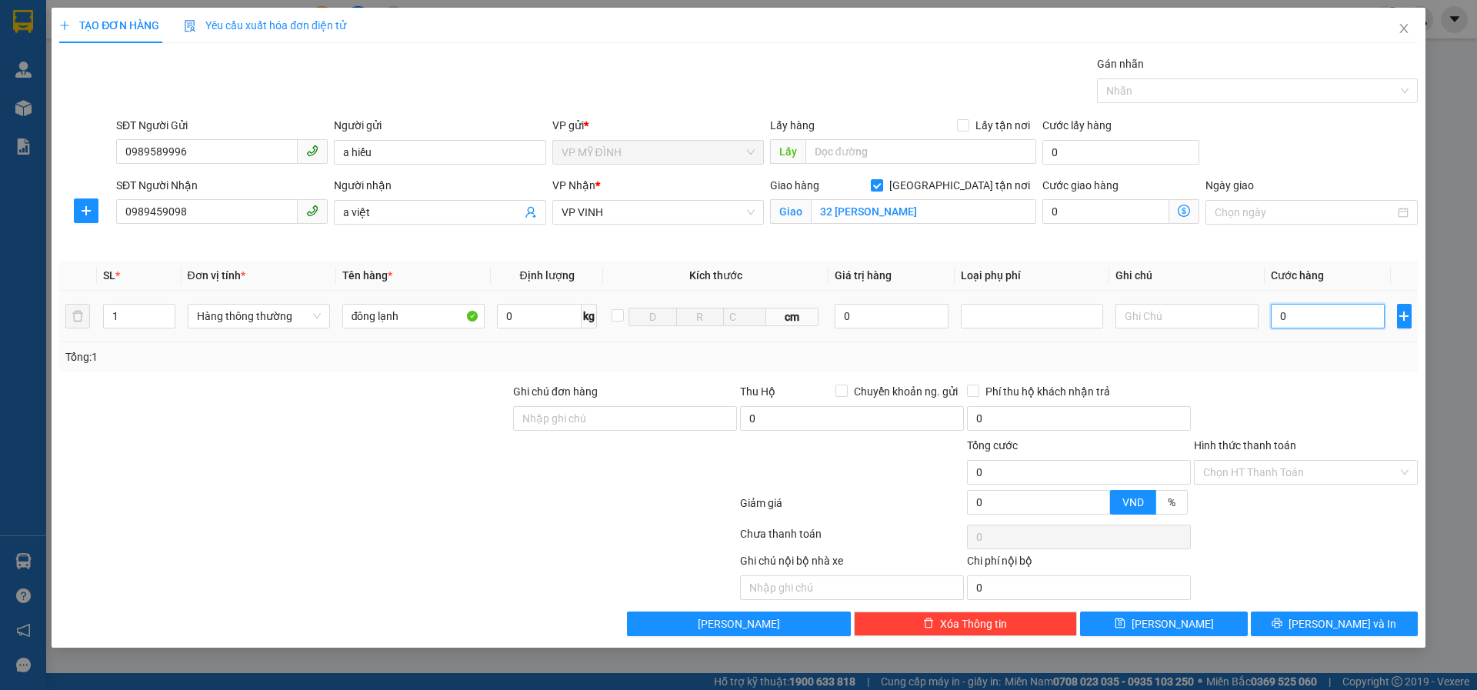
type input "5"
drag, startPoint x: 1292, startPoint y: 319, endPoint x: 1304, endPoint y: 332, distance: 18.0
click at [1295, 315] on input "5" at bounding box center [1328, 316] width 115 height 25
type input "50"
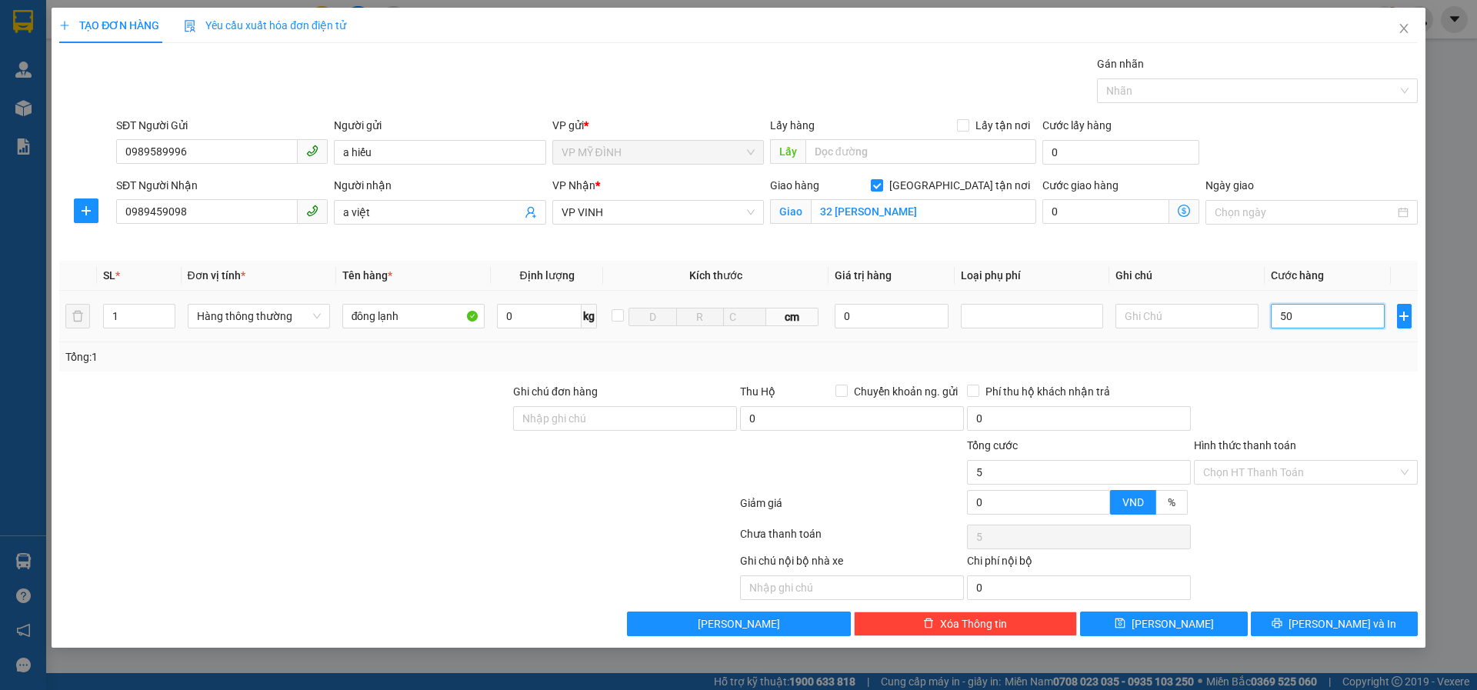
type input "50"
type input "50.000"
click at [1297, 622] on button "Lưu và In" at bounding box center [1334, 624] width 167 height 25
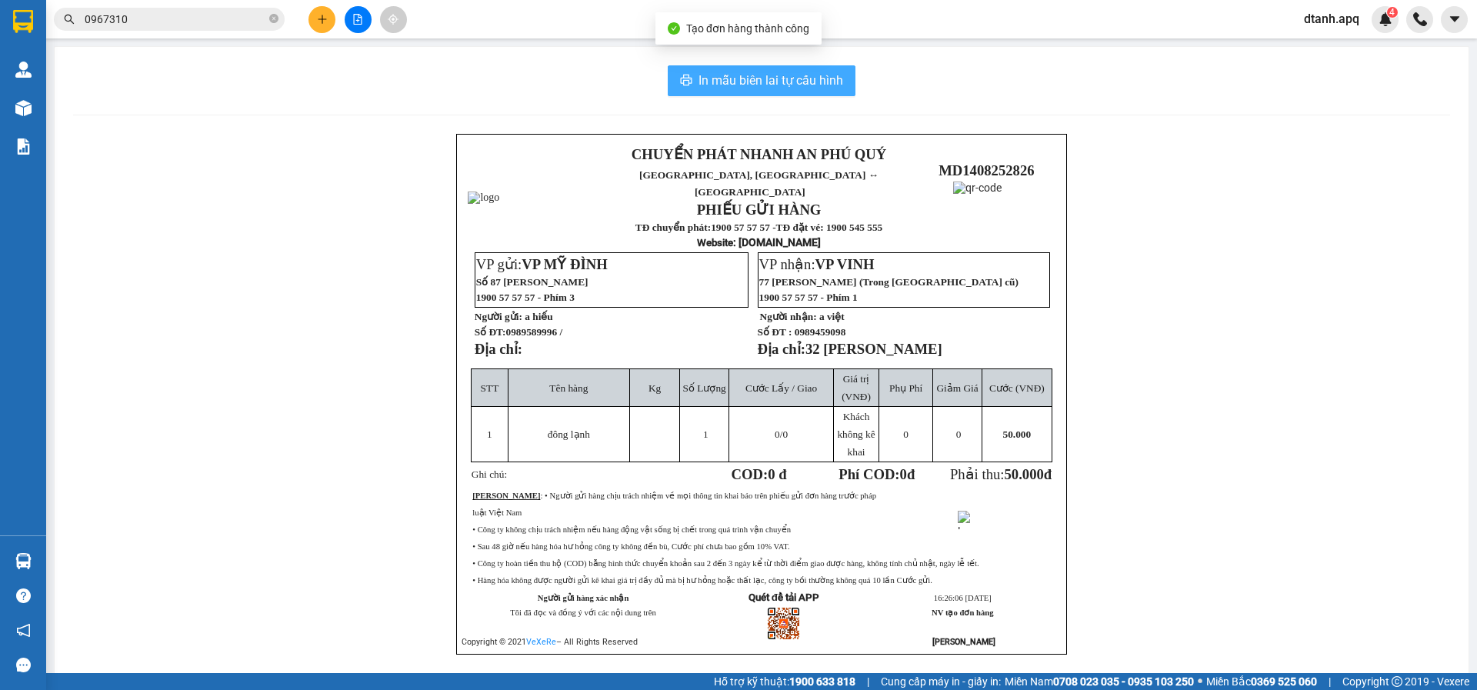
click at [699, 71] on button "In mẫu biên lai tự cấu hình" at bounding box center [762, 80] width 188 height 31
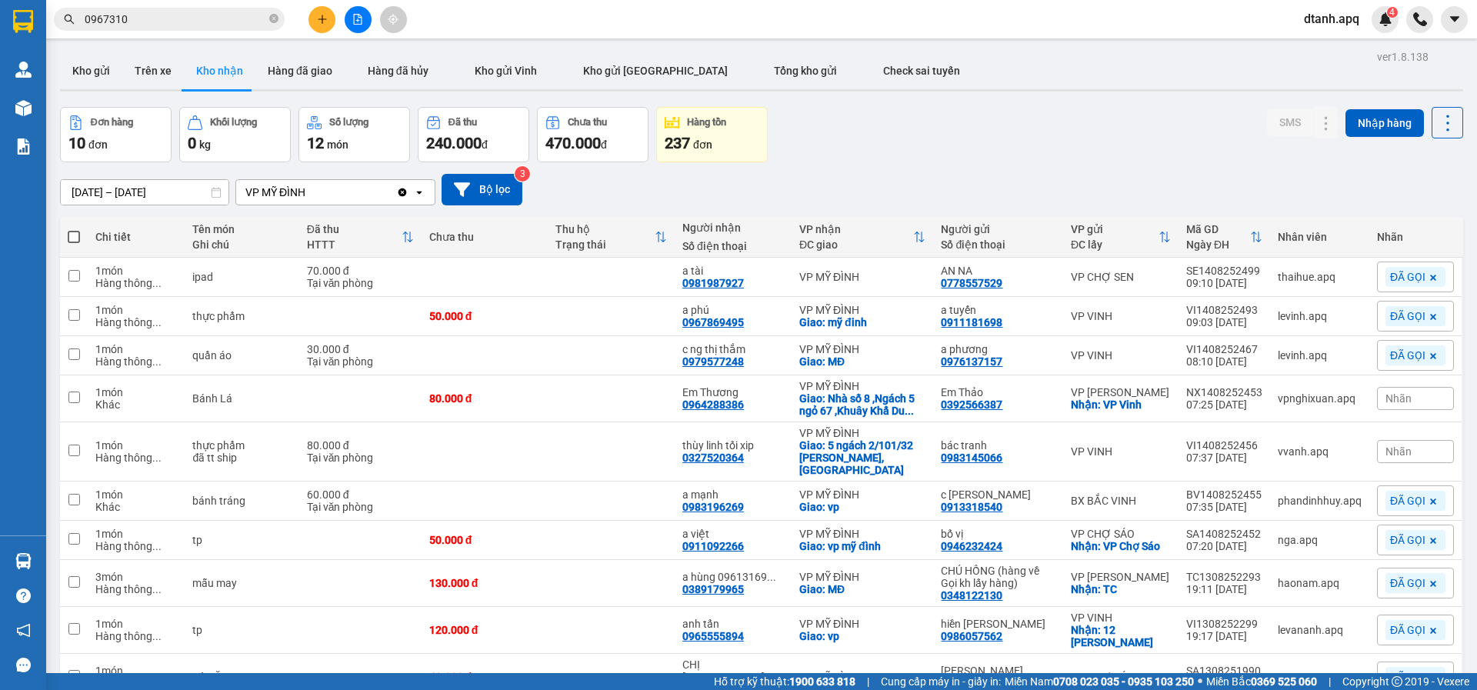
click at [335, 27] on div at bounding box center [357, 19] width 115 height 27
click at [319, 26] on button at bounding box center [322, 19] width 27 height 27
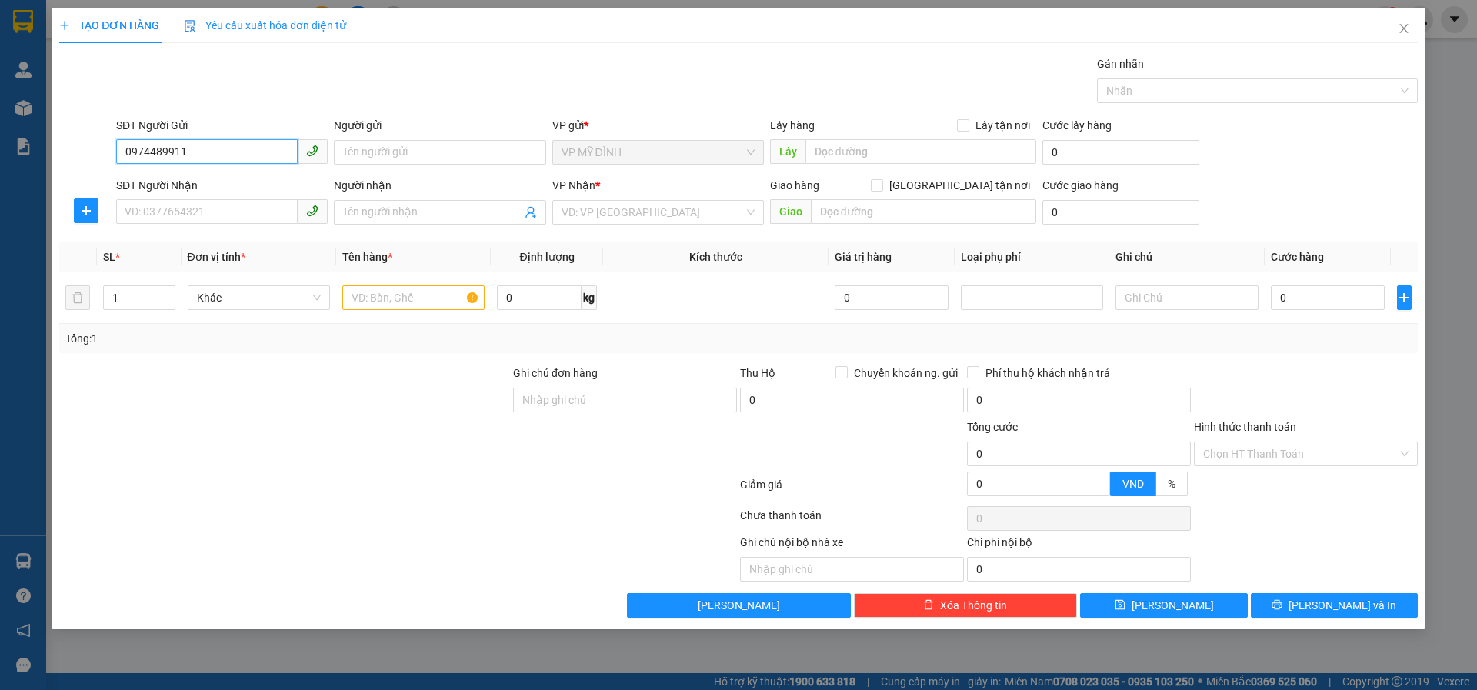
click at [0, 152] on div "TẠO ĐƠN HÀNG Yêu cầu xuất hóa đơn điện tử Transit Pickup Surcharge Ids Transit …" at bounding box center [738, 345] width 1477 height 690
click at [209, 158] on input "0974489911" at bounding box center [207, 151] width 182 height 25
type input "0974489911"
click at [1408, 30] on icon "close" at bounding box center [1404, 28] width 12 height 12
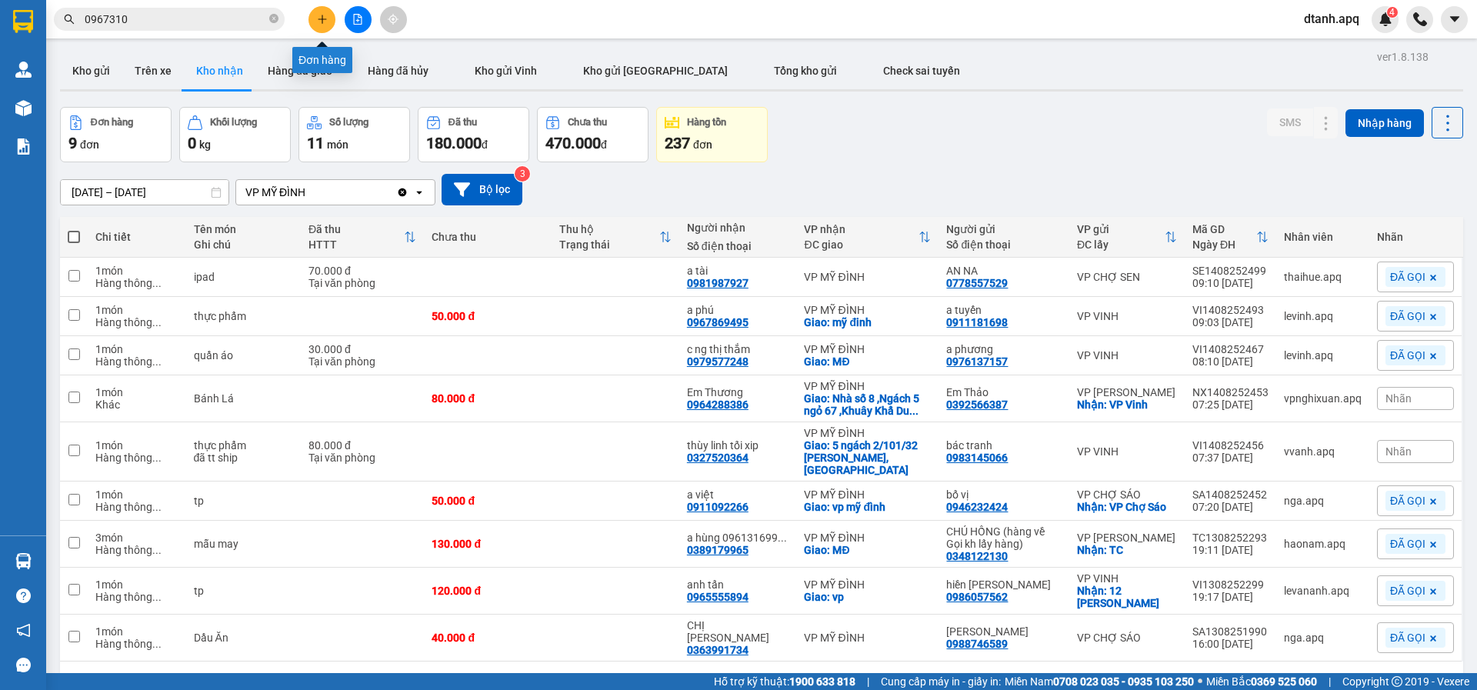
click at [322, 22] on icon "plus" at bounding box center [322, 19] width 1 height 8
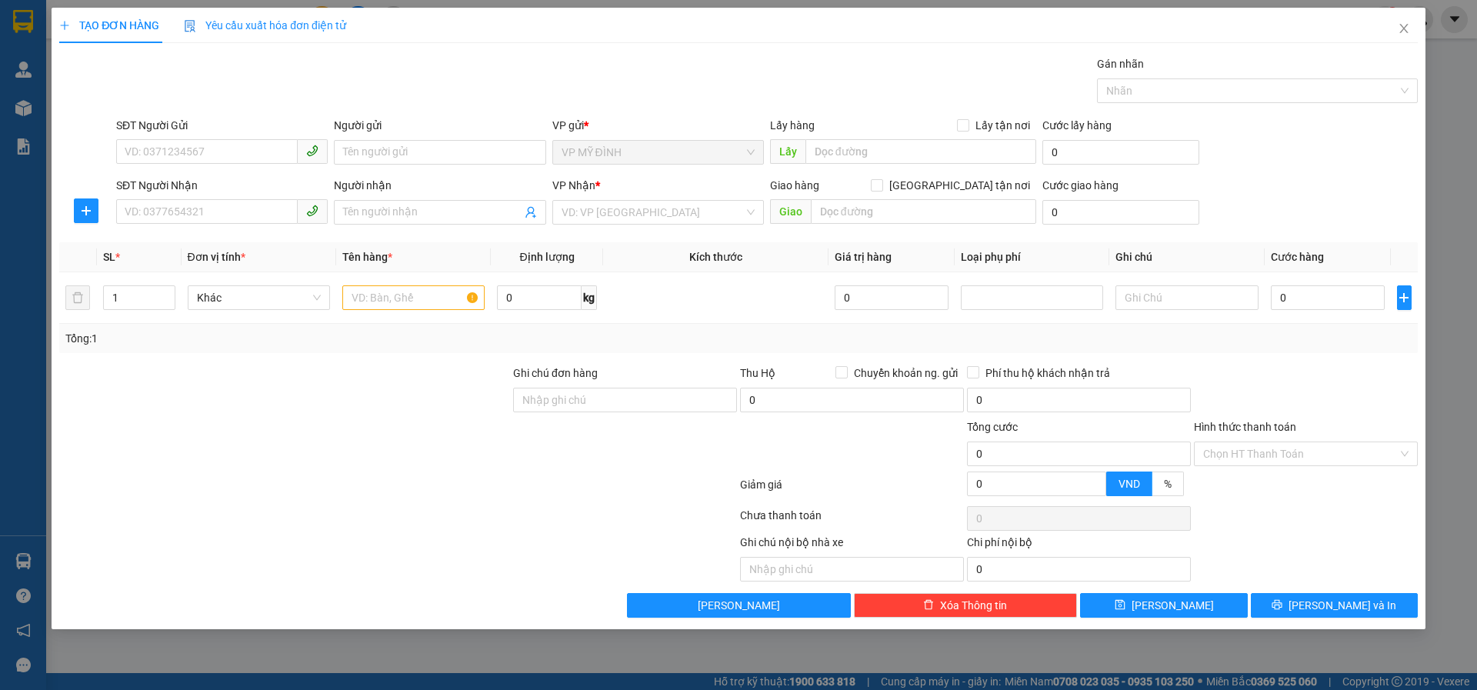
click at [1210, 656] on div "TẠO ĐƠN HÀNG Yêu cầu xuất hóa đơn điện tử Transit Pickup Surcharge Ids Transit …" at bounding box center [738, 345] width 1477 height 690
click at [134, 149] on input "SĐT Người Gửi" at bounding box center [207, 151] width 182 height 25
type input "0393652989"
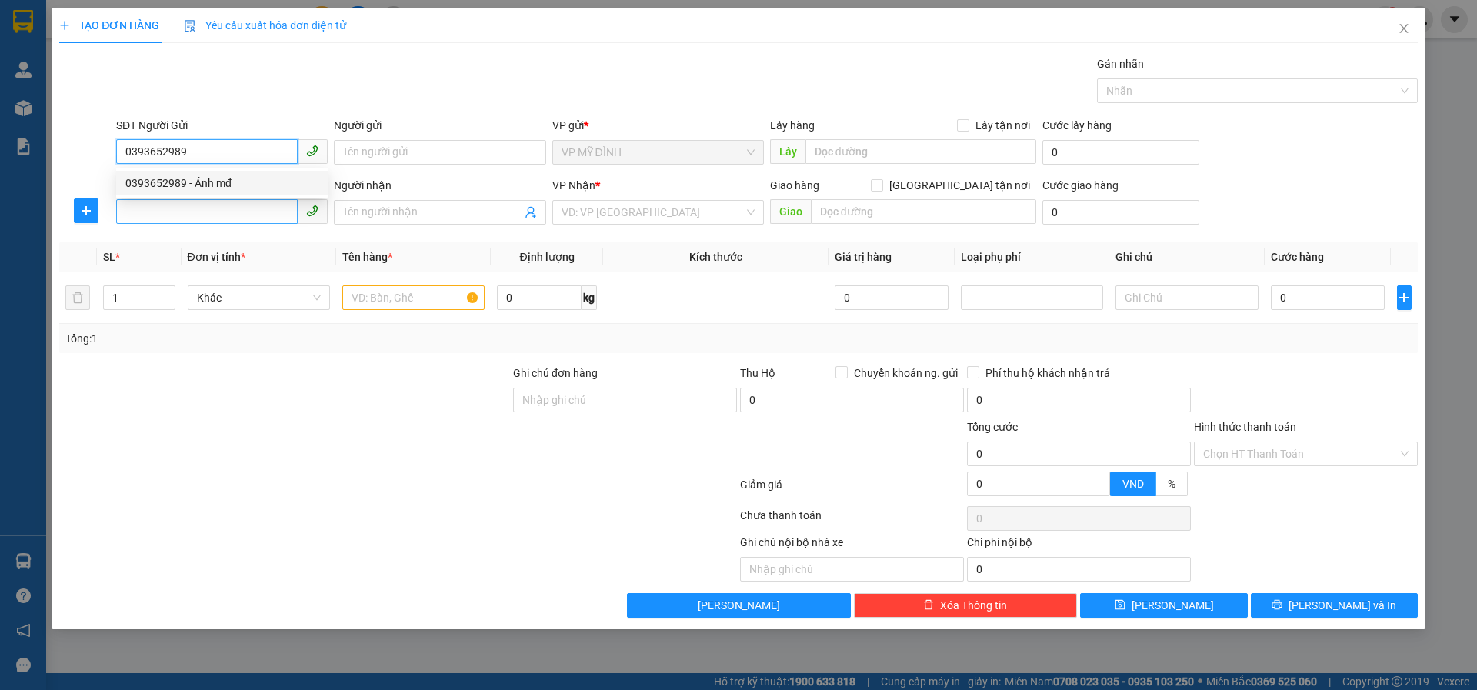
drag, startPoint x: 188, startPoint y: 182, endPoint x: 223, endPoint y: 210, distance: 44.3
click at [188, 183] on div "0393652989 - Ánh mđ" at bounding box center [221, 183] width 193 height 17
type input "Ánh mđ"
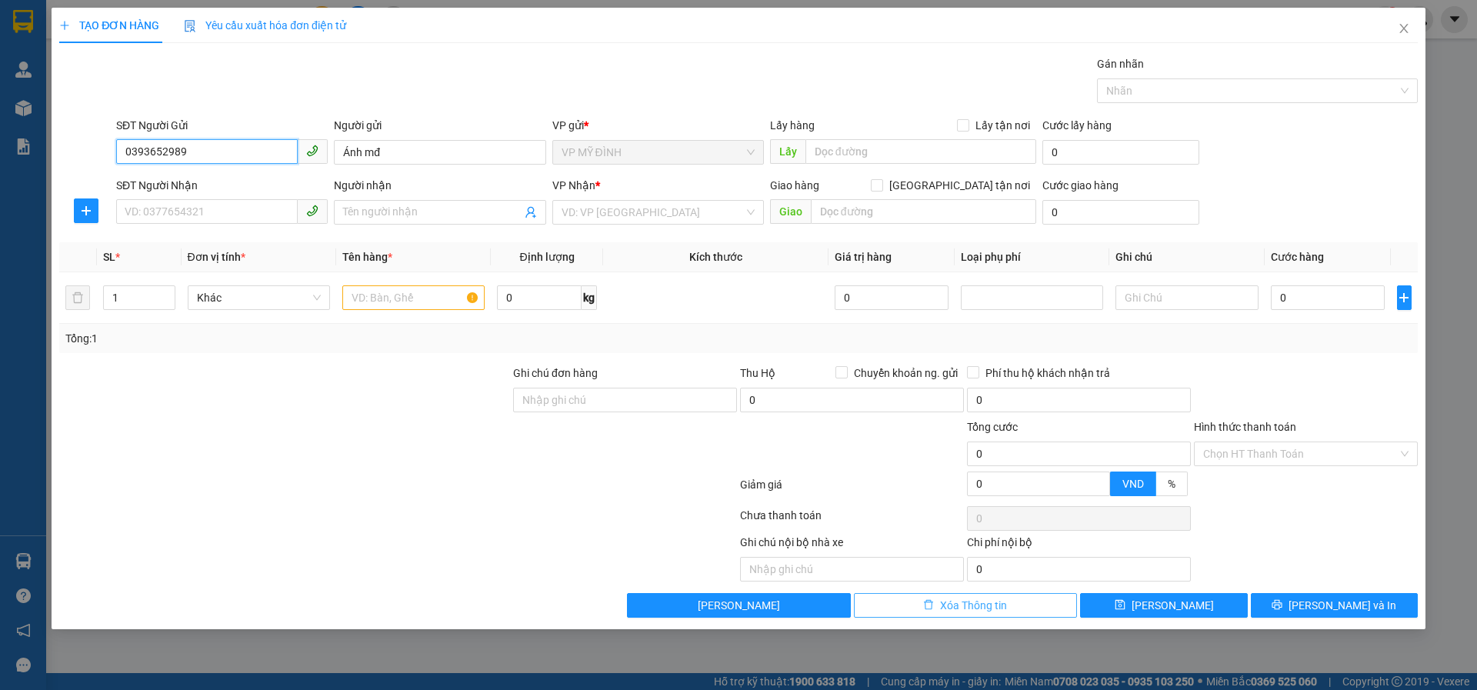
type input "0393652989"
click at [910, 610] on button "Xóa Thông tin" at bounding box center [966, 605] width 224 height 25
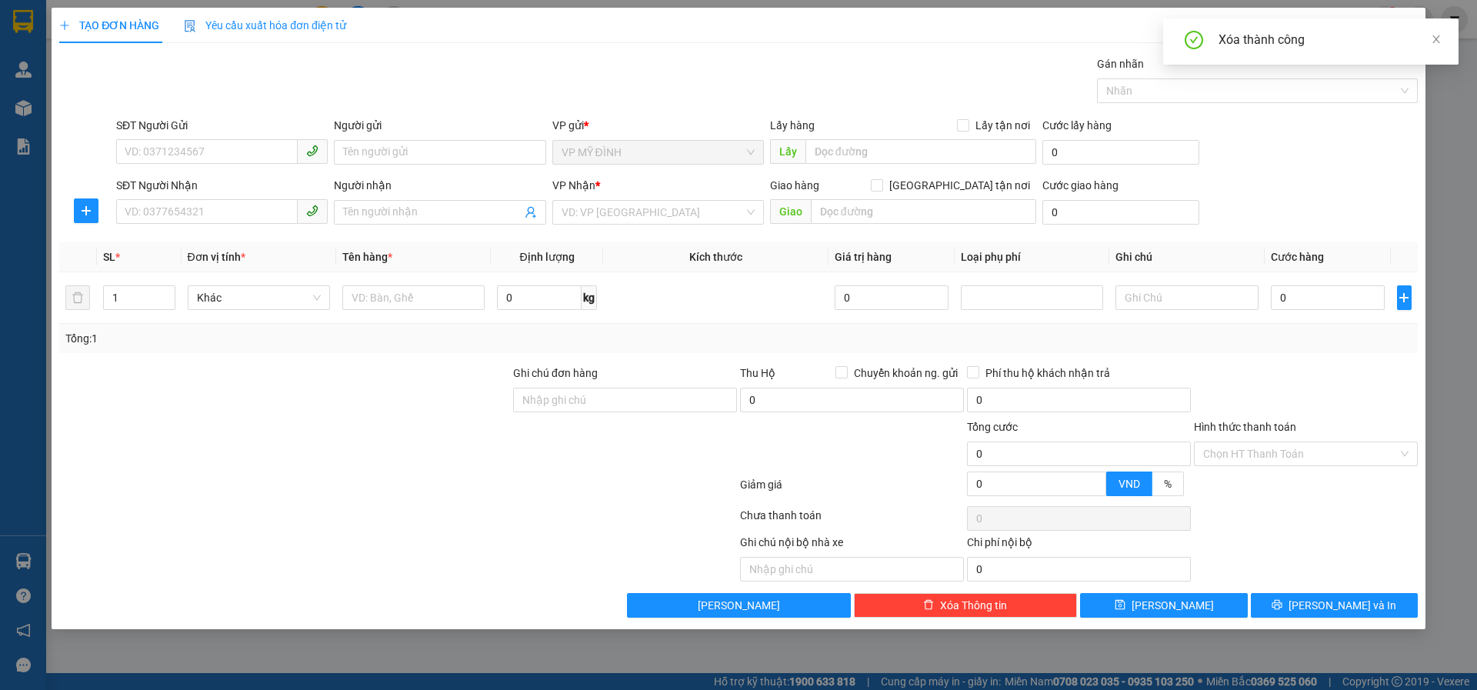
drag, startPoint x: 1439, startPoint y: 41, endPoint x: 1381, endPoint y: 32, distance: 59.2
click at [1438, 42] on icon "close" at bounding box center [1436, 39] width 11 height 11
click at [1400, 28] on span "Close" at bounding box center [1403, 29] width 43 height 43
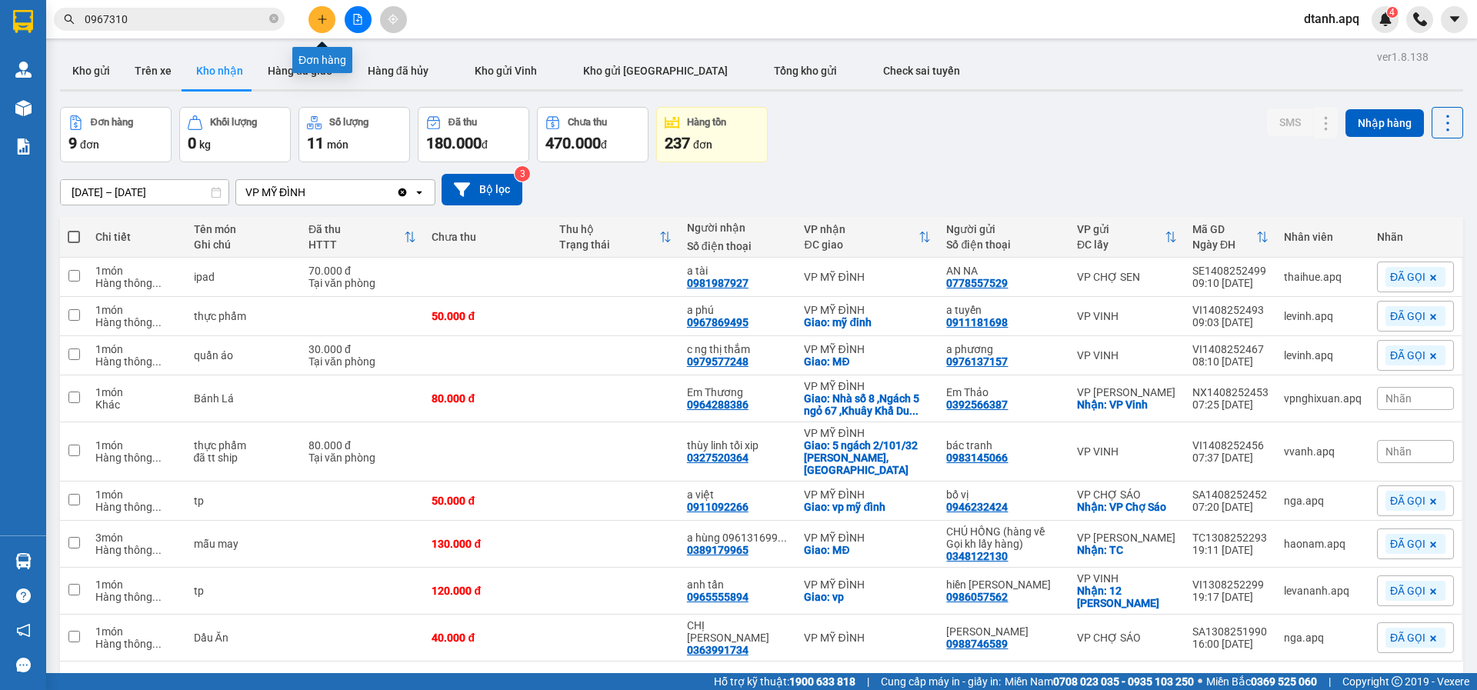
click at [319, 15] on icon "plus" at bounding box center [322, 19] width 11 height 11
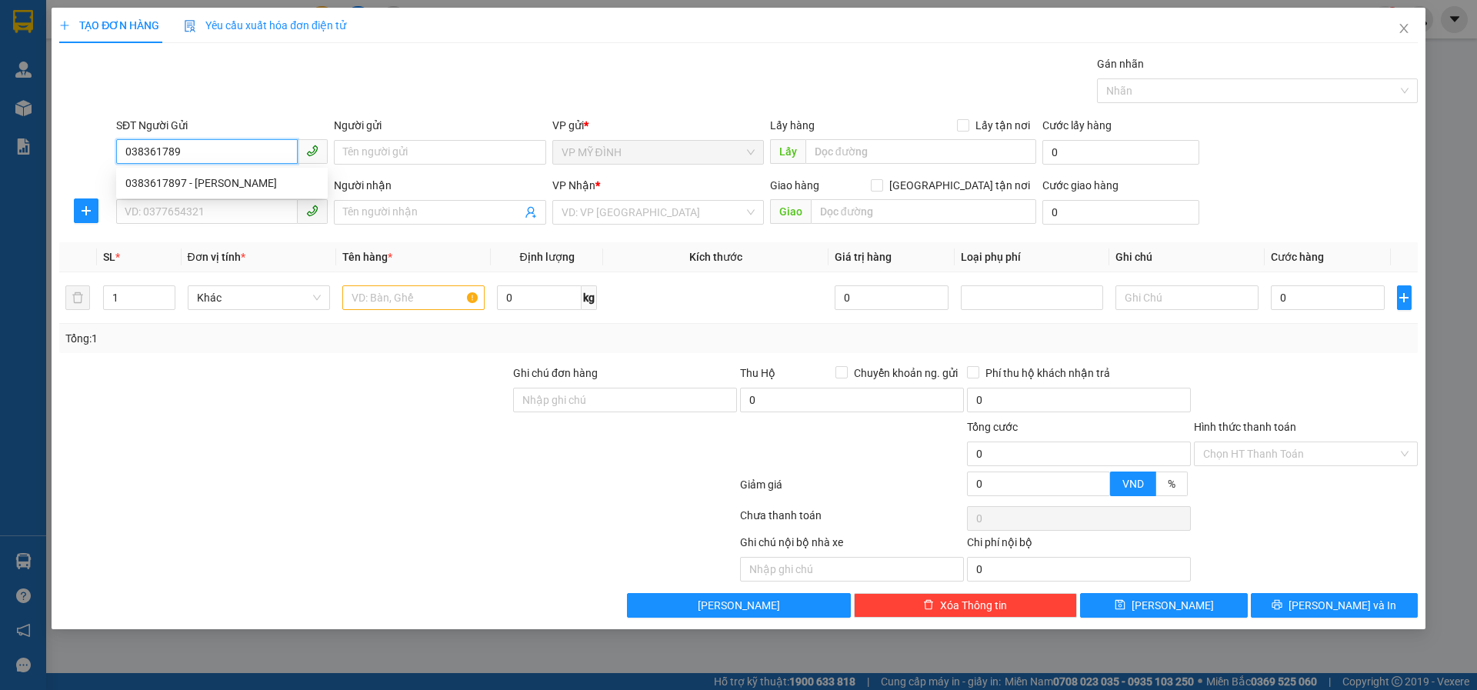
type input "0383617897"
click at [165, 178] on div "0383617897 - anh hiếu" at bounding box center [221, 183] width 193 height 17
type input "anh hiếu"
type input "0383617897"
click at [178, 210] on input "SĐT Người Nhận" at bounding box center [207, 211] width 182 height 25
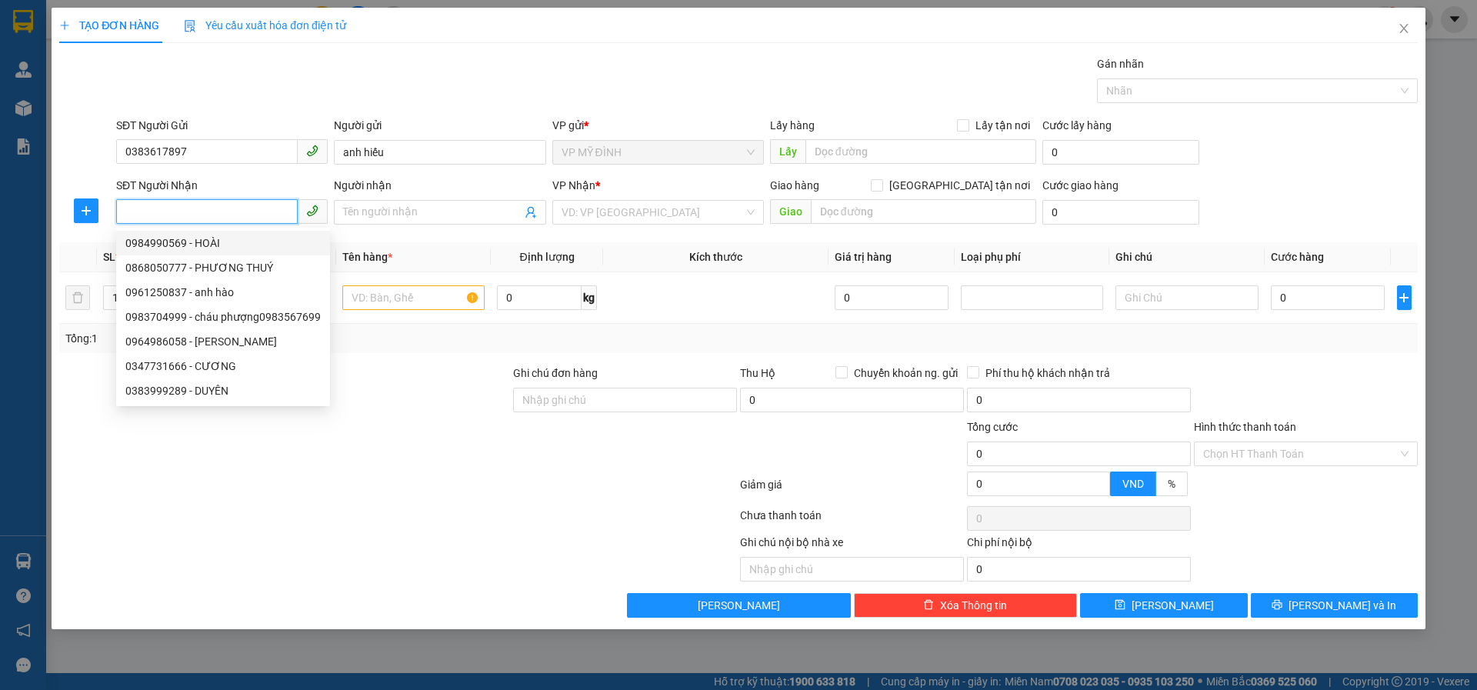
click at [172, 240] on div "0984990569 - HOÀI" at bounding box center [222, 243] width 195 height 17
type input "0984990569"
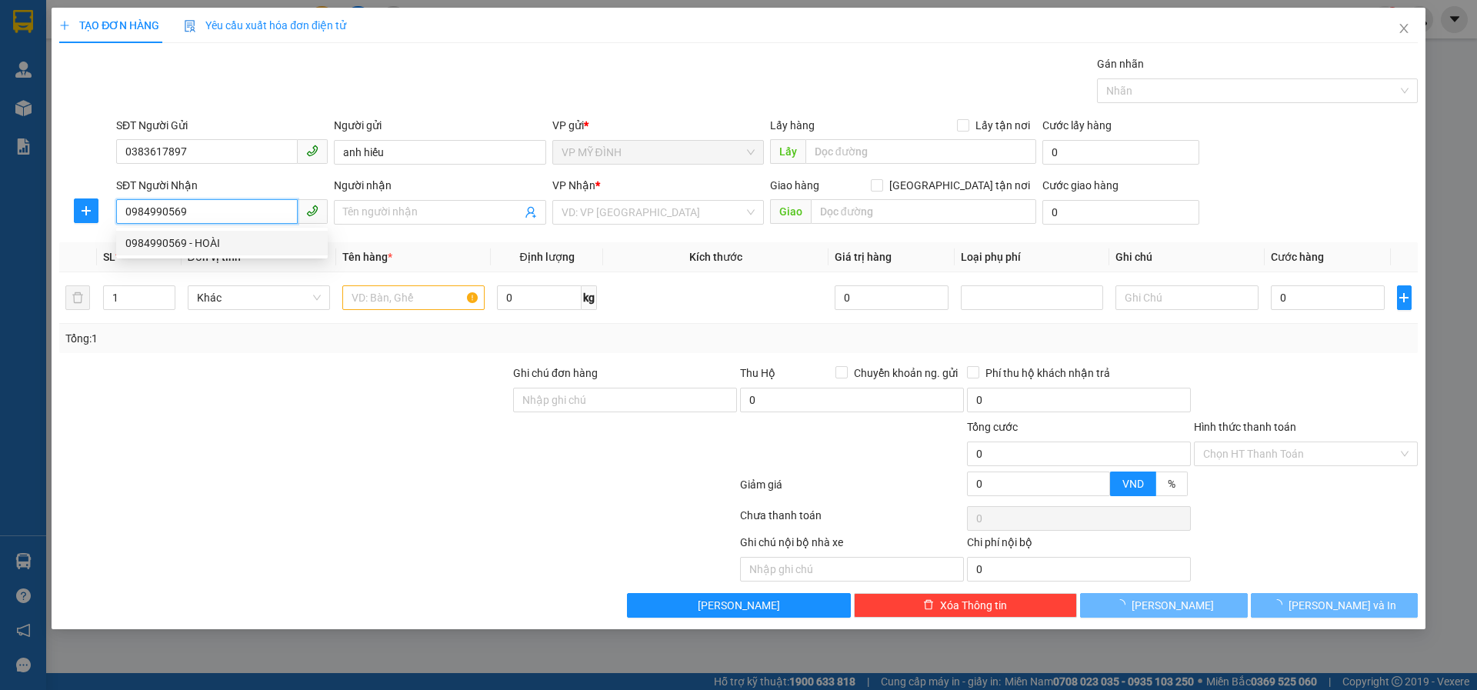
type input "HOÀI"
checkbox input "true"
type input "vp"
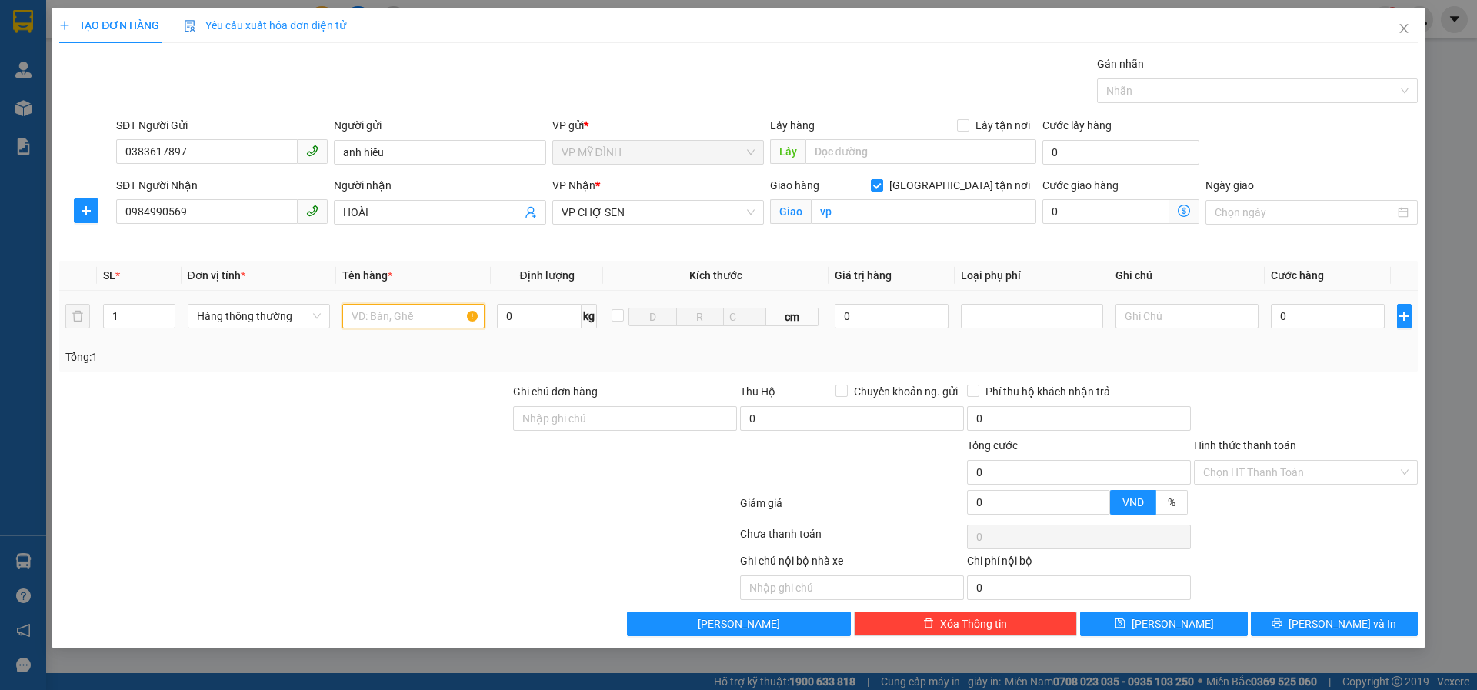
click at [392, 319] on input "text" at bounding box center [413, 316] width 142 height 25
type input "d"
type input "đông lạnh"
type input "1"
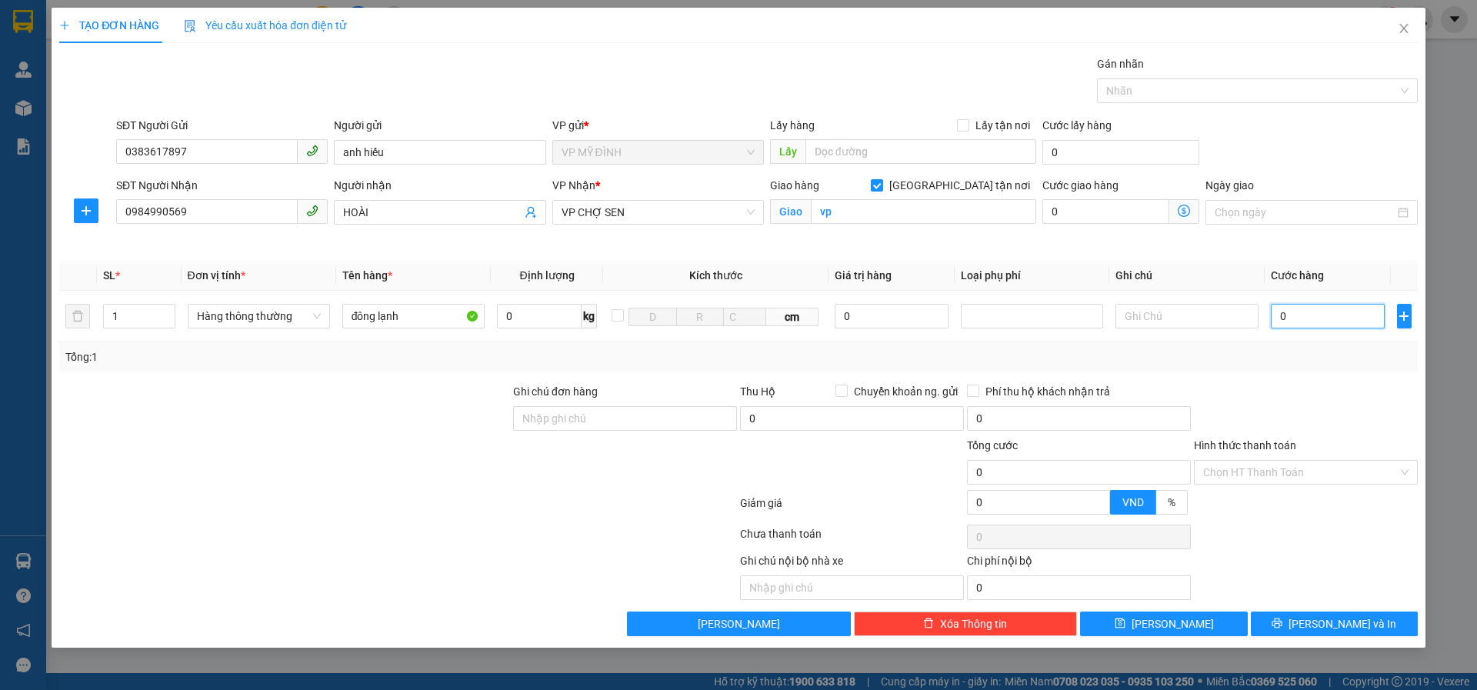
type input "1"
type input "12"
type input "120"
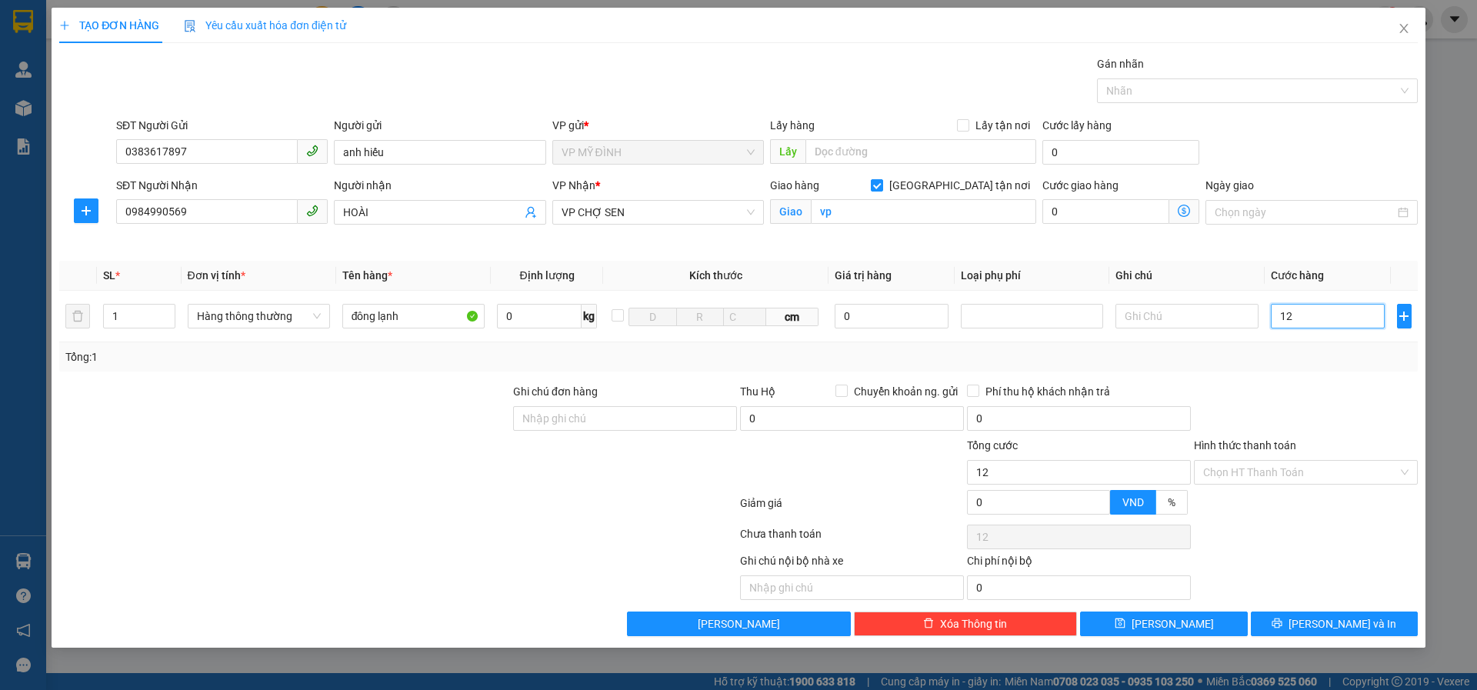
type input "120"
type input "120.000"
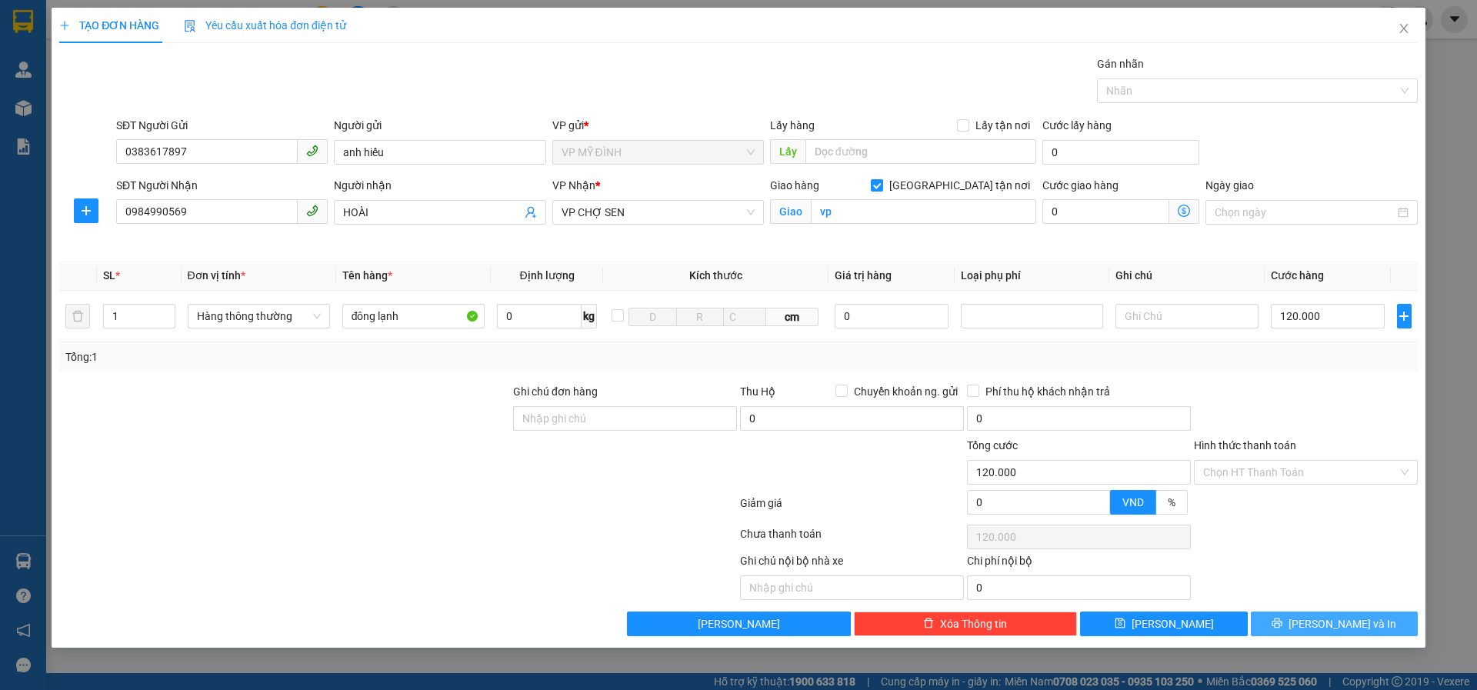
drag, startPoint x: 1349, startPoint y: 631, endPoint x: 1357, endPoint y: 623, distance: 10.9
click at [1350, 630] on span "[PERSON_NAME] và In" at bounding box center [1343, 623] width 108 height 17
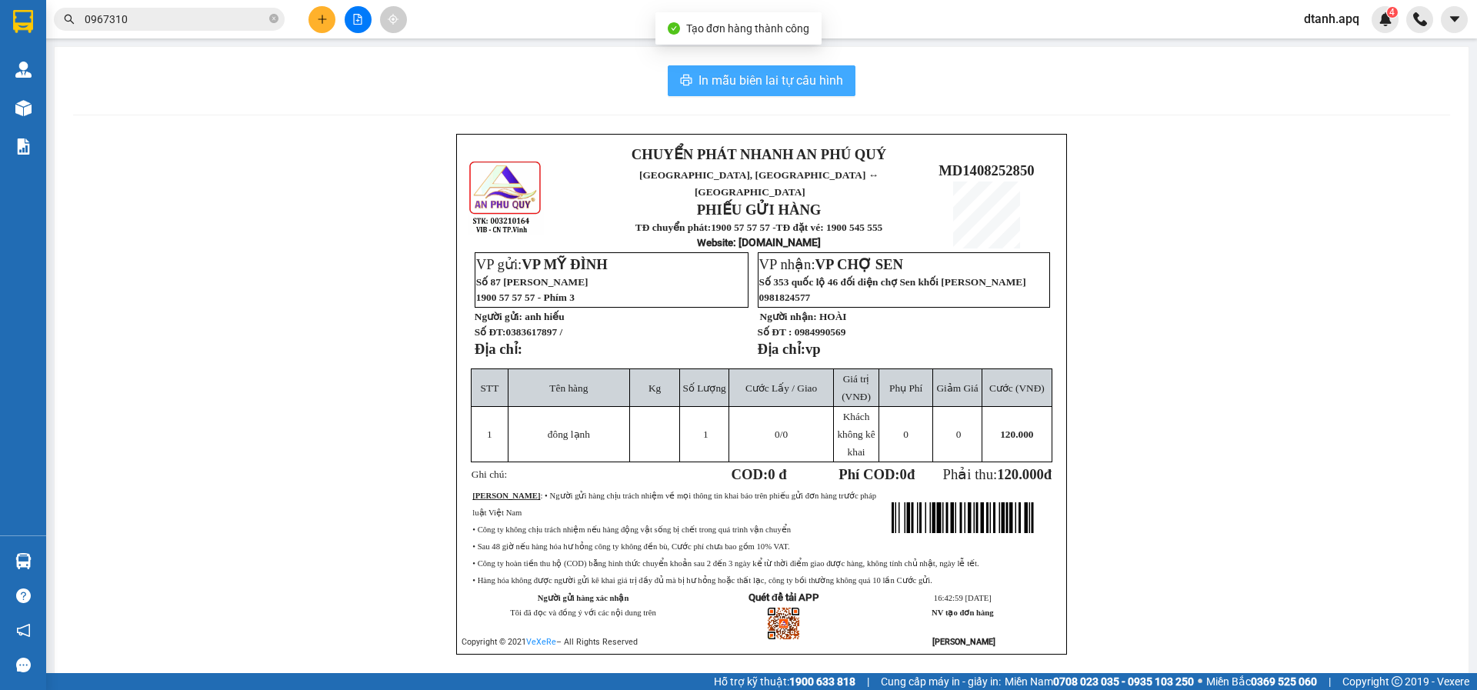
click at [819, 80] on span "In mẫu biên lai tự cấu hình" at bounding box center [771, 80] width 145 height 19
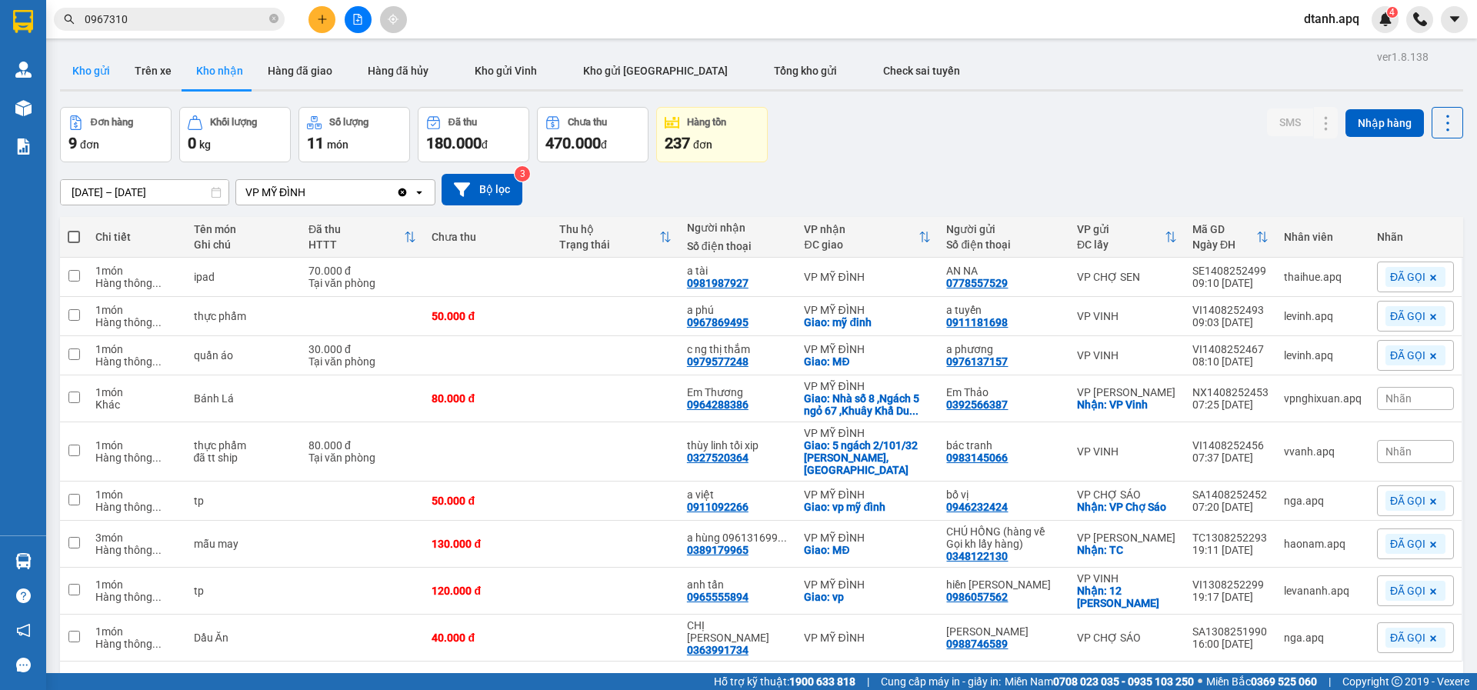
click at [88, 68] on button "Kho gửi" at bounding box center [91, 70] width 62 height 37
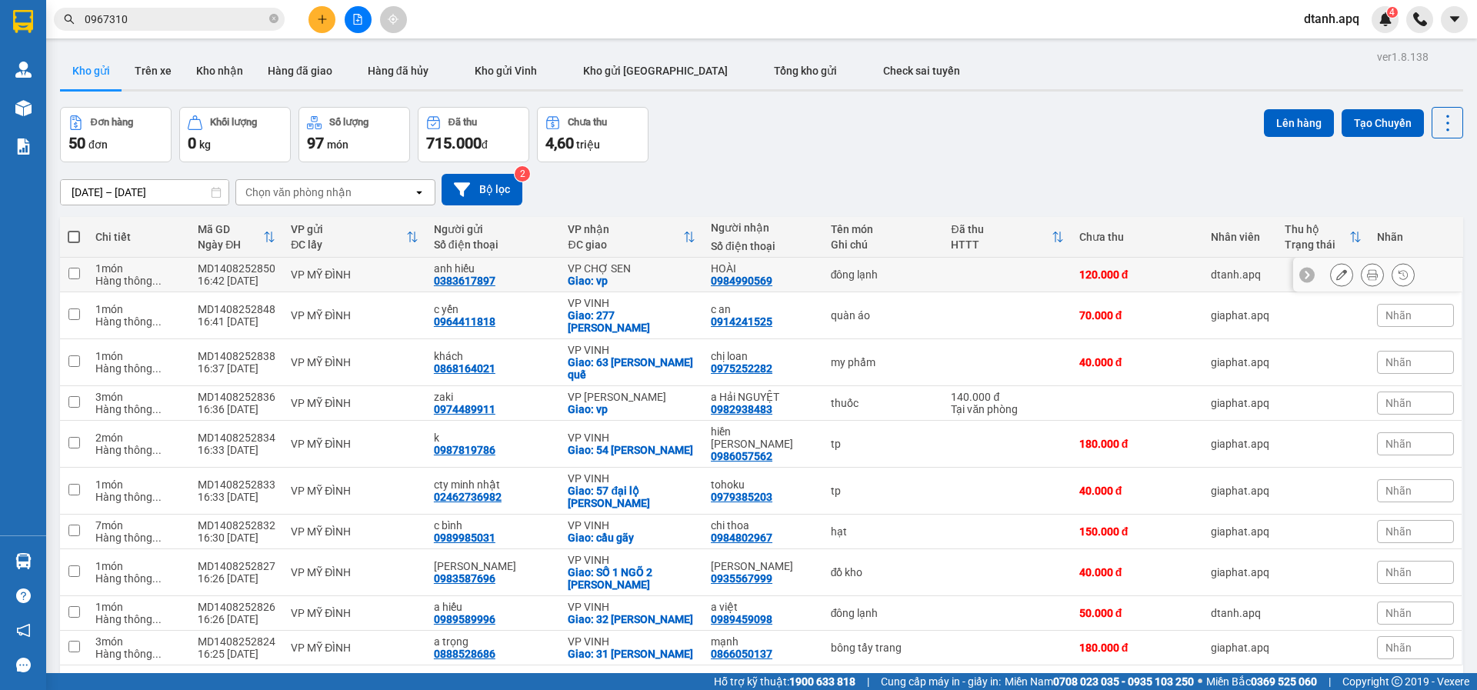
click at [989, 281] on td at bounding box center [1007, 275] width 128 height 35
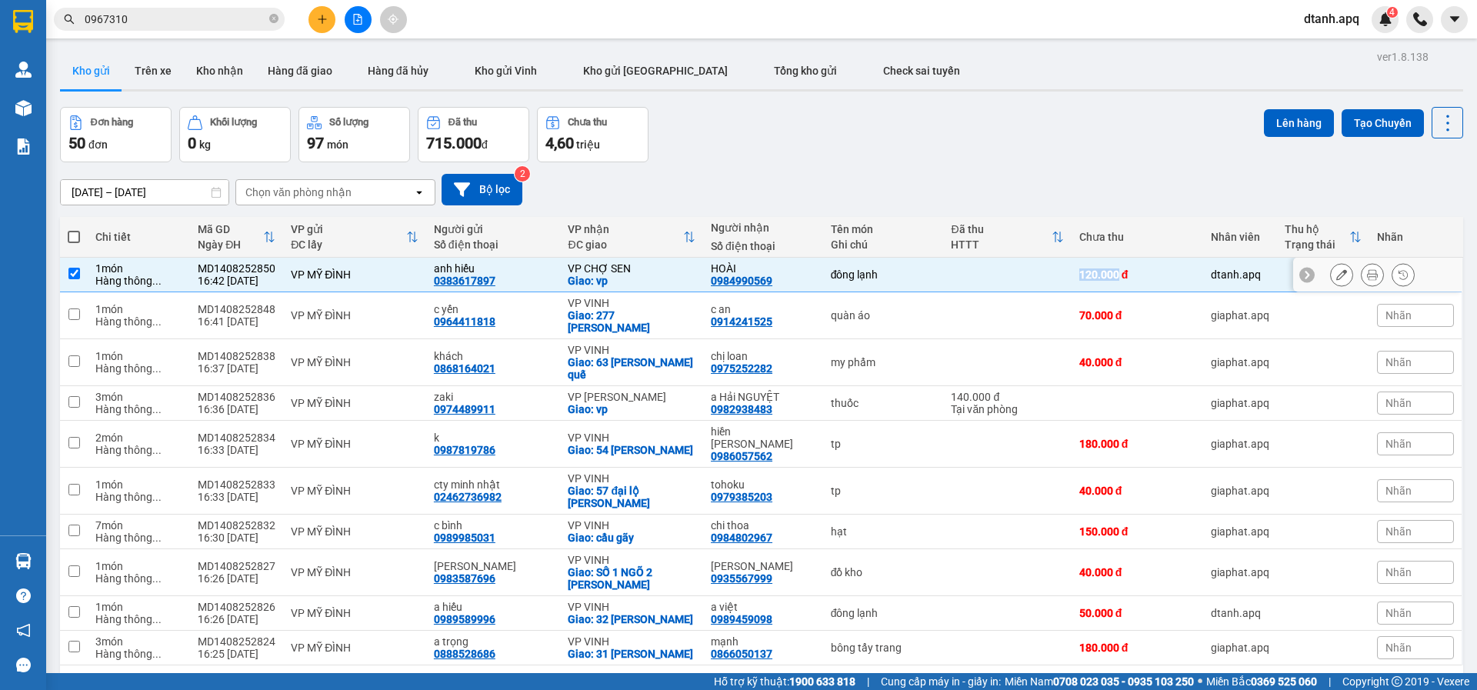
drag, startPoint x: 989, startPoint y: 281, endPoint x: 1273, endPoint y: 351, distance: 292.4
click at [1012, 282] on td at bounding box center [1007, 275] width 128 height 35
checkbox input "false"
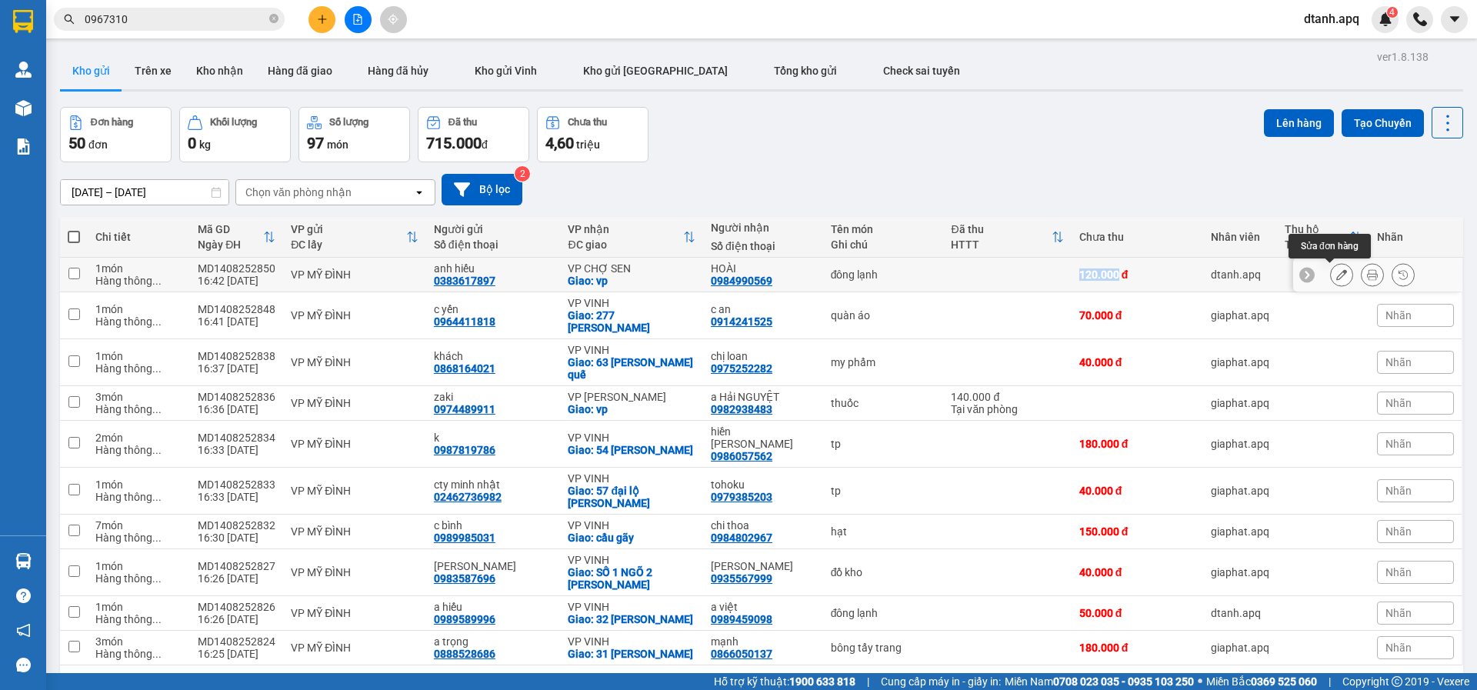
click at [1338, 276] on button at bounding box center [1342, 275] width 22 height 27
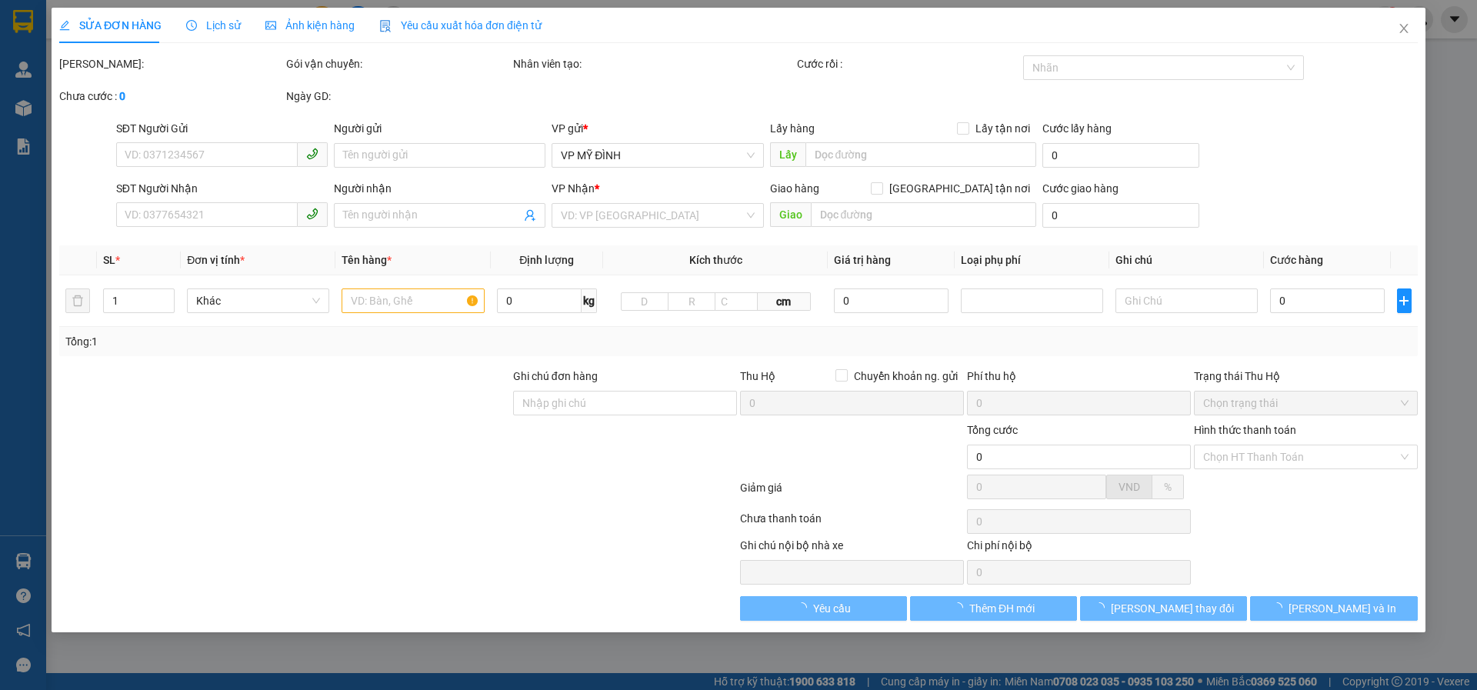
type input "0383617897"
type input "anh hiếu"
type input "0984990569"
type input "HOÀI"
checkbox input "true"
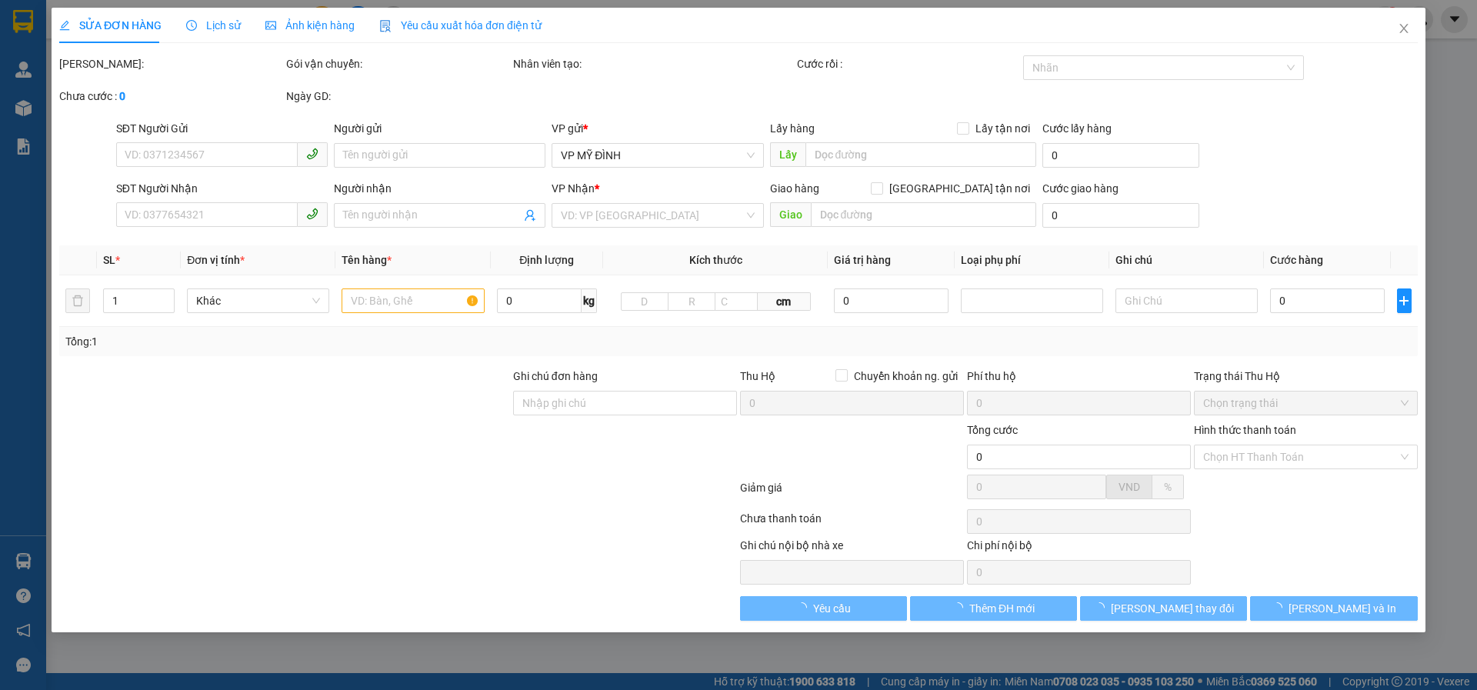
type input "vp"
type input "120.000"
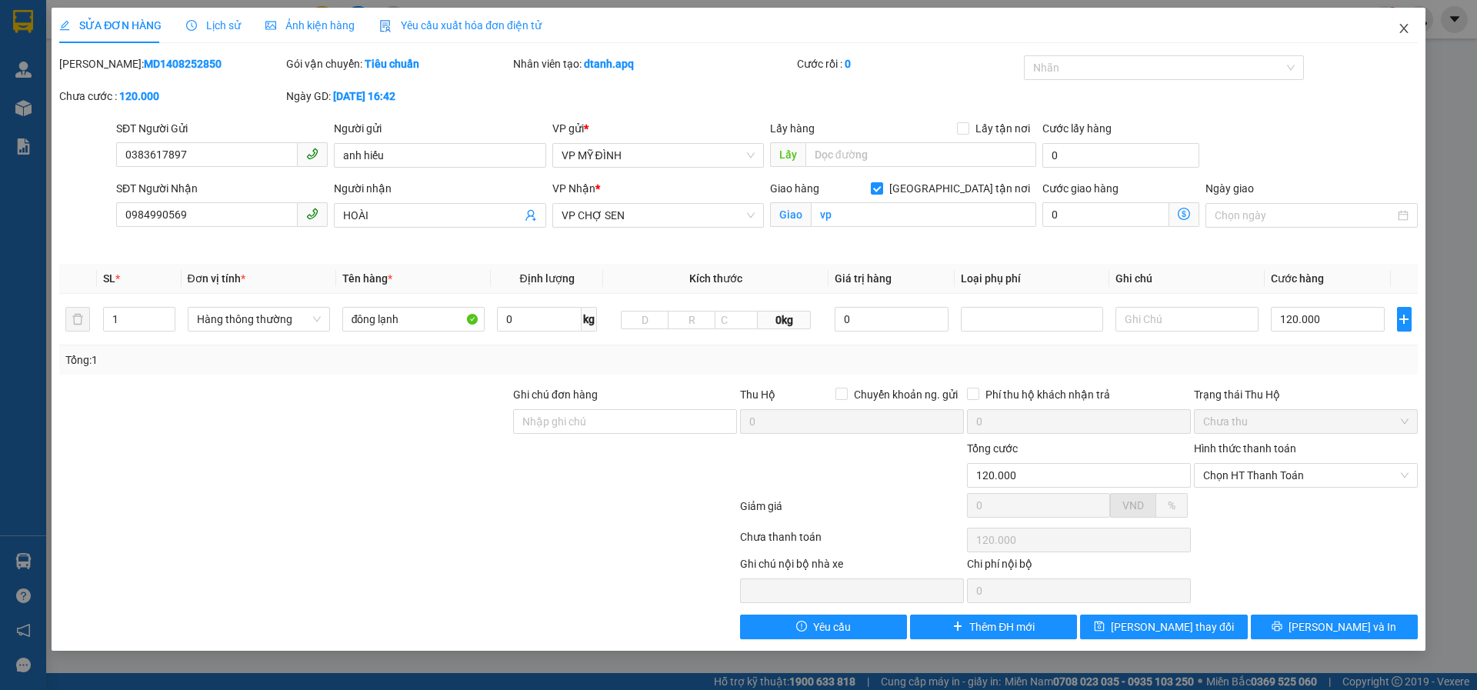
click at [1403, 29] on icon "close" at bounding box center [1403, 28] width 8 height 9
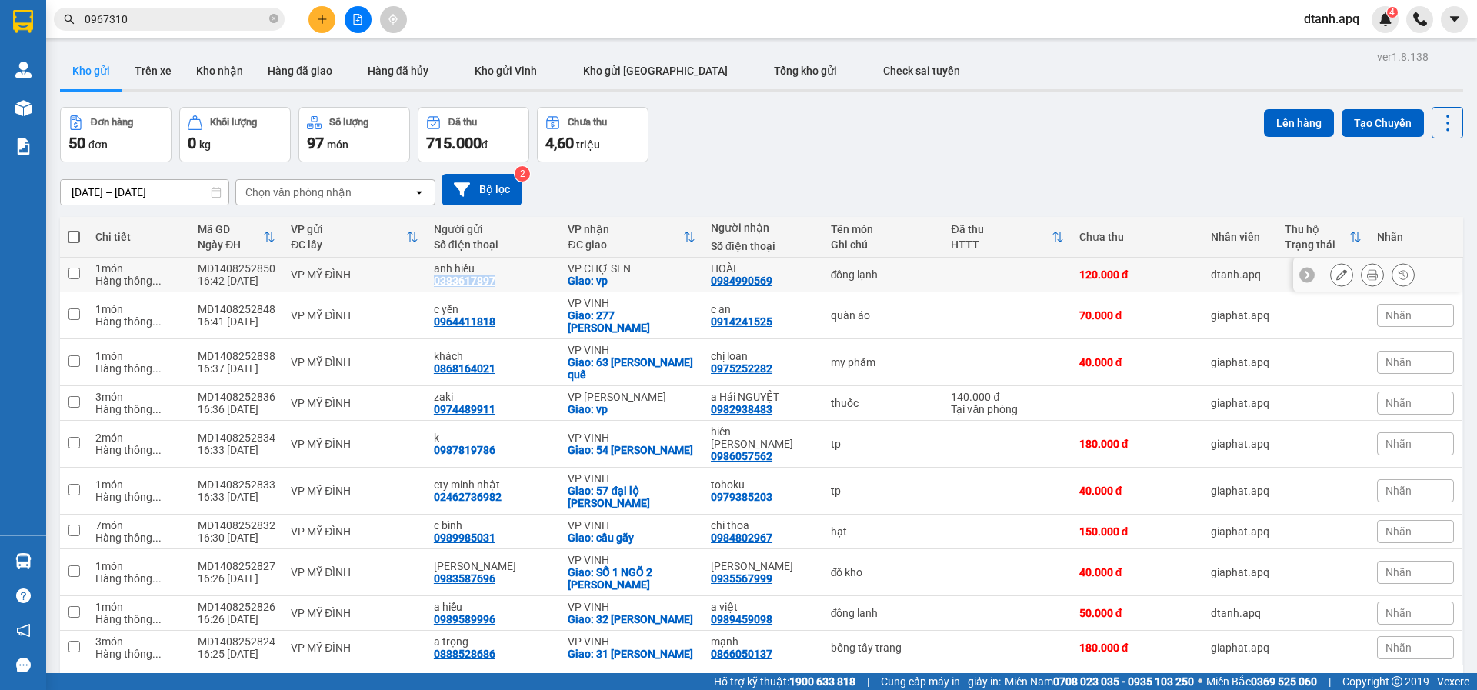
drag, startPoint x: 431, startPoint y: 282, endPoint x: 525, endPoint y: 283, distance: 93.9
click at [525, 283] on td "anh hiếu 0383617897" at bounding box center [493, 275] width 135 height 35
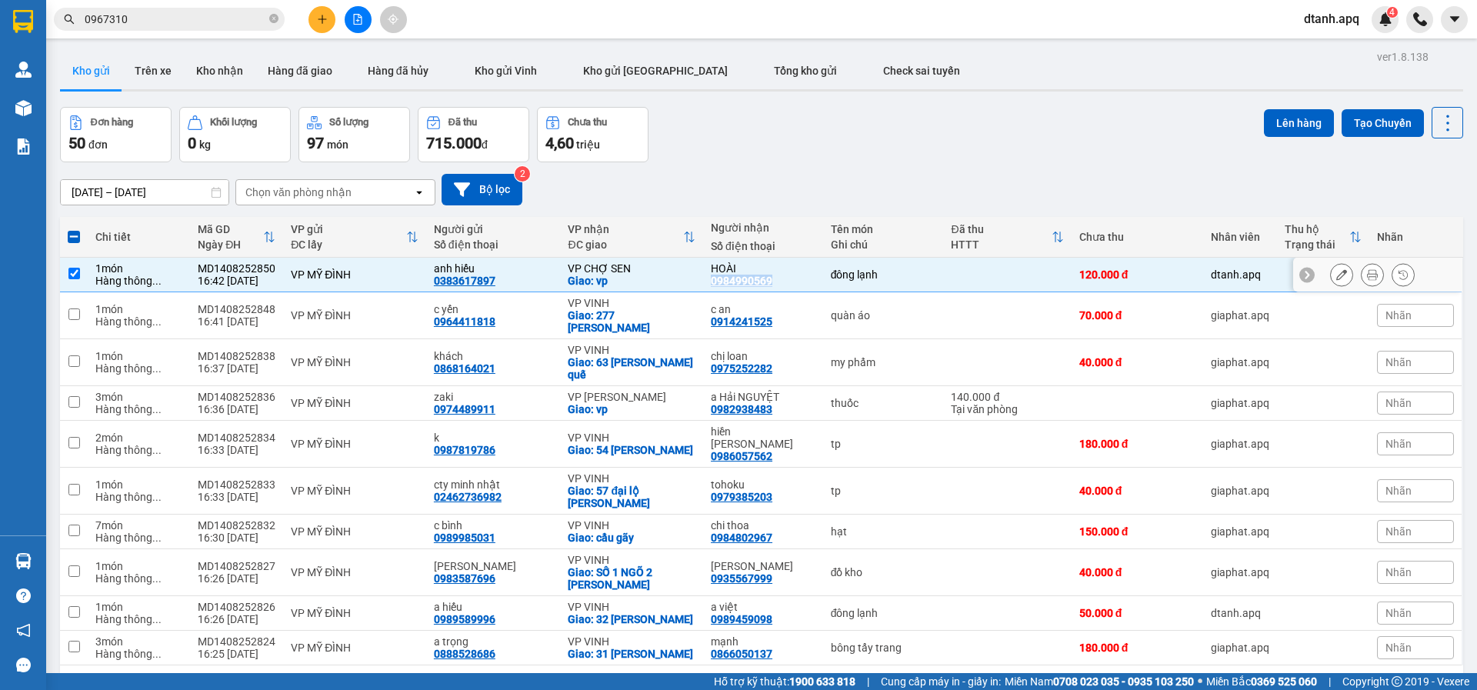
drag, startPoint x: 699, startPoint y: 279, endPoint x: 794, endPoint y: 291, distance: 95.3
click at [795, 291] on td "HOÀI 0984990569" at bounding box center [763, 275] width 120 height 35
checkbox input "false"
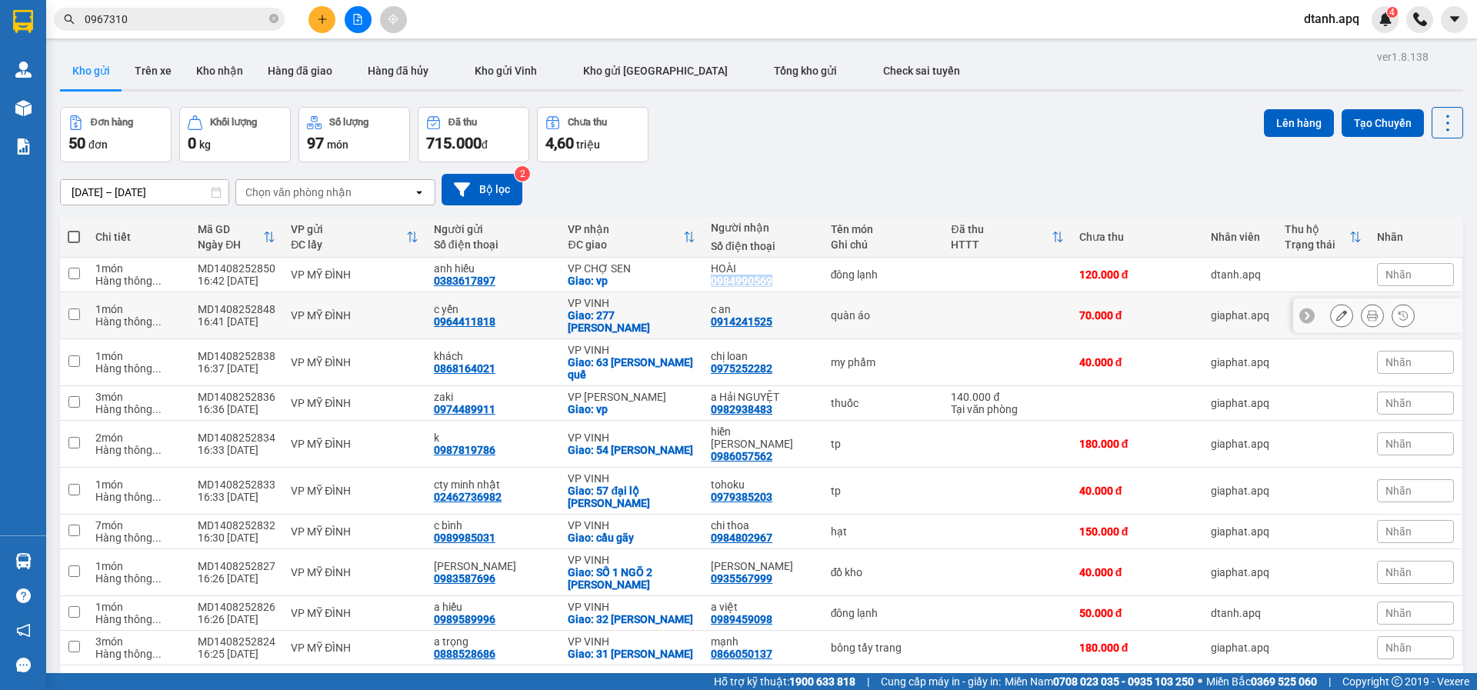
copy div "0984990569"
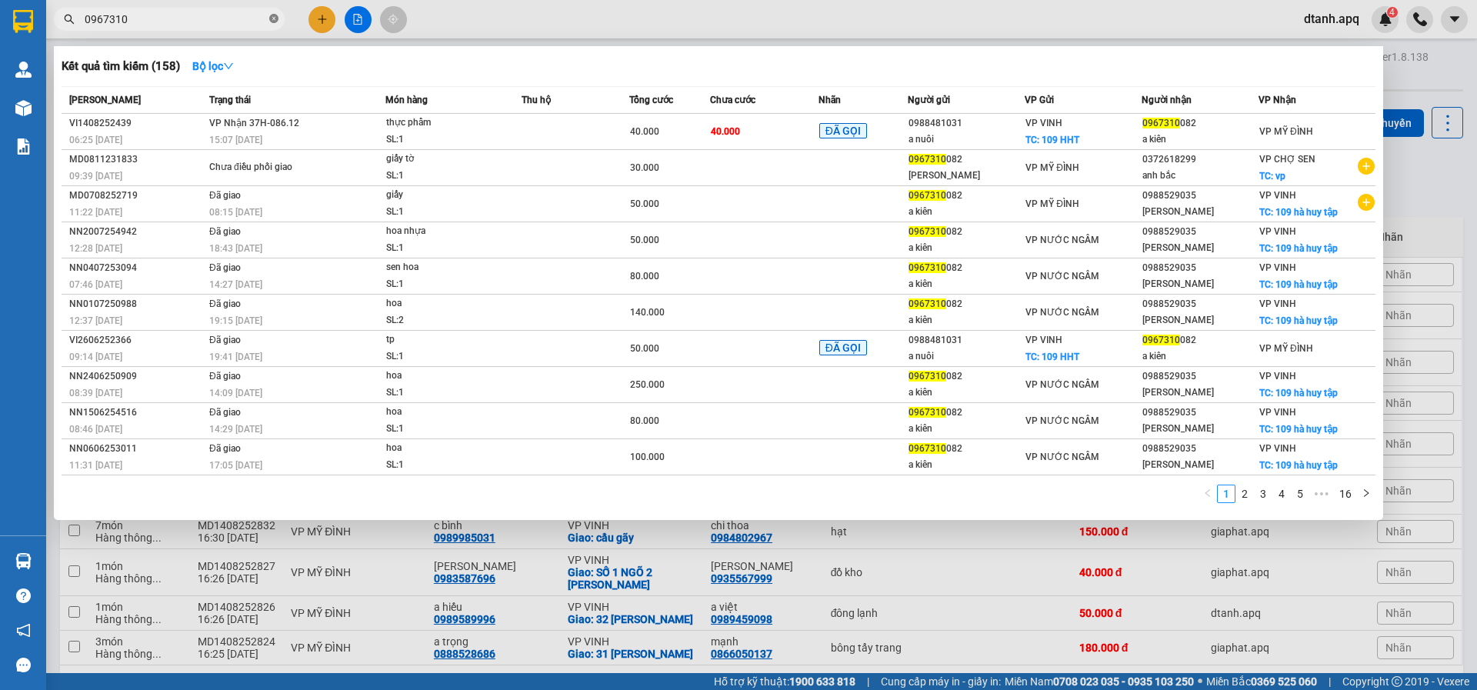
click at [276, 16] on icon "close-circle" at bounding box center [273, 18] width 9 height 9
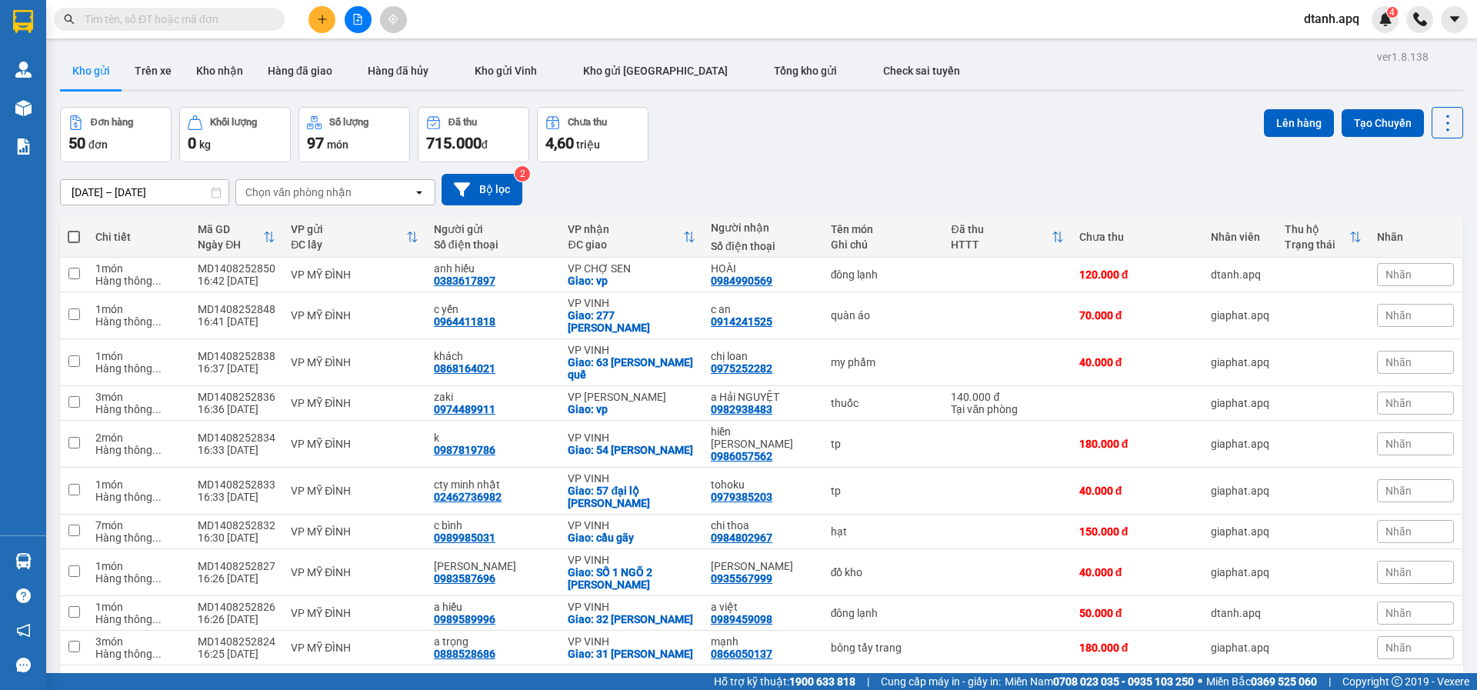
click at [218, 21] on input "text" at bounding box center [176, 19] width 182 height 17
paste input "0984990569"
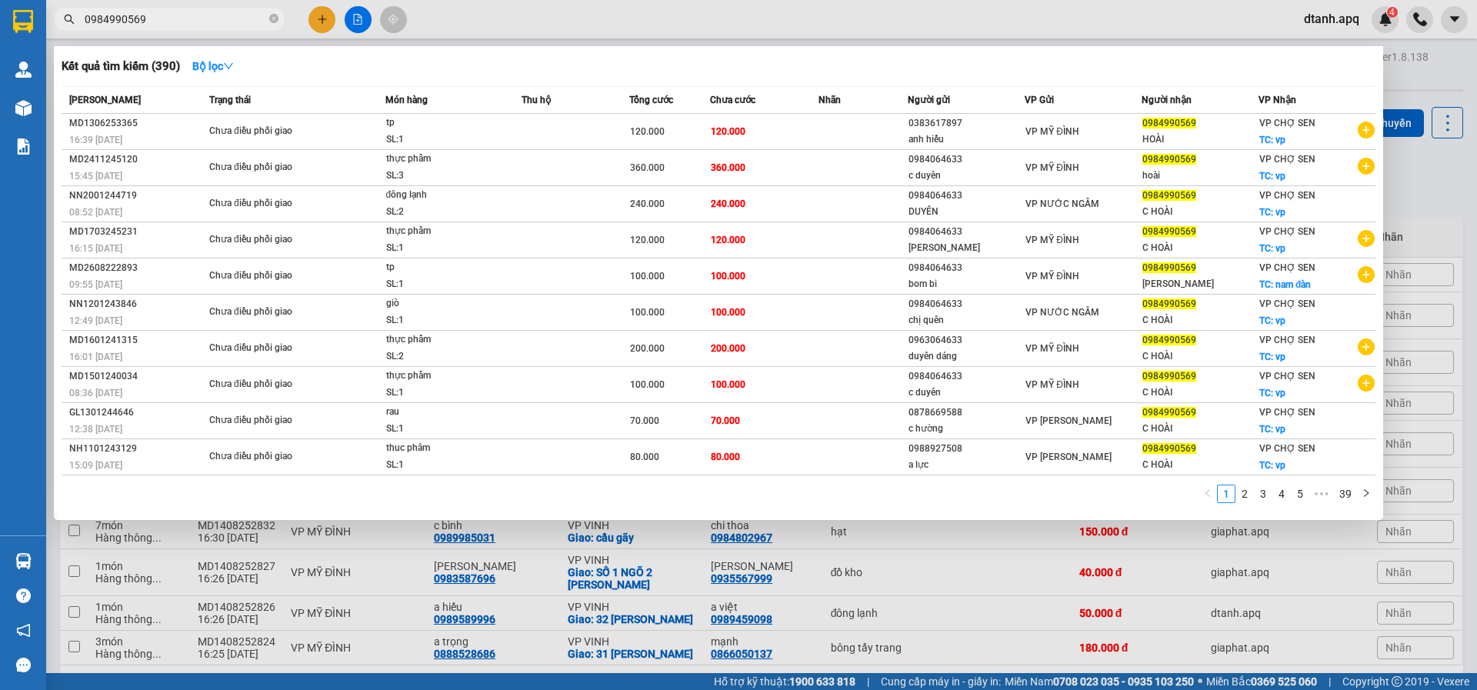
type input "0984990569"
click at [332, 29] on div at bounding box center [738, 345] width 1477 height 690
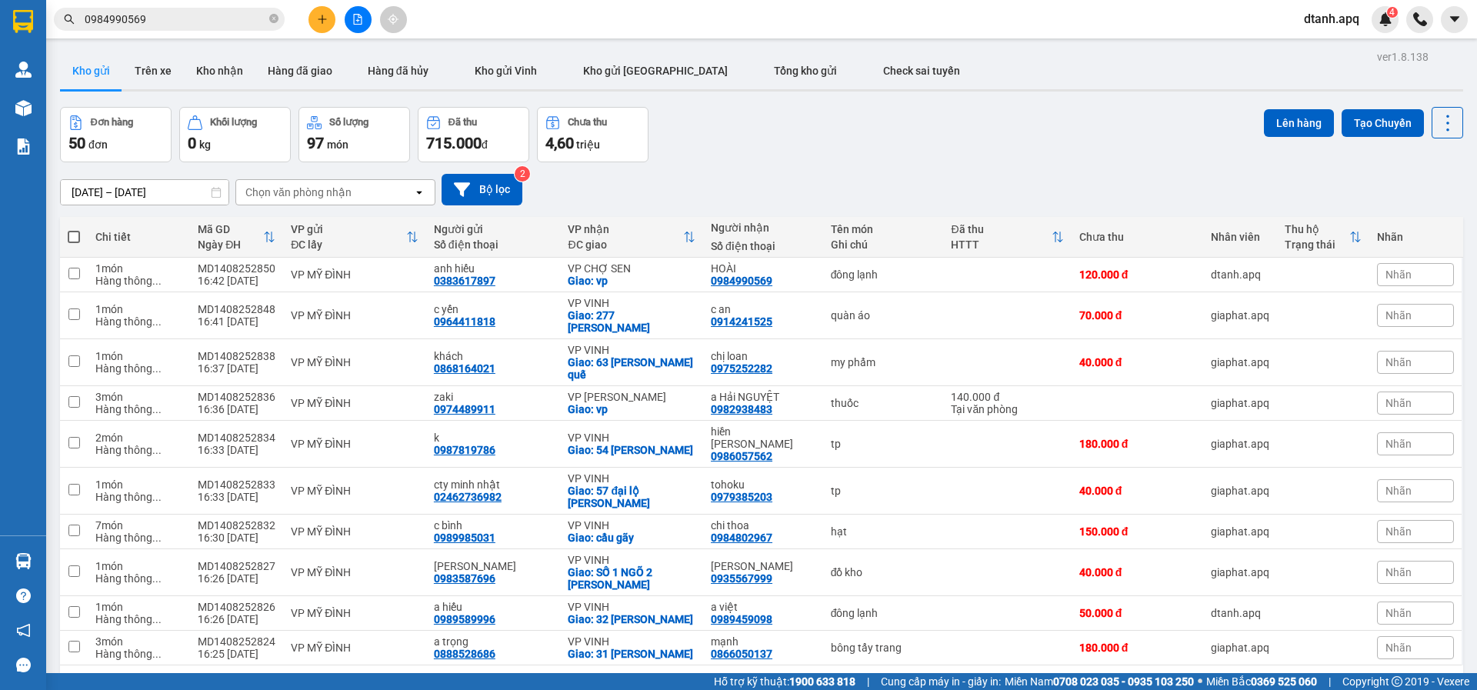
click at [332, 33] on div "Kết quả tìm kiếm ( 390 ) Bộ lọc Mã ĐH Trạng thái Món hàng Thu hộ Tổng cước Chưa…" at bounding box center [738, 19] width 1477 height 38
click at [322, 22] on icon "plus" at bounding box center [322, 19] width 1 height 8
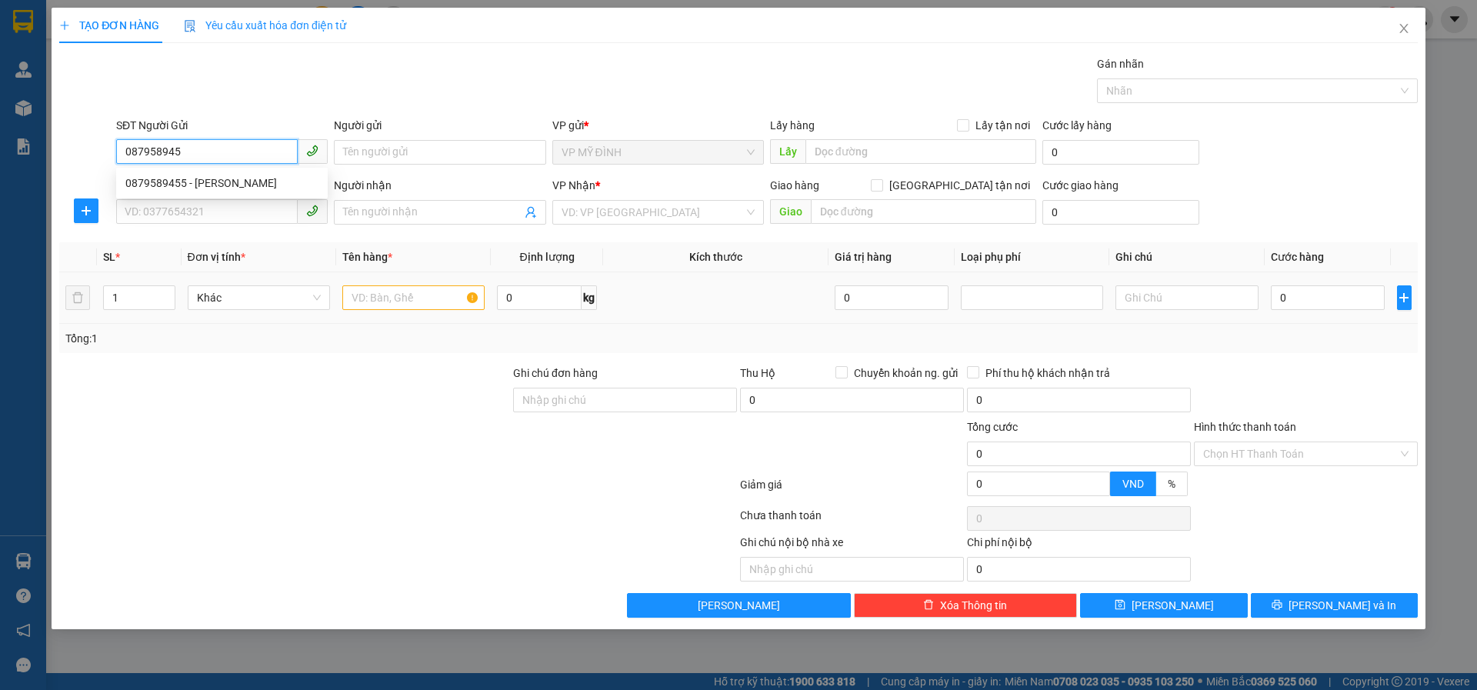
type input "0879589455"
drag, startPoint x: 162, startPoint y: 177, endPoint x: 167, endPoint y: 195, distance: 19.2
click at [165, 184] on div "0879589455 - ANH VINH" at bounding box center [221, 183] width 193 height 17
type input "[PERSON_NAME]"
type input "0879589455"
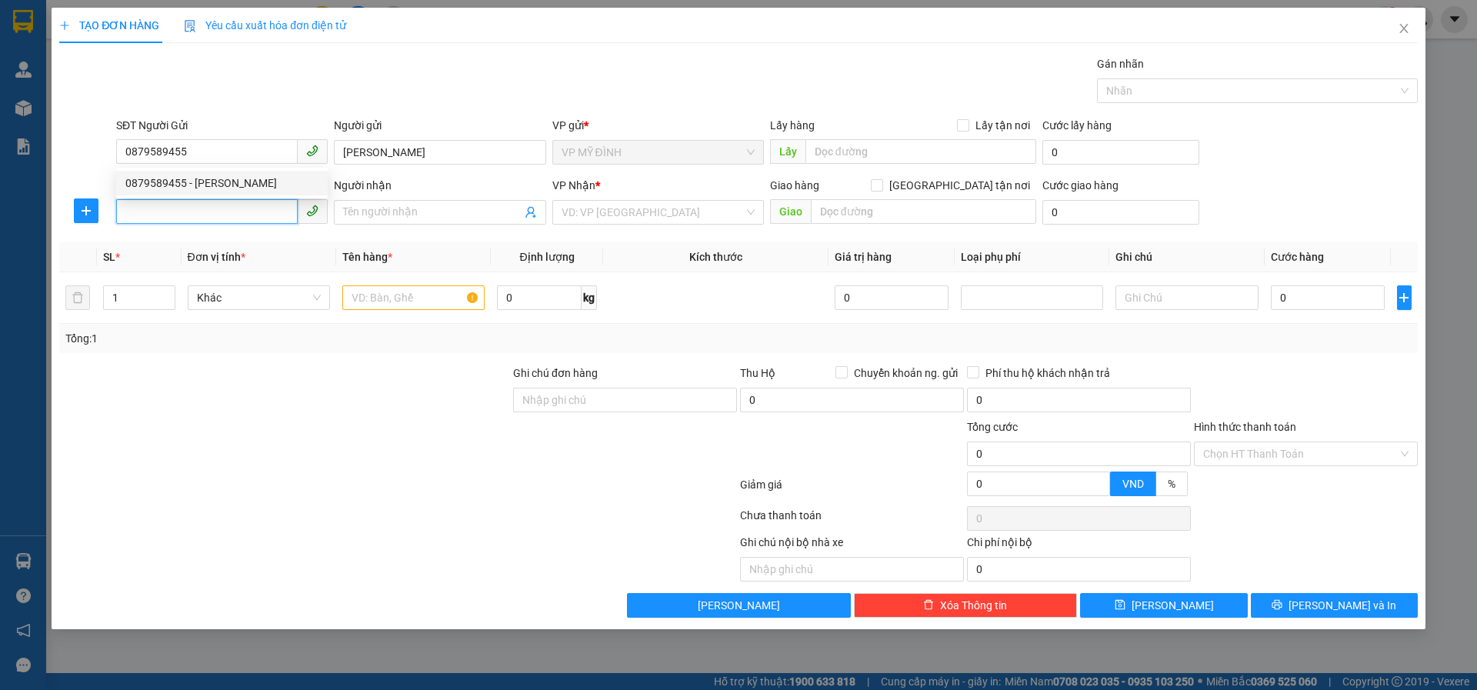
drag, startPoint x: 173, startPoint y: 208, endPoint x: 178, endPoint y: 215, distance: 8.8
click at [173, 210] on input "SĐT Người Nhận" at bounding box center [207, 211] width 182 height 25
type input "0975848636"
click at [193, 237] on div "0975848636 - c thúy" at bounding box center [221, 243] width 193 height 17
type input "c thúy"
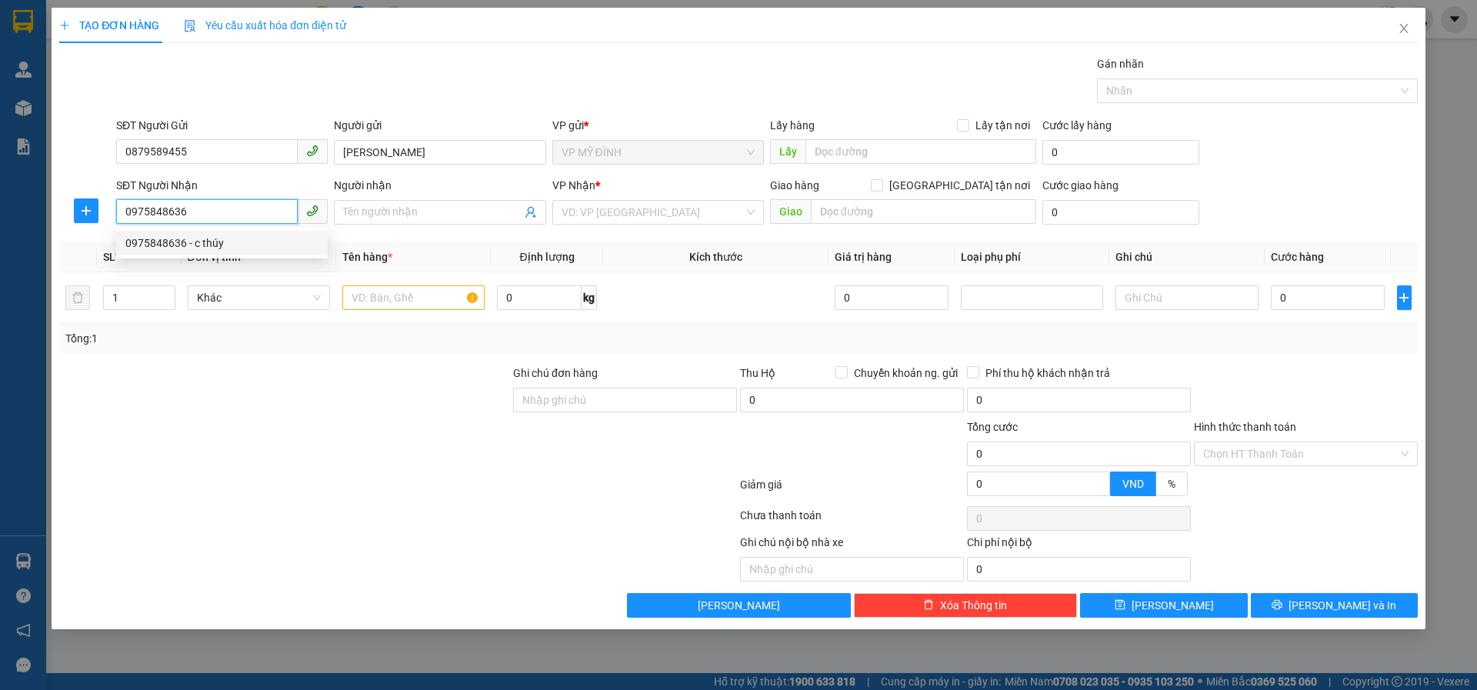
checkbox input "true"
type input "159 nguyễn phong sắc"
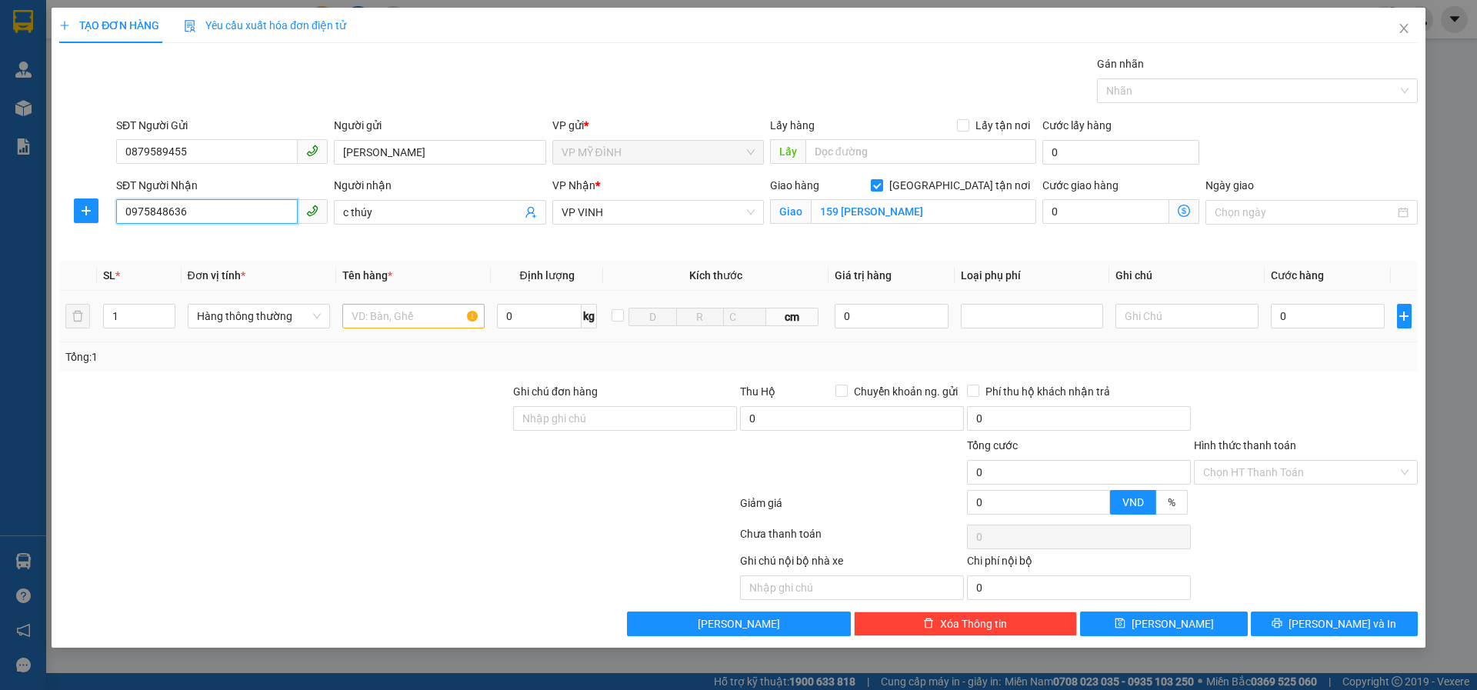
type input "10"
type input "0975848636"
drag, startPoint x: 379, startPoint y: 319, endPoint x: 432, endPoint y: 342, distance: 57.9
click at [377, 332] on td at bounding box center [413, 317] width 155 height 52
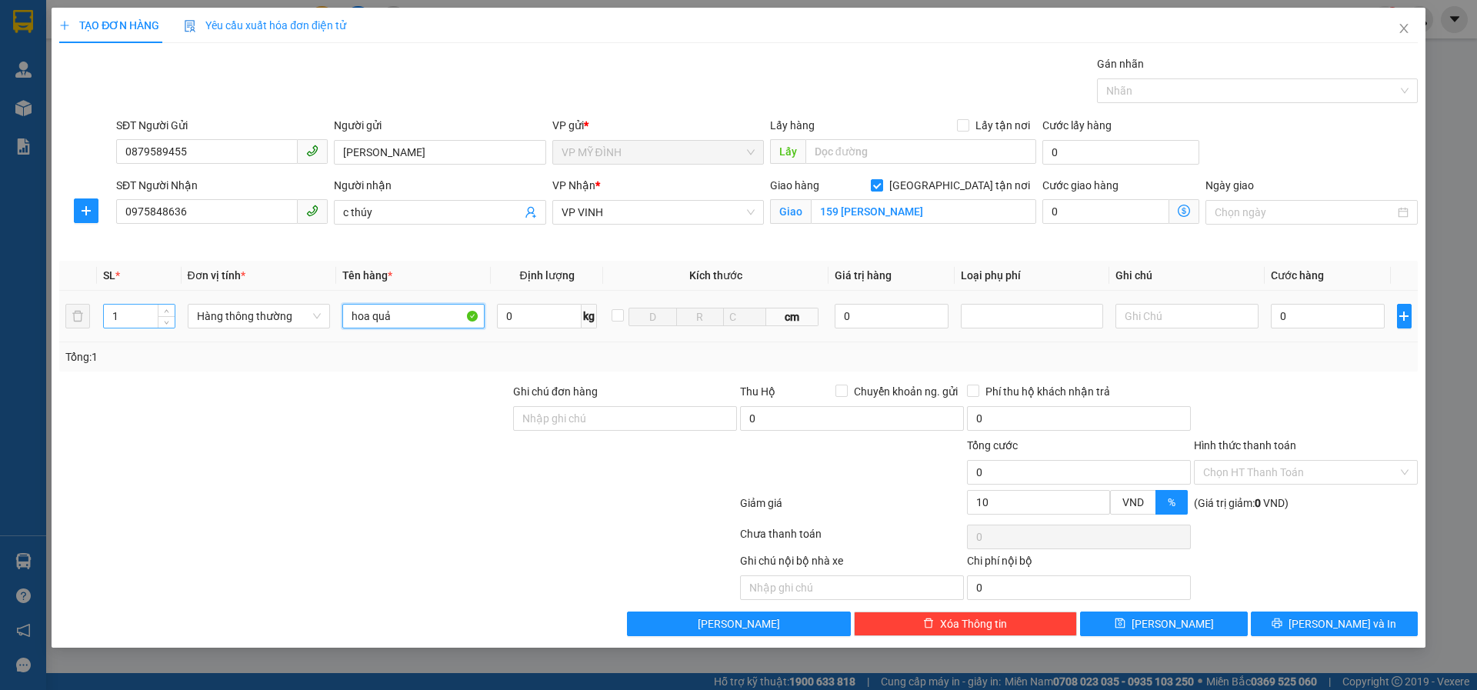
type input "hoa quả"
click at [150, 318] on input "1" at bounding box center [139, 316] width 71 height 23
type input "11"
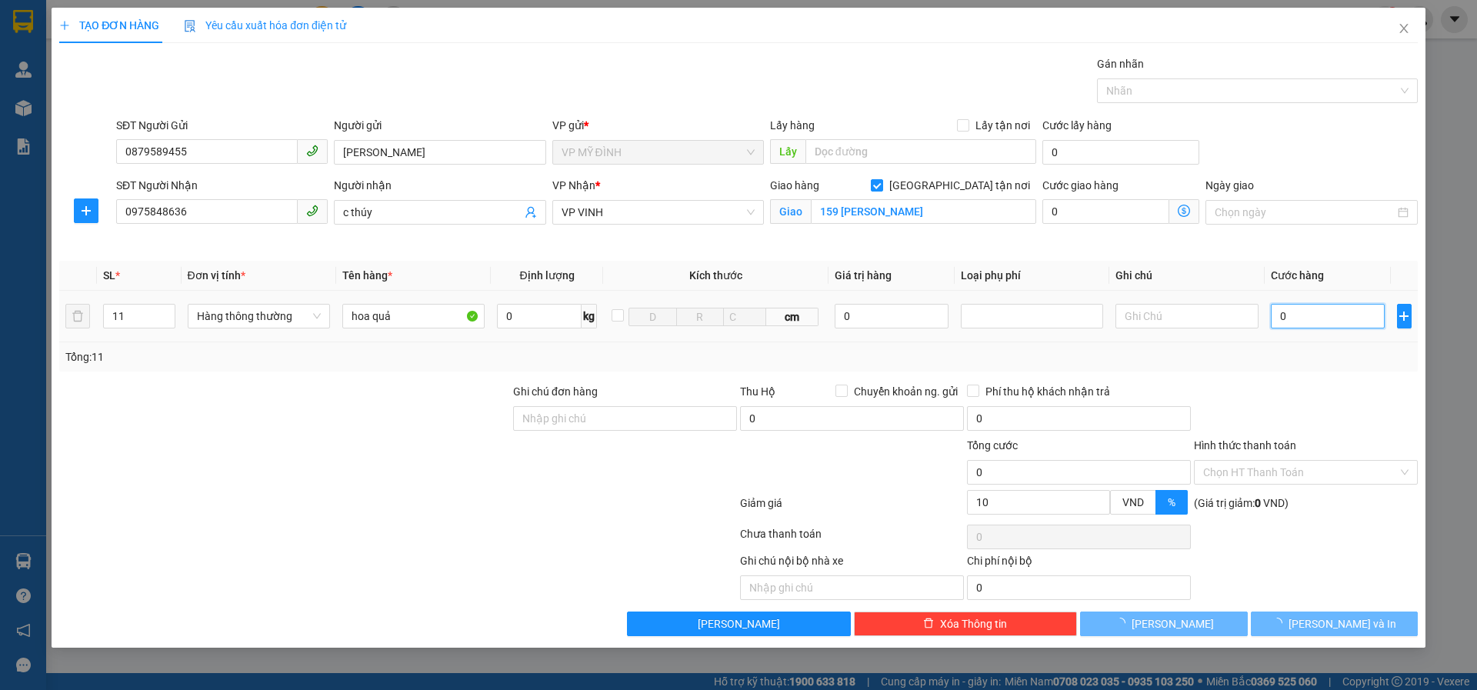
click at [1314, 321] on input "0" at bounding box center [1328, 316] width 115 height 25
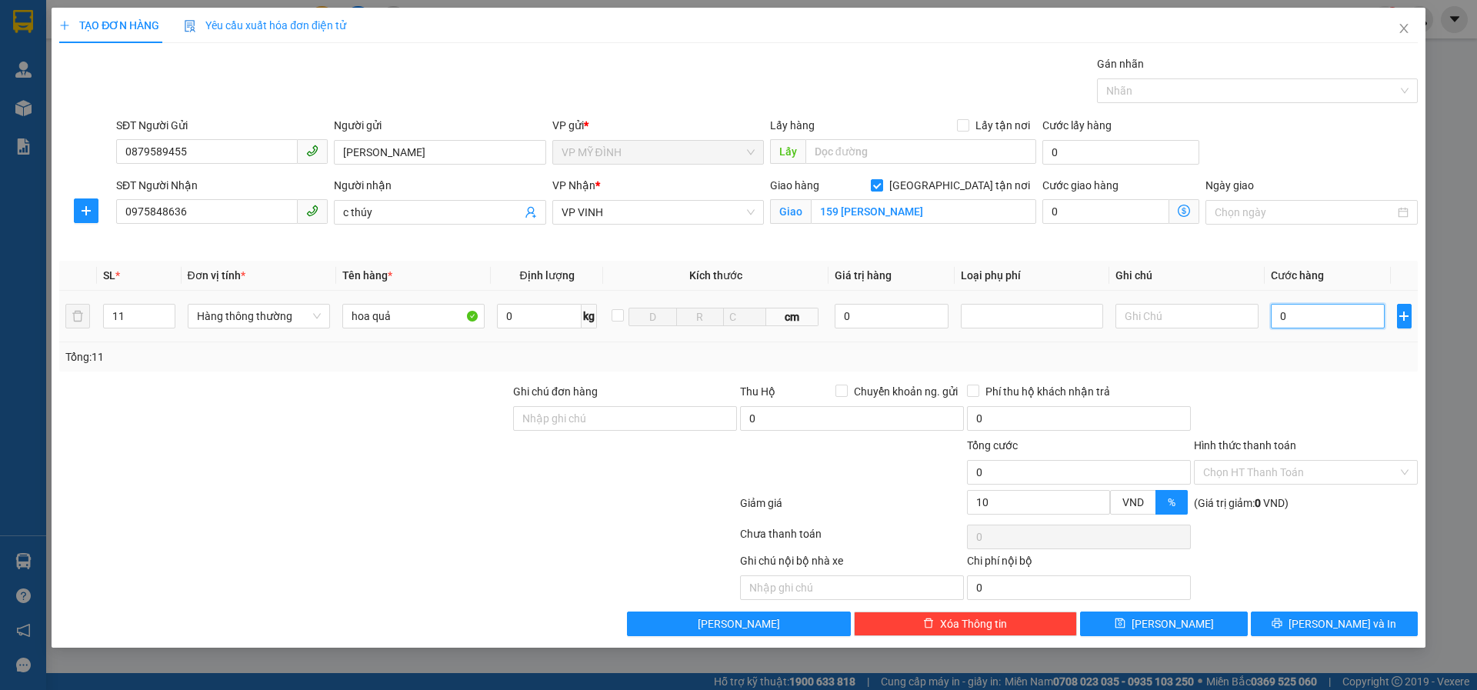
type input "4"
type input "44"
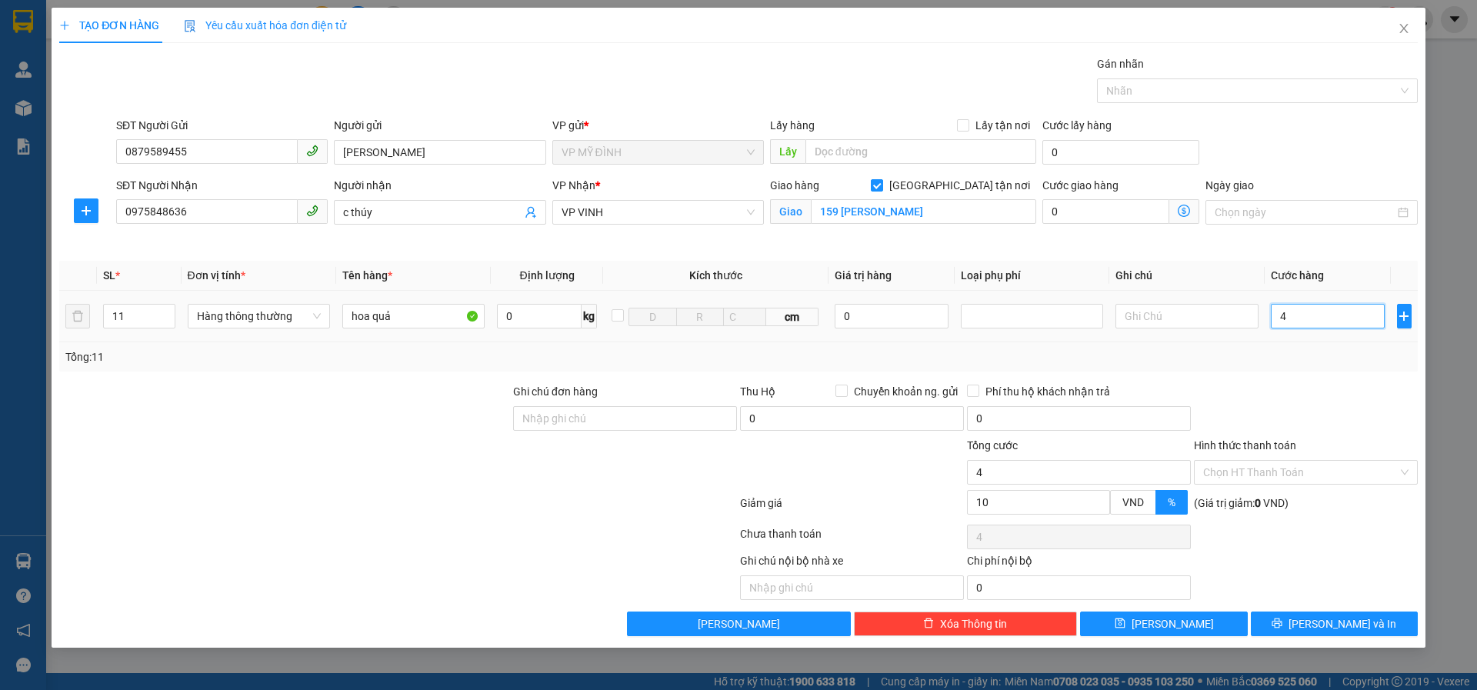
type input "44"
type input "440"
type input "440.000"
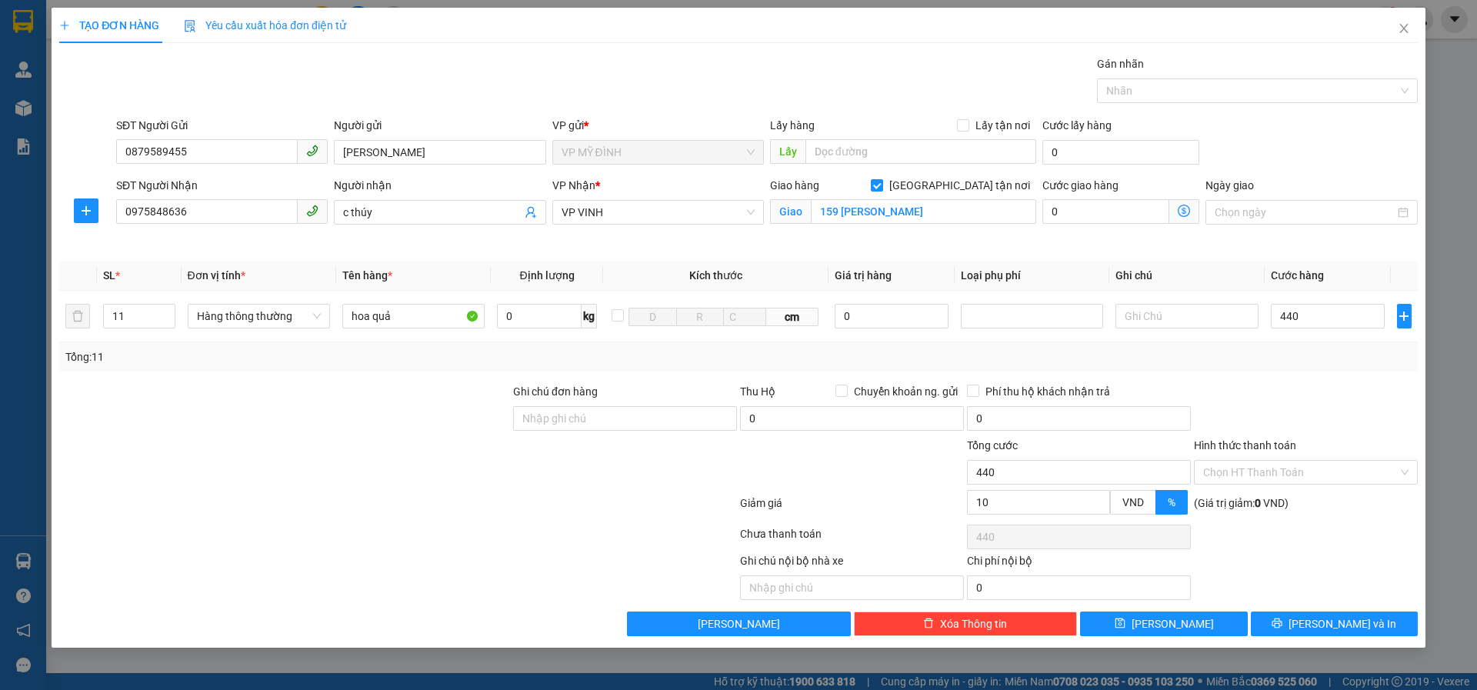
type input "396.000"
drag, startPoint x: 1289, startPoint y: 373, endPoint x: 1372, endPoint y: 539, distance: 186.1
click at [1291, 373] on div "Transit Pickup Surcharge Ids Transit Deliver Surcharge Ids Transit Deliver Surc…" at bounding box center [738, 345] width 1359 height 581
click at [1316, 622] on button "[PERSON_NAME] và In" at bounding box center [1334, 624] width 167 height 25
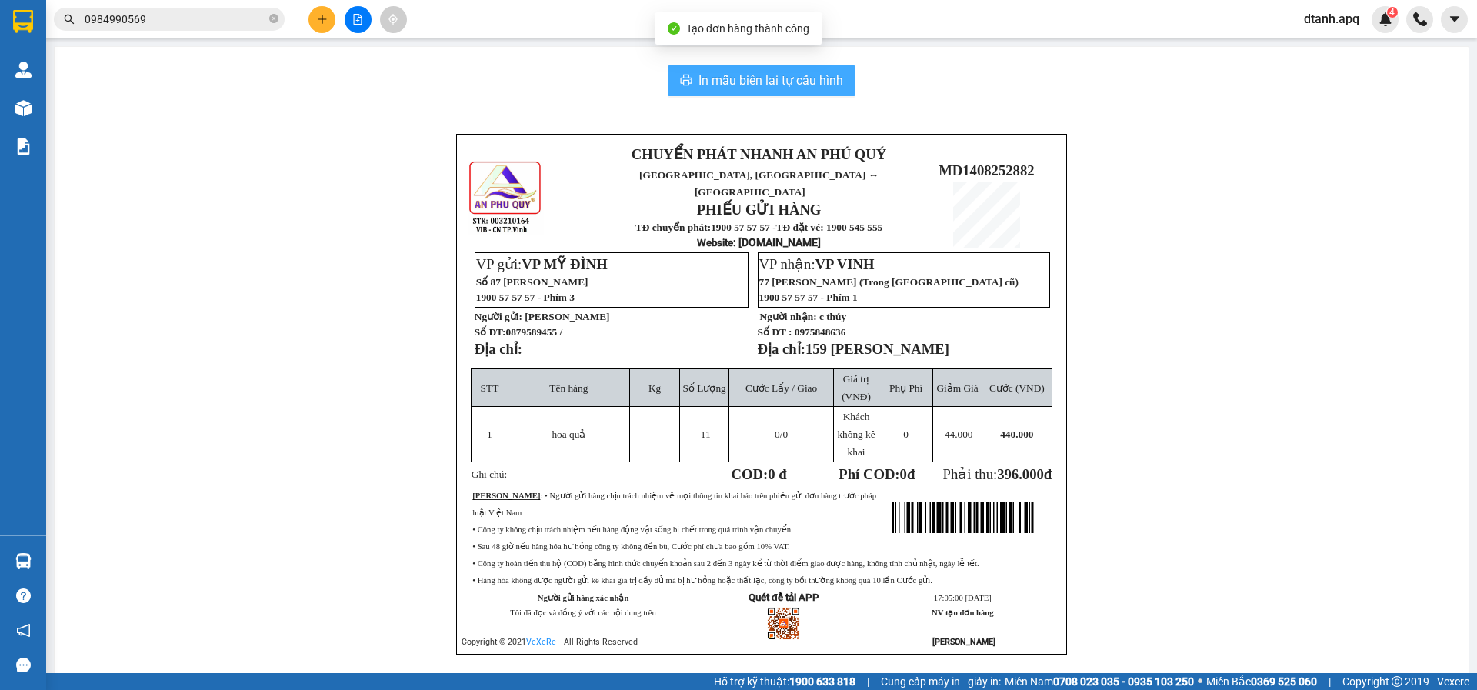
click at [771, 80] on span "In mẫu biên lai tự cấu hình" at bounding box center [771, 80] width 145 height 19
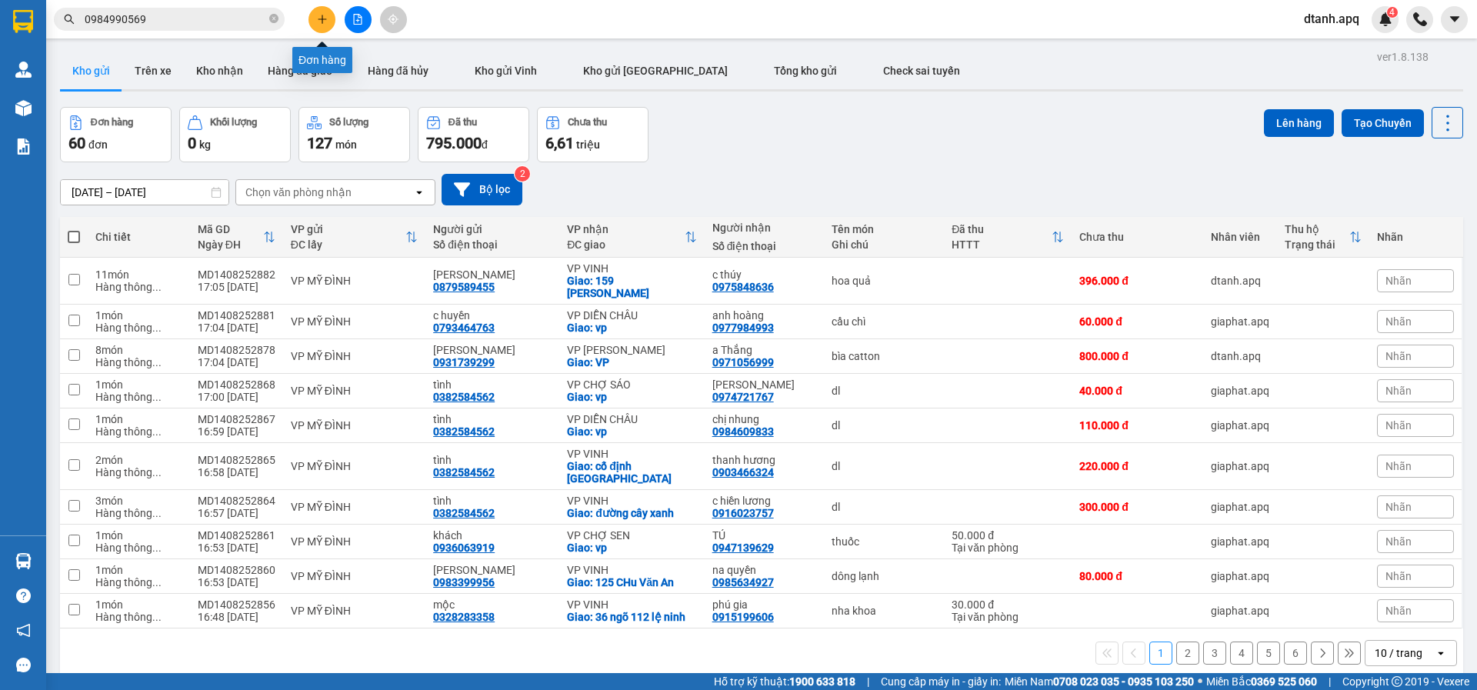
click at [330, 18] on button at bounding box center [322, 19] width 27 height 27
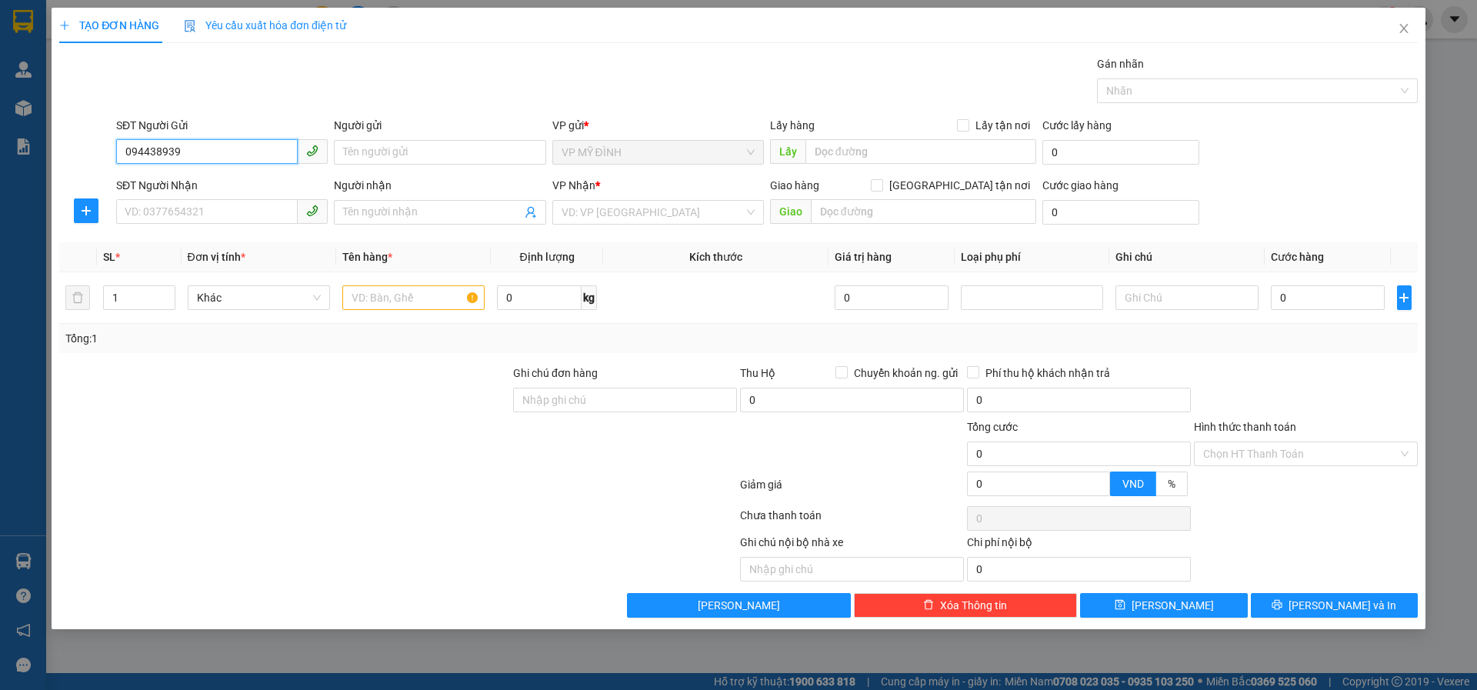
type input "0944389395"
drag, startPoint x: 193, startPoint y: 182, endPoint x: 207, endPoint y: 222, distance: 41.6
click at [201, 182] on div "0944389395 - thúy hn" at bounding box center [221, 183] width 193 height 17
type input "thúy hn"
type input "0944389395"
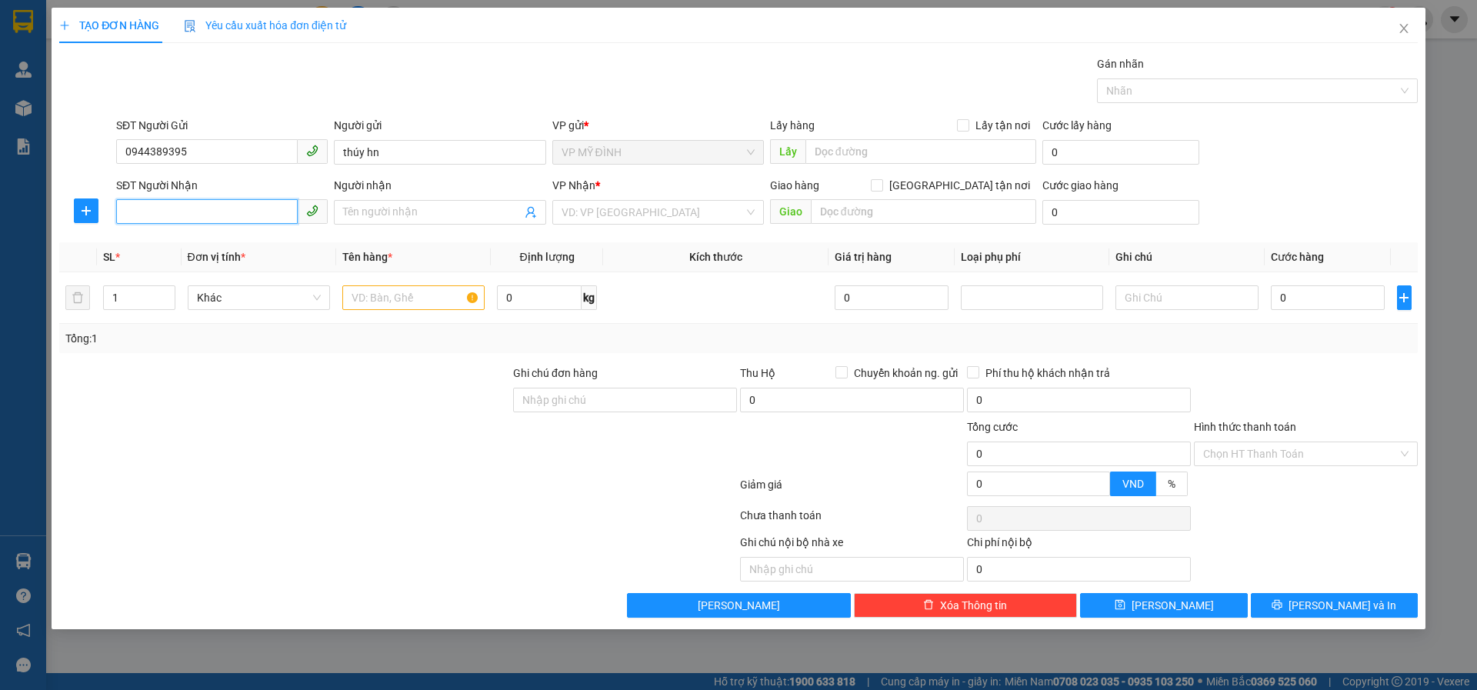
click at [205, 212] on input "SĐT Người Nhận" at bounding box center [207, 211] width 182 height 25
click at [195, 244] on div "0966863457 - c trang" at bounding box center [221, 243] width 193 height 17
type input "0966863457"
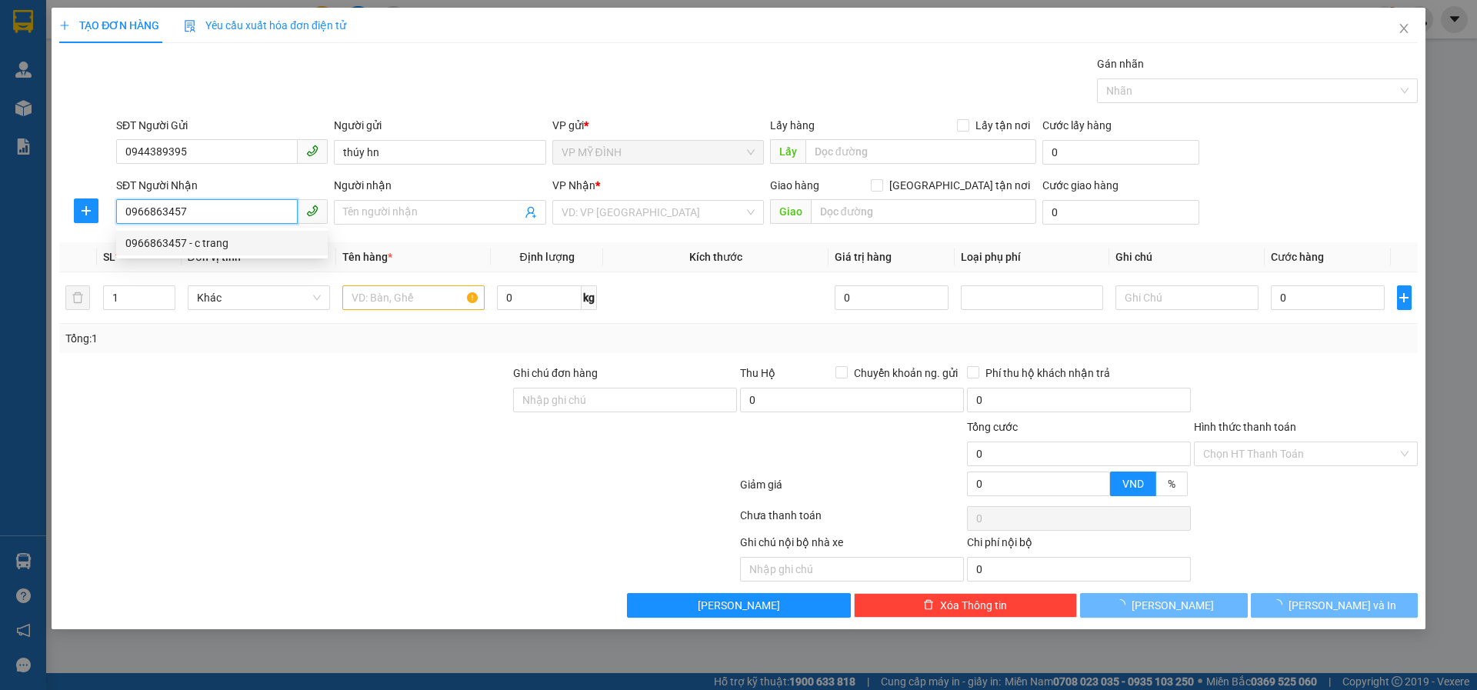
type input "c trang"
checkbox input "true"
type input "57 ng văn cừ"
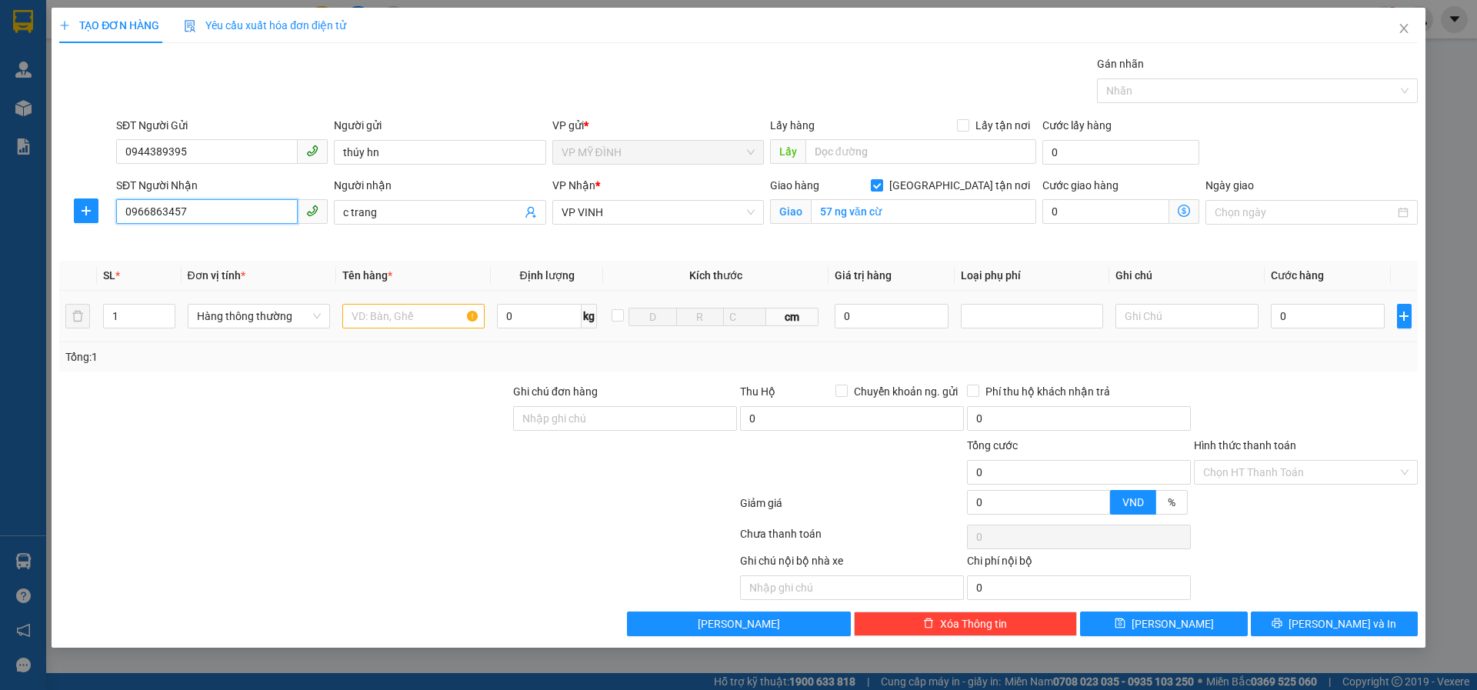
type input "0966863457"
click at [362, 310] on input "text" at bounding box center [413, 316] width 142 height 25
drag, startPoint x: 1018, startPoint y: 316, endPoint x: 1017, endPoint y: 327, distance: 10.8
click at [1018, 315] on div at bounding box center [1032, 316] width 135 height 18
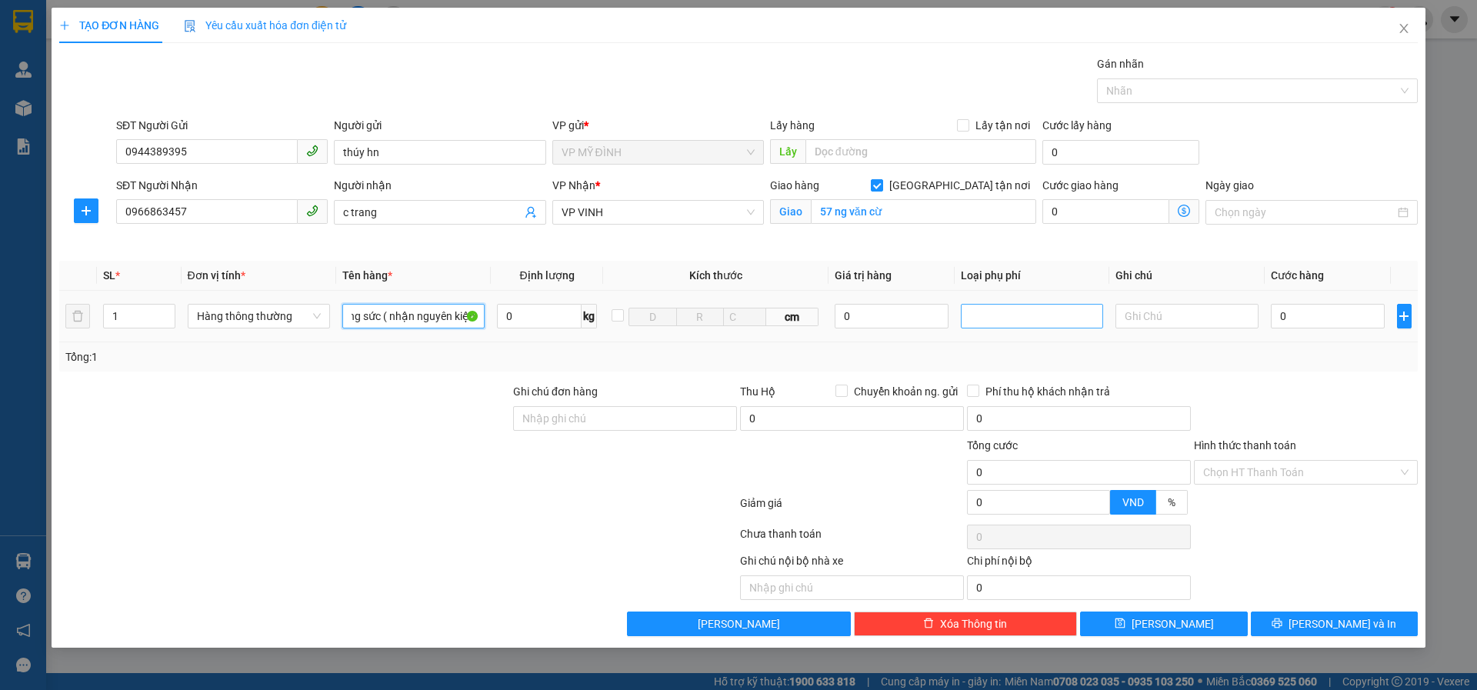
type input "trang sức ( nhận nguyên kiện)"
click at [1002, 342] on div "Hàng giá trị cao" at bounding box center [1032, 347] width 124 height 17
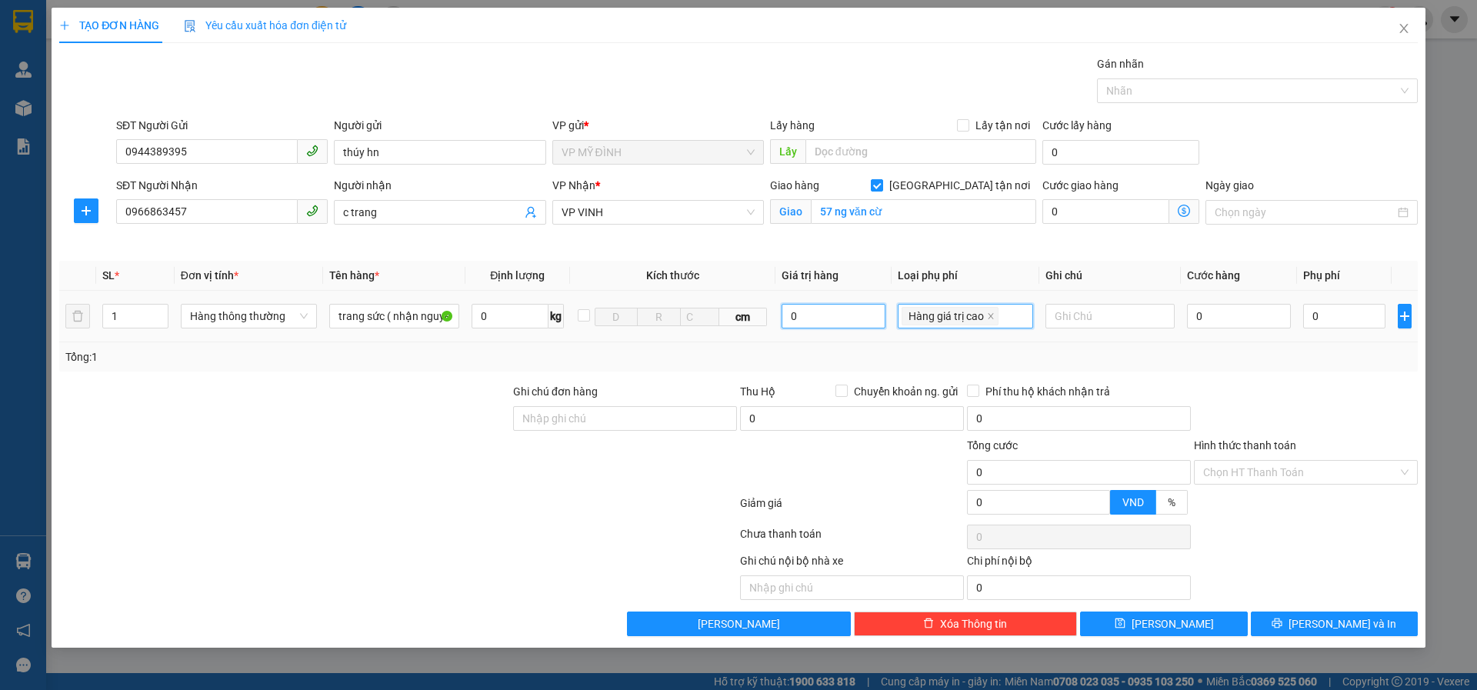
click at [803, 310] on input "0" at bounding box center [834, 316] width 104 height 25
click at [1259, 395] on div at bounding box center [1305, 410] width 227 height 54
type input "2.000.000"
type input "10.000"
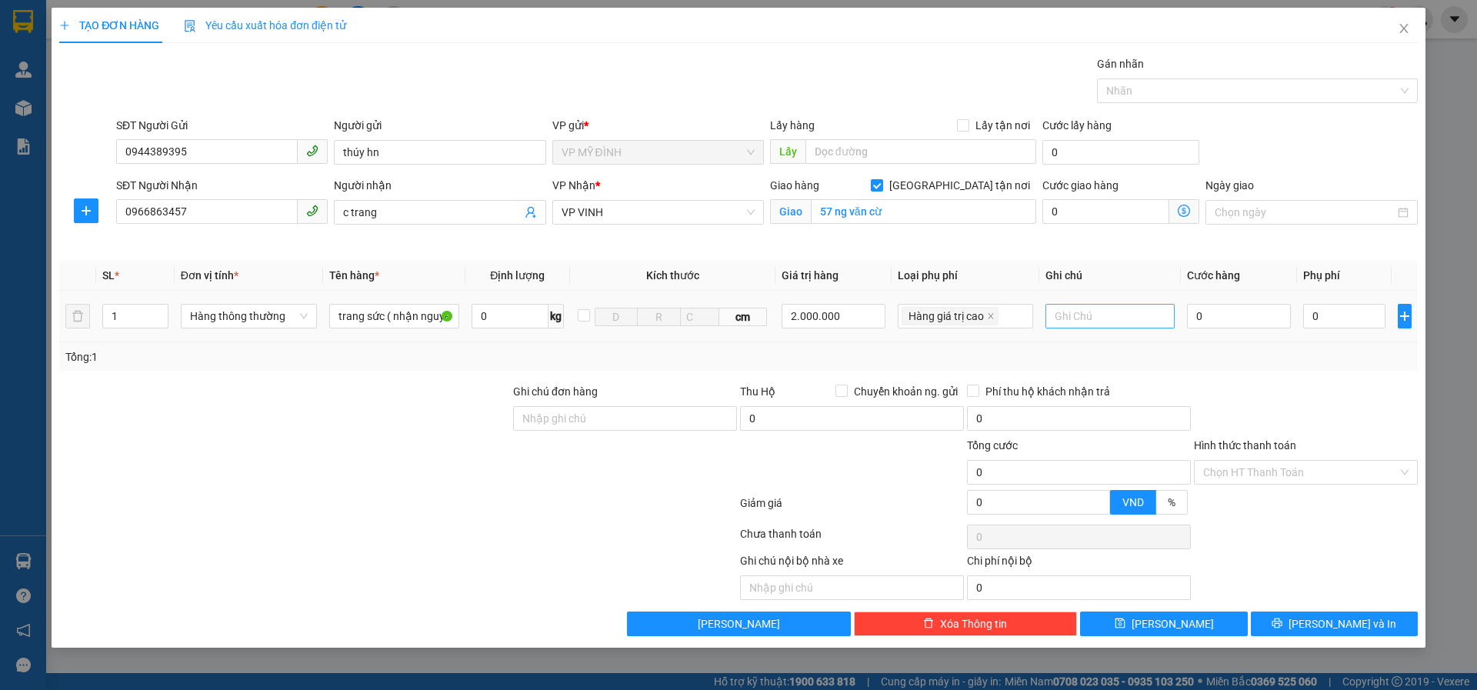
type input "10.000"
click at [1211, 306] on input "0" at bounding box center [1239, 316] width 105 height 25
type input "3"
type input "10.003"
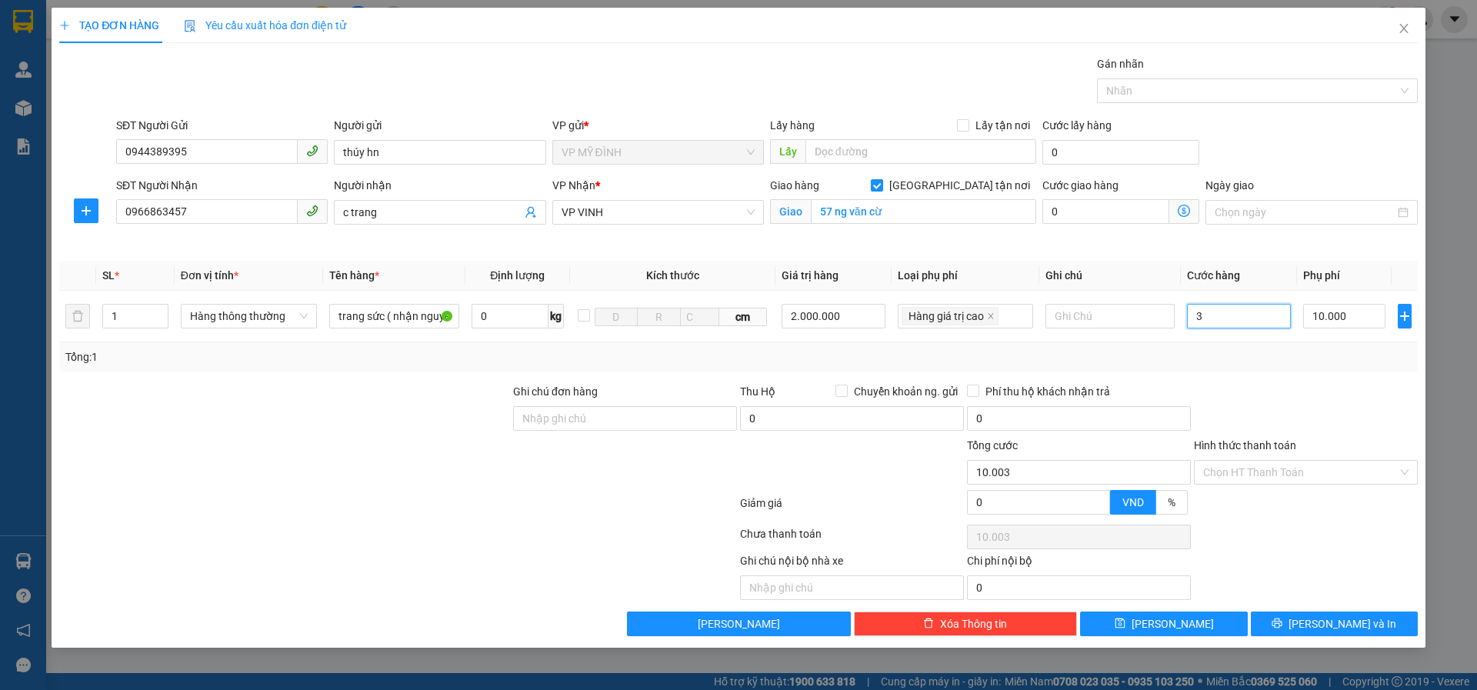
type input "30"
type input "10.030"
type input "30.000"
type input "40.000"
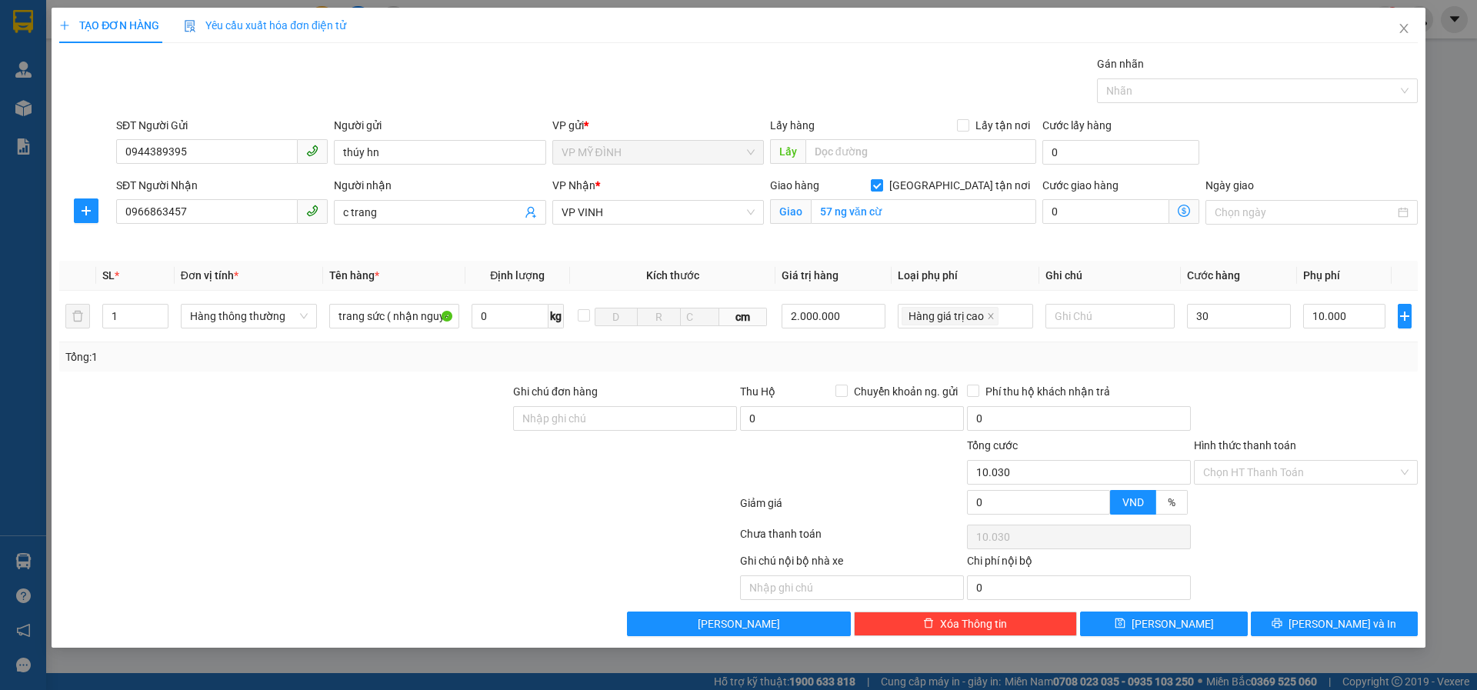
type input "40.000"
drag, startPoint x: 1247, startPoint y: 383, endPoint x: 1349, endPoint y: 586, distance: 227.1
click at [1248, 383] on div at bounding box center [1305, 410] width 227 height 54
click at [1282, 619] on icon "printer" at bounding box center [1277, 623] width 11 height 11
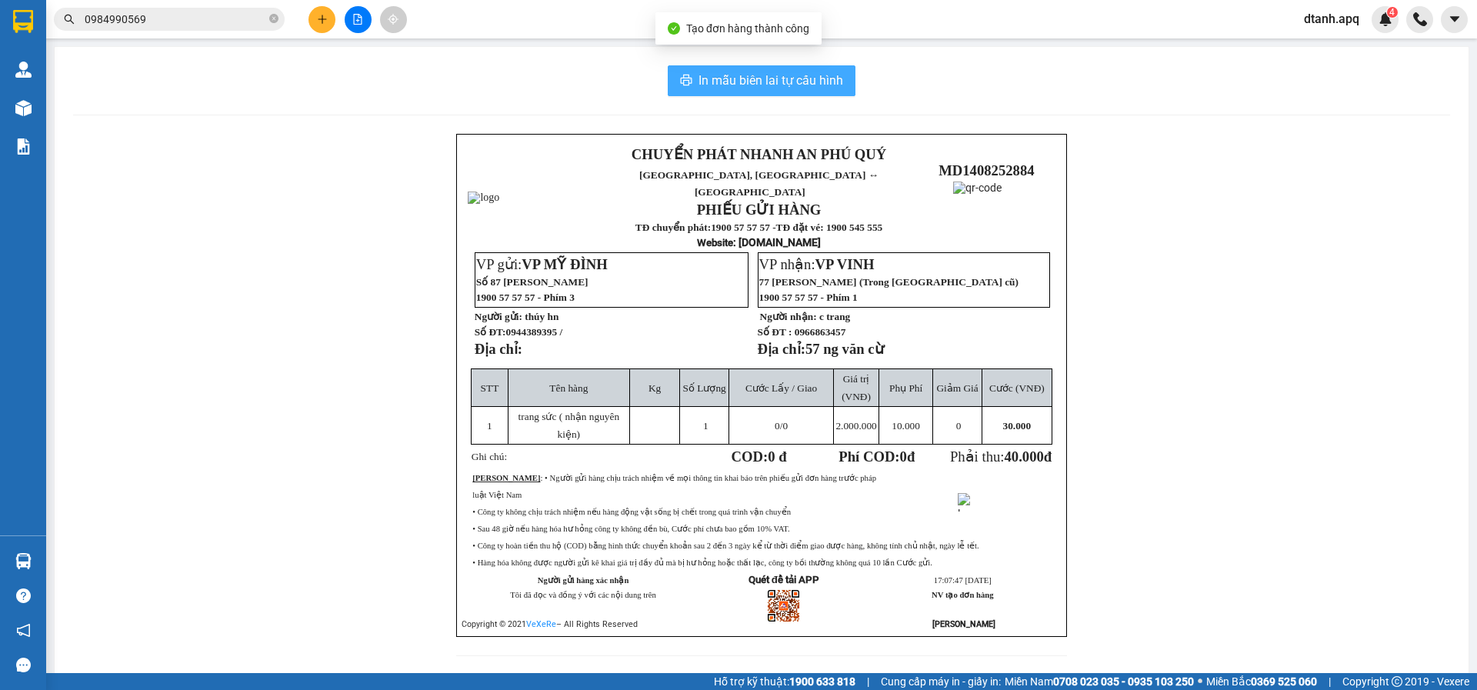
click at [742, 83] on span "In mẫu biên lai tự cấu hình" at bounding box center [771, 80] width 145 height 19
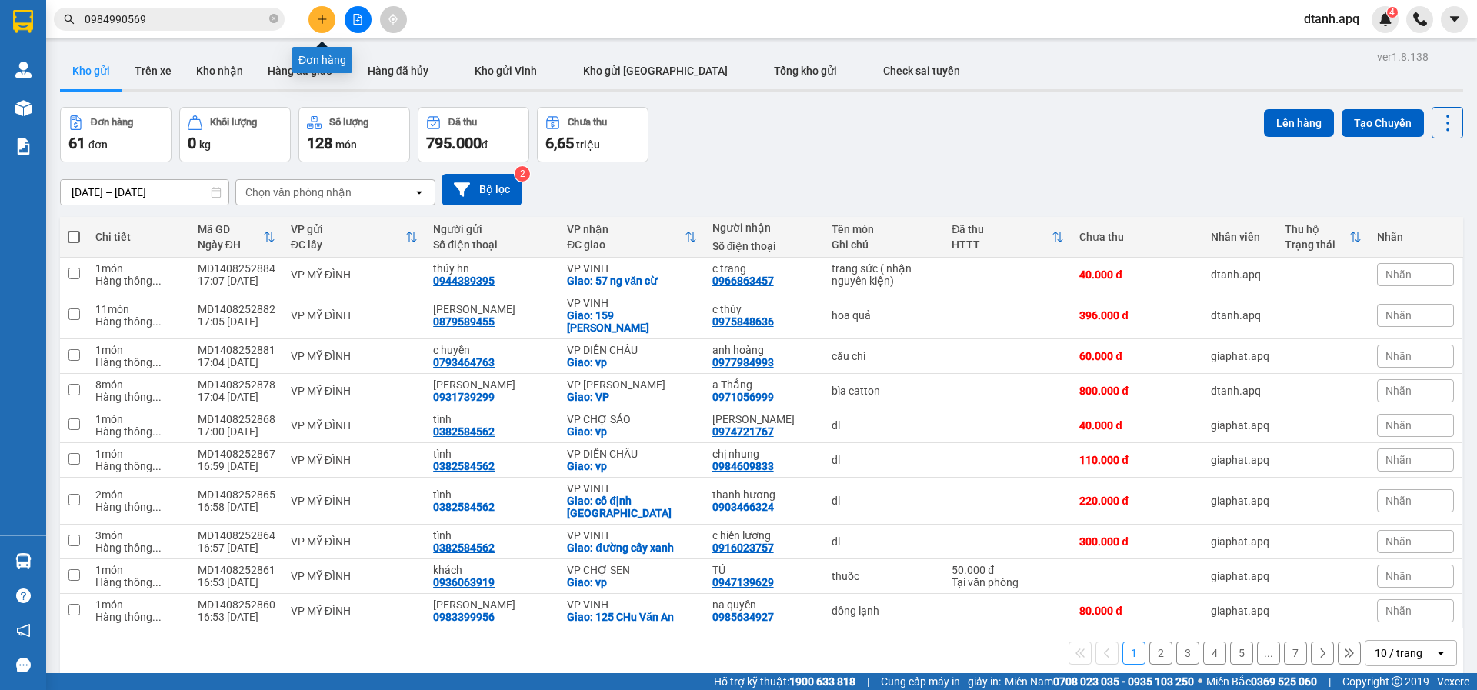
click at [327, 22] on icon "plus" at bounding box center [322, 19] width 11 height 11
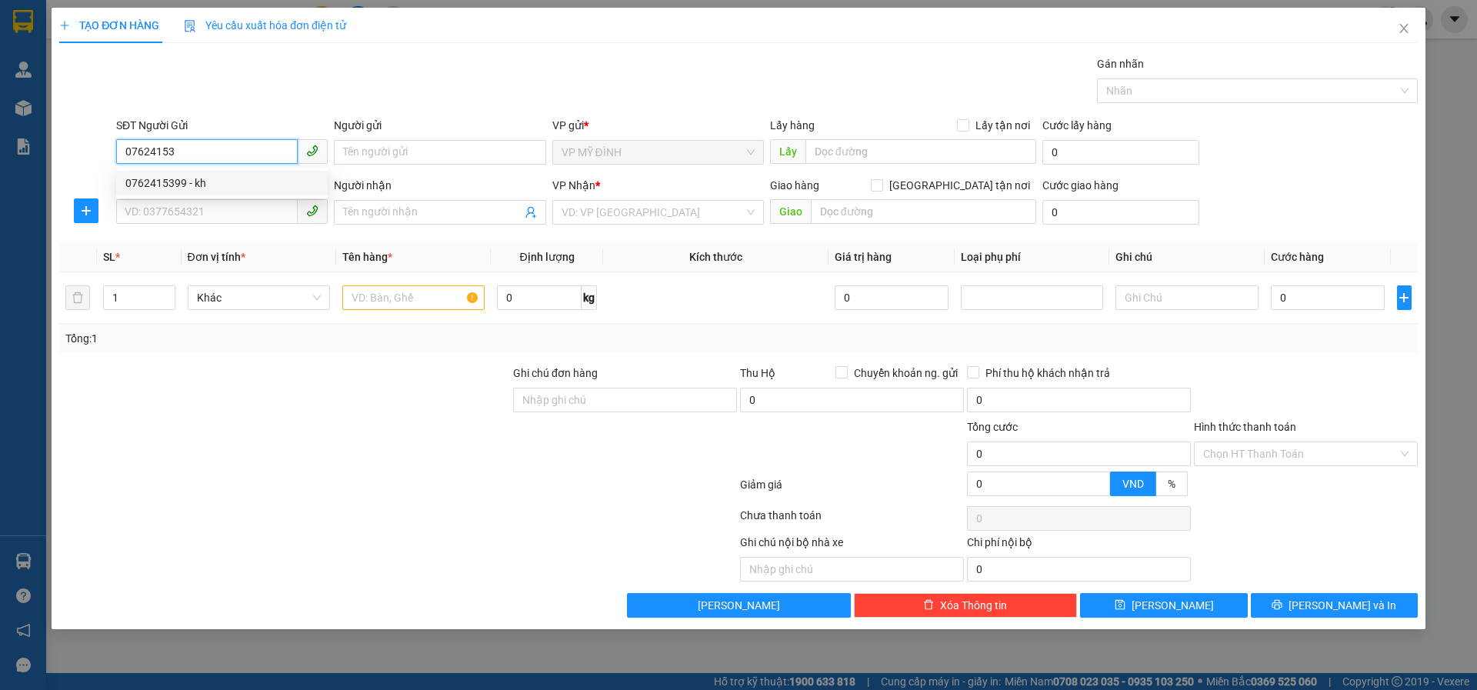
drag, startPoint x: 197, startPoint y: 183, endPoint x: 299, endPoint y: 185, distance: 102.3
click at [202, 182] on div "0762415399 - kh" at bounding box center [221, 183] width 193 height 17
type input "0762415399"
type input "kh"
type input "0762415399"
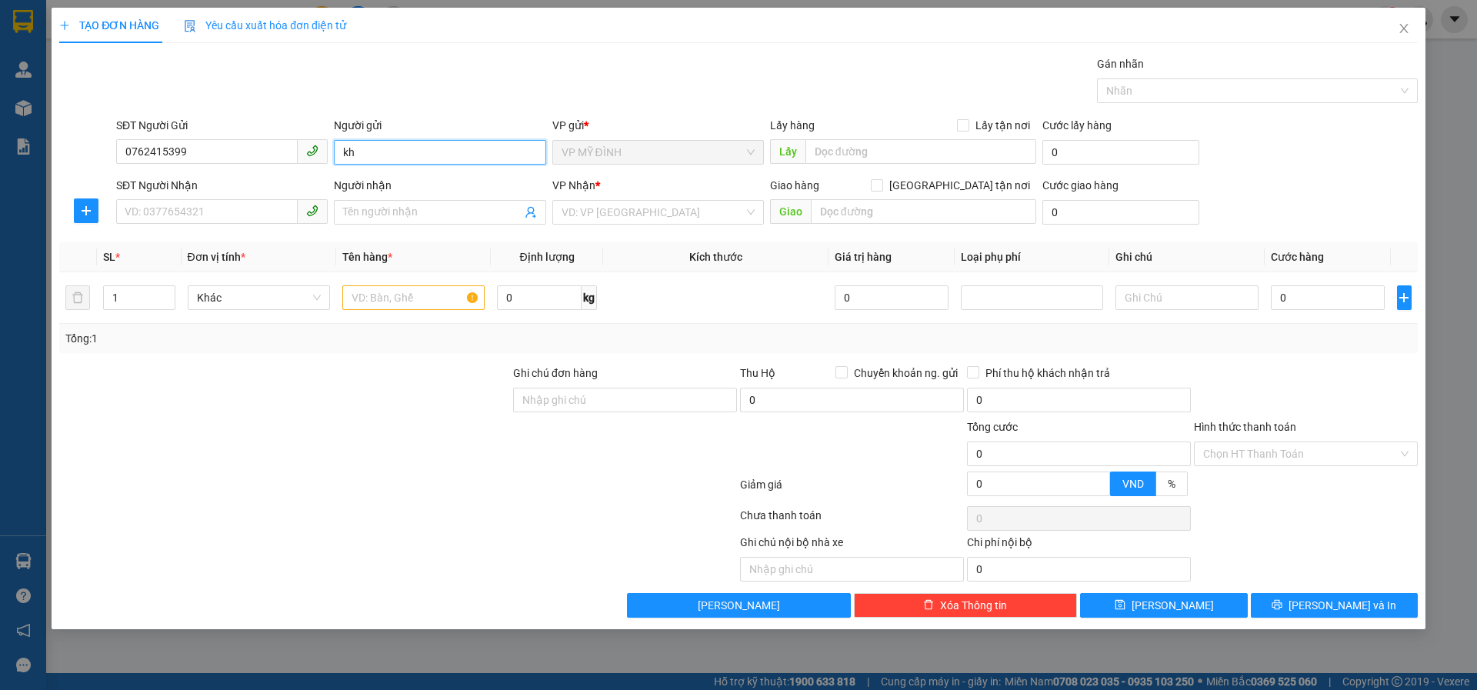
click at [378, 160] on input "kh" at bounding box center [440, 152] width 212 height 25
type input "khách"
click at [188, 205] on input "SĐT Người Nhận" at bounding box center [207, 211] width 182 height 25
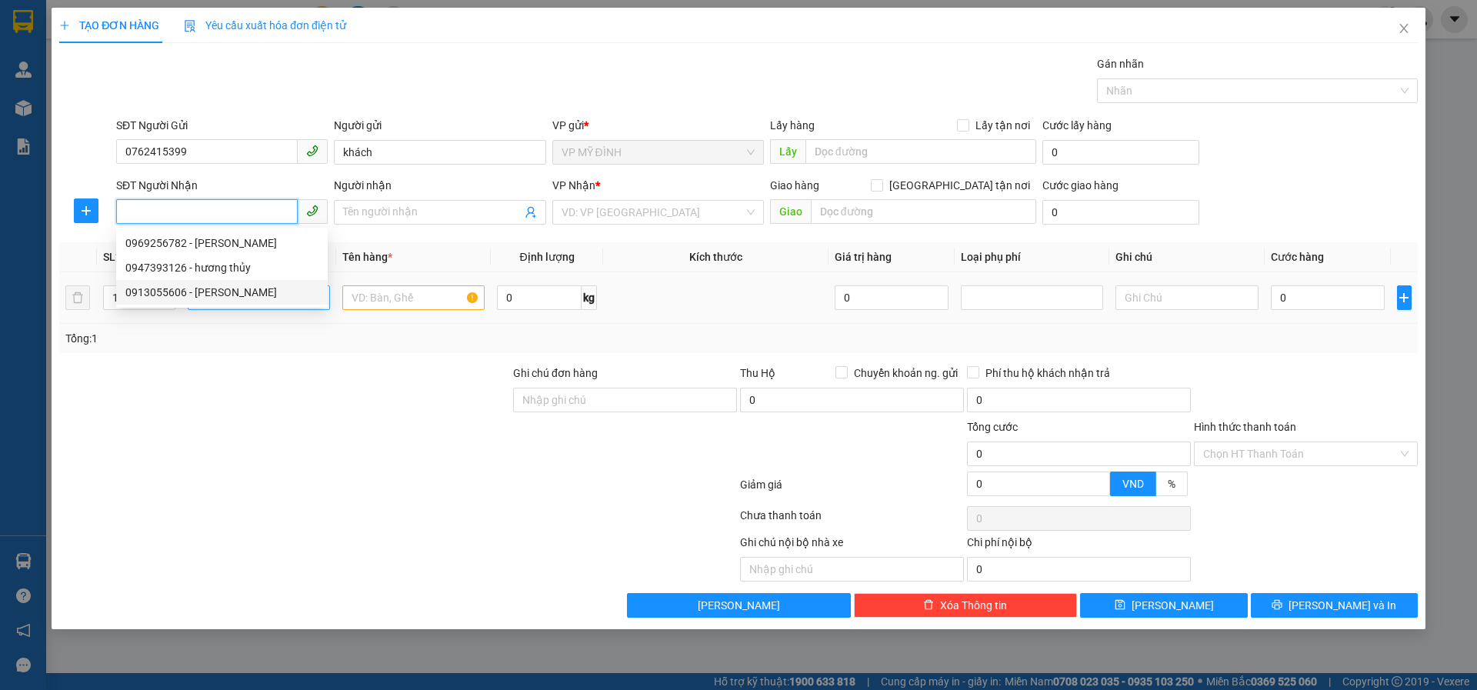
click at [233, 291] on div "0913055606 - thủy lâm" at bounding box center [221, 292] width 193 height 17
type input "0913055606"
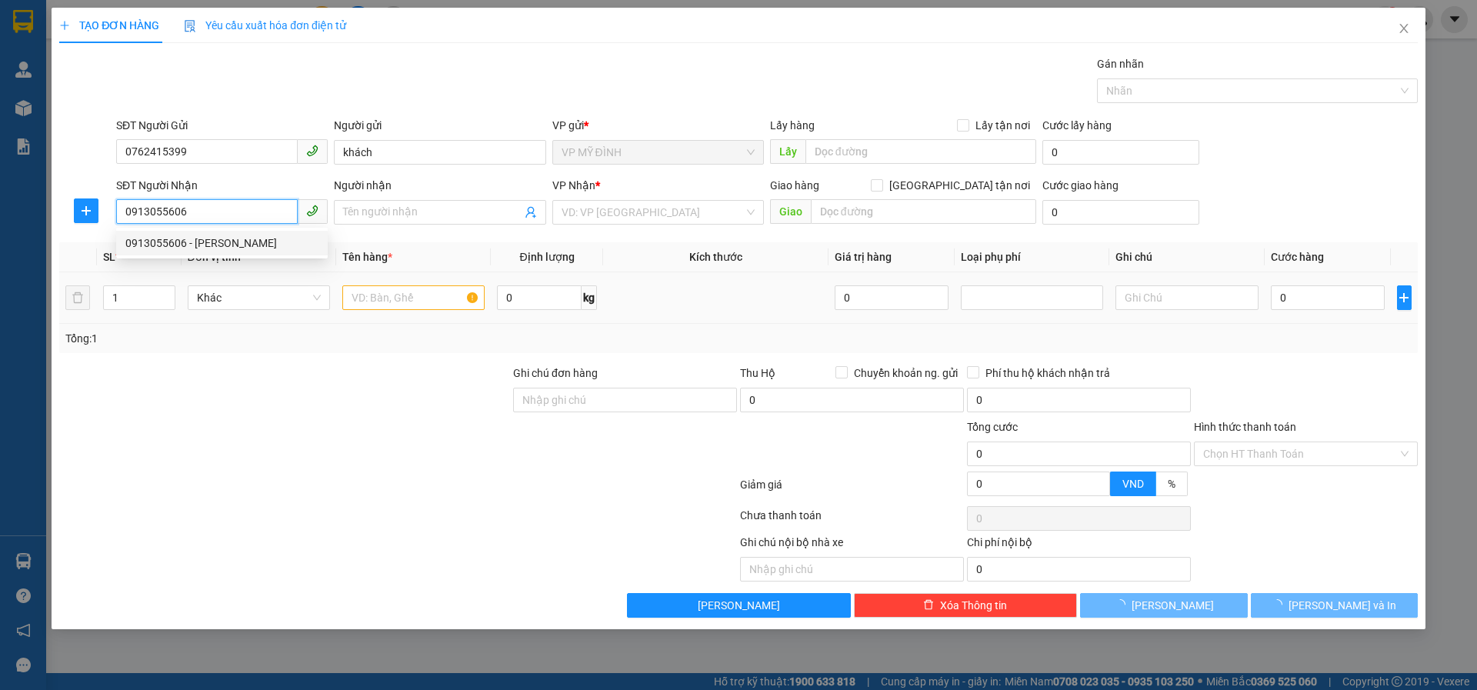
type input "thủy lâm"
checkbox input "true"
type input "chợ vinh"
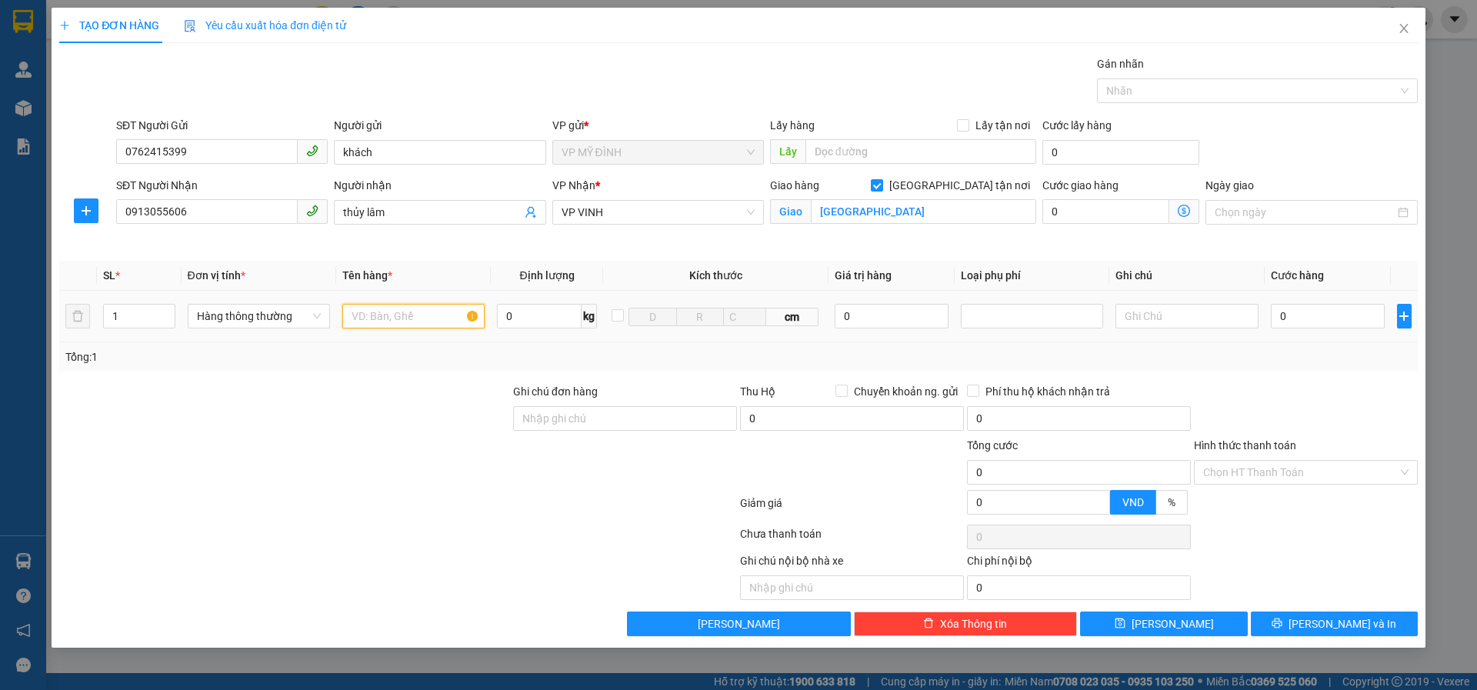
drag, startPoint x: 361, startPoint y: 309, endPoint x: 363, endPoint y: 325, distance: 16.3
click at [361, 309] on input "text" at bounding box center [413, 316] width 142 height 25
type input "mỹ phẩm"
type input "6"
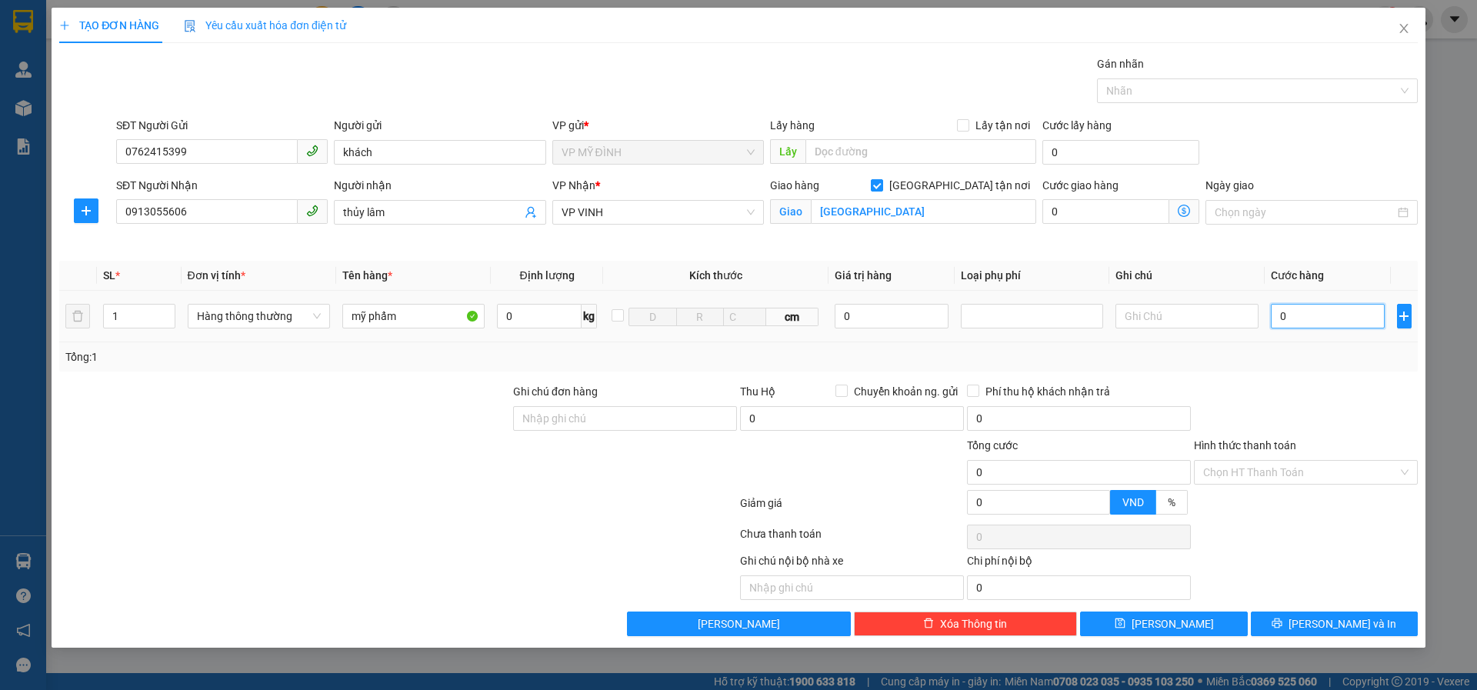
type input "6"
click at [1321, 312] on input "6" at bounding box center [1328, 316] width 115 height 25
type input "60"
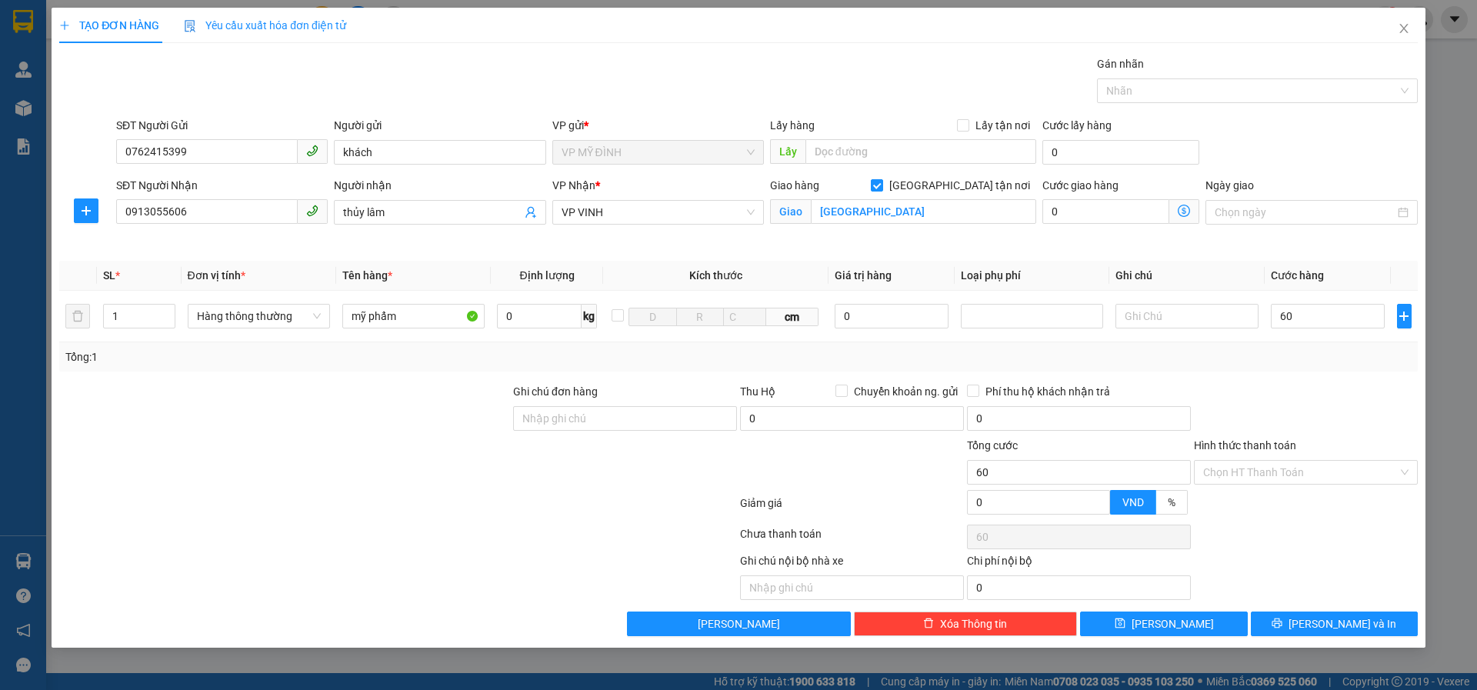
type input "60.000"
click at [1308, 368] on div "Tổng: 1" at bounding box center [738, 356] width 1359 height 29
click at [1289, 618] on button "[PERSON_NAME] và In" at bounding box center [1334, 624] width 167 height 25
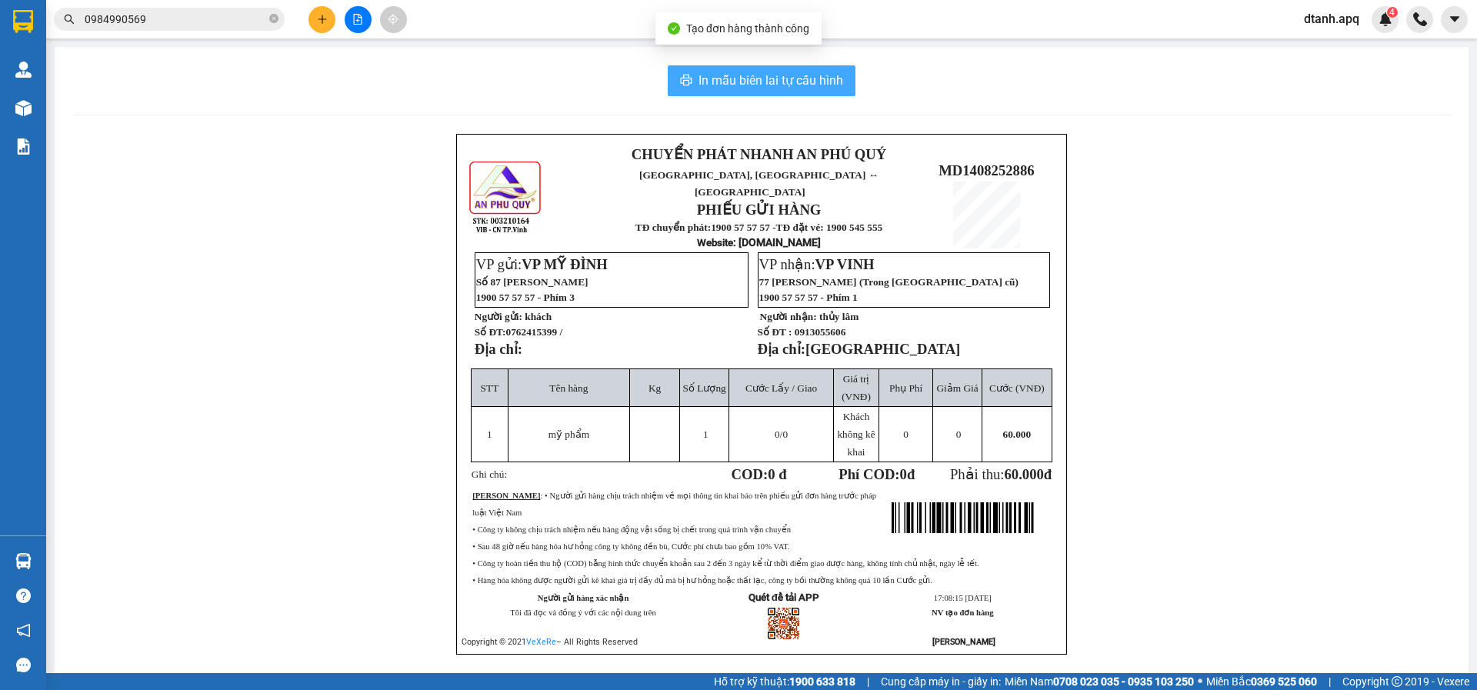
click at [767, 74] on span "In mẫu biên lai tự cấu hình" at bounding box center [771, 80] width 145 height 19
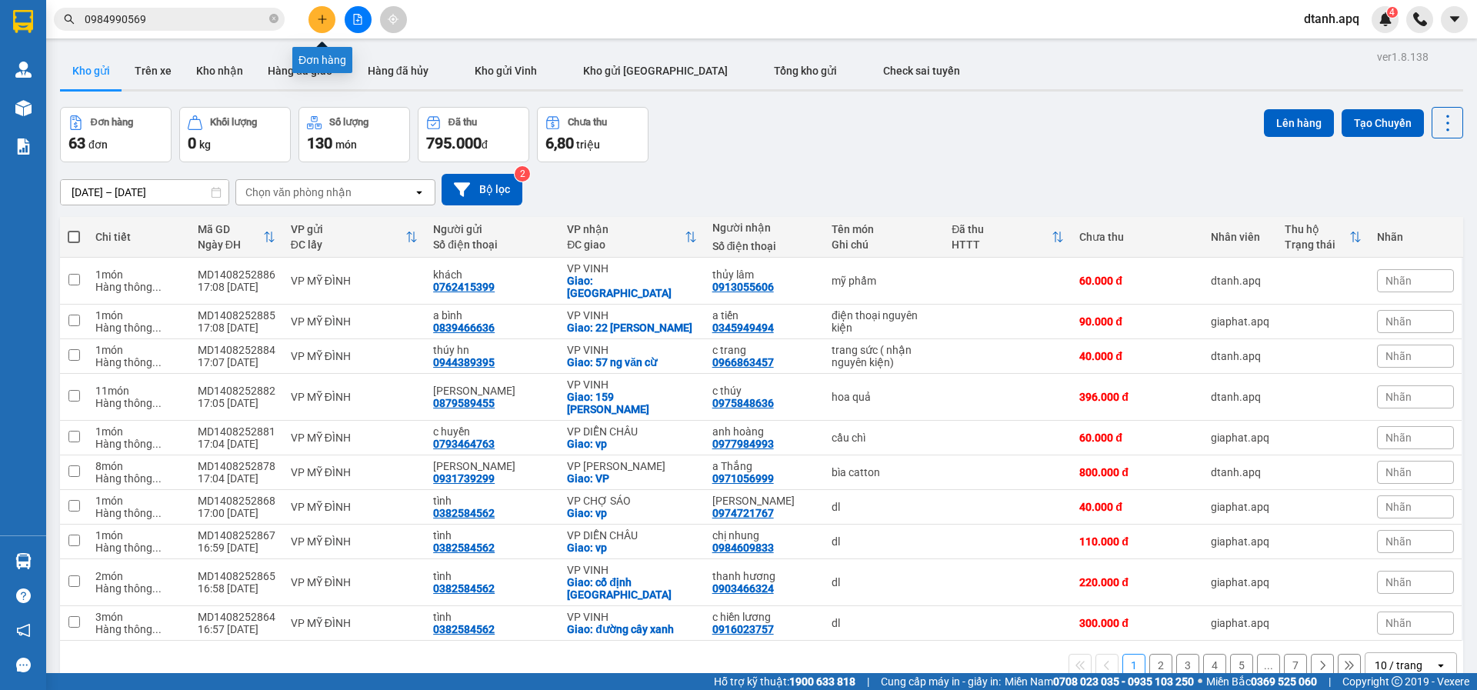
click at [325, 17] on icon "plus" at bounding box center [322, 19] width 11 height 11
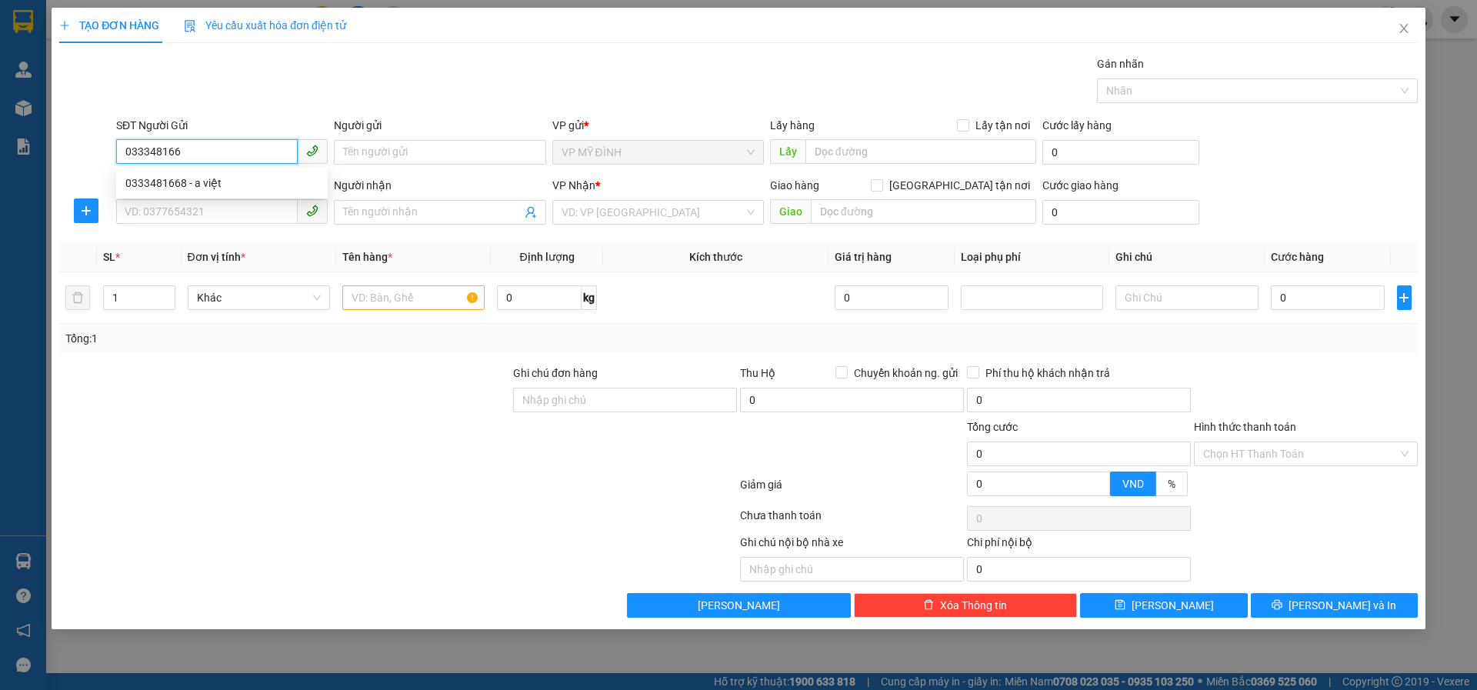
type input "0333481668"
drag, startPoint x: 188, startPoint y: 185, endPoint x: 184, endPoint y: 199, distance: 14.6
click at [188, 191] on div "0333481668 - a việt" at bounding box center [221, 183] width 193 height 17
type input "a việt"
type input "0333481668"
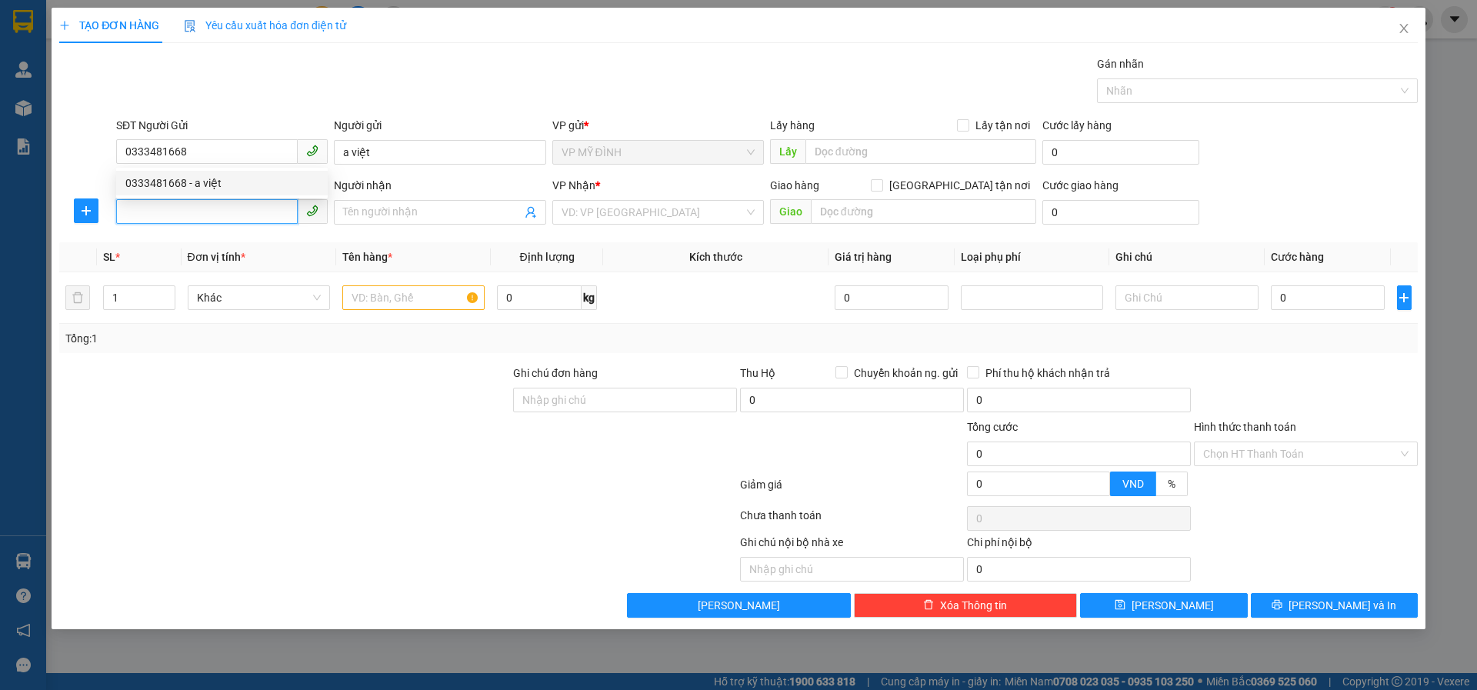
click at [172, 219] on input "SĐT Người Nhận" at bounding box center [207, 211] width 182 height 25
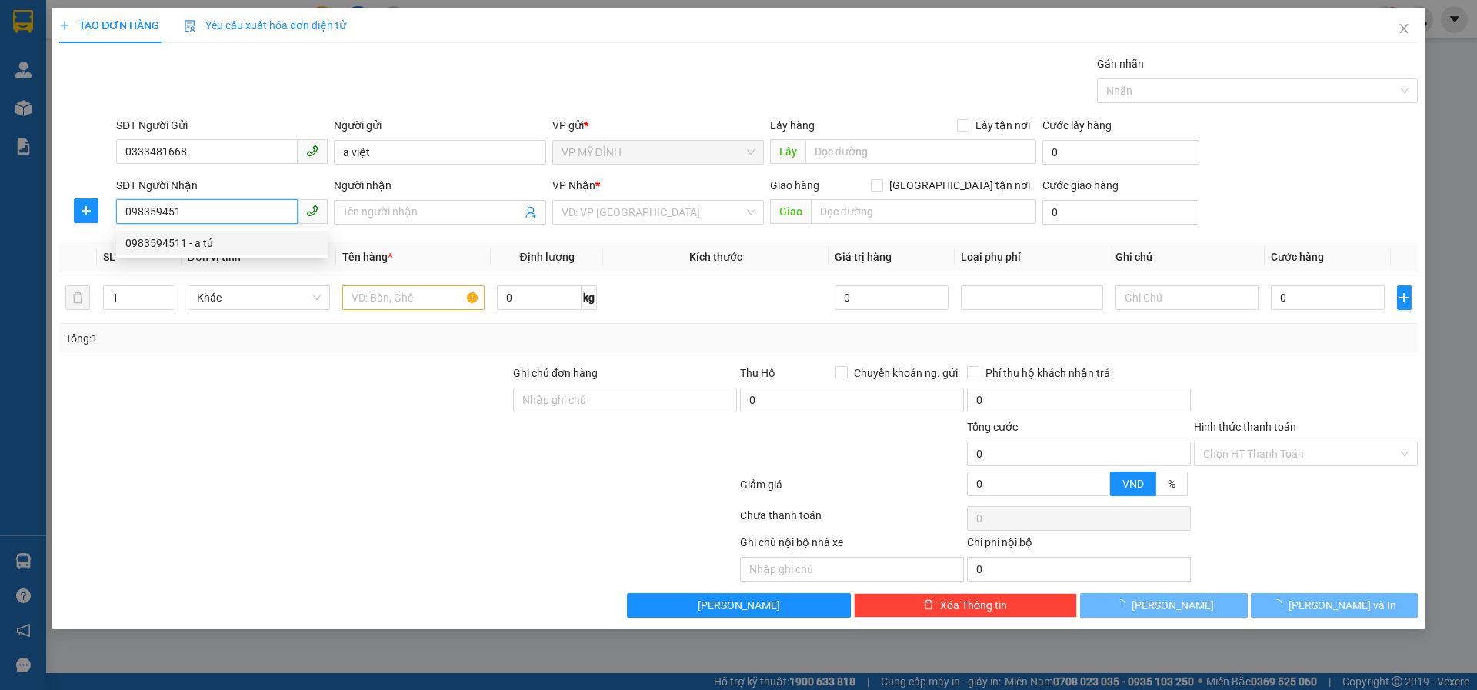
click at [188, 242] on div "0983594511 - a tú" at bounding box center [221, 243] width 193 height 17
type input "0983594511"
type input "a tú"
checkbox input "true"
type input "65 ng xuân linh"
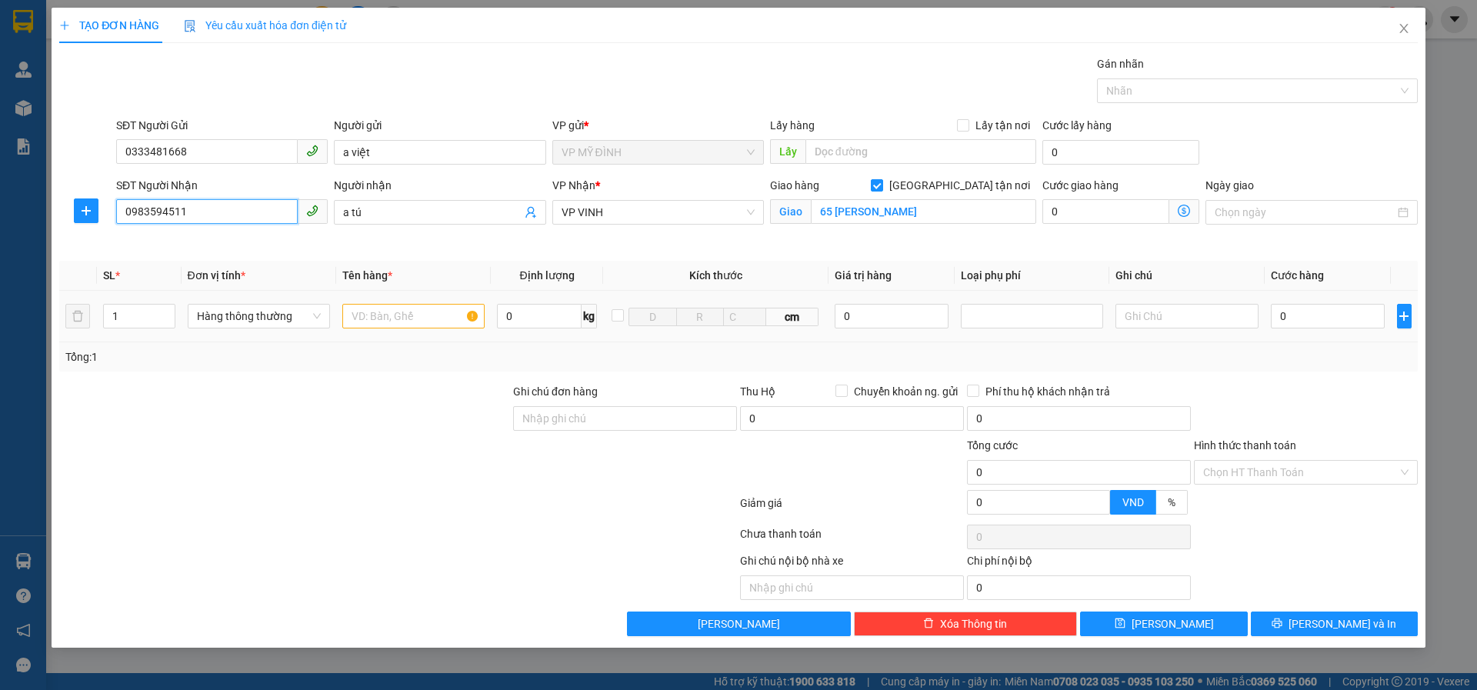
type input "0983594511"
click at [382, 314] on input "text" at bounding box center [413, 316] width 142 height 25
type input "quần áo"
click at [1305, 320] on input "0" at bounding box center [1328, 316] width 115 height 25
type input "4"
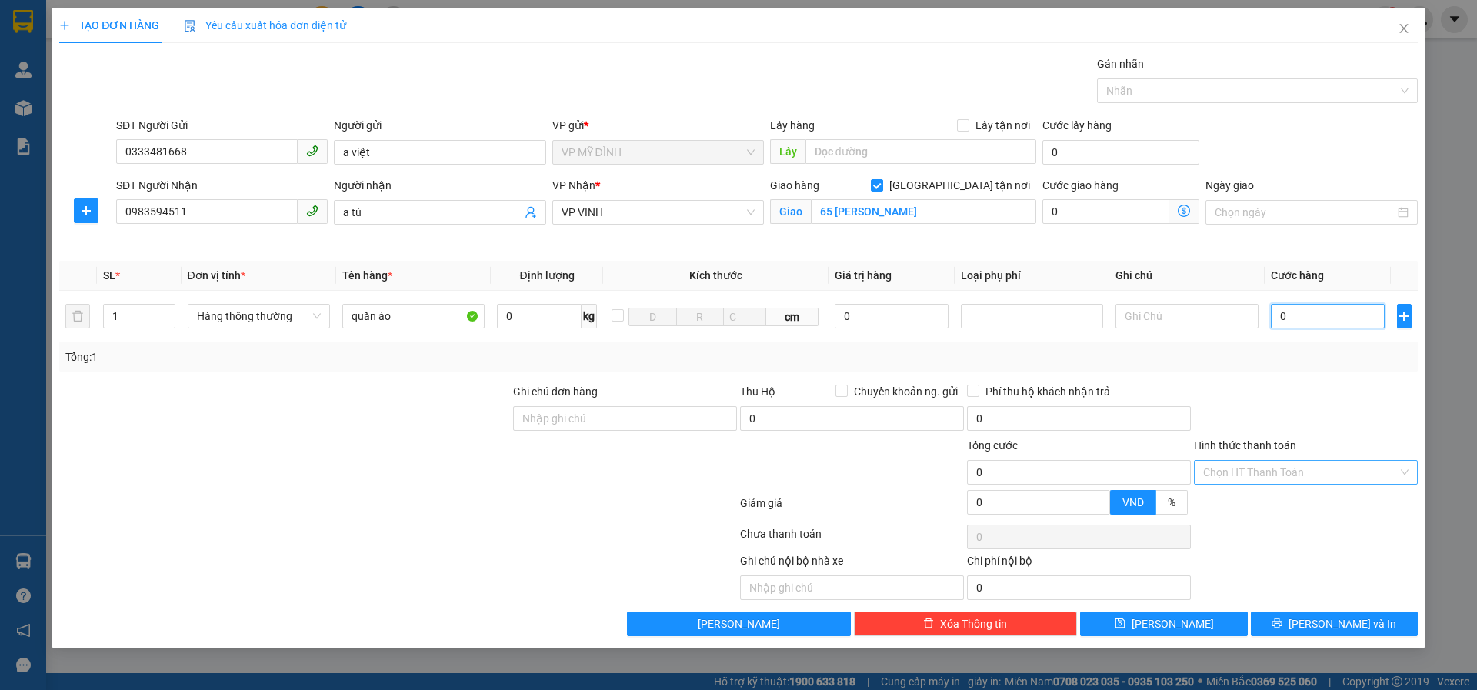
type input "4"
type input "40"
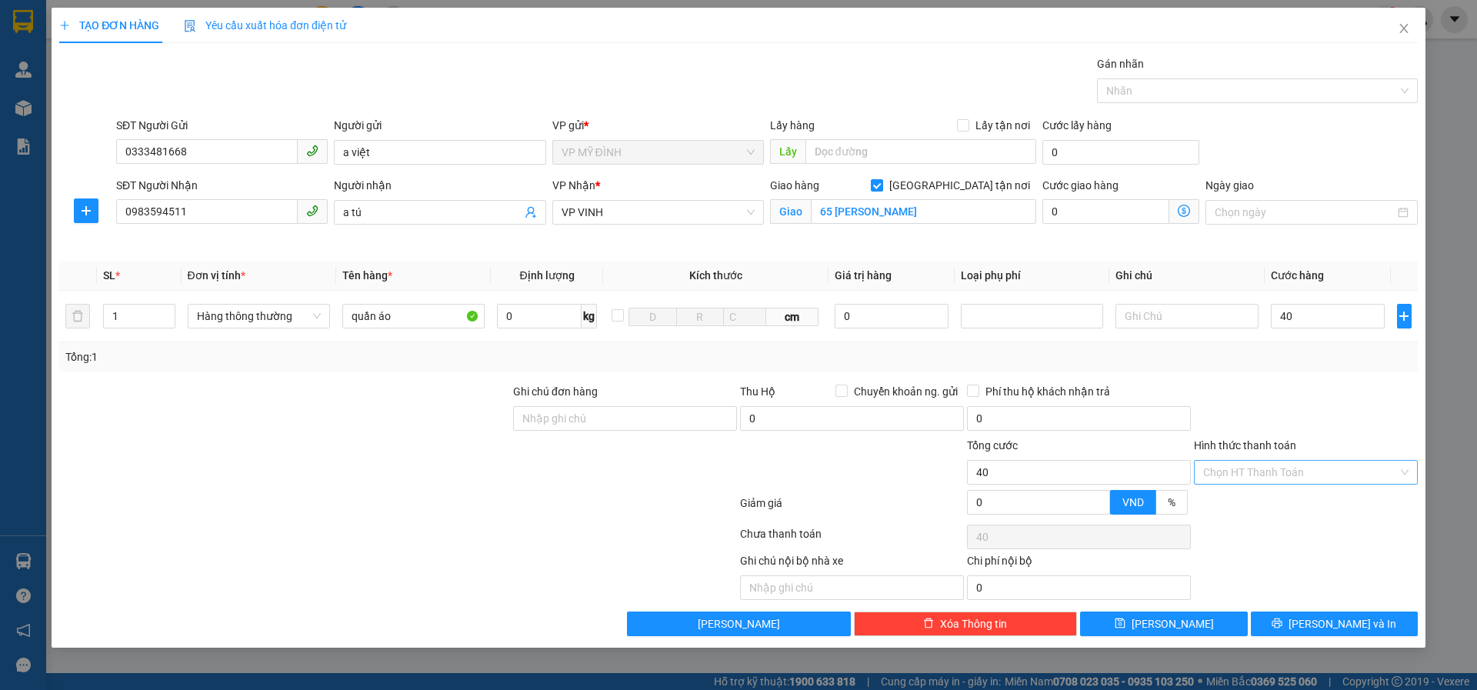
type input "40.000"
click at [1242, 475] on input "Hình thức thanh toán" at bounding box center [1300, 472] width 195 height 23
click at [1246, 511] on div "Tại văn phòng" at bounding box center [1306, 503] width 224 height 25
type input "0"
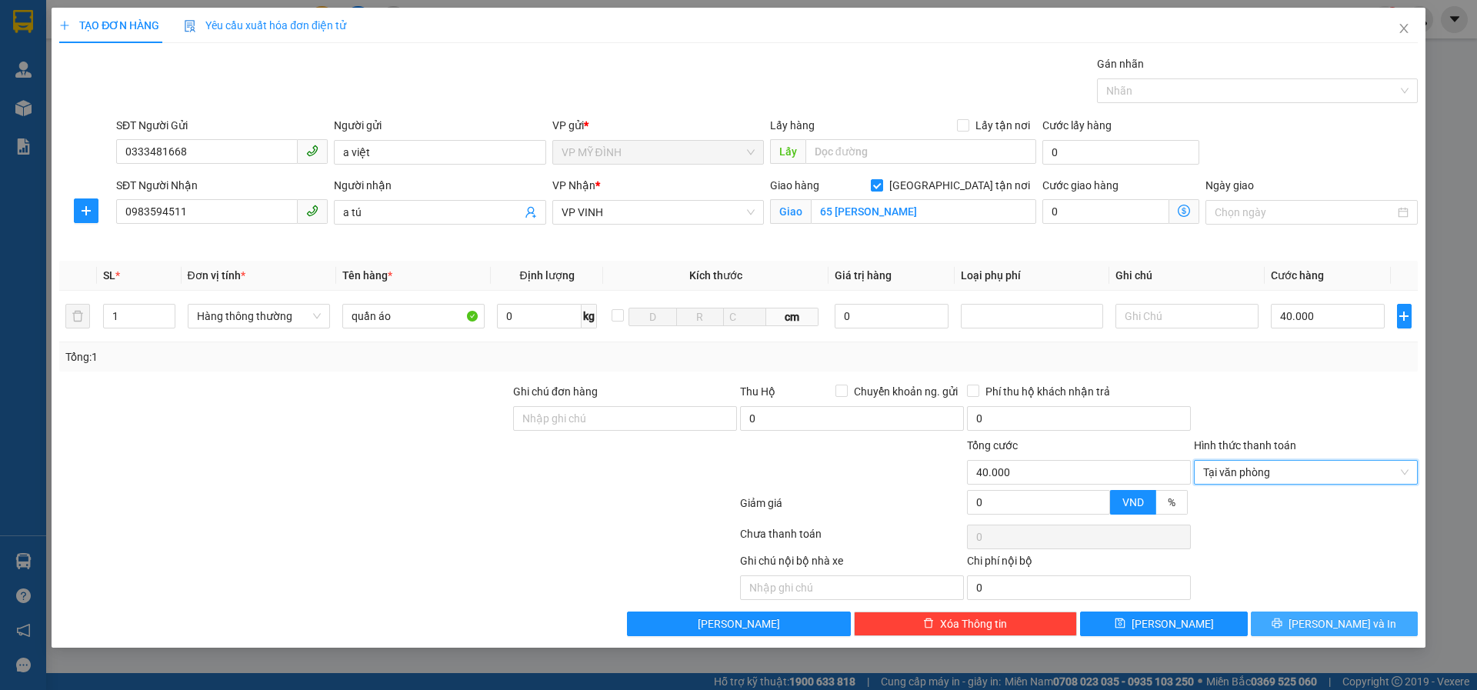
click at [1278, 620] on button "[PERSON_NAME] và In" at bounding box center [1334, 624] width 167 height 25
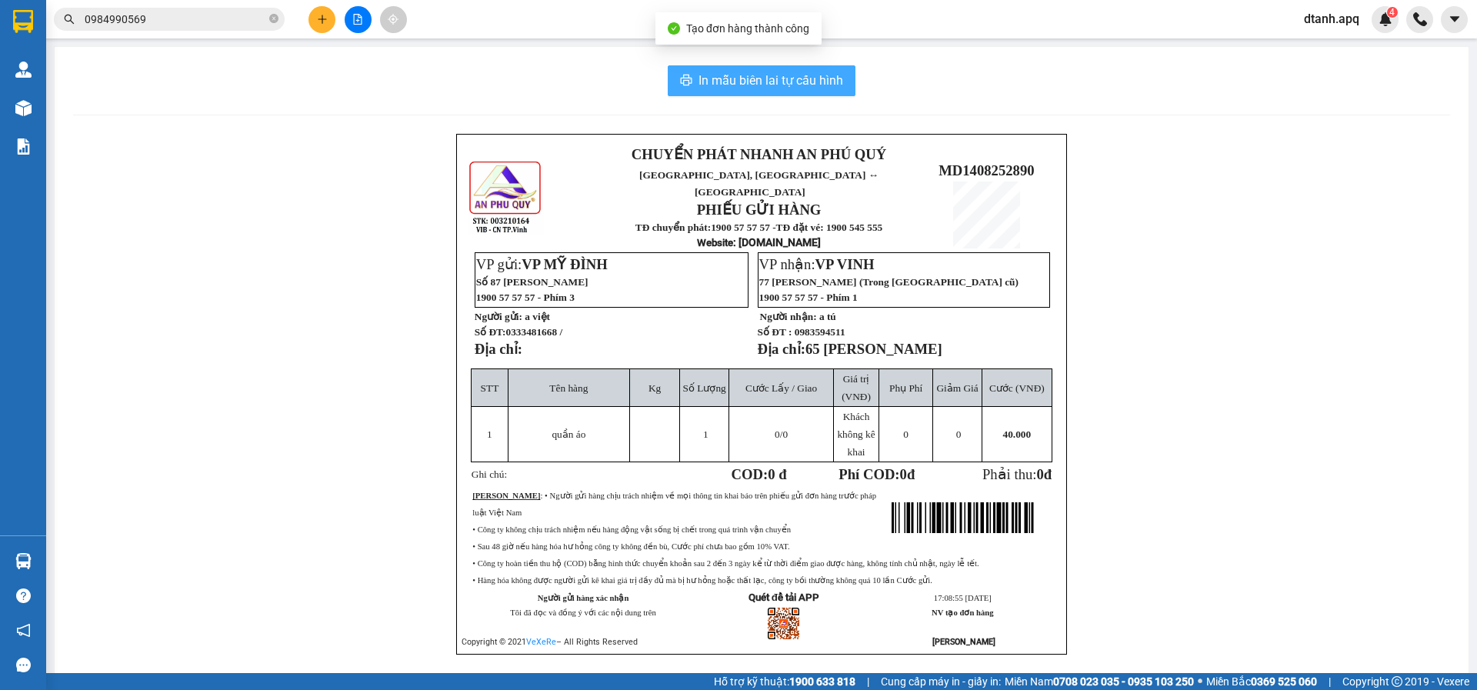
click at [702, 84] on span "In mẫu biên lai tự cấu hình" at bounding box center [771, 80] width 145 height 19
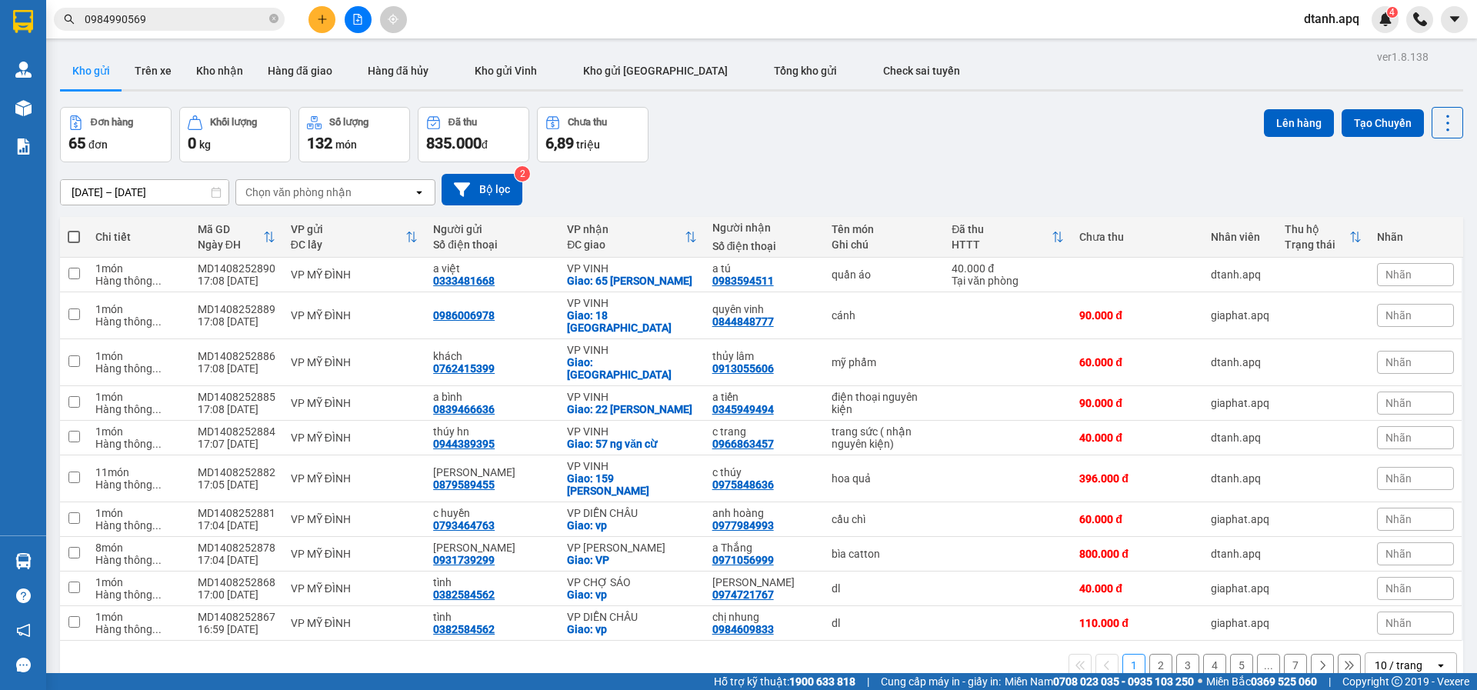
drag, startPoint x: 111, startPoint y: 18, endPoint x: 75, endPoint y: 18, distance: 35.4
click at [78, 18] on span "0984990569" at bounding box center [169, 19] width 231 height 23
click at [324, 25] on button at bounding box center [322, 19] width 27 height 27
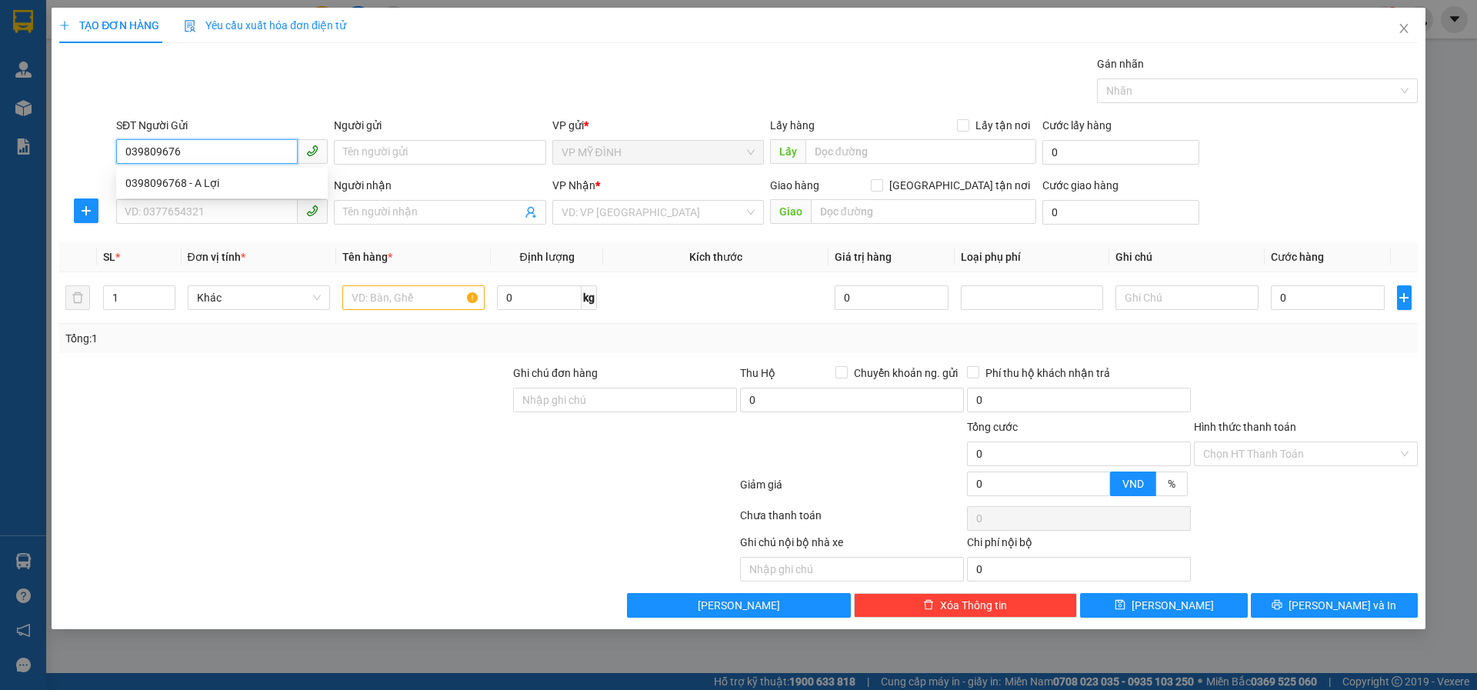
type input "0398096768"
drag, startPoint x: 199, startPoint y: 180, endPoint x: 178, endPoint y: 218, distance: 43.0
click at [198, 183] on div "0398096768 - A Lợi" at bounding box center [221, 183] width 193 height 17
type input "A Lợi"
type input "0398096768"
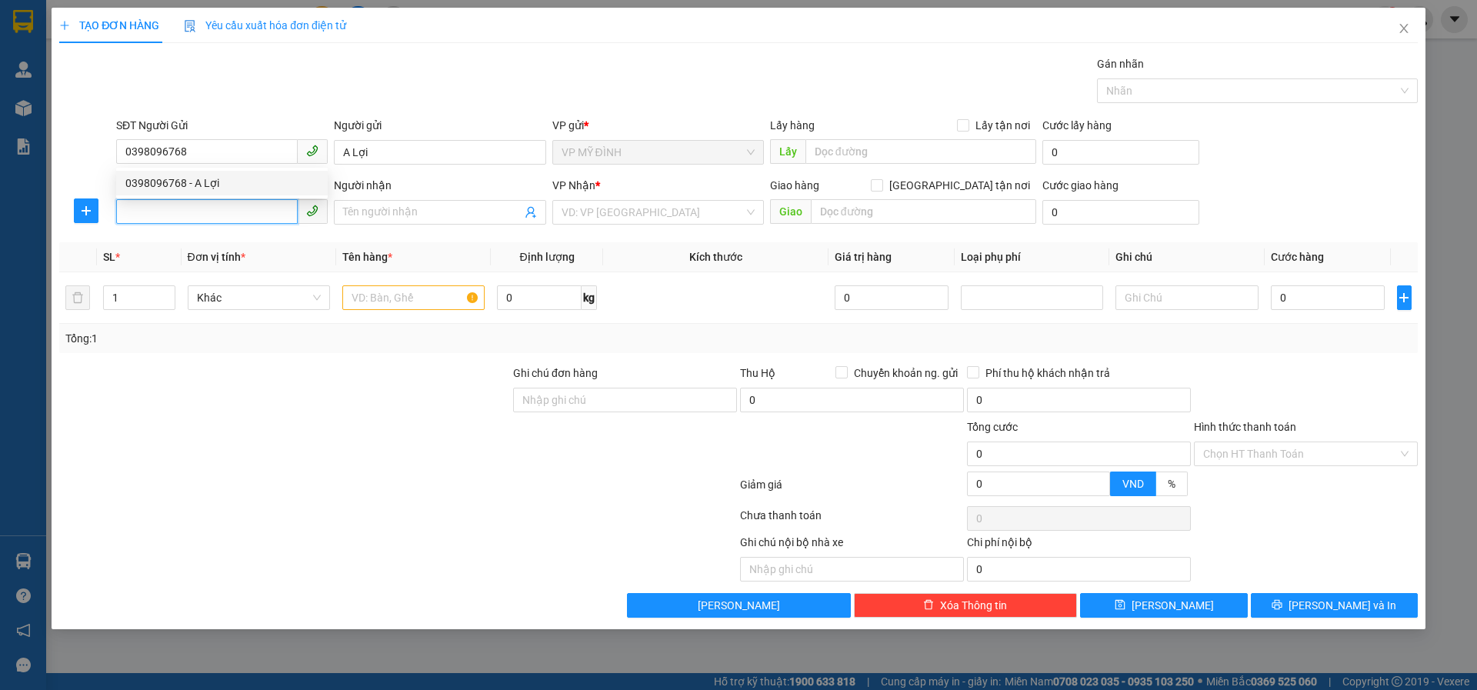
click at [179, 218] on input "SĐT Người Nhận" at bounding box center [207, 211] width 182 height 25
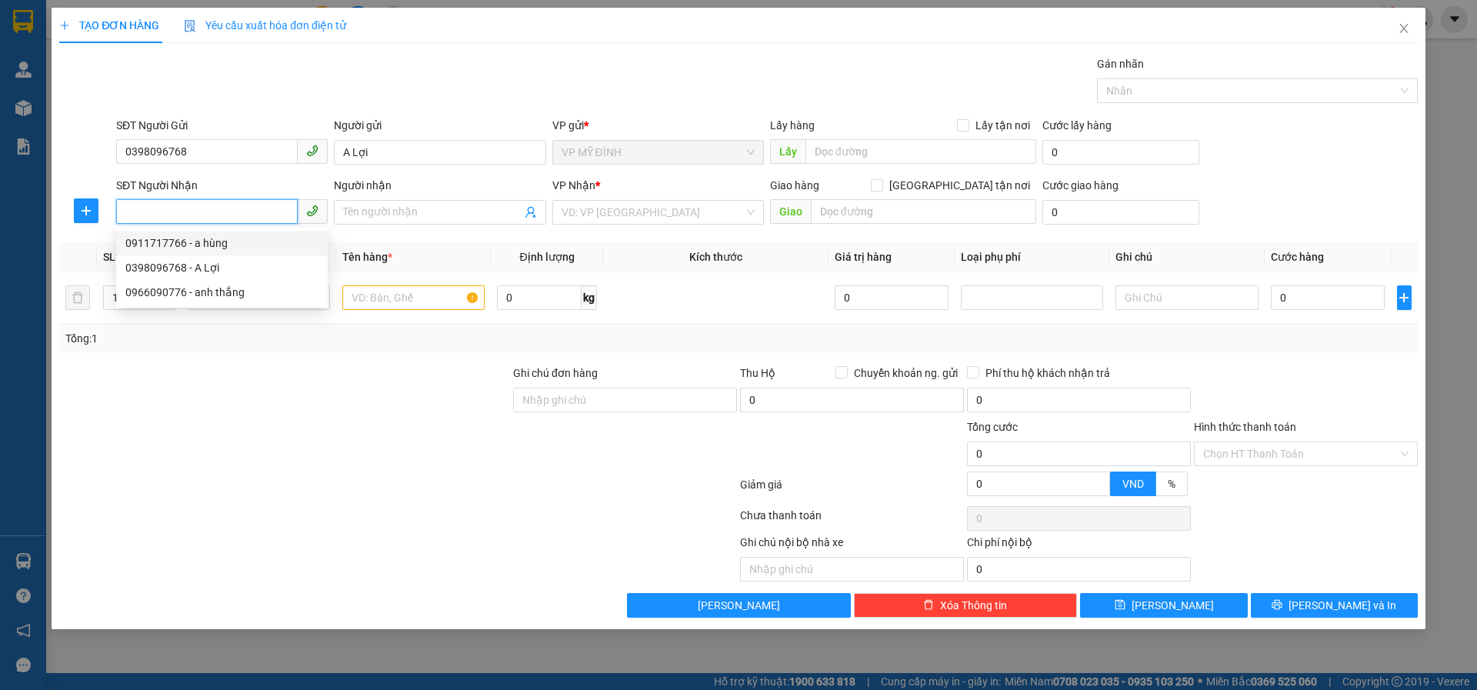
click at [229, 245] on div "0911717766 - a hùng" at bounding box center [221, 243] width 193 height 17
type input "0911717766"
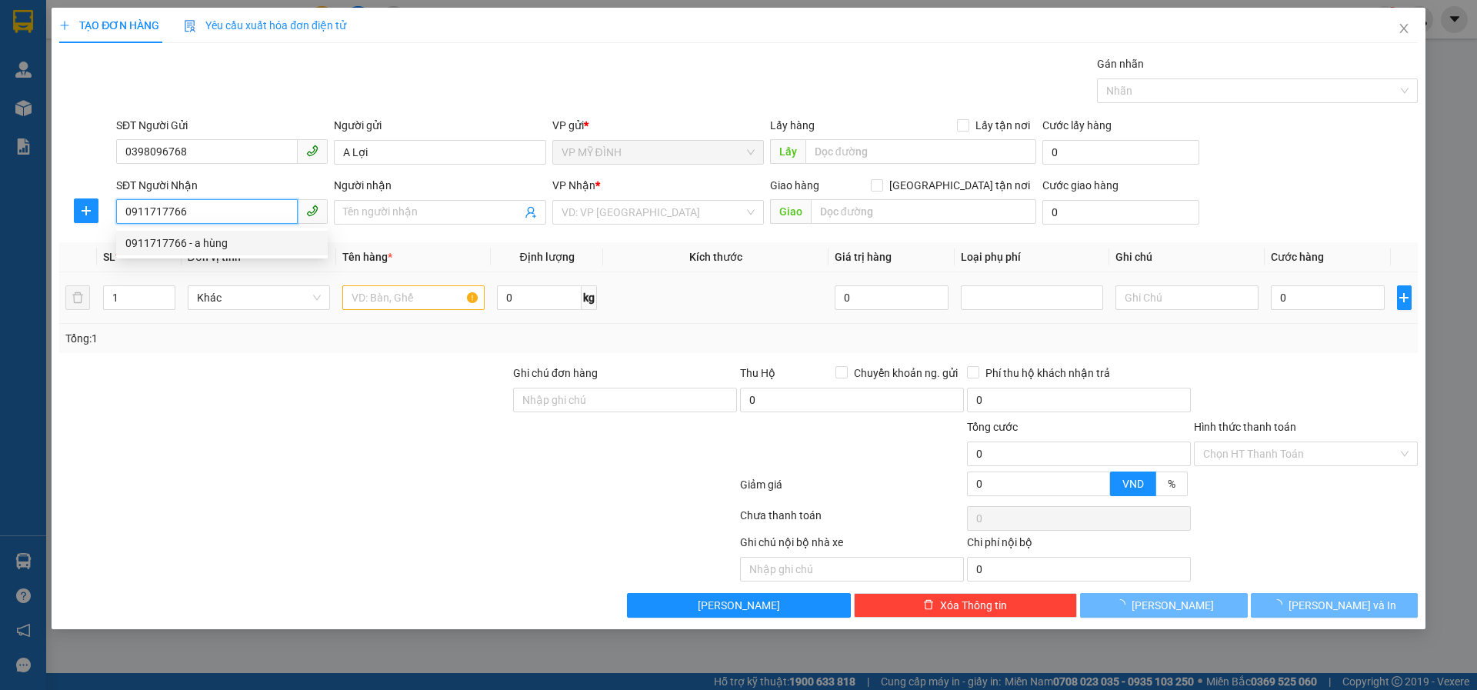
type input "a hùng"
checkbox input "true"
type input "77 LÊ LỢI-BXC (CỐ ĐỊNH ĐẾN LẤY)"
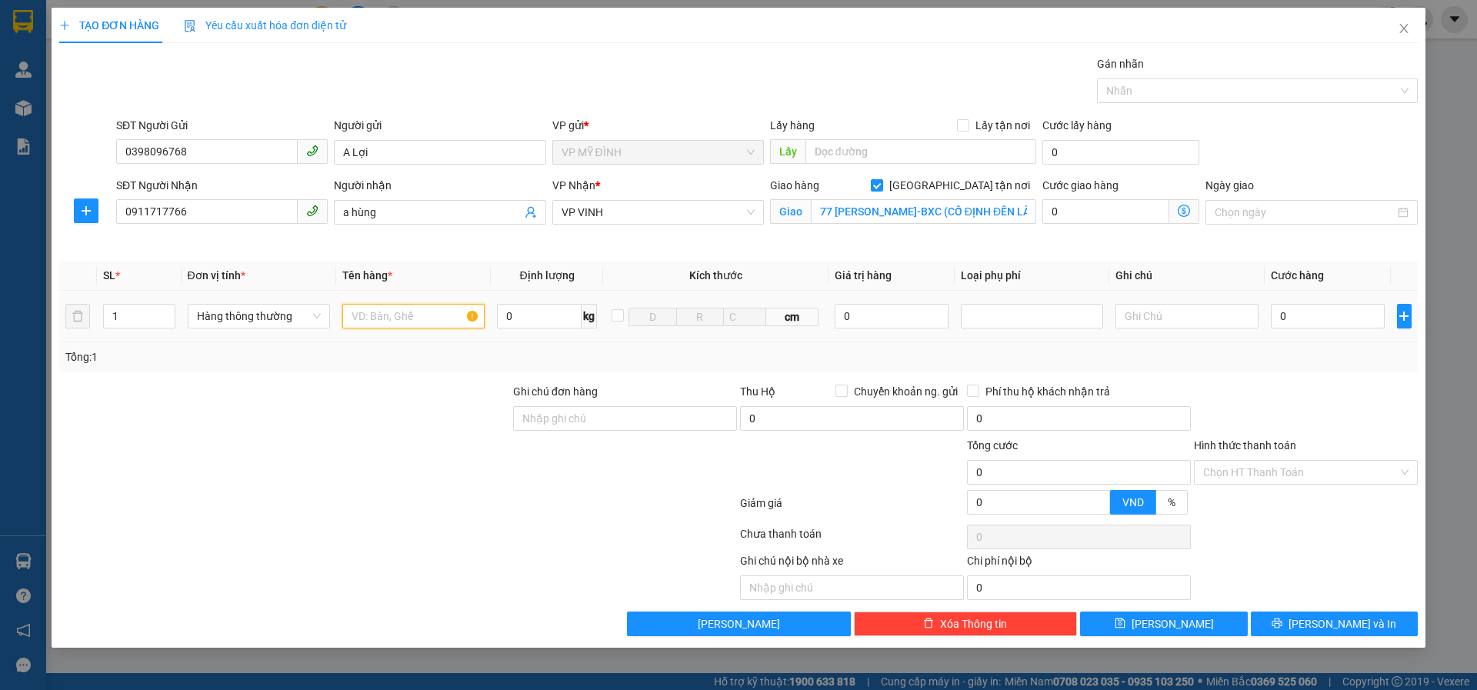
click at [349, 307] on input "text" at bounding box center [413, 316] width 142 height 25
type input "d"
drag, startPoint x: 1007, startPoint y: 312, endPoint x: 1009, endPoint y: 329, distance: 17.8
click at [1008, 313] on div at bounding box center [1032, 316] width 135 height 18
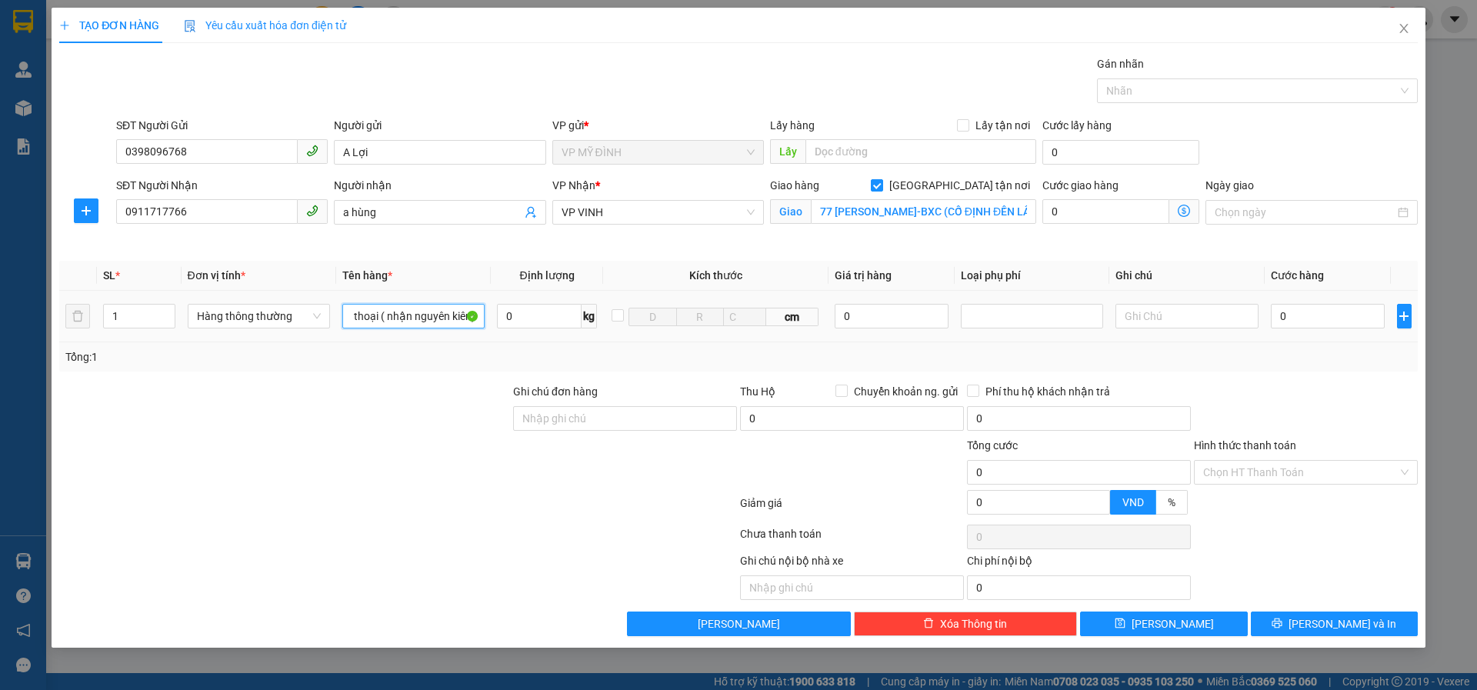
type input "điện thoại ( nhận nguyên kiên)"
drag, startPoint x: 1009, startPoint y: 329, endPoint x: 885, endPoint y: 345, distance: 125.6
click at [1009, 349] on div "Hàng giá trị cao" at bounding box center [1032, 347] width 124 height 17
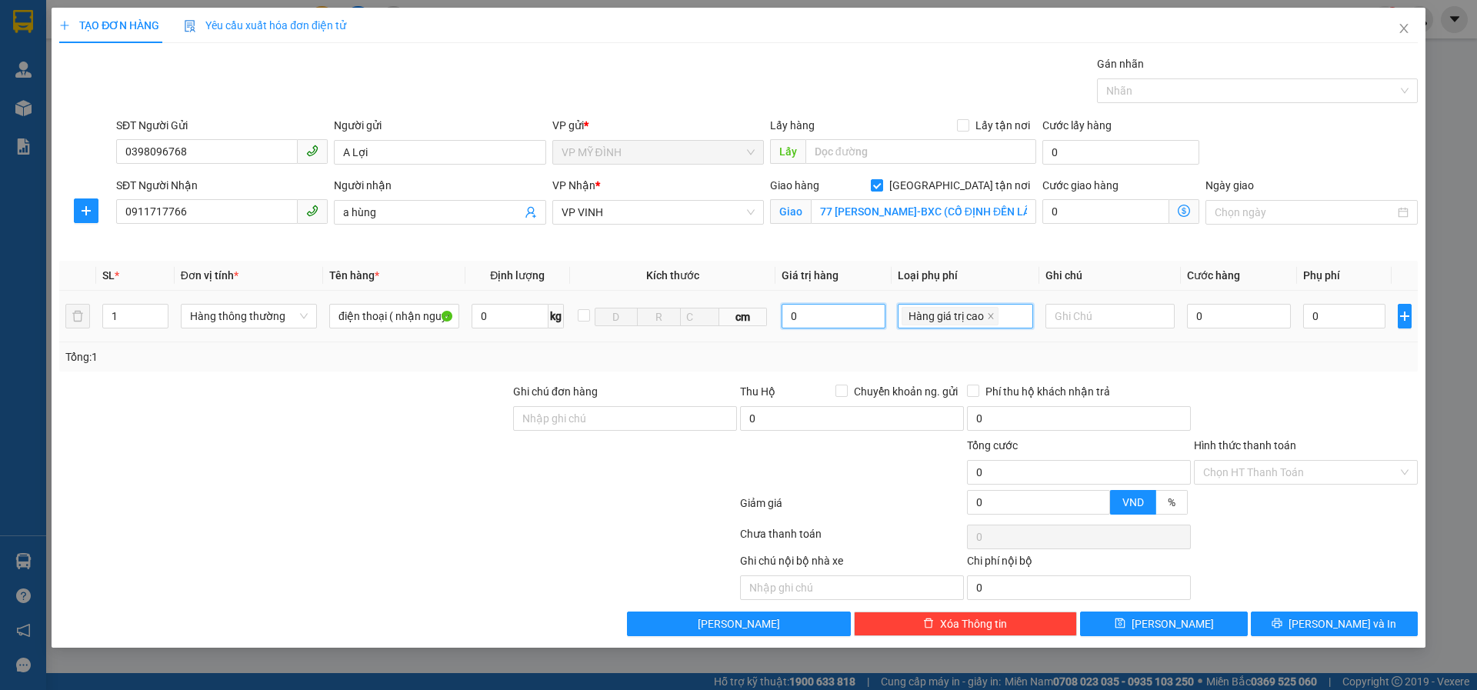
click at [823, 314] on input "0" at bounding box center [834, 316] width 104 height 25
type input "2.000.000"
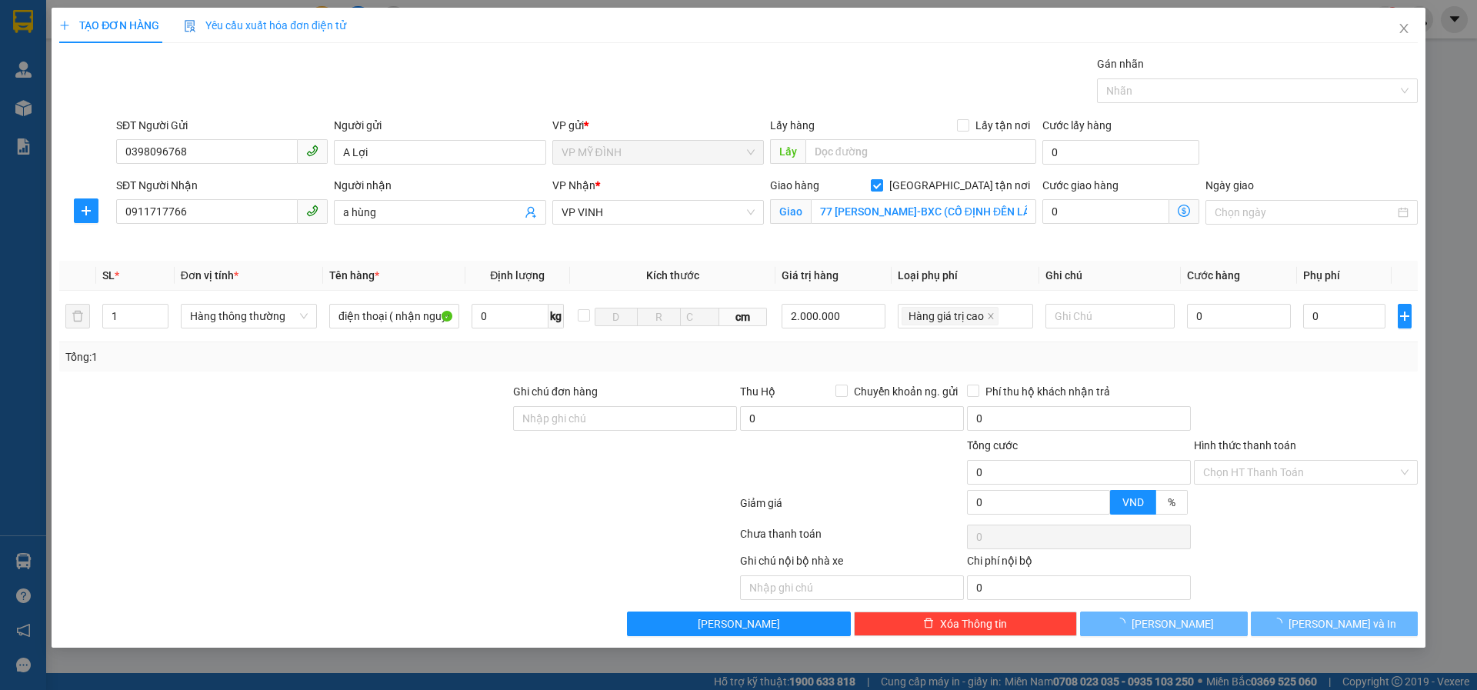
click at [1288, 415] on div at bounding box center [1305, 410] width 227 height 54
type input "10.000"
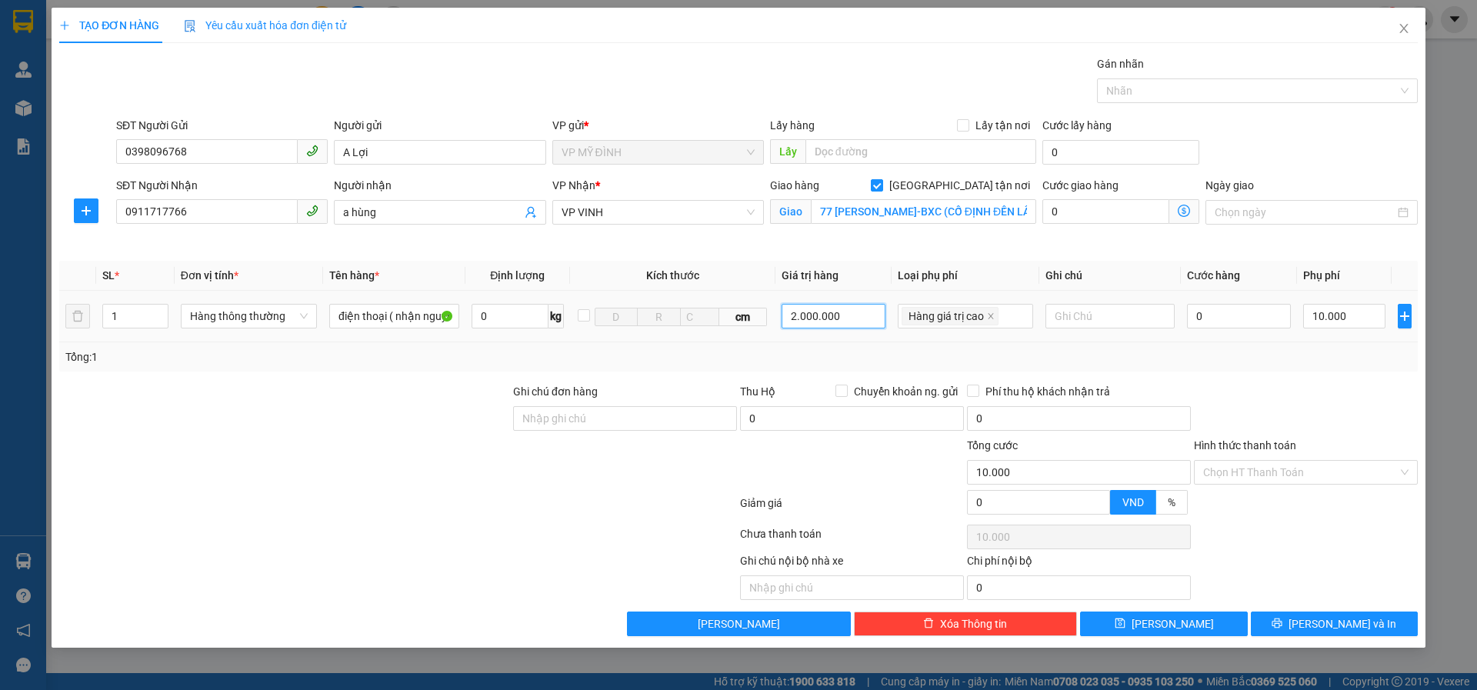
click at [844, 317] on input "2.000.000" at bounding box center [834, 316] width 104 height 25
type input "20.000.000"
click at [1322, 380] on div "Transit Pickup Surcharge Ids Transit Deliver Surcharge Ids Transit Deliver Surc…" at bounding box center [738, 345] width 1359 height 581
type input "100.000"
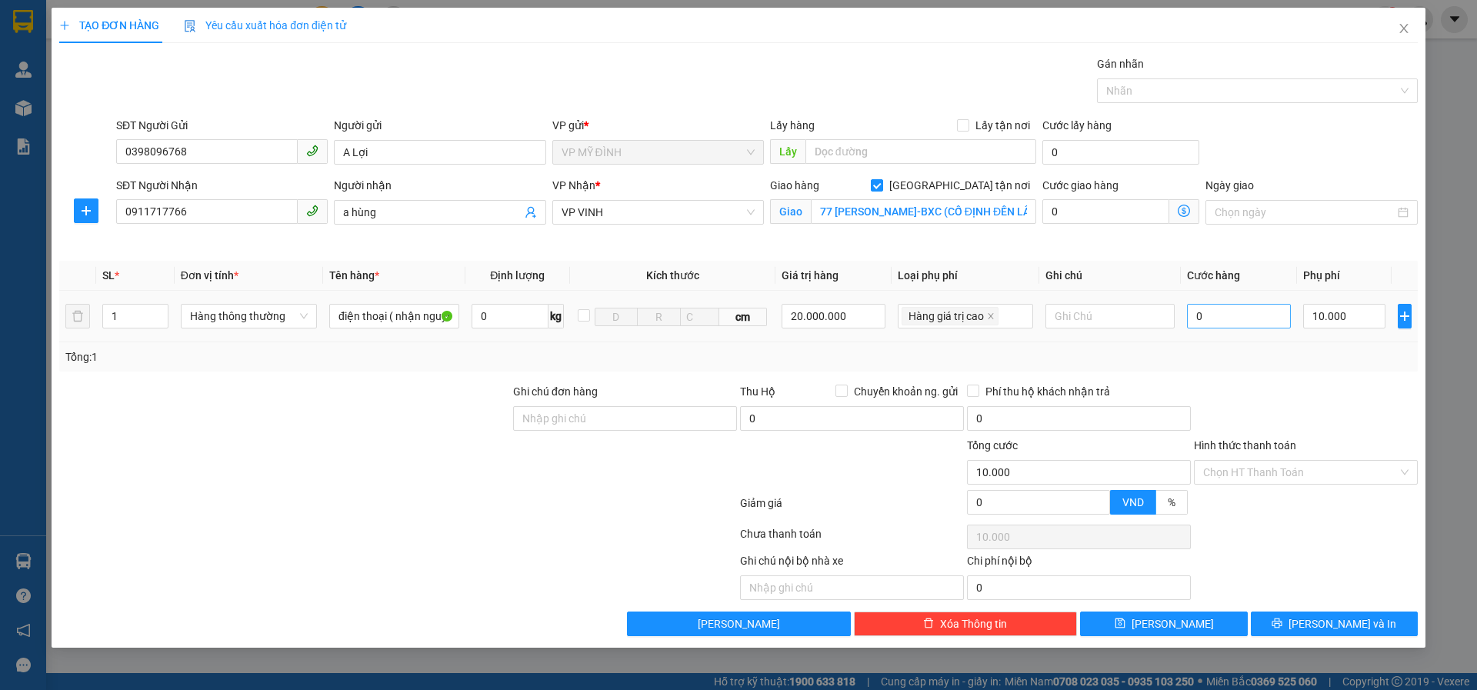
type input "100.000"
click at [1238, 310] on input "0" at bounding box center [1239, 316] width 105 height 25
type input "5"
type input "100.005"
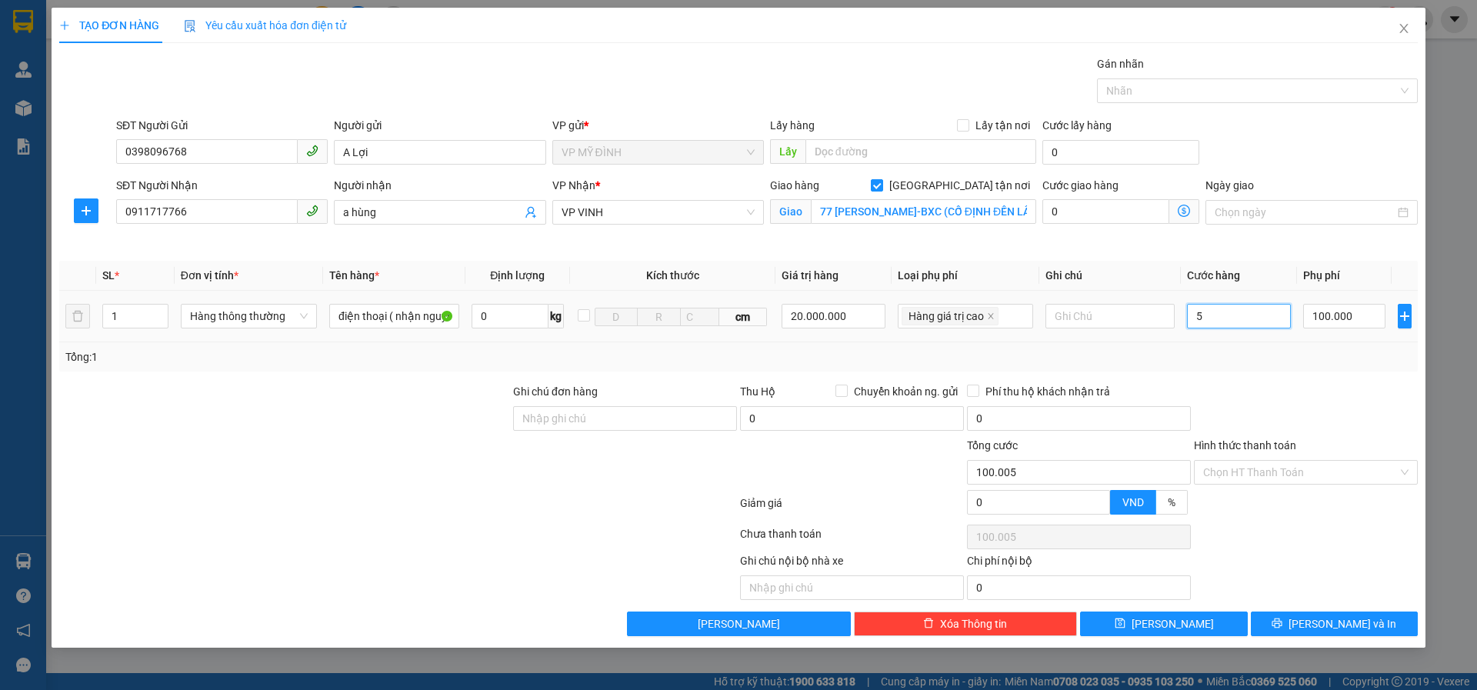
type input "50"
type input "100.050"
type input "50.000"
type input "150.000"
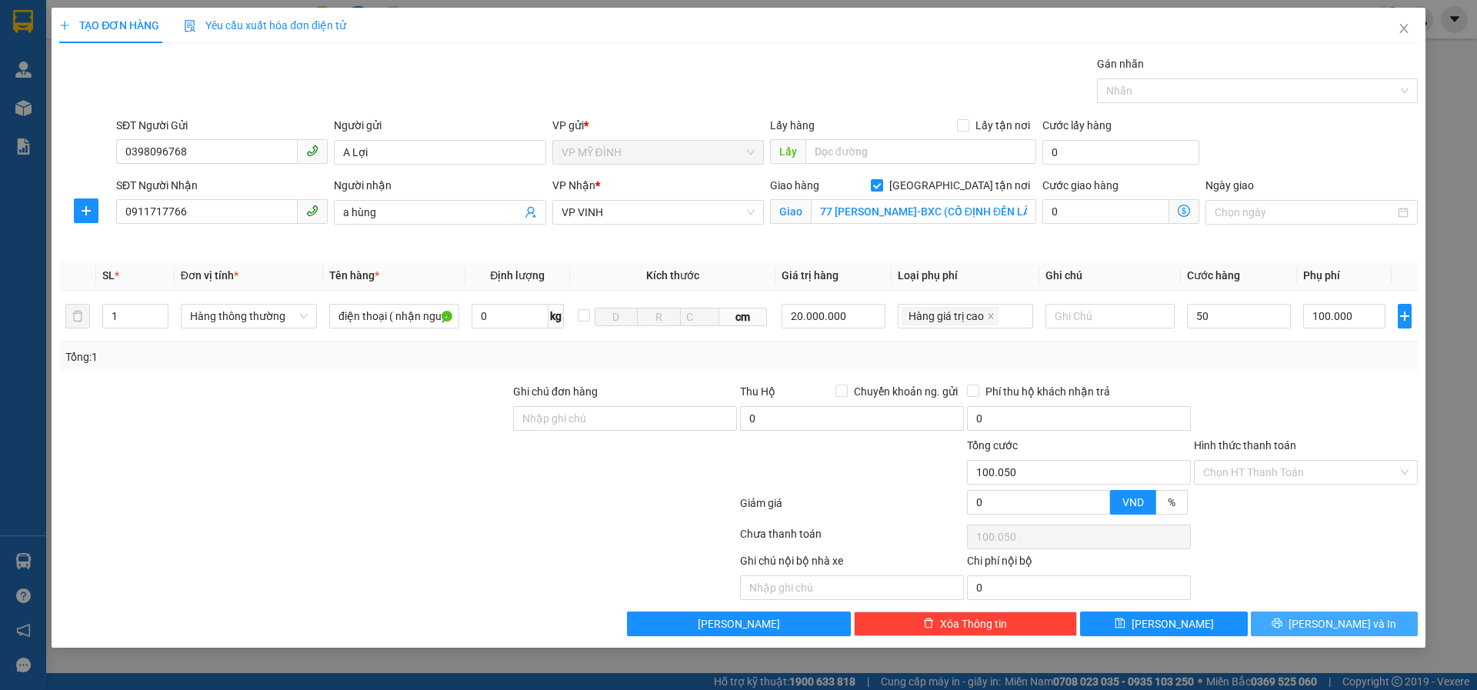
type input "150.000"
drag, startPoint x: 1266, startPoint y: 625, endPoint x: 1362, endPoint y: 602, distance: 98.1
click at [1271, 625] on button "[PERSON_NAME] và In" at bounding box center [1334, 624] width 167 height 25
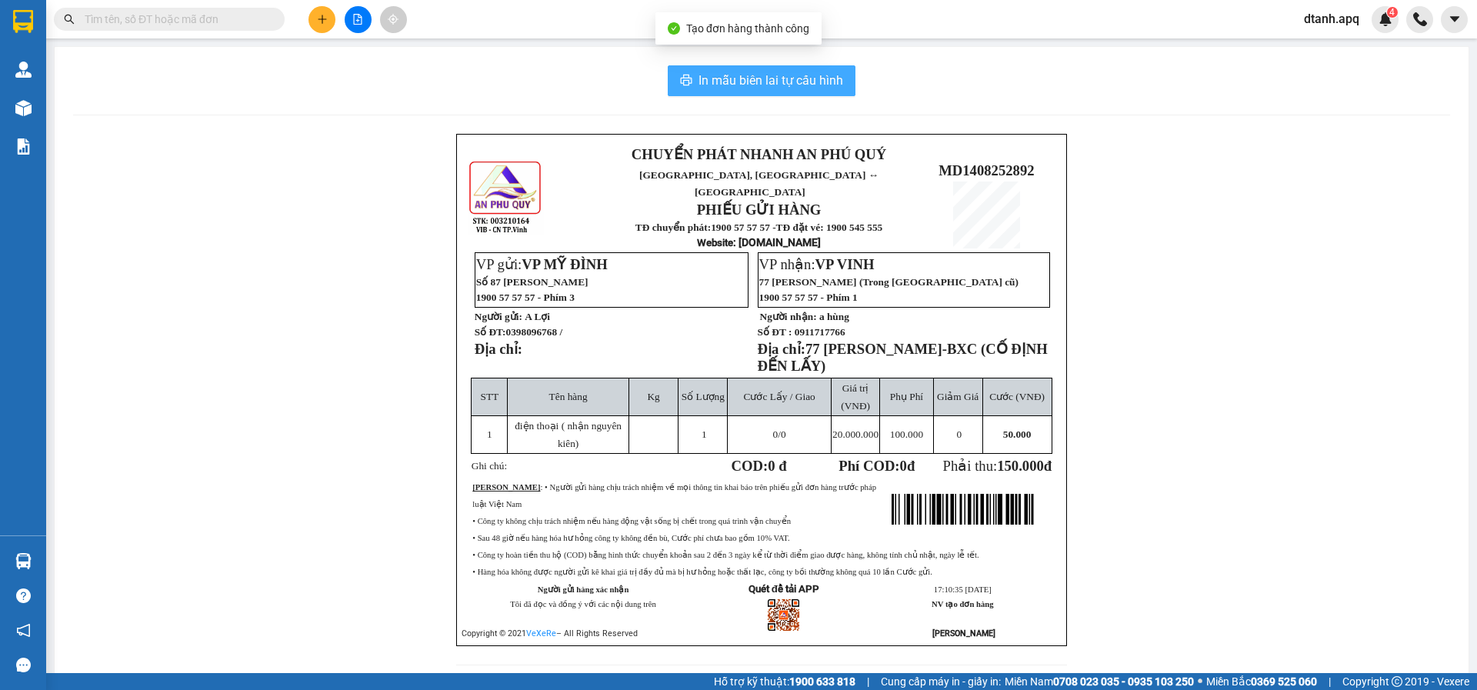
click at [711, 75] on span "In mẫu biên lai tự cấu hình" at bounding box center [771, 80] width 145 height 19
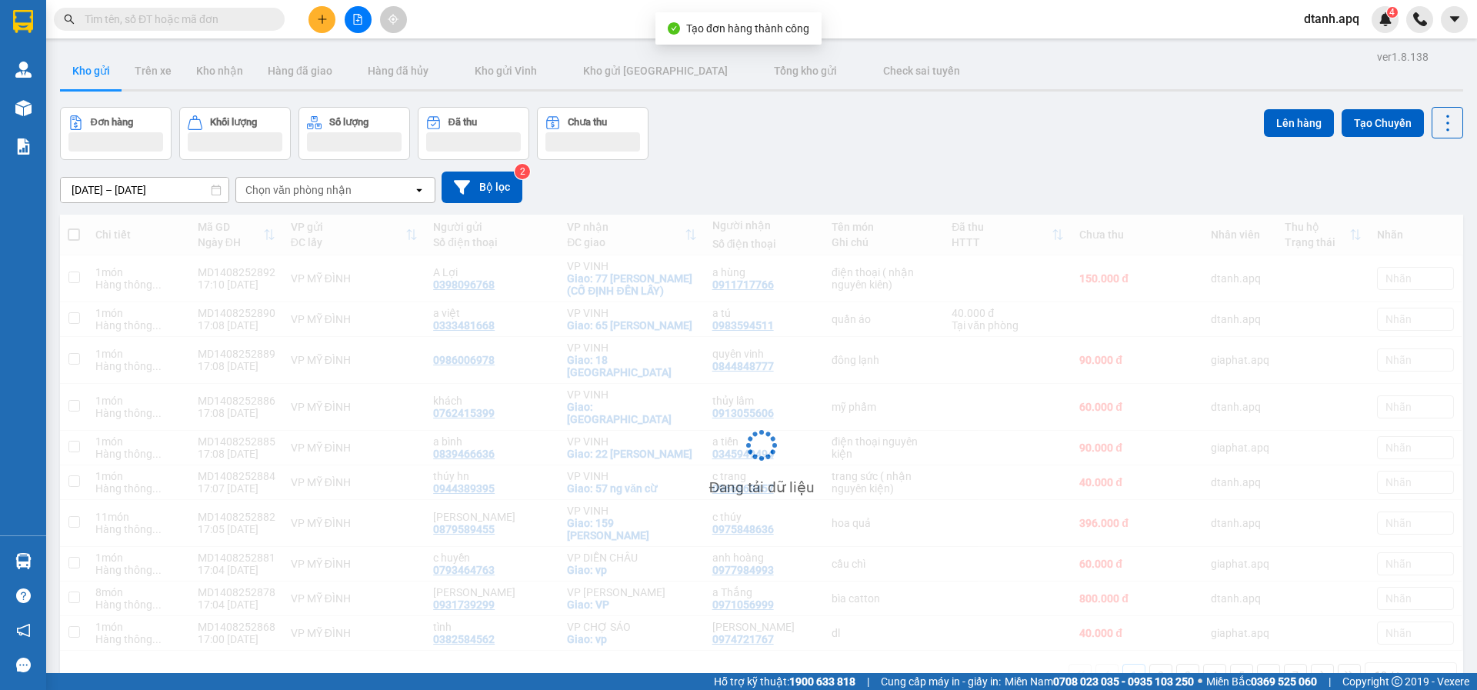
click at [312, 16] on button at bounding box center [322, 19] width 27 height 27
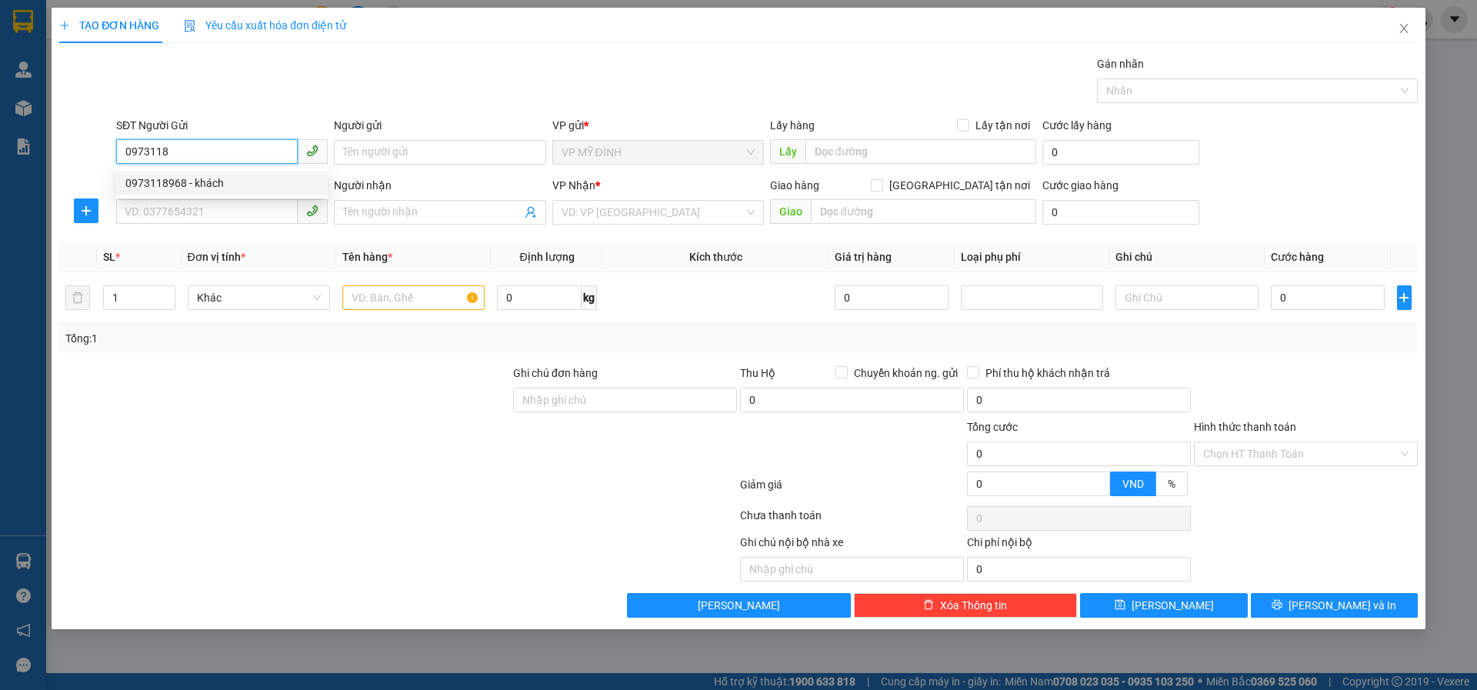
click at [206, 188] on div "0973118968 - khách" at bounding box center [221, 183] width 193 height 17
type input "0973118968"
type input "khách"
type input "0973118968"
click at [194, 214] on input "SĐT Người Nhận" at bounding box center [207, 211] width 182 height 25
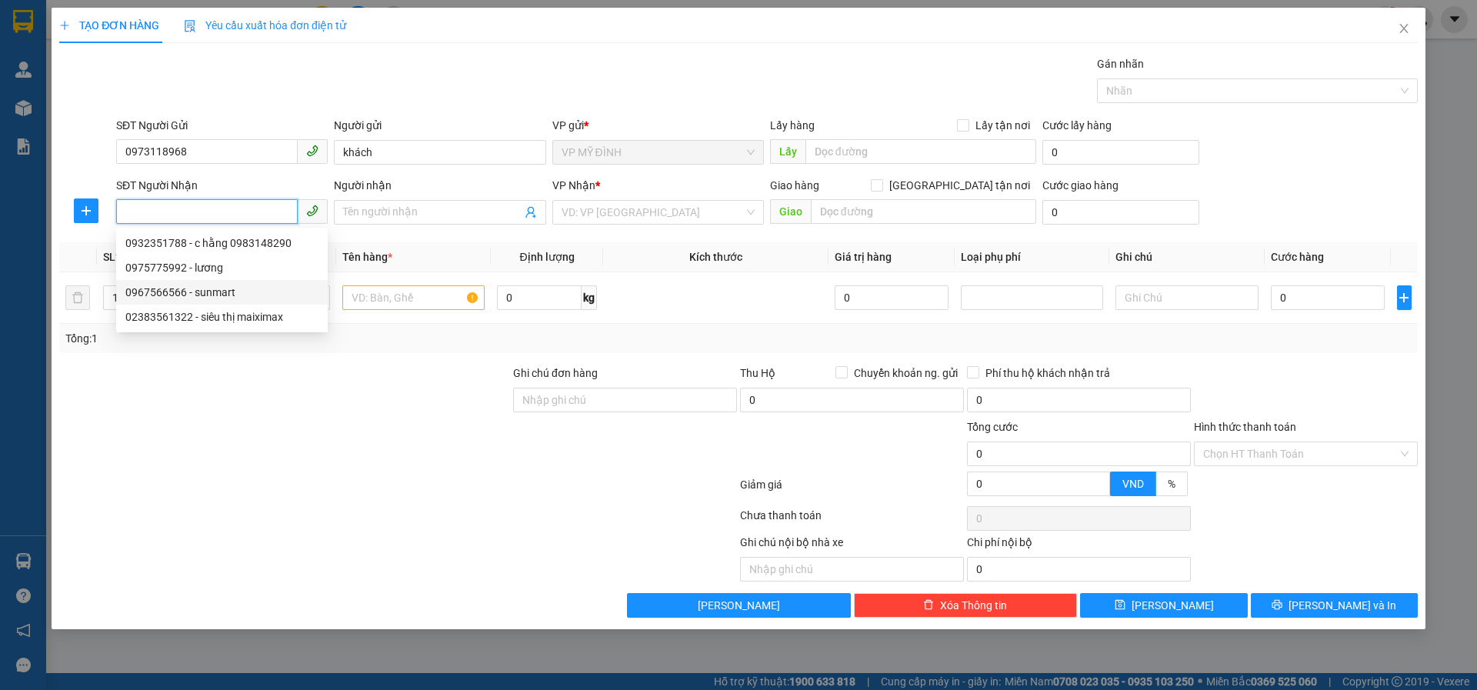
click at [228, 292] on div "0967566566 - sunmart" at bounding box center [221, 292] width 193 height 17
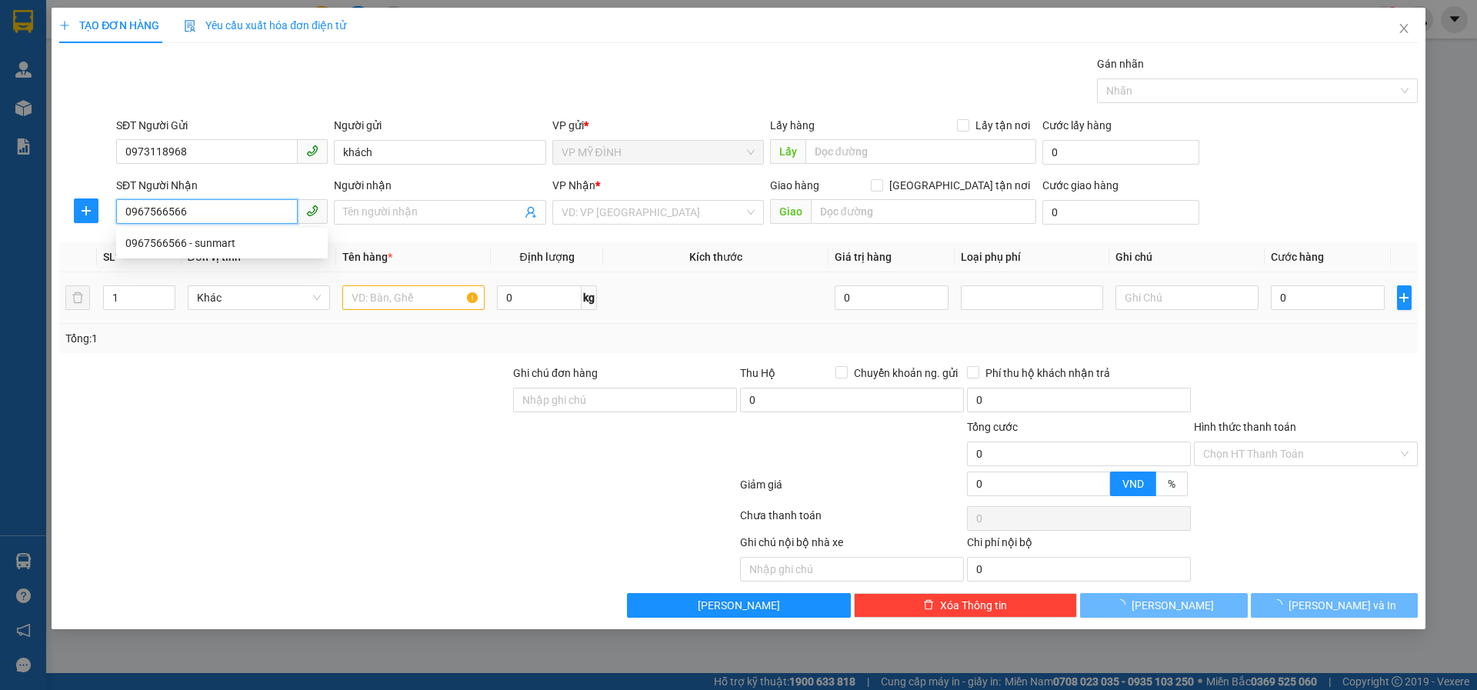
type input "0967566566"
type input "sunmart"
checkbox input "true"
type input "29 đốc thiết"
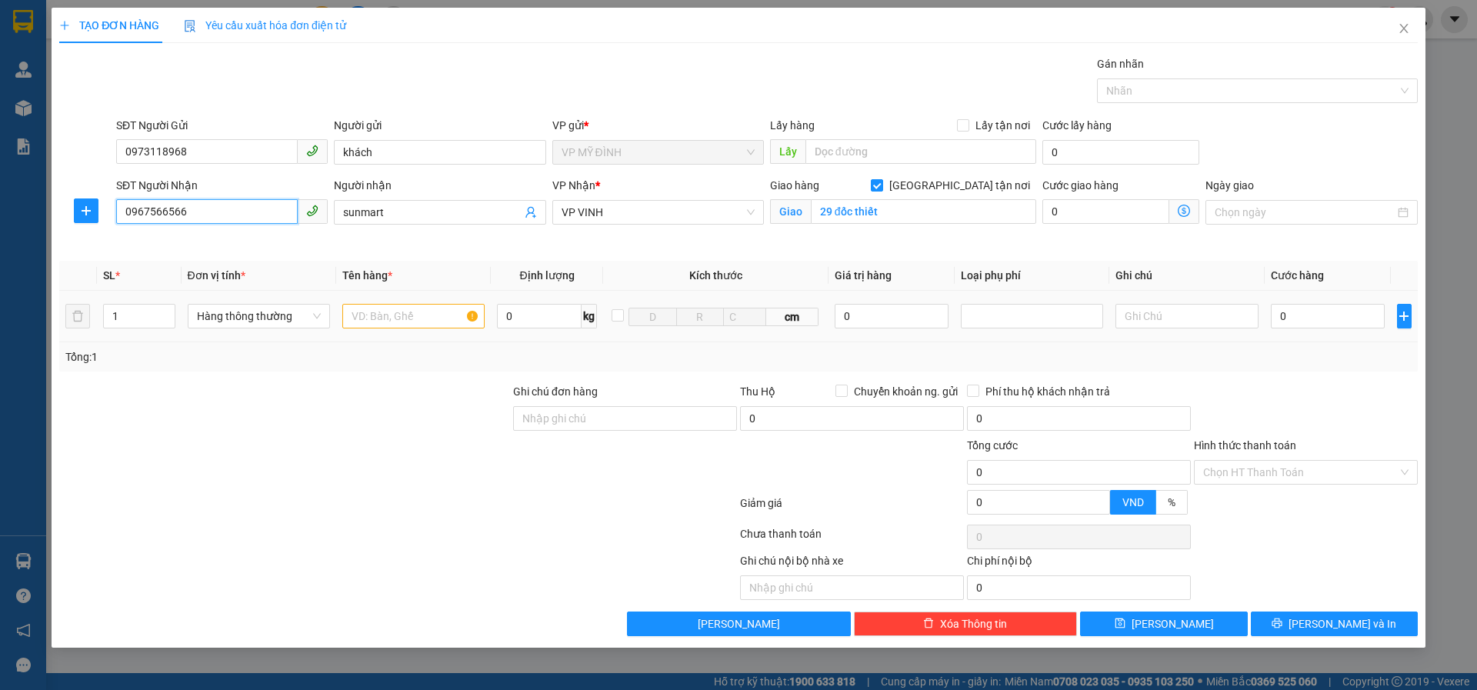
type input "10"
click at [386, 317] on input "text" at bounding box center [413, 316] width 142 height 25
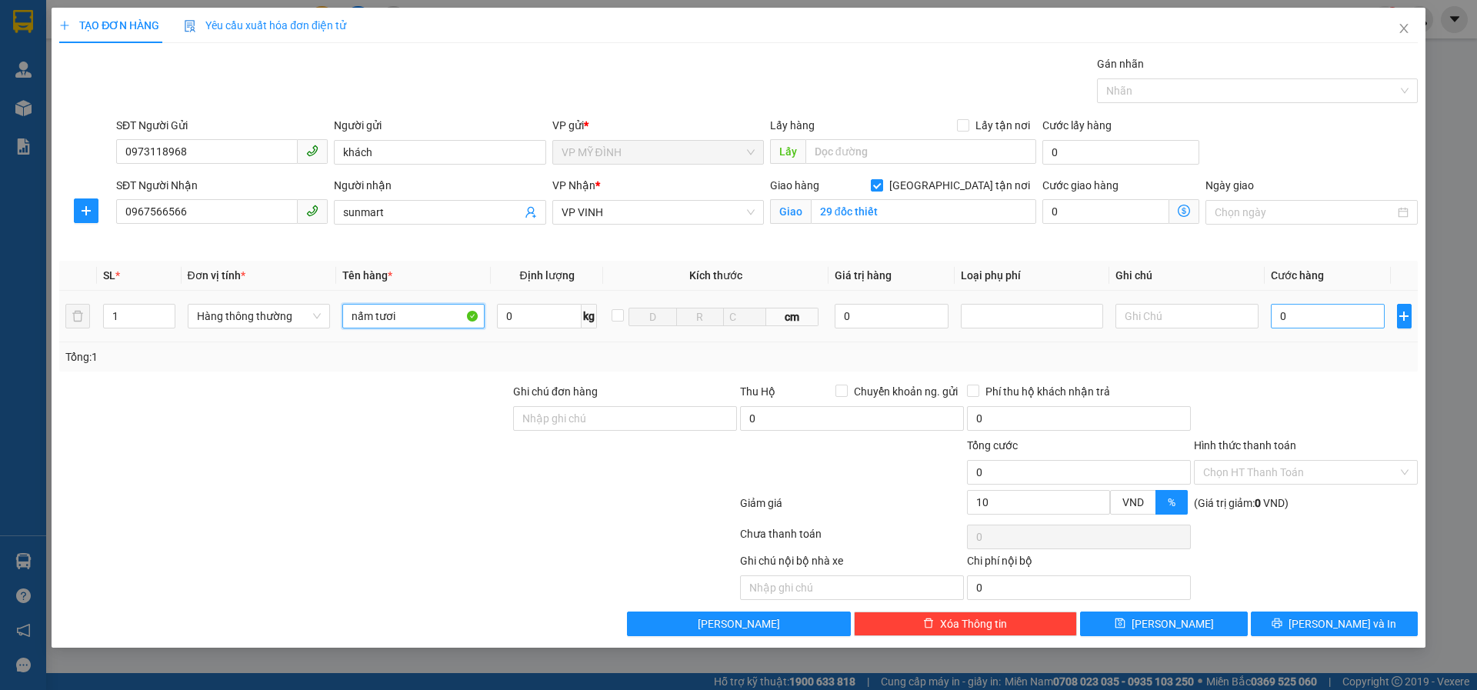
type input "nấm tươi"
click at [1299, 322] on input "0" at bounding box center [1328, 316] width 115 height 25
type input "4"
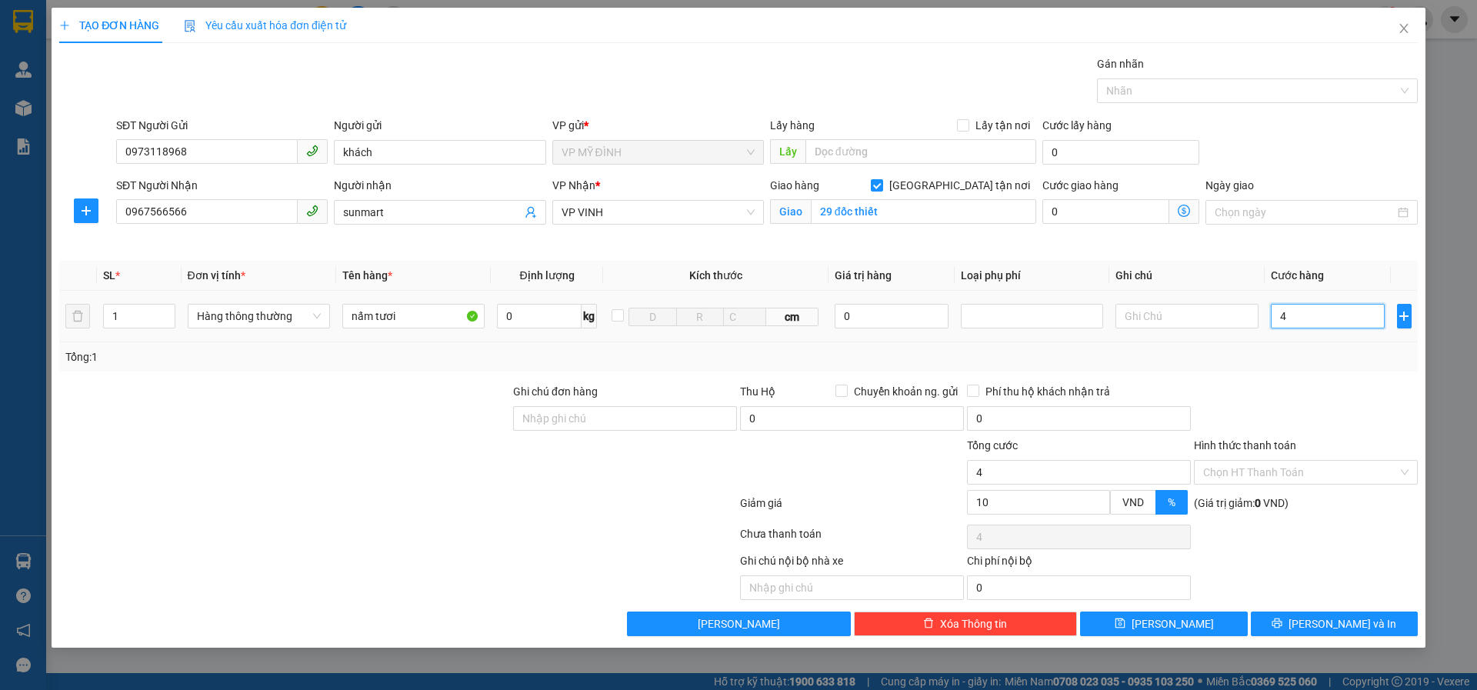
type input "40"
type input "40.000"
type input "36.000"
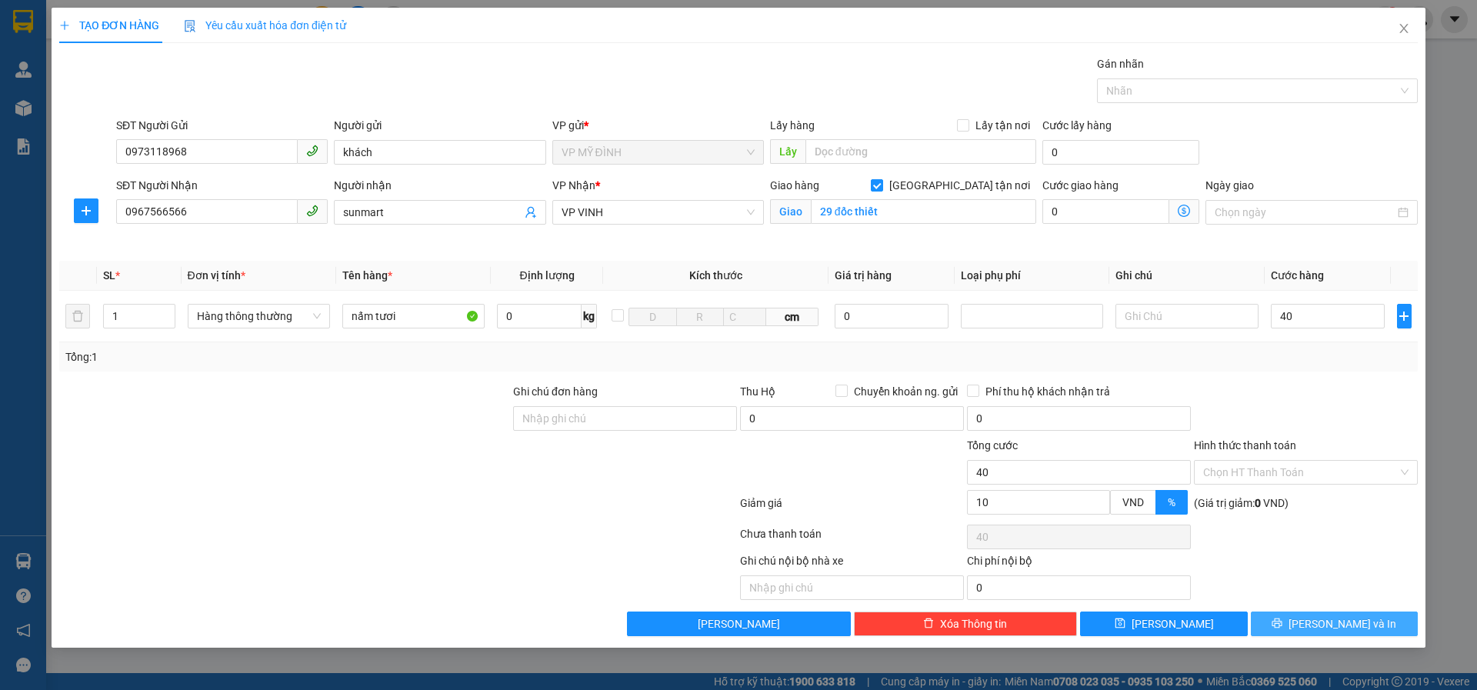
type input "36.000"
click at [1276, 615] on button "[PERSON_NAME] và In" at bounding box center [1334, 624] width 167 height 25
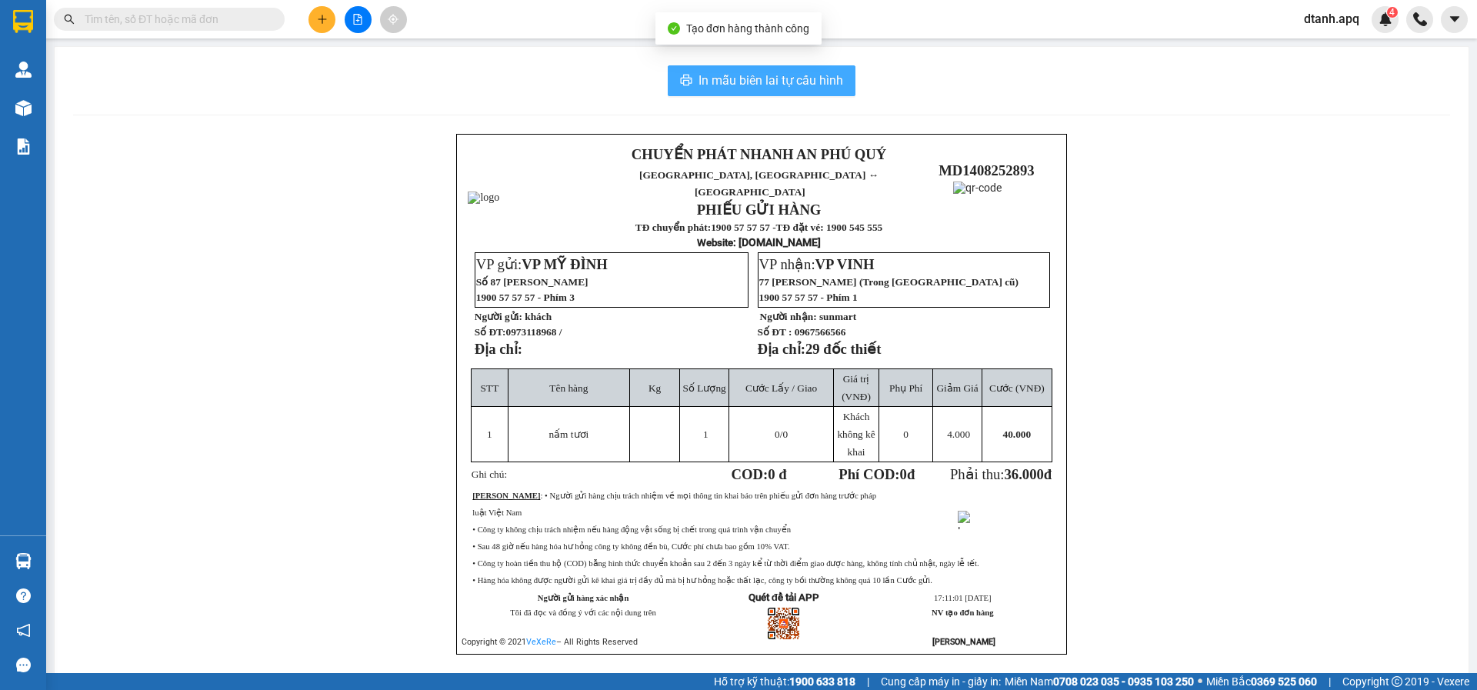
click at [748, 80] on span "In mẫu biên lai tự cấu hình" at bounding box center [771, 80] width 145 height 19
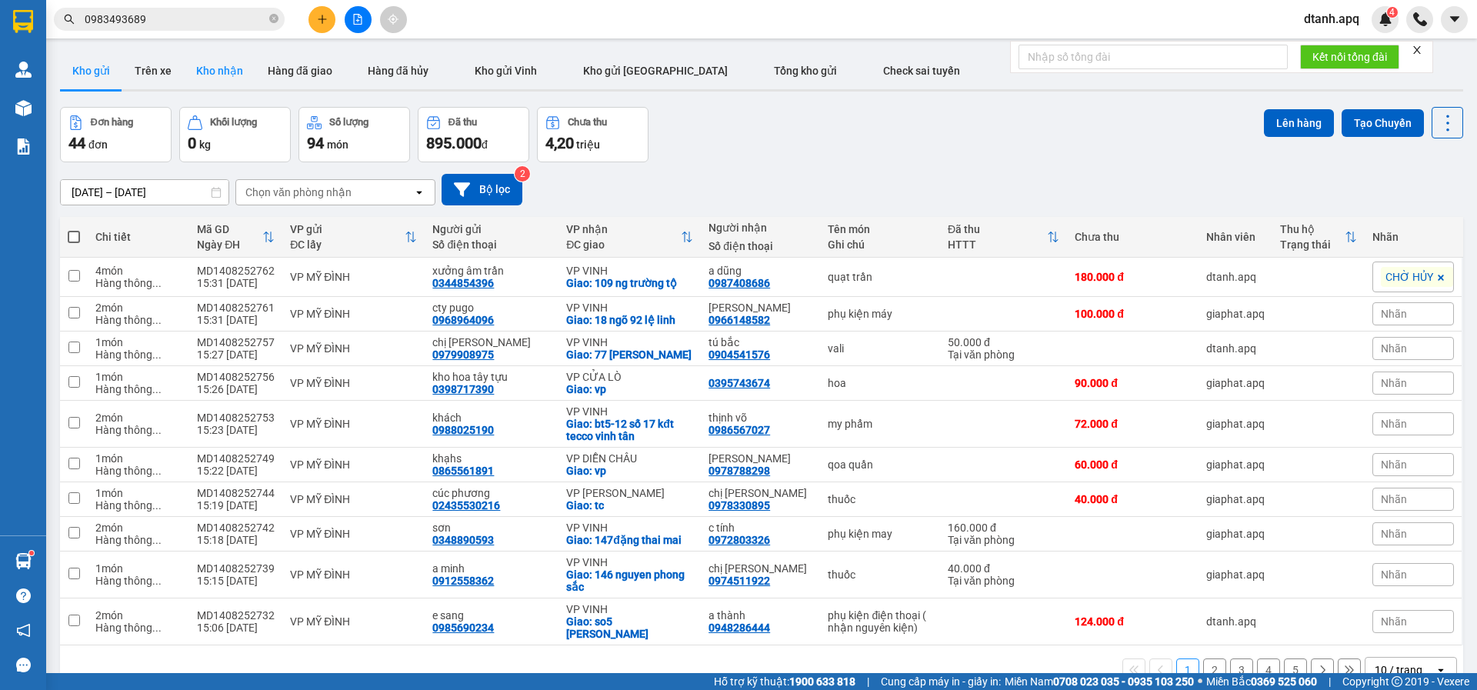
click at [229, 70] on button "Kho nhận" at bounding box center [220, 70] width 72 height 37
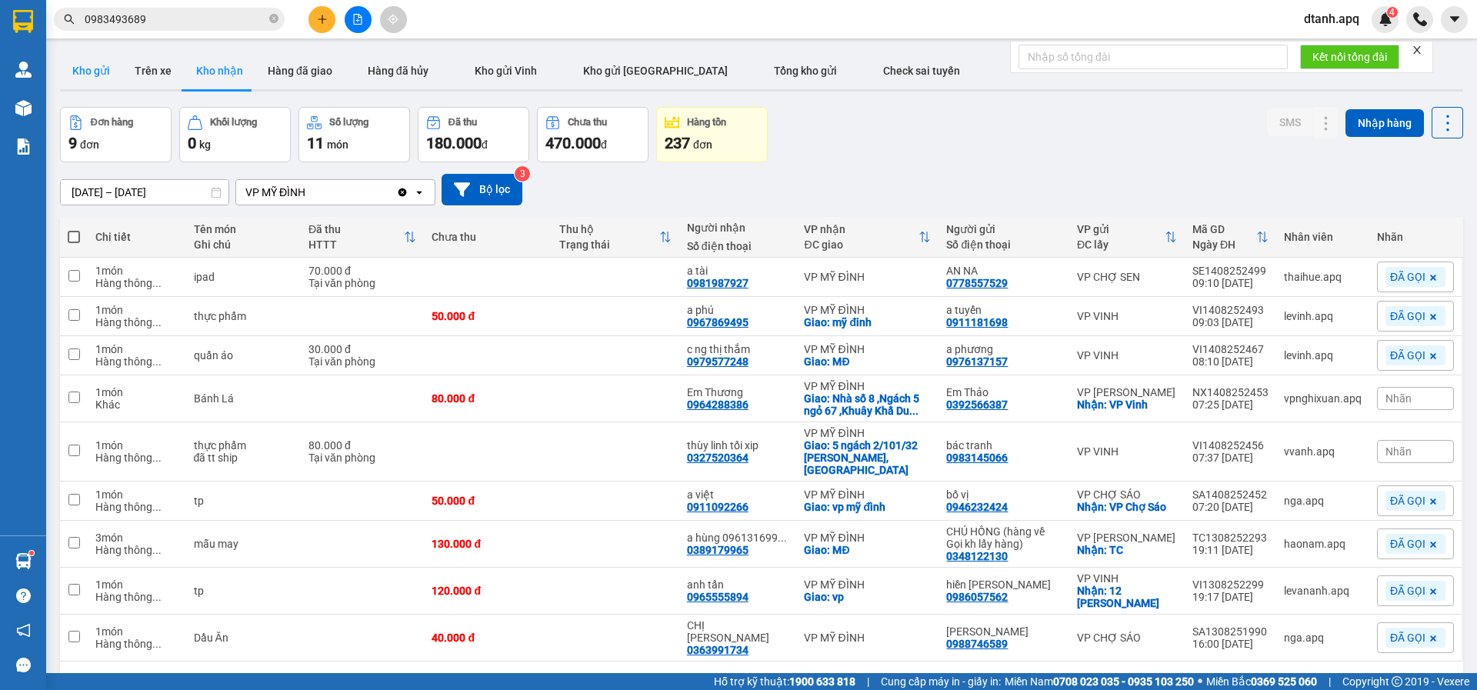
click at [102, 65] on button "Kho gửi" at bounding box center [91, 70] width 62 height 37
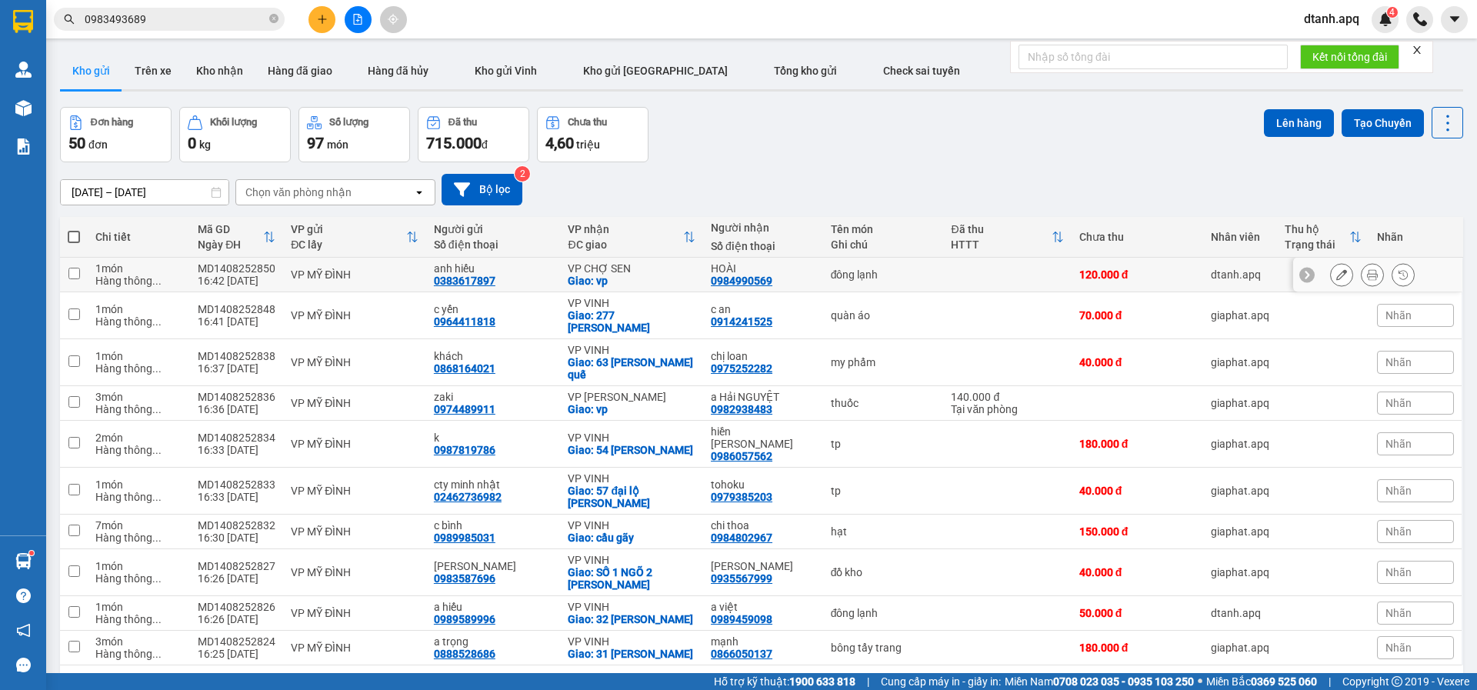
drag, startPoint x: 1019, startPoint y: 272, endPoint x: 1274, endPoint y: 285, distance: 255.8
click at [1043, 272] on td at bounding box center [1007, 275] width 128 height 35
checkbox input "true"
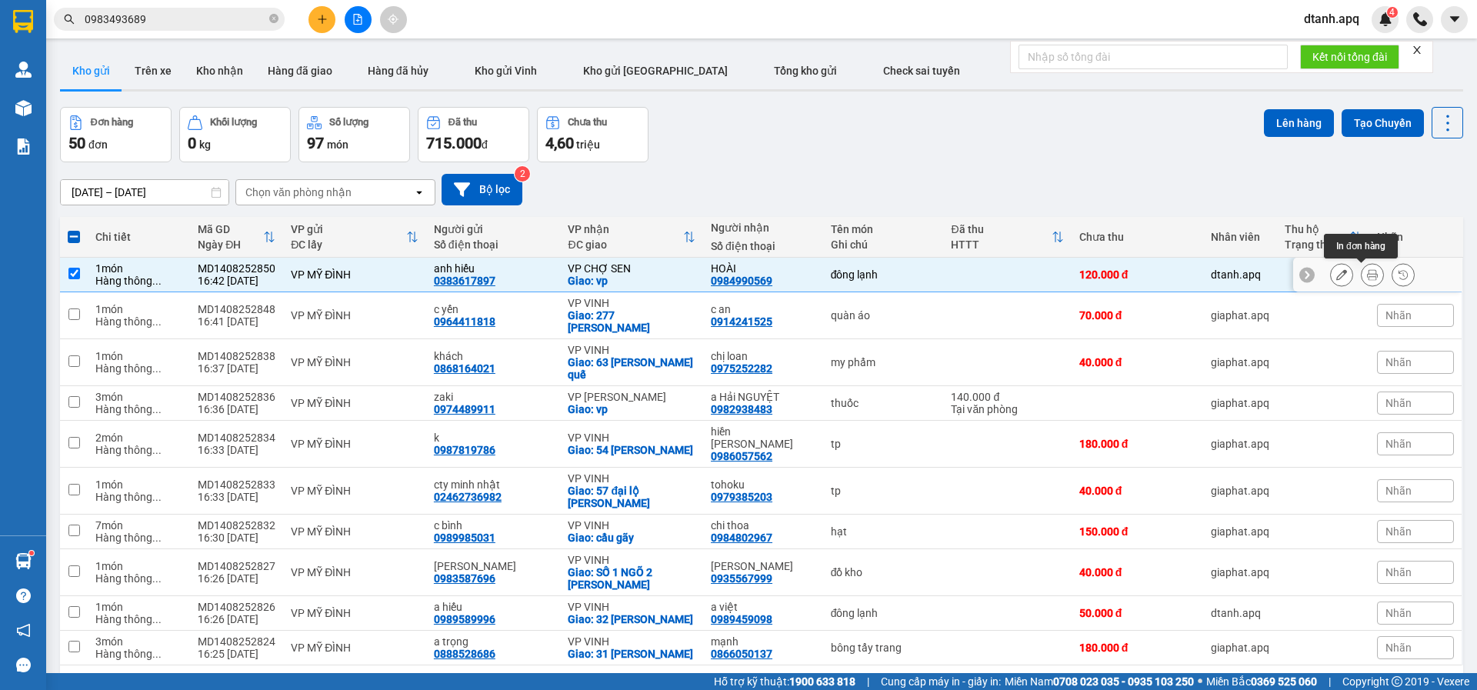
click at [1366, 273] on button at bounding box center [1373, 275] width 22 height 27
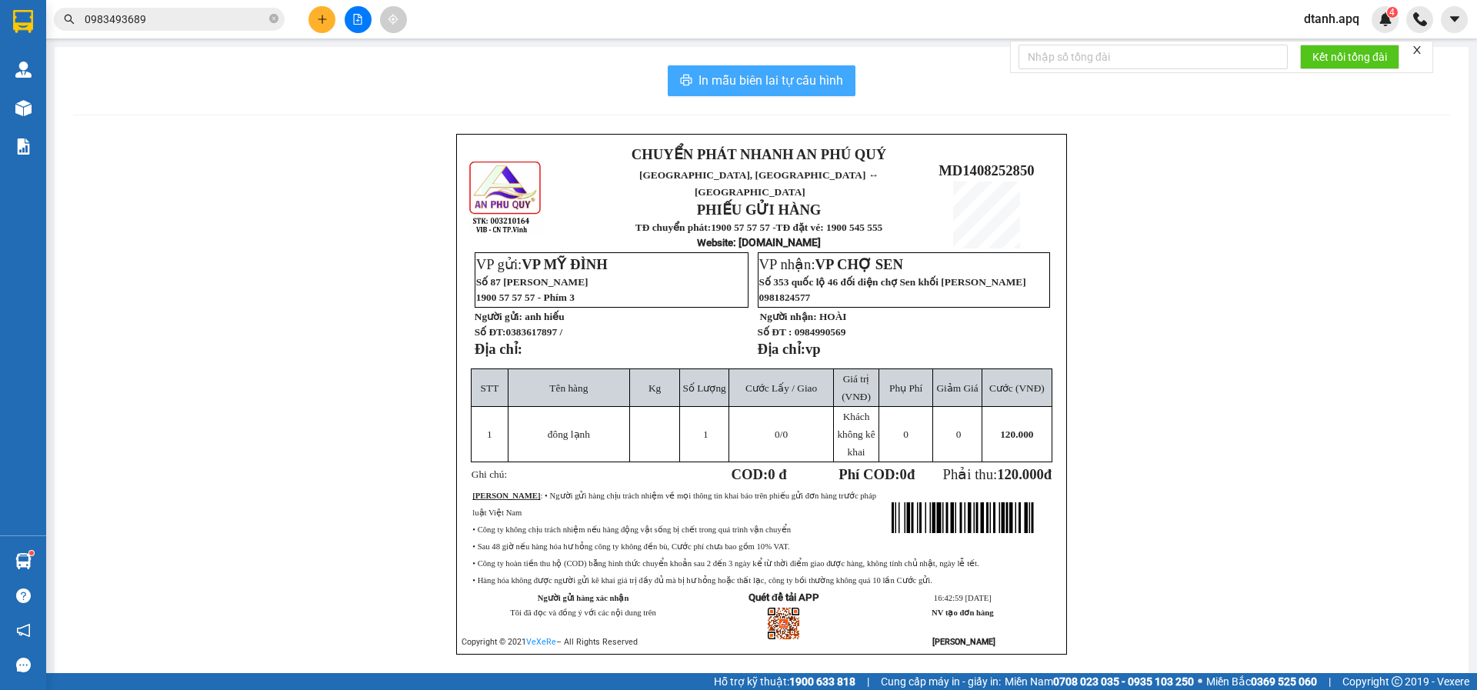
click at [774, 81] on span "In mẫu biên lai tự cấu hình" at bounding box center [771, 80] width 145 height 19
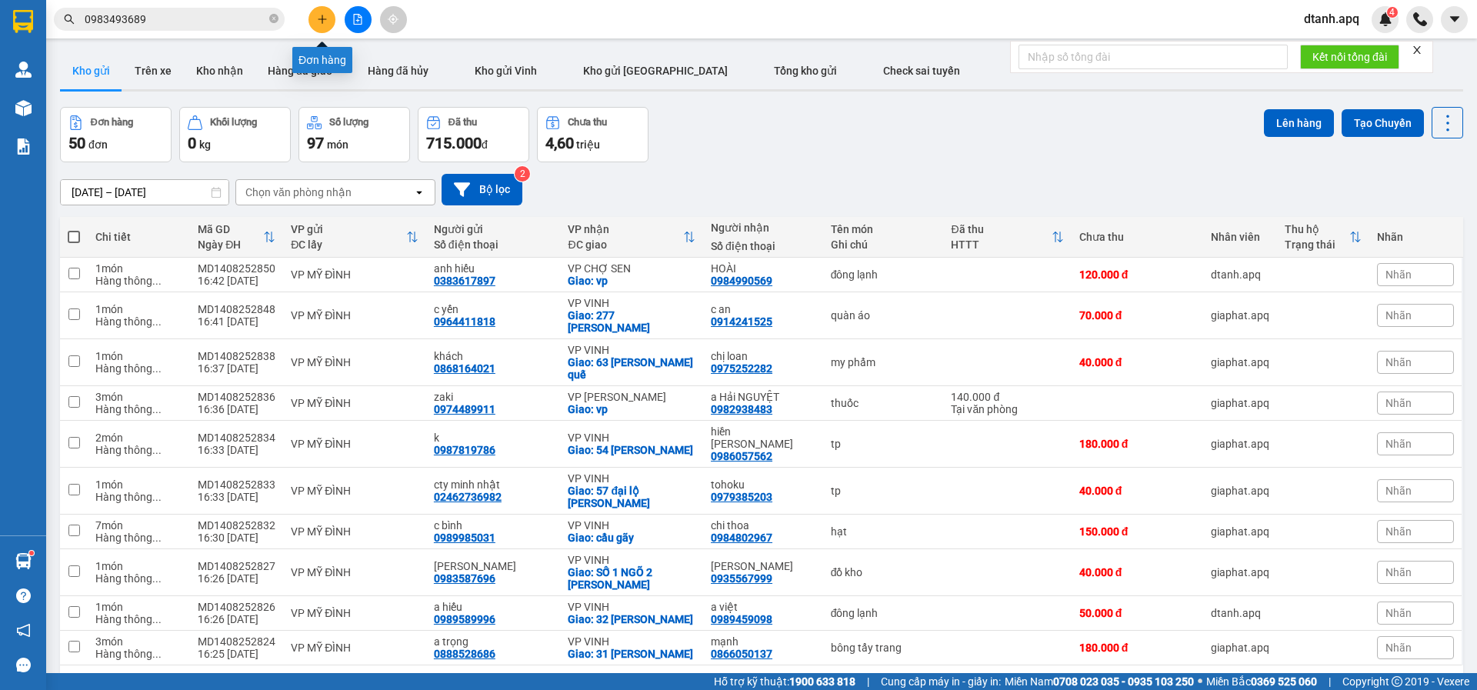
click at [317, 20] on icon "plus" at bounding box center [322, 19] width 11 height 11
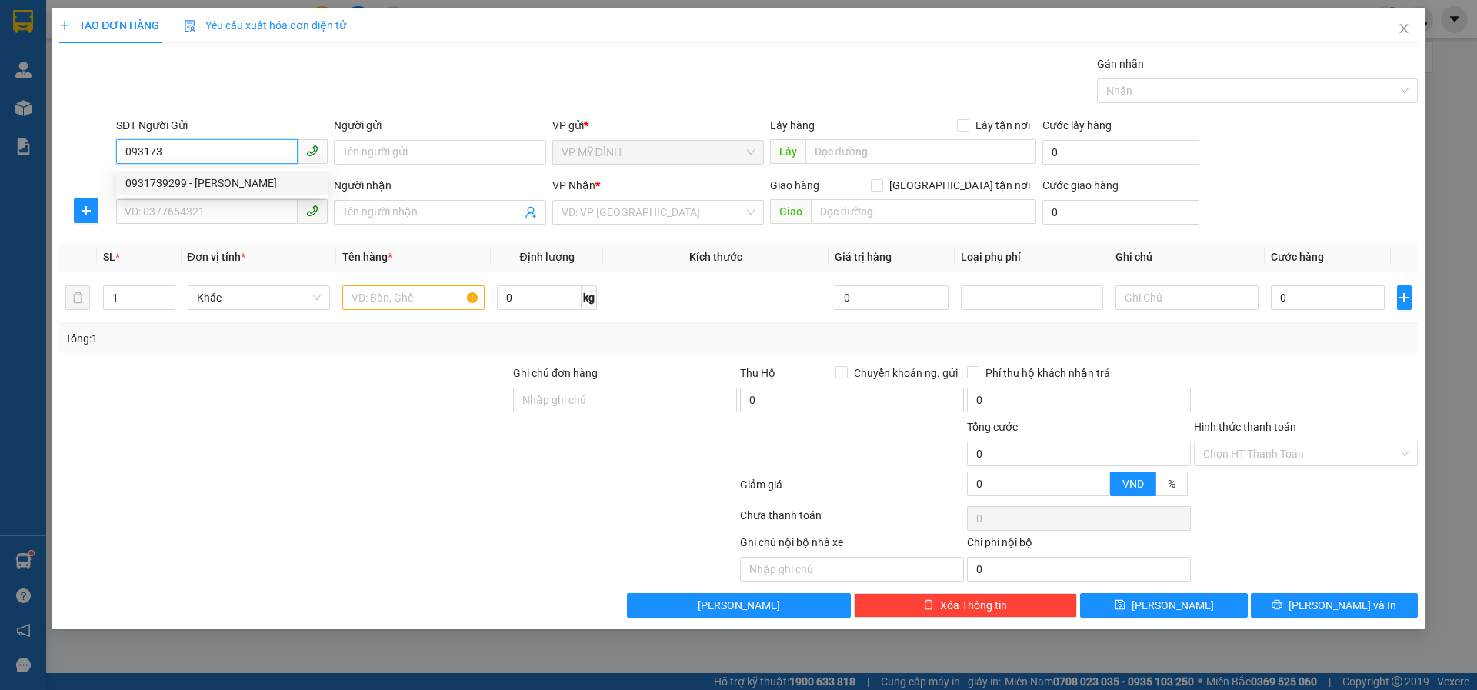
drag, startPoint x: 187, startPoint y: 184, endPoint x: 200, endPoint y: 232, distance: 50.2
click at [192, 187] on div "0931739299 - [PERSON_NAME]" at bounding box center [221, 183] width 193 height 17
type input "0931739299"
type input "[PERSON_NAME]"
type input "0931739299"
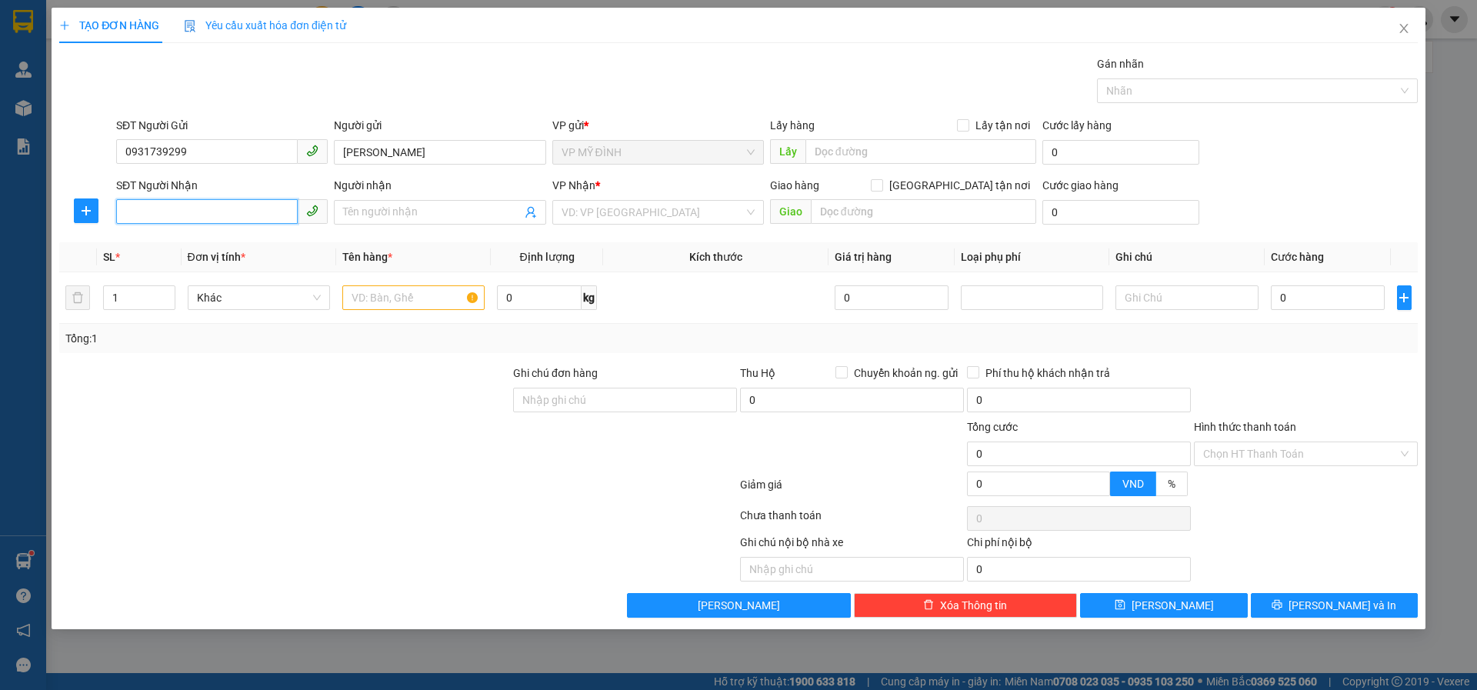
click at [206, 214] on input "SĐT Người Nhận" at bounding box center [207, 211] width 182 height 25
click at [220, 240] on div "0971056999 - a Thắng" at bounding box center [221, 243] width 193 height 17
type input "0971056999"
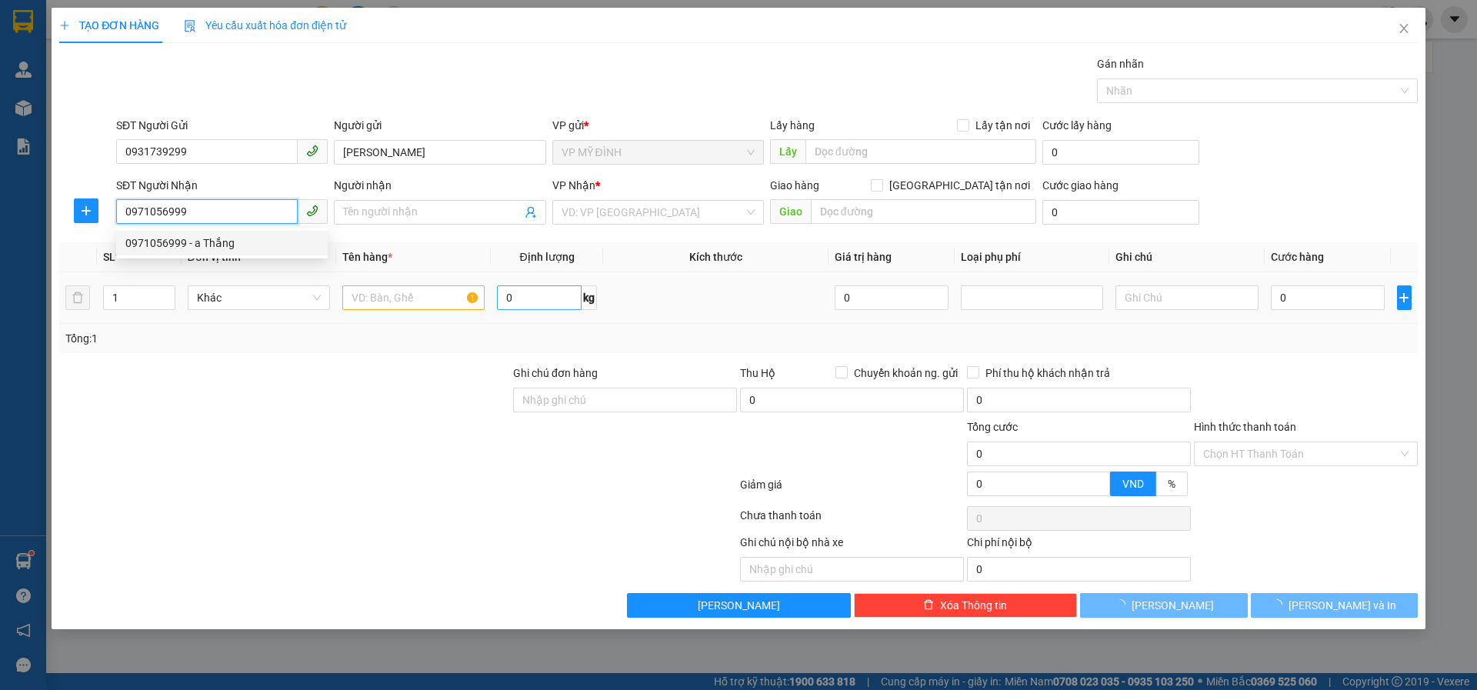
type input "a Thắng"
checkbox input "true"
type input "VP"
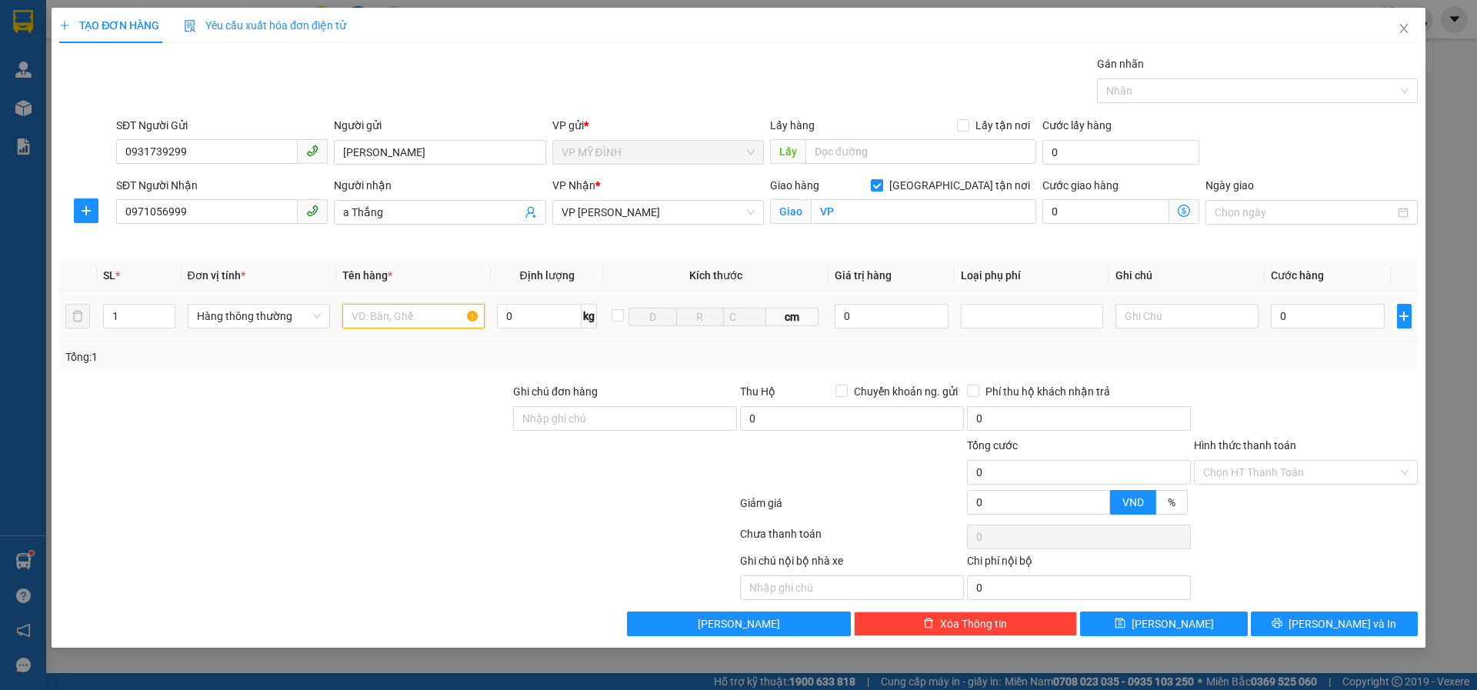
drag, startPoint x: 405, startPoint y: 315, endPoint x: 372, endPoint y: 319, distance: 32.5
click at [402, 319] on input "text" at bounding box center [413, 316] width 142 height 25
click at [88, 320] on tr "1 Hàng thông thường 0 kg cm 0 0" at bounding box center [738, 317] width 1359 height 52
type input "8"
click at [406, 314] on input "text" at bounding box center [413, 316] width 142 height 25
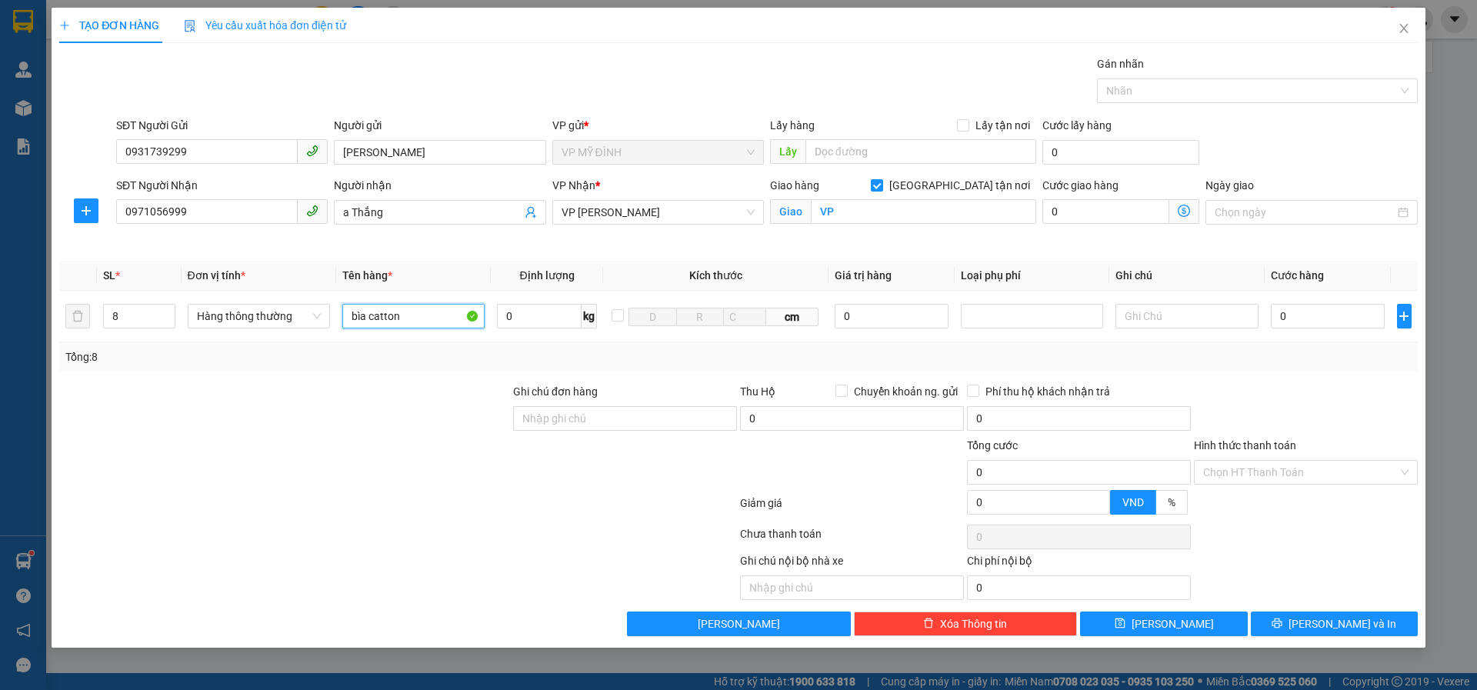
type input "bìa catton"
click at [1308, 323] on input "0" at bounding box center [1328, 316] width 115 height 25
type input "8"
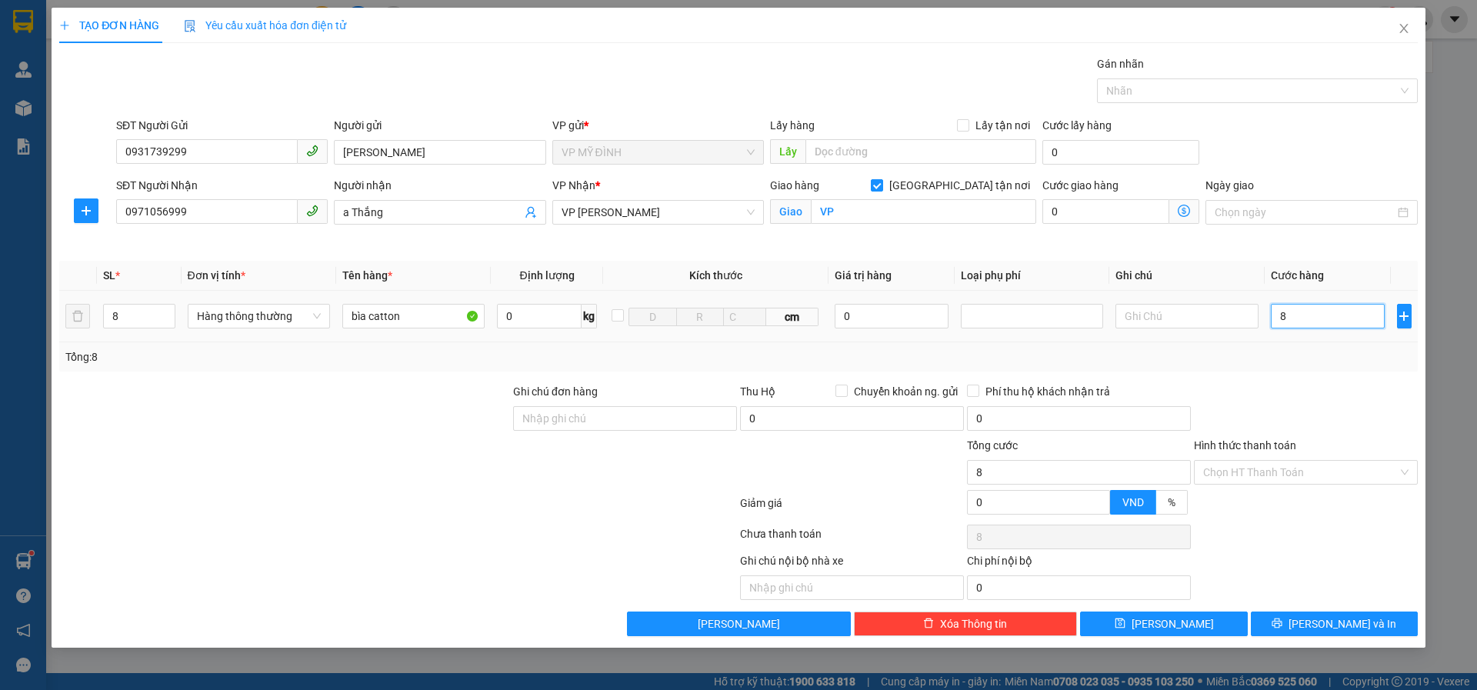
type input "80"
type input "800"
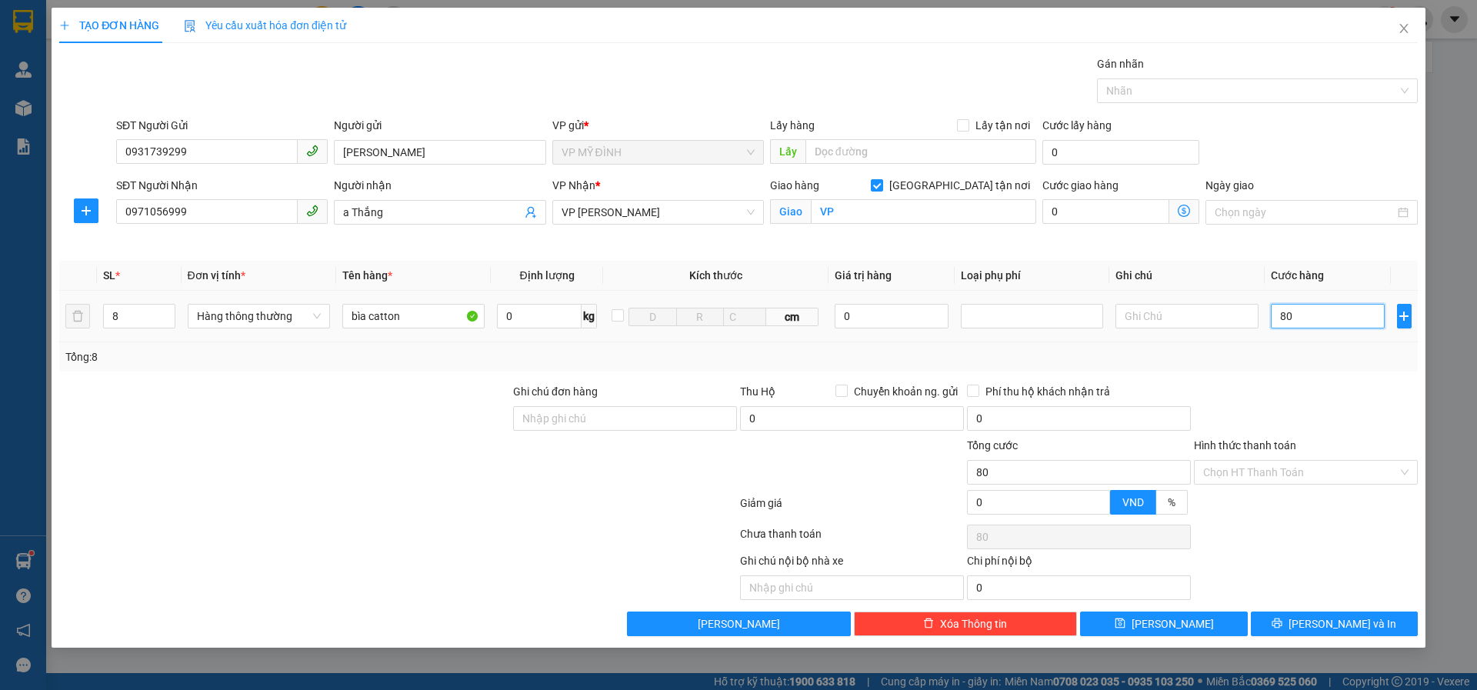
type input "800"
type input "800.000"
drag, startPoint x: 1306, startPoint y: 386, endPoint x: 1316, endPoint y: 394, distance: 12.6
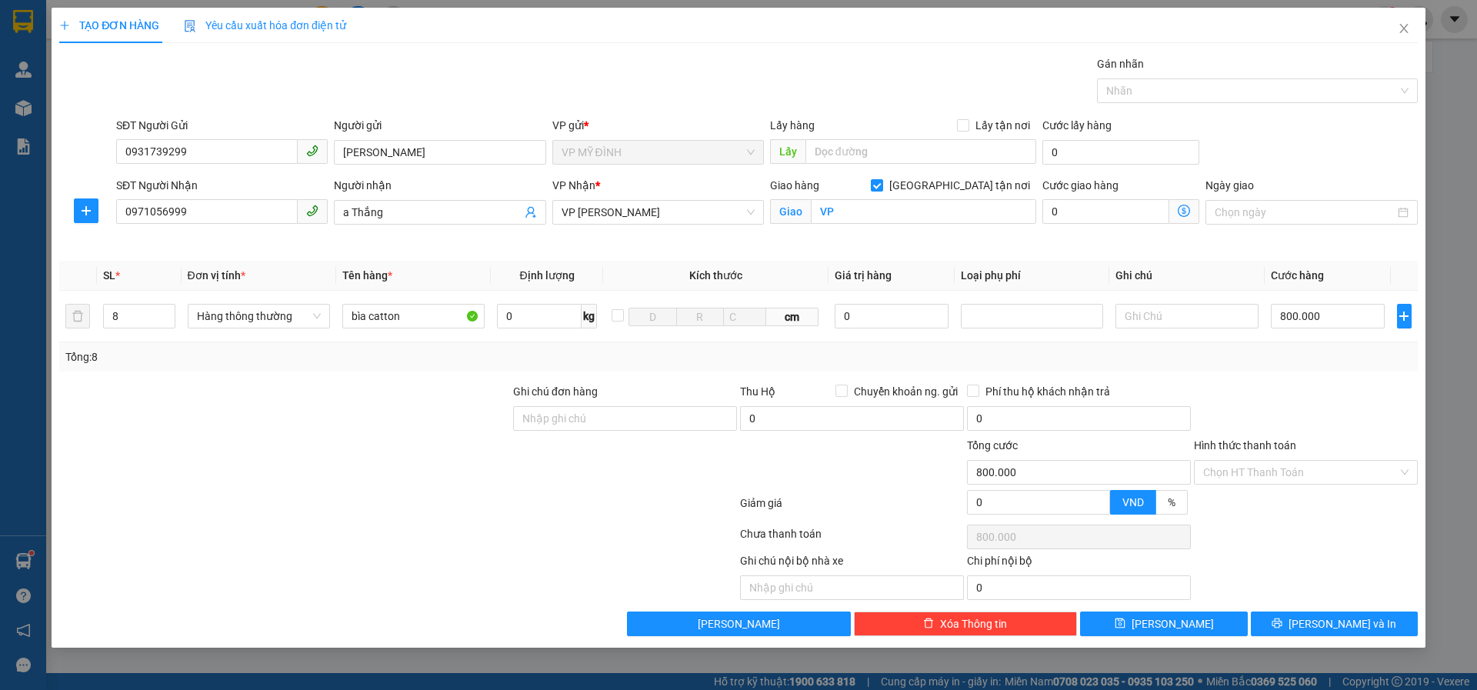
click at [1309, 386] on div at bounding box center [1305, 410] width 227 height 54
click at [1302, 627] on button "[PERSON_NAME] và In" at bounding box center [1334, 624] width 167 height 25
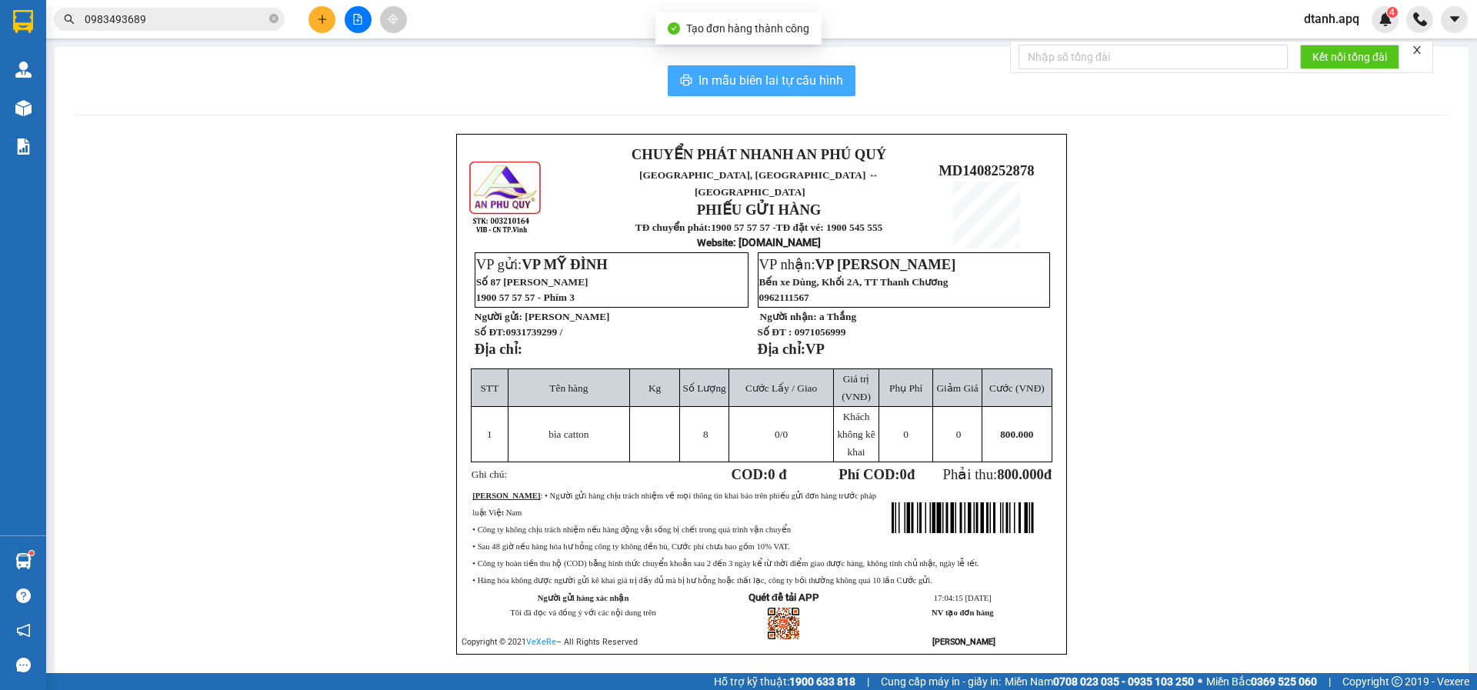
click at [747, 80] on span "In mẫu biên lai tự cấu hình" at bounding box center [771, 80] width 145 height 19
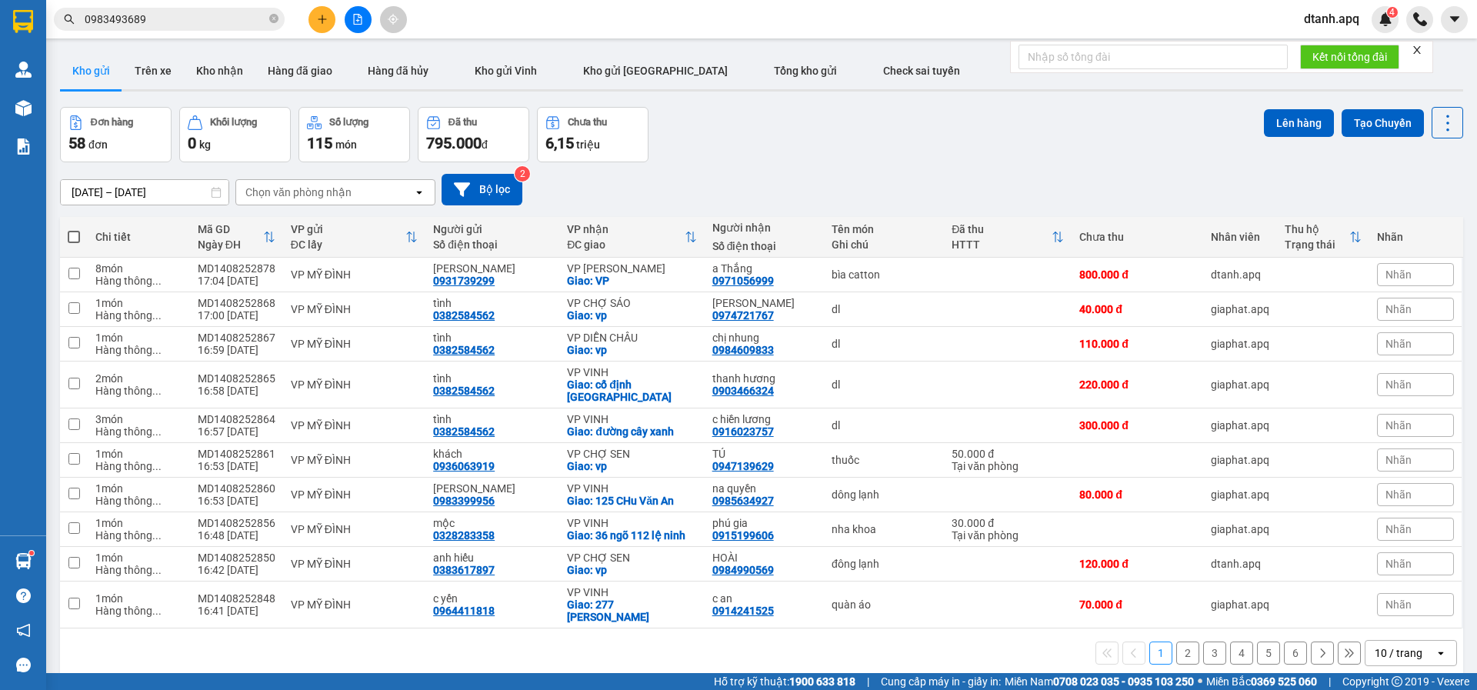
click at [1176, 642] on button "2" at bounding box center [1187, 653] width 23 height 23
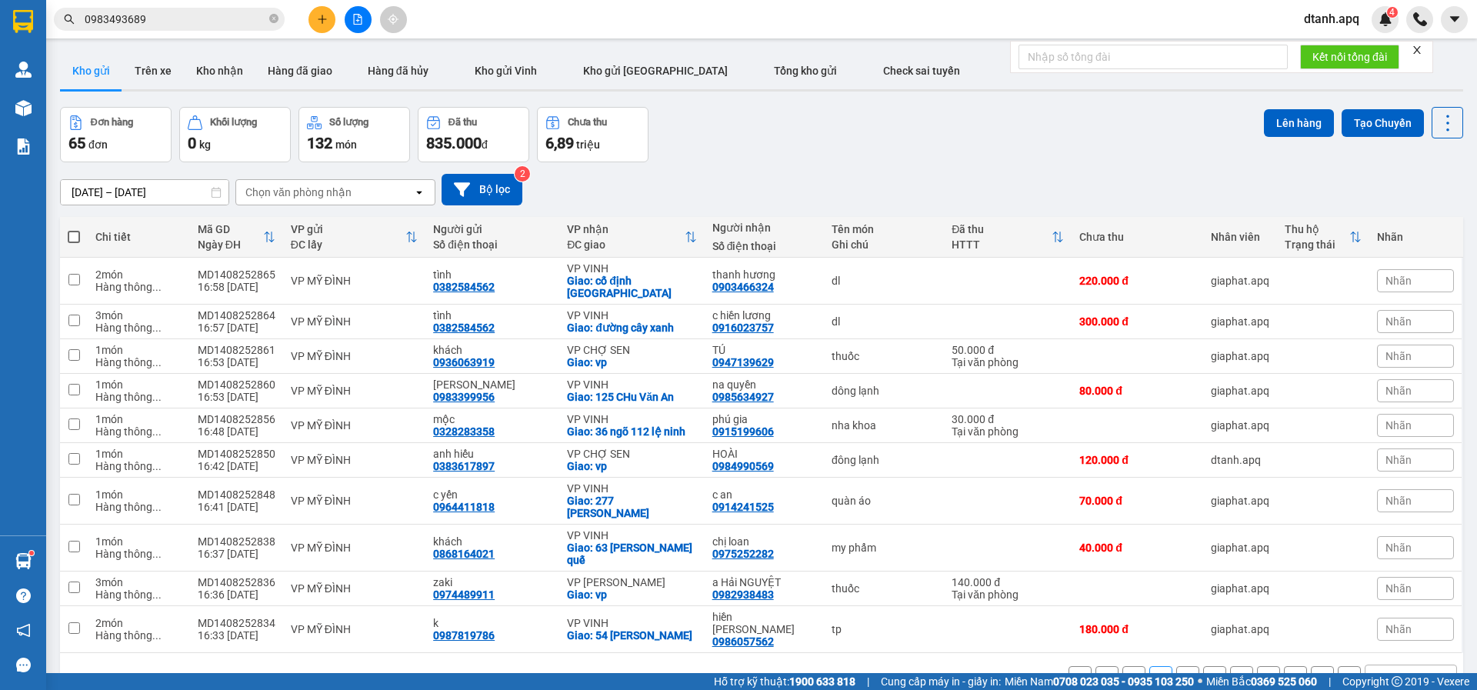
click at [1122, 666] on button "1" at bounding box center [1133, 677] width 23 height 23
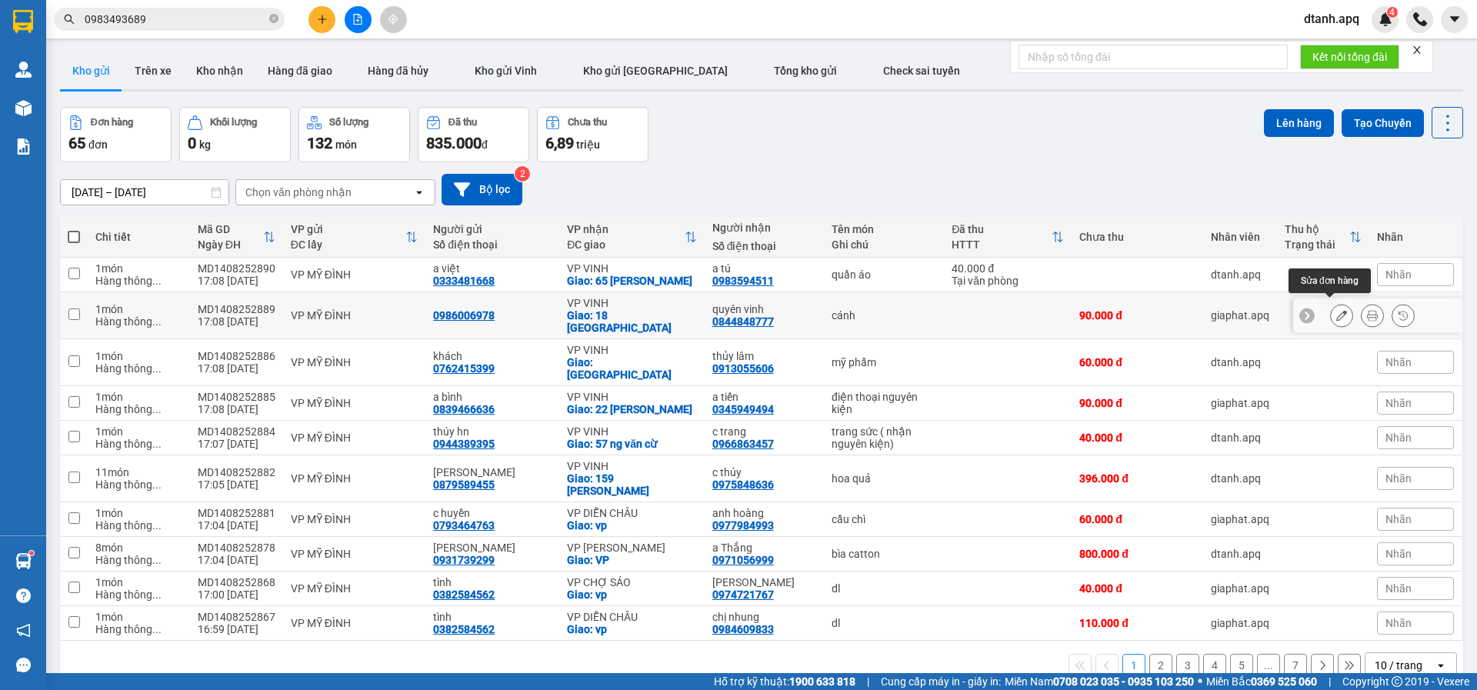
click at [1336, 310] on icon at bounding box center [1341, 315] width 11 height 11
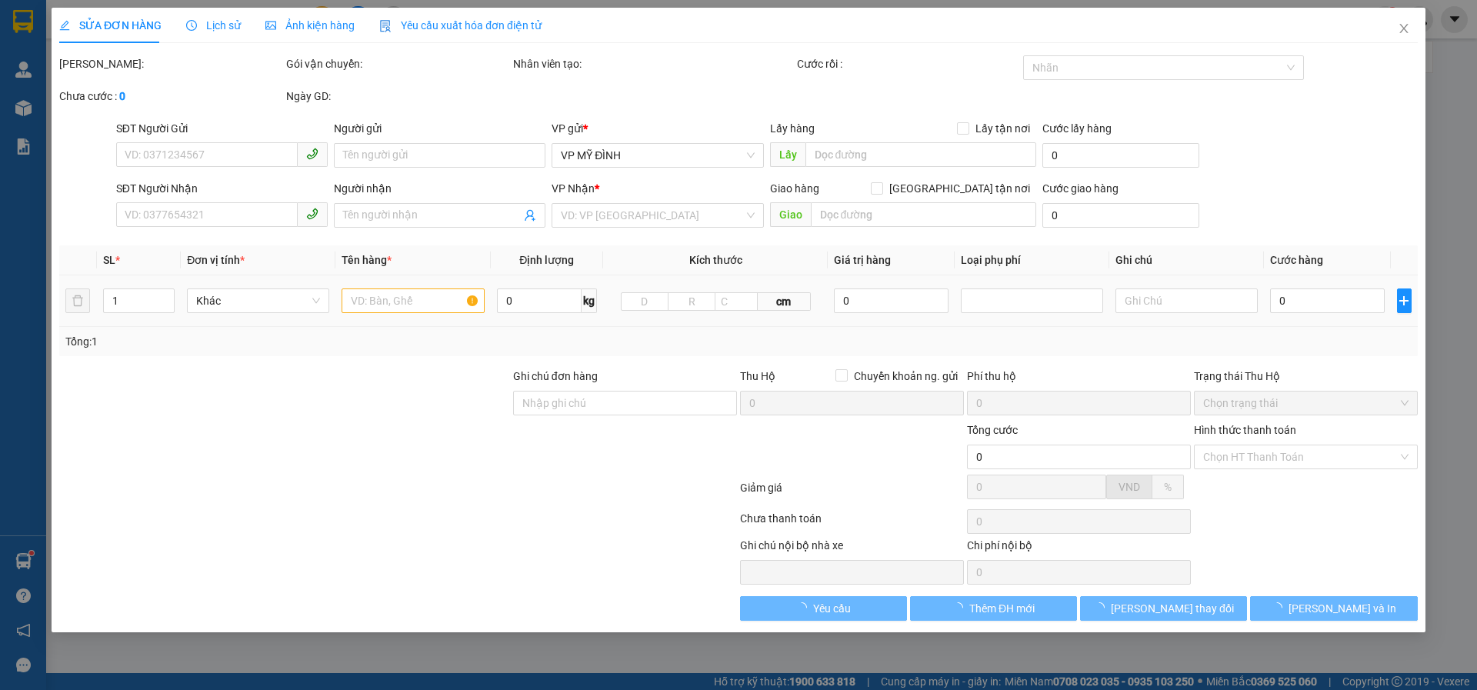
type input "0986006978"
type input "0844848777"
type input "quyên vinh"
checkbox input "true"
type input "18 [GEOGRAPHIC_DATA]"
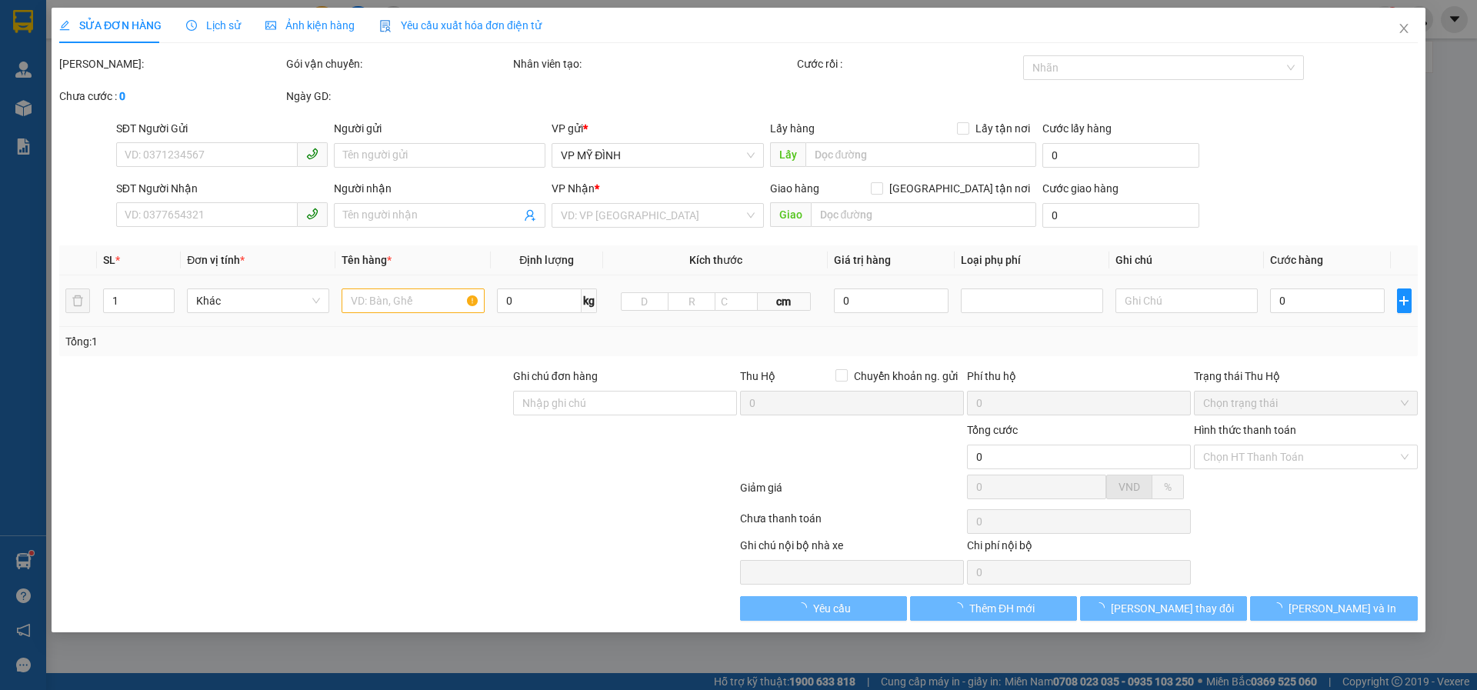
type input "90.000"
type input "10"
type input "90.000"
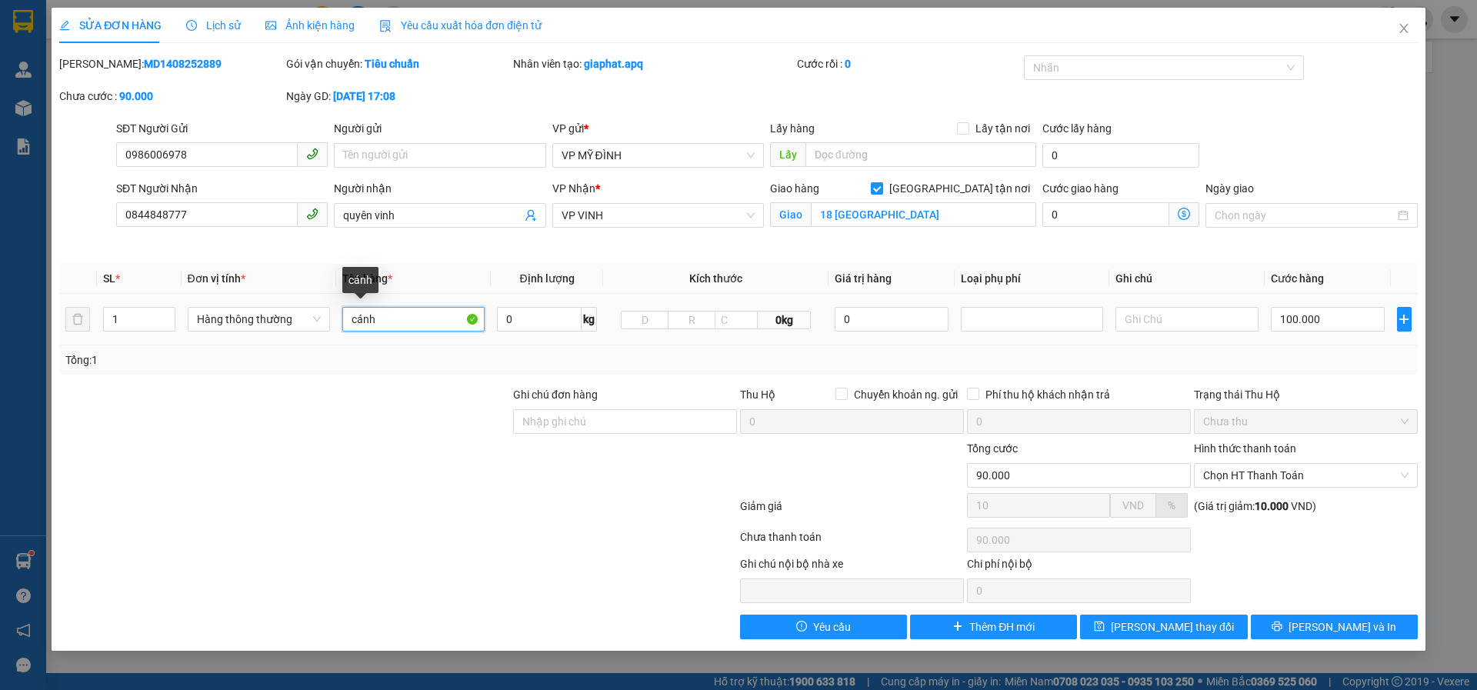
drag, startPoint x: 363, startPoint y: 322, endPoint x: 300, endPoint y: 347, distance: 67.7
click at [269, 322] on tr "1 Hàng thông thường cánh 0 kg 0kg 0 100.000" at bounding box center [738, 320] width 1359 height 52
type input "d"
type input "đông lạnh"
click at [1105, 622] on icon "save" at bounding box center [1099, 626] width 11 height 11
